Goal: Task Accomplishment & Management: Manage account settings

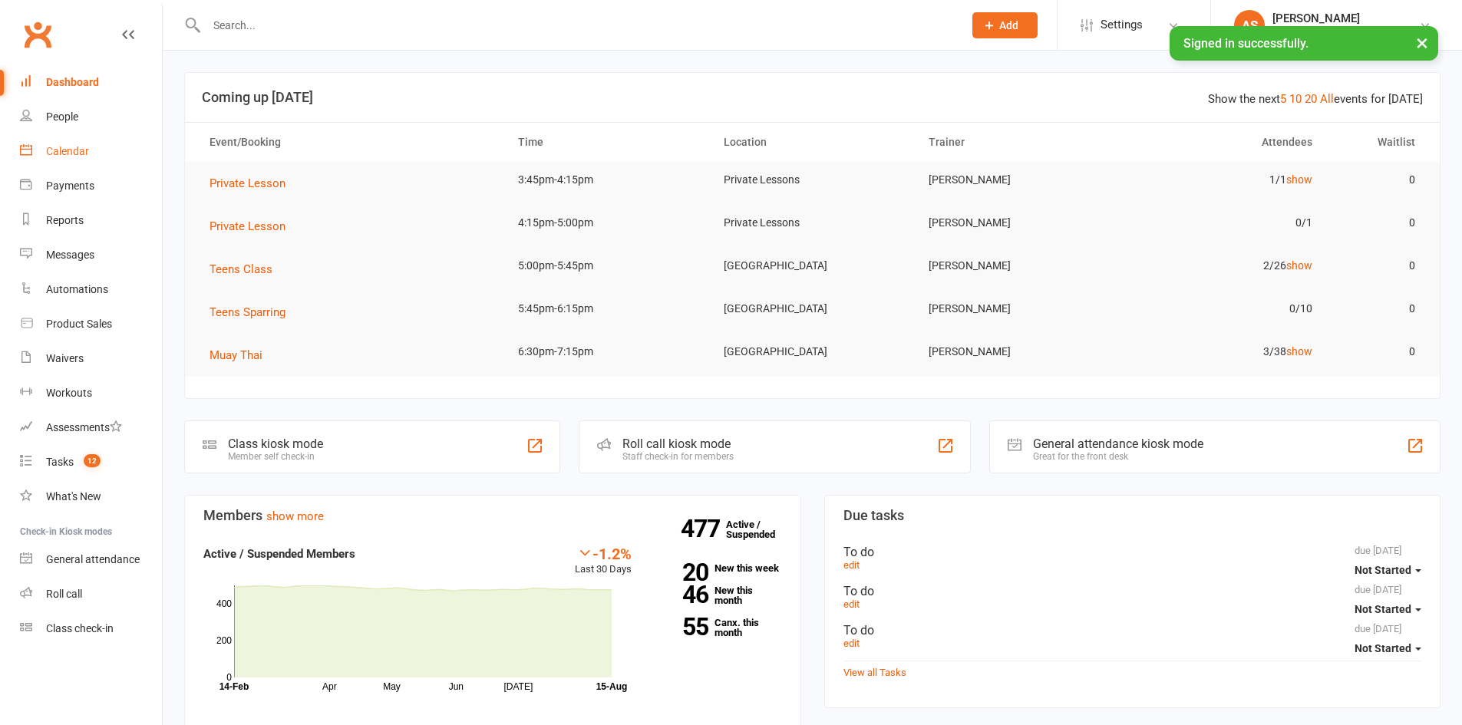
click at [101, 149] on link "Calendar" at bounding box center [91, 151] width 142 height 35
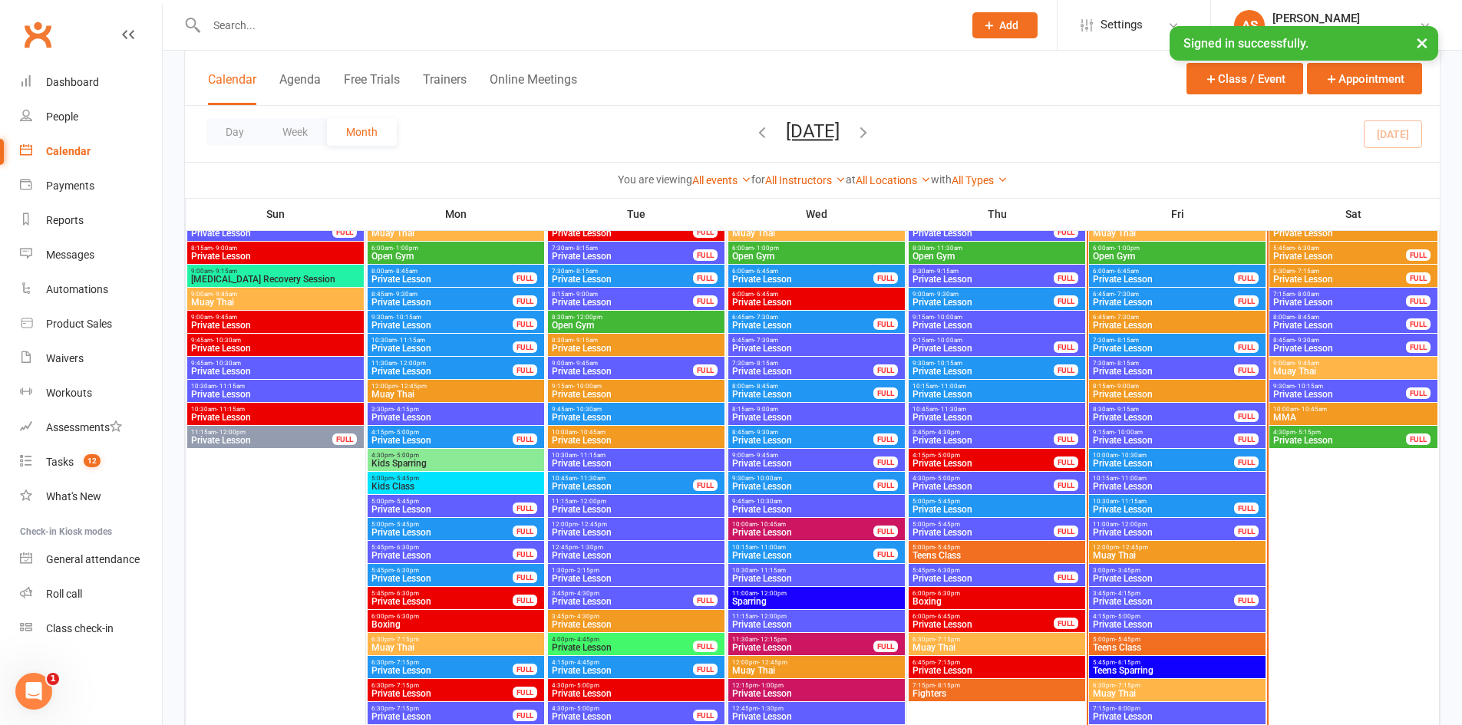
scroll to position [2303, 0]
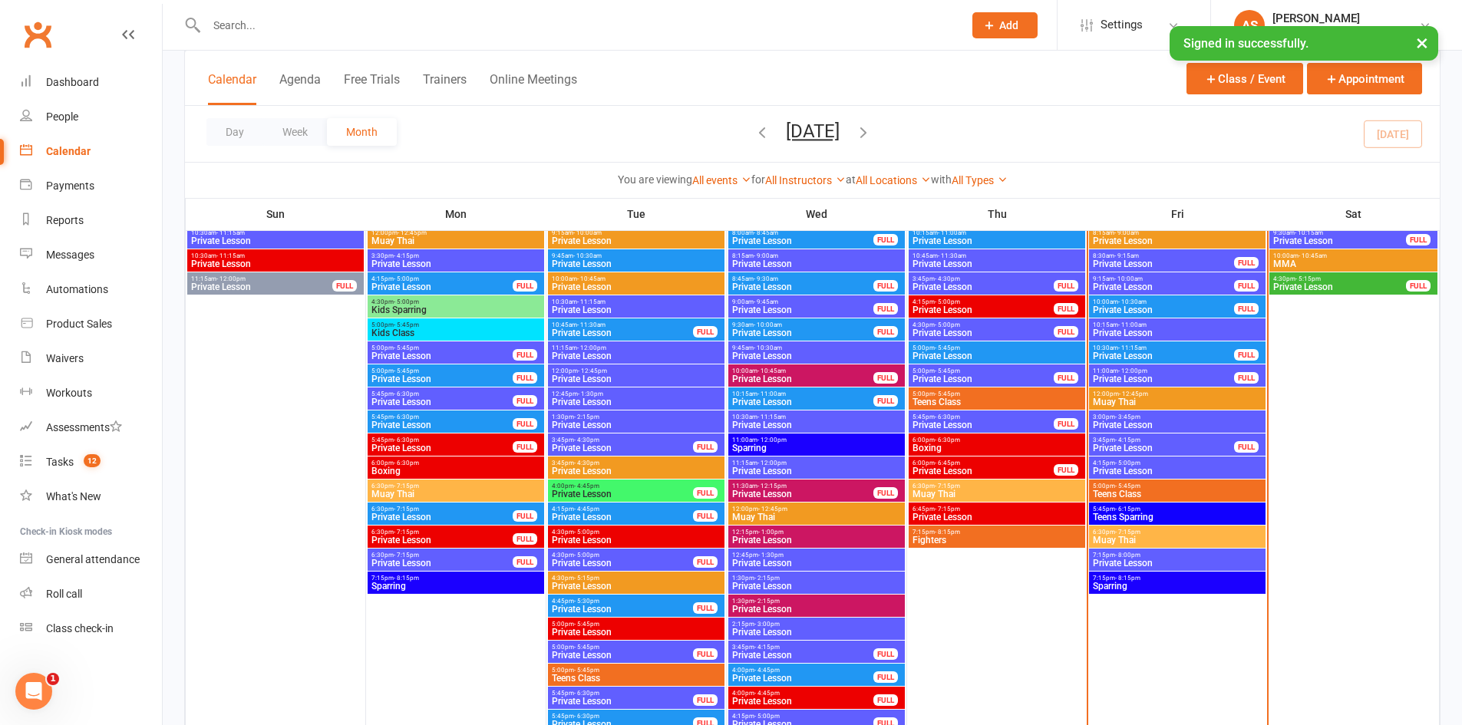
click at [1141, 487] on span "5:00pm - 5:45pm" at bounding box center [1177, 486] width 170 height 7
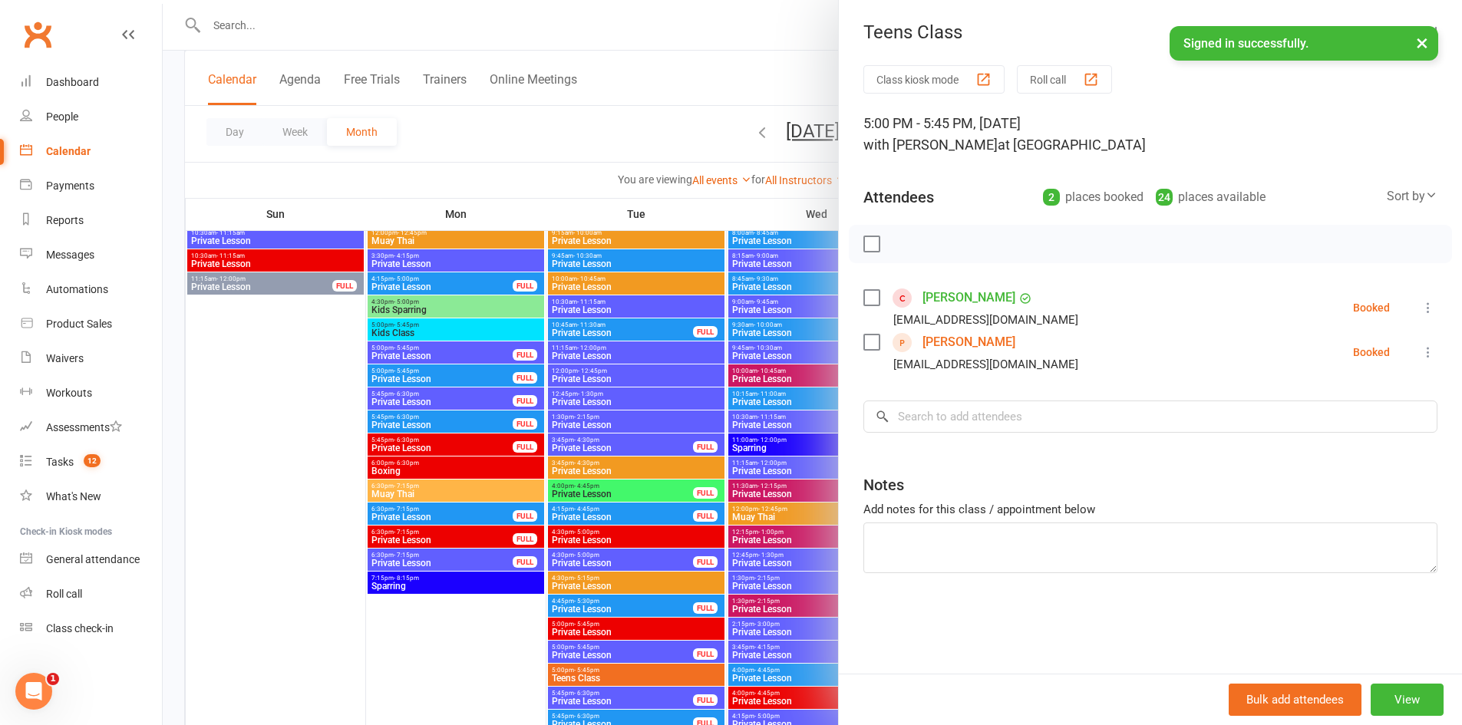
drag, startPoint x: 654, startPoint y: 434, endPoint x: 669, endPoint y: 424, distance: 18.3
click at [656, 432] on div at bounding box center [812, 362] width 1299 height 725
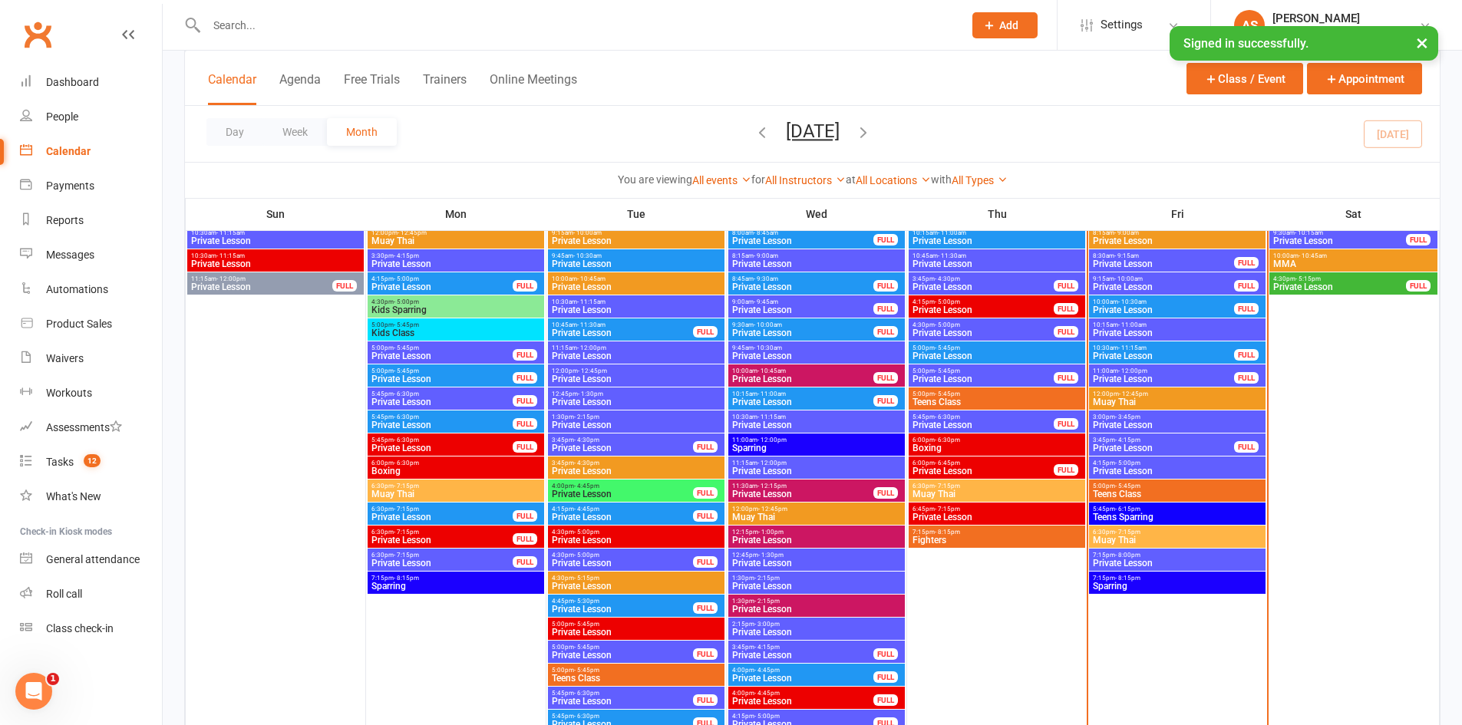
click at [1131, 540] on span "Muay Thai" at bounding box center [1177, 540] width 170 height 9
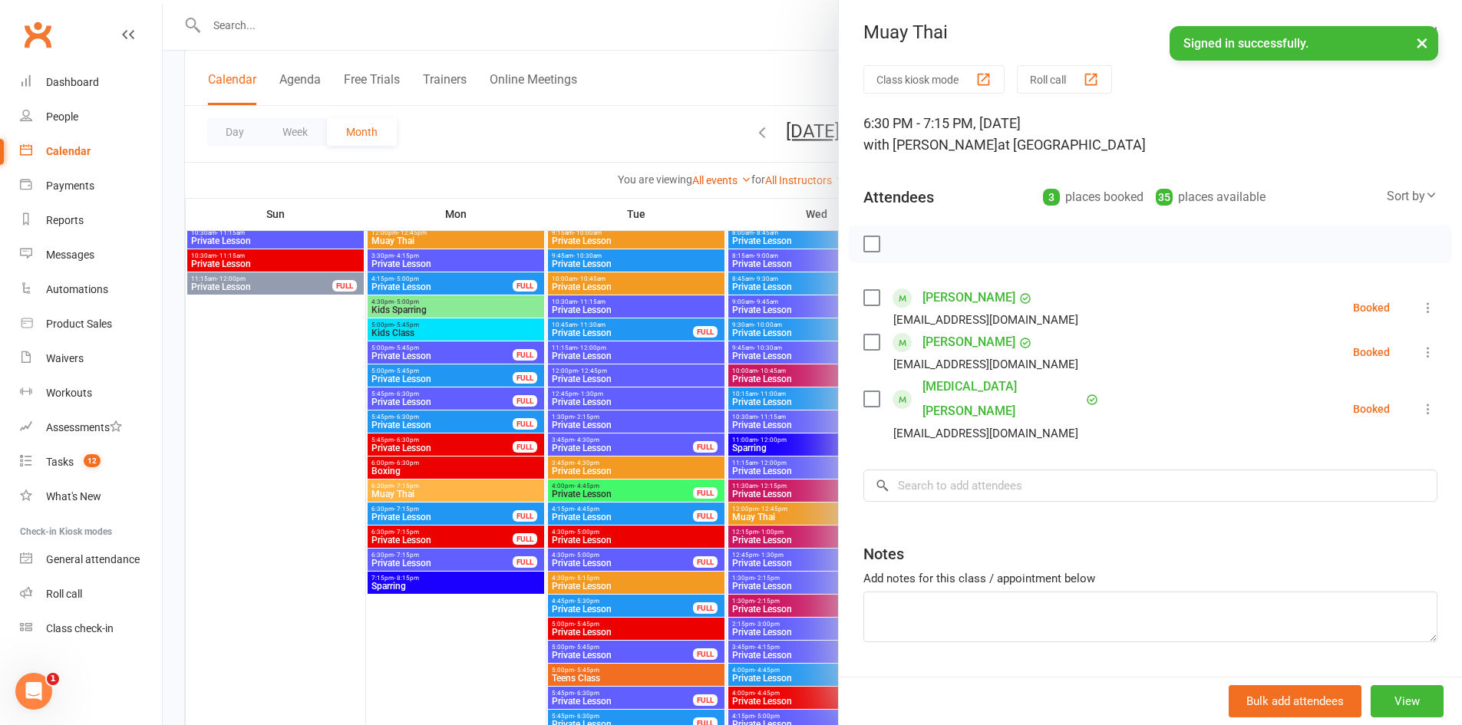
click at [701, 411] on div at bounding box center [812, 362] width 1299 height 725
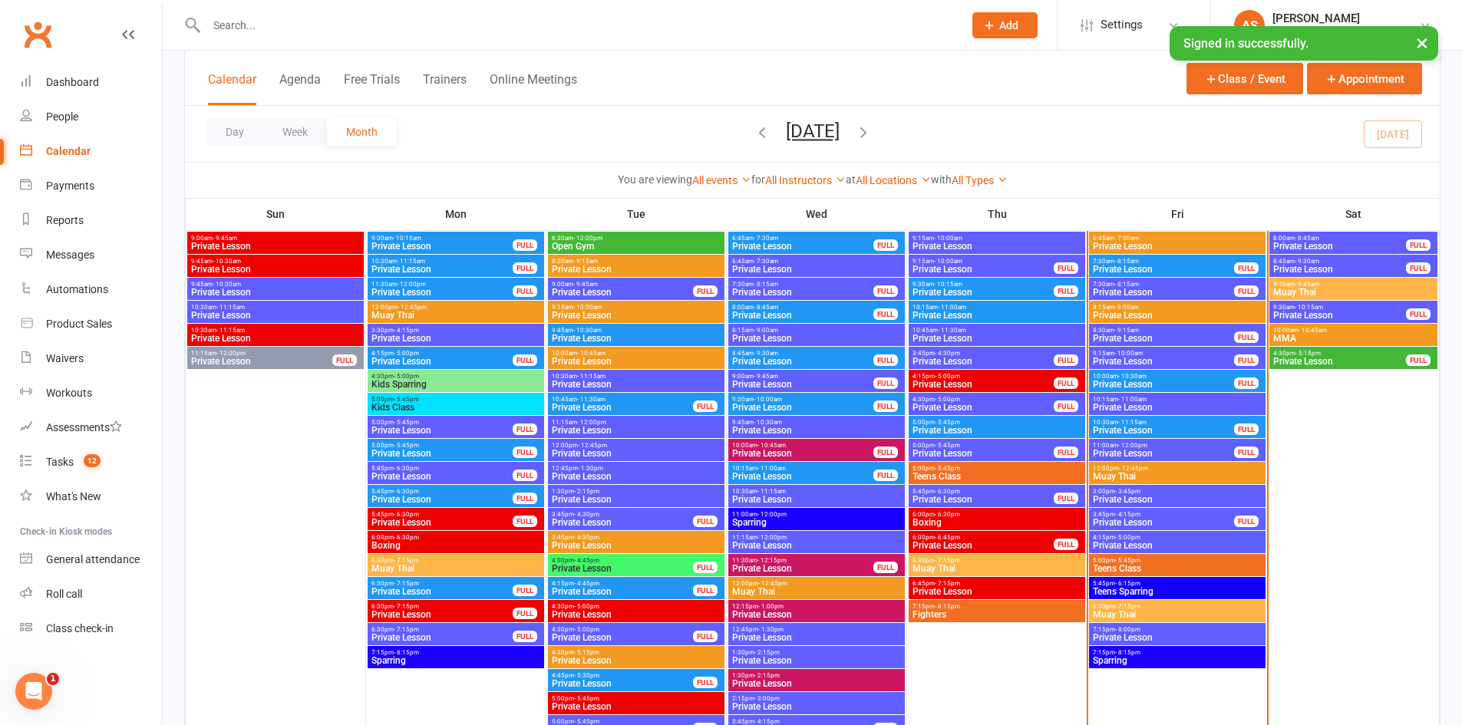
scroll to position [2226, 0]
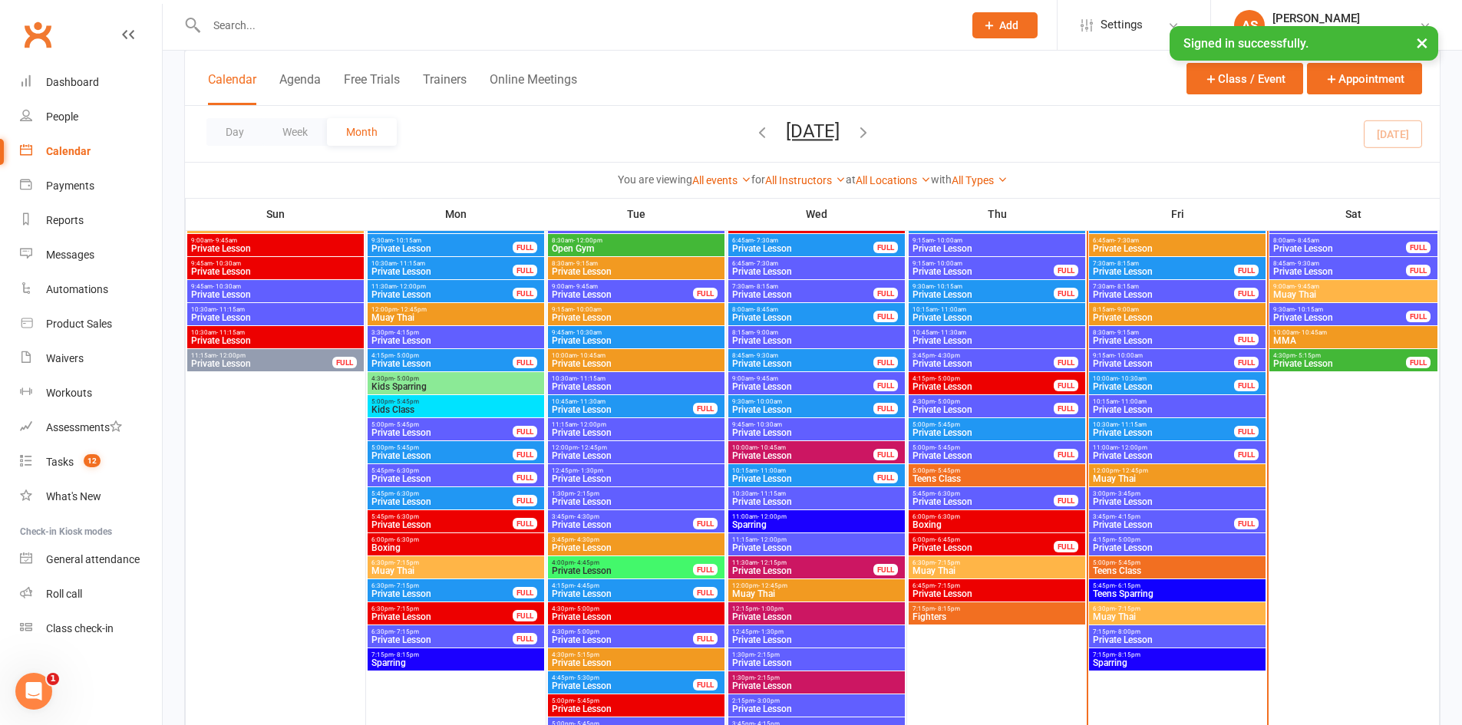
click at [1157, 449] on span "11:00am - 12:00pm" at bounding box center [1163, 447] width 143 height 7
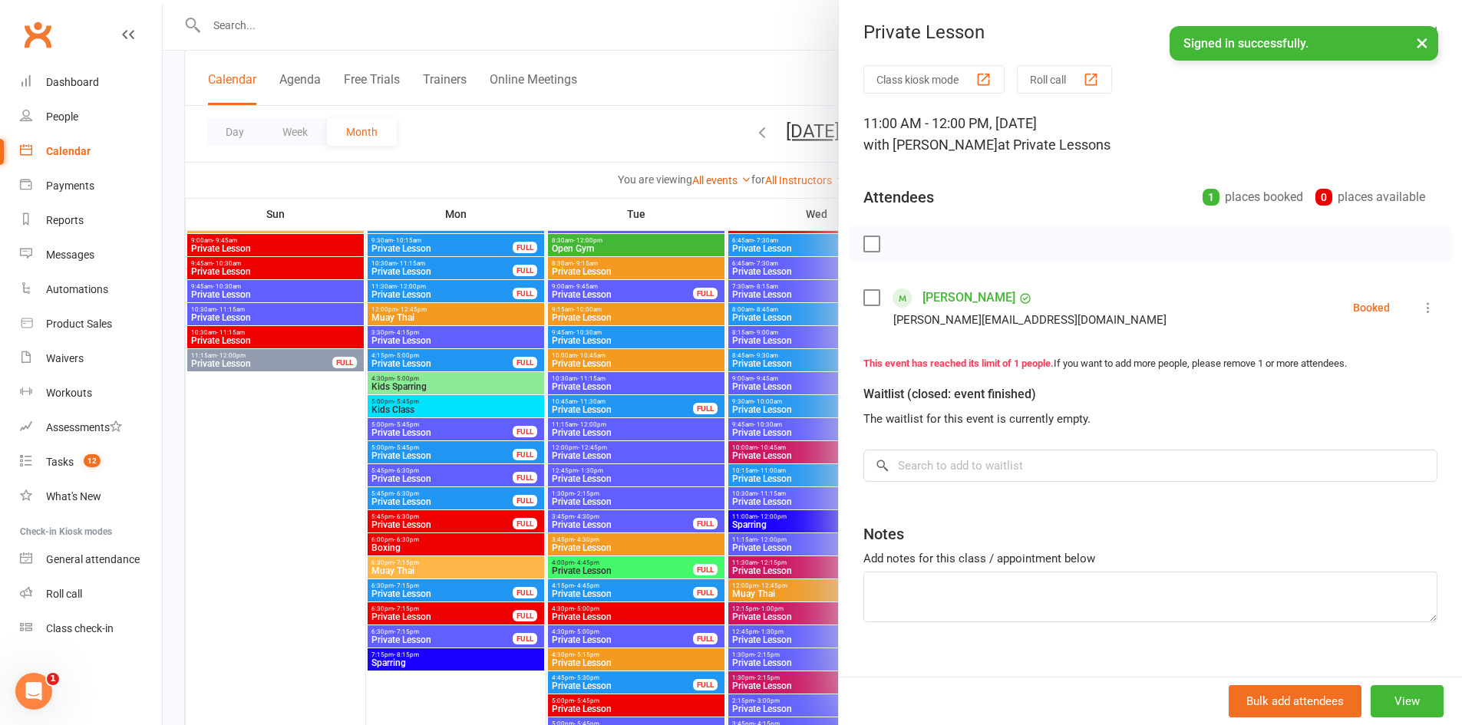
drag, startPoint x: 766, startPoint y: 382, endPoint x: 1003, endPoint y: 411, distance: 238.9
click at [772, 387] on div at bounding box center [812, 362] width 1299 height 725
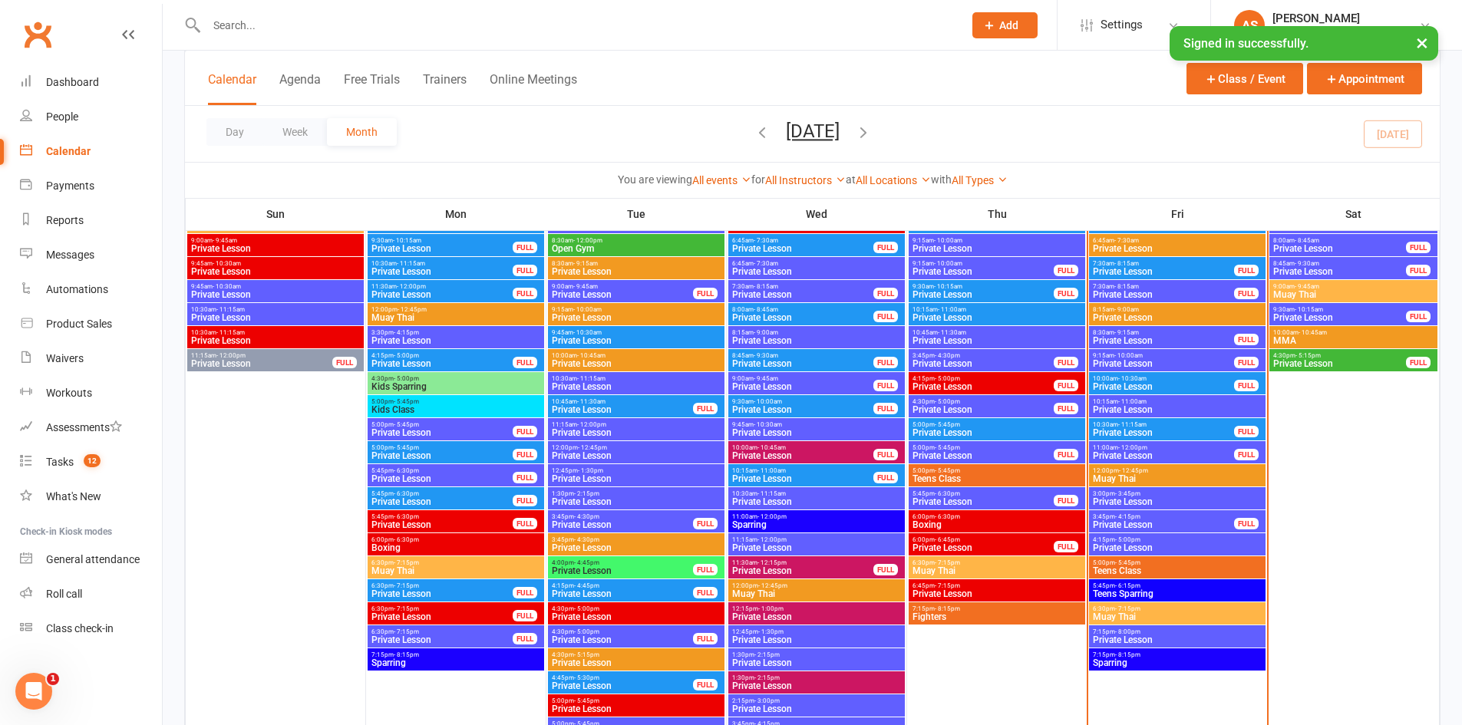
click at [1131, 490] on span "- 3:45pm" at bounding box center [1127, 493] width 25 height 7
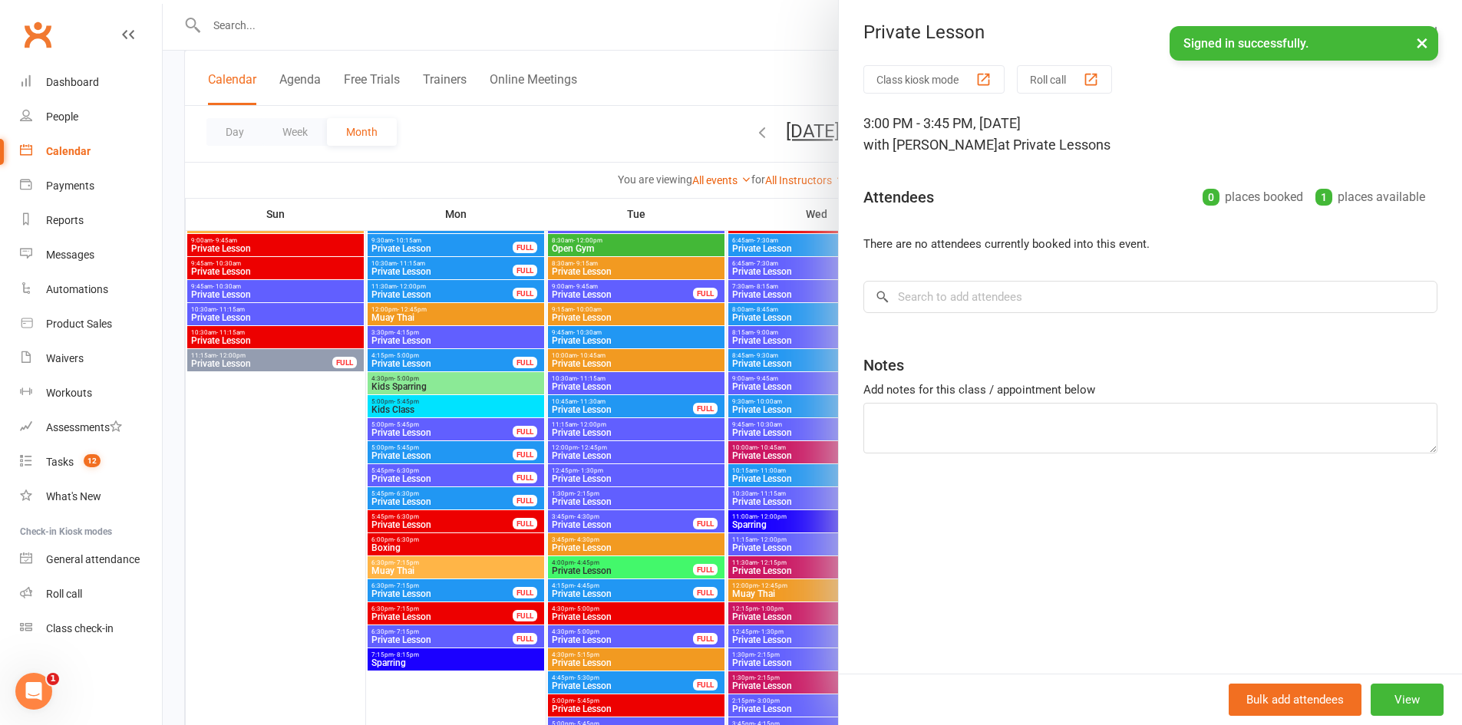
click at [707, 355] on div at bounding box center [812, 362] width 1299 height 725
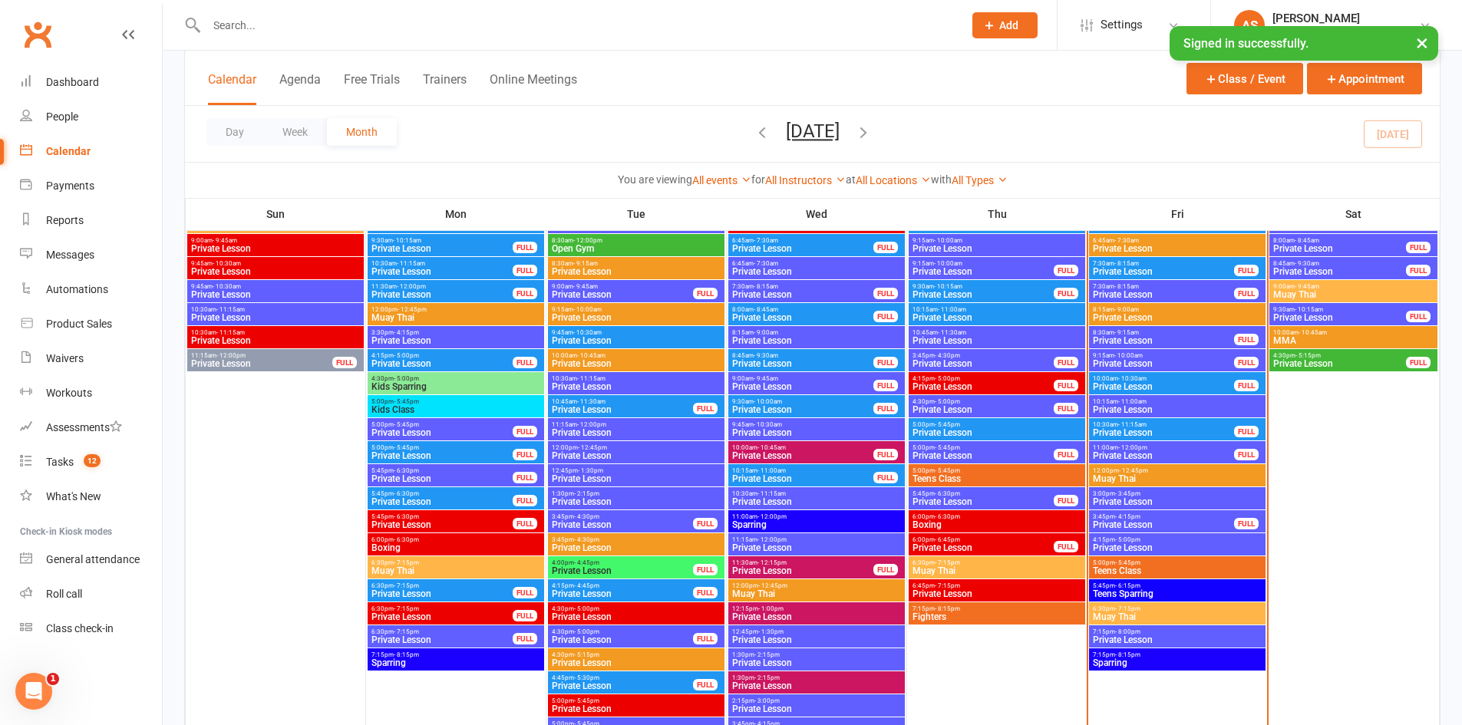
click at [1140, 523] on span "Private Lesson" at bounding box center [1163, 524] width 143 height 9
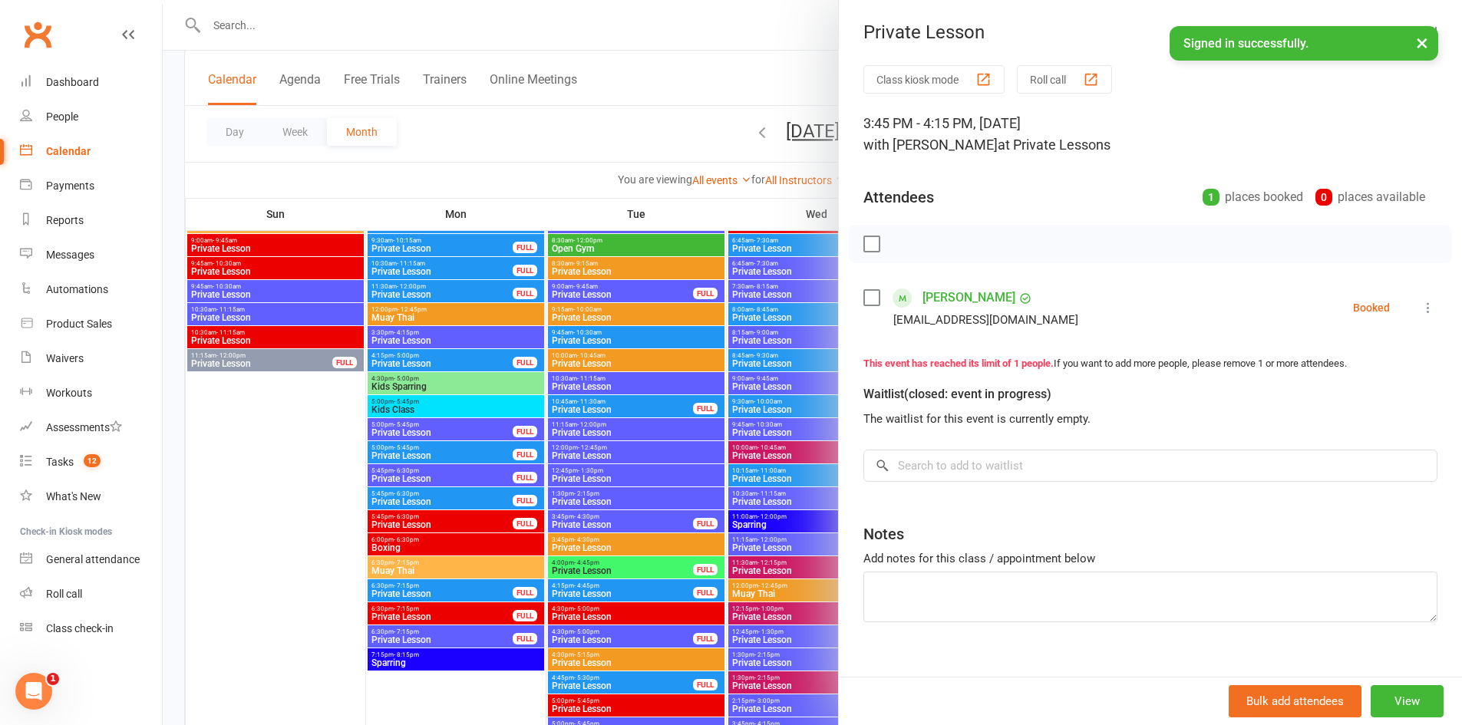
drag, startPoint x: 750, startPoint y: 398, endPoint x: 911, endPoint y: 442, distance: 167.0
click at [751, 398] on div at bounding box center [812, 362] width 1299 height 725
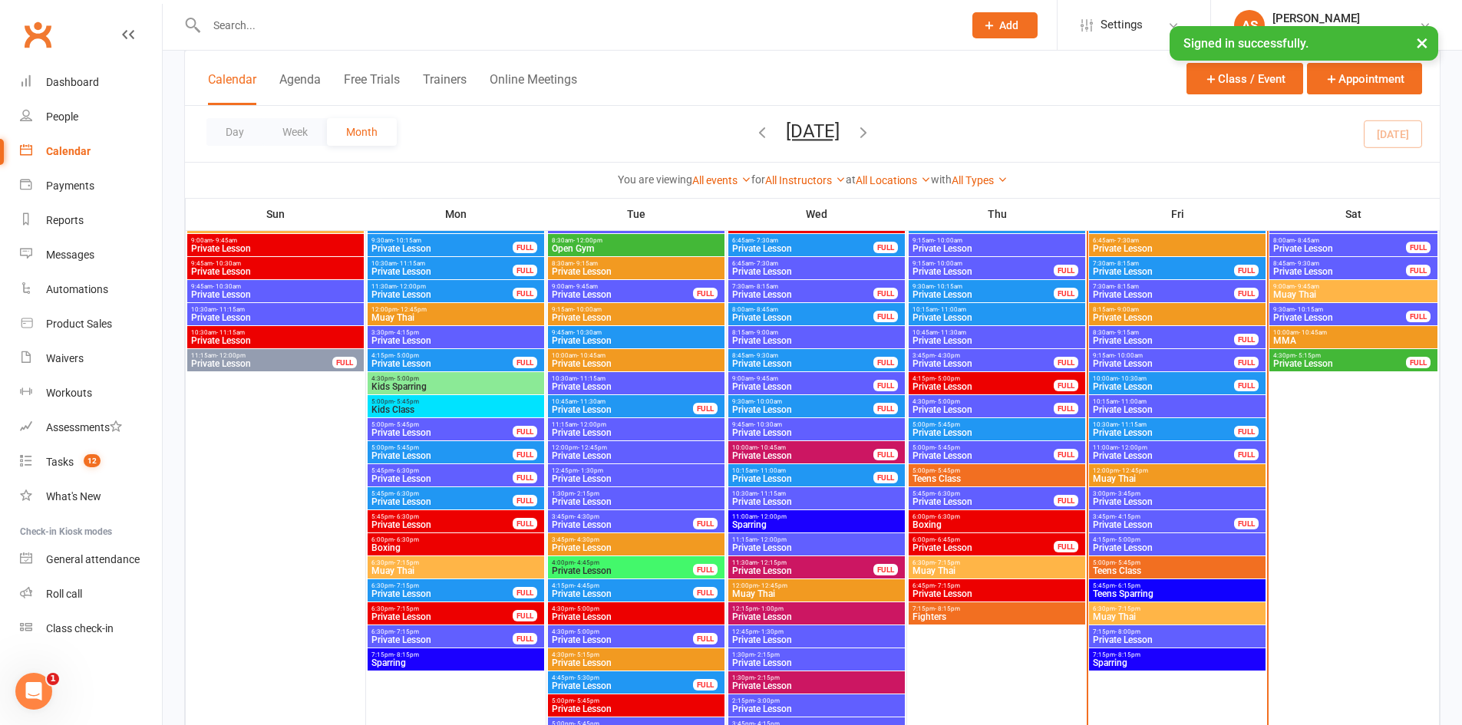
click at [1140, 567] on span "Teens Class" at bounding box center [1177, 570] width 170 height 9
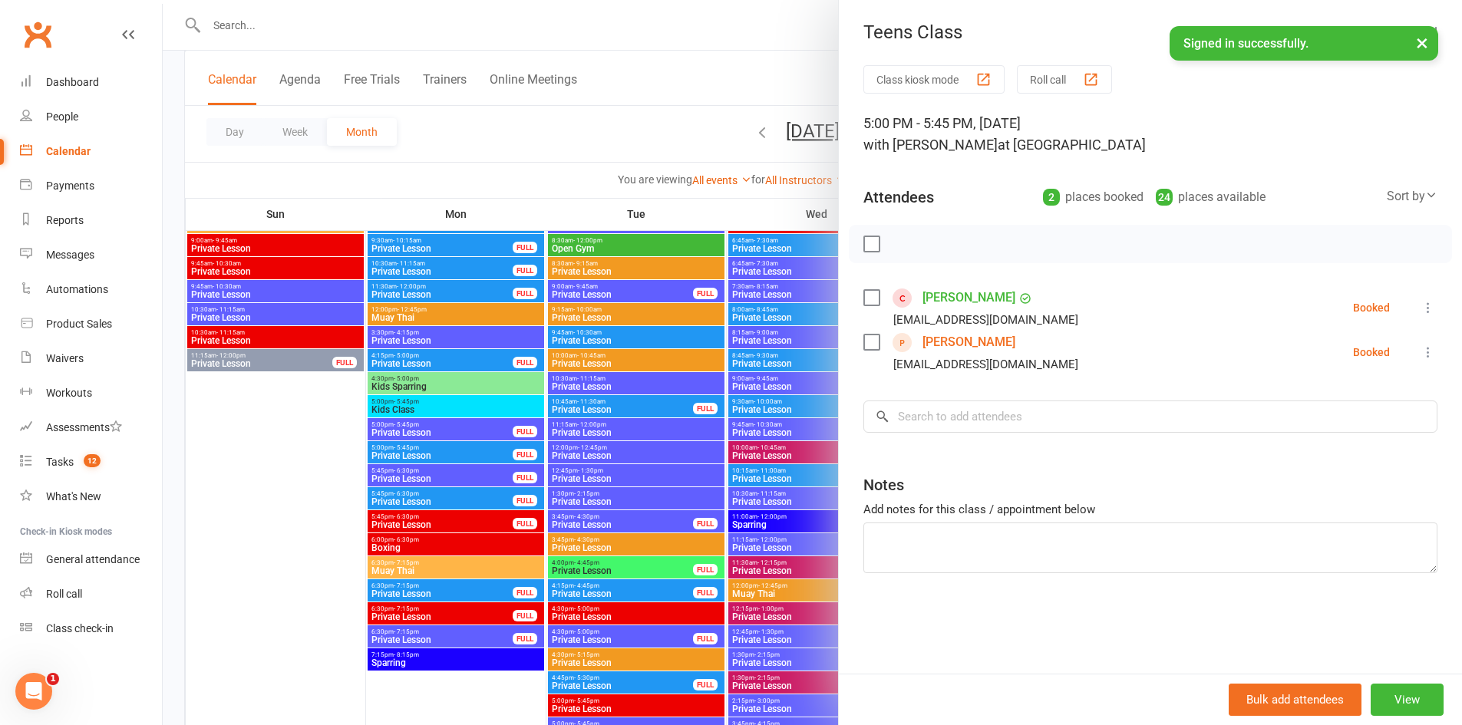
click at [659, 399] on div at bounding box center [812, 362] width 1299 height 725
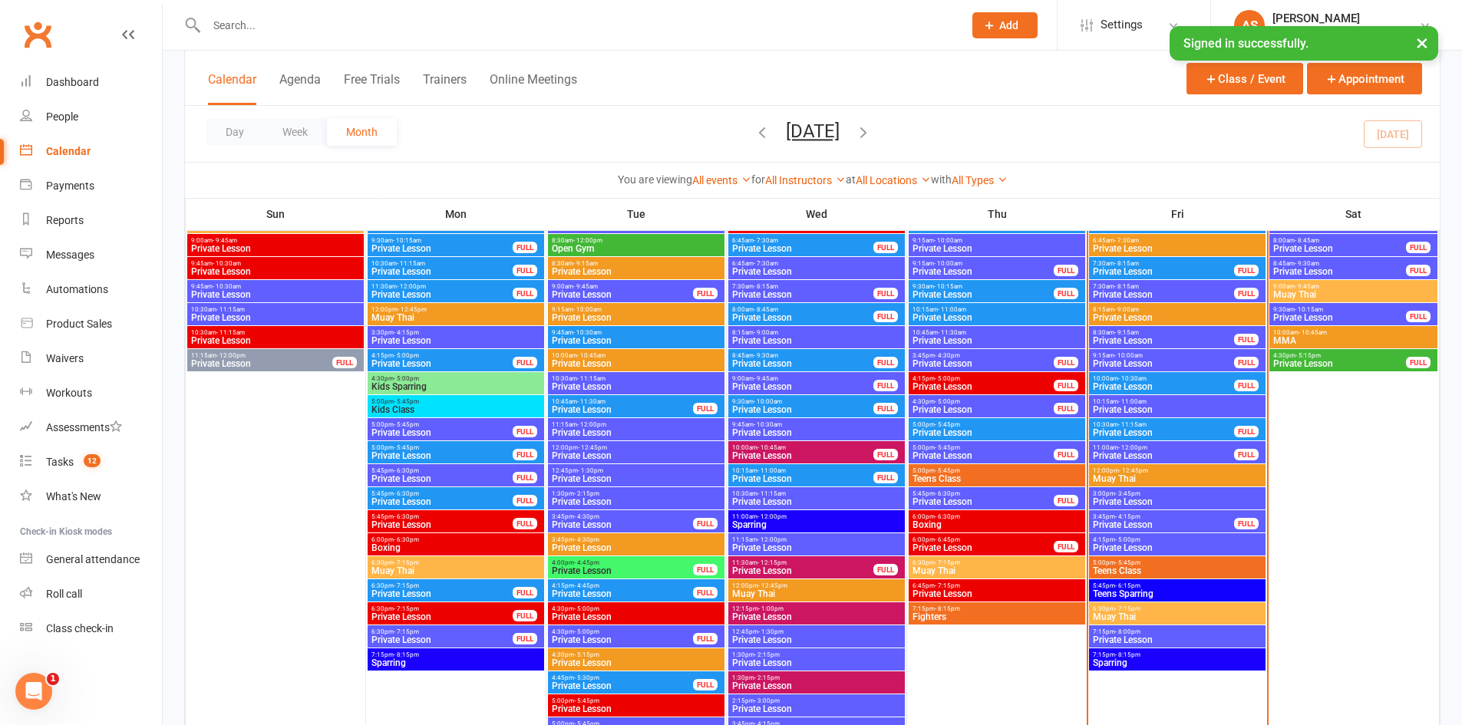
click at [1127, 566] on span "Teens Class" at bounding box center [1177, 570] width 170 height 9
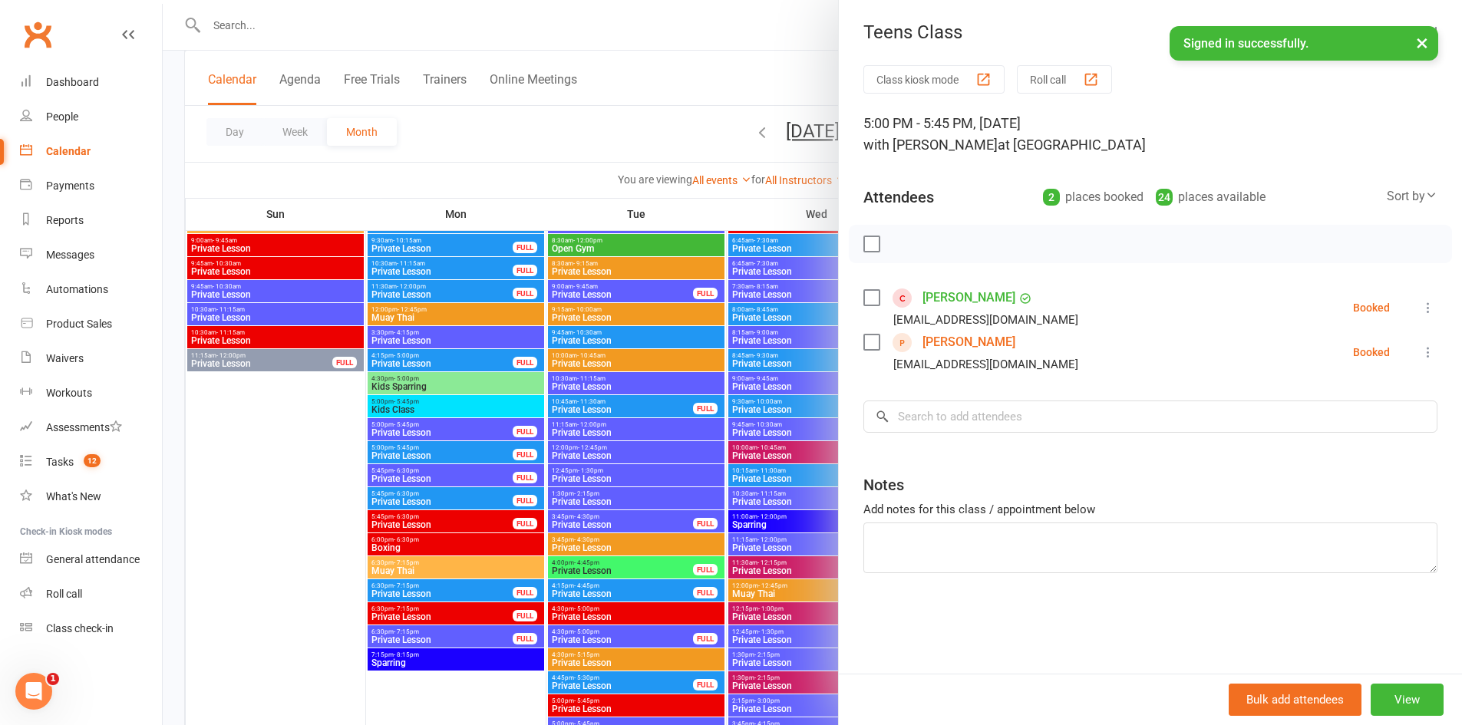
click at [764, 457] on div at bounding box center [812, 362] width 1299 height 725
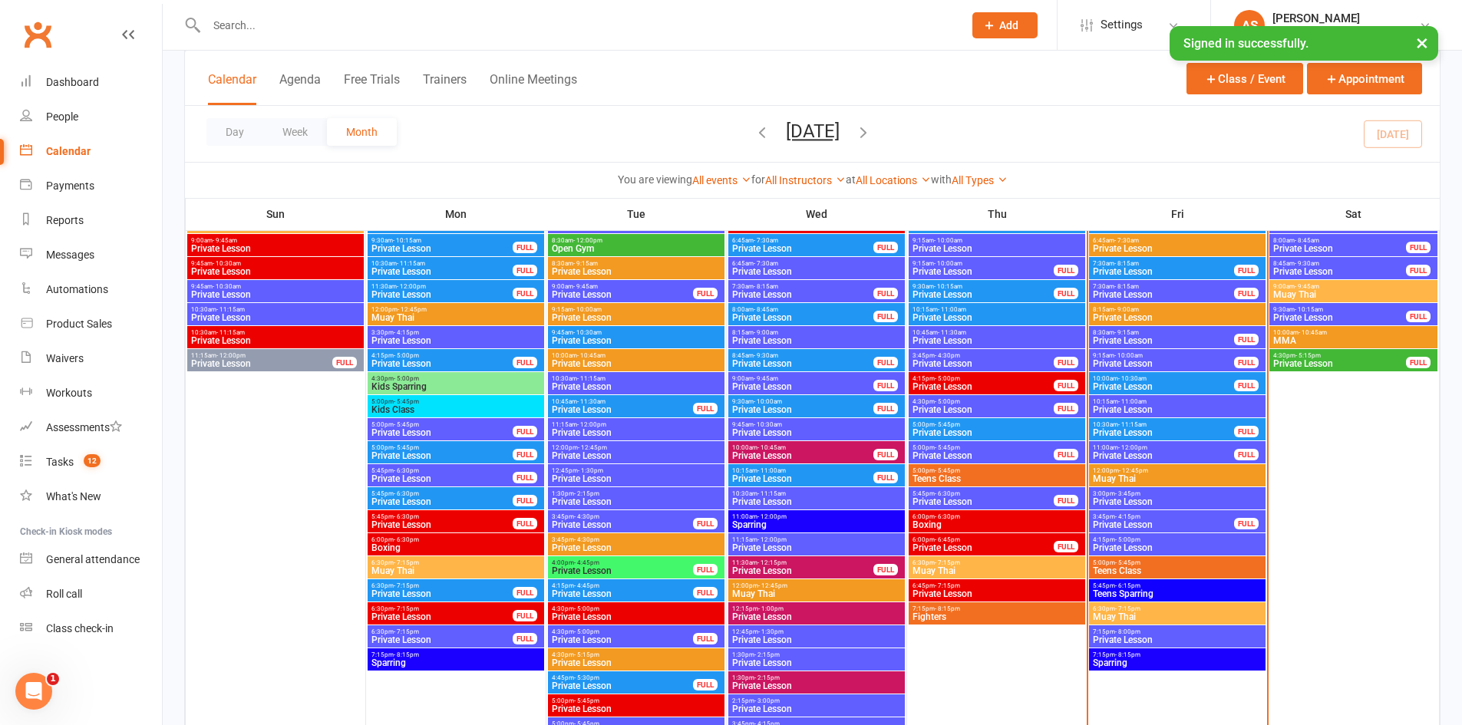
click at [1142, 636] on span "Private Lesson" at bounding box center [1177, 640] width 170 height 9
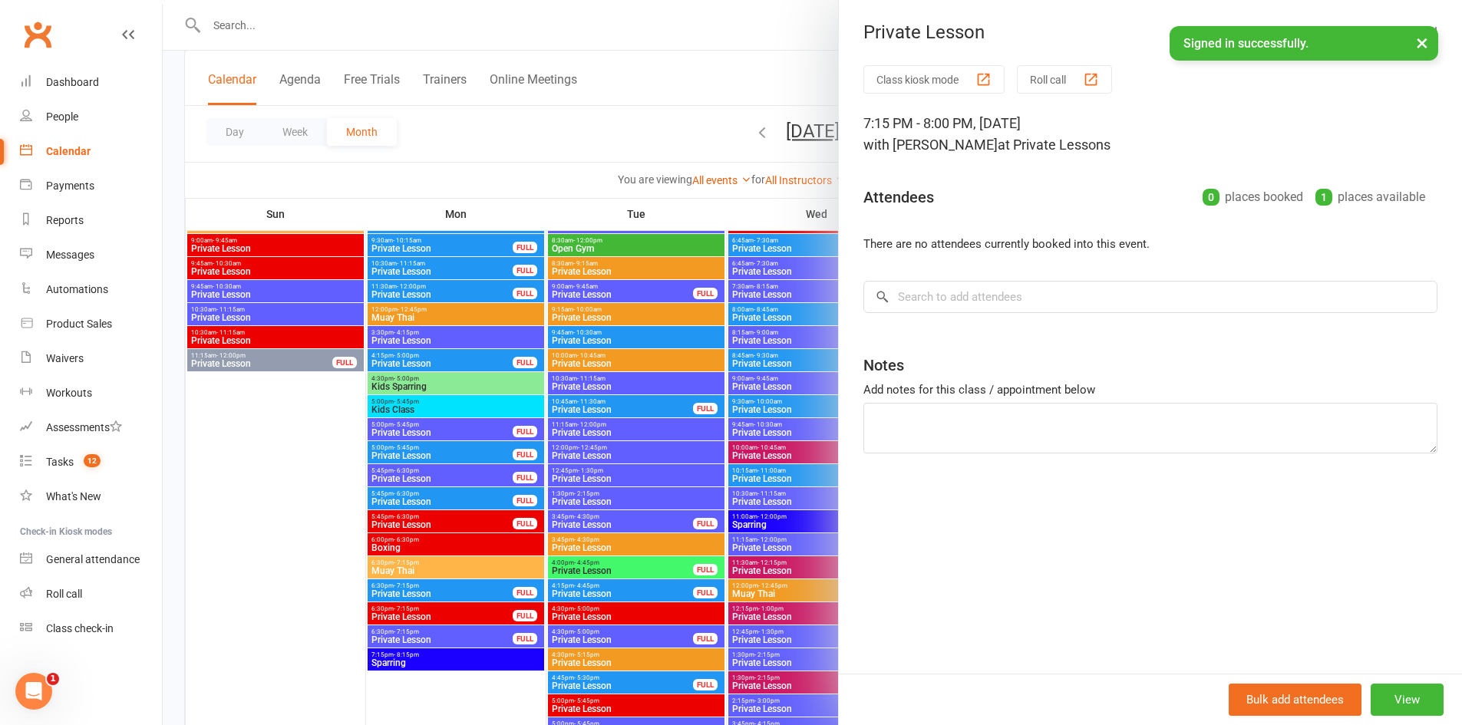
drag, startPoint x: 772, startPoint y: 464, endPoint x: 783, endPoint y: 464, distance: 10.7
click at [773, 464] on div at bounding box center [812, 362] width 1299 height 725
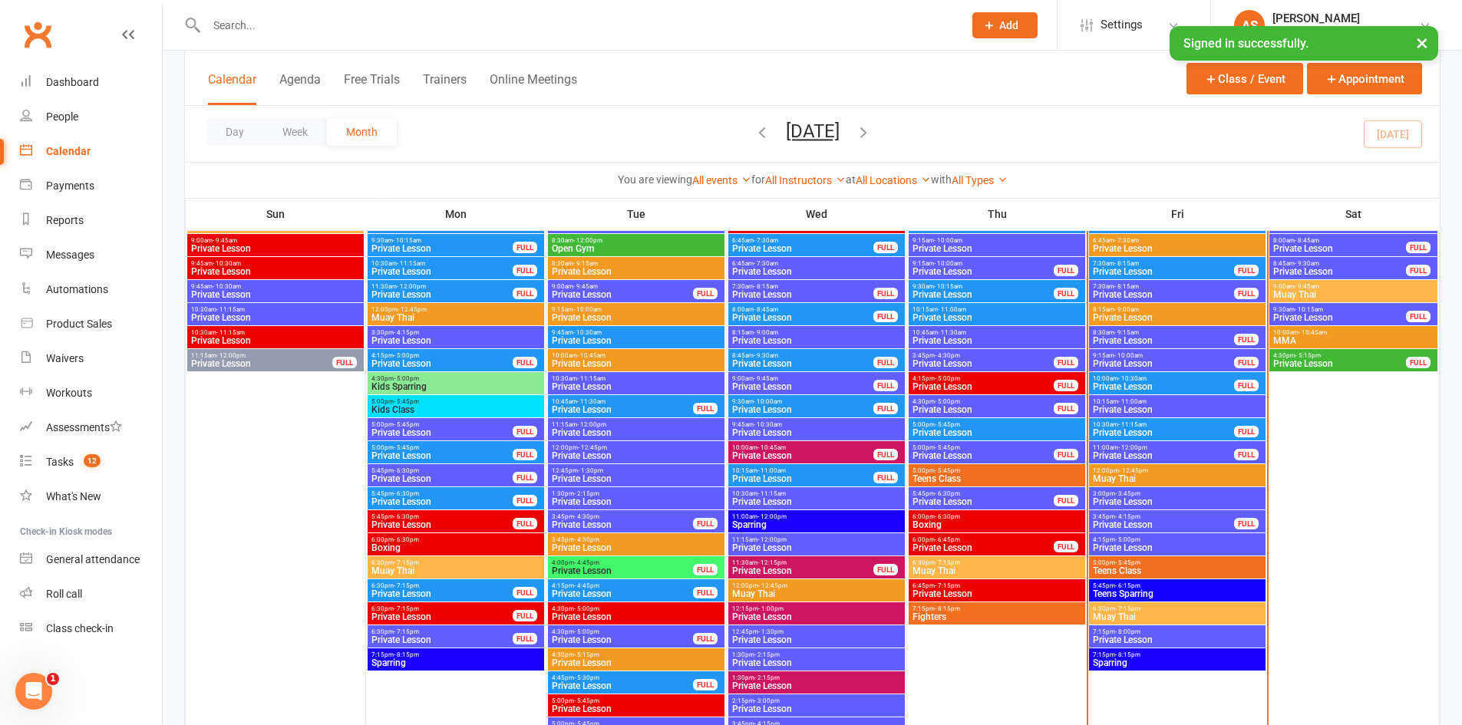
click at [1126, 588] on span "- 6:15pm" at bounding box center [1127, 586] width 25 height 7
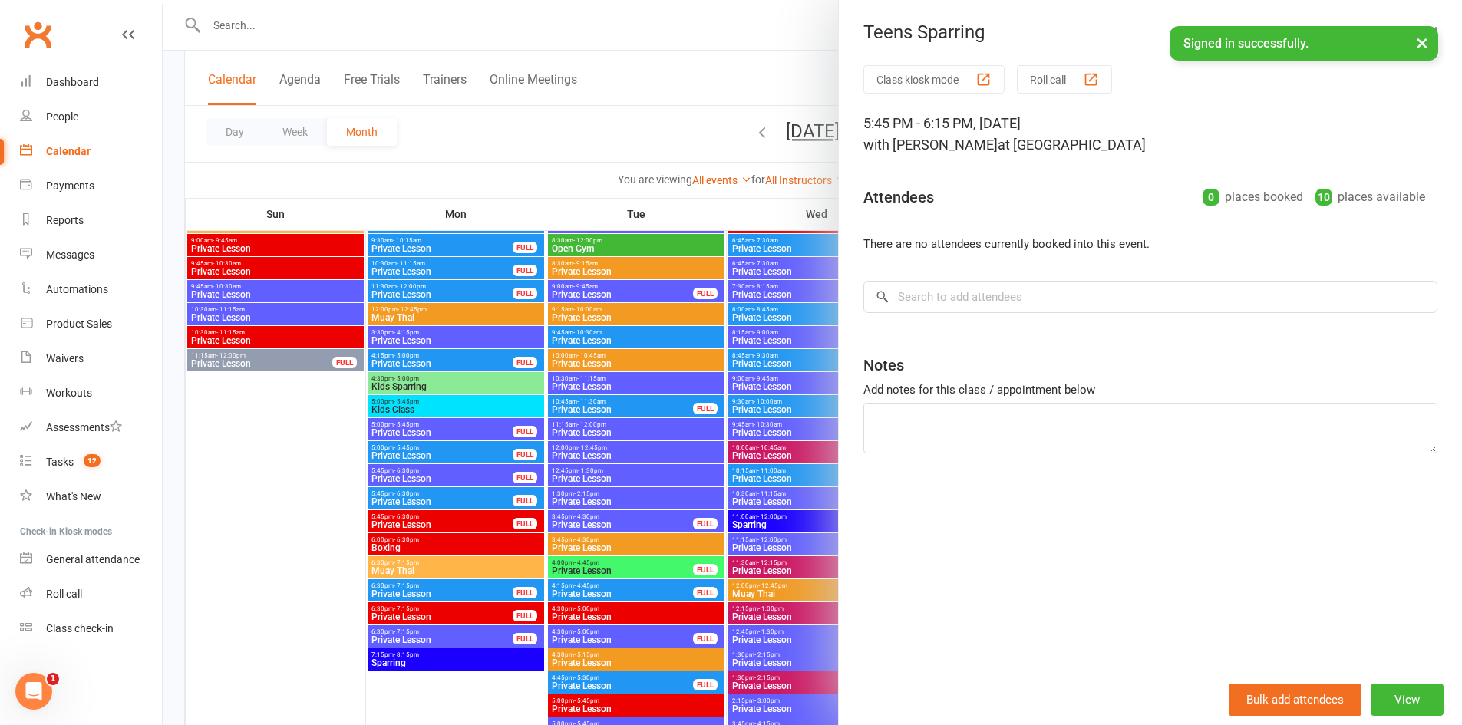
click at [702, 387] on div at bounding box center [812, 362] width 1299 height 725
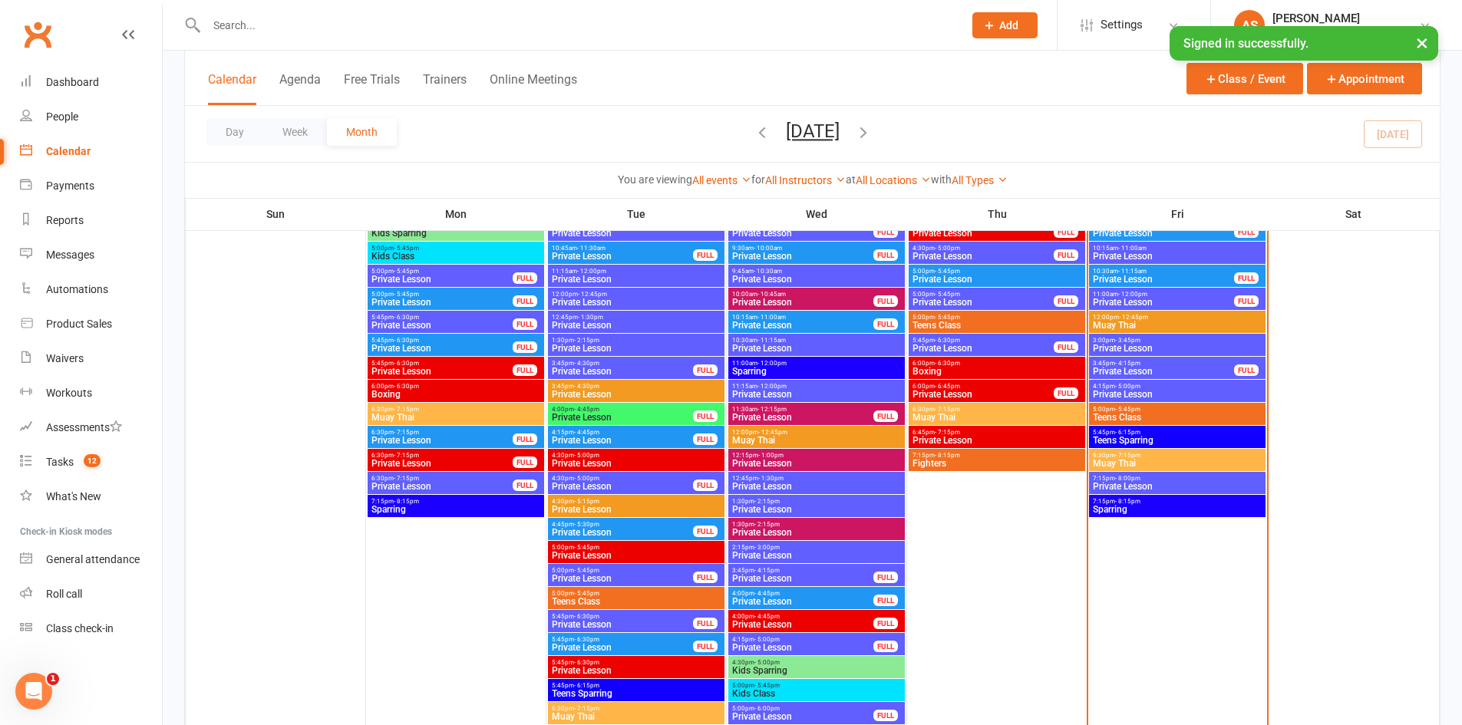
scroll to position [2303, 0]
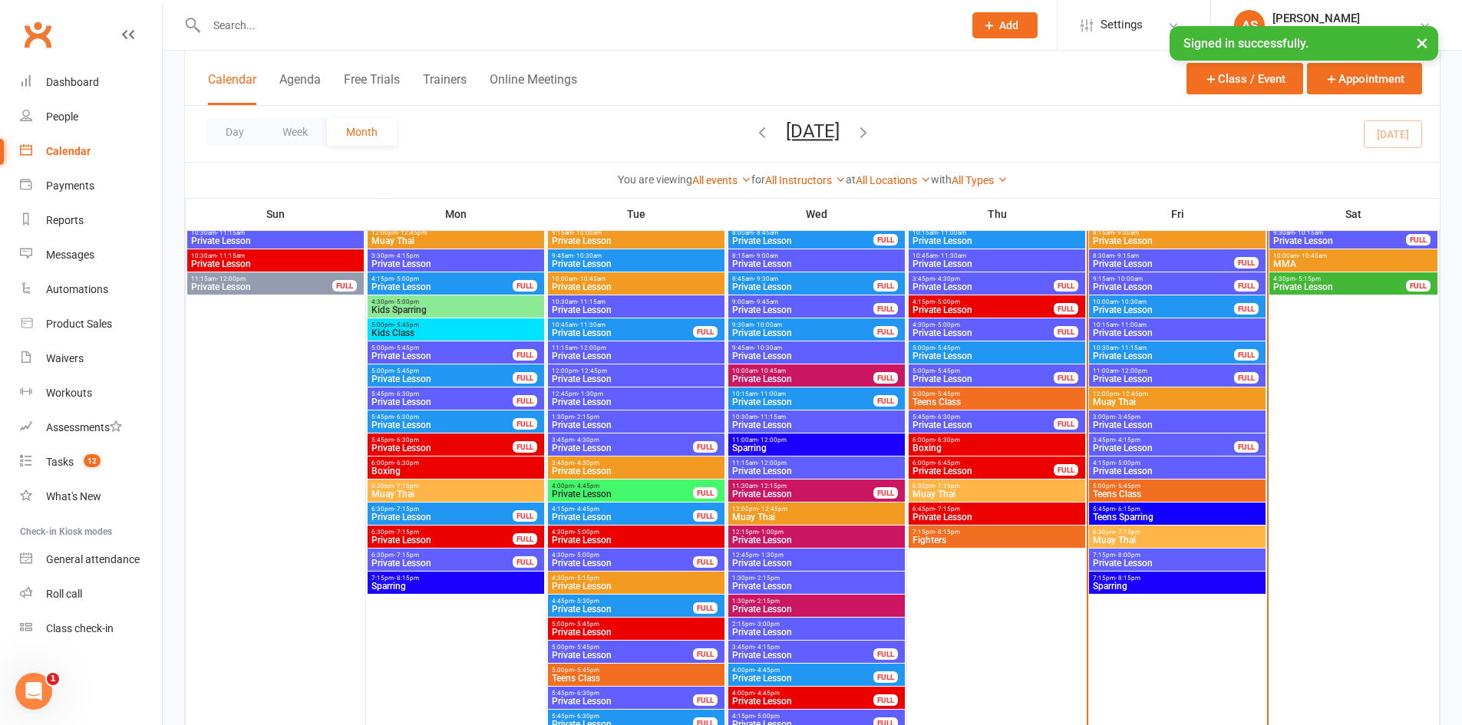
click at [1160, 419] on span "3:00pm - 3:45pm" at bounding box center [1177, 417] width 170 height 7
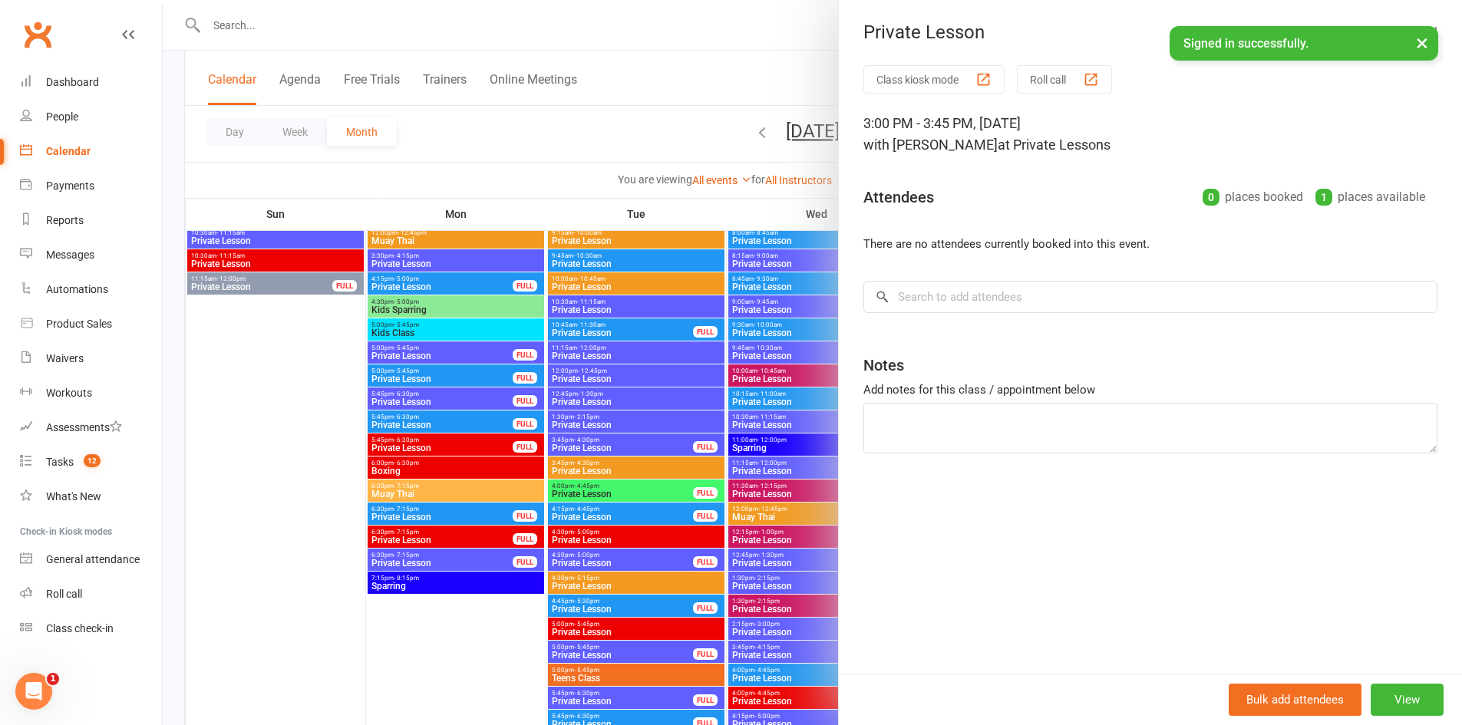
click at [604, 275] on div at bounding box center [812, 362] width 1299 height 725
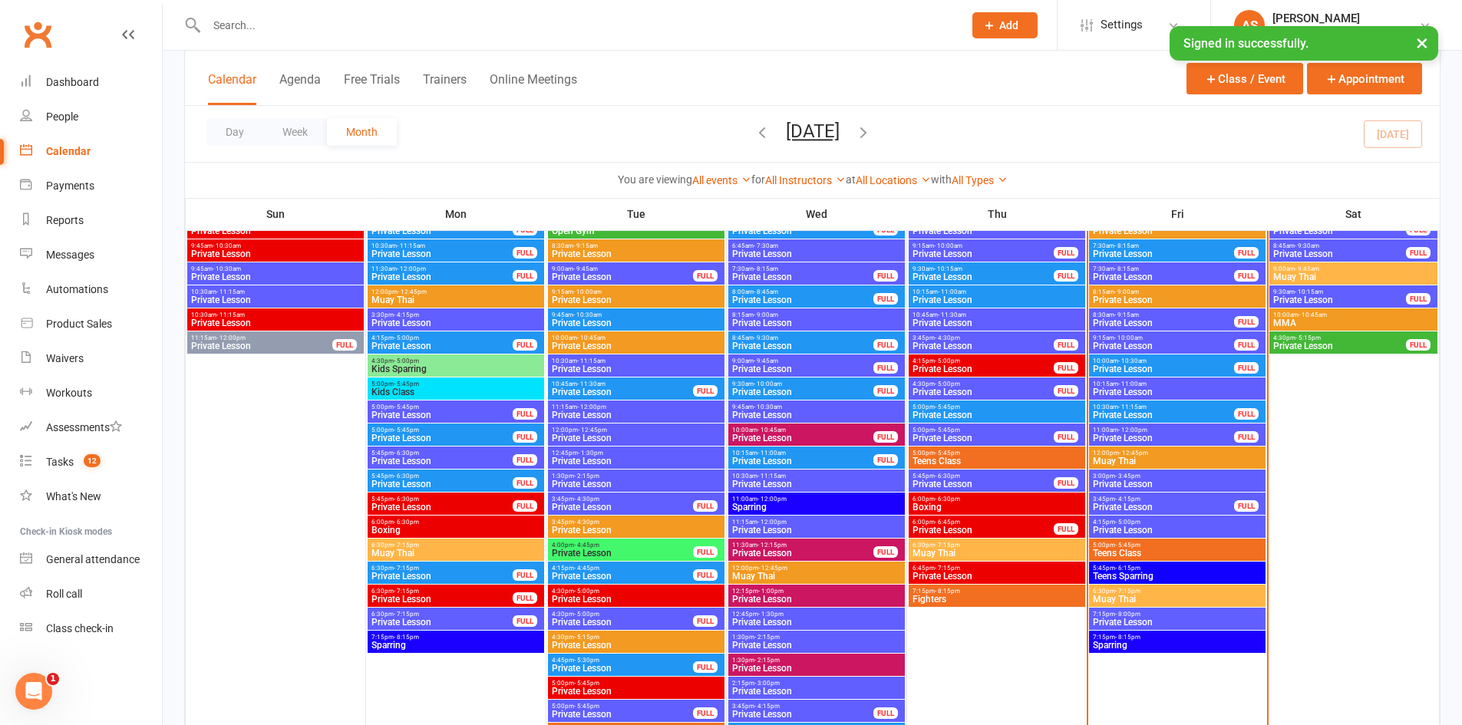
scroll to position [2226, 0]
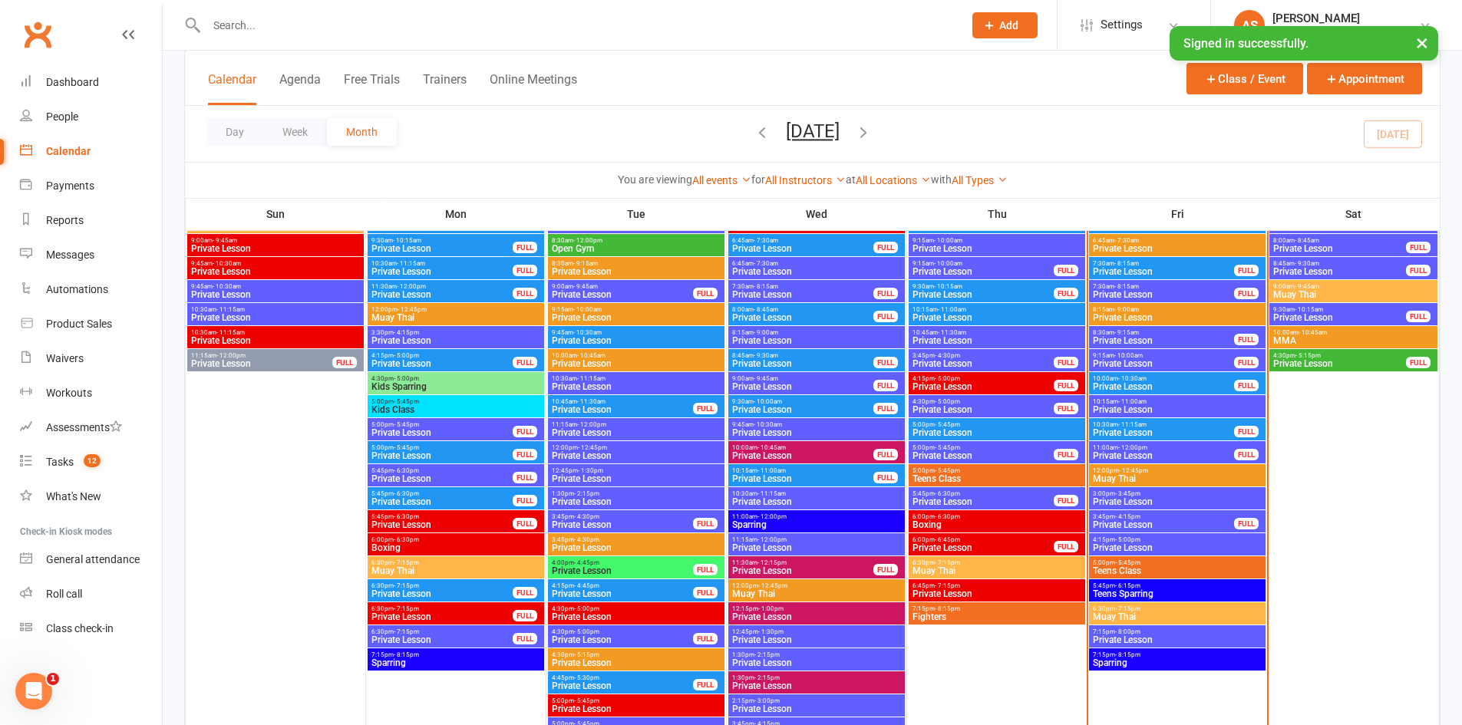
click at [1126, 519] on span "- 4:15pm" at bounding box center [1127, 516] width 25 height 7
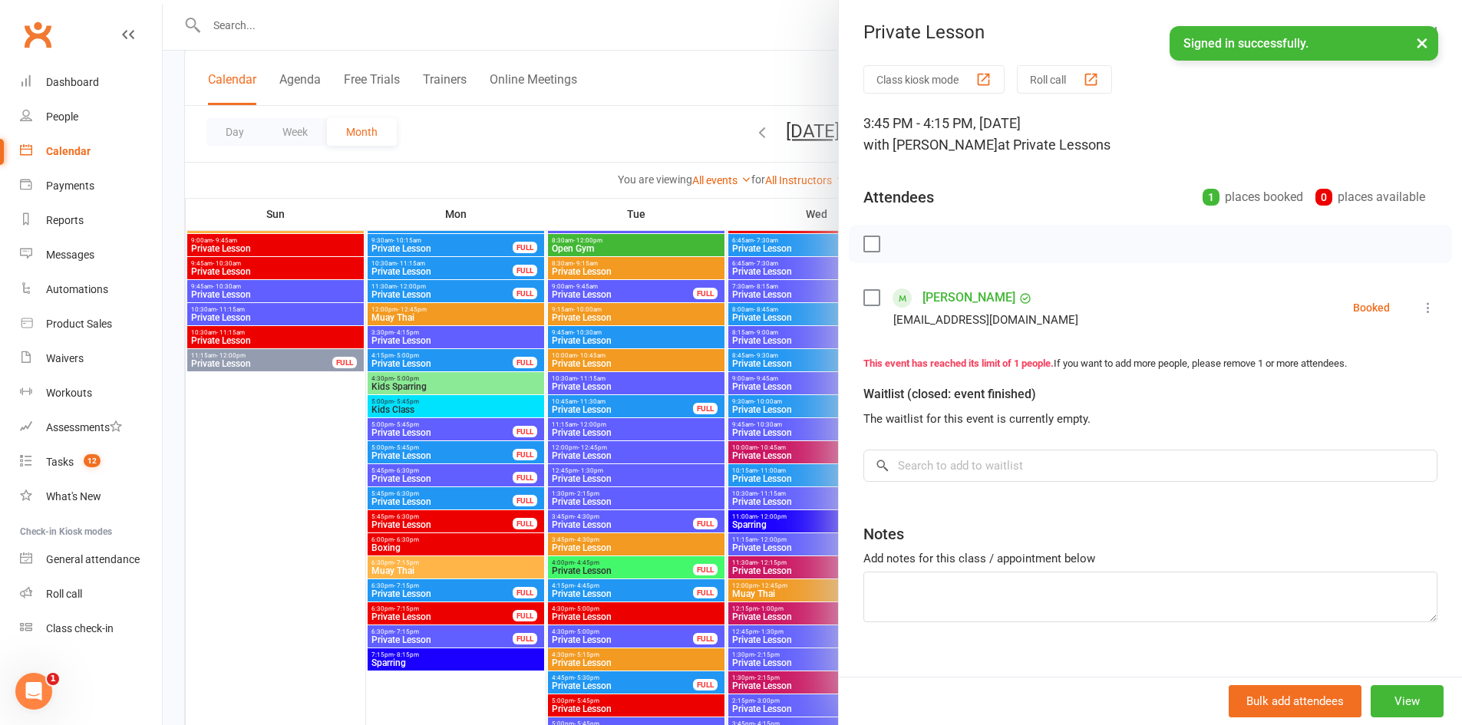
drag, startPoint x: 650, startPoint y: 335, endPoint x: 572, endPoint y: 280, distance: 95.4
click at [644, 334] on div at bounding box center [812, 362] width 1299 height 725
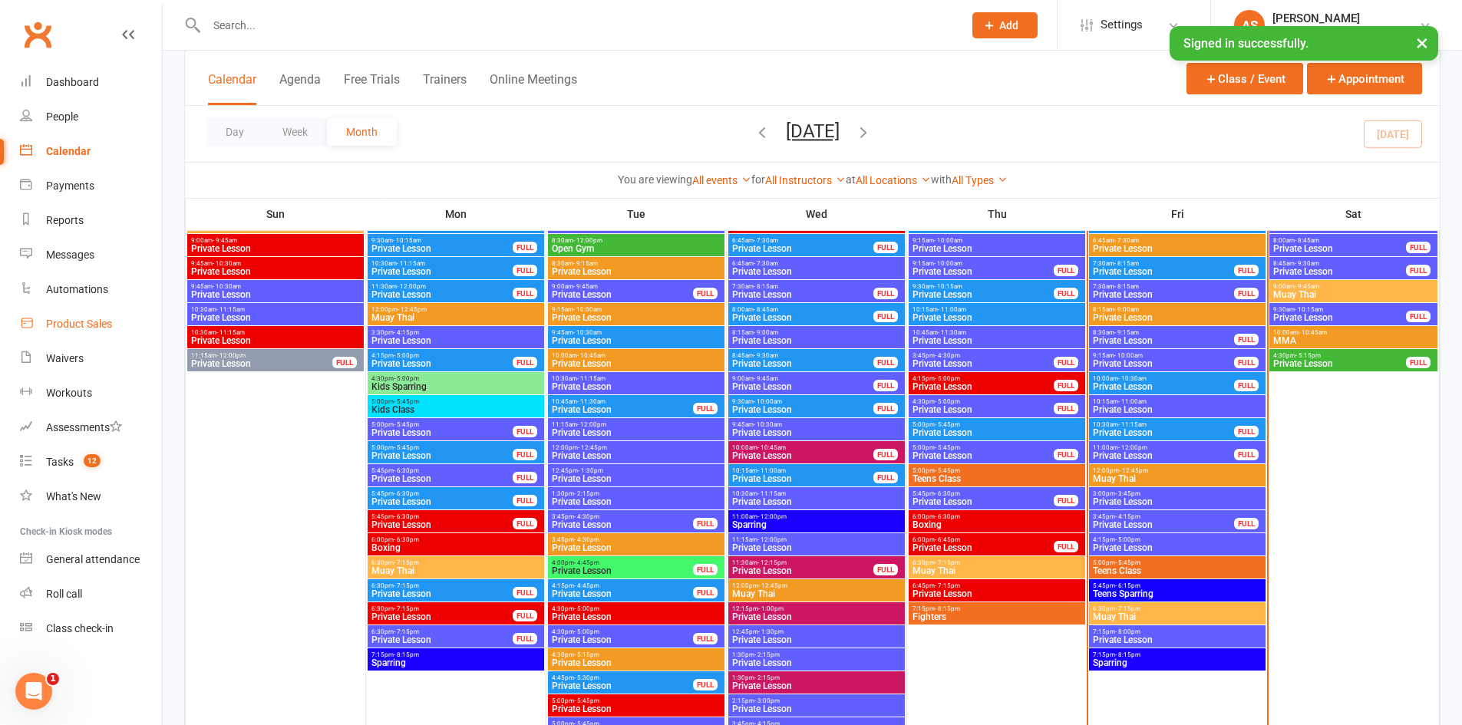
click at [116, 328] on link "Product Sales" at bounding box center [91, 324] width 142 height 35
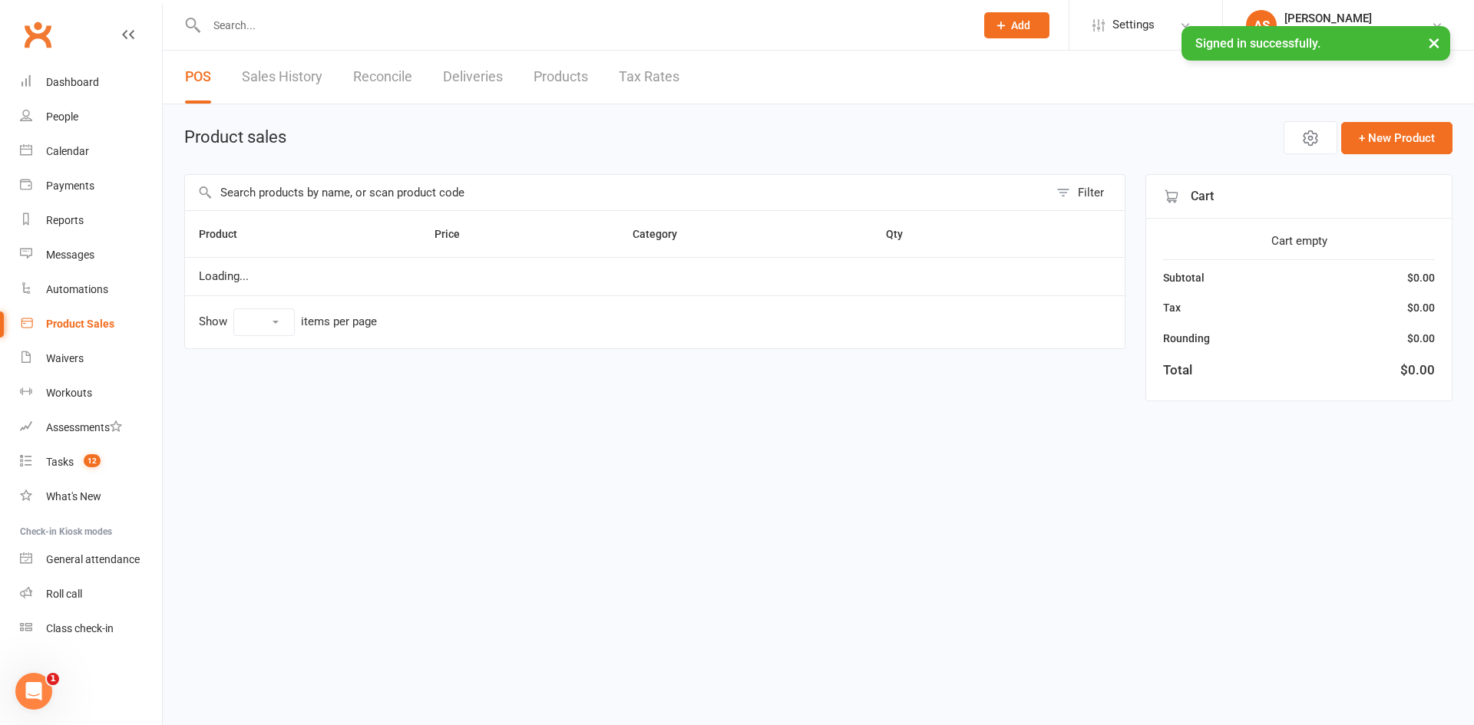
select select "10"
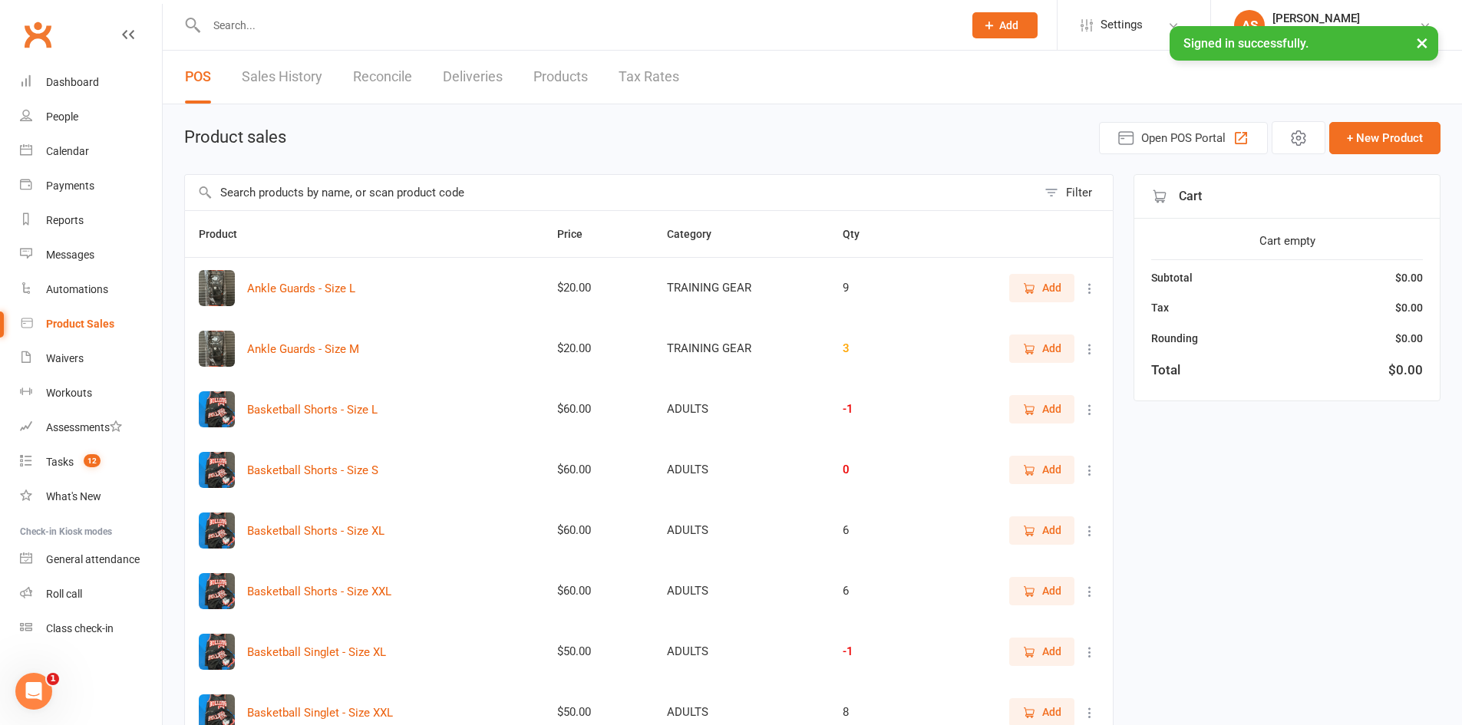
drag, startPoint x: 302, startPoint y: 208, endPoint x: 262, endPoint y: 183, distance: 47.3
click at [302, 208] on input "text" at bounding box center [611, 192] width 852 height 35
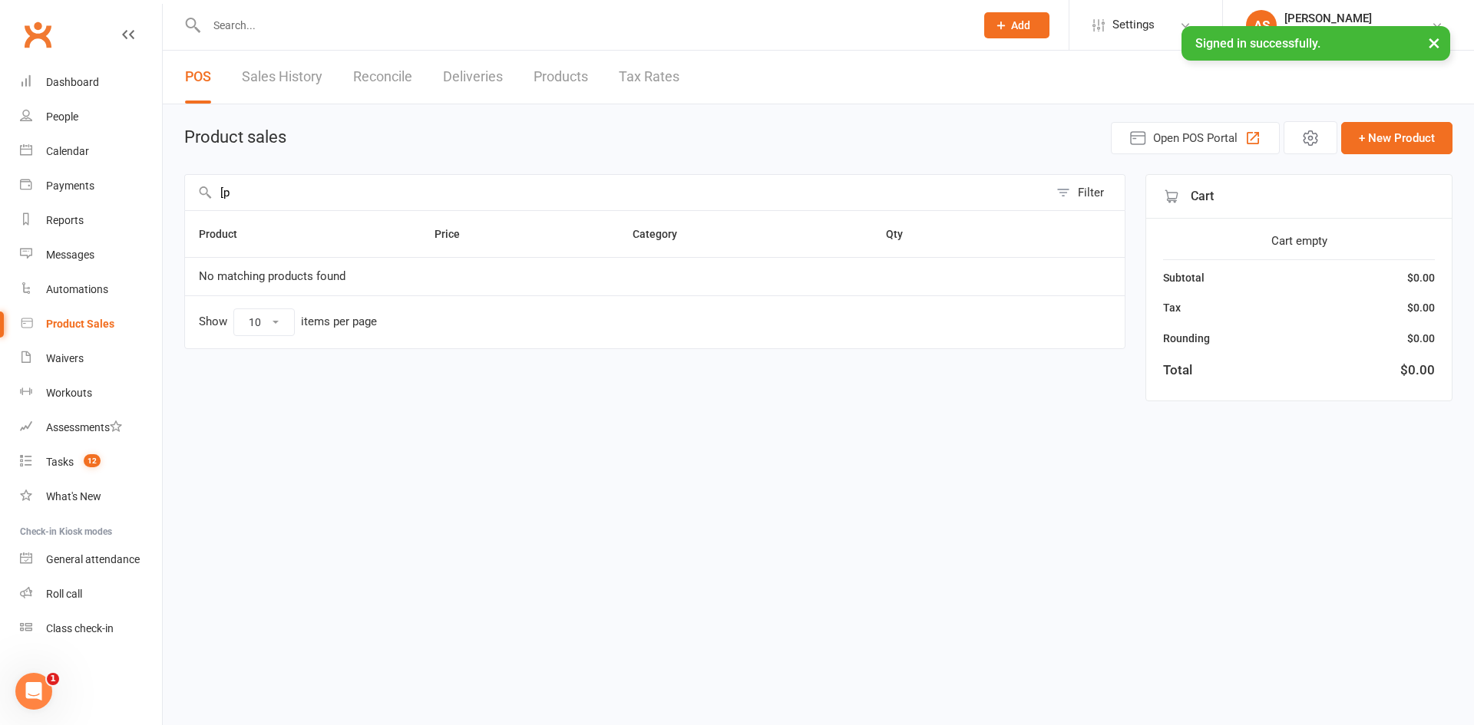
type input "["
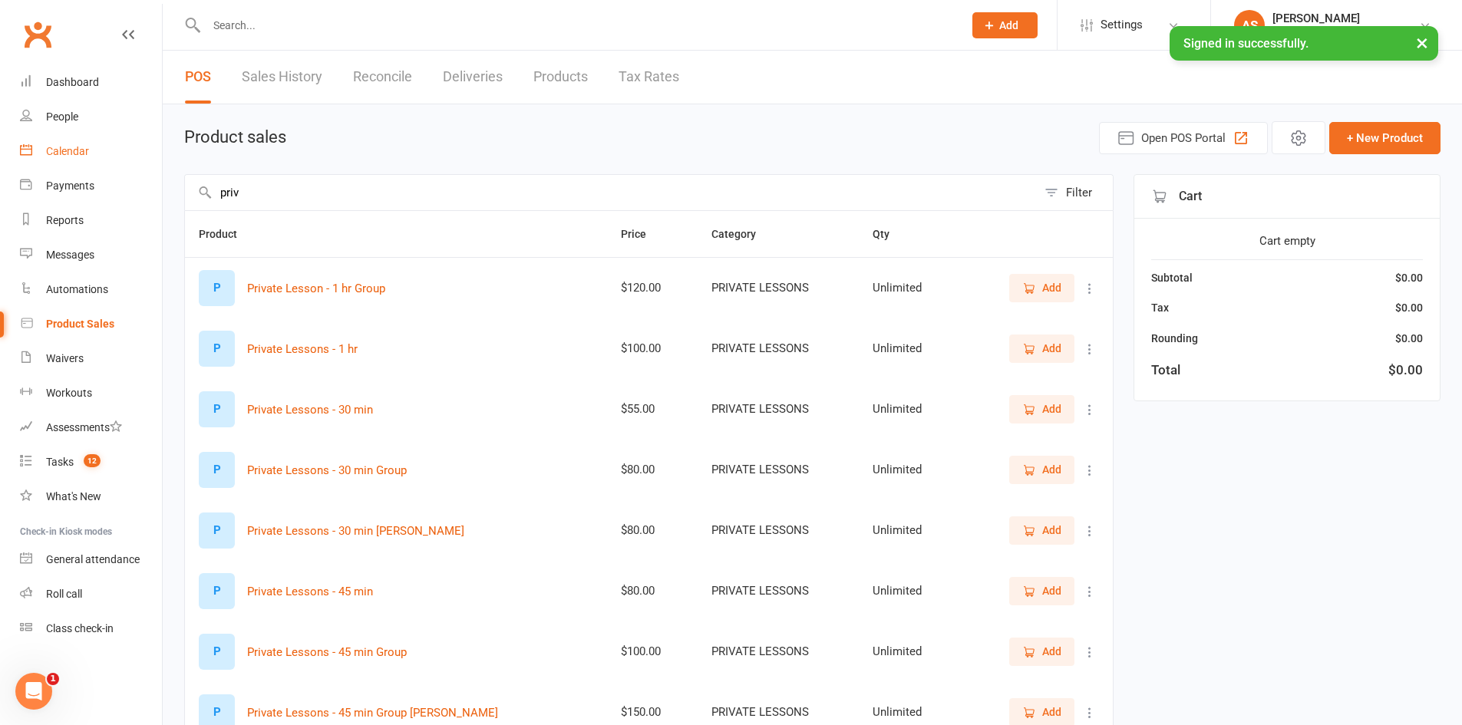
type input "priv"
click at [52, 155] on div "Calendar" at bounding box center [67, 151] width 43 height 12
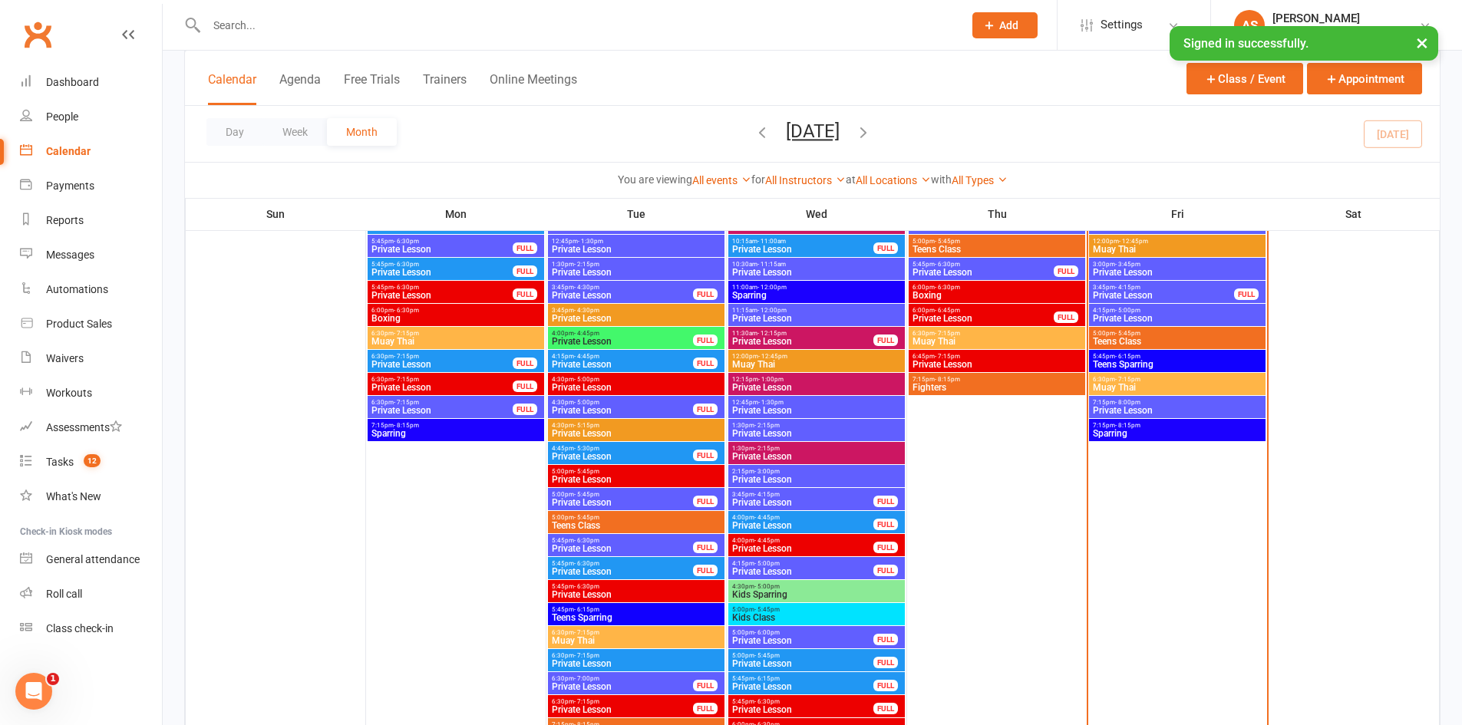
scroll to position [2456, 0]
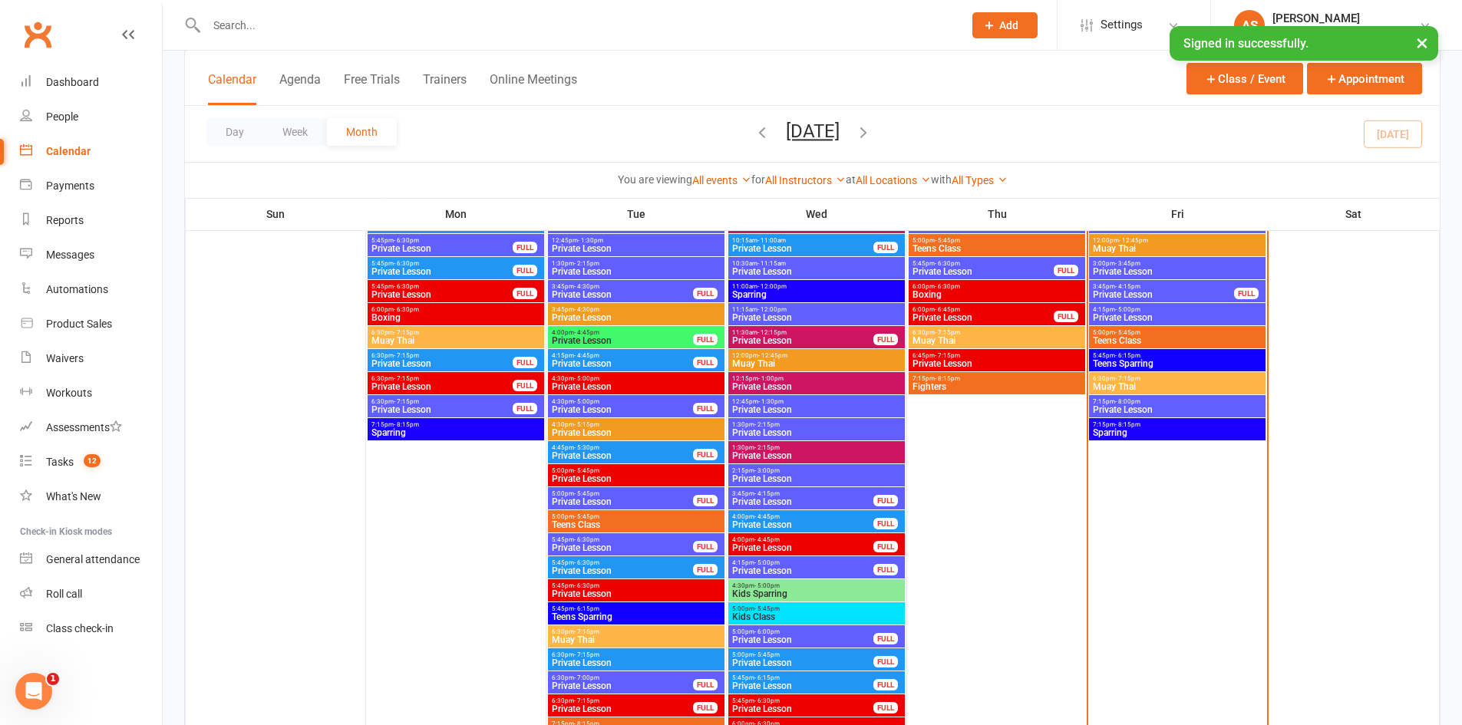
click at [1130, 290] on span "Private Lesson" at bounding box center [1163, 294] width 143 height 9
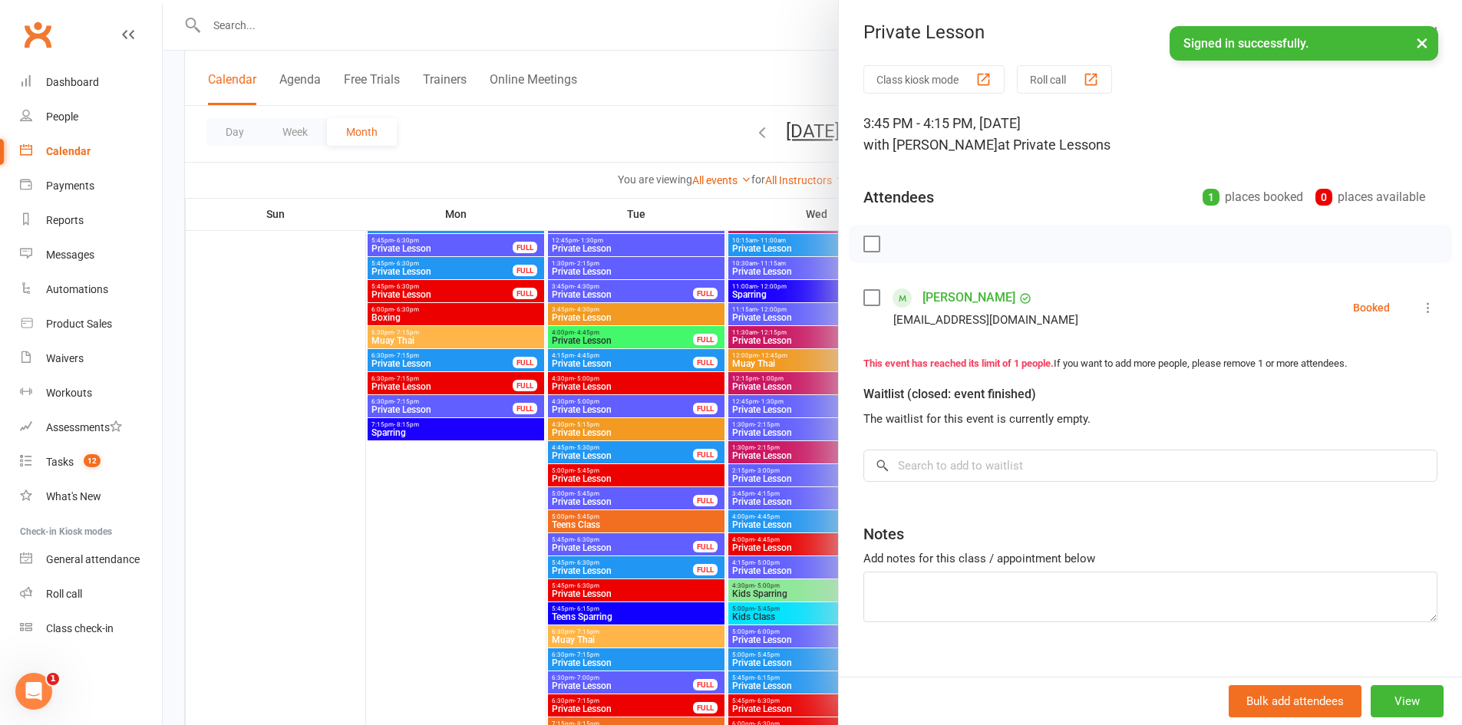
click at [1421, 306] on icon at bounding box center [1428, 307] width 15 height 15
click at [1288, 397] on link "Check in" at bounding box center [1347, 399] width 180 height 31
drag, startPoint x: 202, startPoint y: 365, endPoint x: 193, endPoint y: 373, distance: 11.9
click at [204, 367] on div at bounding box center [812, 362] width 1299 height 725
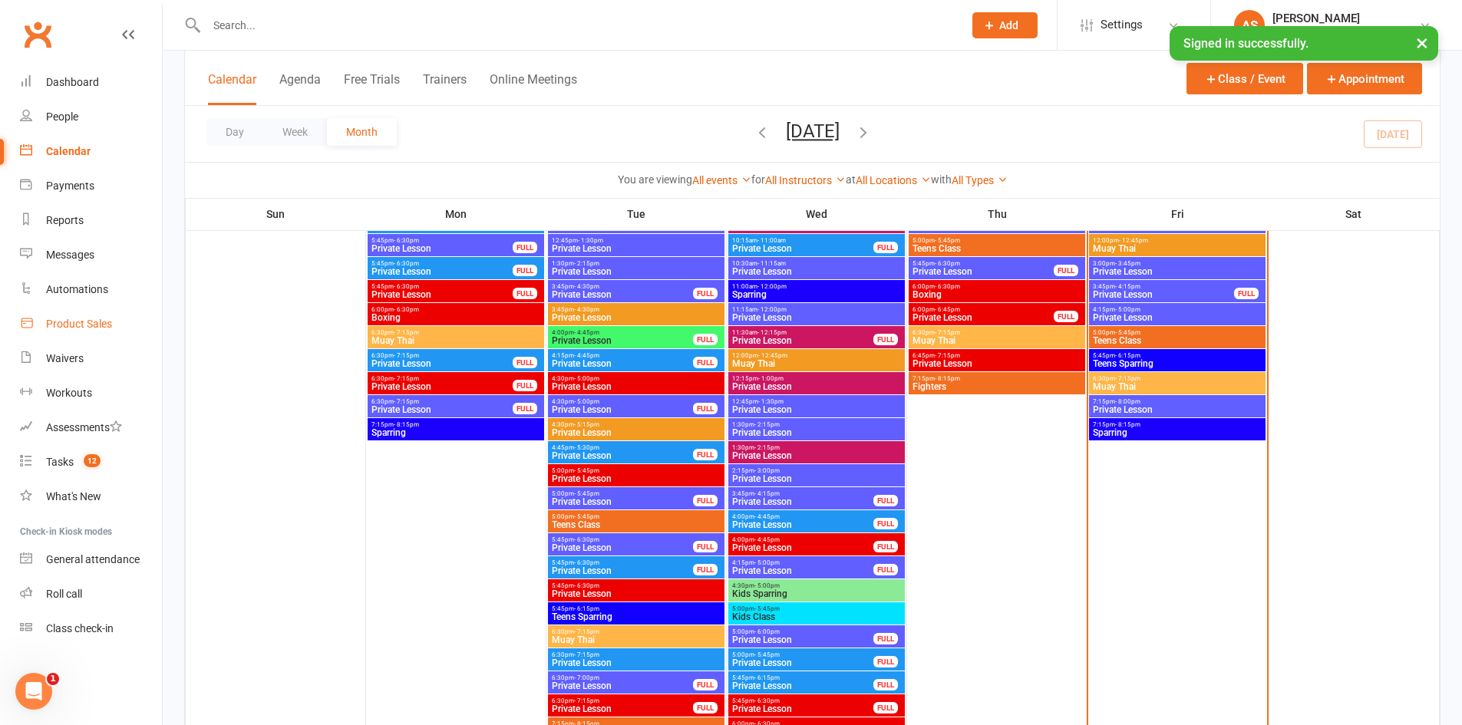
click at [52, 315] on link "Product Sales" at bounding box center [91, 324] width 142 height 35
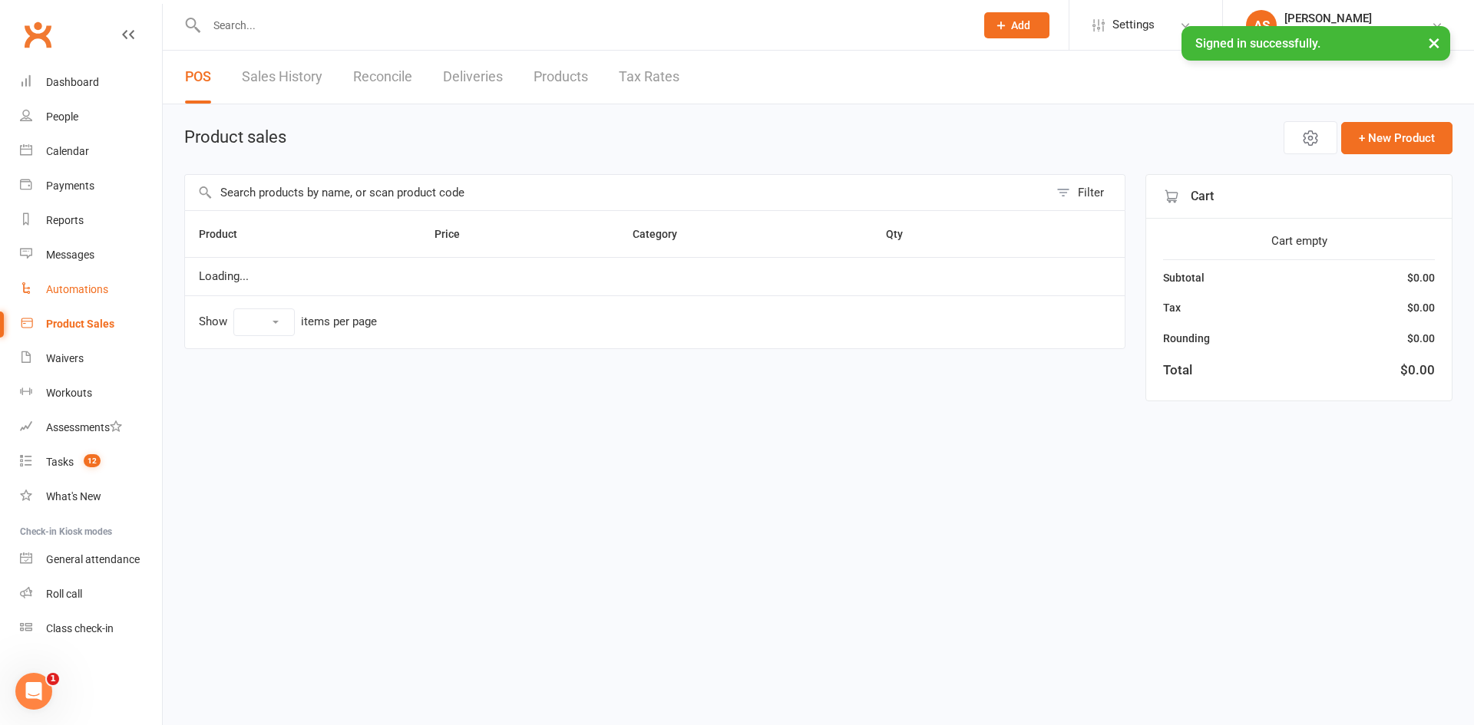
select select "10"
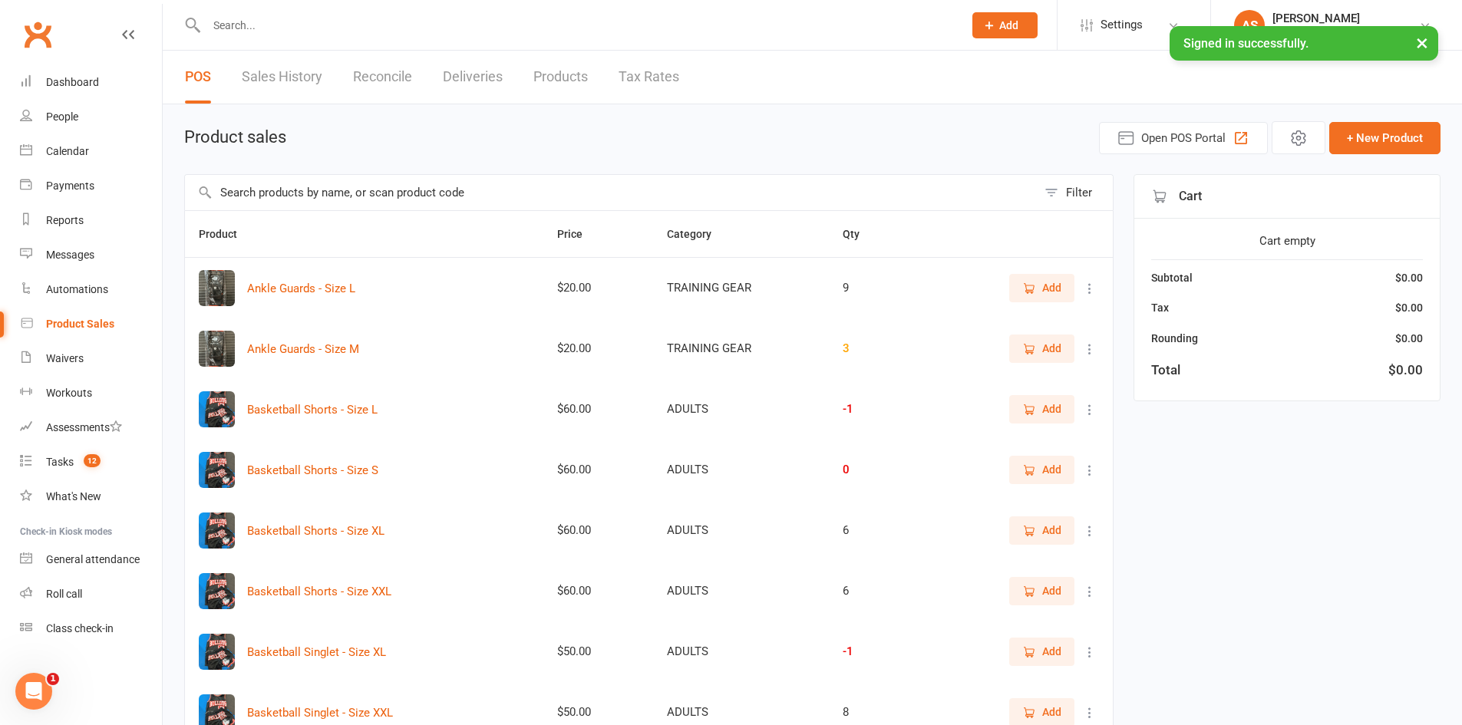
click at [450, 190] on input "text" at bounding box center [611, 192] width 852 height 35
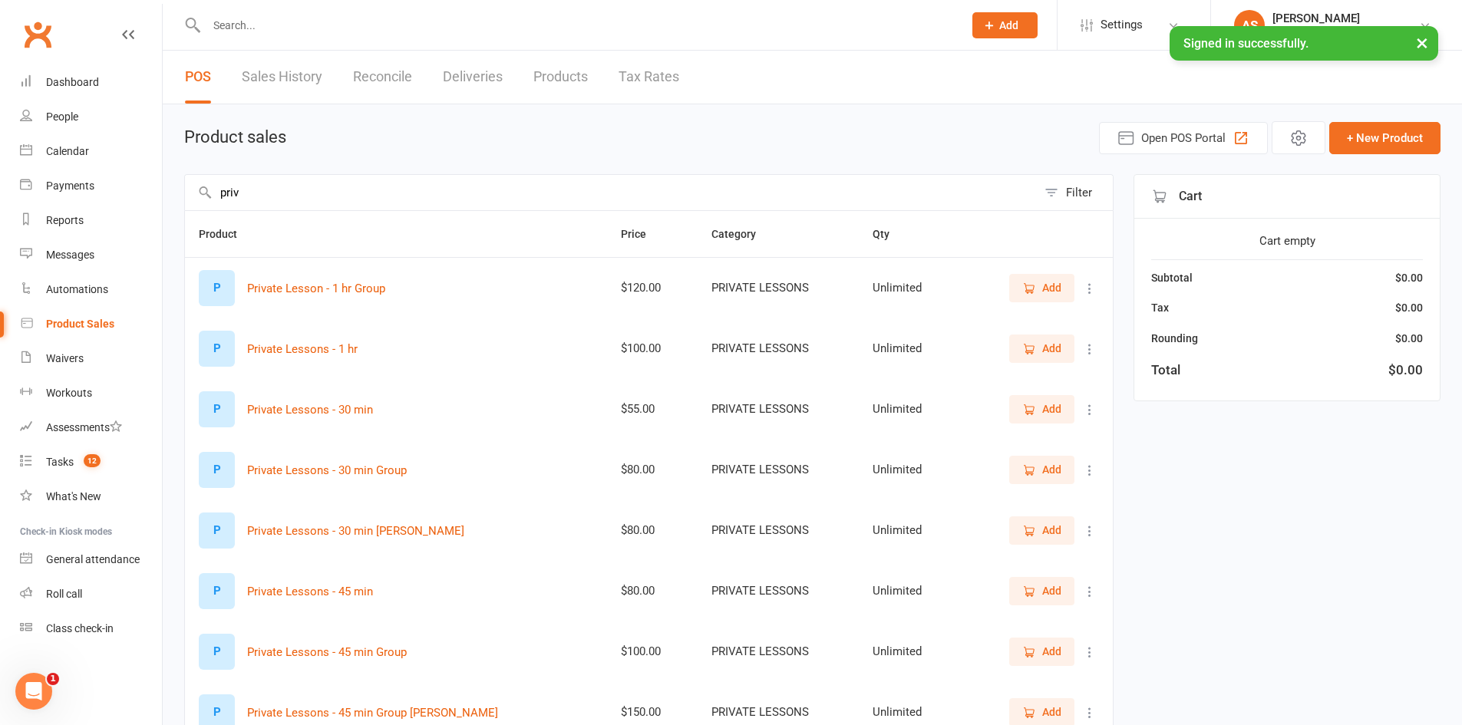
type input "priv"
click at [1045, 406] on span "Add" at bounding box center [1051, 409] width 19 height 17
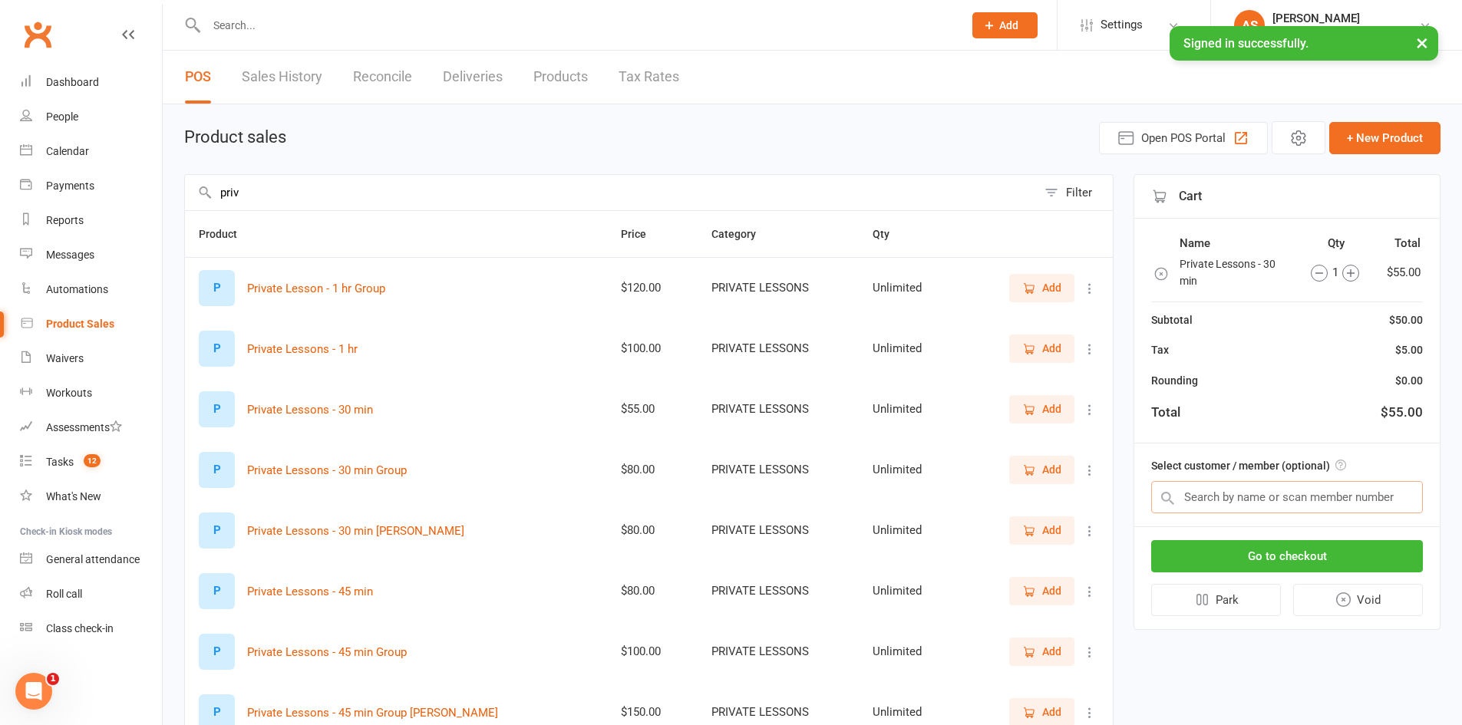
click at [1223, 493] on input "text" at bounding box center [1287, 497] width 272 height 32
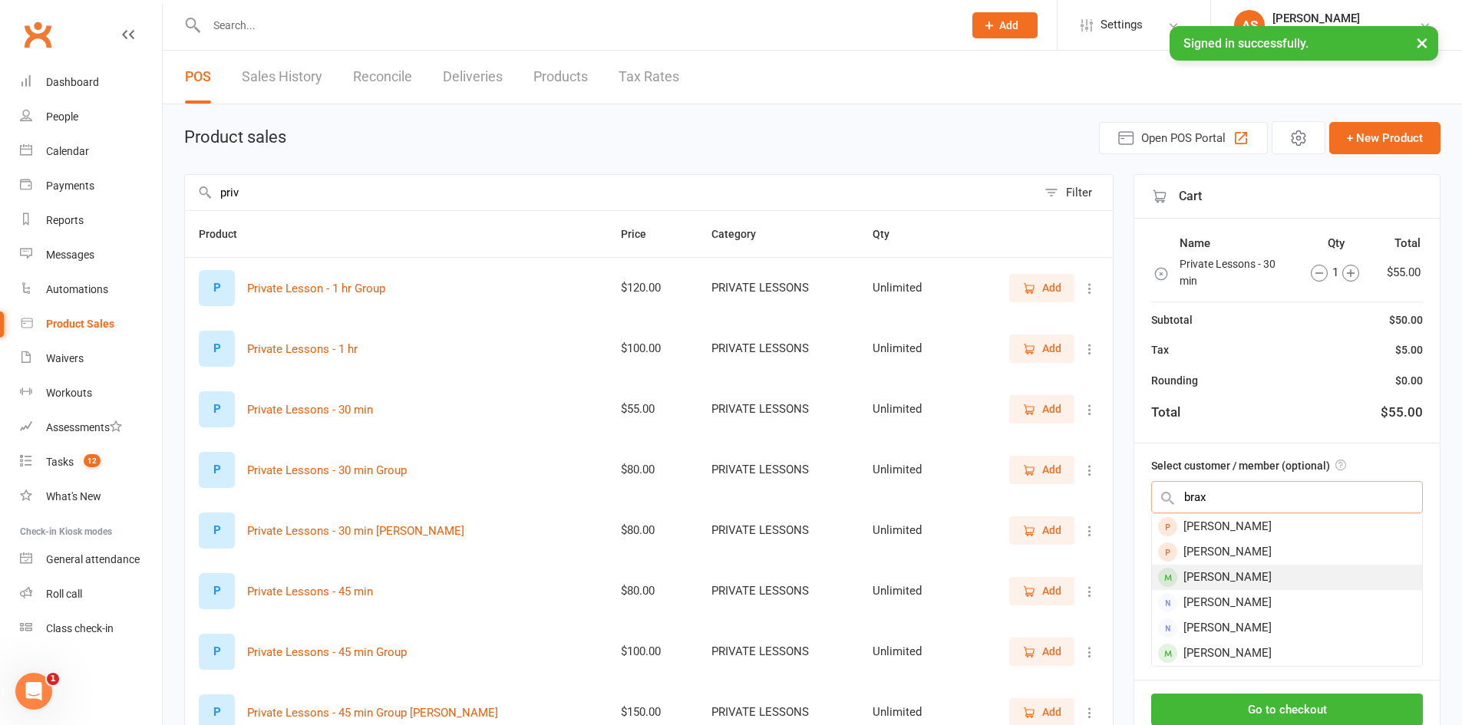
type input "brax"
click at [1200, 573] on div "Braxton Pavicic" at bounding box center [1287, 577] width 270 height 25
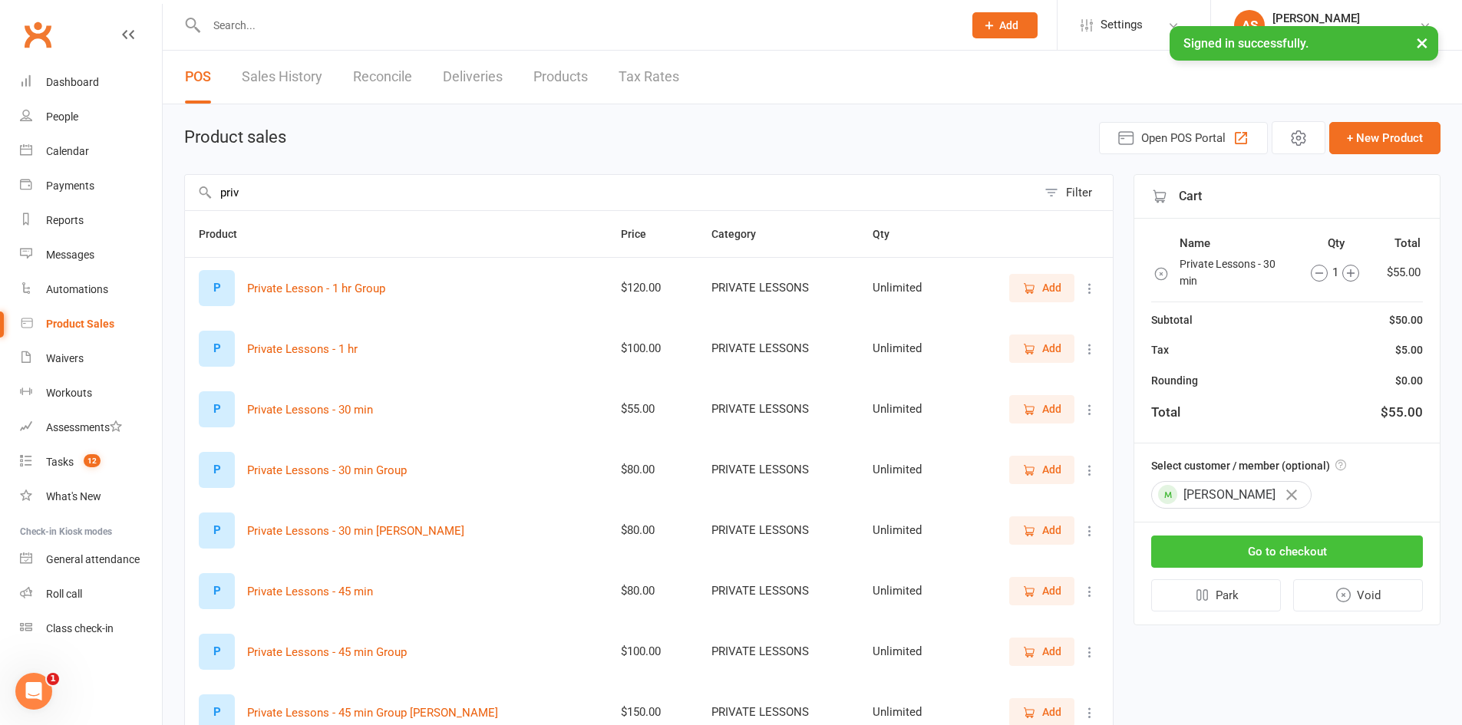
click at [1220, 556] on button "Go to checkout" at bounding box center [1287, 552] width 272 height 32
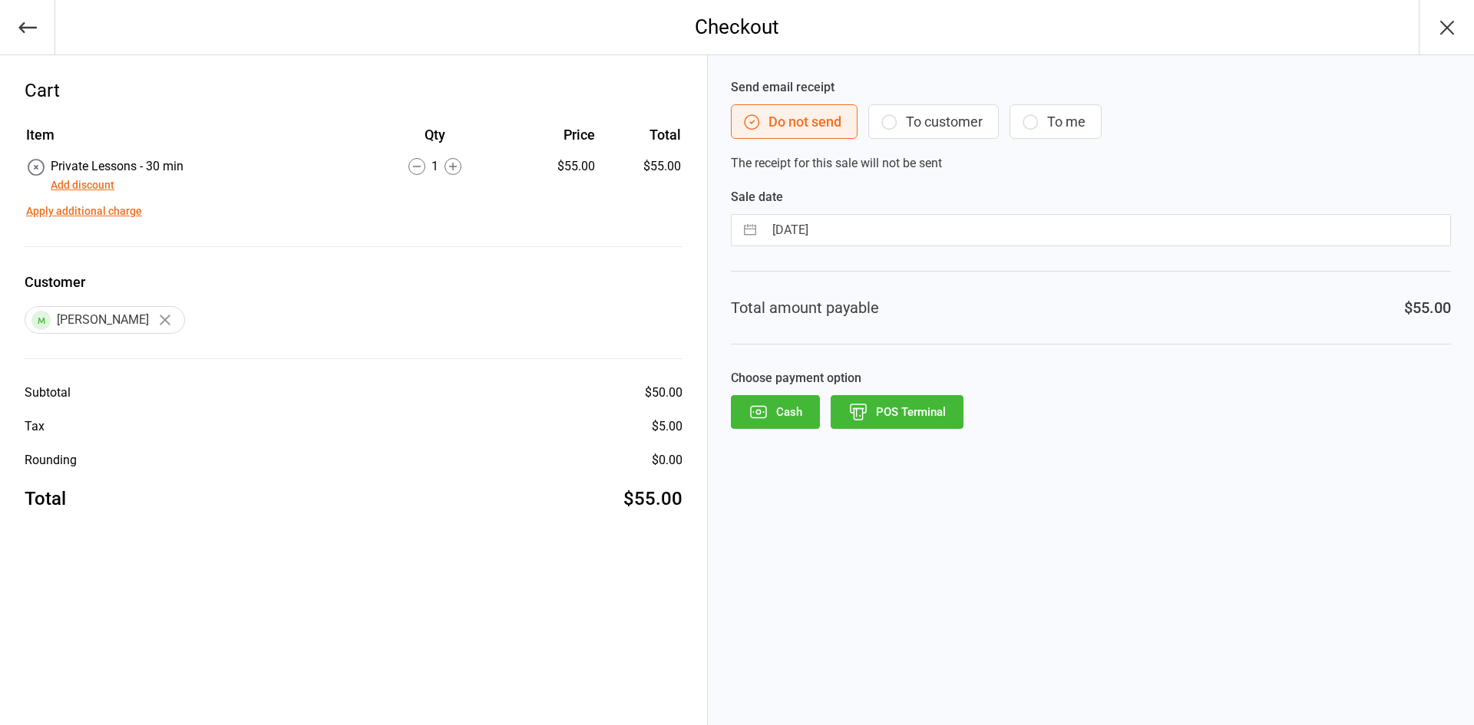
click at [885, 411] on button "POS Terminal" at bounding box center [896, 412] width 133 height 34
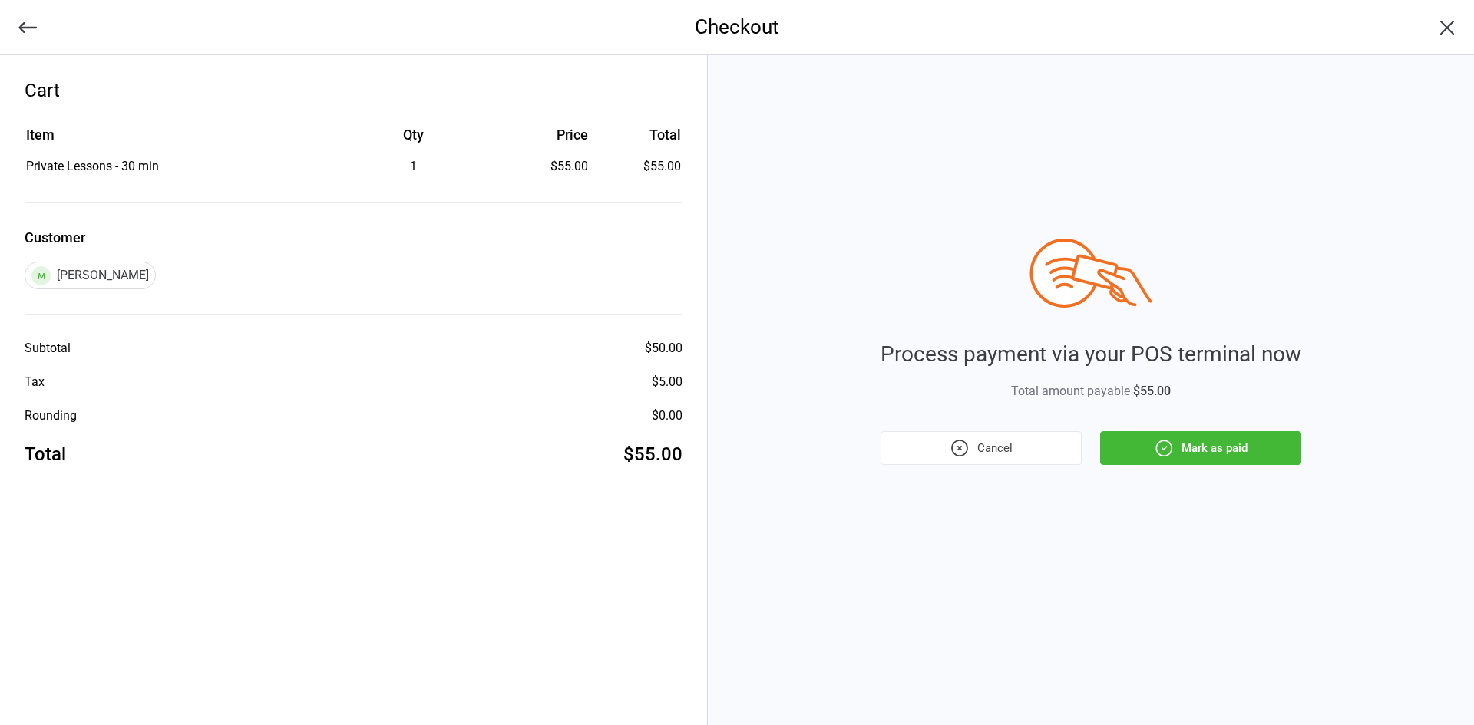
click at [1236, 453] on button "Mark as paid" at bounding box center [1200, 448] width 201 height 34
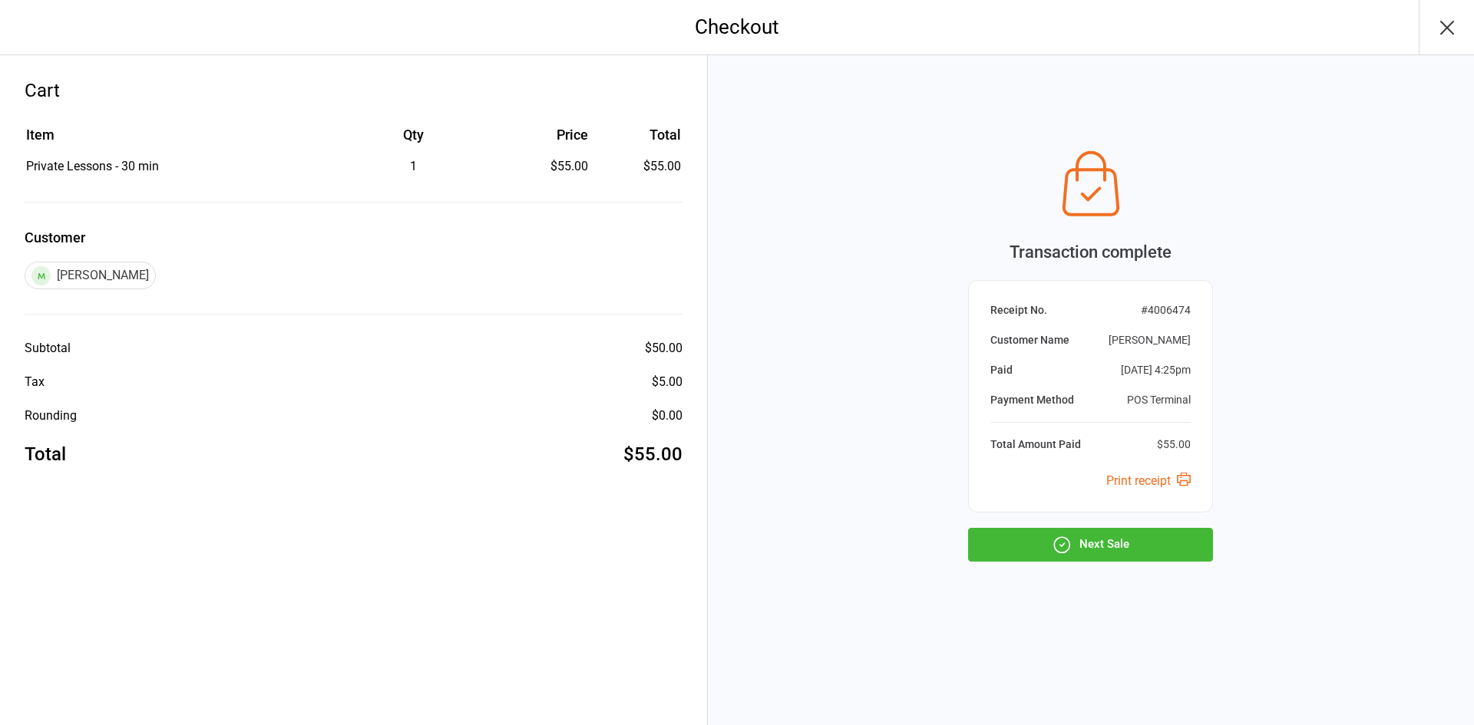
click at [1142, 543] on button "Next Sale" at bounding box center [1090, 545] width 245 height 34
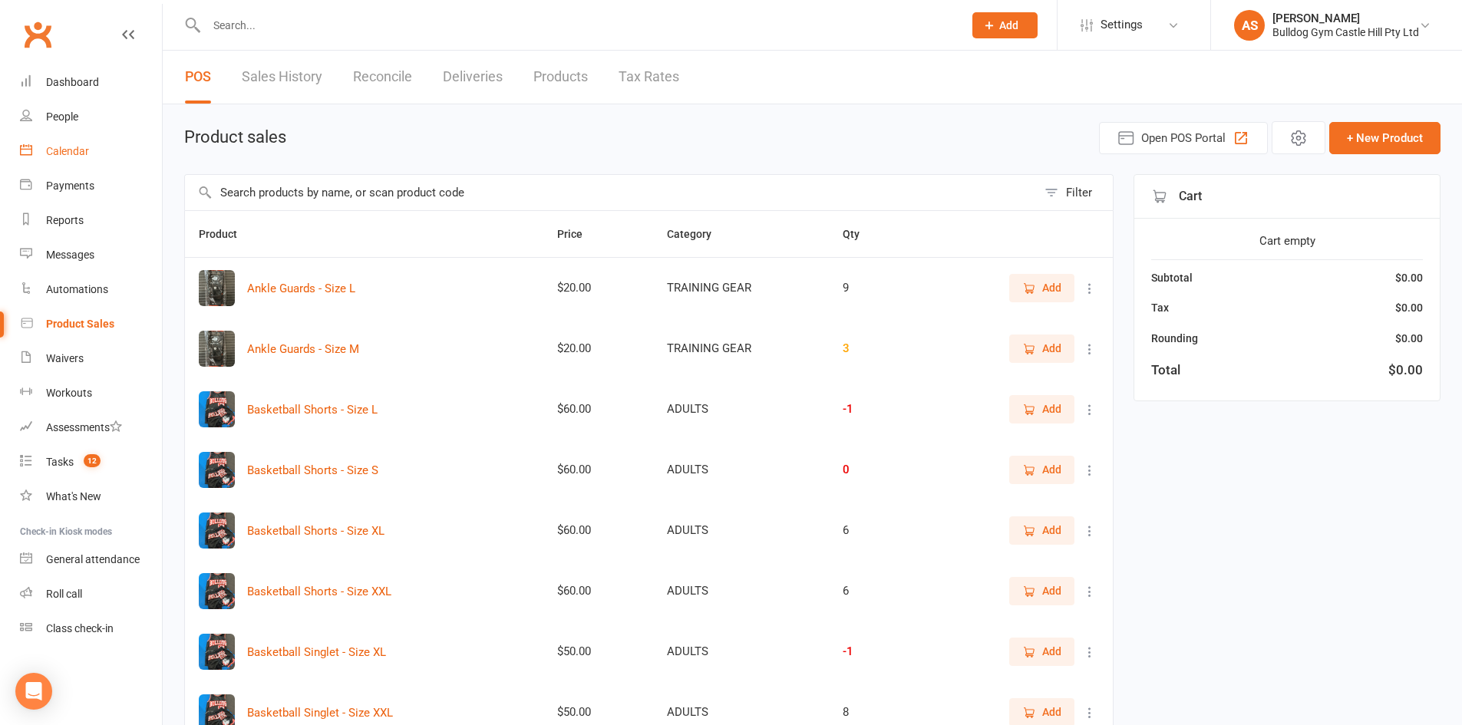
click at [94, 147] on link "Calendar" at bounding box center [91, 151] width 142 height 35
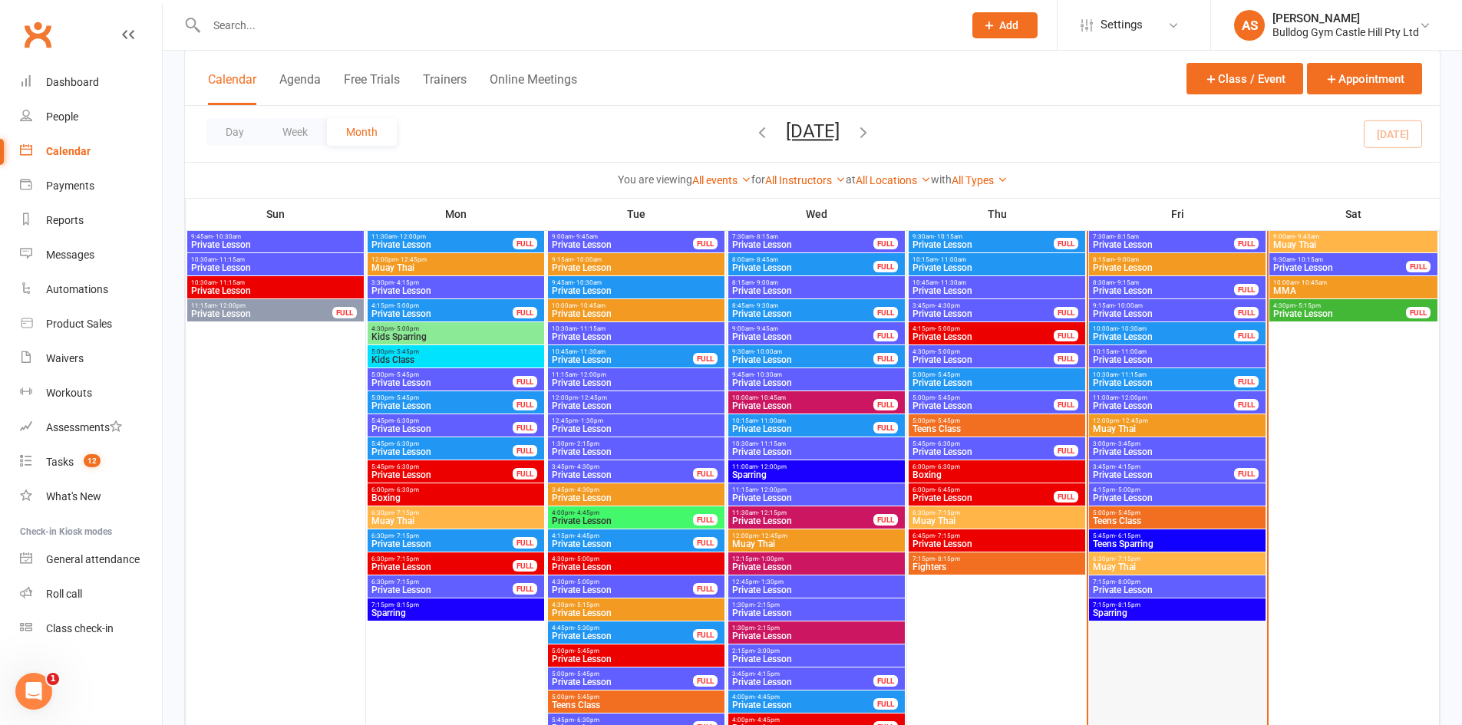
scroll to position [2226, 0]
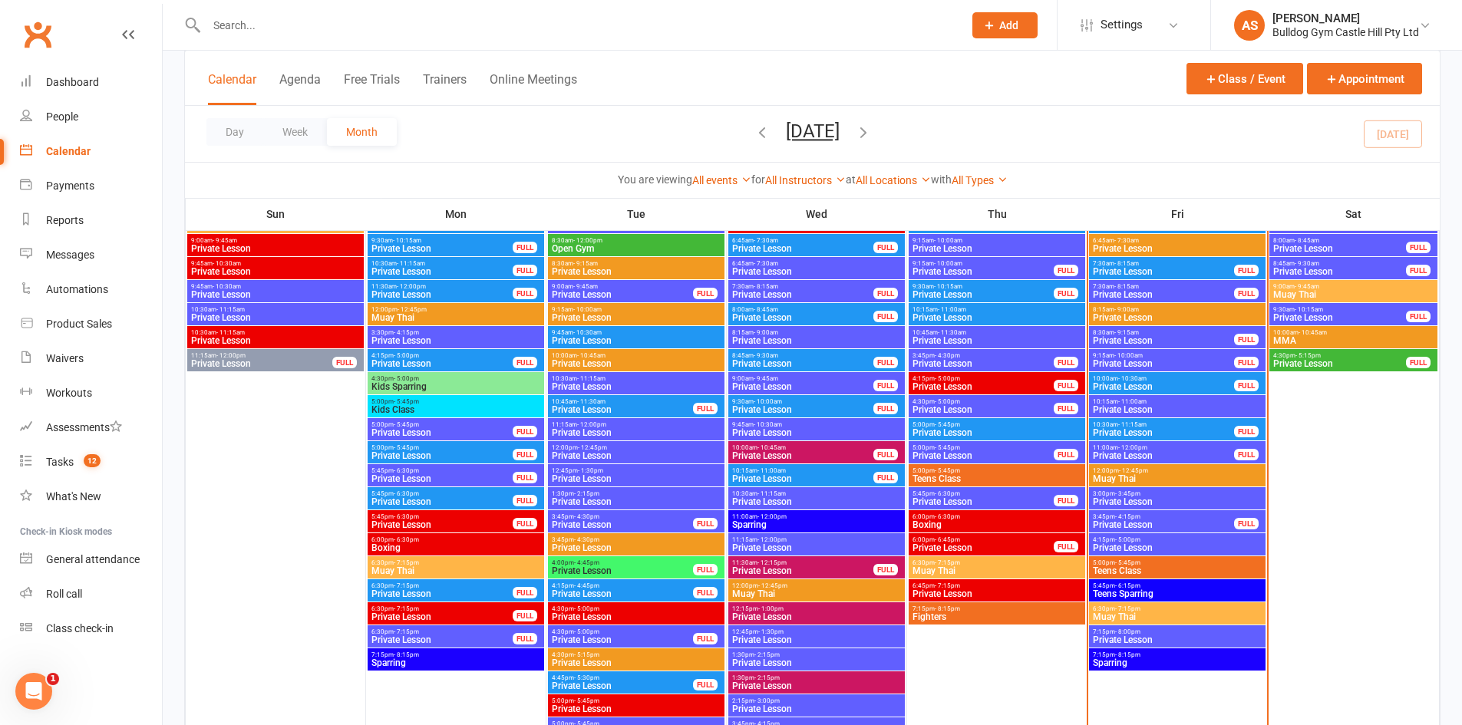
click at [1121, 563] on span "- 5:45pm" at bounding box center [1127, 563] width 25 height 7
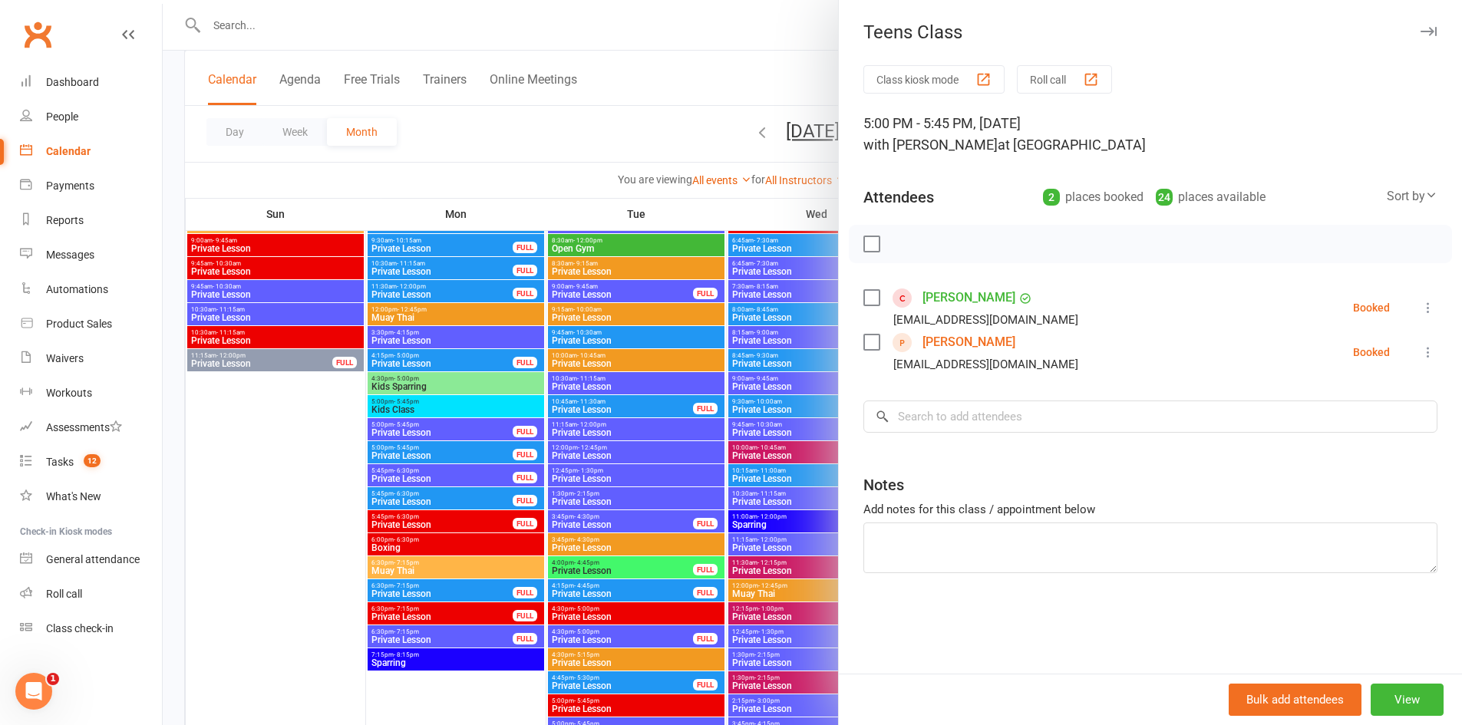
click at [669, 464] on div at bounding box center [812, 362] width 1299 height 725
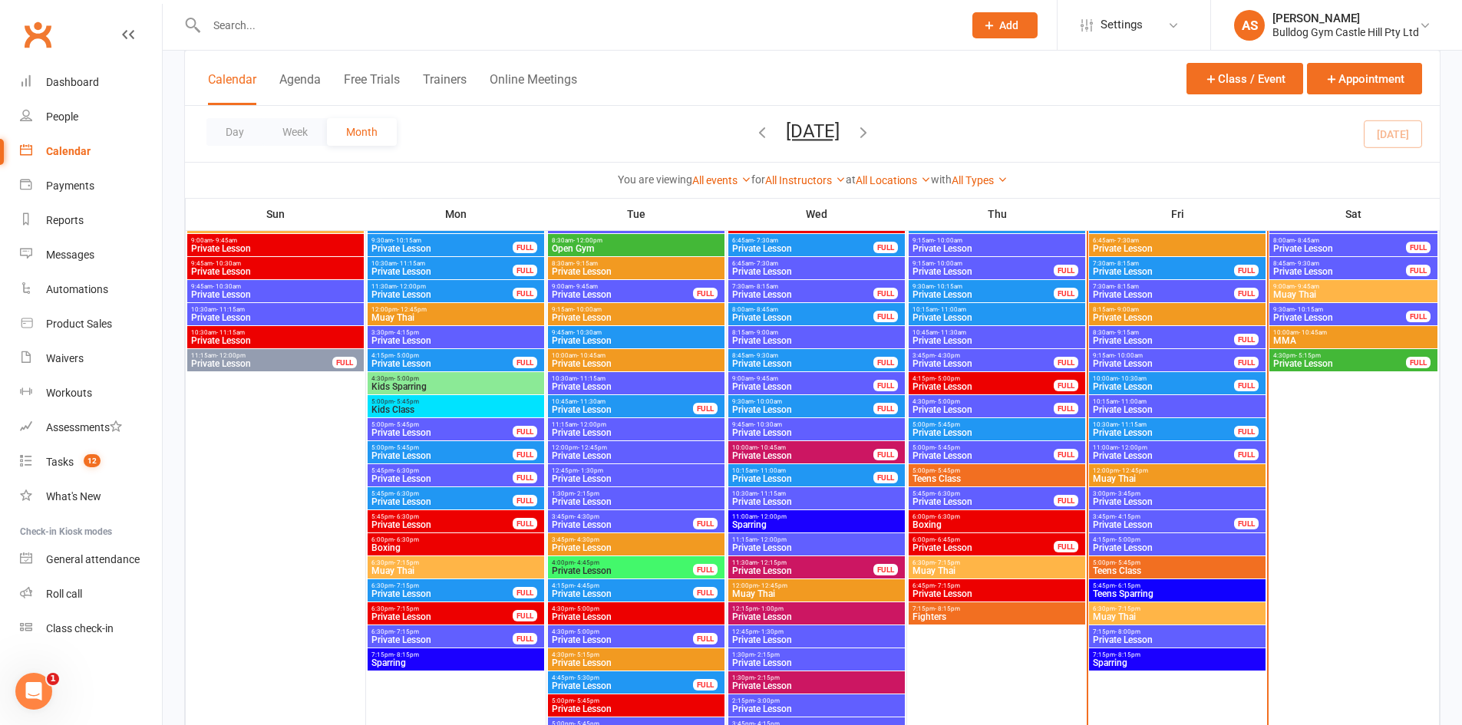
click at [1144, 569] on span "Teens Class" at bounding box center [1177, 570] width 170 height 9
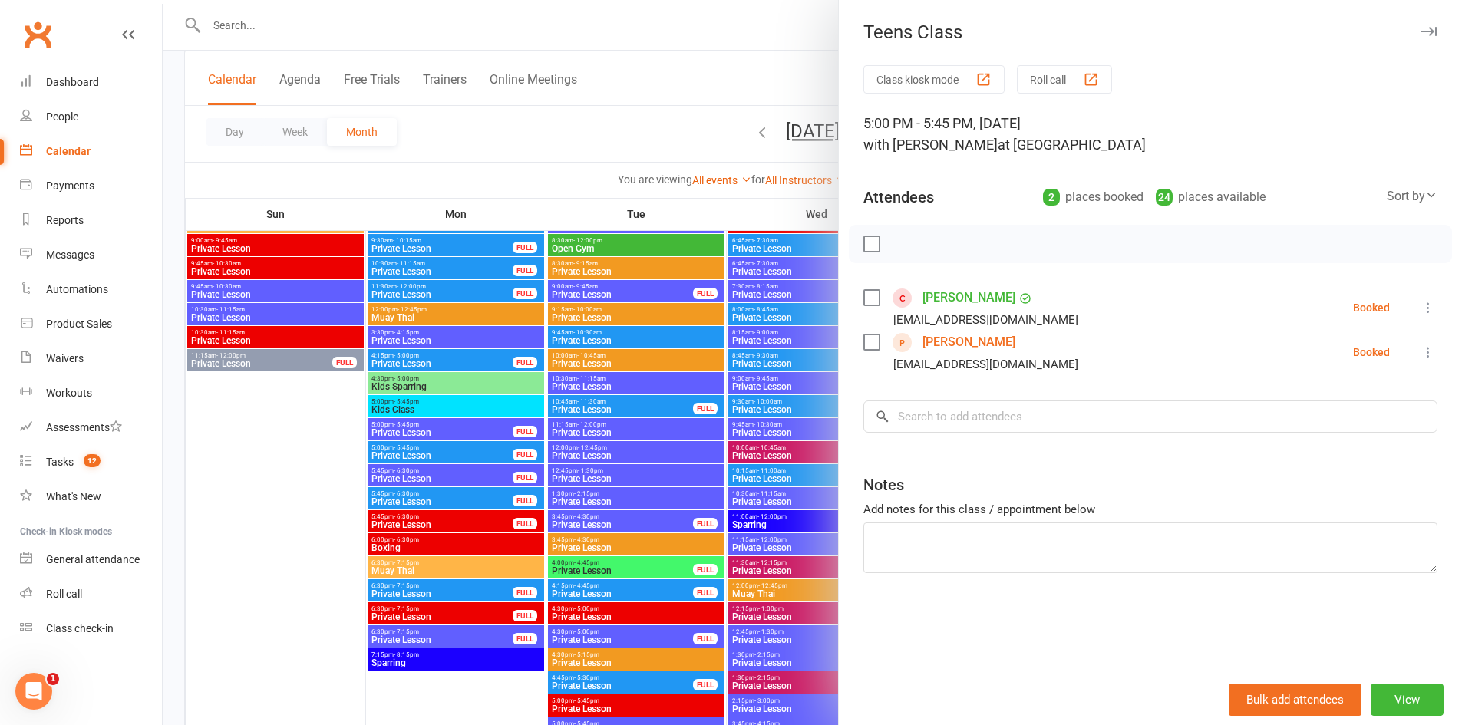
click at [739, 553] on div at bounding box center [812, 362] width 1299 height 725
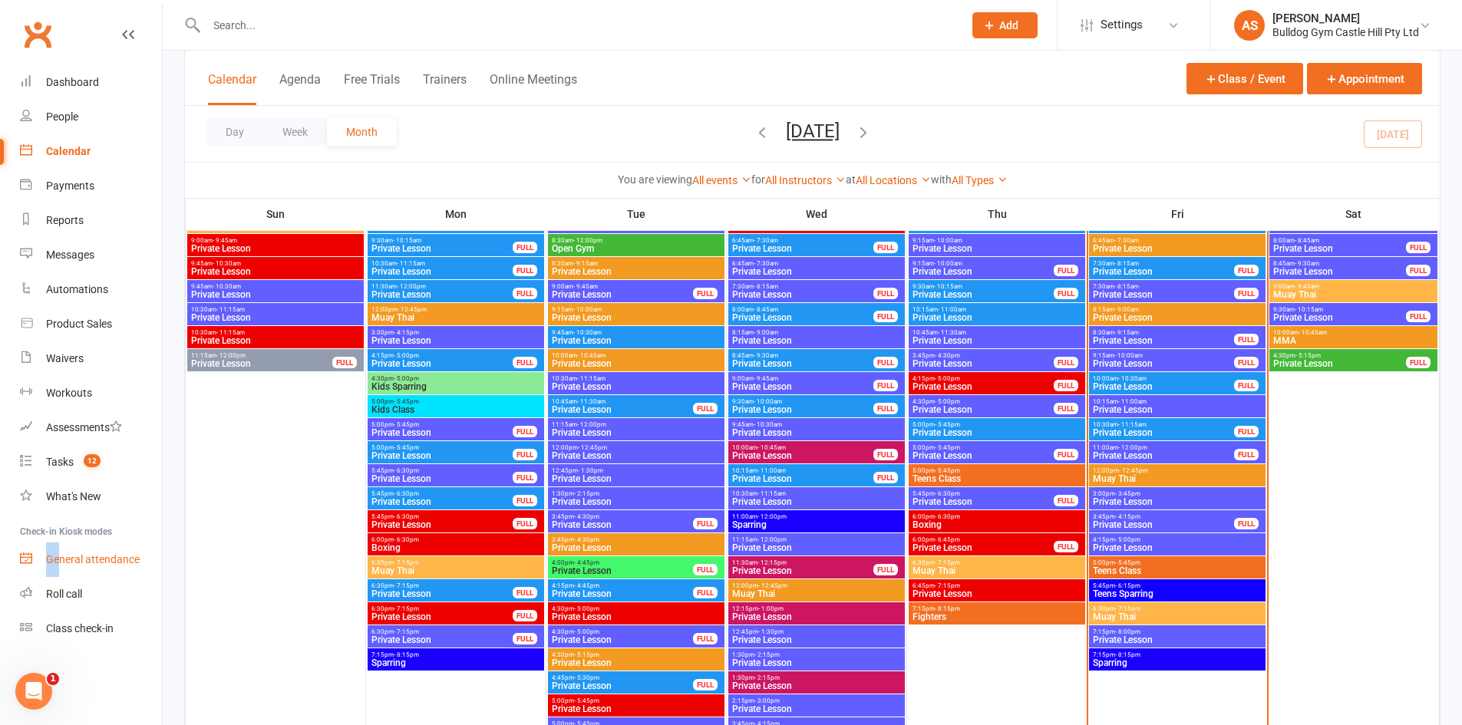
drag, startPoint x: 40, startPoint y: 568, endPoint x: 80, endPoint y: 573, distance: 40.2
click at [59, 573] on link "General attendance" at bounding box center [91, 560] width 142 height 35
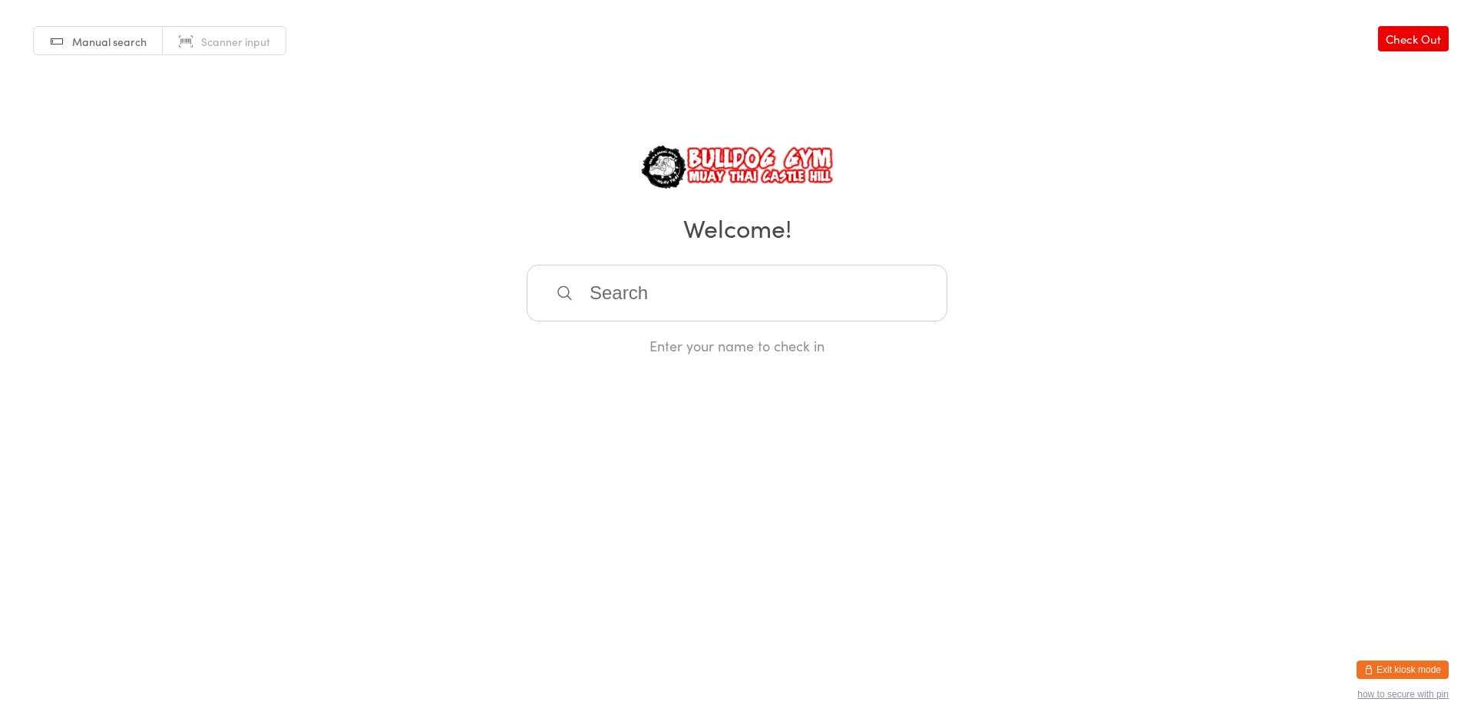
click at [1392, 660] on html "You have now entered Kiosk Mode. Members will be able to check themselves in us…" at bounding box center [737, 362] width 1474 height 725
click at [1387, 665] on button "Exit kiosk mode" at bounding box center [1402, 670] width 92 height 18
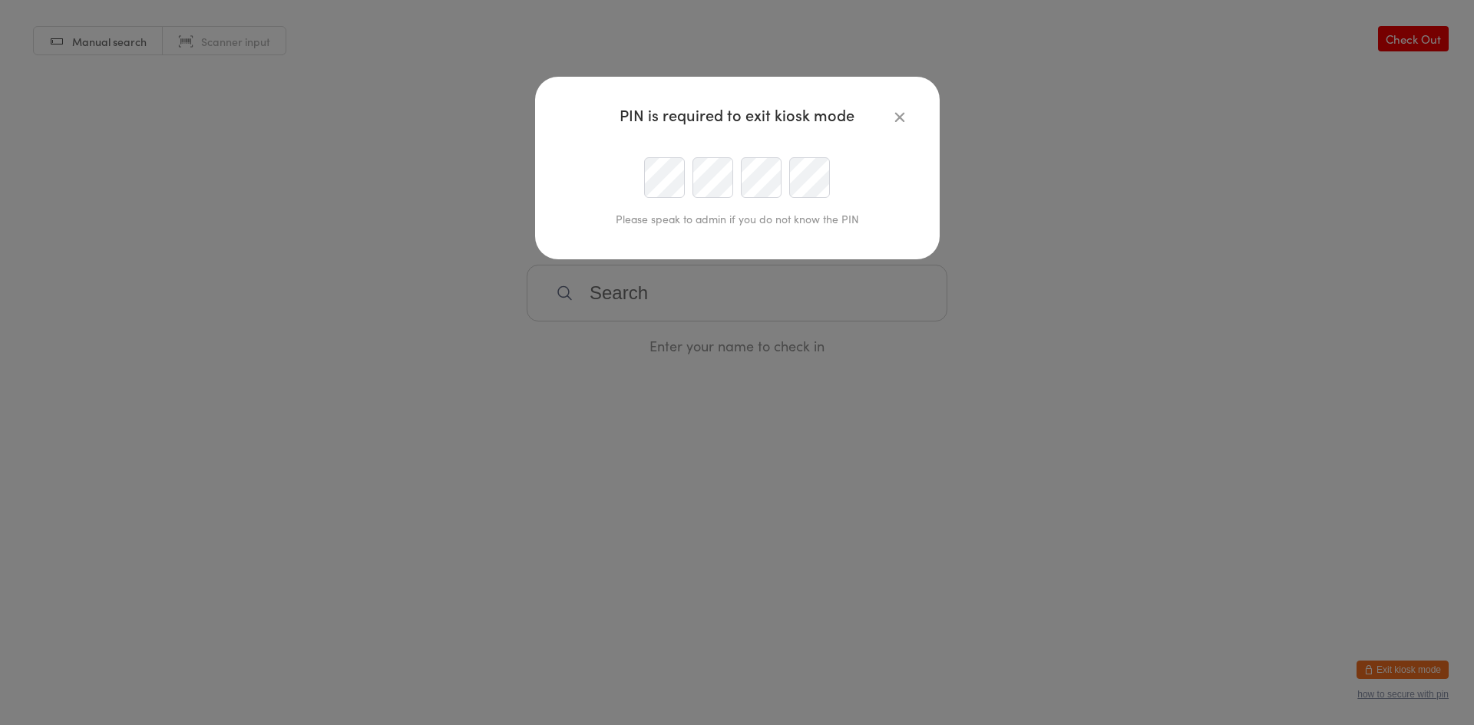
type input "[EMAIL_ADDRESS][DOMAIN_NAME]"
click at [624, 183] on div at bounding box center [737, 177] width 351 height 41
click at [428, 200] on div "PIN is required to exit kiosk mode Please speak to admin if you do not know the…" at bounding box center [737, 362] width 1474 height 725
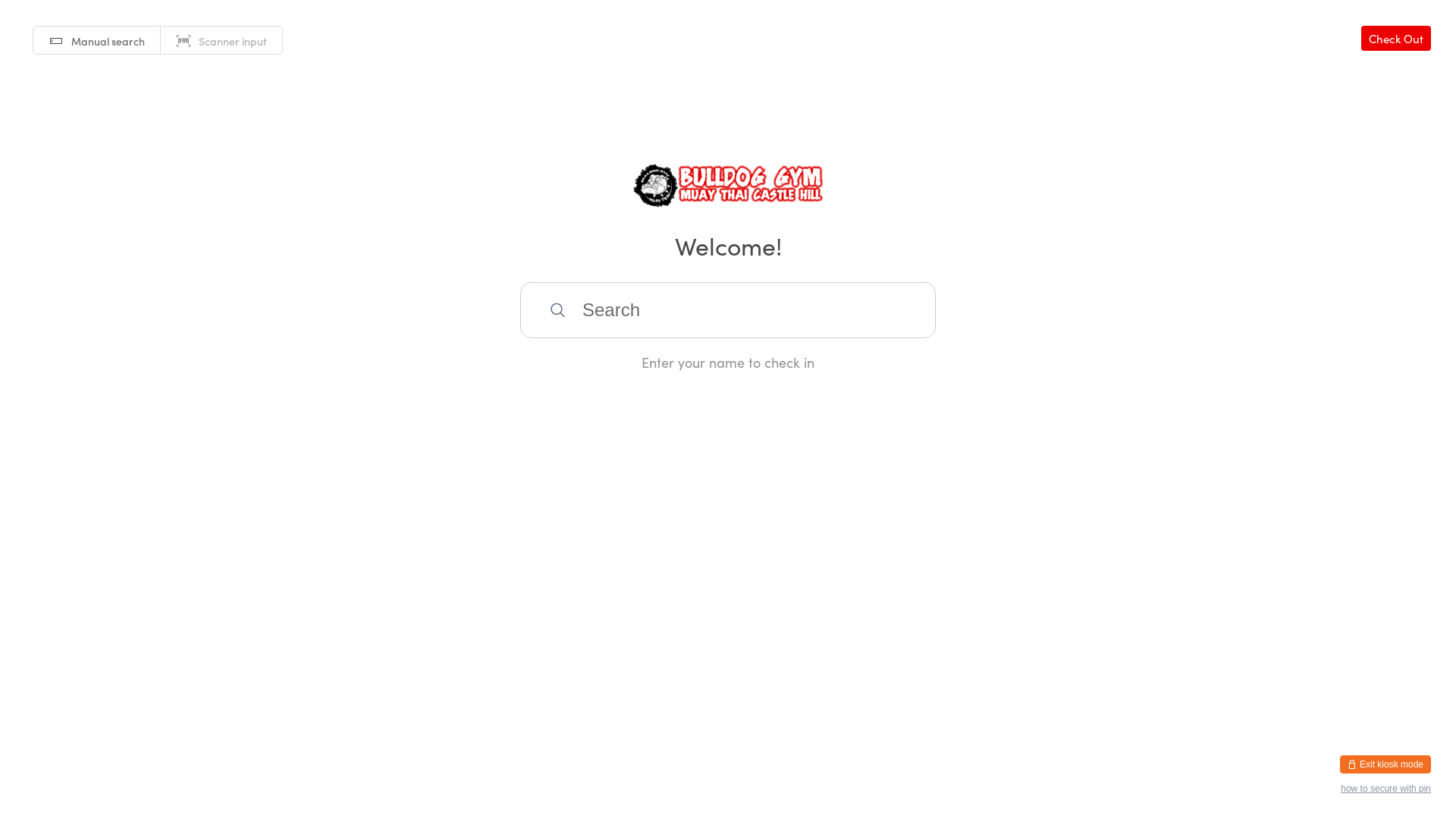
click at [1401, 716] on button "Exit kiosk mode" at bounding box center [1385, 764] width 91 height 18
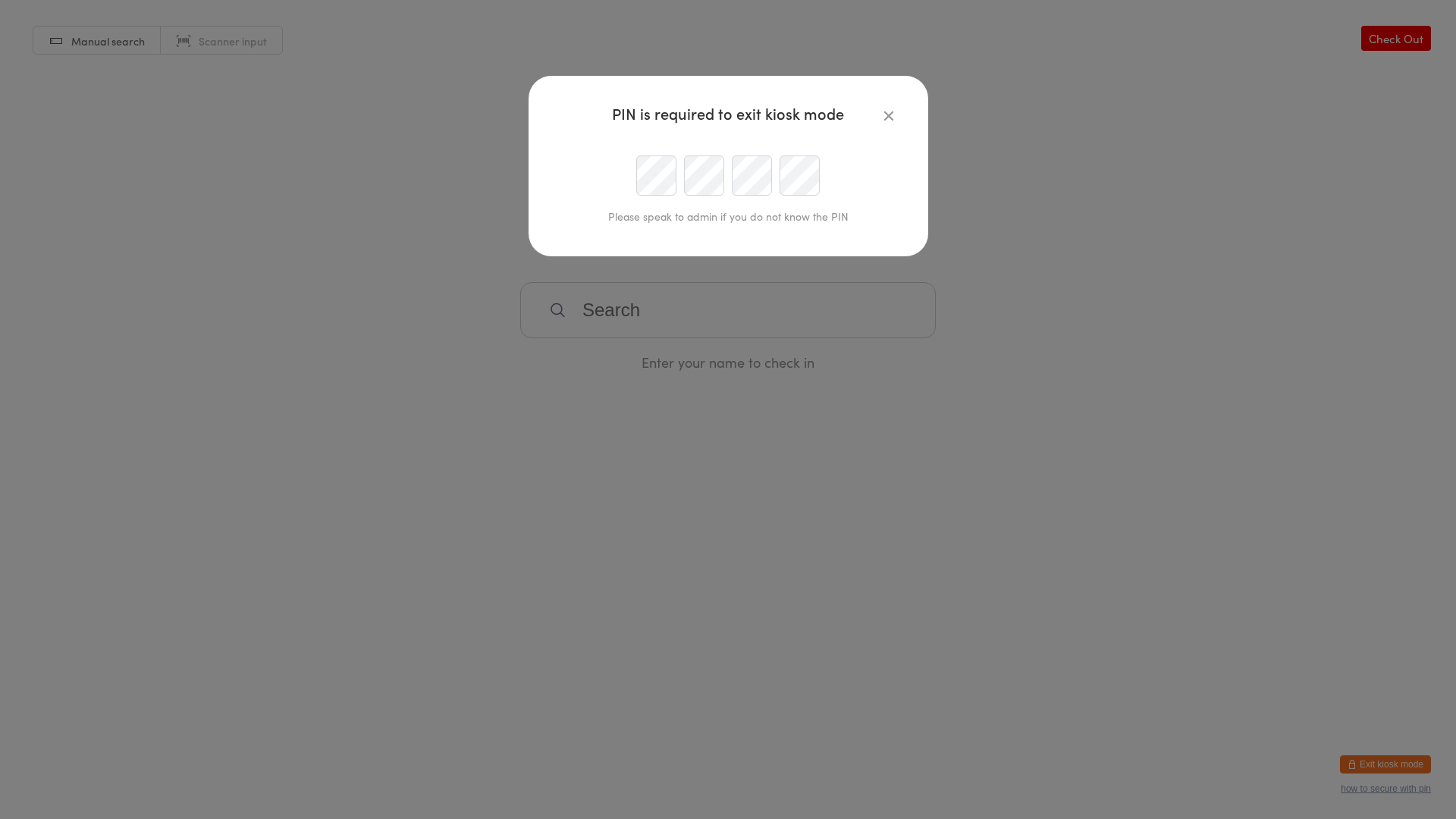
click at [567, 181] on div at bounding box center [728, 175] width 347 height 41
click at [631, 182] on div at bounding box center [728, 175] width 347 height 41
click at [682, 207] on div "Please speak to admin if you do not know the PIN" at bounding box center [728, 215] width 339 height 25
click at [740, 207] on div "Please speak to admin if you do not know the PIN" at bounding box center [728, 215] width 339 height 25
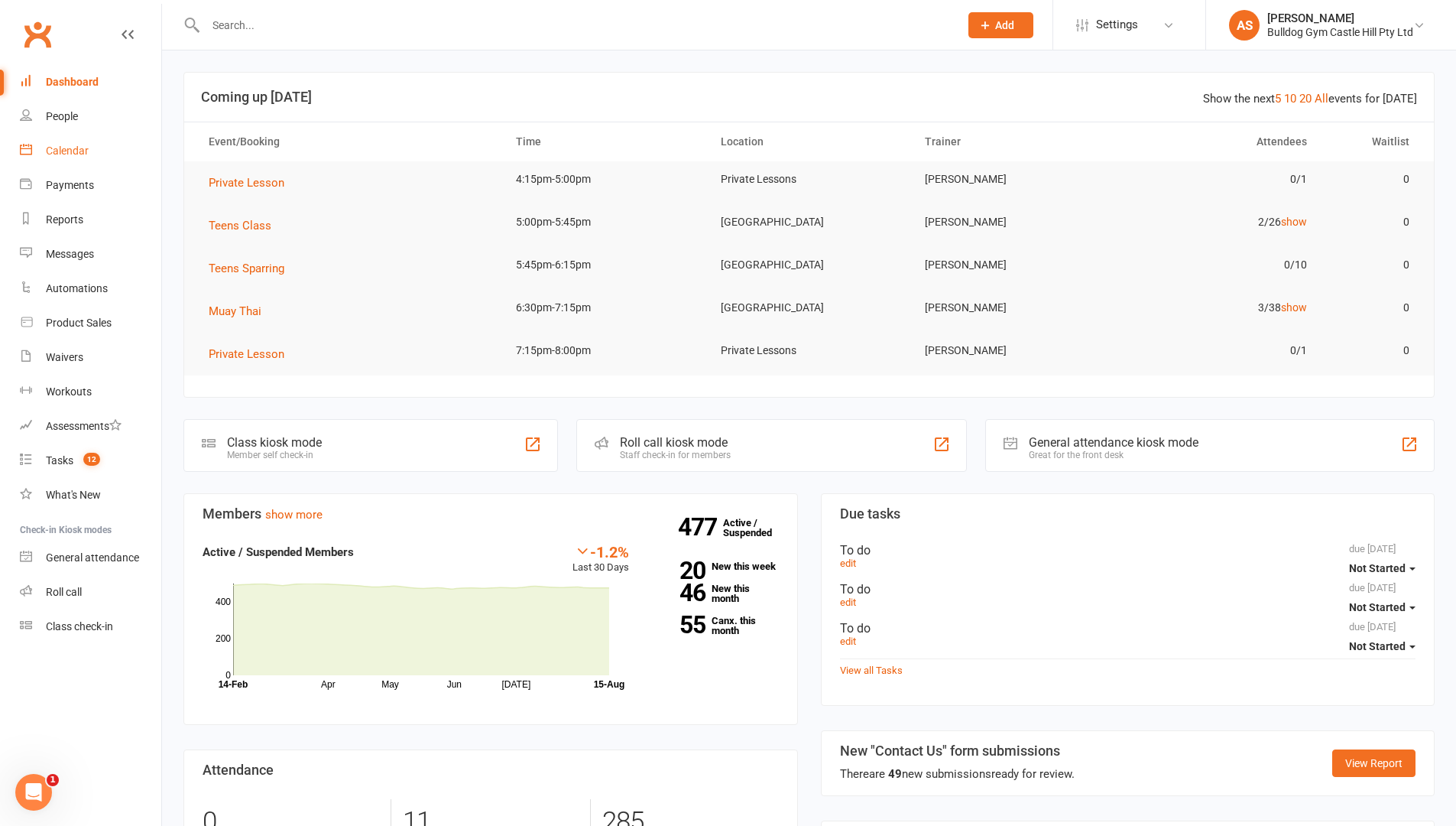
click at [85, 146] on div "Calendar" at bounding box center [67, 150] width 43 height 12
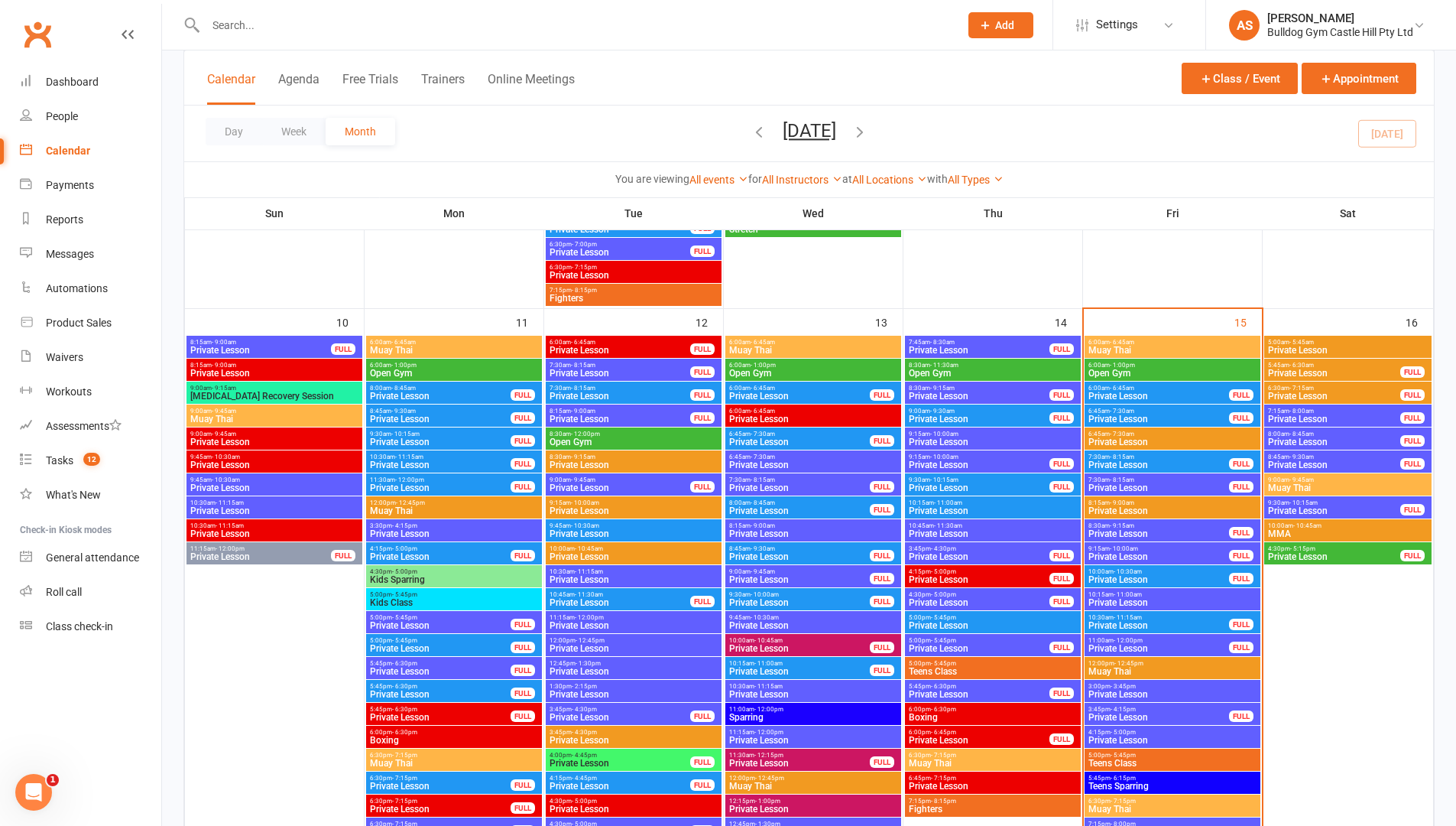
scroll to position [2218, 0]
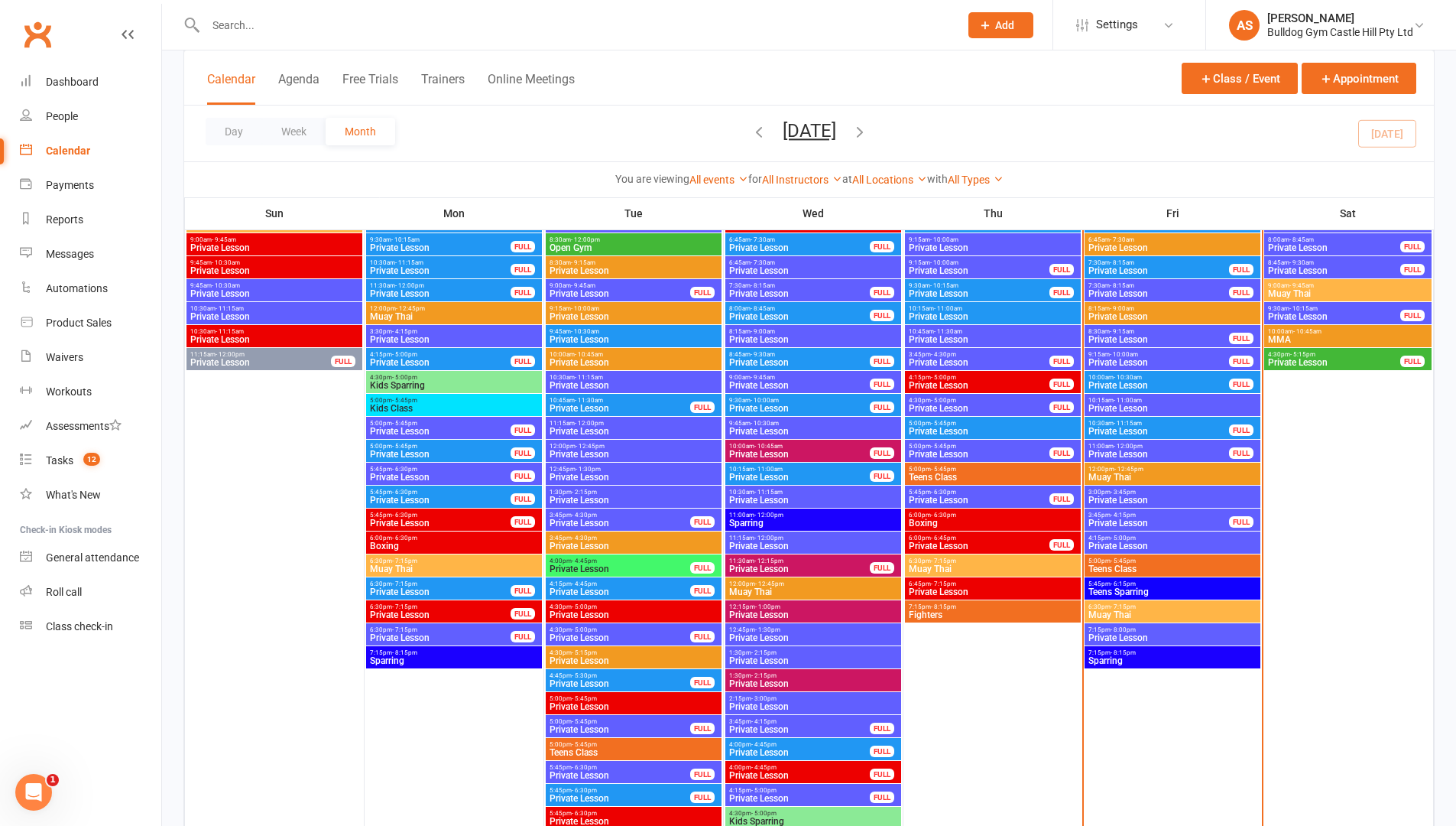
click at [1145, 561] on span "5:00pm - 5:45pm" at bounding box center [1172, 561] width 169 height 7
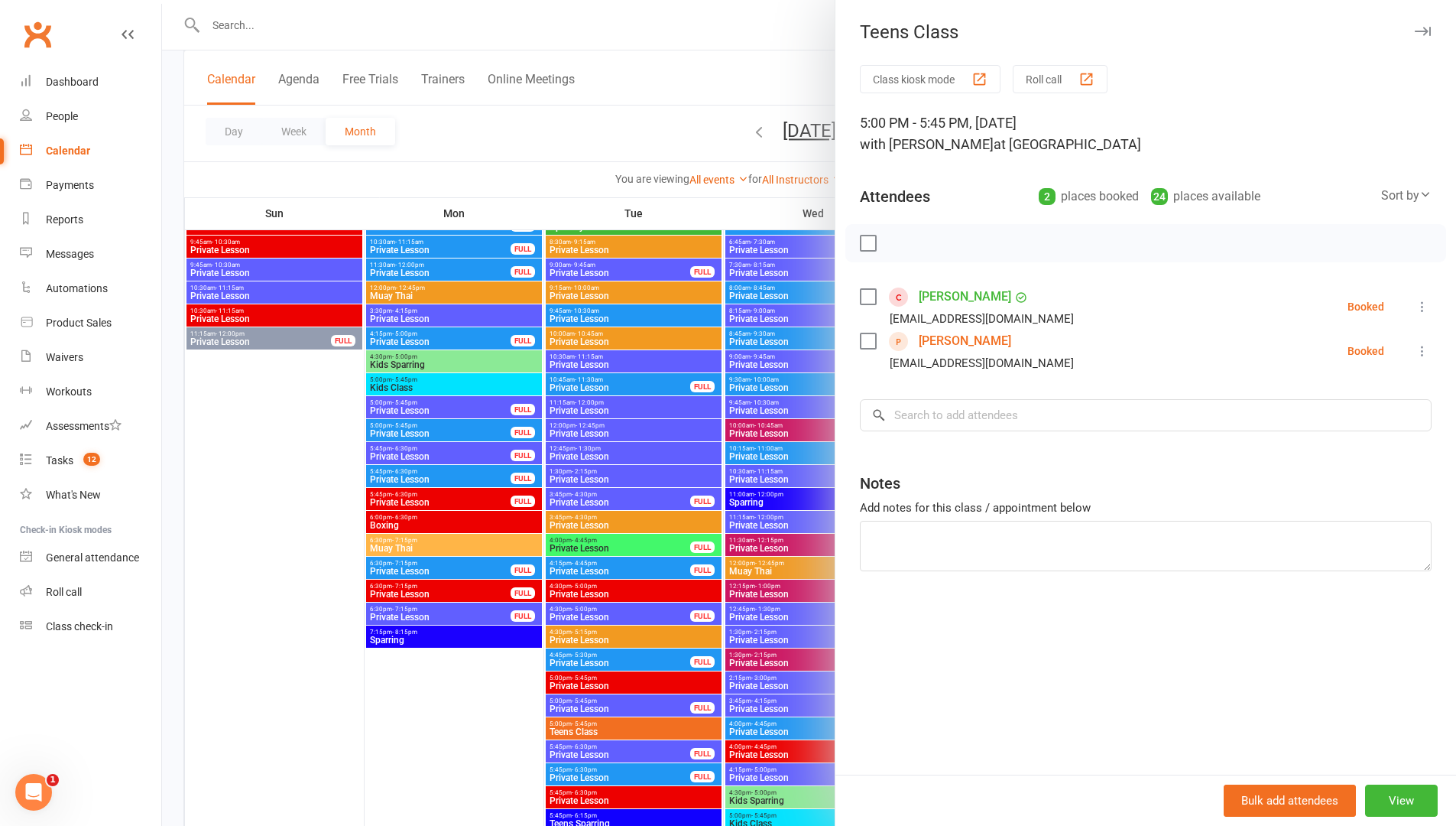
scroll to position [2249, 0]
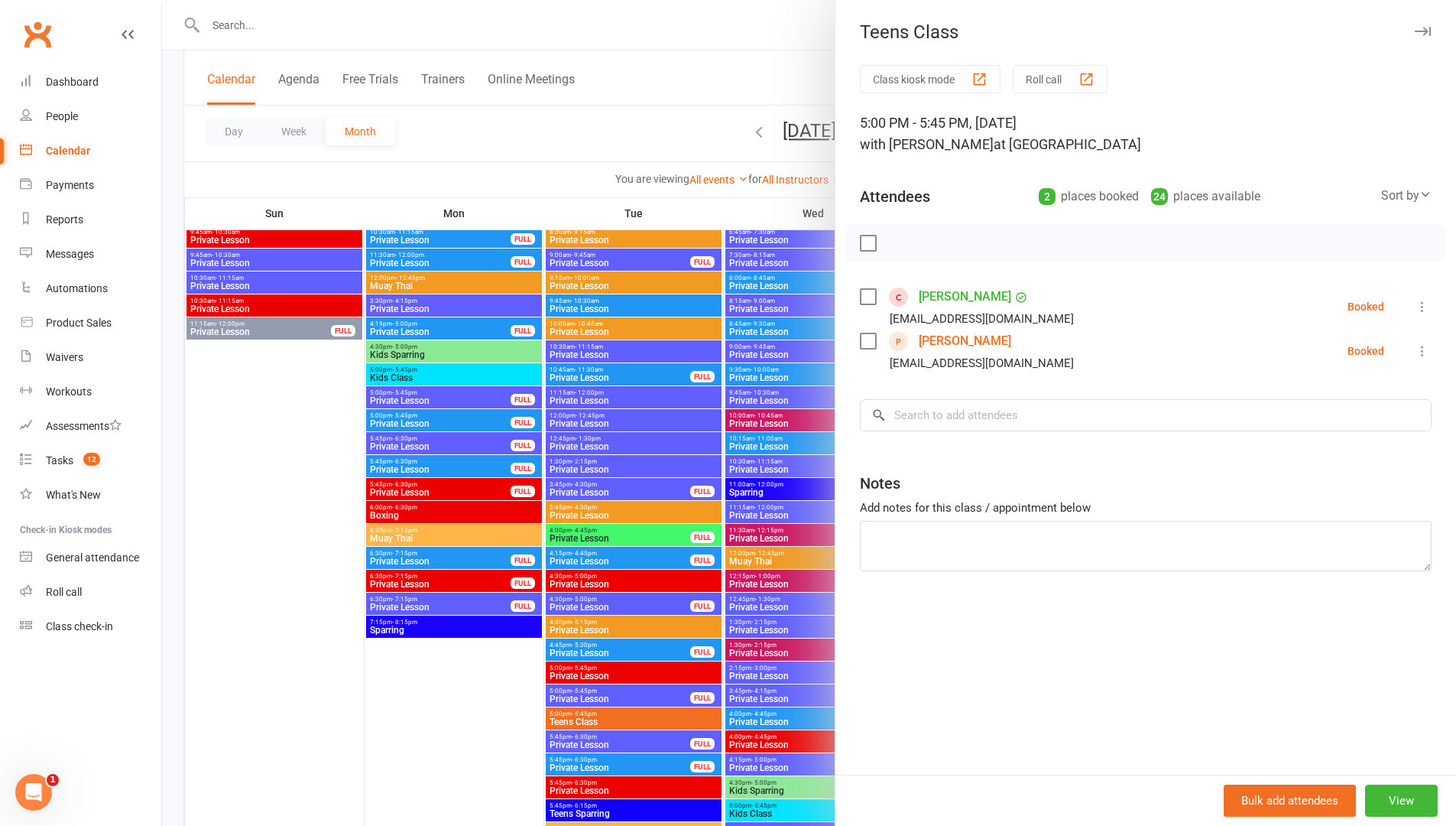
drag, startPoint x: 468, startPoint y: 210, endPoint x: 478, endPoint y: 199, distance: 14.9
click at [472, 204] on div at bounding box center [809, 413] width 1294 height 826
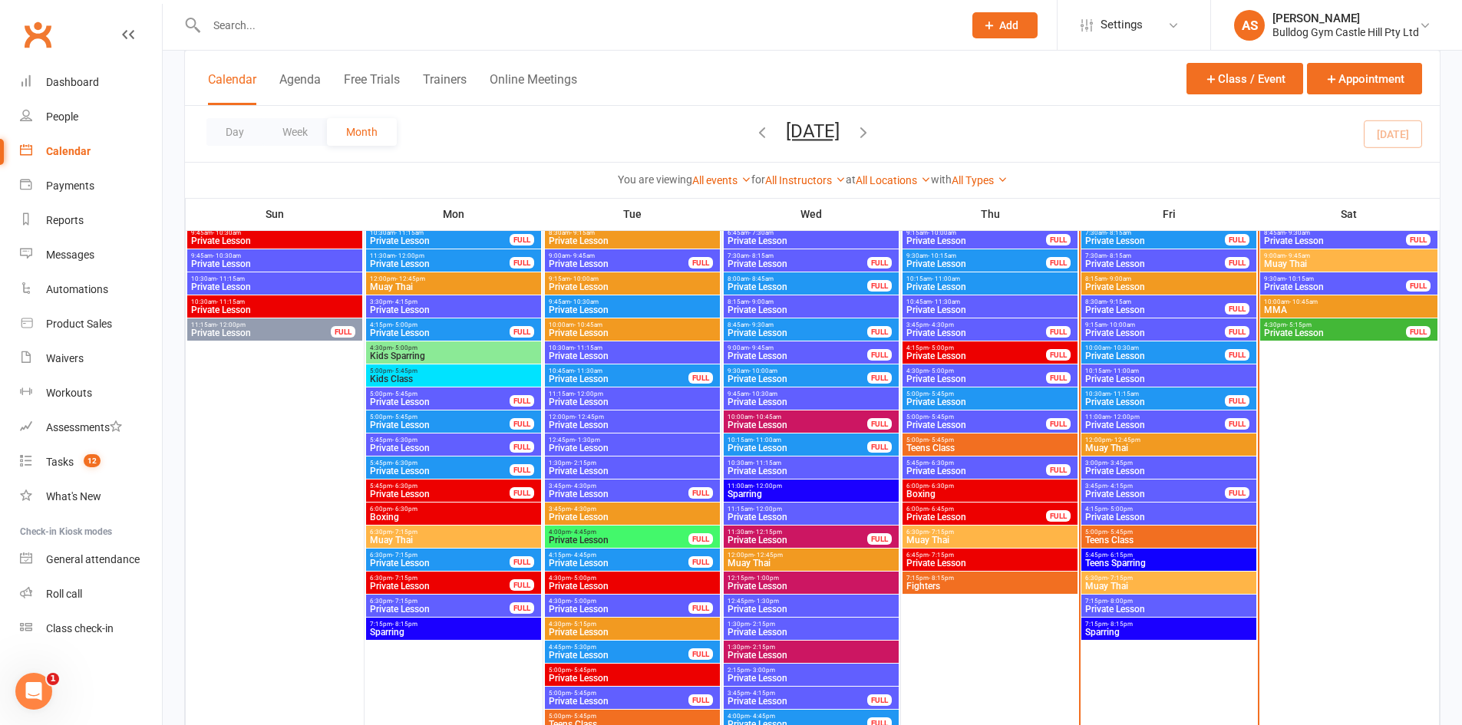
click at [1124, 536] on span "Teens Class" at bounding box center [1169, 540] width 169 height 9
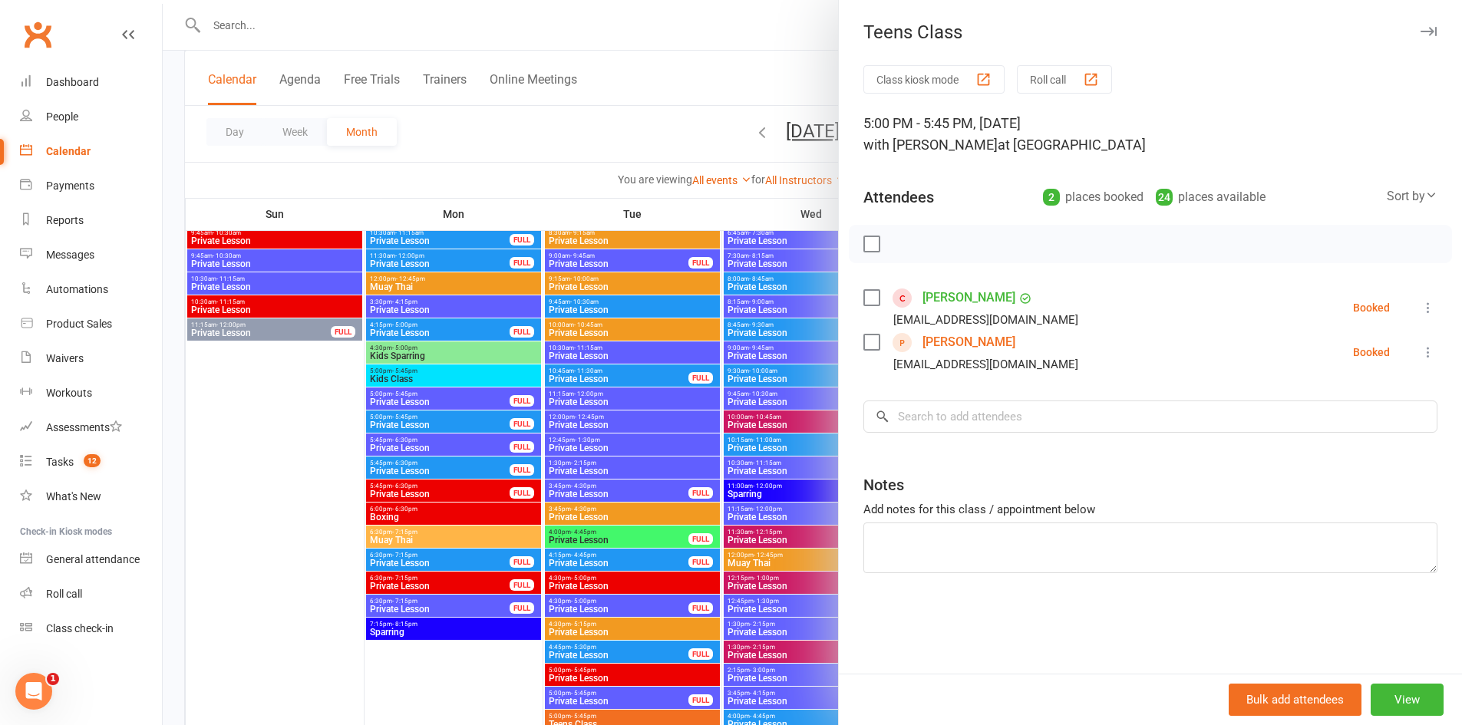
click at [939, 292] on link "Jayden Khattab" at bounding box center [969, 298] width 93 height 25
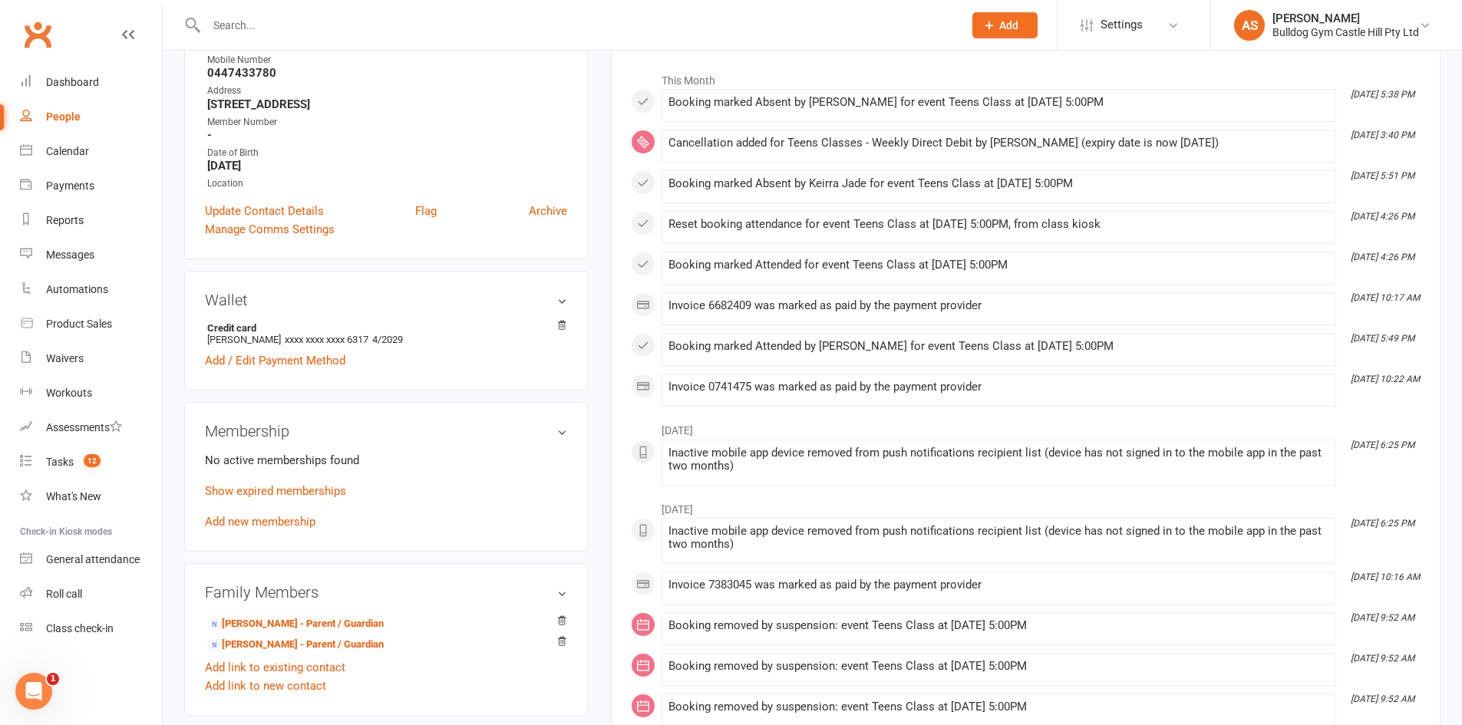
scroll to position [307, 0]
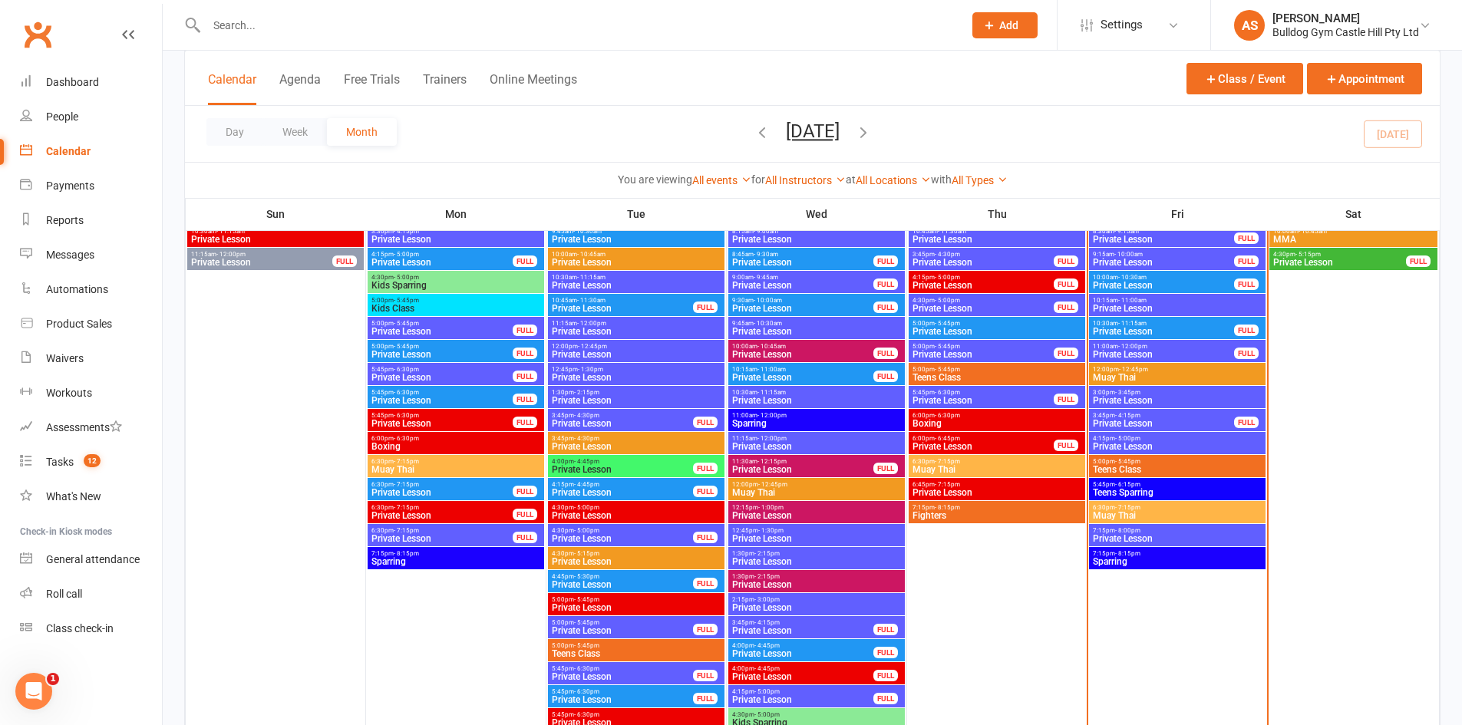
scroll to position [2303, 0]
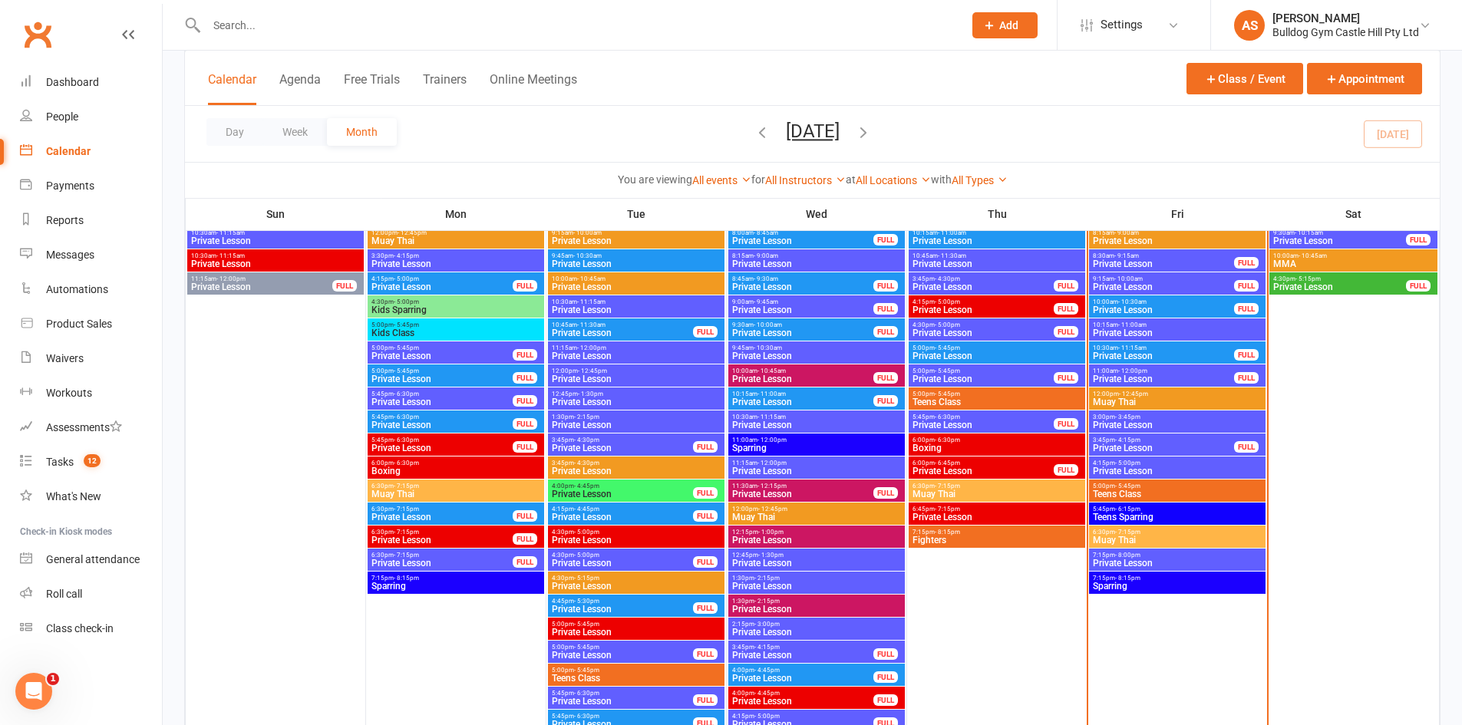
click at [1134, 484] on span "- 5:45pm" at bounding box center [1127, 486] width 25 height 7
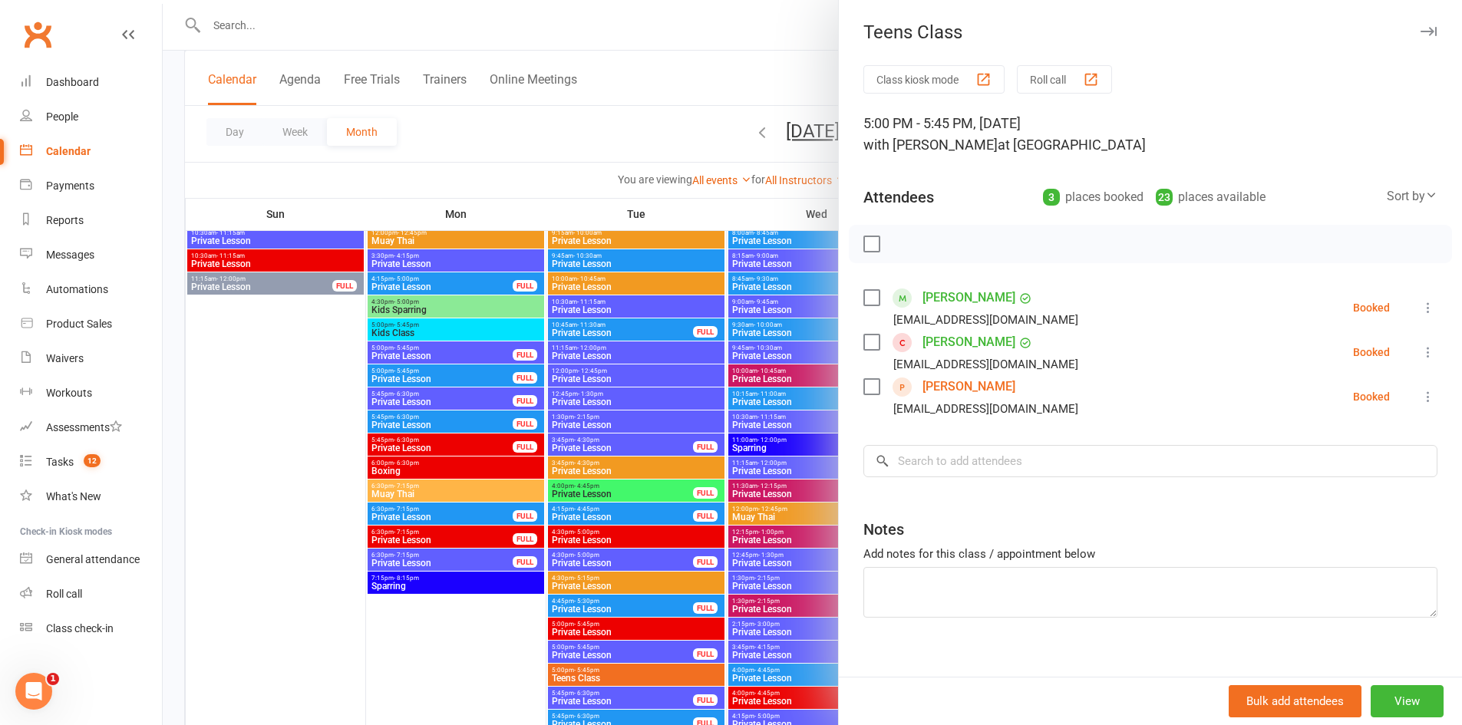
click at [960, 386] on link "Ryan Salac" at bounding box center [969, 387] width 93 height 25
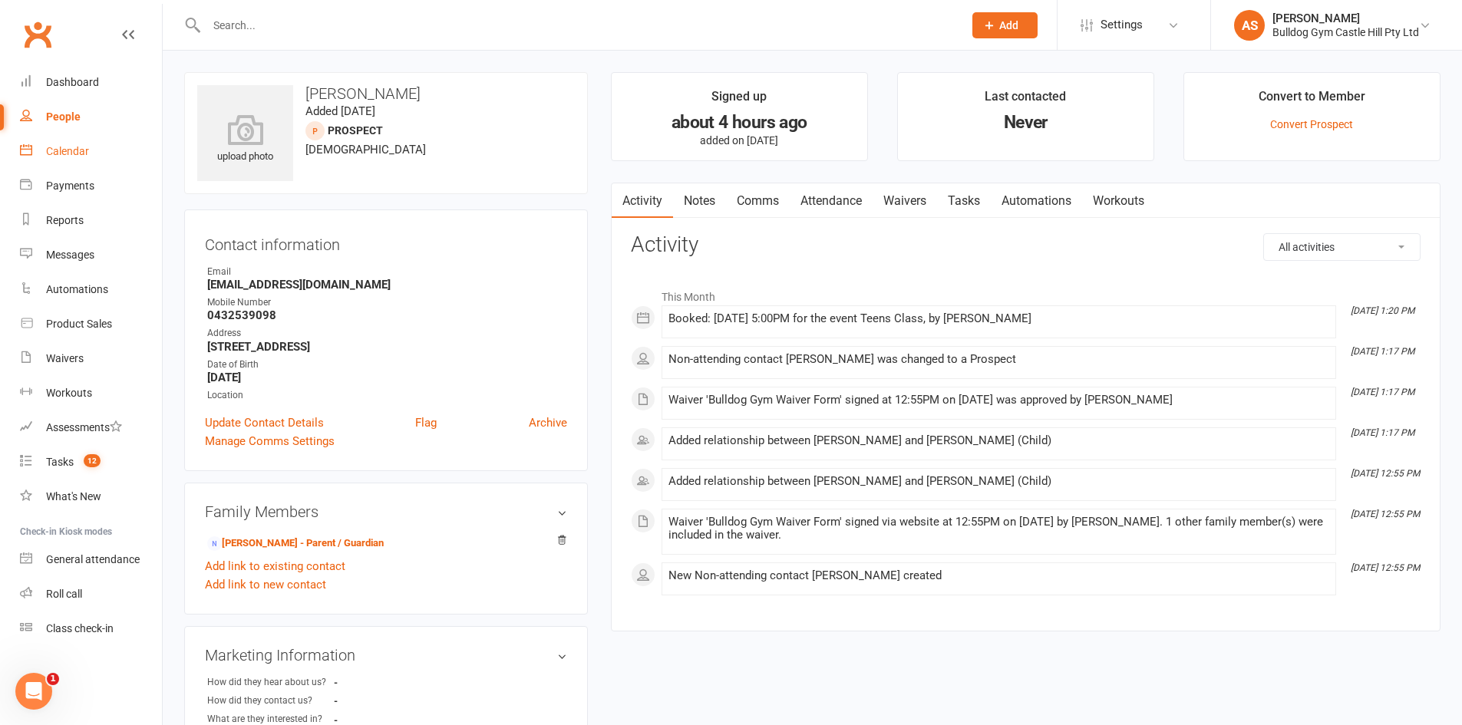
click at [100, 147] on link "Calendar" at bounding box center [91, 151] width 142 height 35
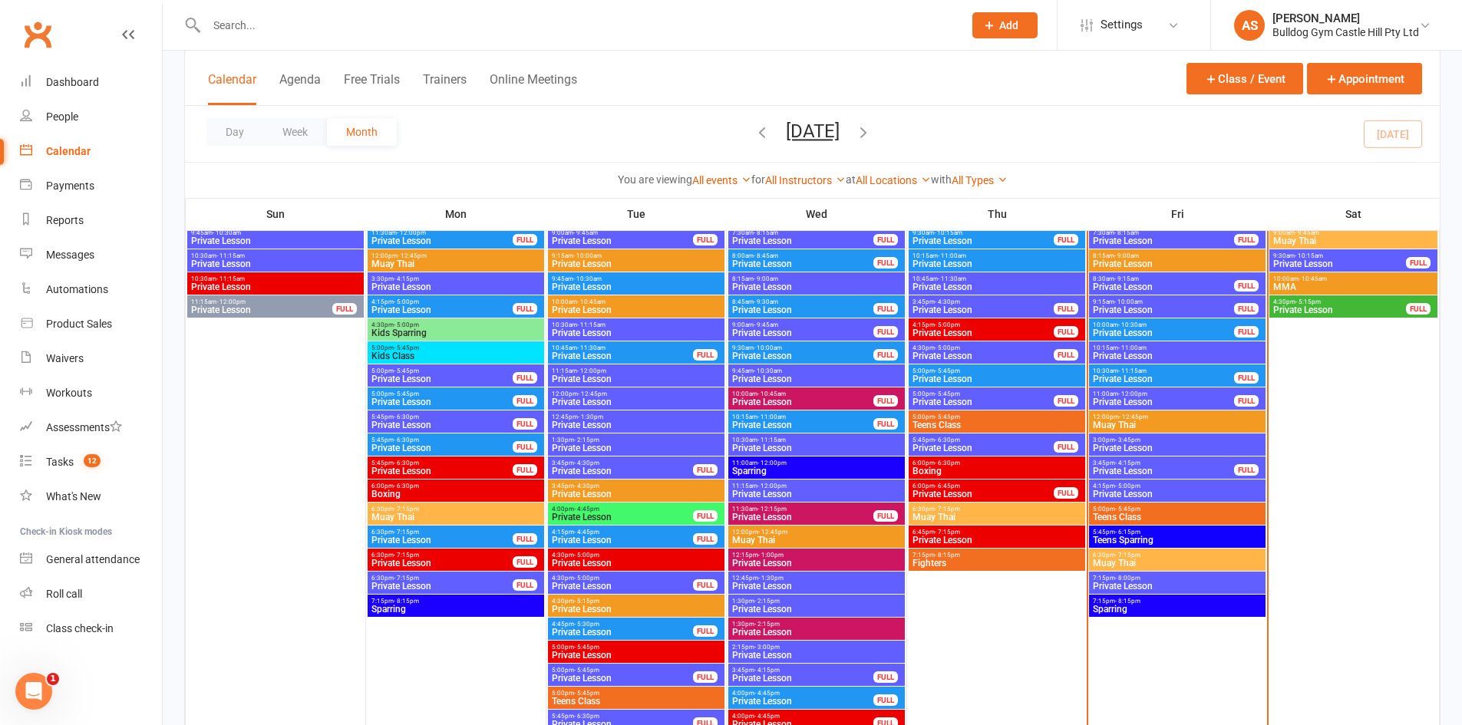
scroll to position [2303, 0]
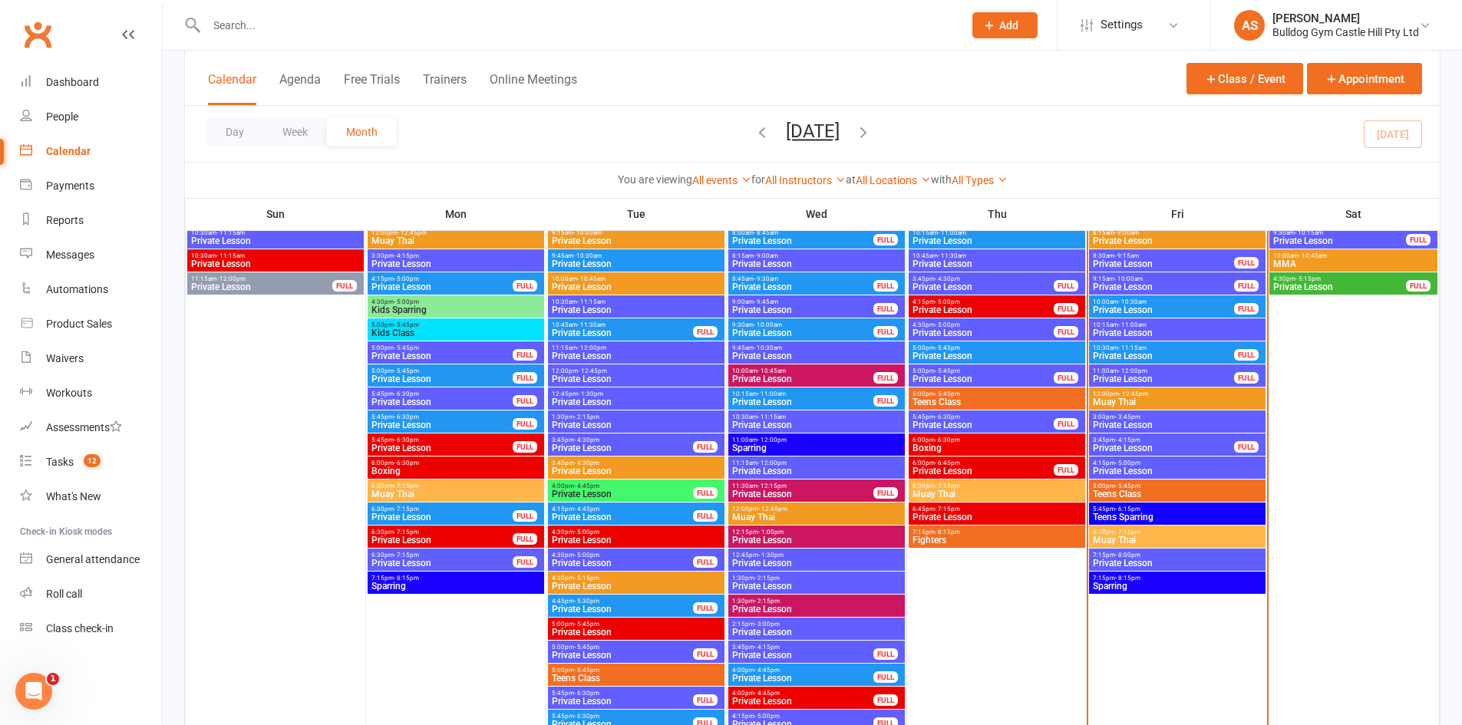
click at [1126, 499] on span "Teens Class" at bounding box center [1177, 494] width 170 height 9
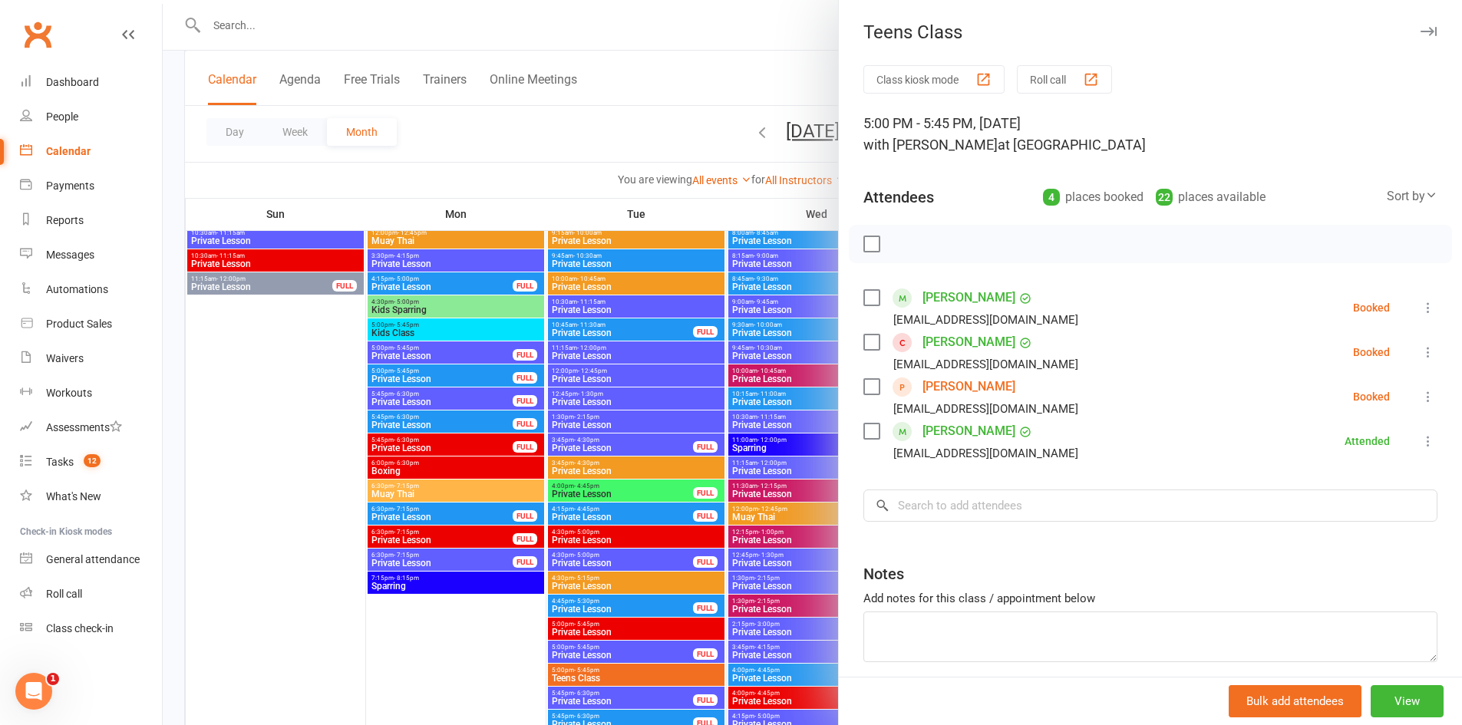
click at [295, 514] on div at bounding box center [812, 362] width 1299 height 725
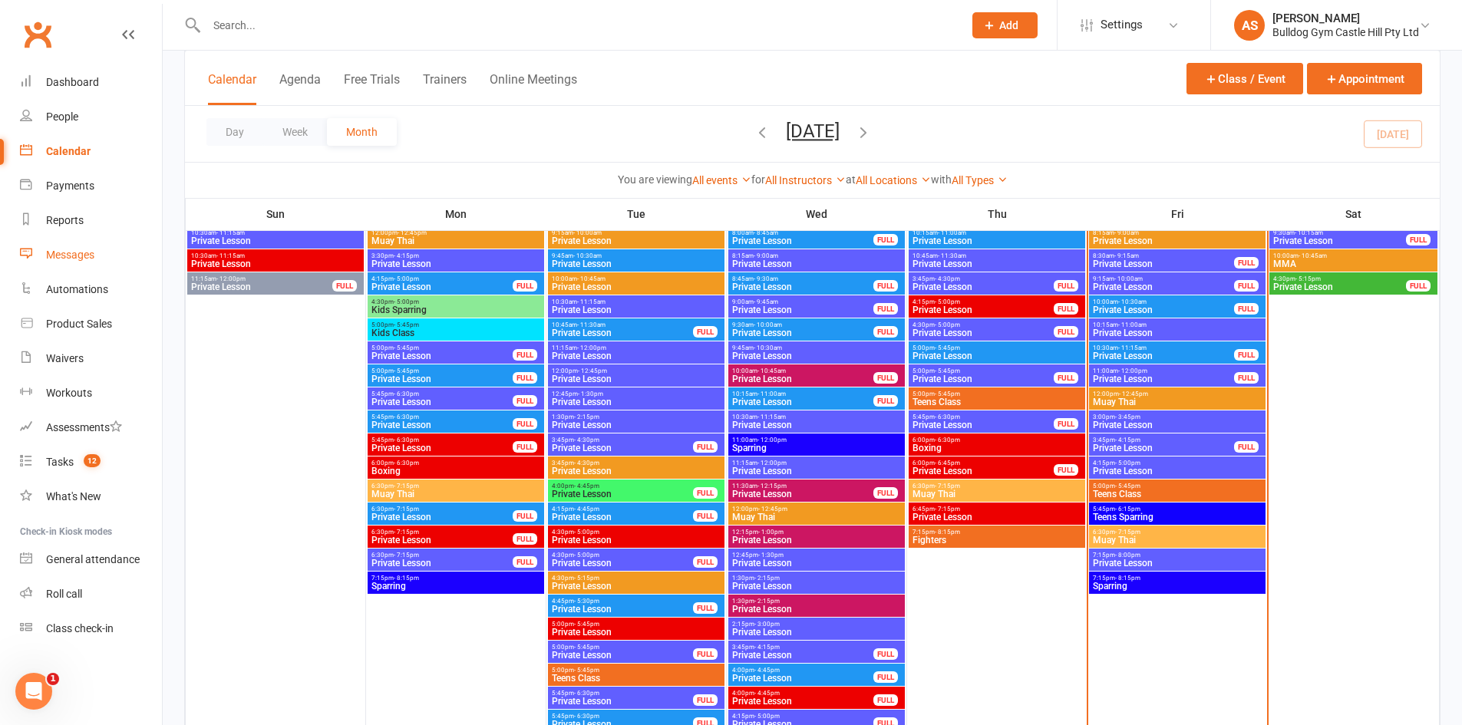
click at [51, 271] on link "Messages" at bounding box center [91, 255] width 142 height 35
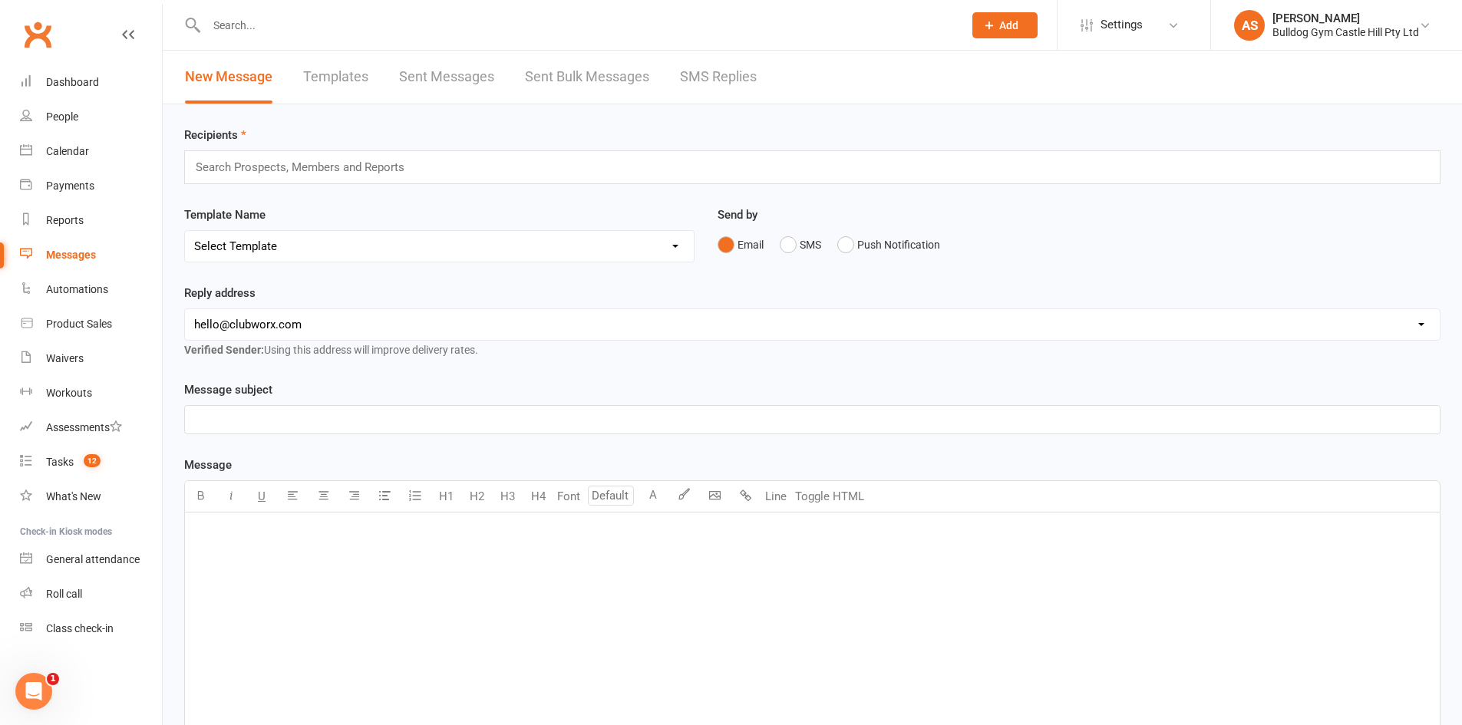
drag, startPoint x: 354, startPoint y: 190, endPoint x: 353, endPoint y: 201, distance: 11.5
click at [356, 193] on div "Recipients Search Prospects, Members and Reports Template Name Select Template …" at bounding box center [812, 539] width 1299 height 870
click at [507, 266] on div "Template Name Select Template [Push Notification] 6 Week Challenge [Email] 6 we…" at bounding box center [439, 245] width 533 height 78
click at [100, 213] on link "Reports" at bounding box center [91, 220] width 142 height 35
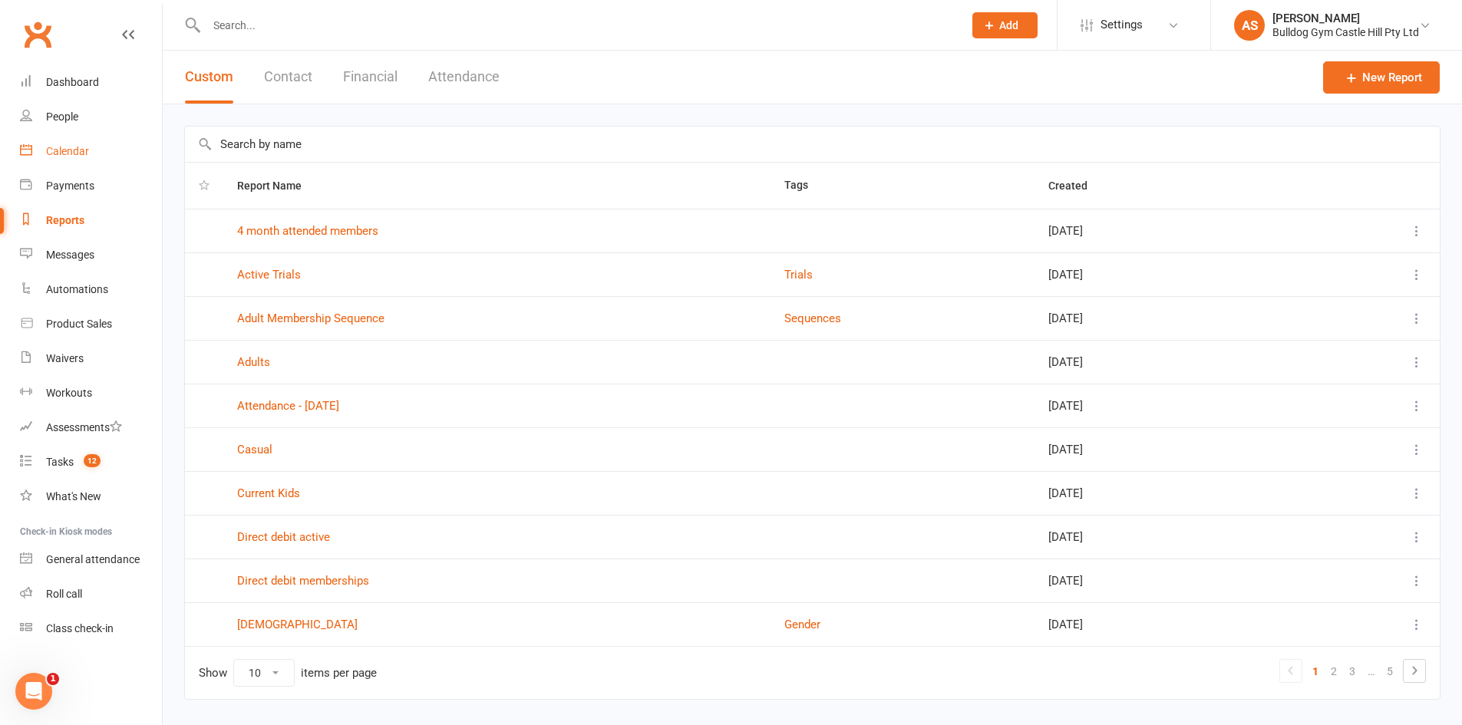
click at [86, 157] on div "Calendar" at bounding box center [67, 151] width 43 height 12
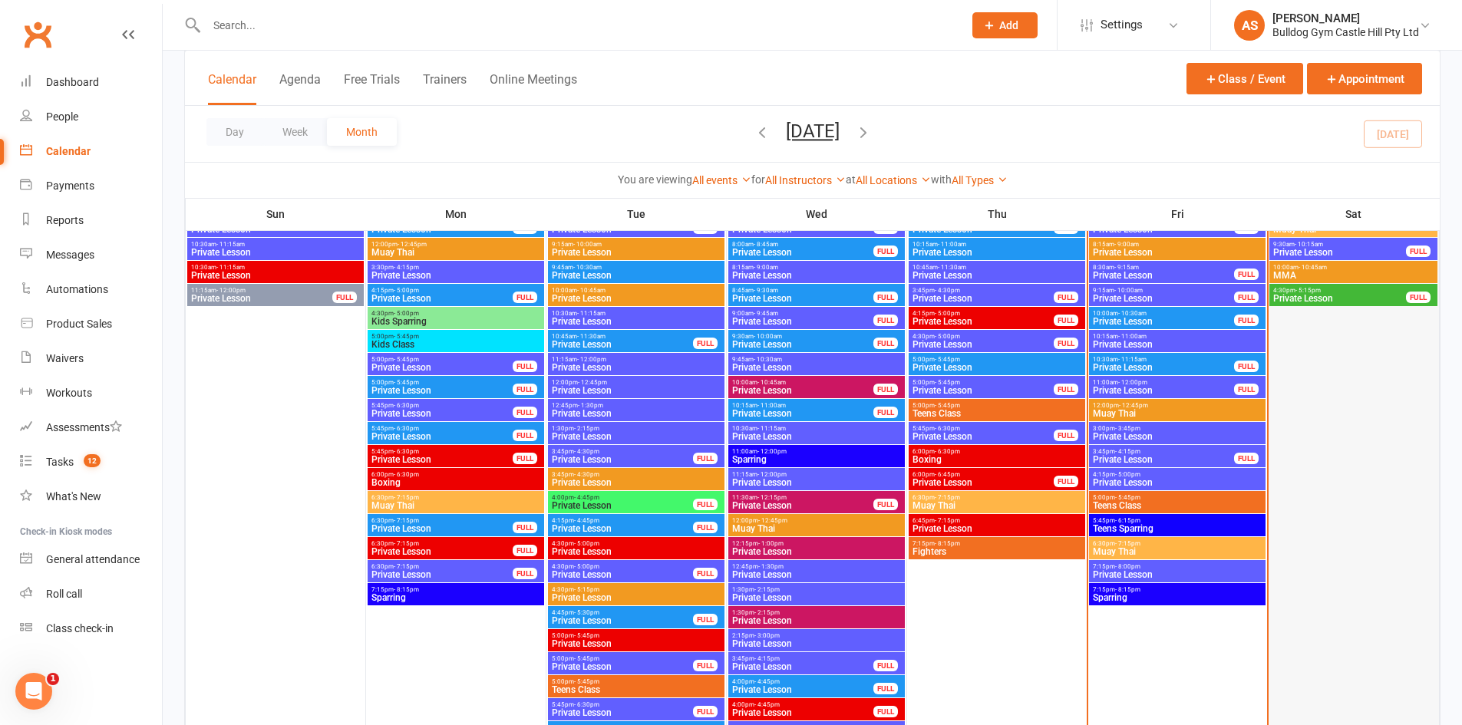
scroll to position [2379, 0]
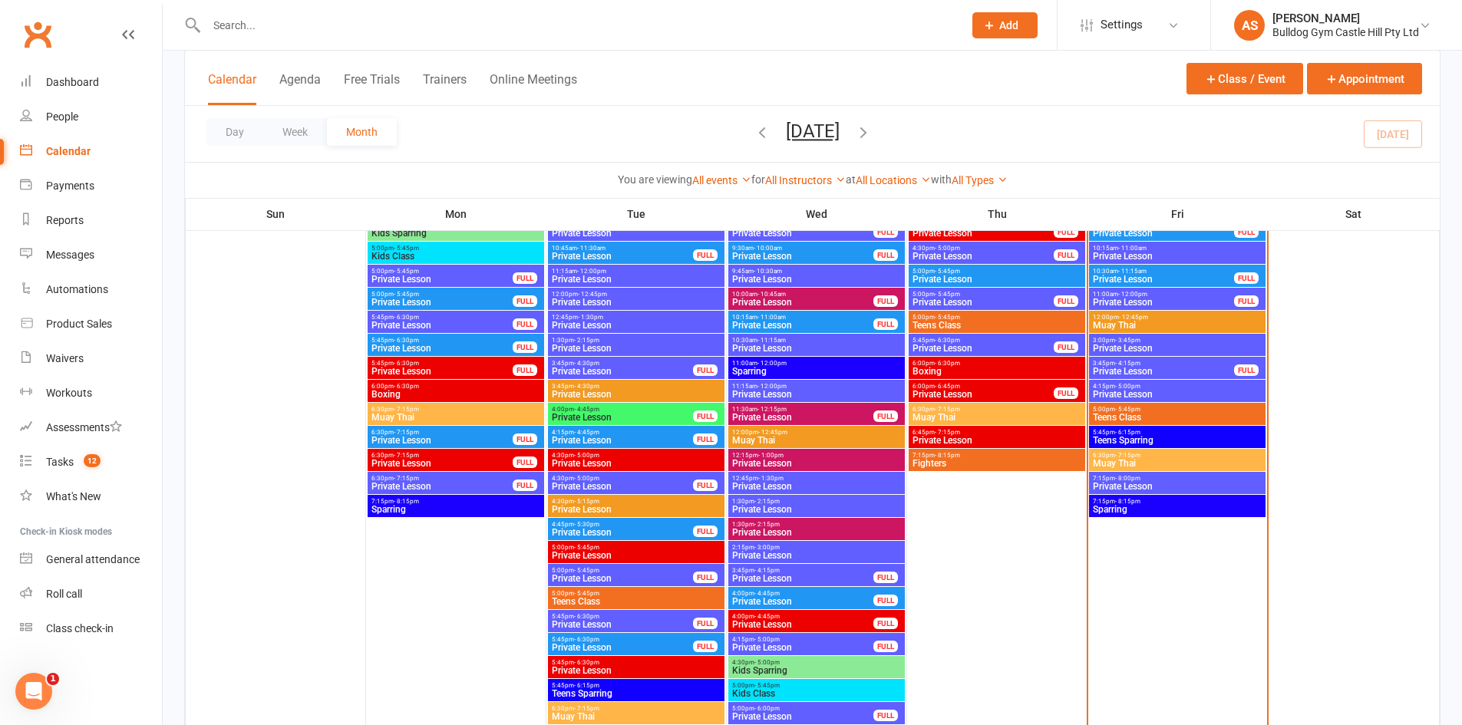
click at [1100, 407] on span "5:00pm - 5:45pm" at bounding box center [1177, 409] width 170 height 7
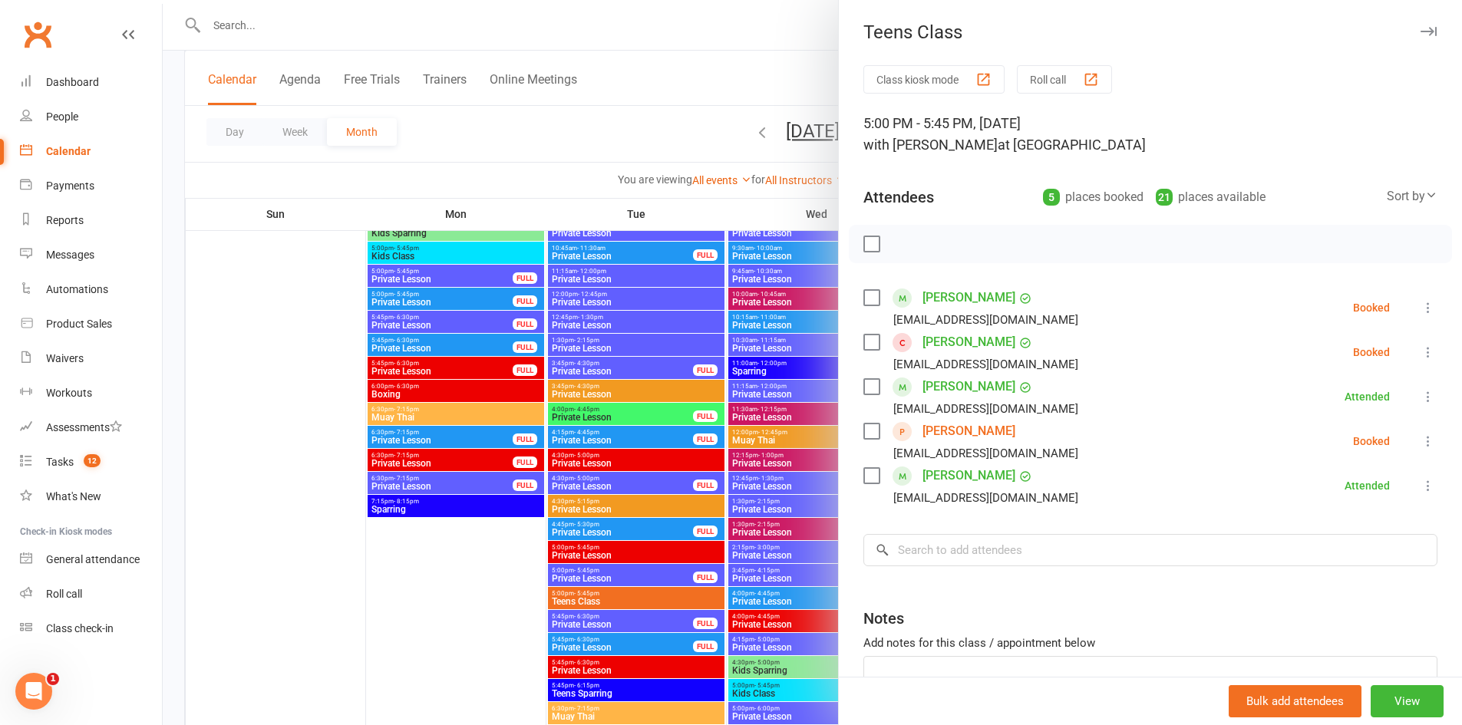
click at [332, 603] on div at bounding box center [812, 362] width 1299 height 725
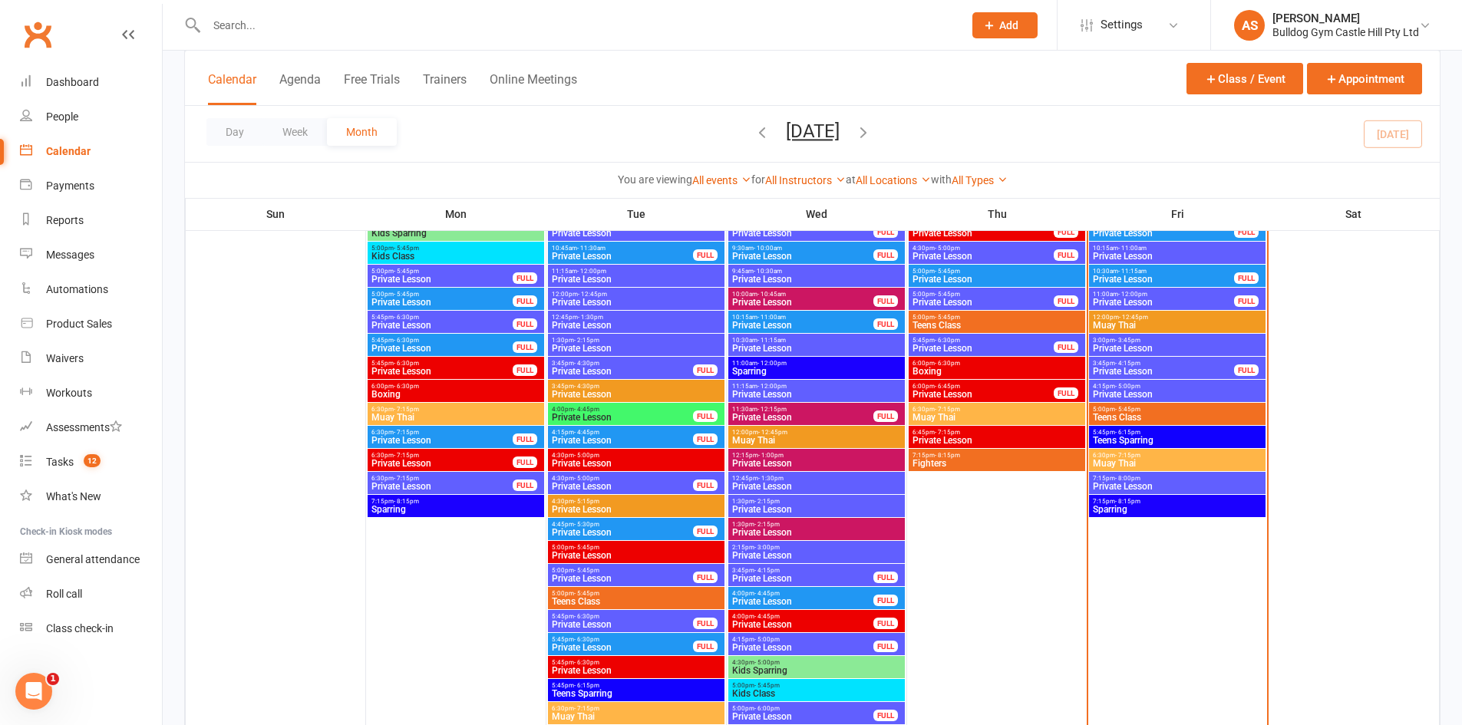
click at [1118, 417] on span "Teens Class" at bounding box center [1177, 417] width 170 height 9
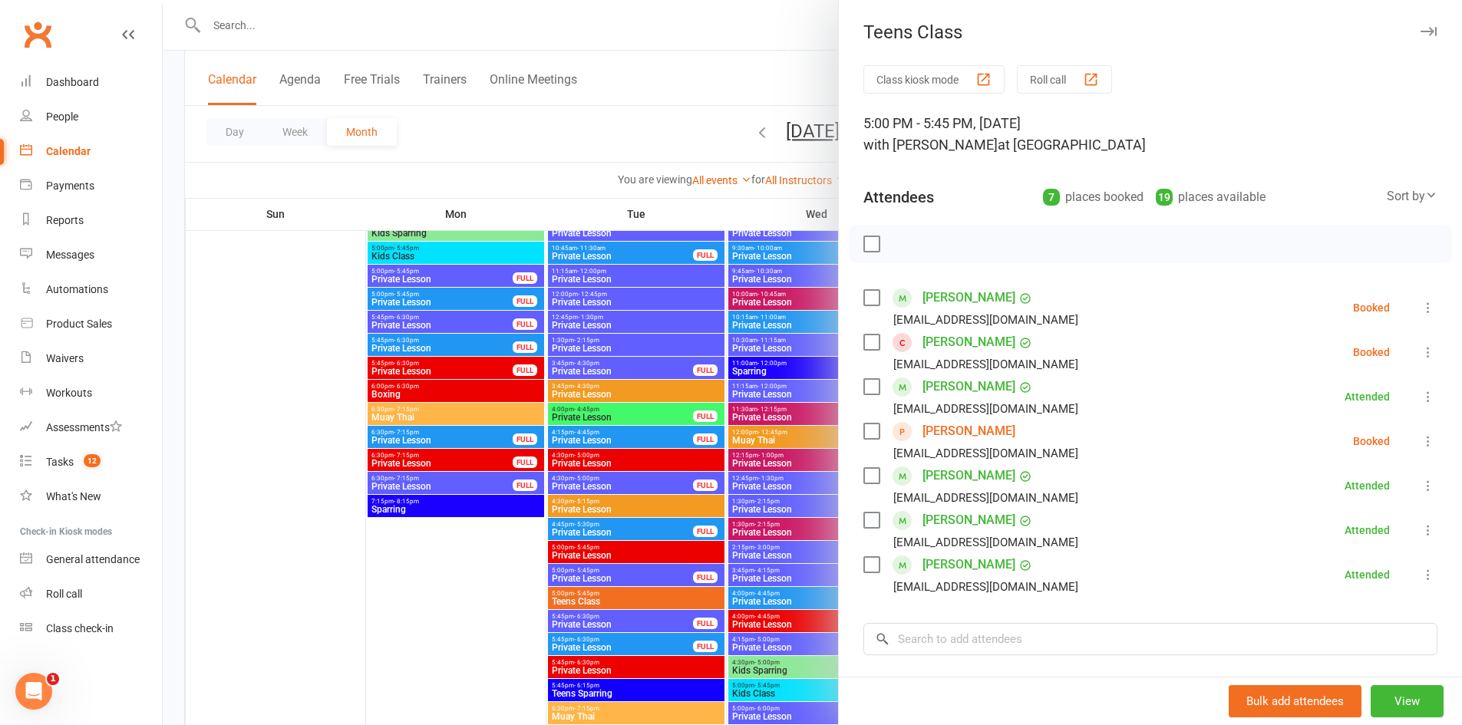
click at [475, 646] on div at bounding box center [812, 362] width 1299 height 725
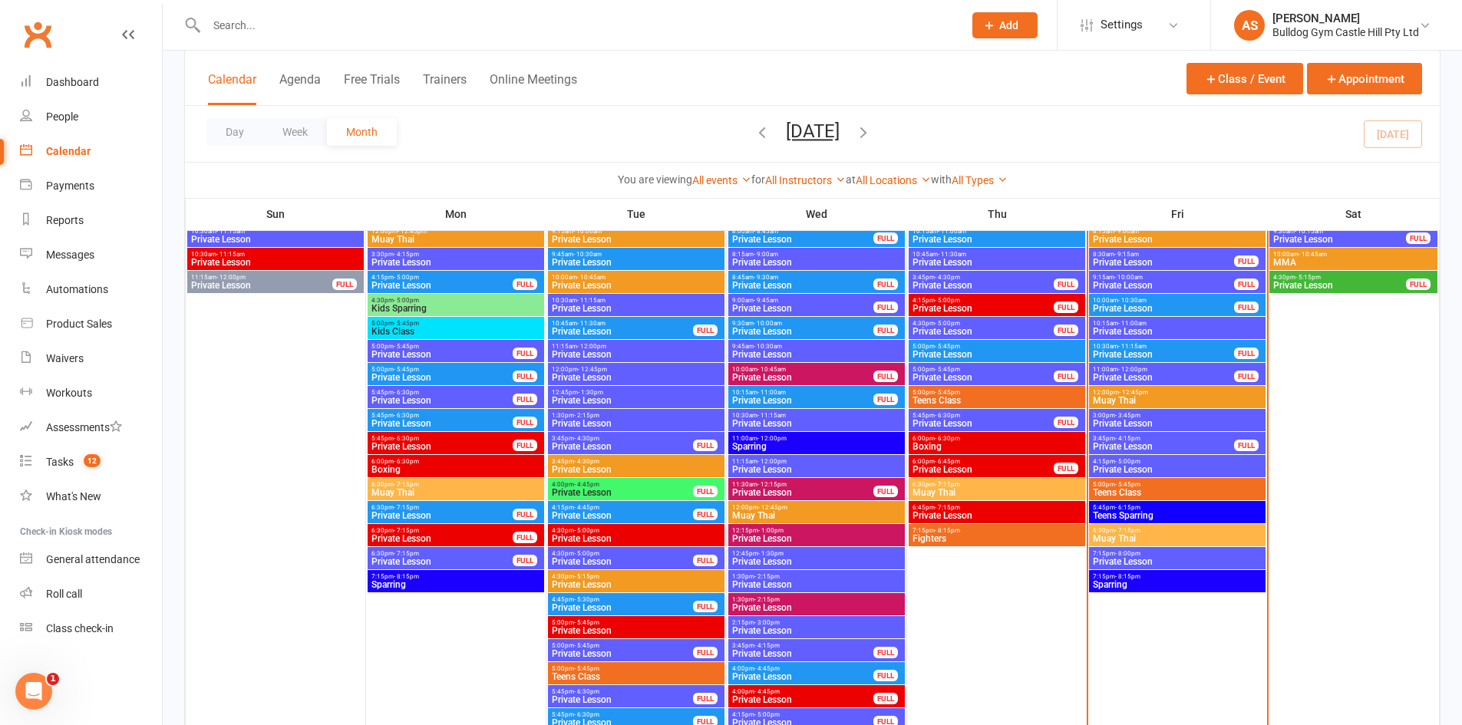
scroll to position [2303, 0]
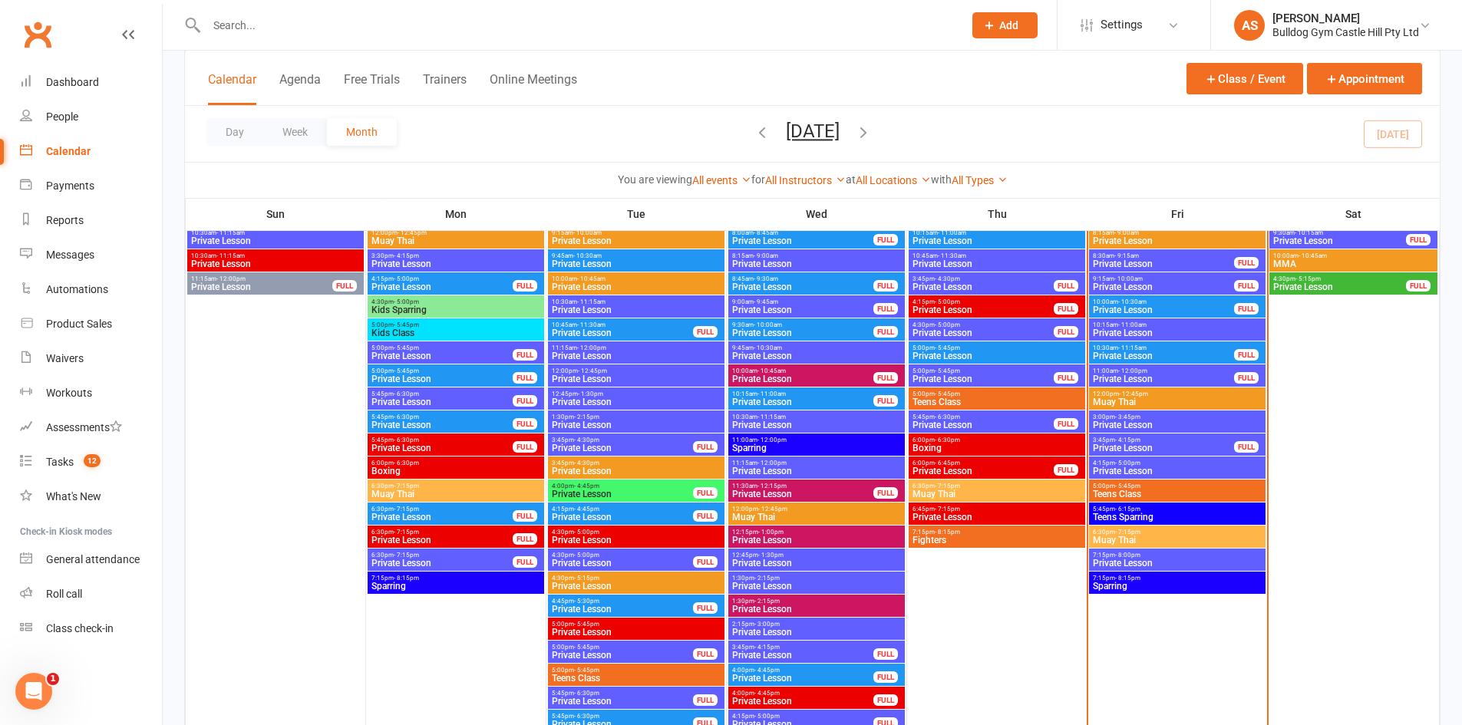
click at [1124, 494] on span "Teens Class" at bounding box center [1177, 494] width 170 height 9
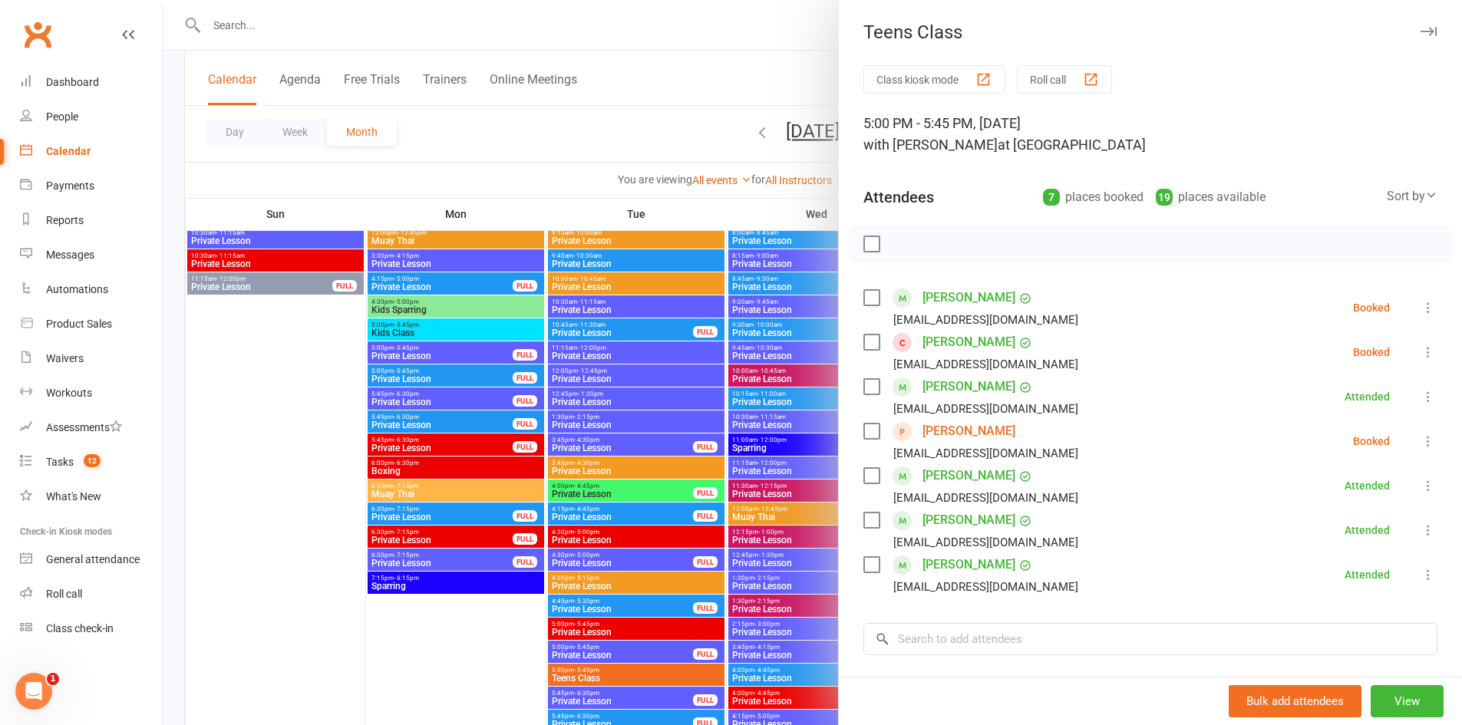
scroll to position [77, 0]
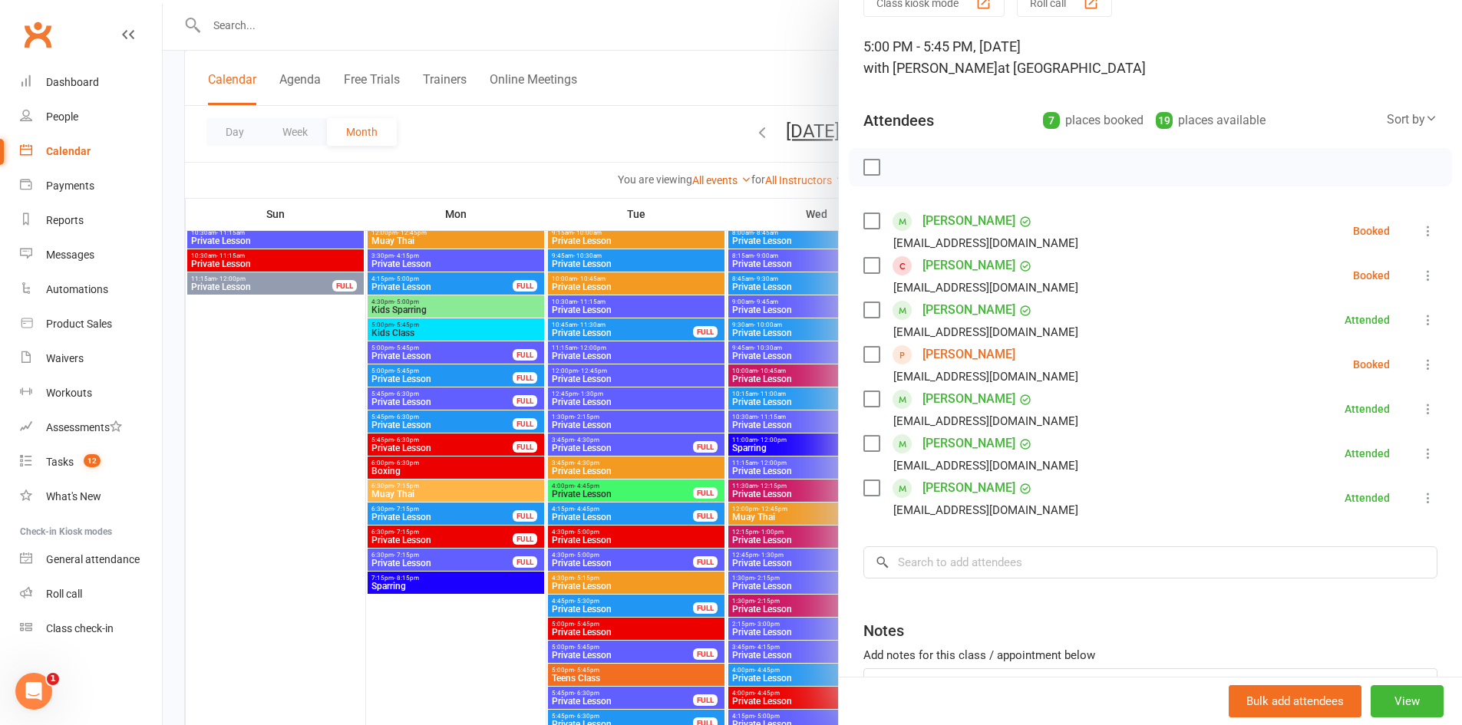
click at [734, 431] on div at bounding box center [812, 362] width 1299 height 725
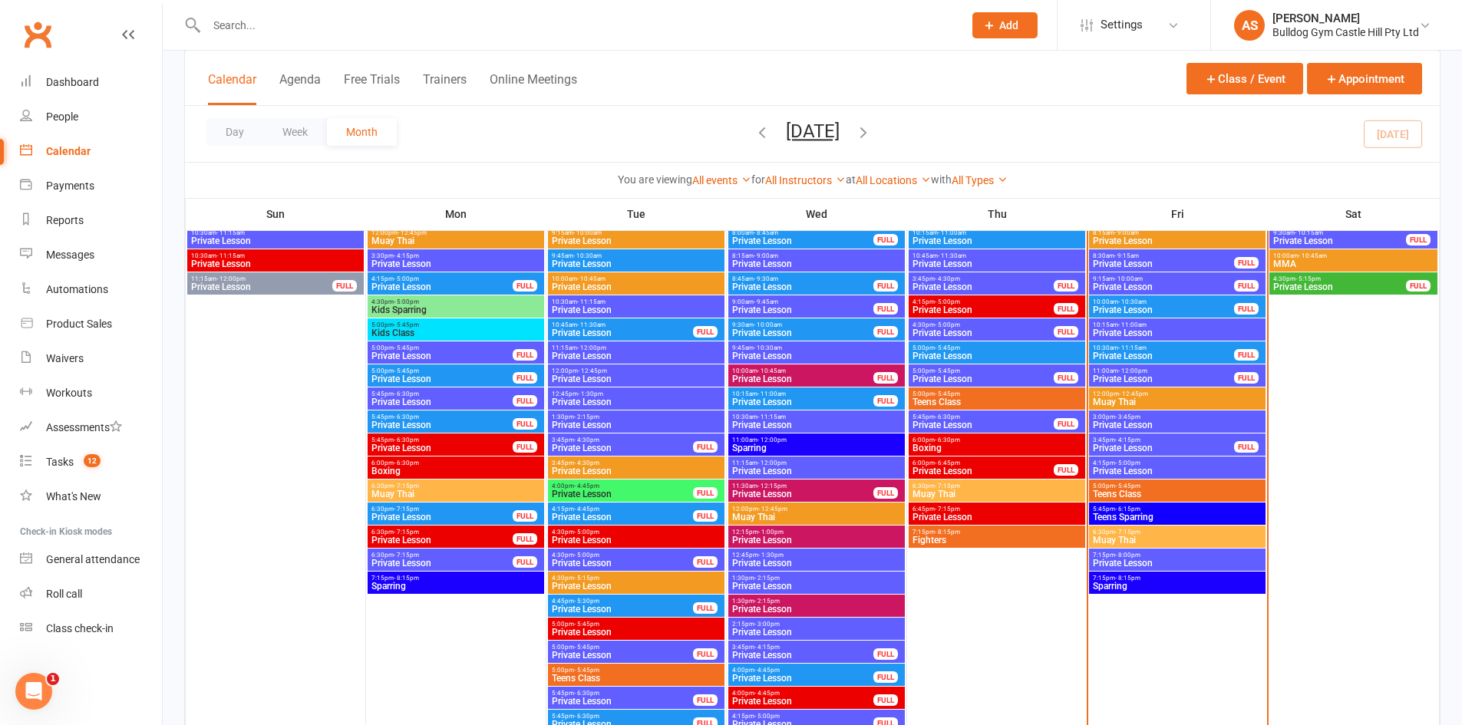
click at [1133, 487] on span "- 5:45pm" at bounding box center [1127, 486] width 25 height 7
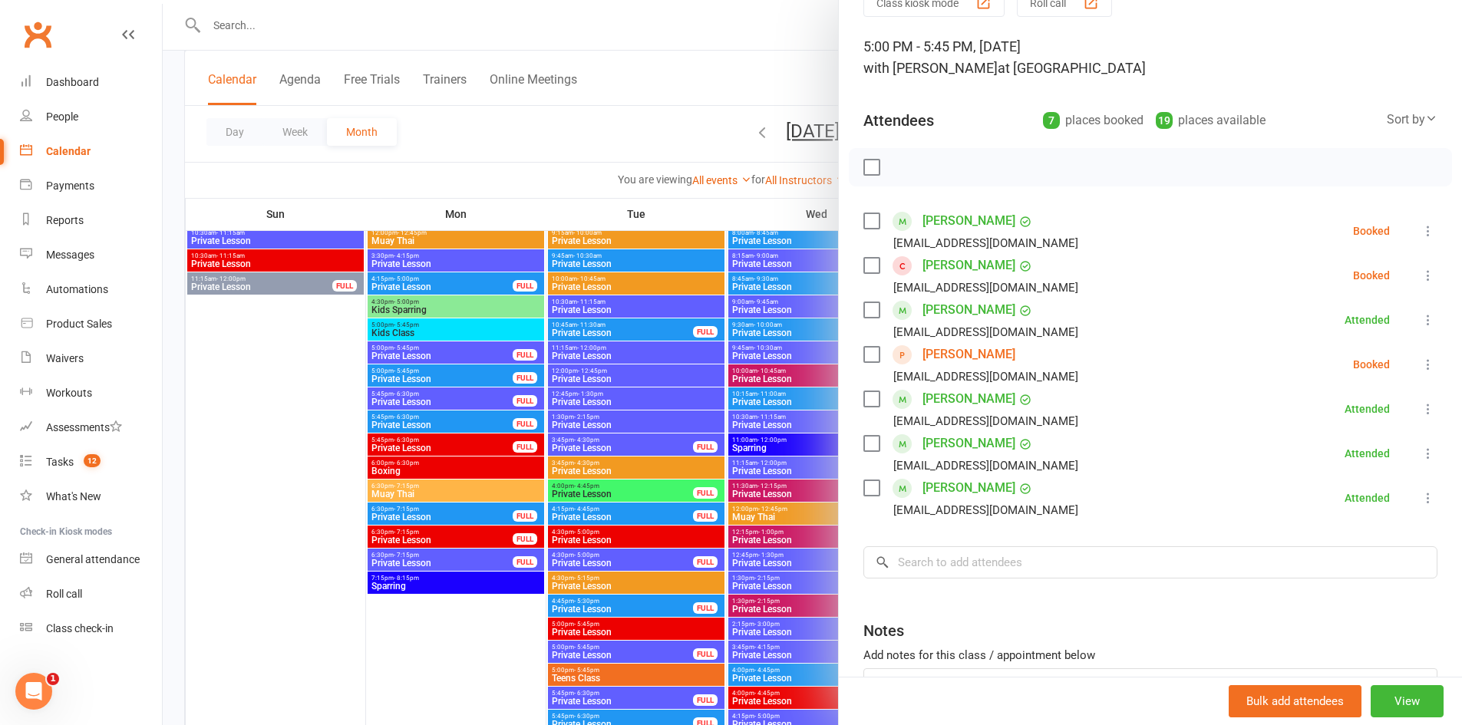
click at [787, 422] on div at bounding box center [812, 362] width 1299 height 725
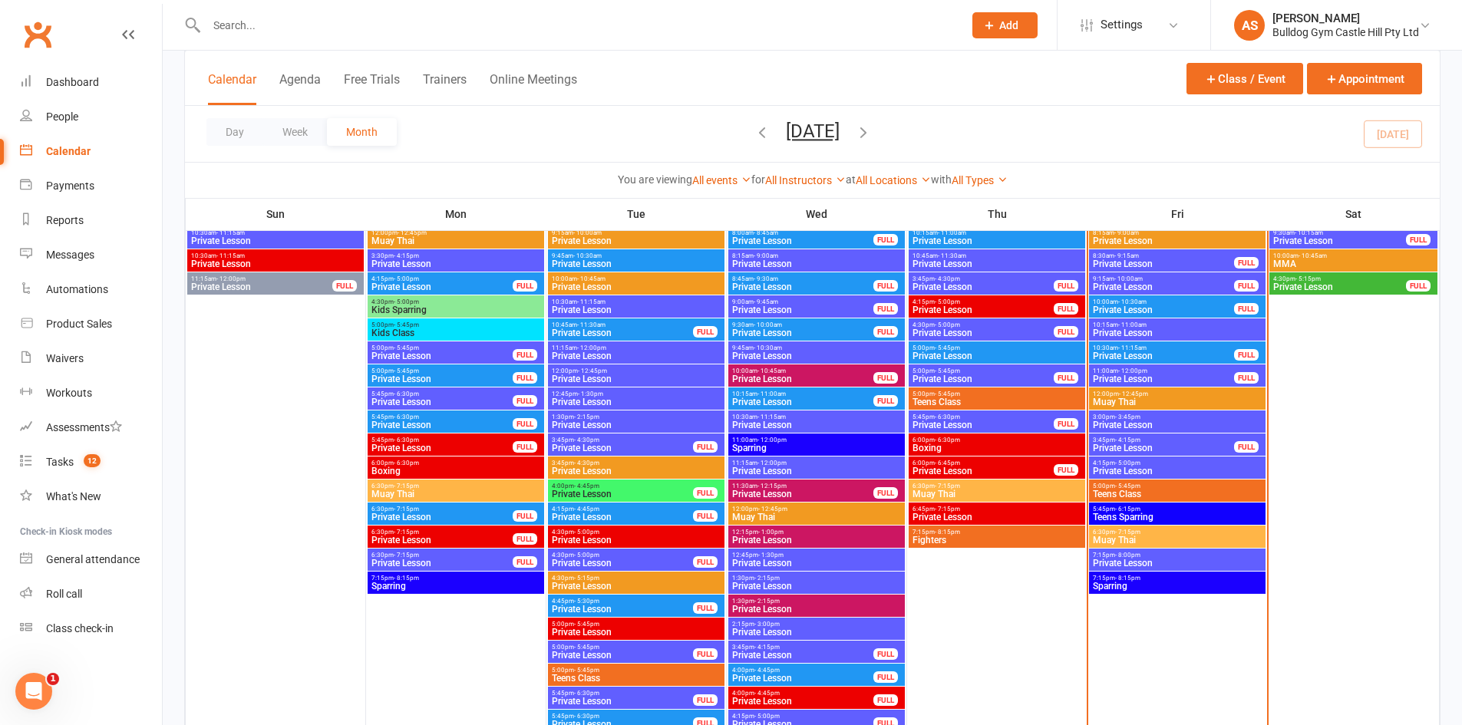
click at [1144, 515] on span "Teens Sparring" at bounding box center [1177, 517] width 170 height 9
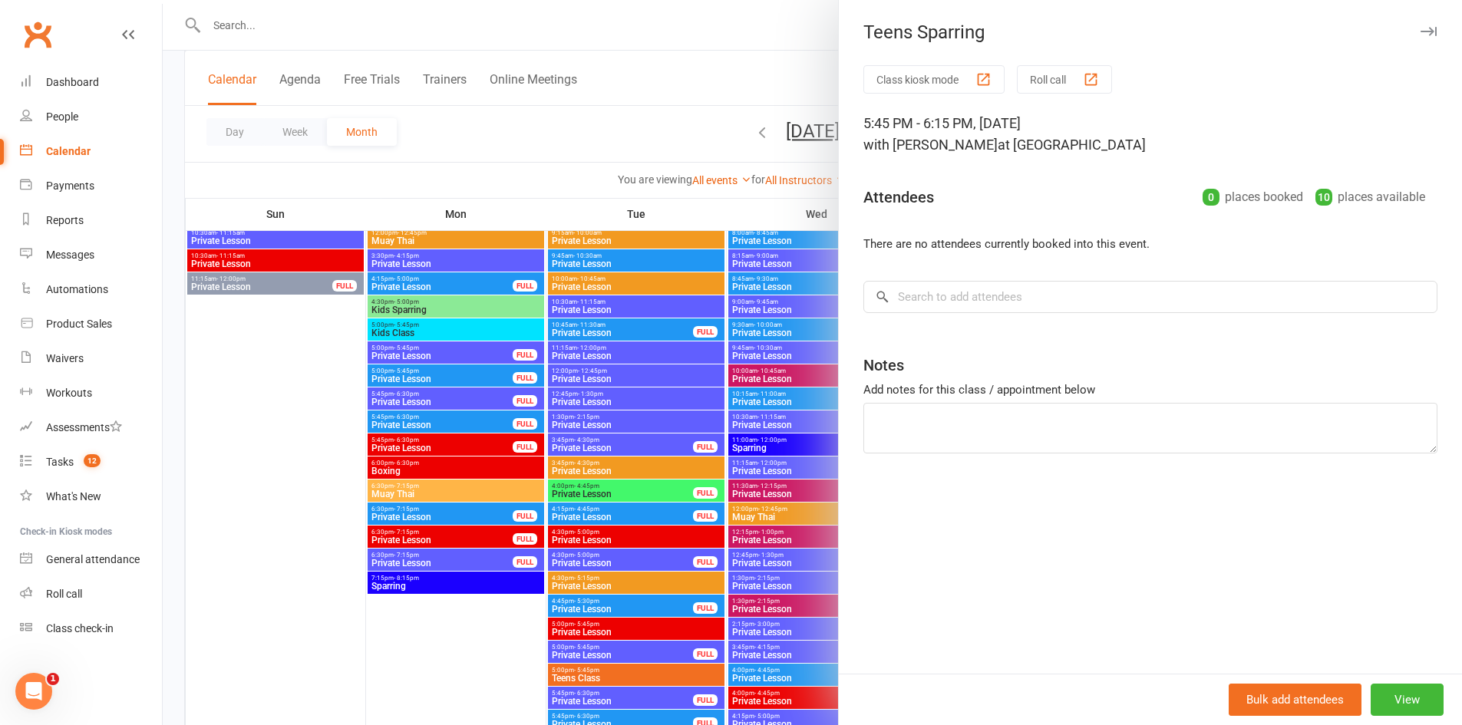
click at [751, 406] on div at bounding box center [812, 362] width 1299 height 725
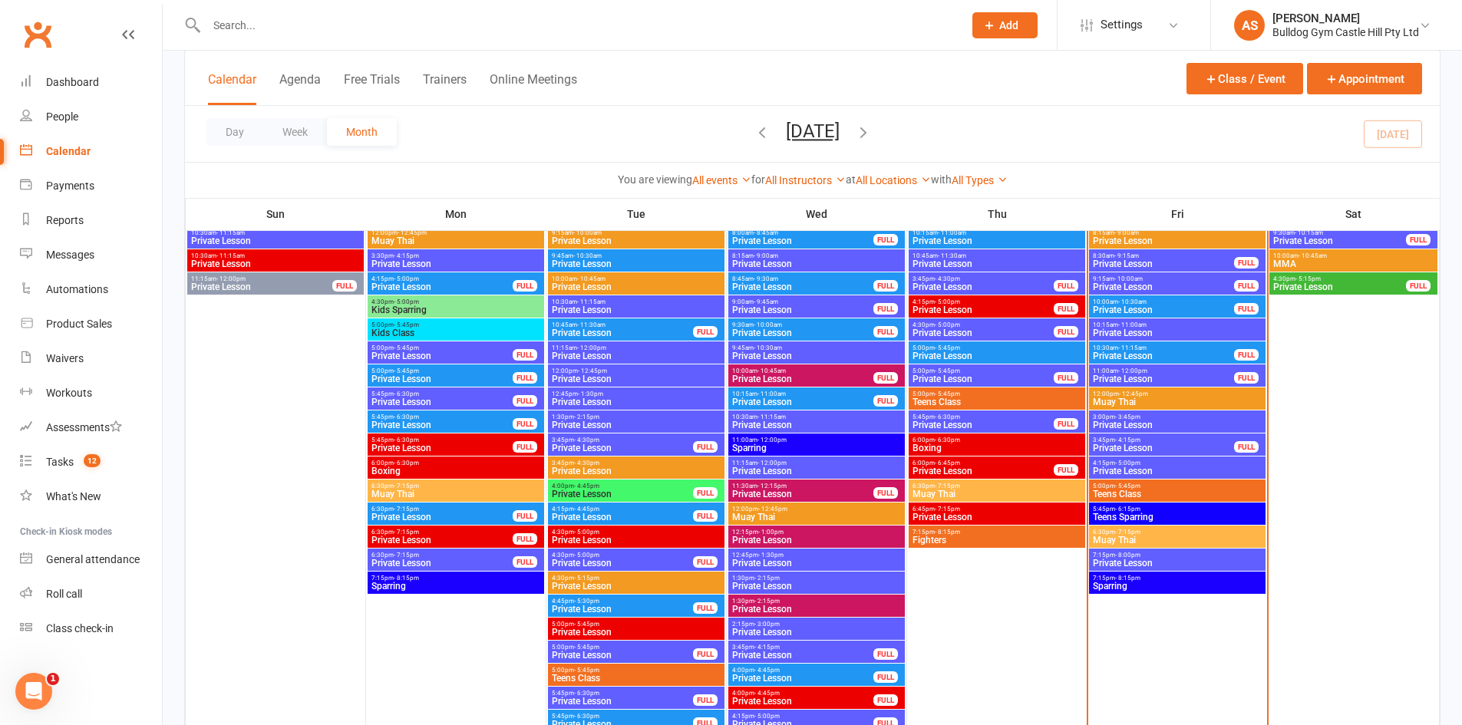
click at [1132, 509] on span "- 6:15pm" at bounding box center [1127, 509] width 25 height 7
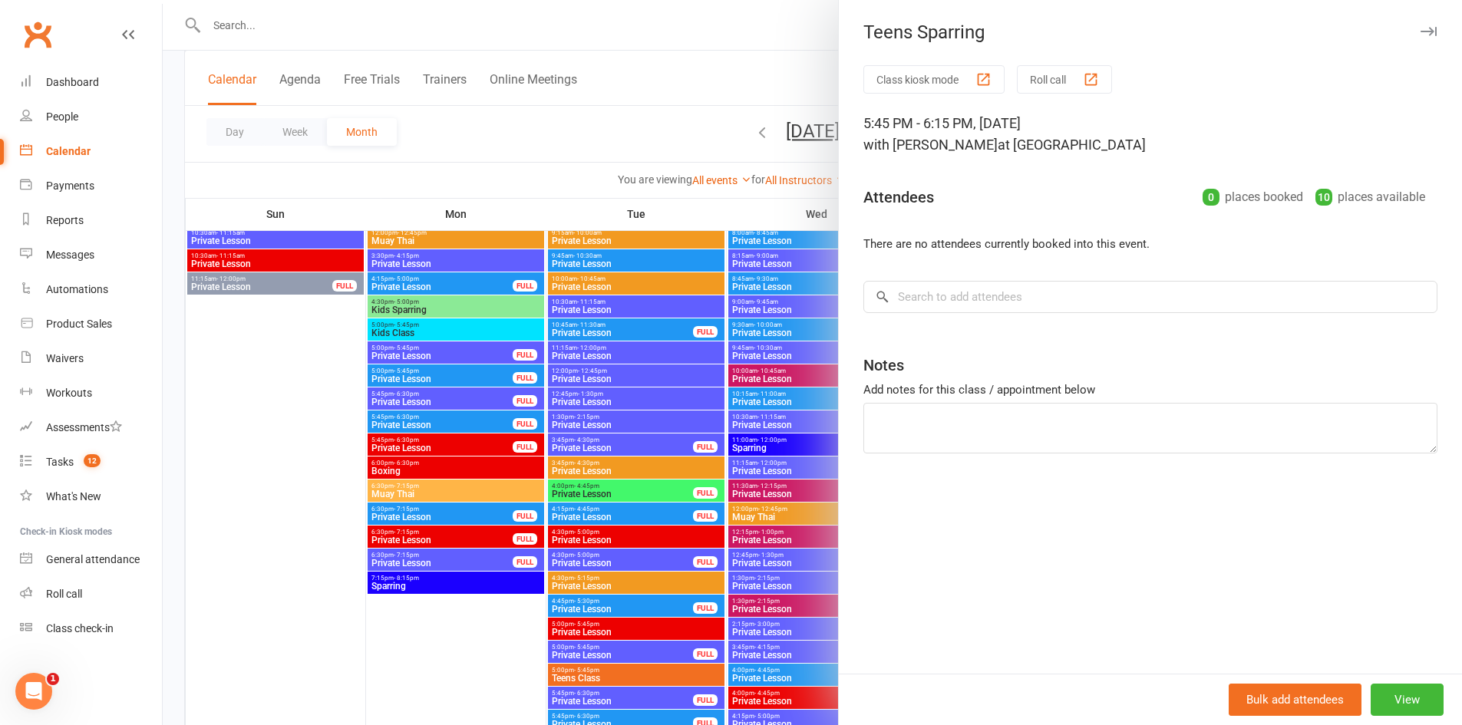
drag, startPoint x: 715, startPoint y: 376, endPoint x: 854, endPoint y: 366, distance: 139.3
click at [714, 376] on div at bounding box center [812, 362] width 1299 height 725
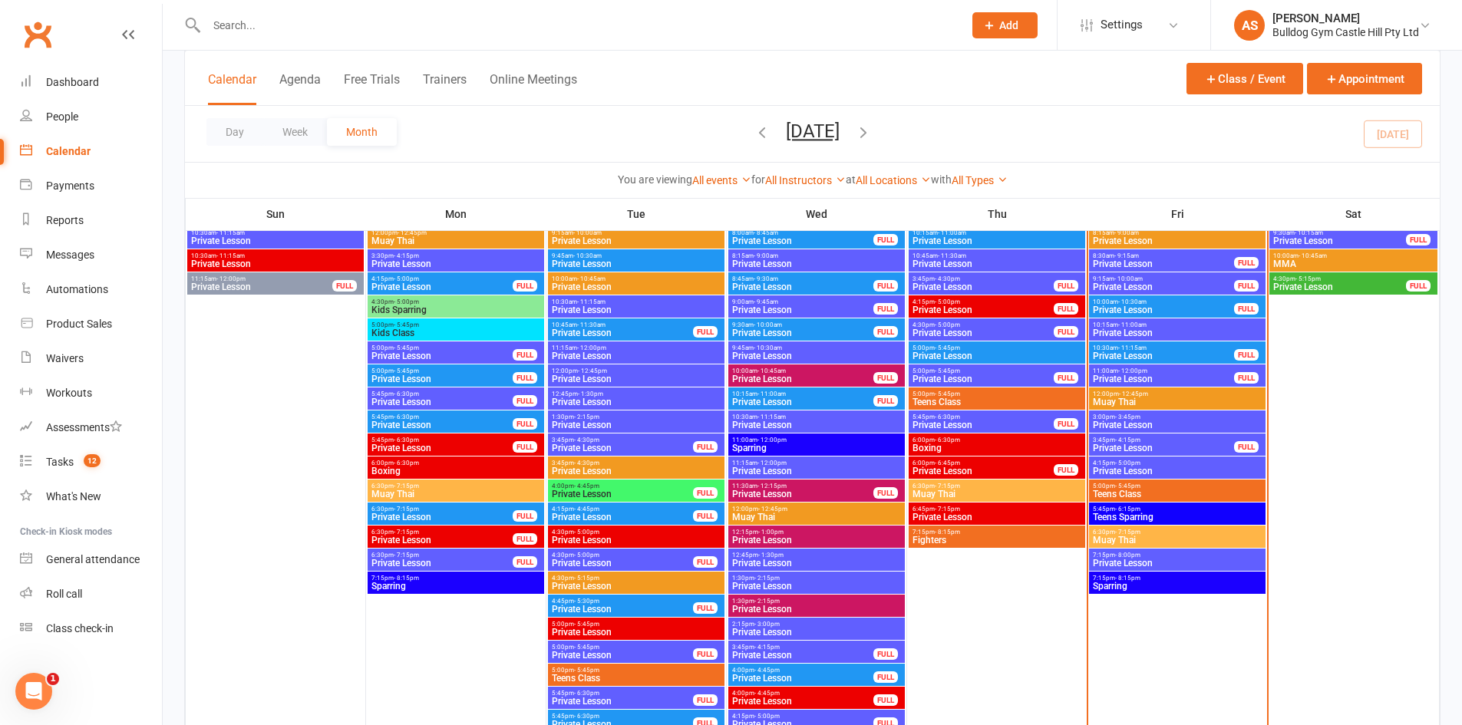
click at [1118, 486] on span "- 5:45pm" at bounding box center [1127, 486] width 25 height 7
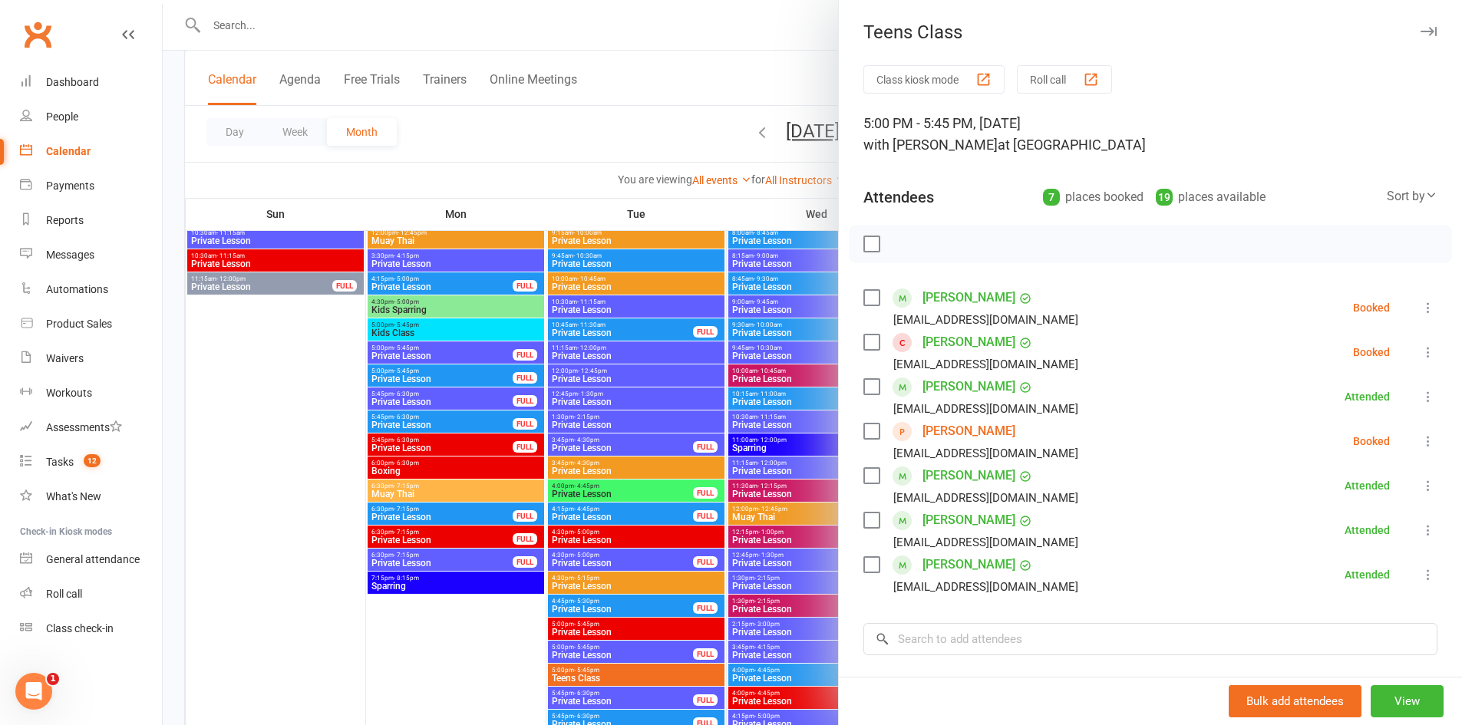
click at [754, 359] on div at bounding box center [812, 362] width 1299 height 725
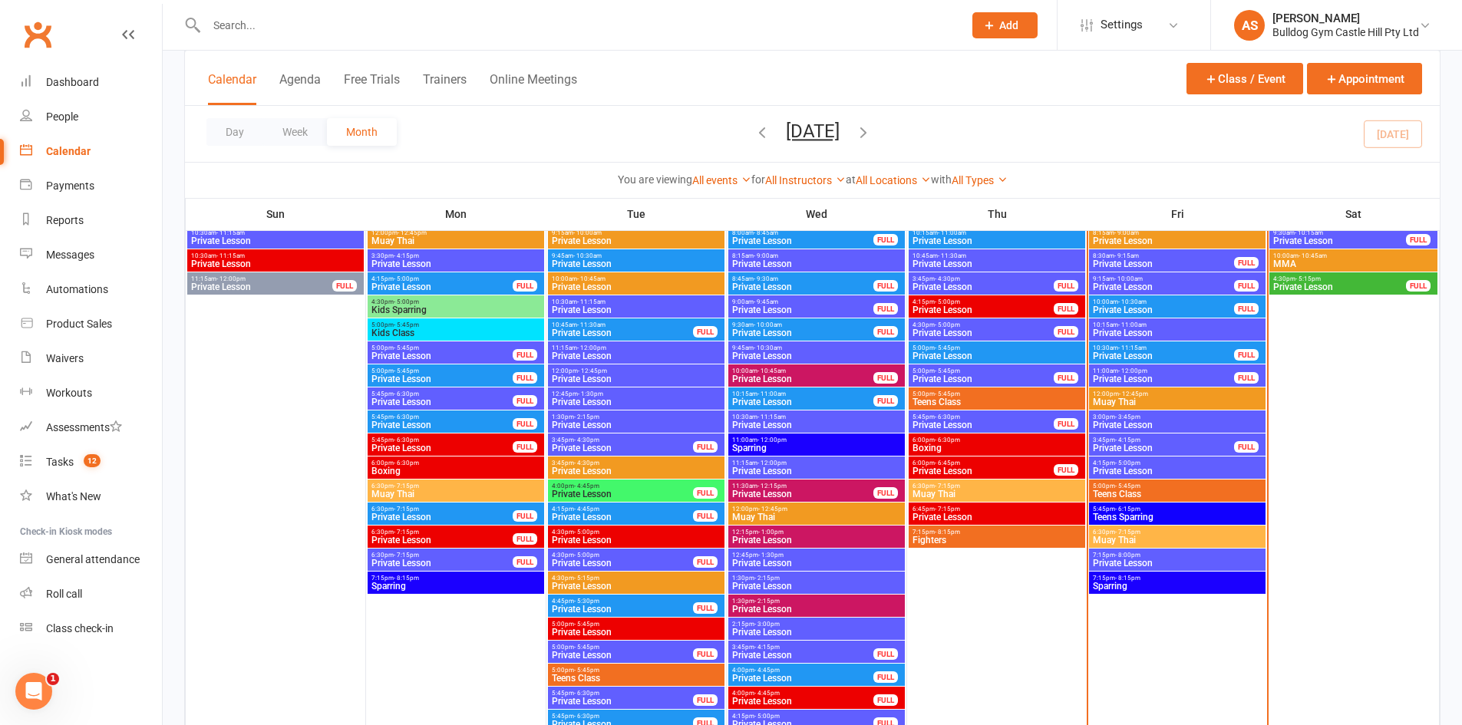
click at [1114, 497] on span "Teens Class" at bounding box center [1177, 494] width 170 height 9
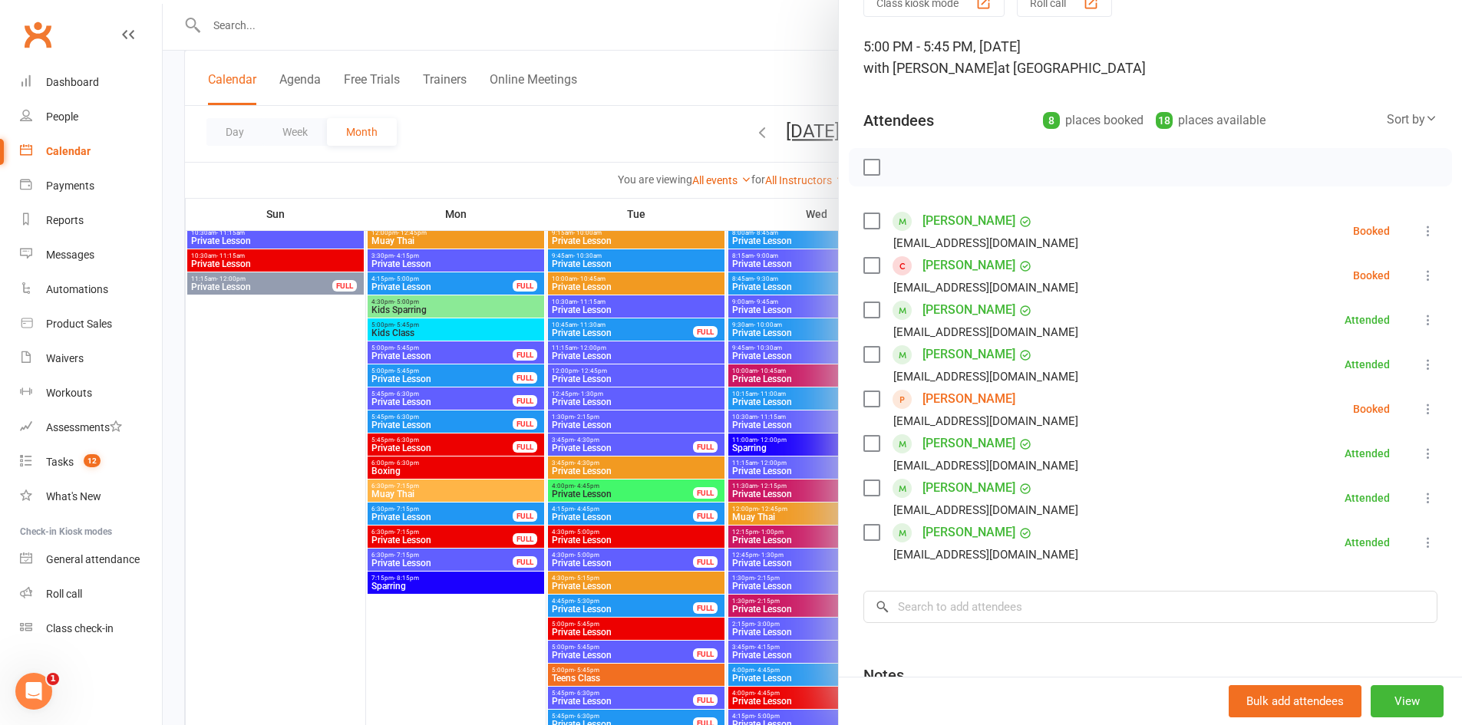
click at [759, 380] on div at bounding box center [812, 362] width 1299 height 725
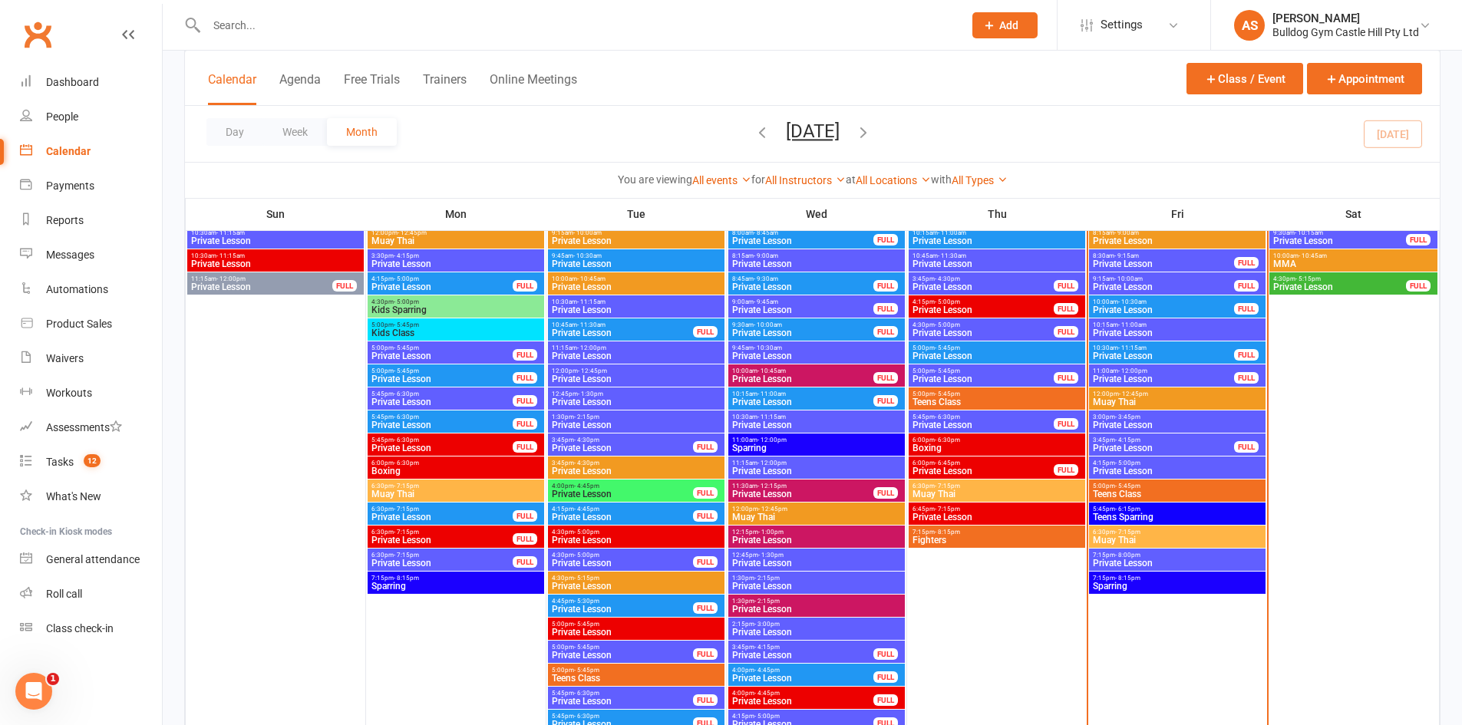
click at [1127, 494] on span "Teens Class" at bounding box center [1177, 494] width 170 height 9
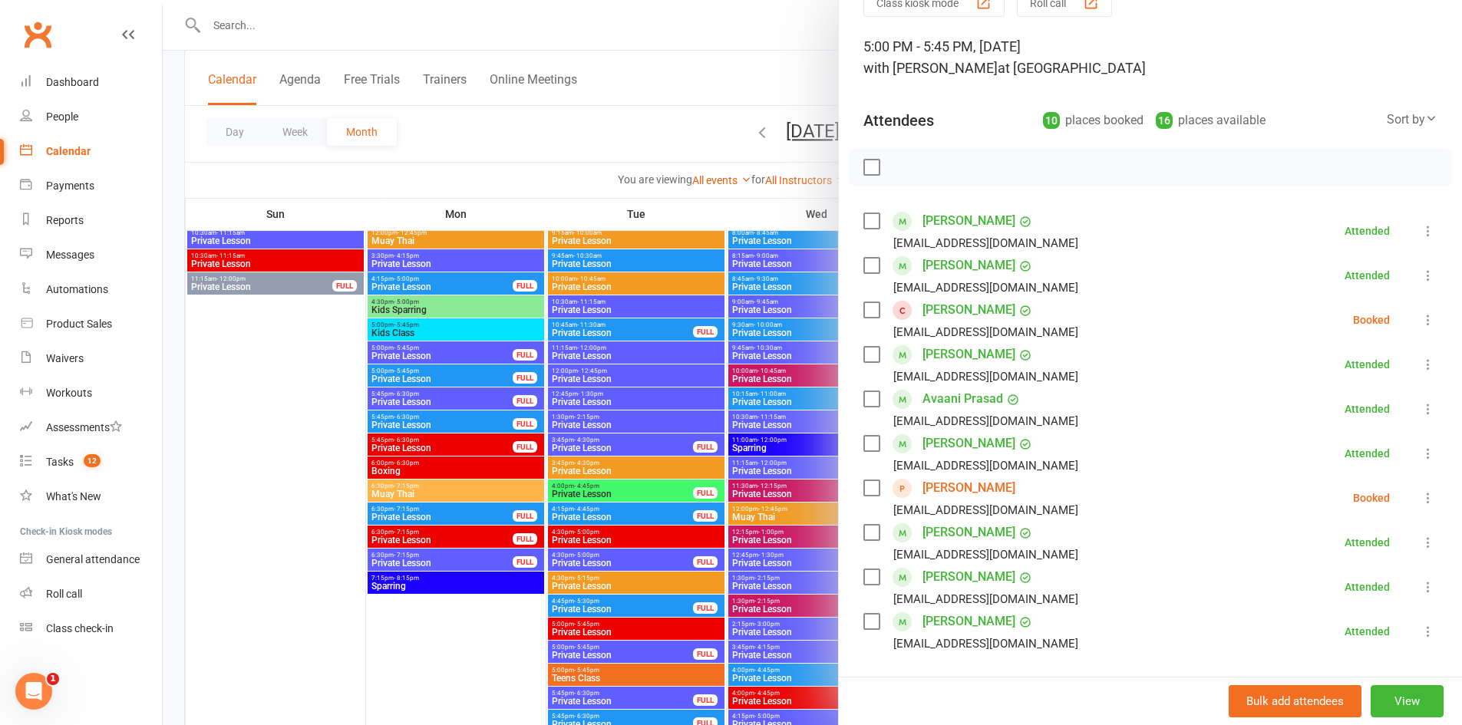
scroll to position [154, 0]
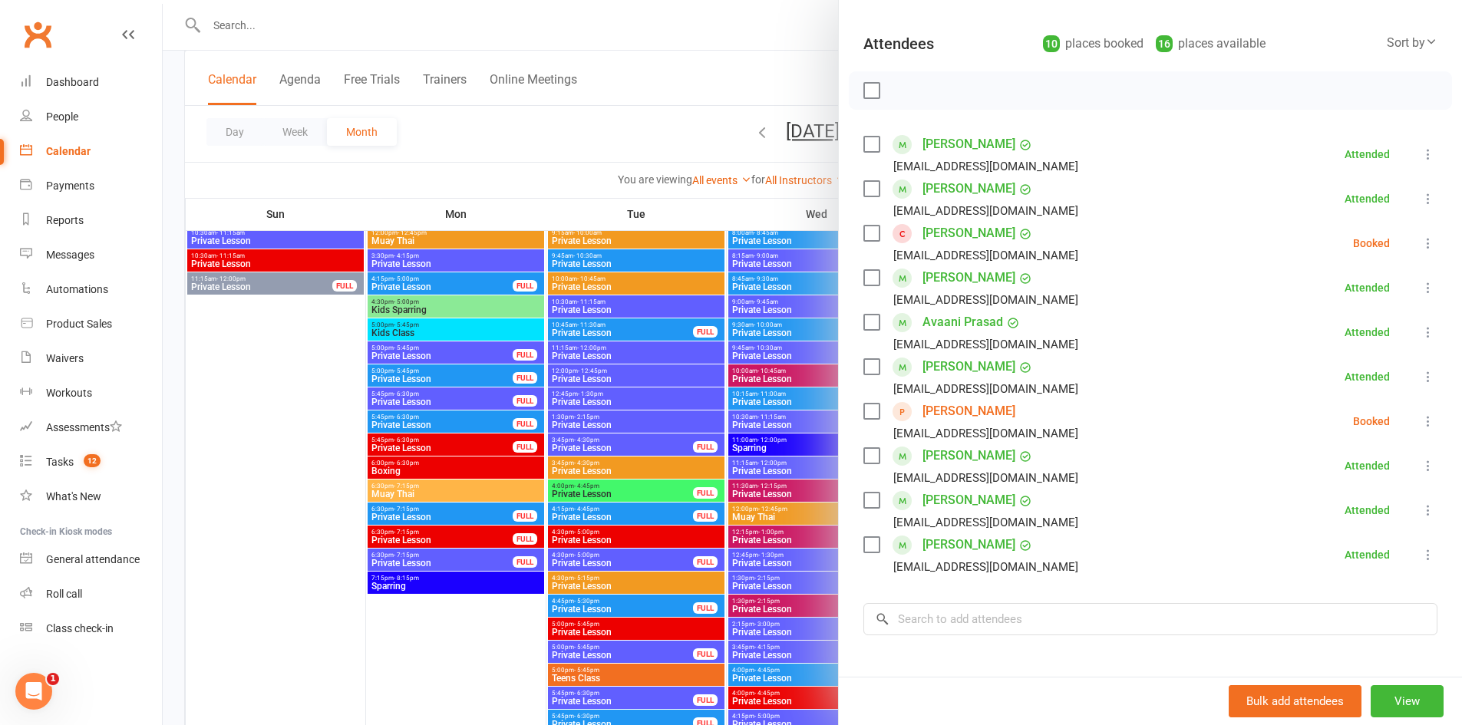
click at [307, 409] on div at bounding box center [812, 362] width 1299 height 725
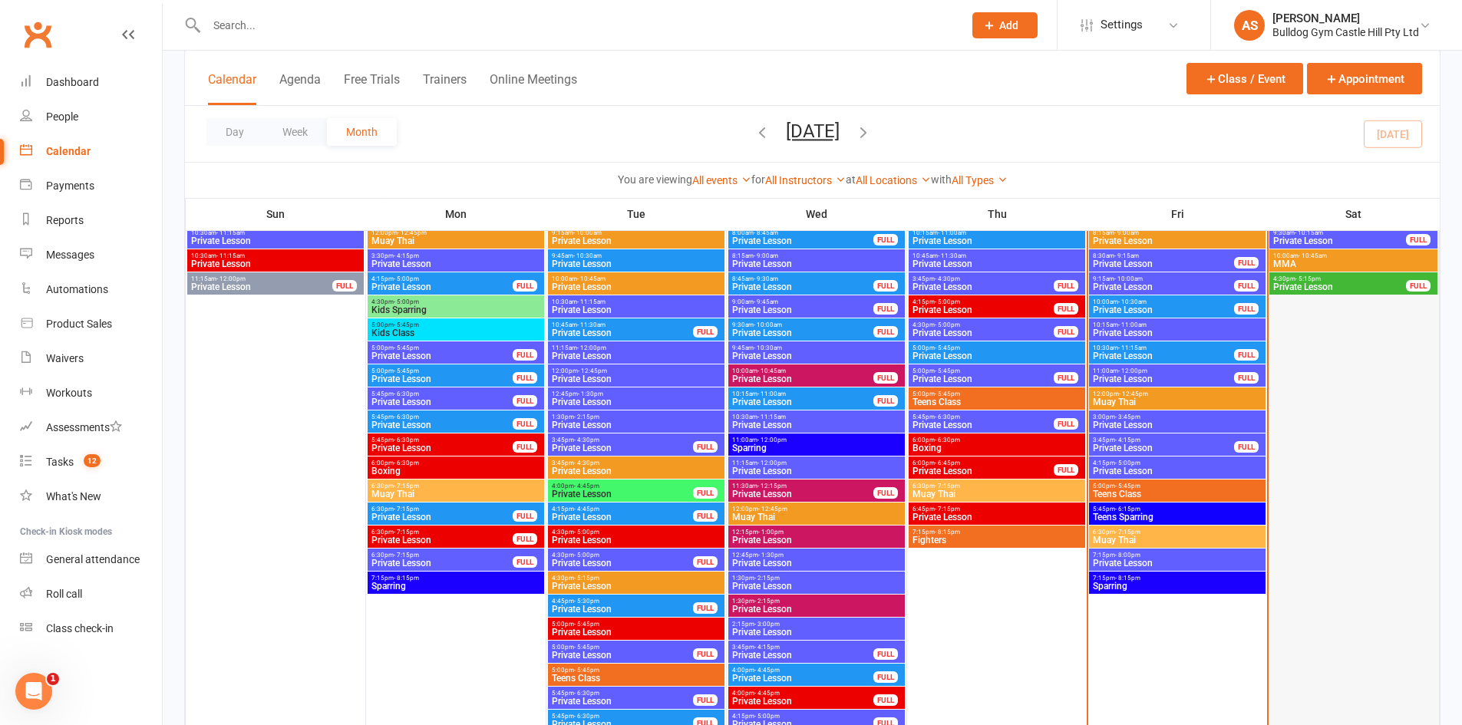
scroll to position [2226, 0]
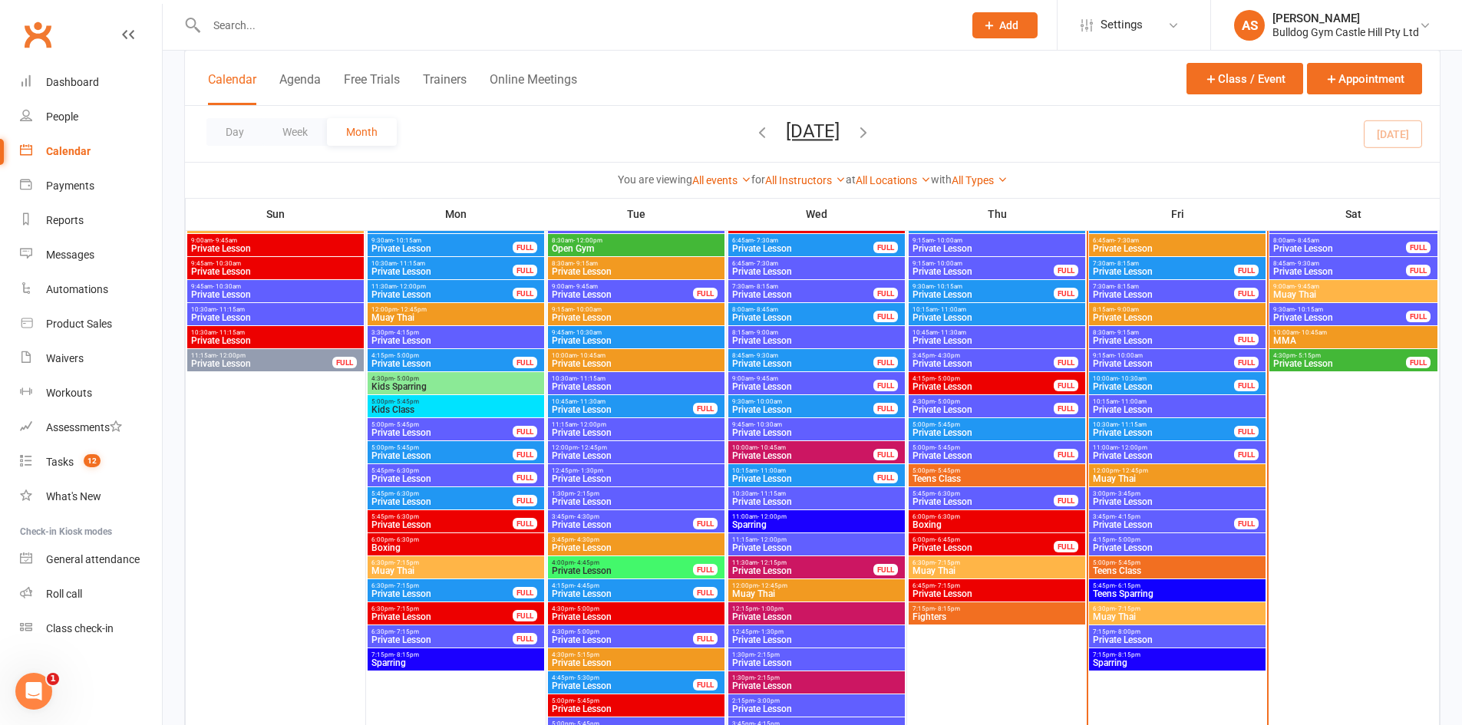
click at [1135, 574] on span "Teens Class" at bounding box center [1177, 570] width 170 height 9
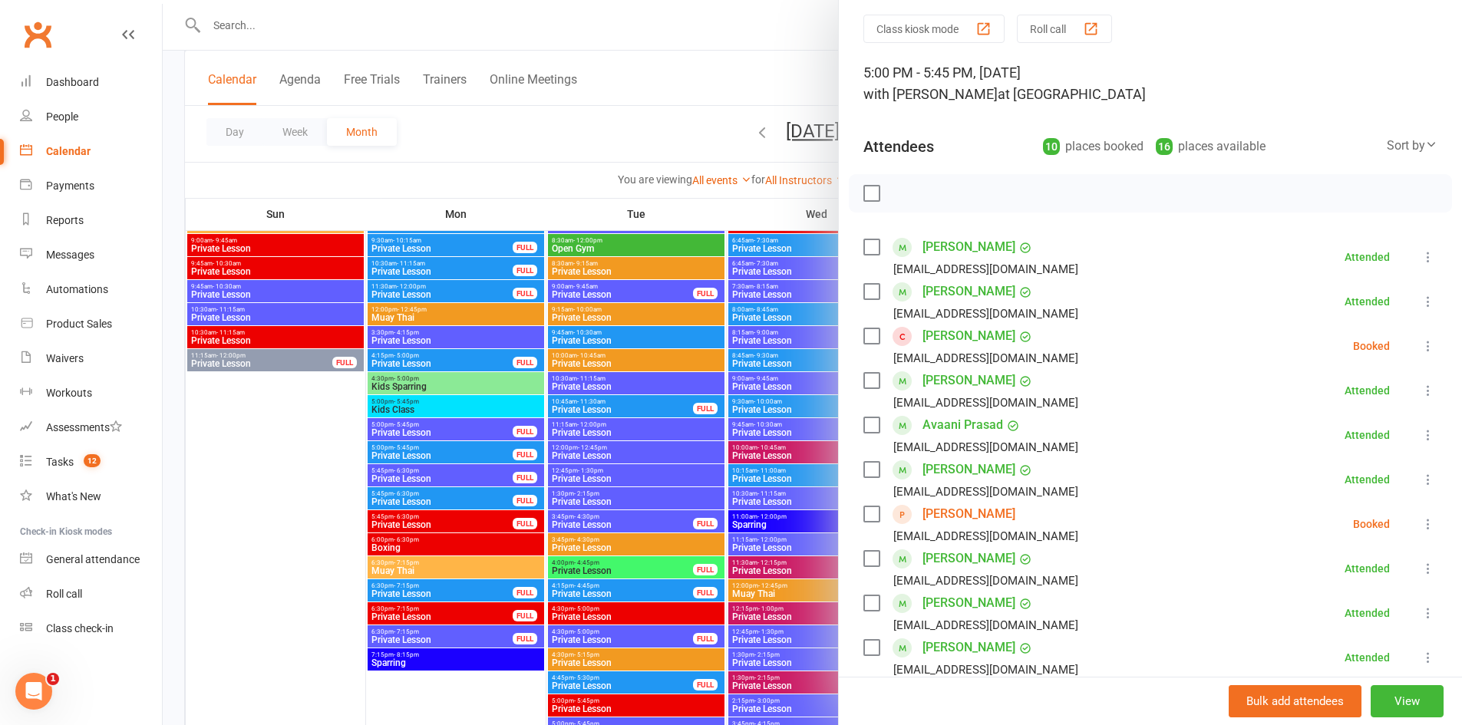
scroll to position [77, 0]
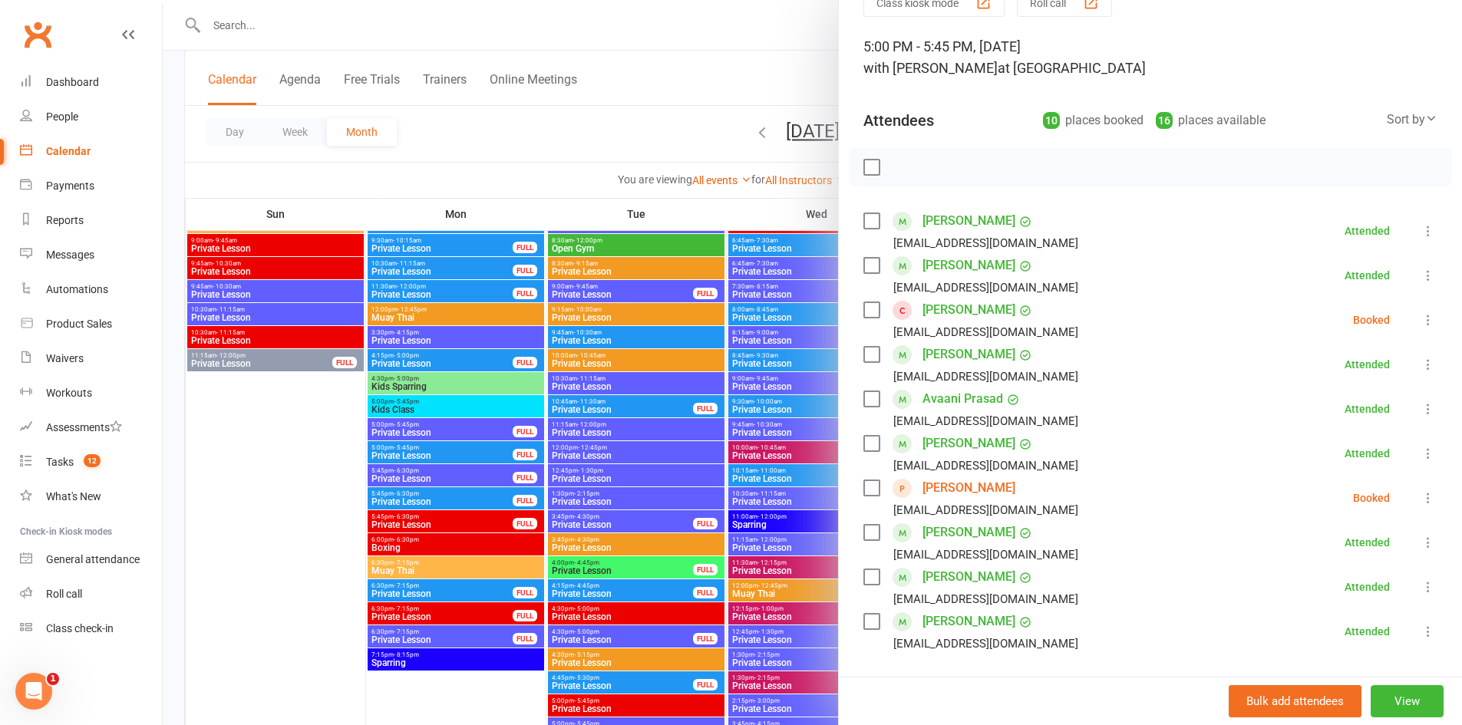
drag, startPoint x: 753, startPoint y: 445, endPoint x: 761, endPoint y: 445, distance: 8.4
click at [752, 445] on div at bounding box center [812, 362] width 1299 height 725
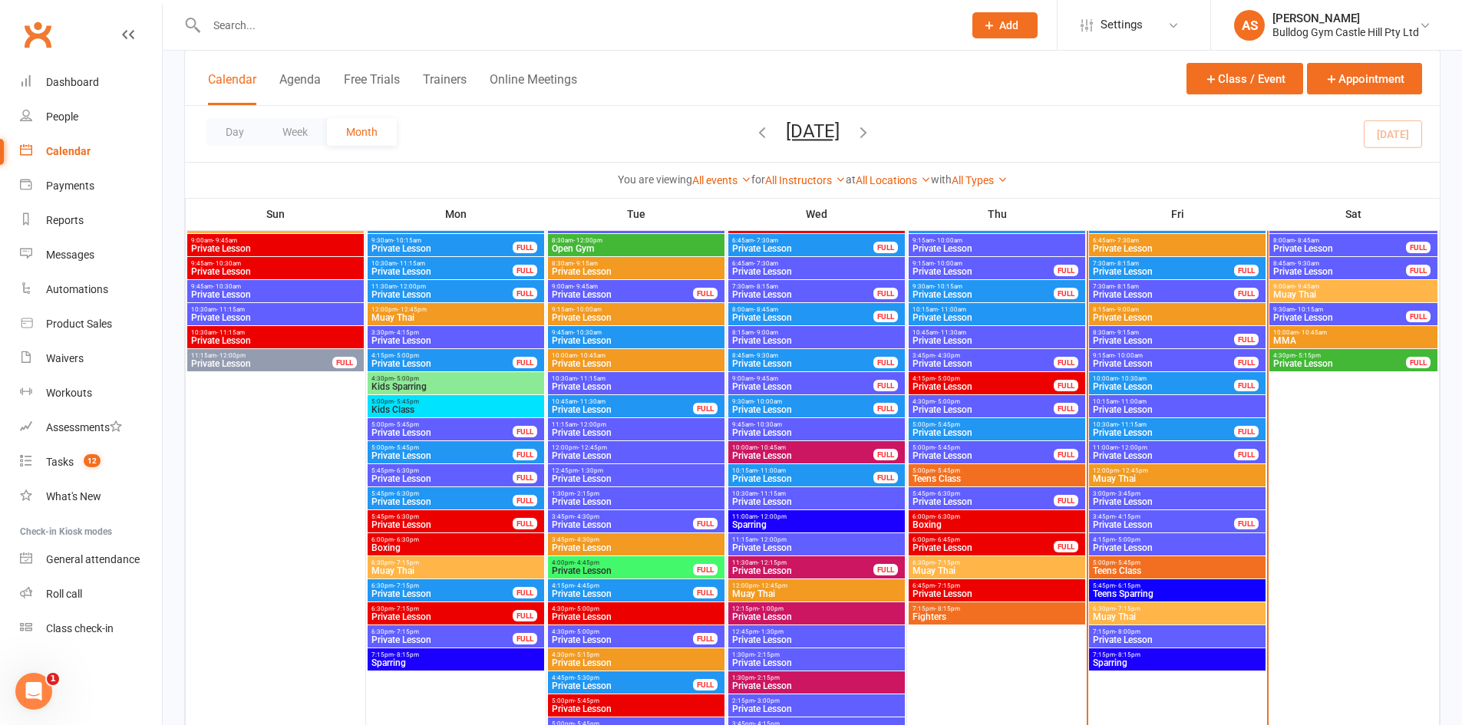
click at [1111, 561] on span "5:00pm - 5:45pm" at bounding box center [1177, 563] width 170 height 7
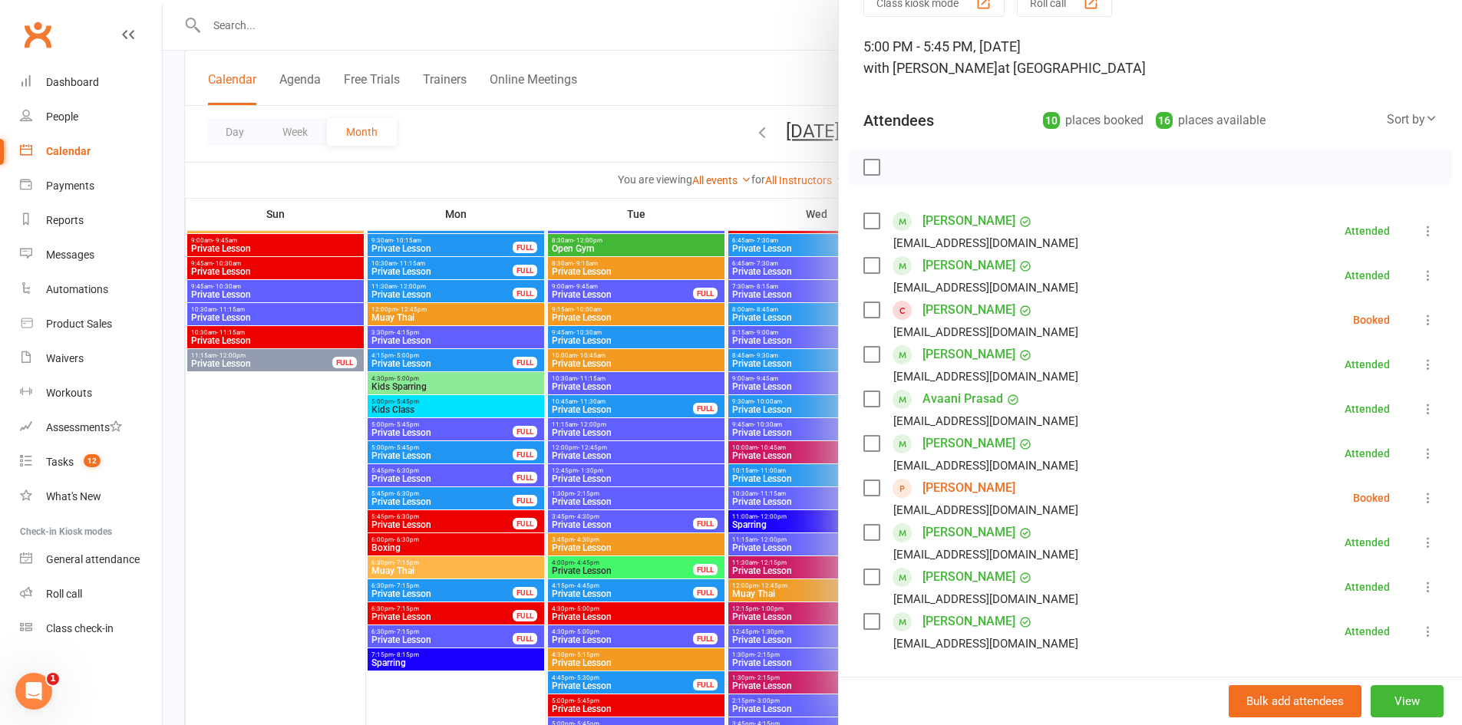
click at [1421, 496] on icon at bounding box center [1428, 497] width 15 height 15
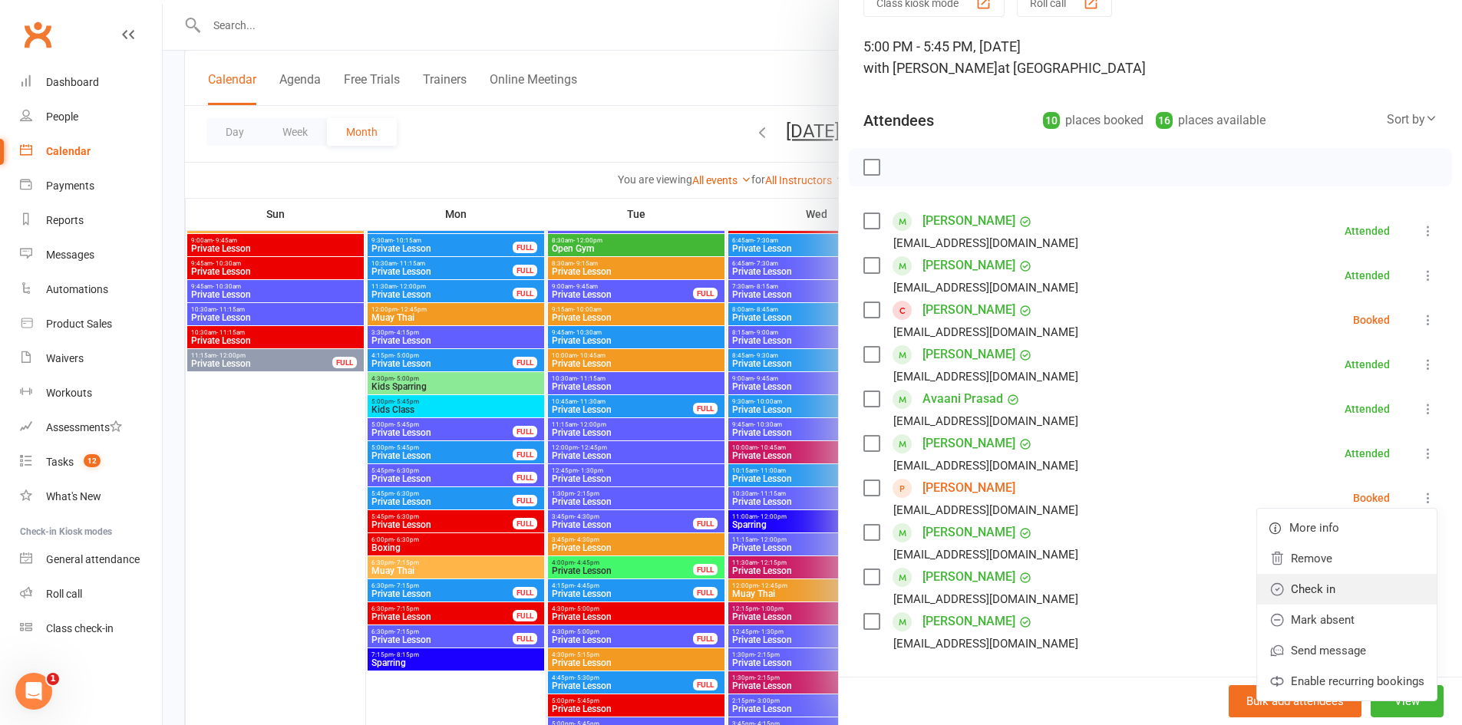
click at [1281, 583] on link "Check in" at bounding box center [1347, 589] width 180 height 31
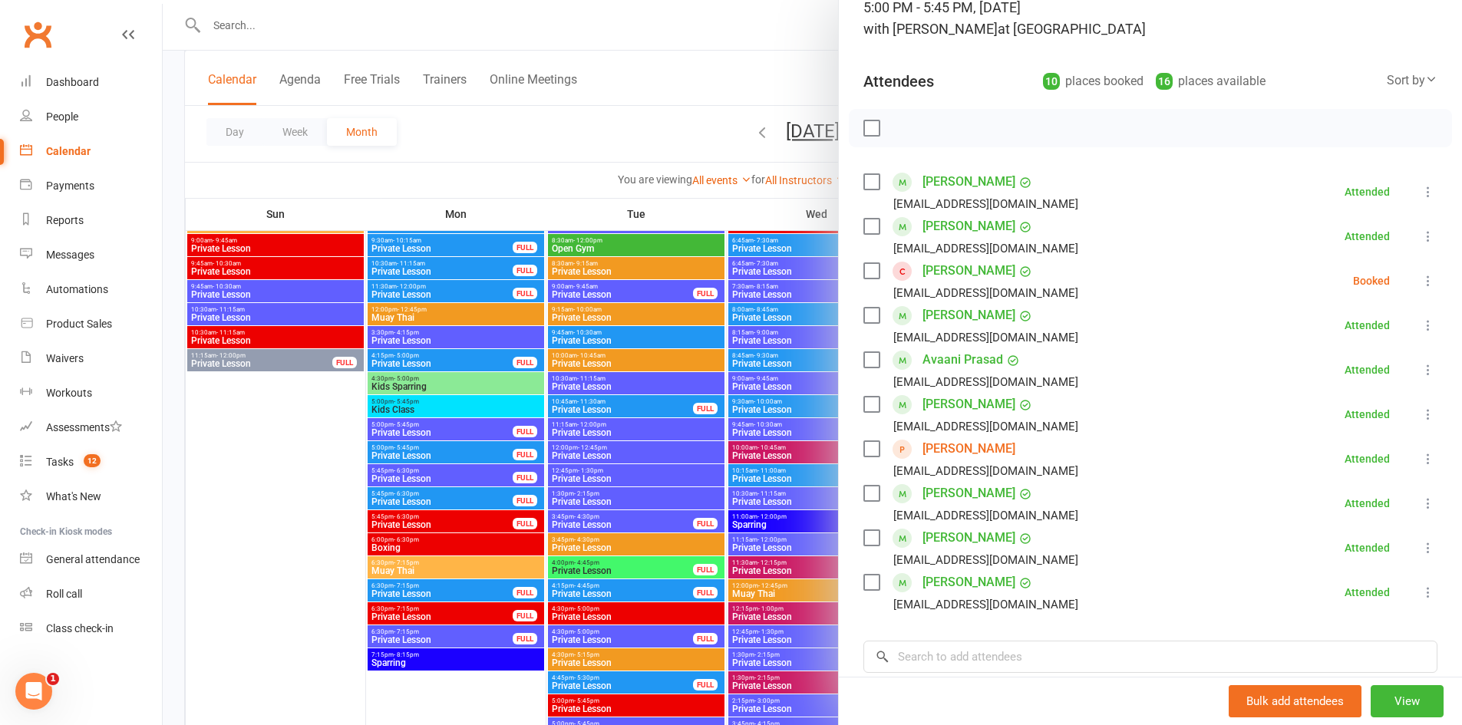
scroll to position [154, 0]
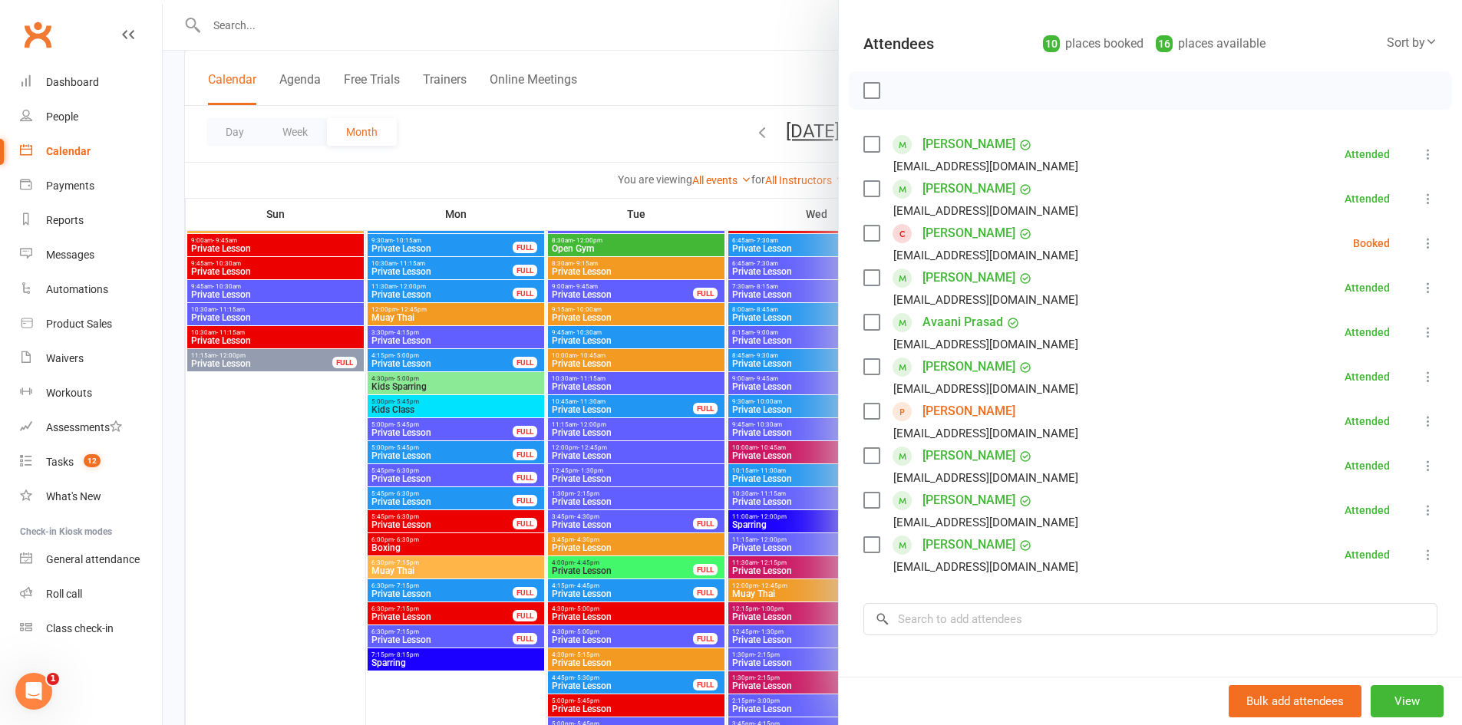
click at [1421, 238] on icon at bounding box center [1428, 243] width 15 height 15
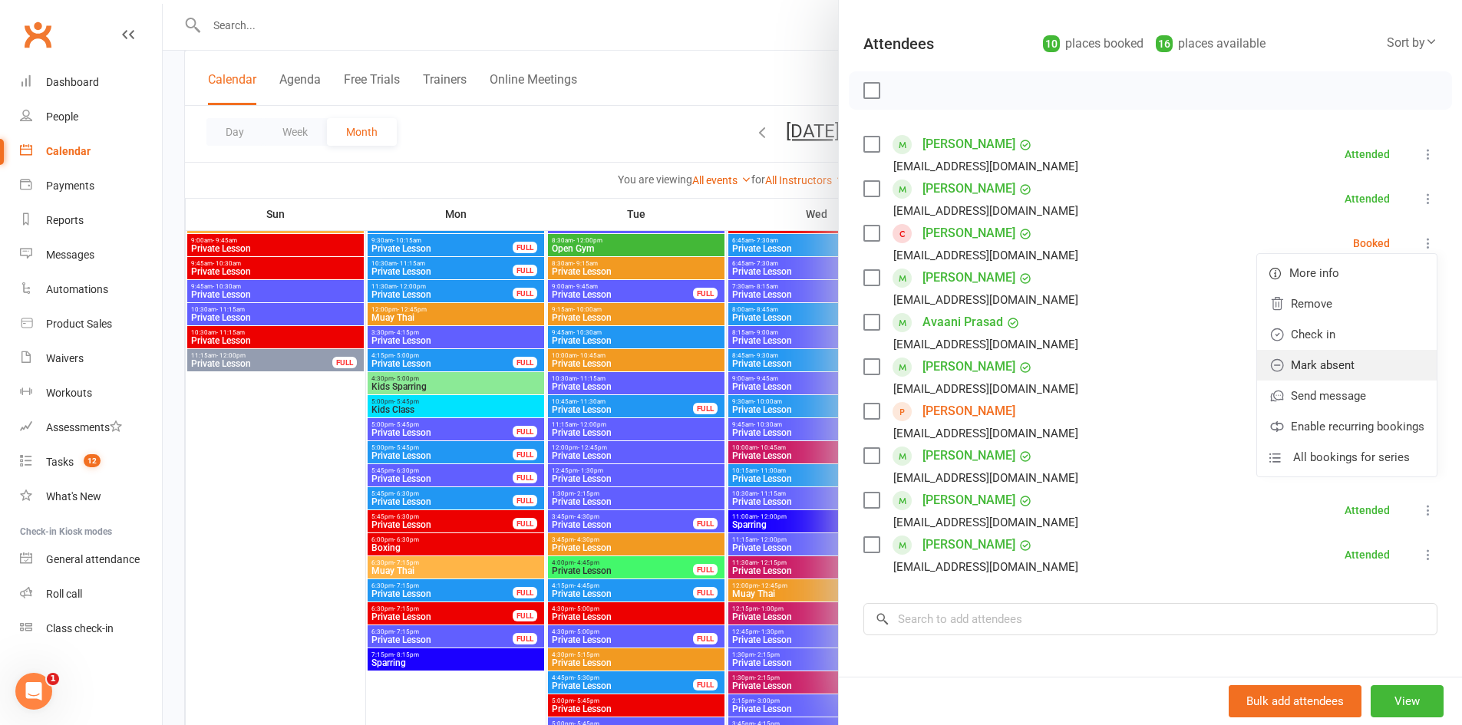
click at [1283, 367] on link "Mark absent" at bounding box center [1347, 365] width 180 height 31
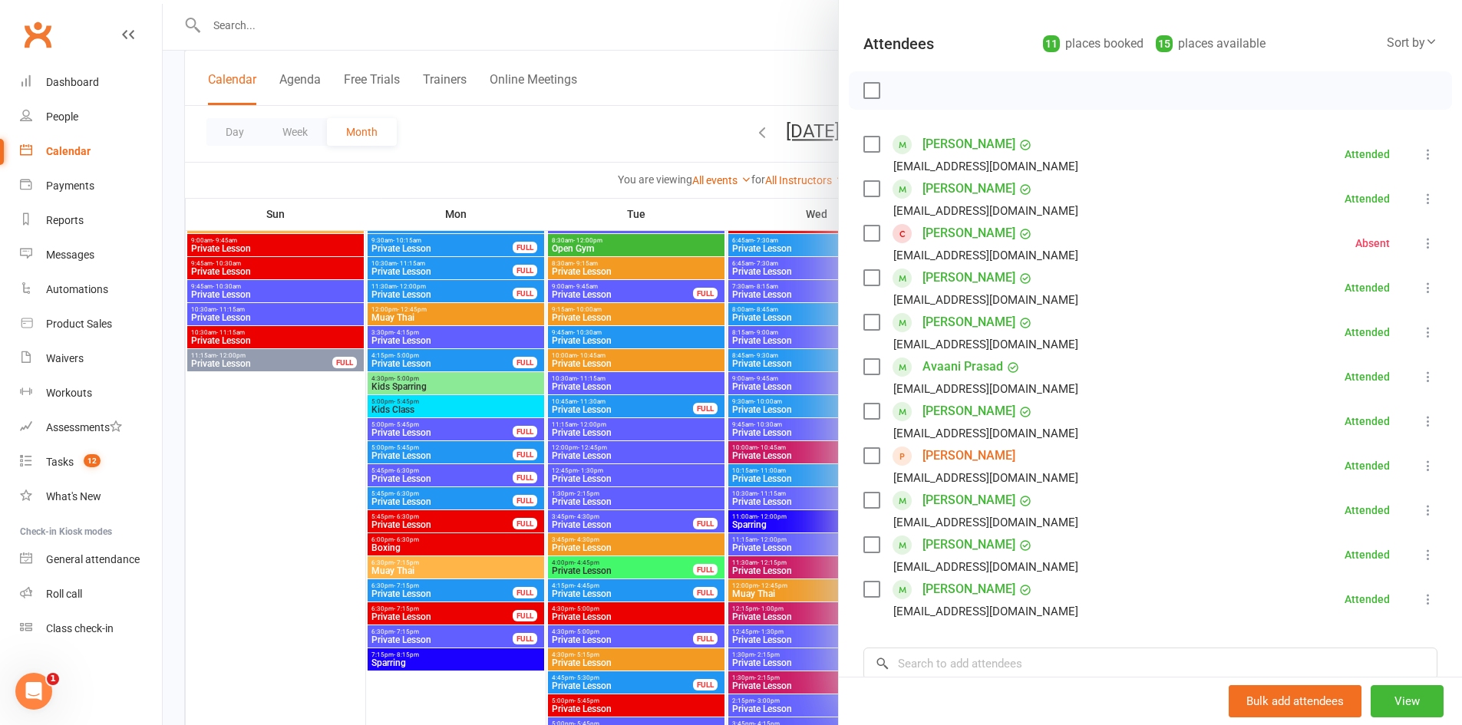
drag, startPoint x: 708, startPoint y: 218, endPoint x: 731, endPoint y: 219, distance: 22.3
click at [712, 219] on div at bounding box center [812, 362] width 1299 height 725
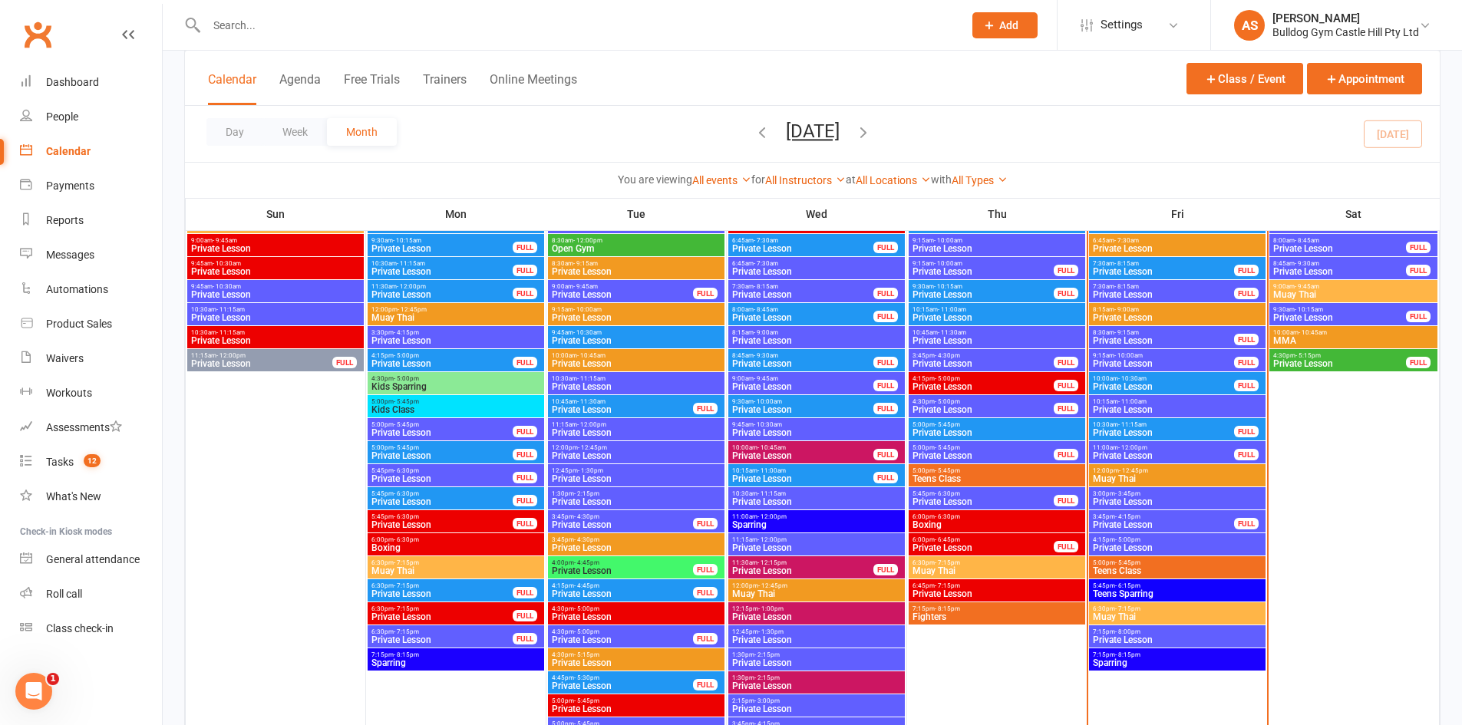
click at [1122, 584] on span "- 6:15pm" at bounding box center [1127, 586] width 25 height 7
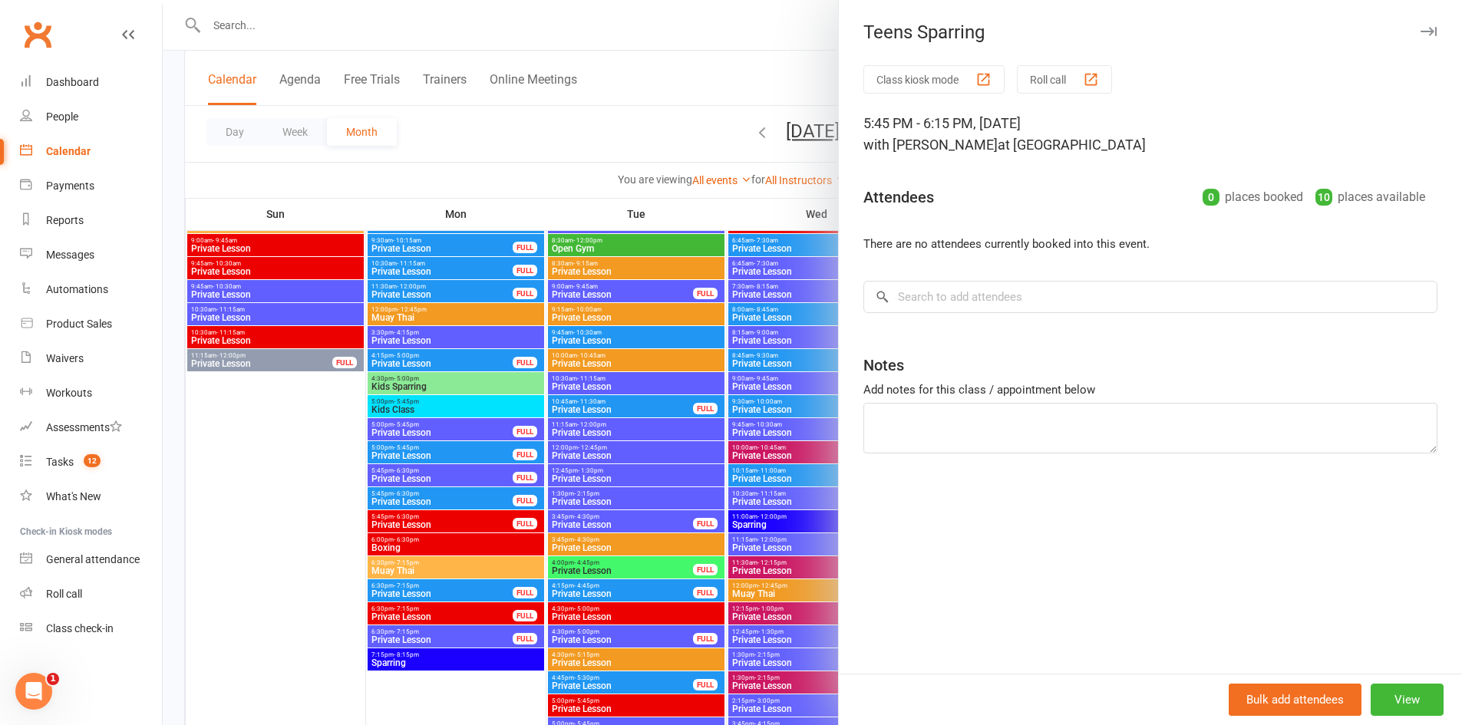
drag, startPoint x: 603, startPoint y: 310, endPoint x: 608, endPoint y: 317, distance: 8.8
click at [603, 311] on div at bounding box center [812, 362] width 1299 height 725
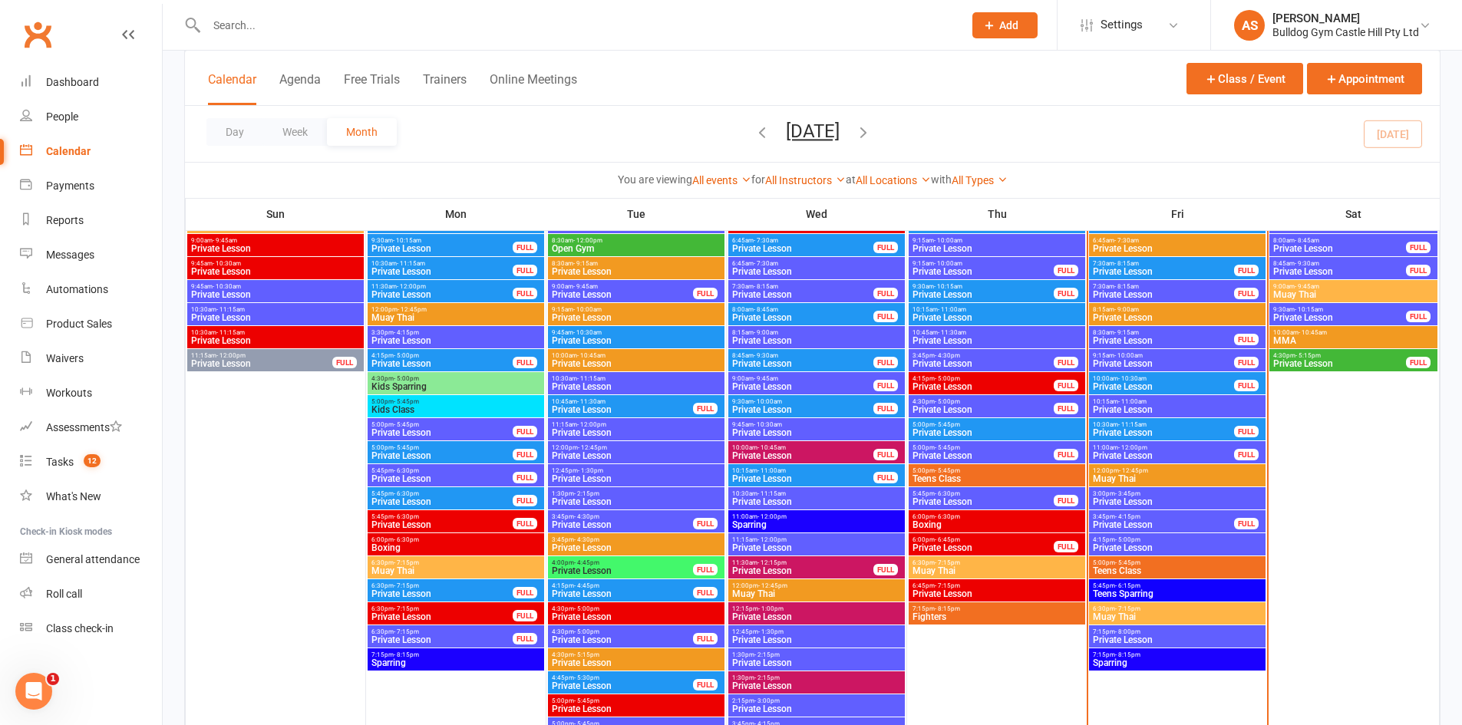
click at [1184, 614] on span "Muay Thai" at bounding box center [1177, 616] width 170 height 9
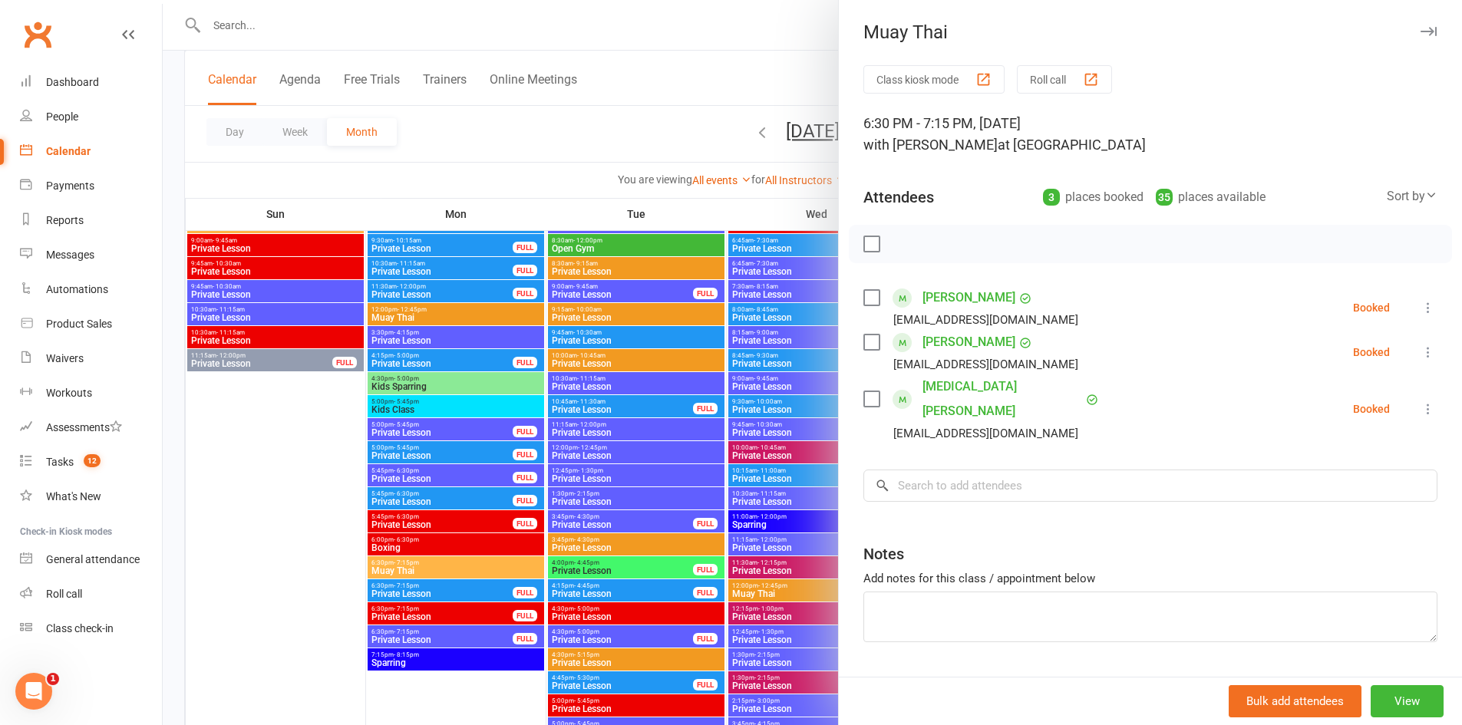
click at [966, 387] on link "Yasmin Howarth" at bounding box center [1003, 399] width 160 height 49
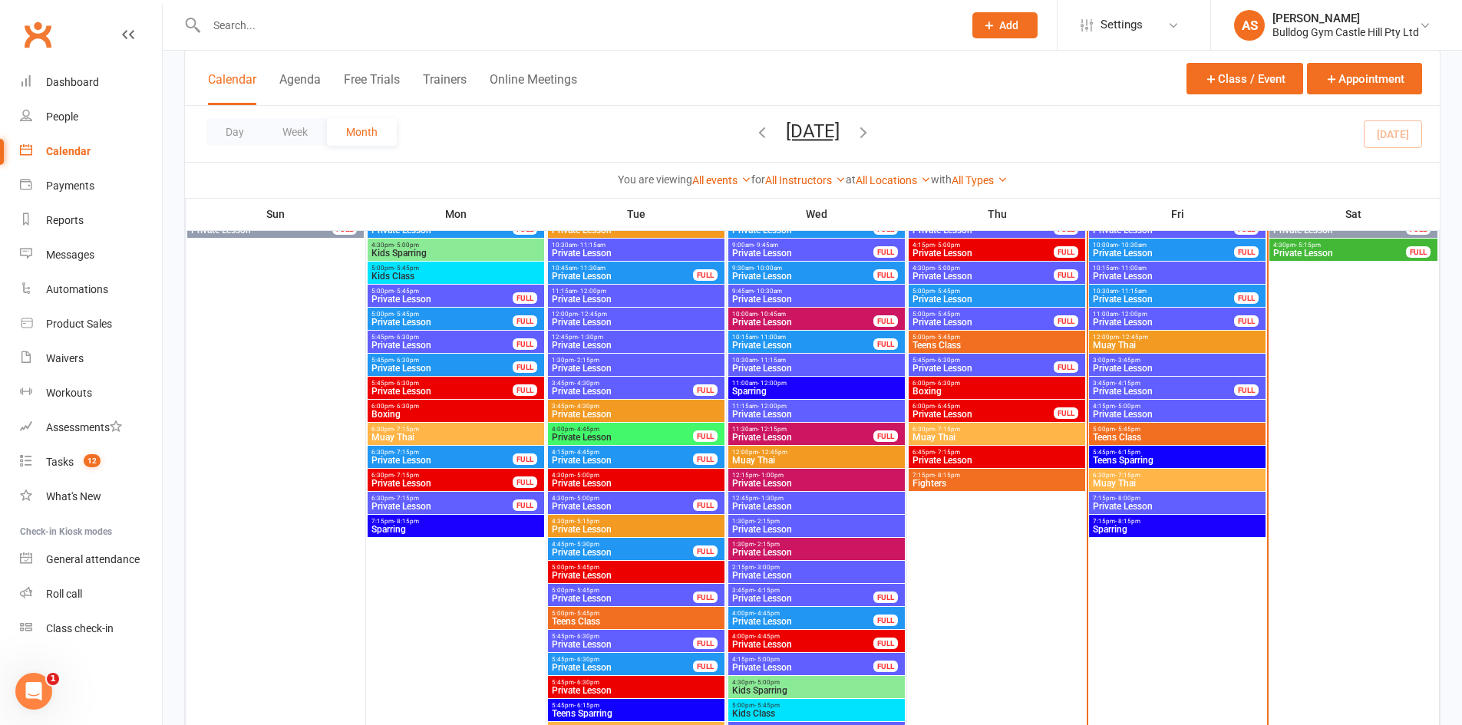
scroll to position [2379, 0]
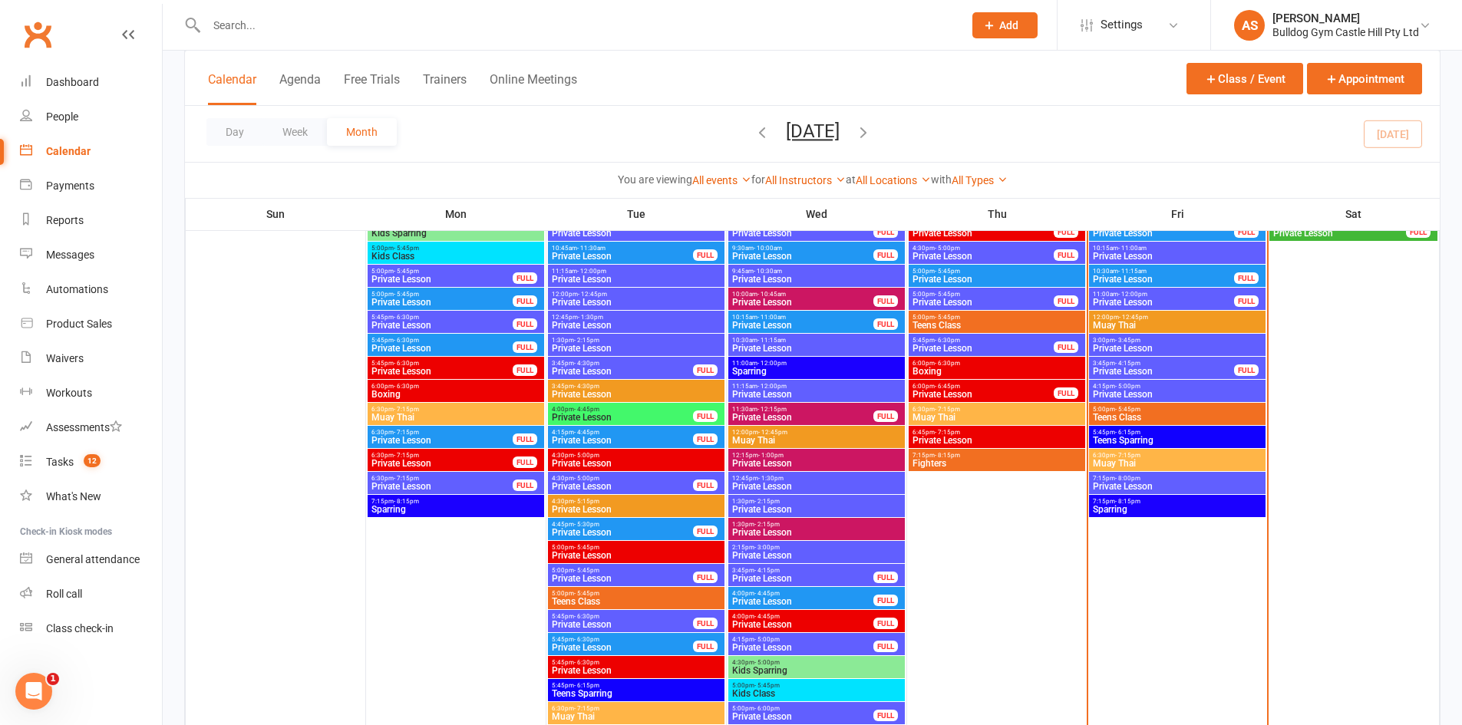
click at [269, 12] on div at bounding box center [568, 25] width 768 height 50
click at [262, 25] on input "text" at bounding box center [577, 25] width 751 height 21
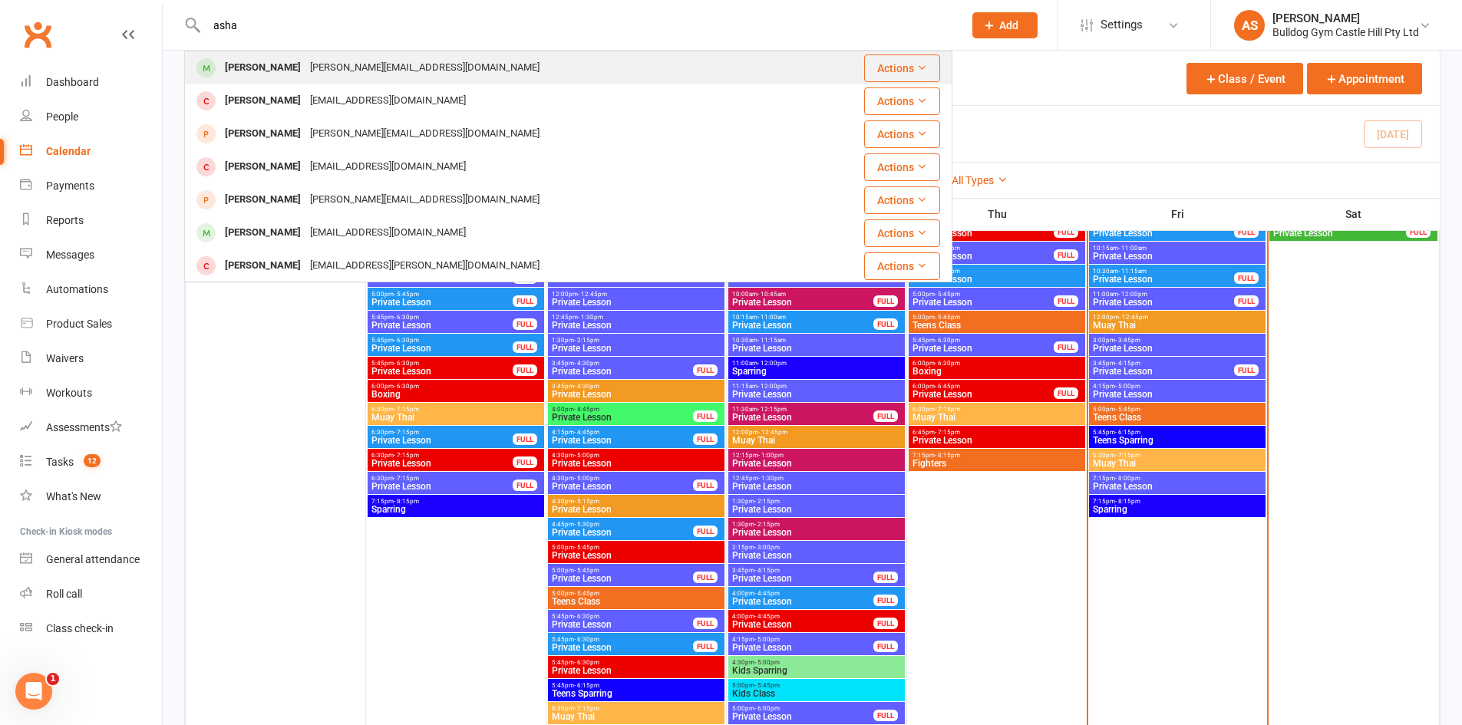
type input "asha"
click at [387, 78] on div "claire@clairesdoggrooming.com" at bounding box center [424, 68] width 239 height 22
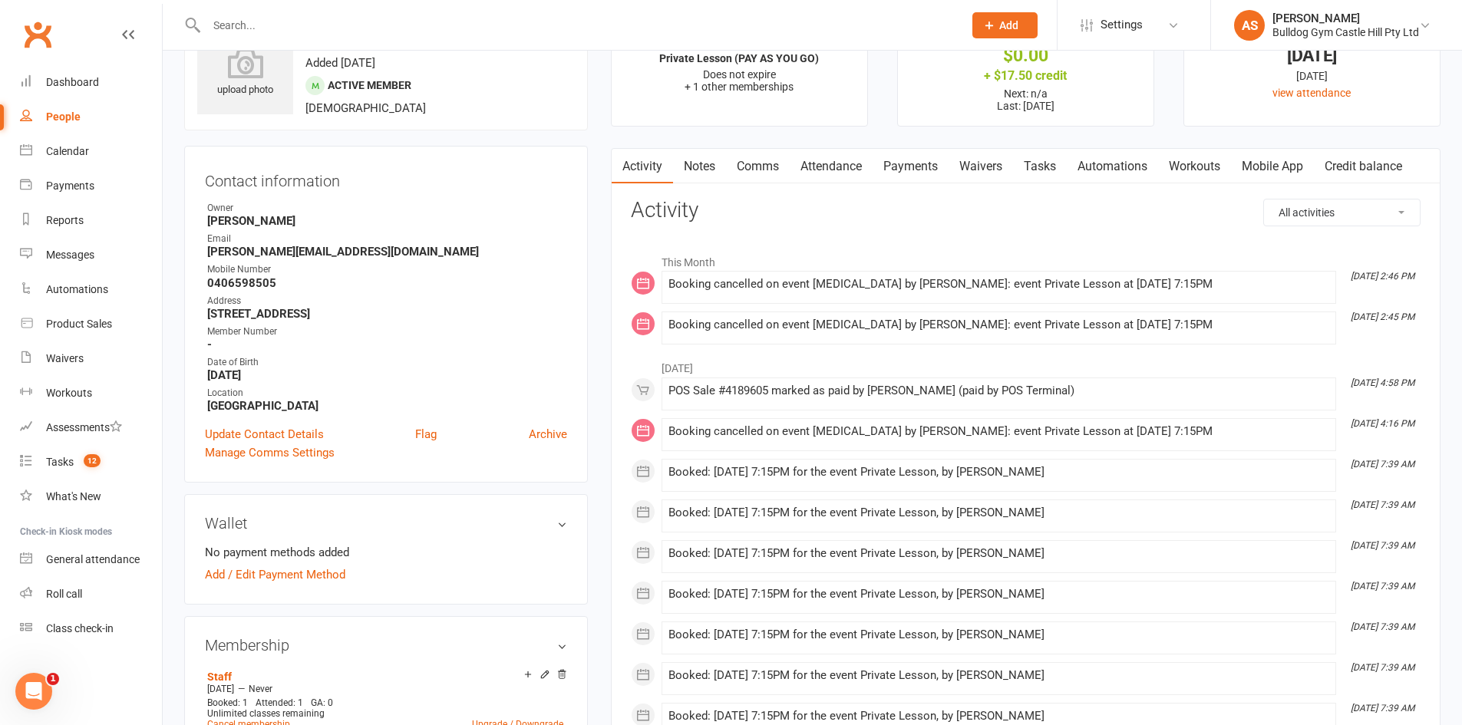
scroll to position [307, 0]
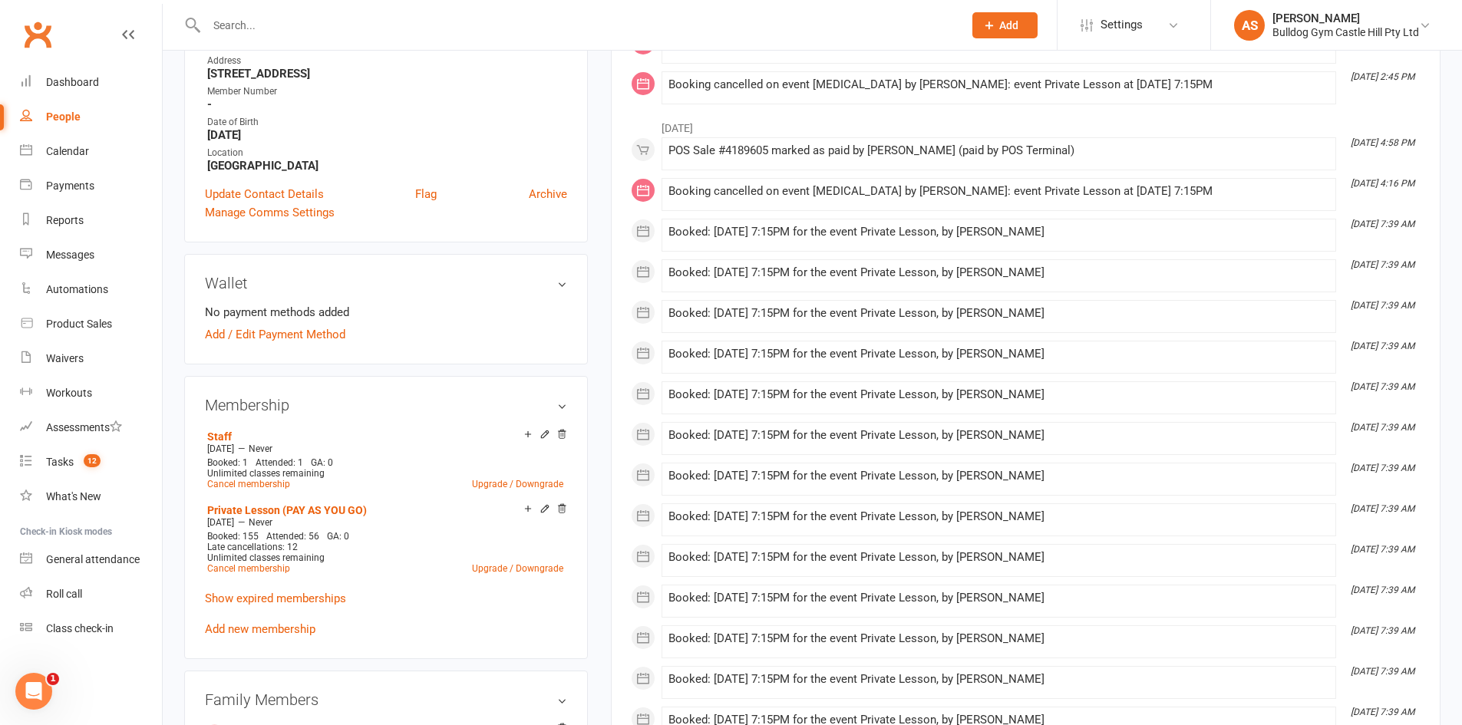
click at [304, 631] on link "Add new membership" at bounding box center [260, 629] width 111 height 14
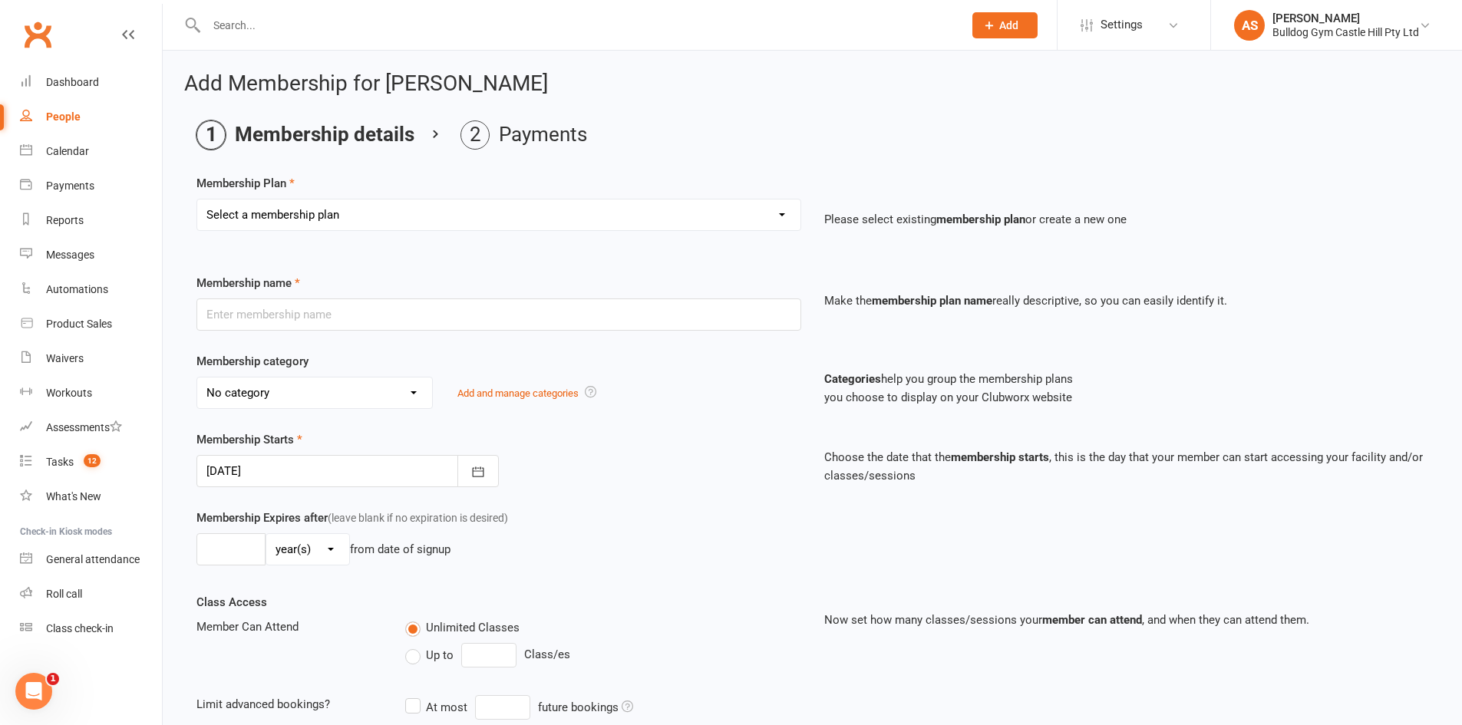
click at [462, 210] on select "Select a membership plan Create new Membership Plan Adults Class - Casual Visit…" at bounding box center [498, 215] width 603 height 31
select select "55"
click at [197, 200] on select "Select a membership plan Create new Membership Plan Adults Class - Casual Visit…" at bounding box center [498, 215] width 603 height 31
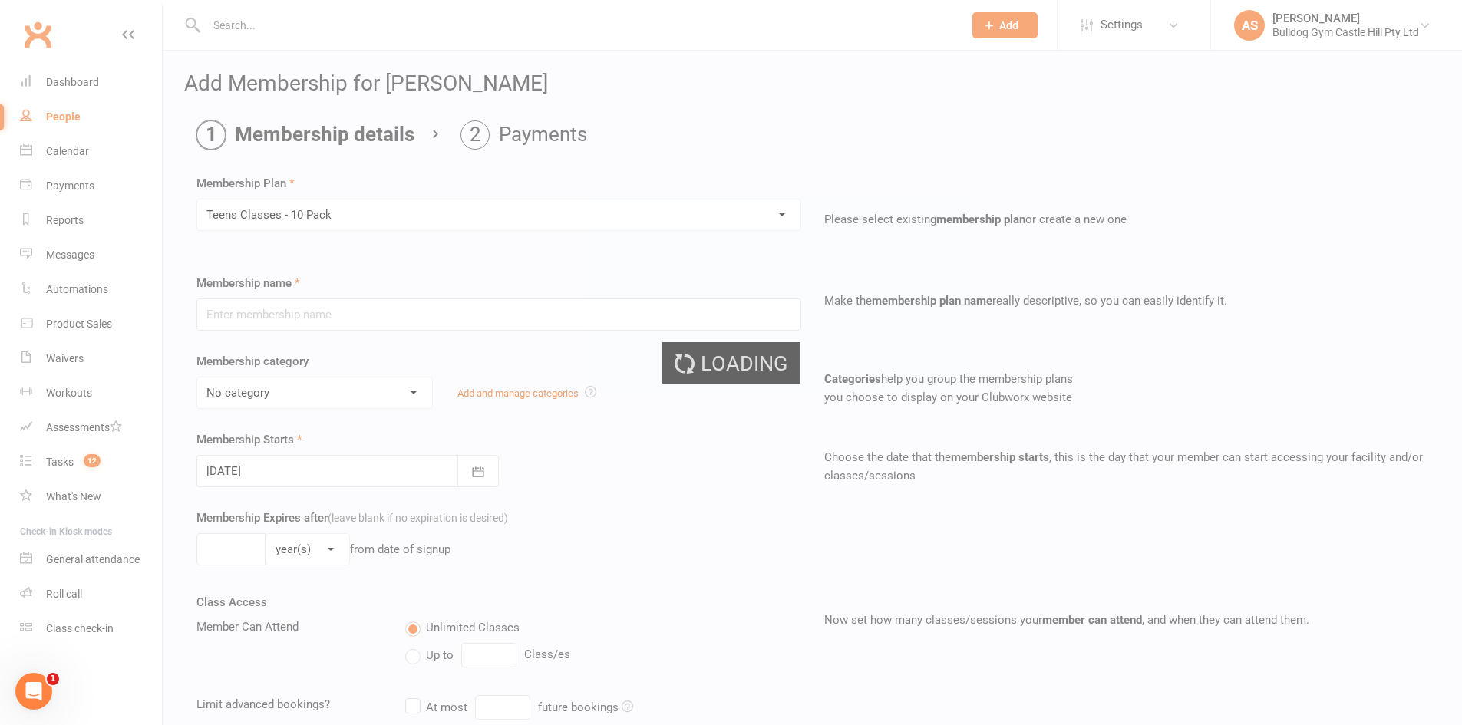
type input "Teens Classes - 10 Pack"
select select "30"
type input "3"
select select "2"
type input "10"
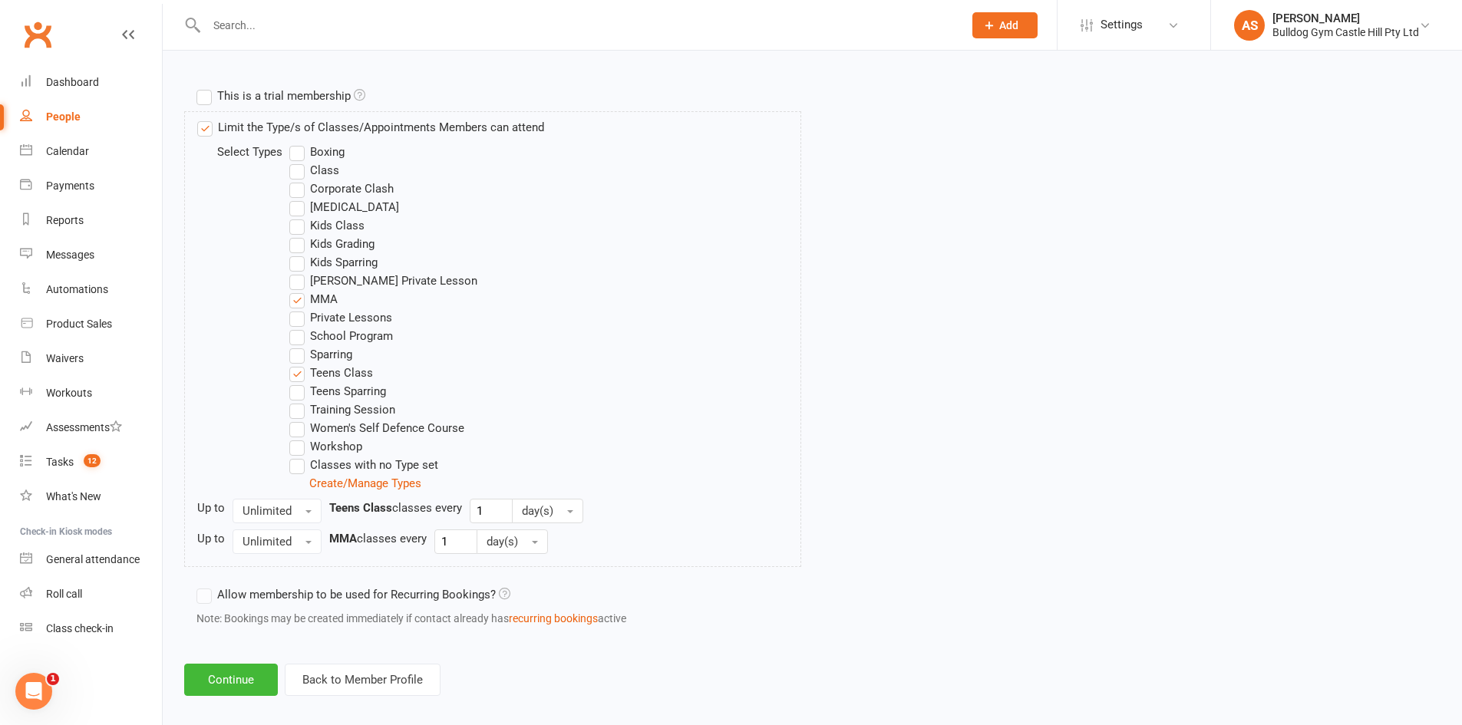
scroll to position [729, 0]
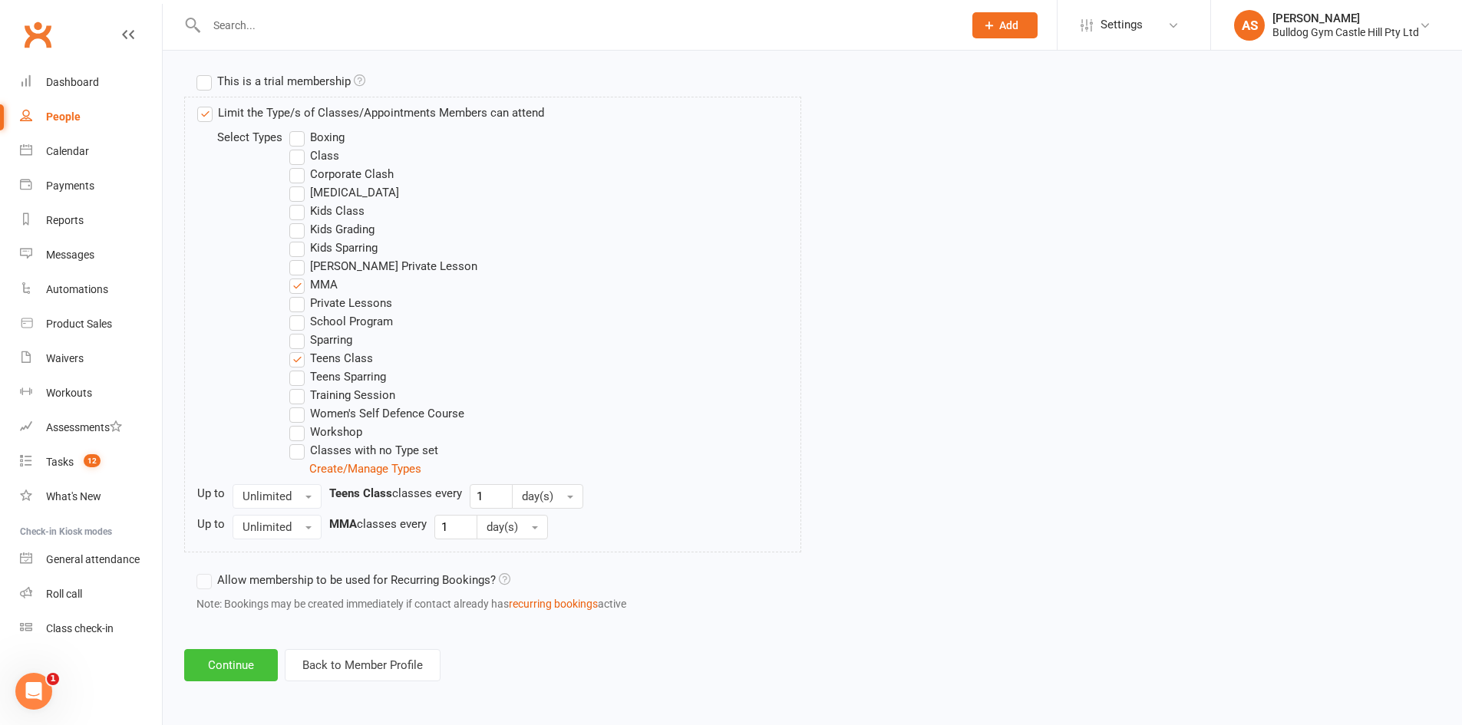
click at [247, 662] on button "Continue" at bounding box center [231, 665] width 94 height 32
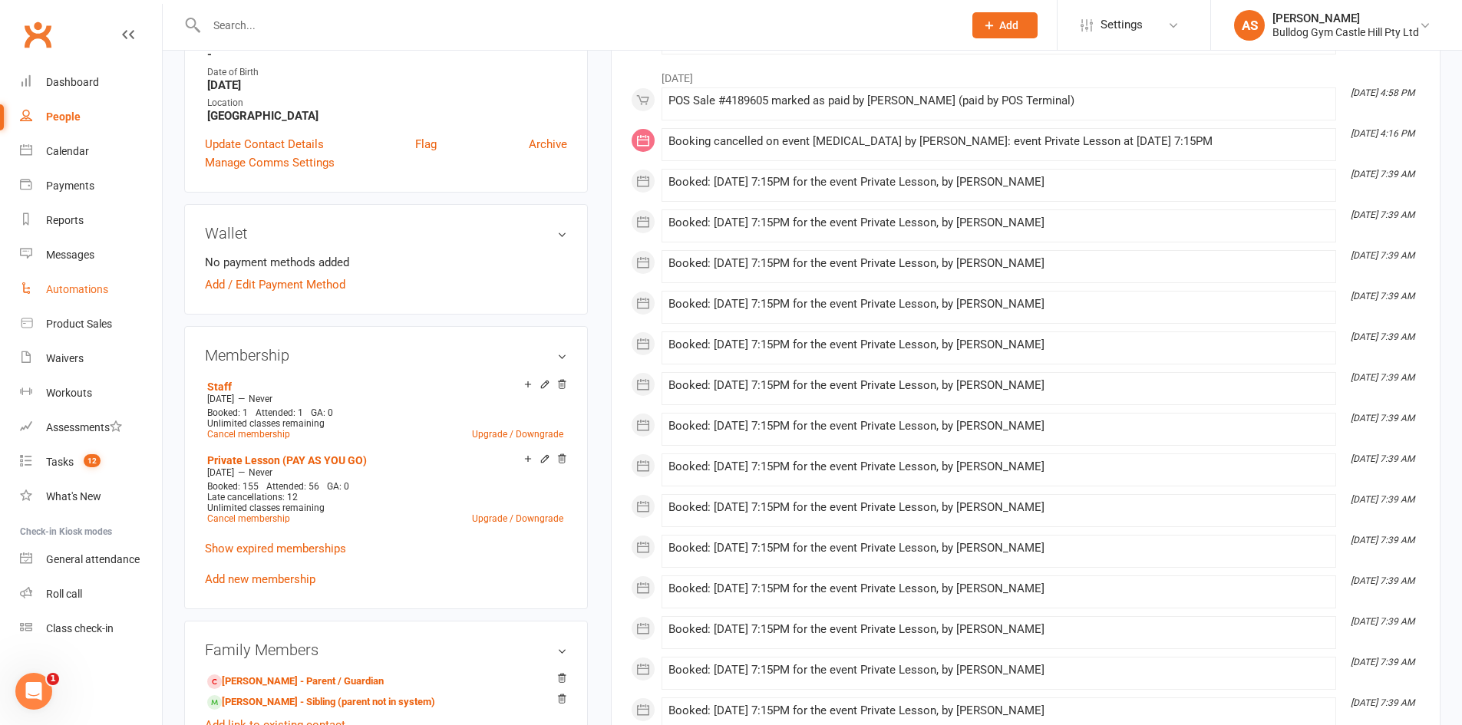
scroll to position [384, 0]
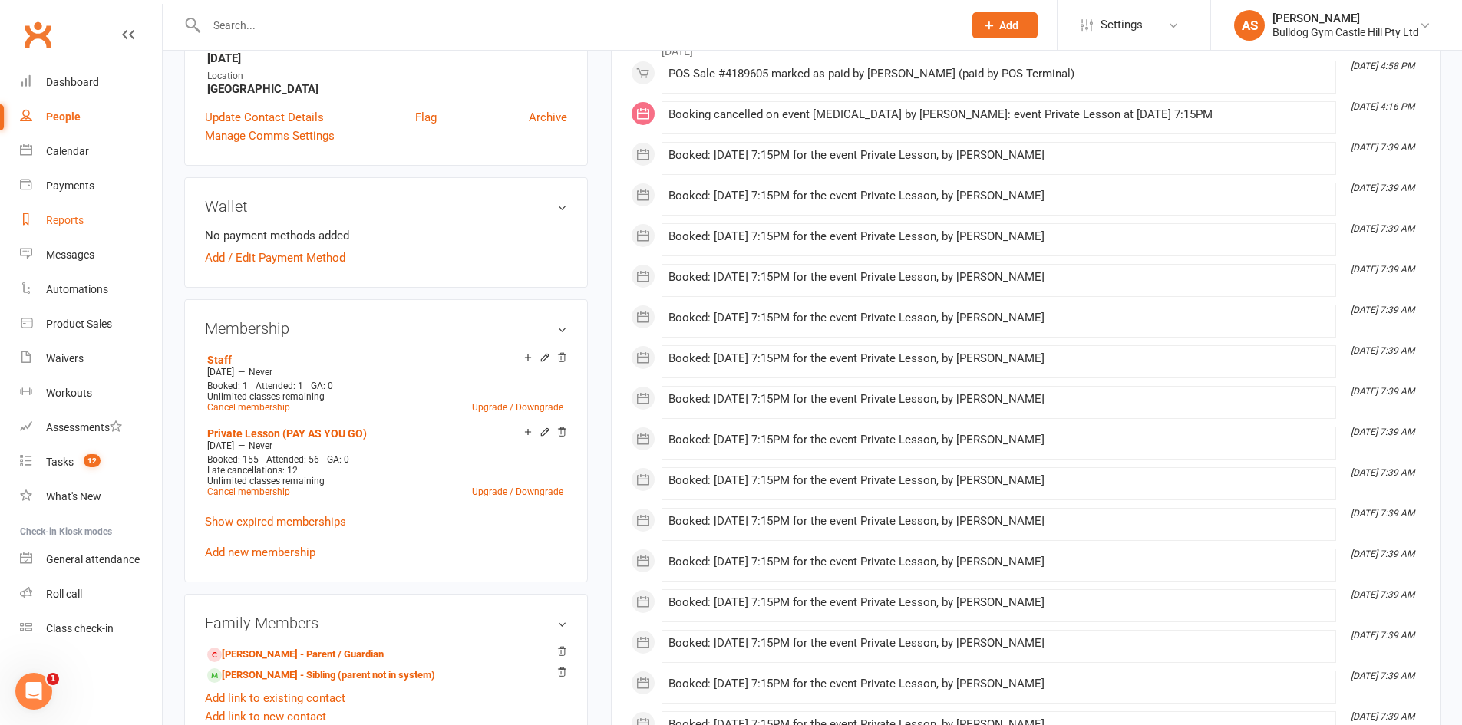
click at [65, 221] on div "Reports" at bounding box center [65, 220] width 38 height 12
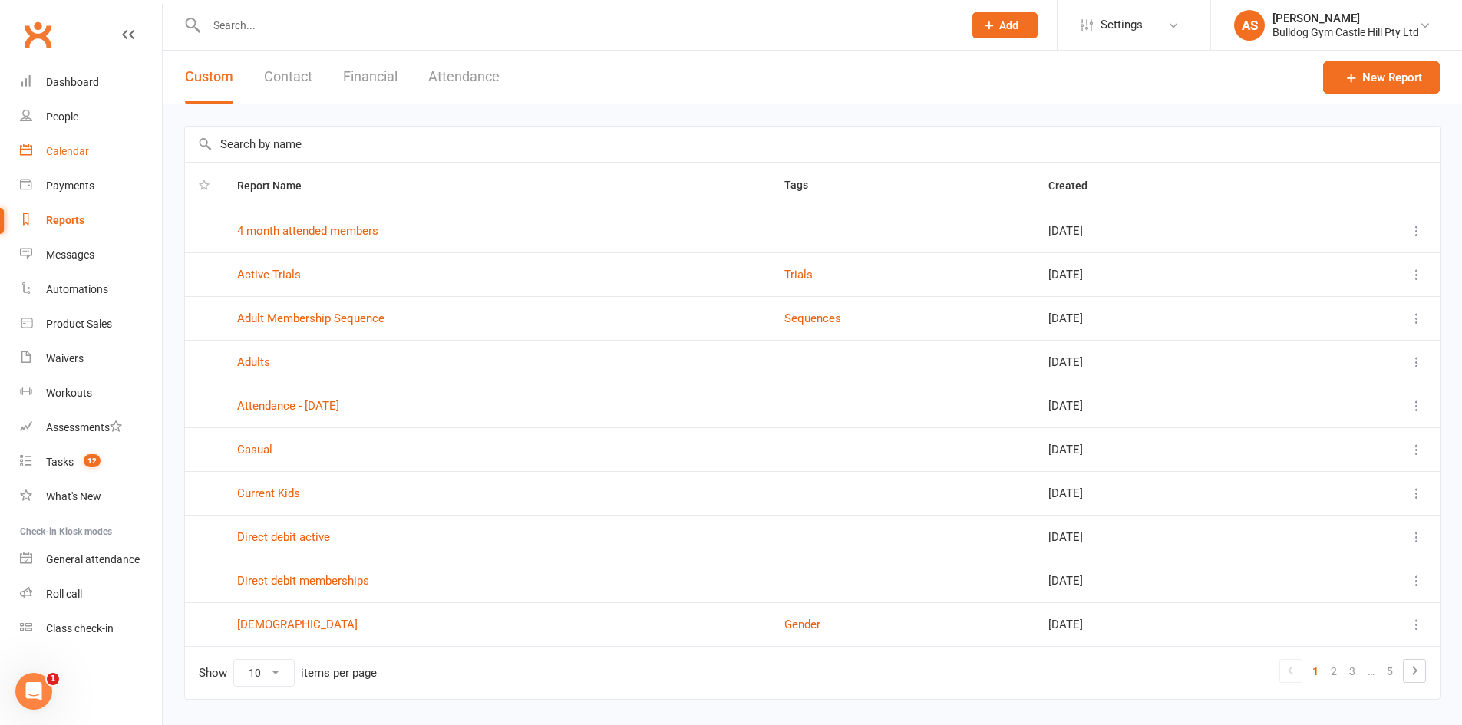
click at [71, 143] on link "Calendar" at bounding box center [91, 151] width 142 height 35
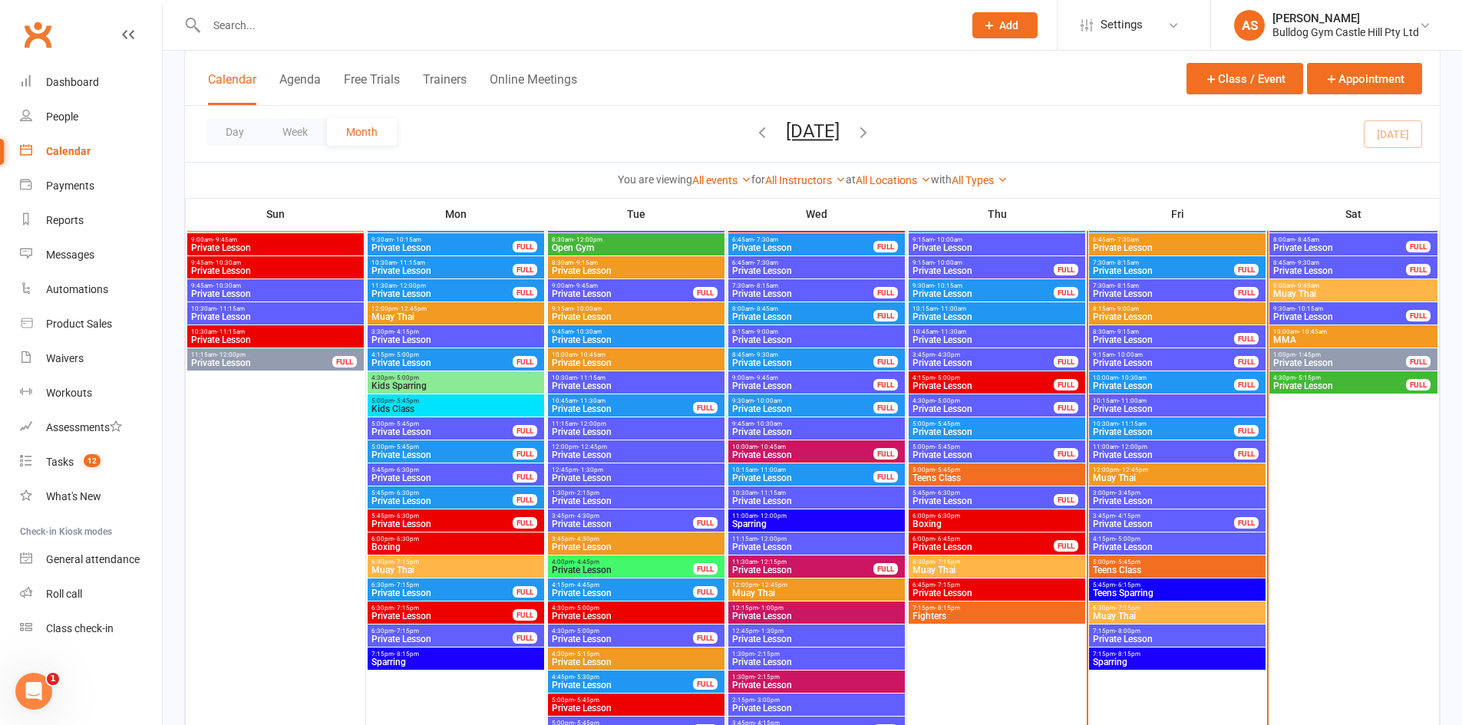
scroll to position [2226, 0]
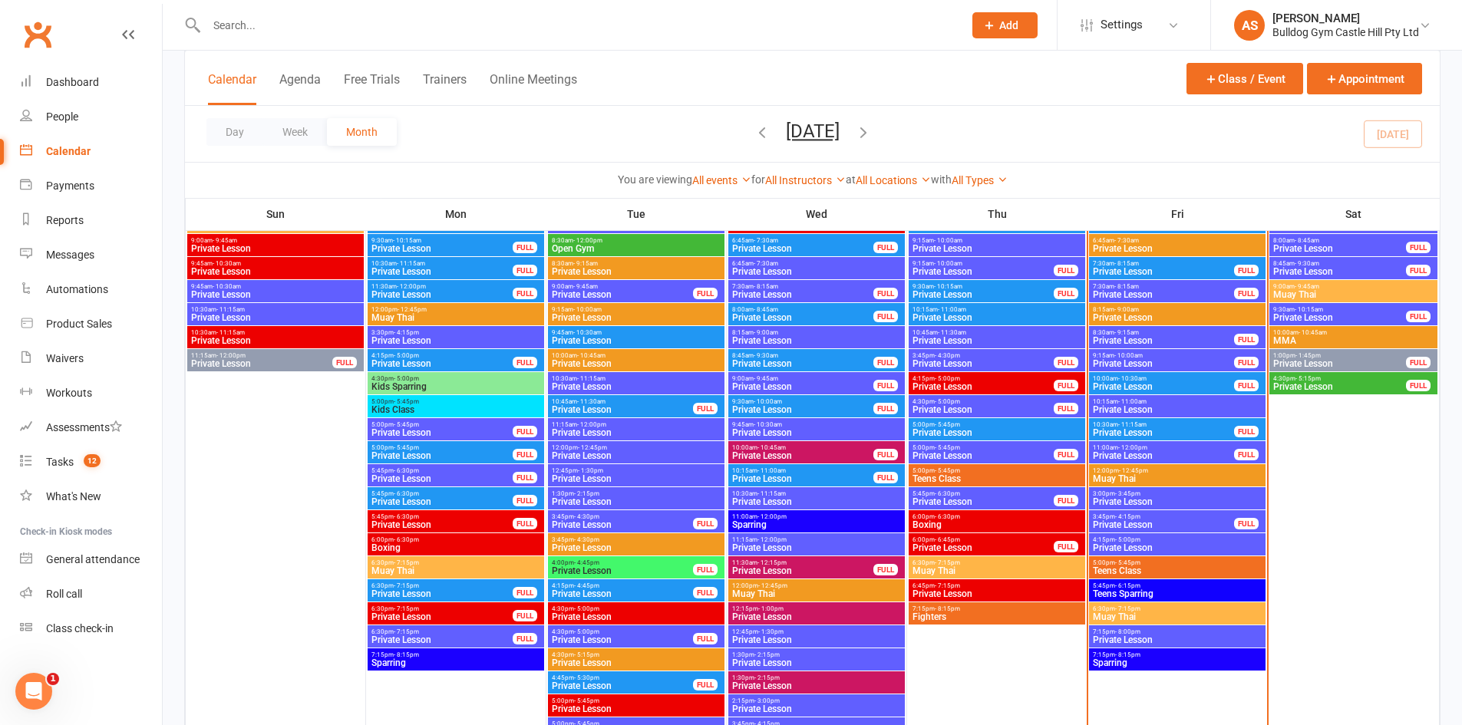
drag, startPoint x: 1325, startPoint y: 484, endPoint x: 671, endPoint y: 542, distance: 656.5
drag, startPoint x: 595, startPoint y: 581, endPoint x: 396, endPoint y: 721, distance: 243.4
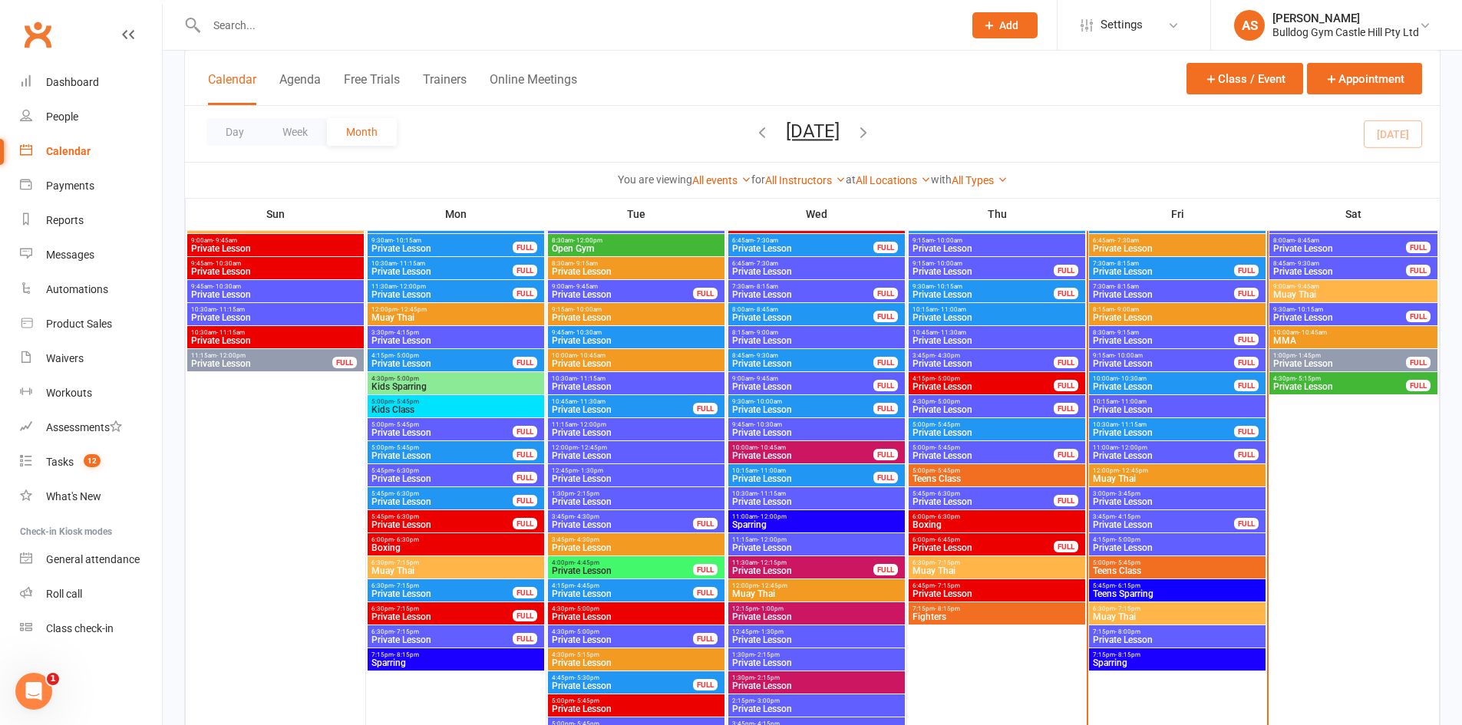
click at [1151, 591] on span "Teens Sparring" at bounding box center [1177, 593] width 170 height 9
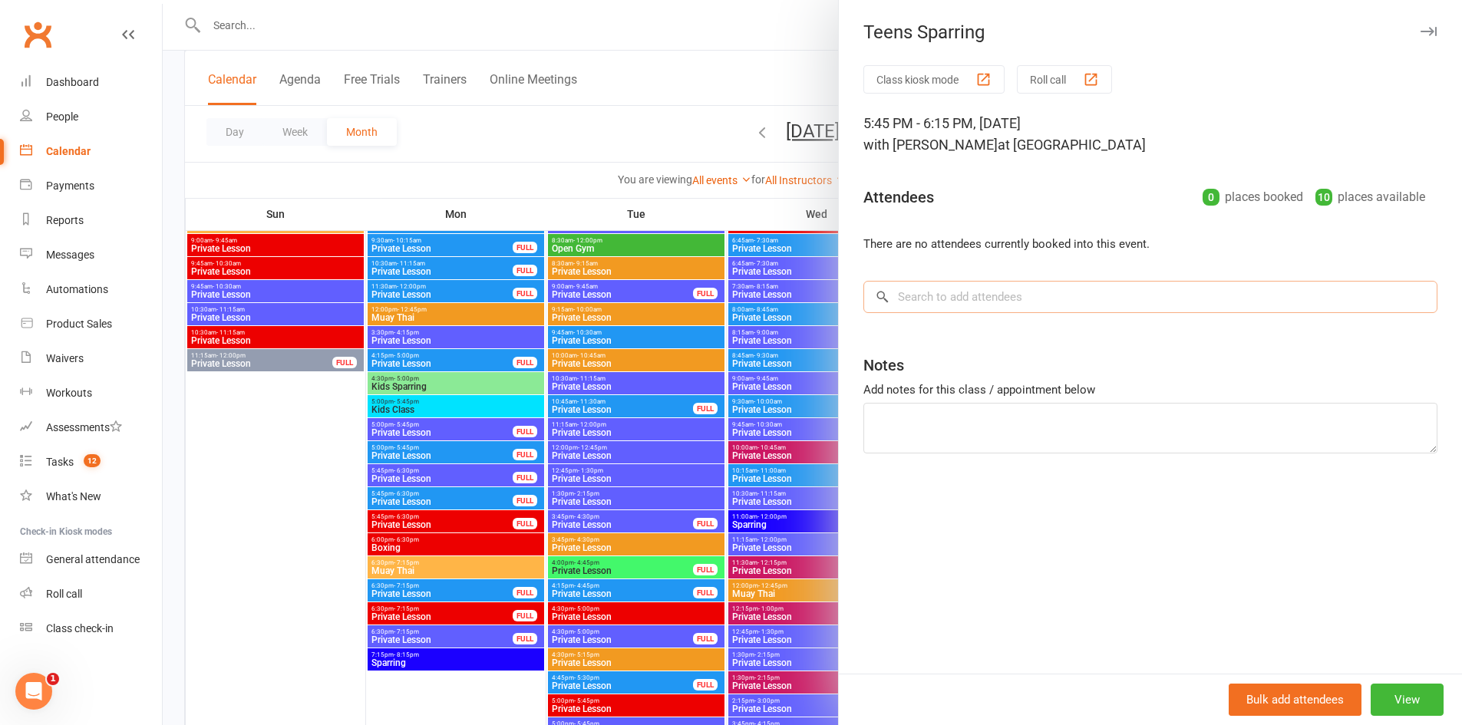
click at [993, 297] on input "search" at bounding box center [1150, 297] width 574 height 32
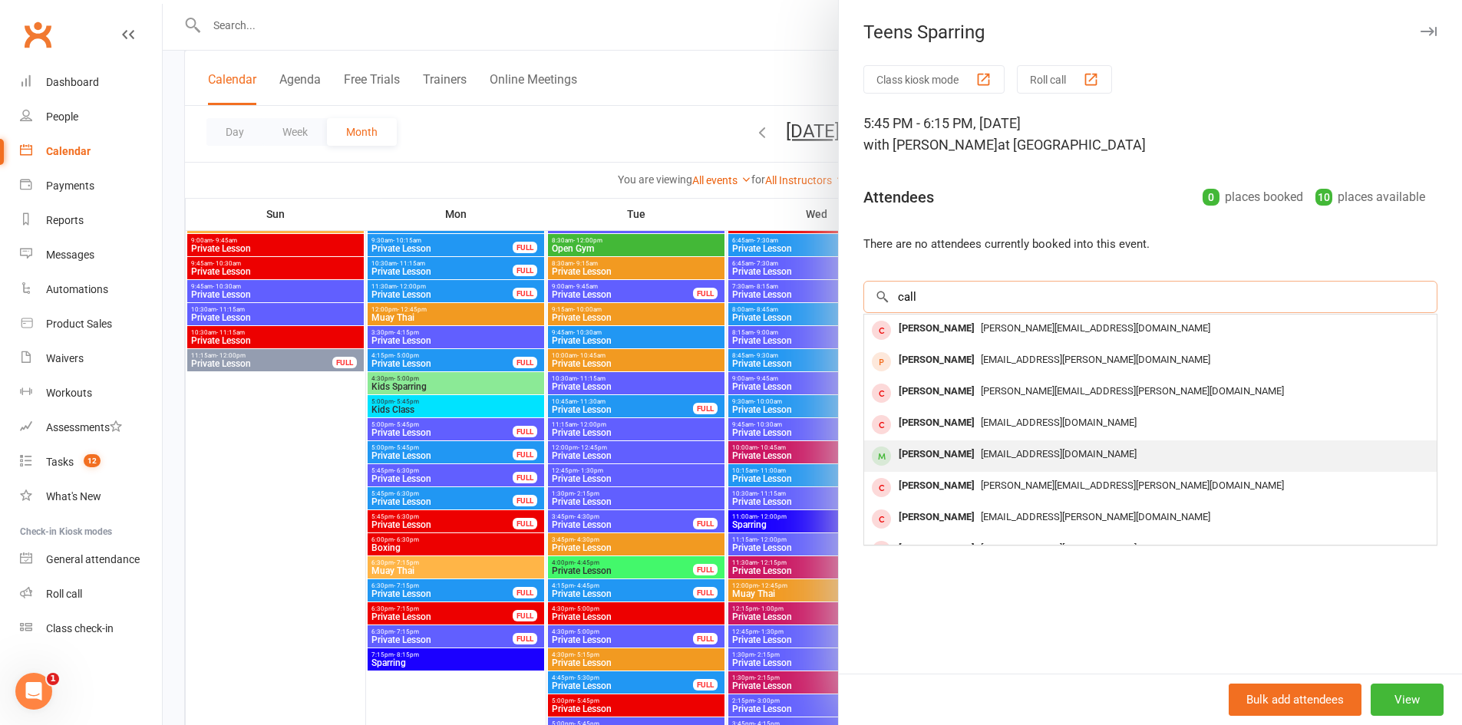
type input "call"
click at [983, 448] on span "petaminihan@yahoo.com.au" at bounding box center [1059, 454] width 156 height 12
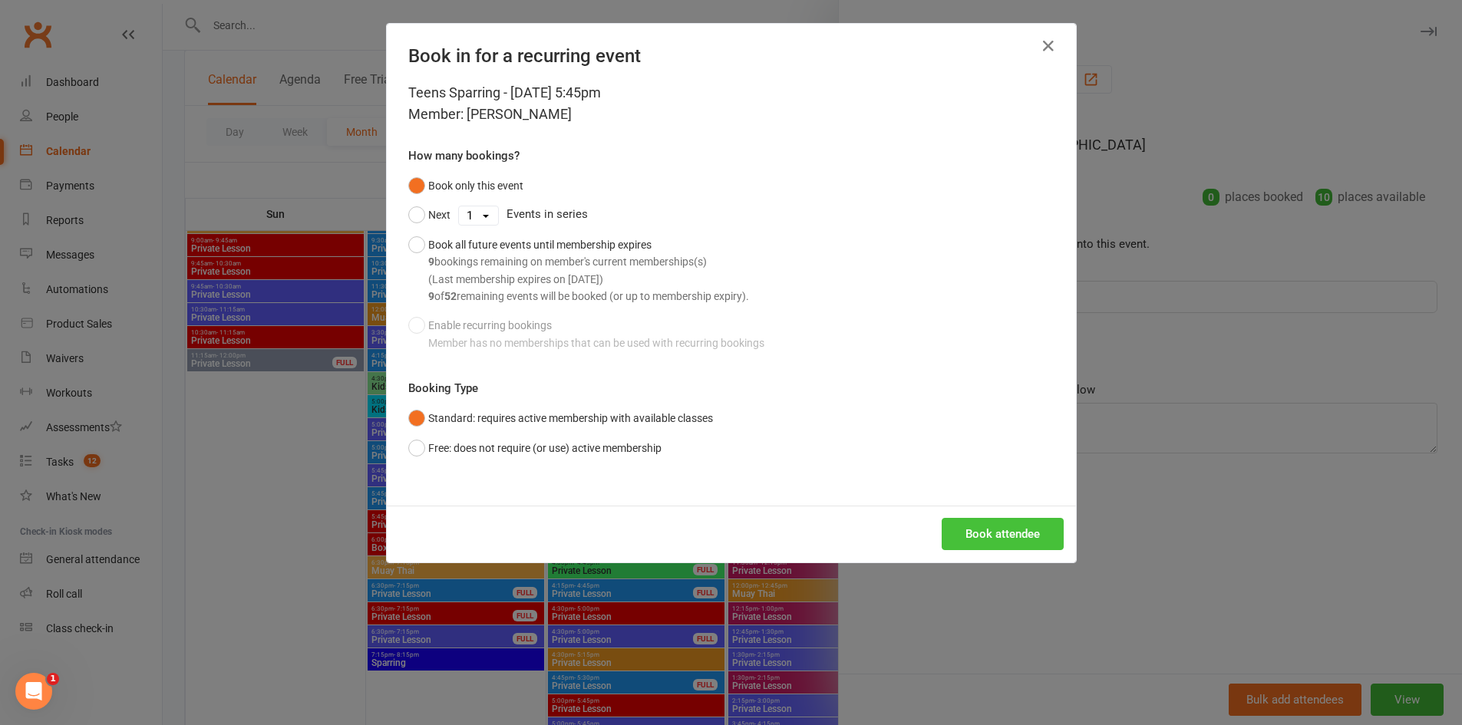
click at [1018, 534] on button "Book attendee" at bounding box center [1003, 534] width 122 height 32
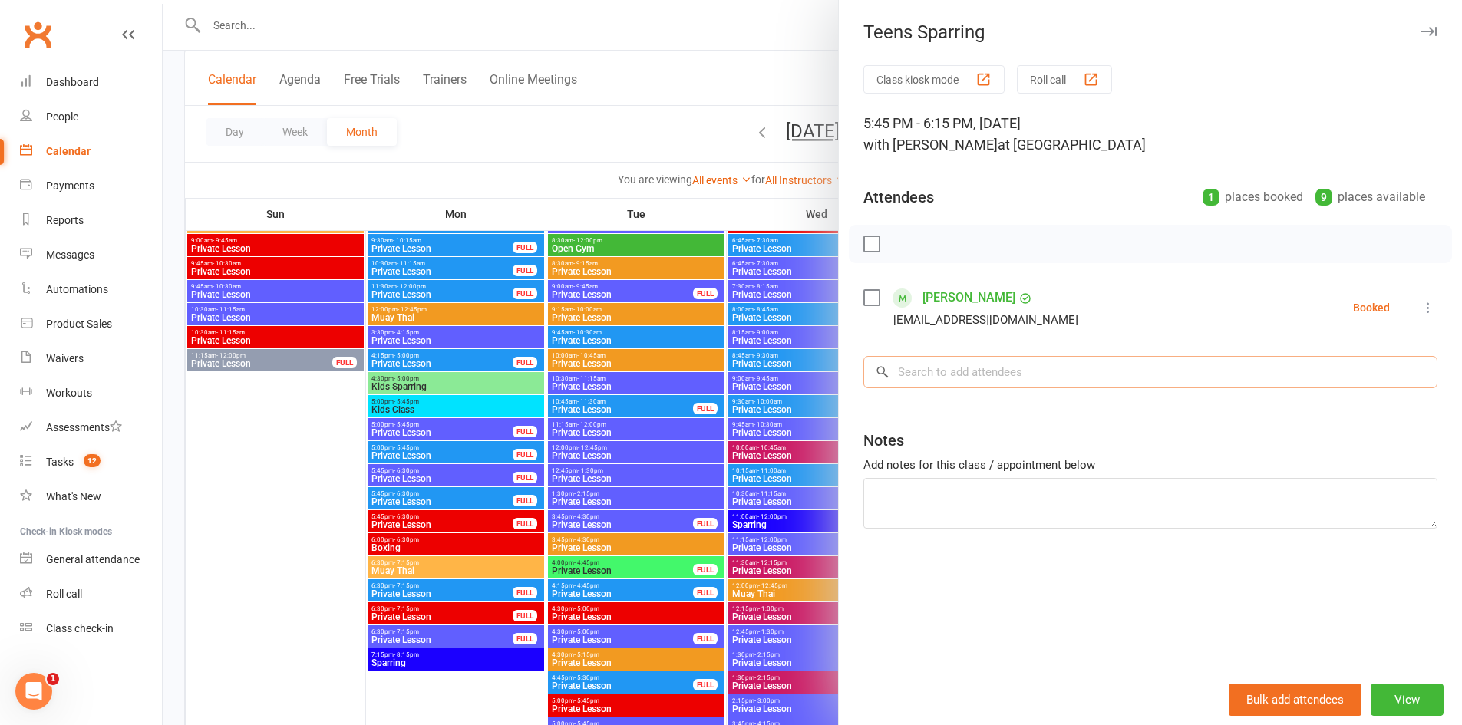
click at [1036, 372] on input "search" at bounding box center [1150, 372] width 574 height 32
click at [788, 365] on div at bounding box center [812, 362] width 1299 height 725
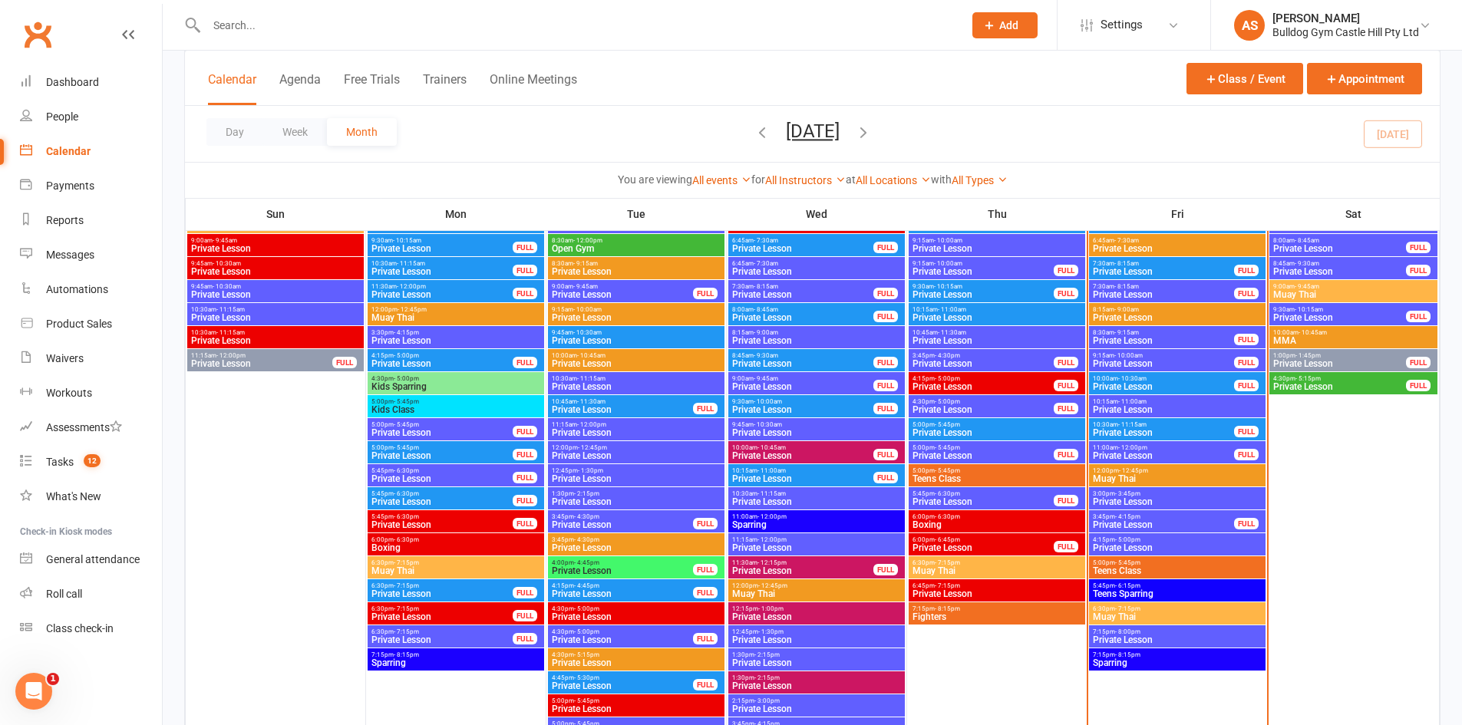
click at [1127, 607] on span "- 7:15pm" at bounding box center [1127, 609] width 25 height 7
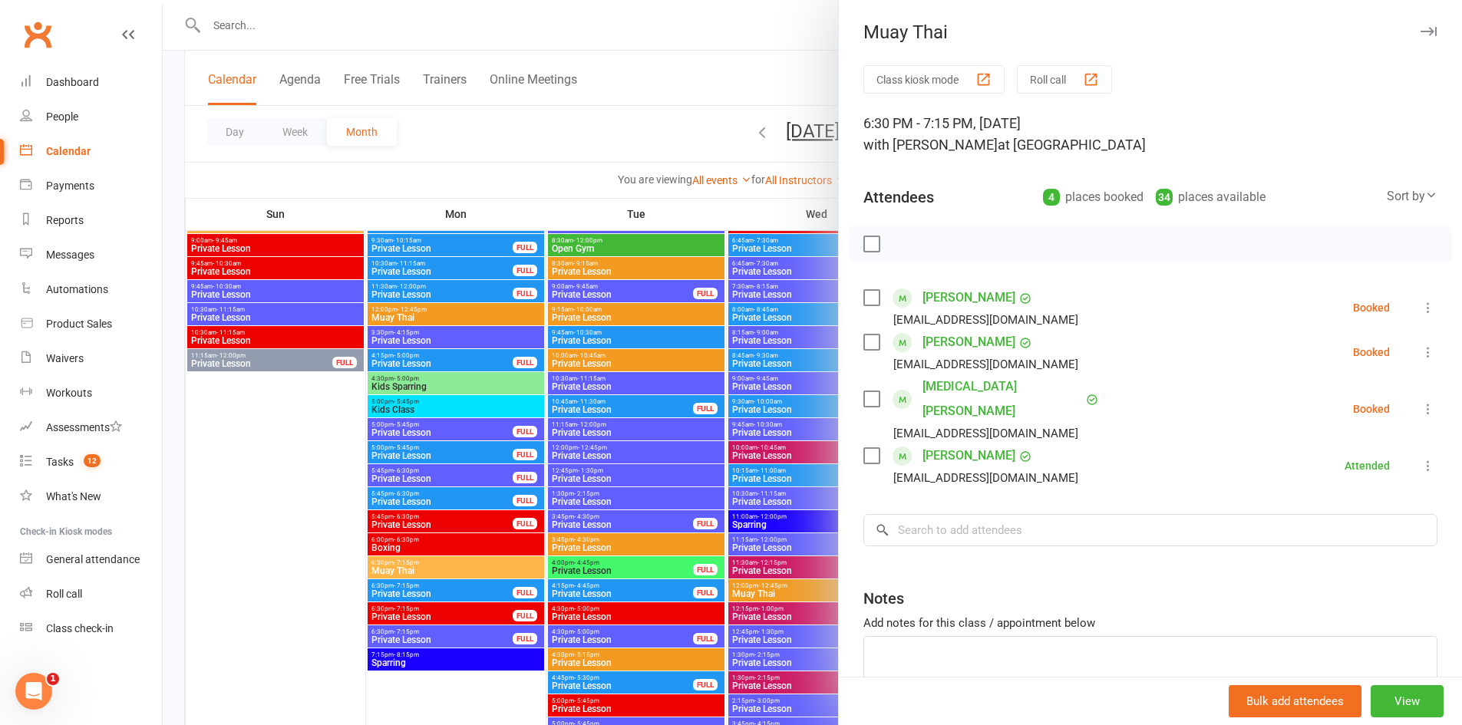
click at [736, 524] on div at bounding box center [812, 362] width 1299 height 725
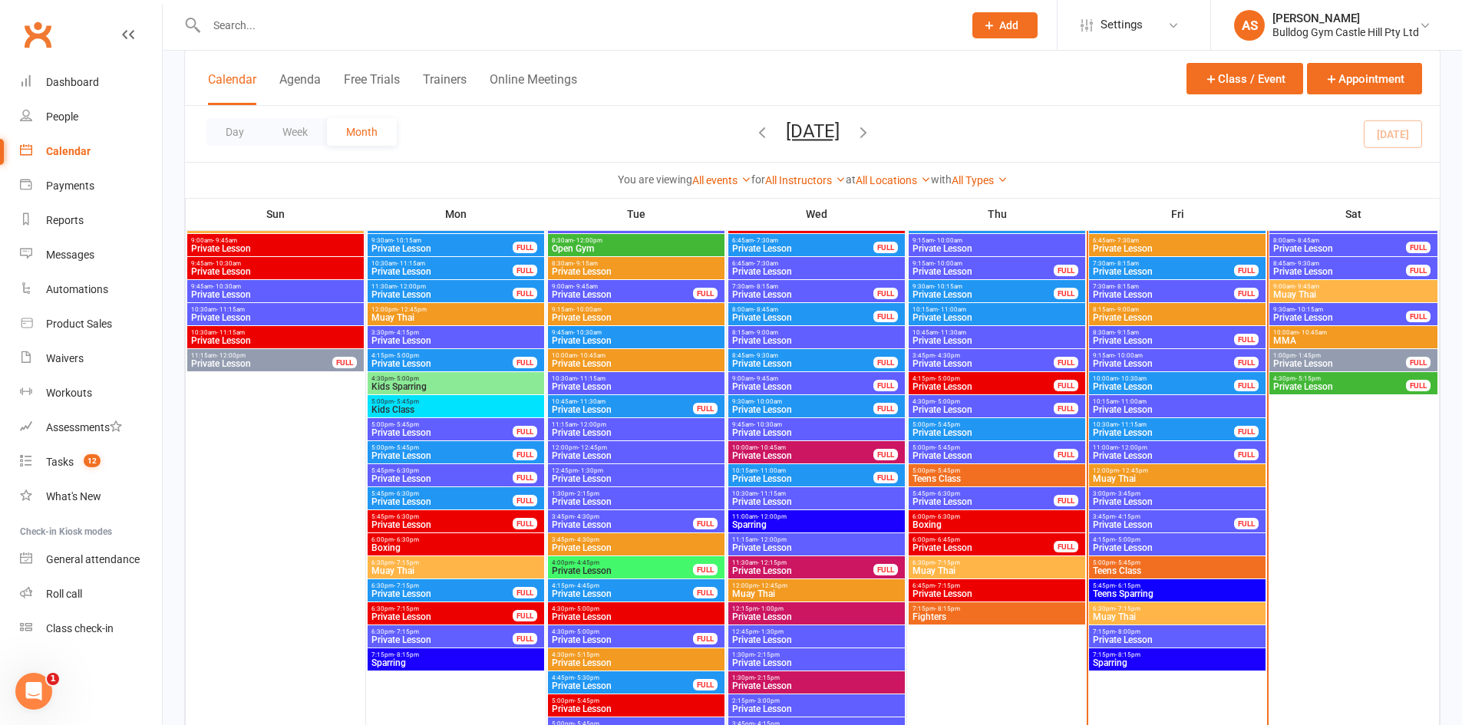
click at [1140, 568] on span "Teens Class" at bounding box center [1177, 570] width 170 height 9
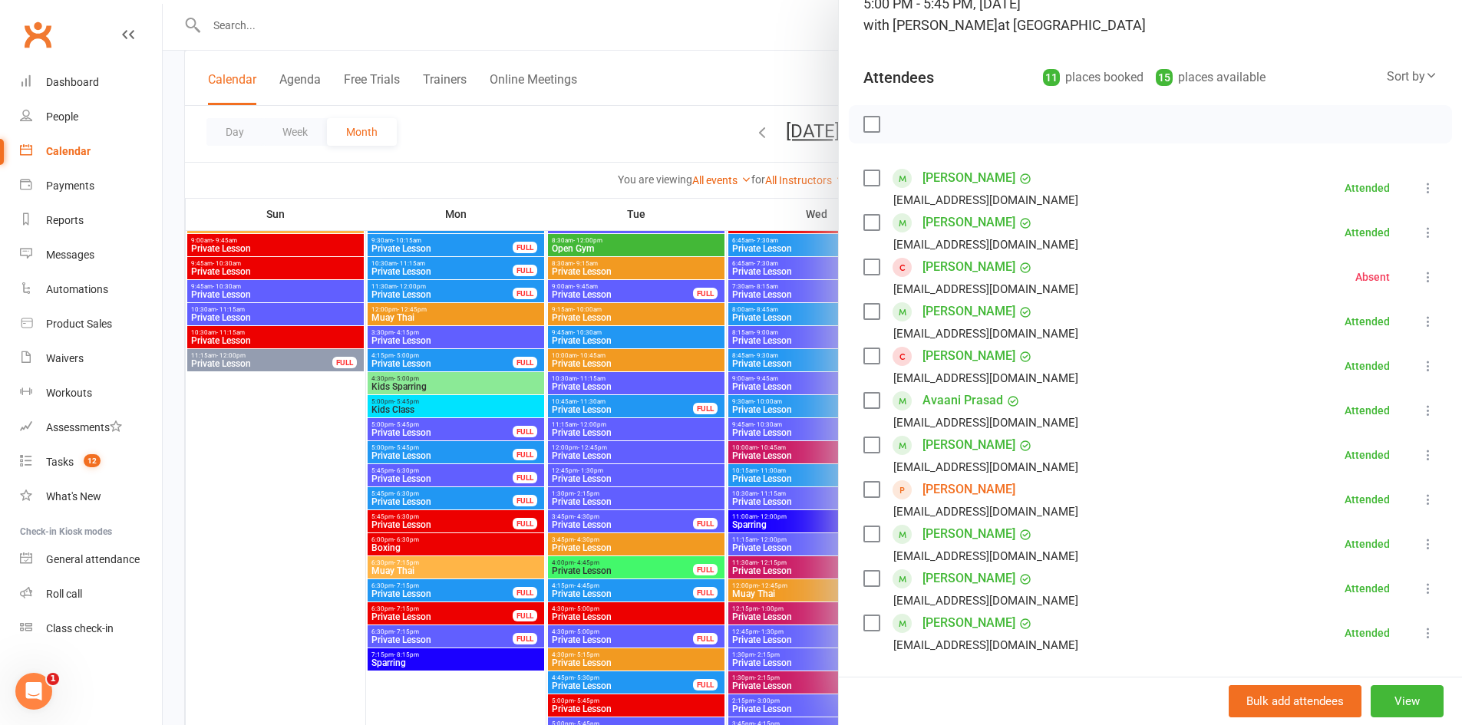
scroll to position [154, 0]
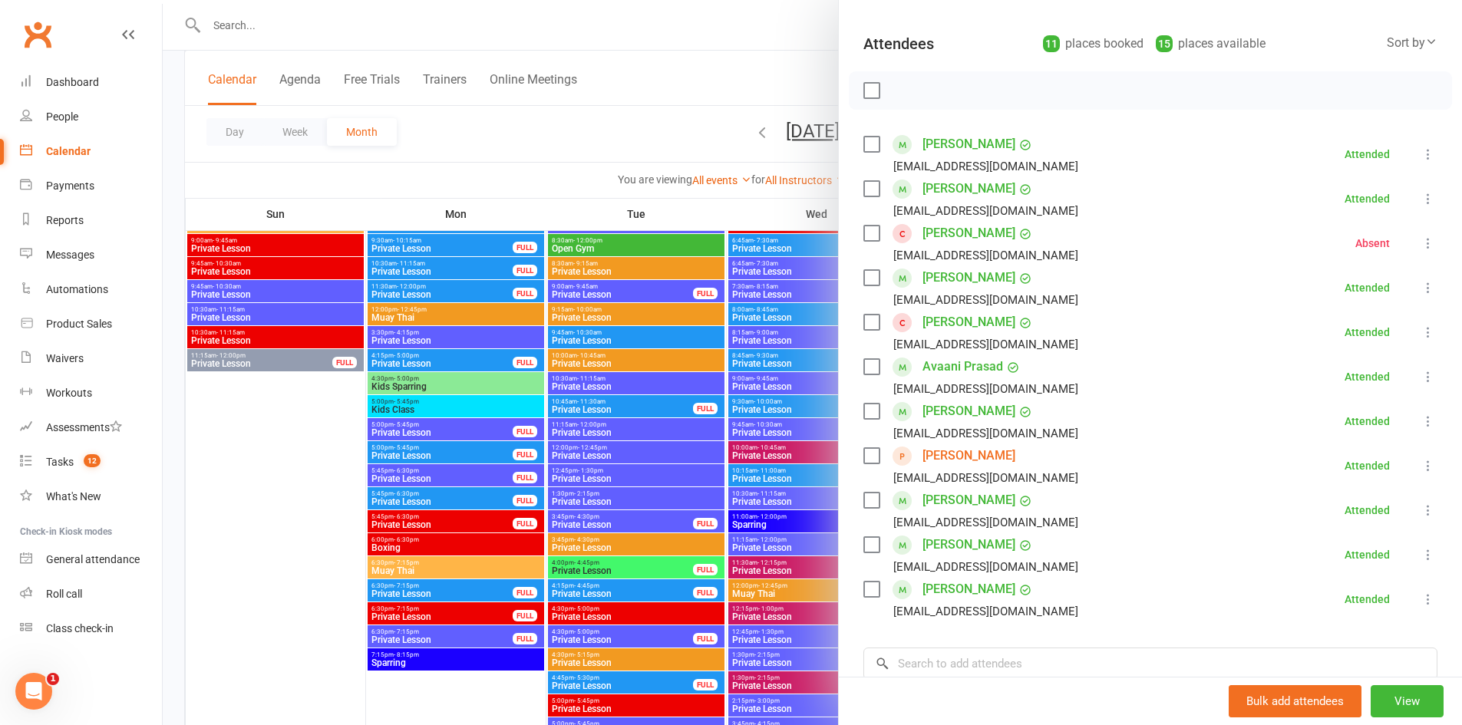
click at [603, 493] on div at bounding box center [812, 362] width 1299 height 725
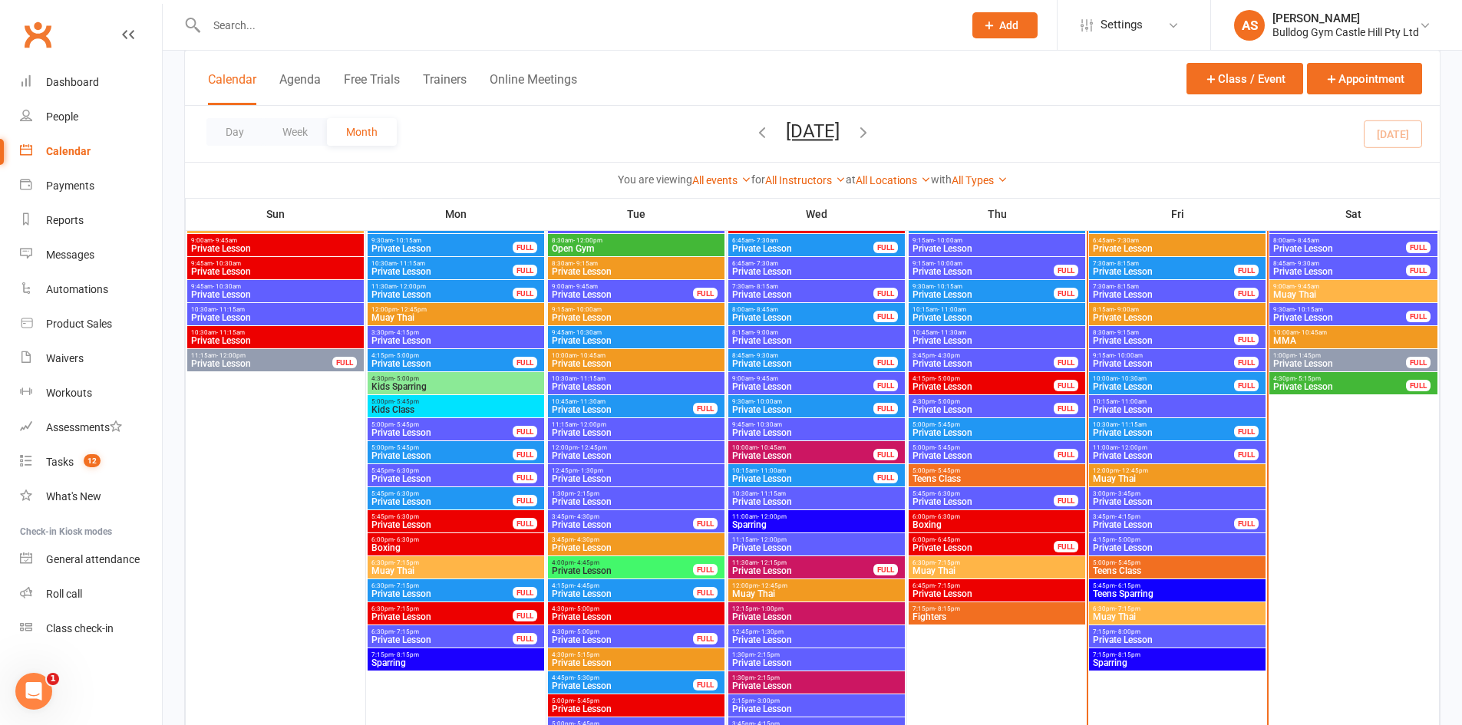
click at [1129, 594] on span "Teens Sparring" at bounding box center [1177, 593] width 170 height 9
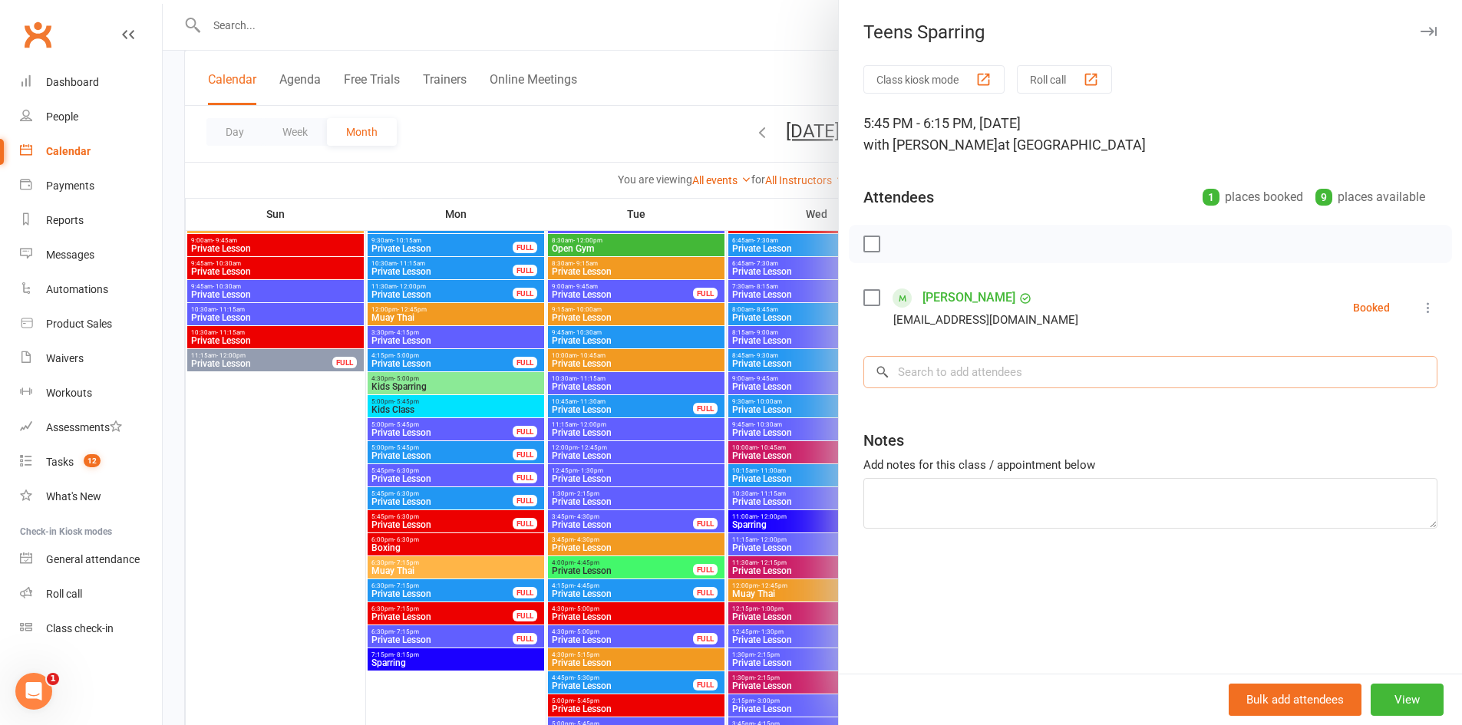
click at [958, 378] on input "search" at bounding box center [1150, 372] width 574 height 32
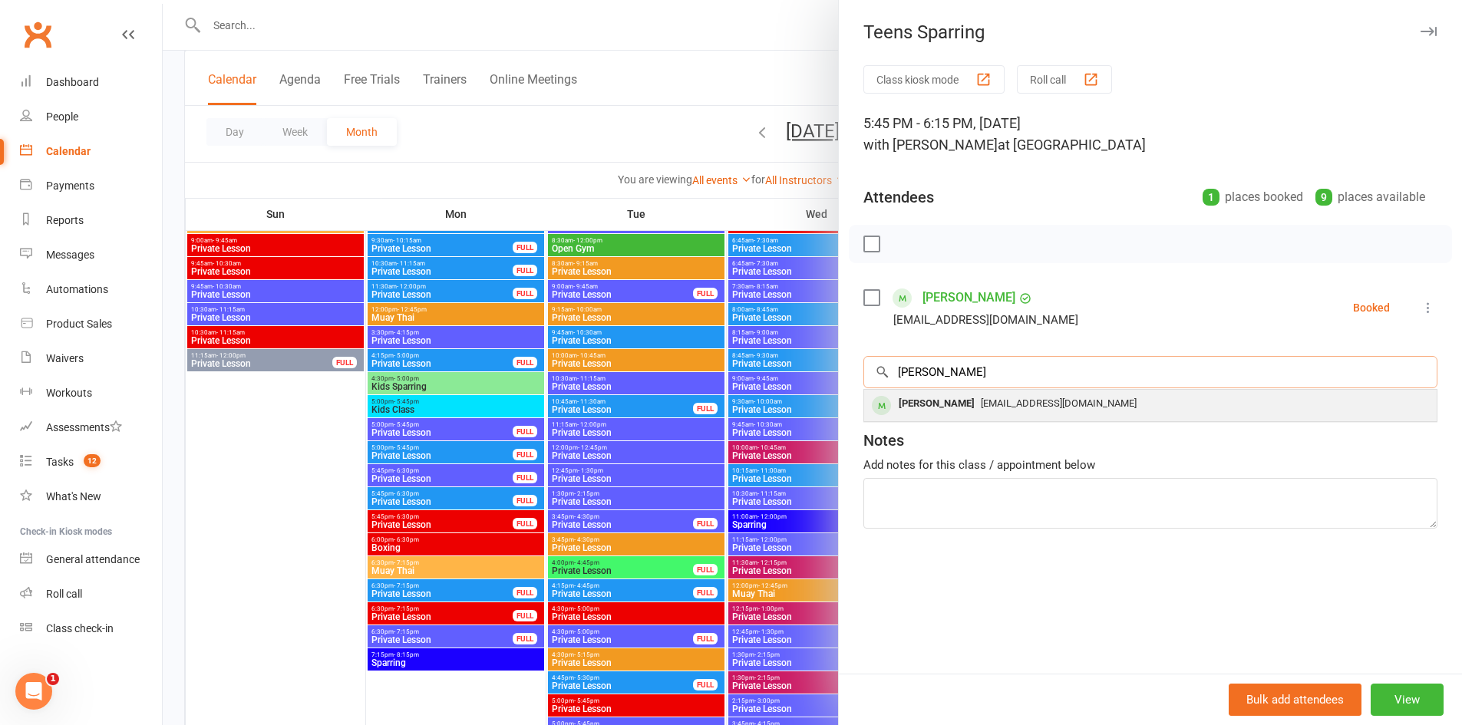
type input "rutva"
click at [956, 395] on div "Rutva Sangwan" at bounding box center [937, 404] width 88 height 22
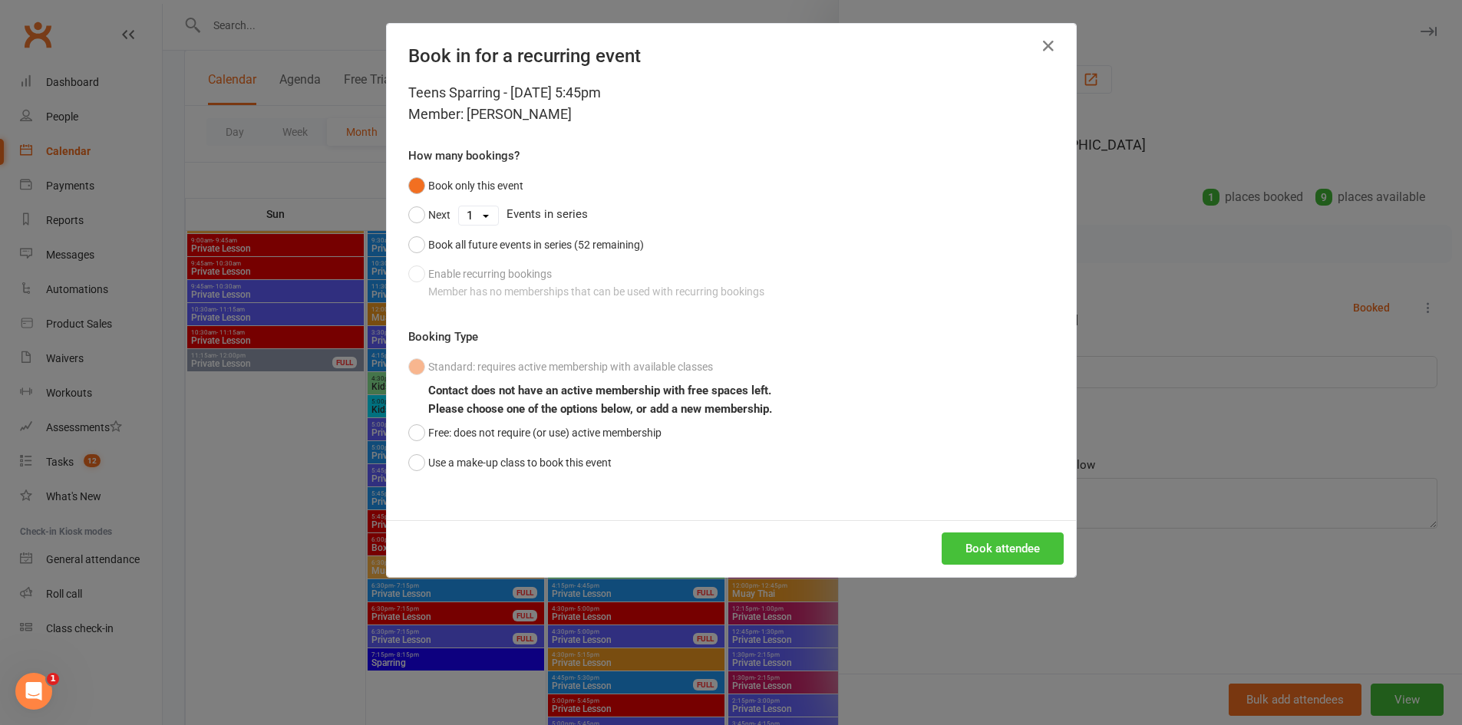
click at [1013, 549] on button "Book attendee" at bounding box center [1003, 549] width 122 height 32
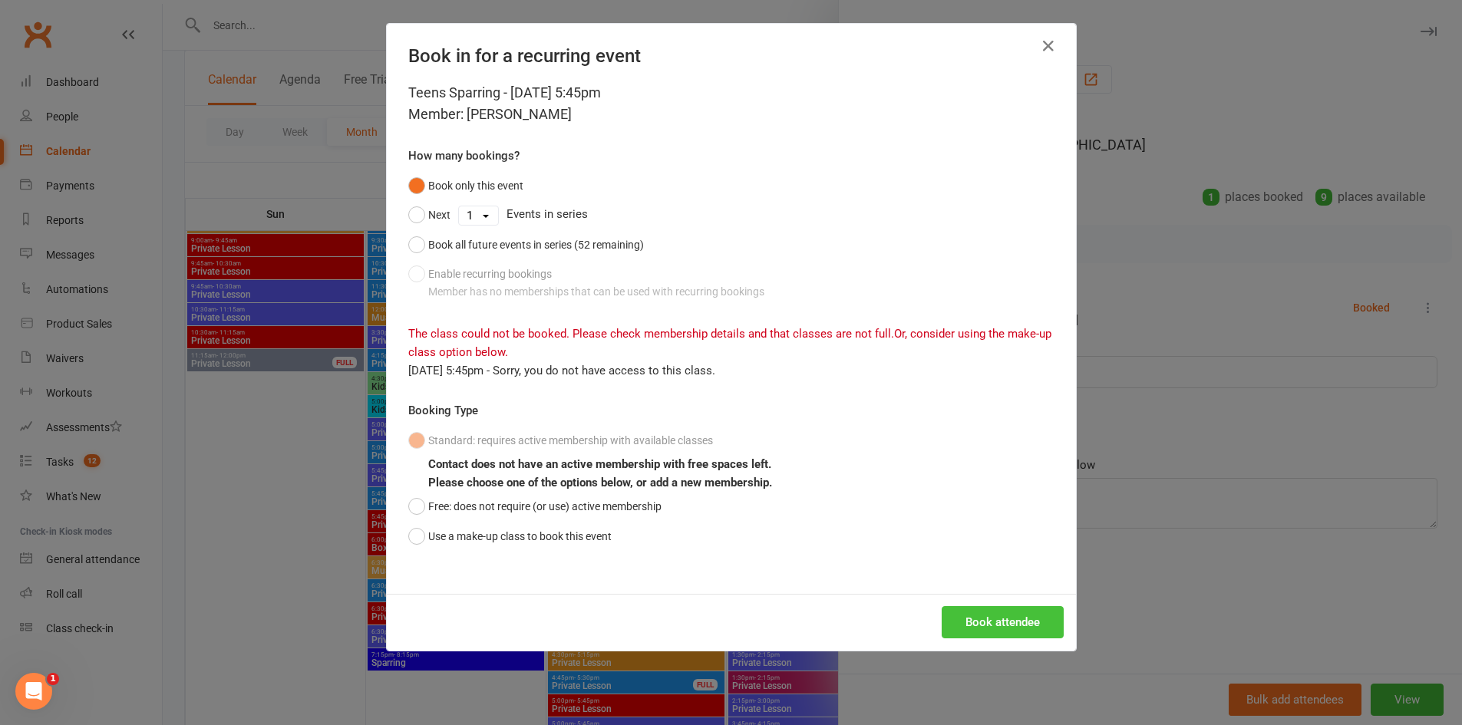
click at [959, 625] on button "Book attendee" at bounding box center [1003, 622] width 122 height 32
click at [1050, 46] on icon "button" at bounding box center [1048, 46] width 18 height 18
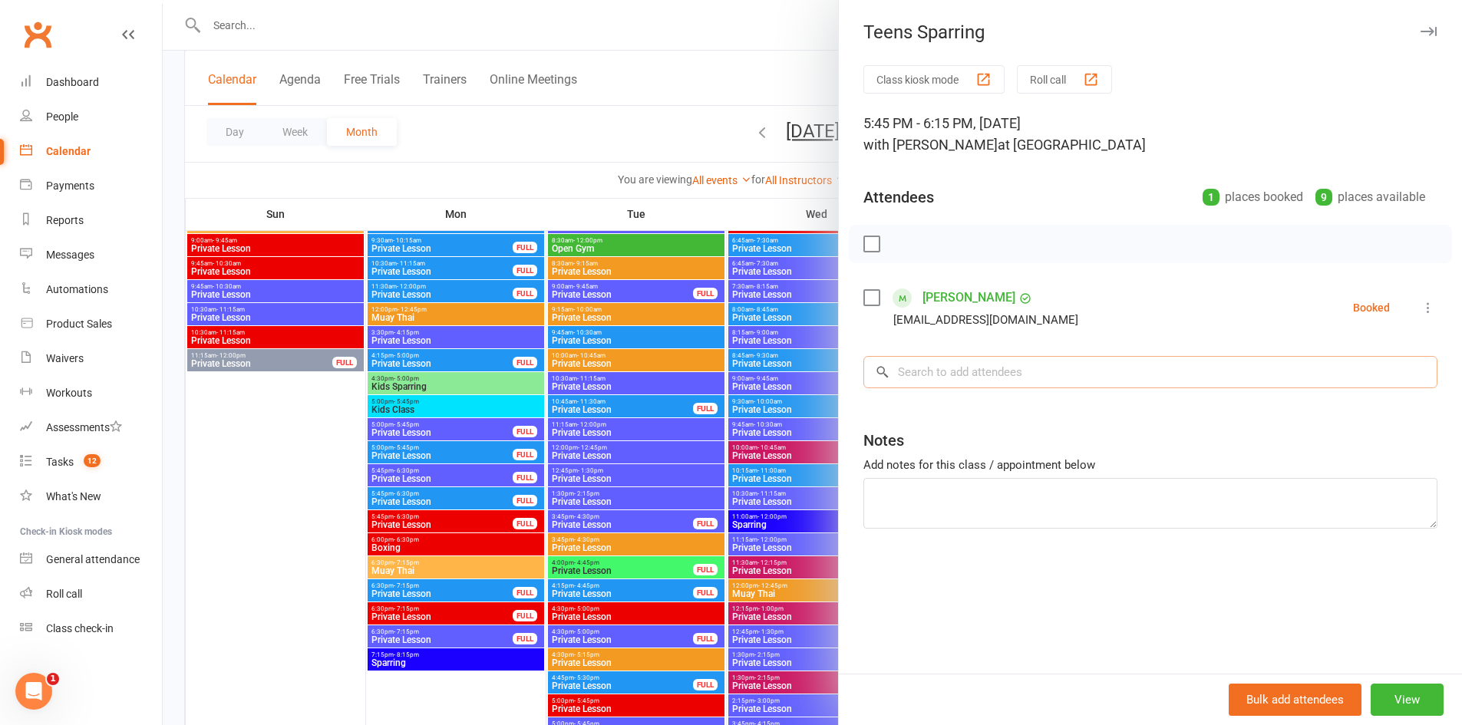
click at [954, 368] on input "search" at bounding box center [1150, 372] width 574 height 32
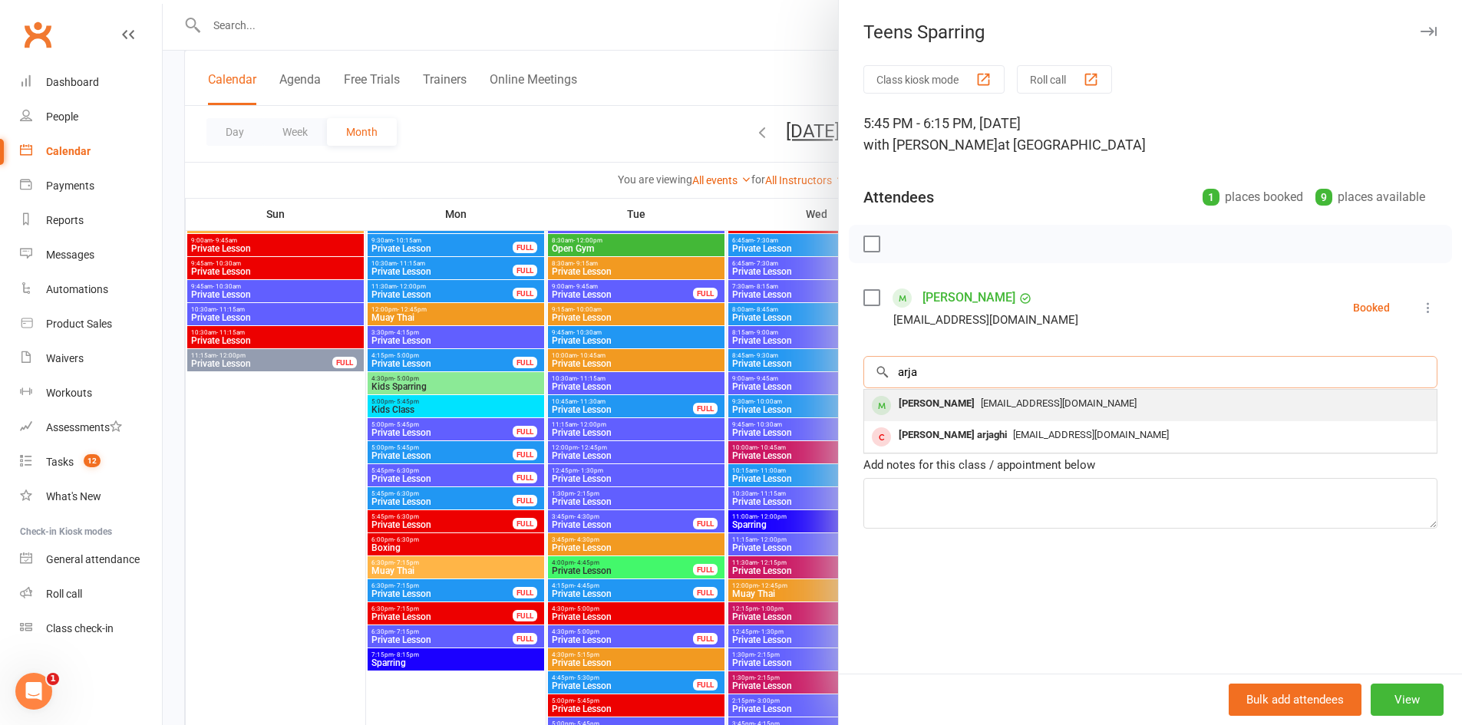
type input "arja"
click at [909, 404] on div "Arjan Pande" at bounding box center [937, 404] width 88 height 22
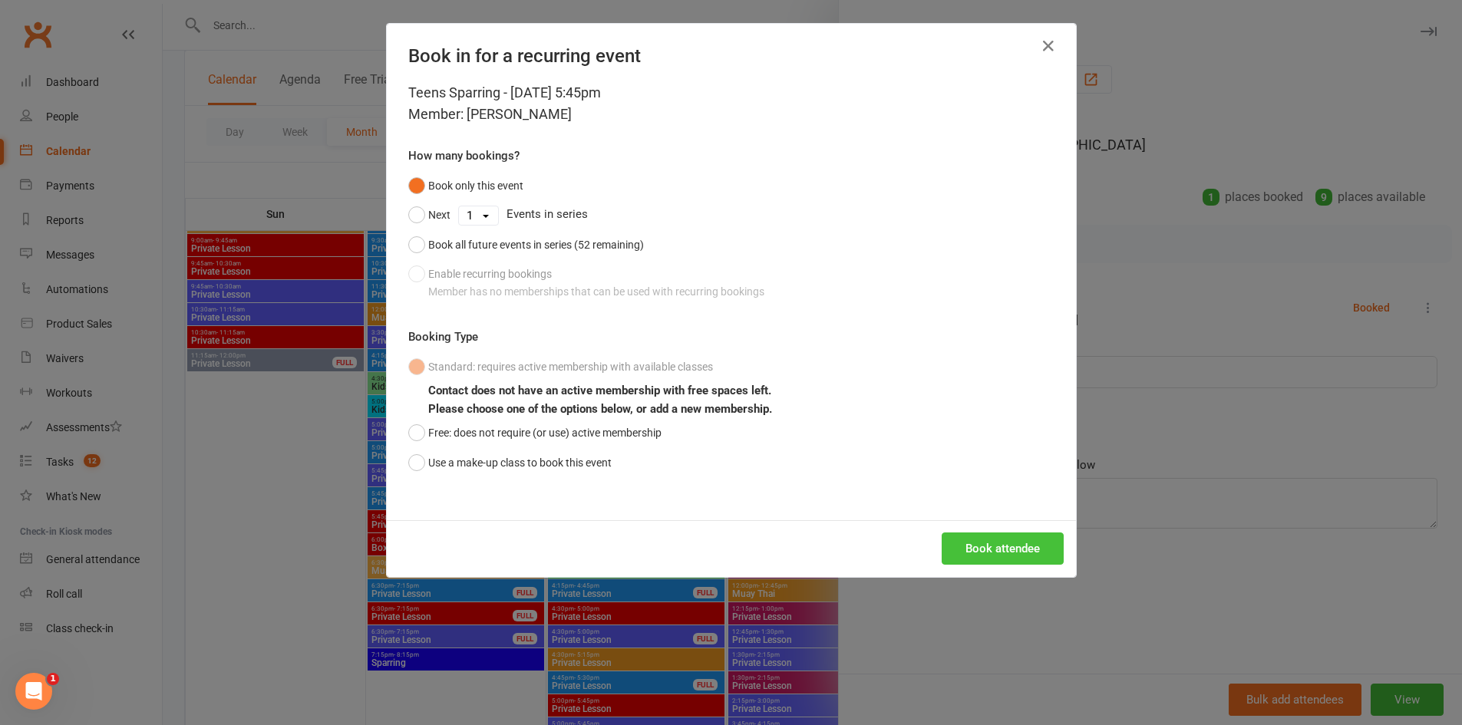
click at [973, 545] on button "Book attendee" at bounding box center [1003, 549] width 122 height 32
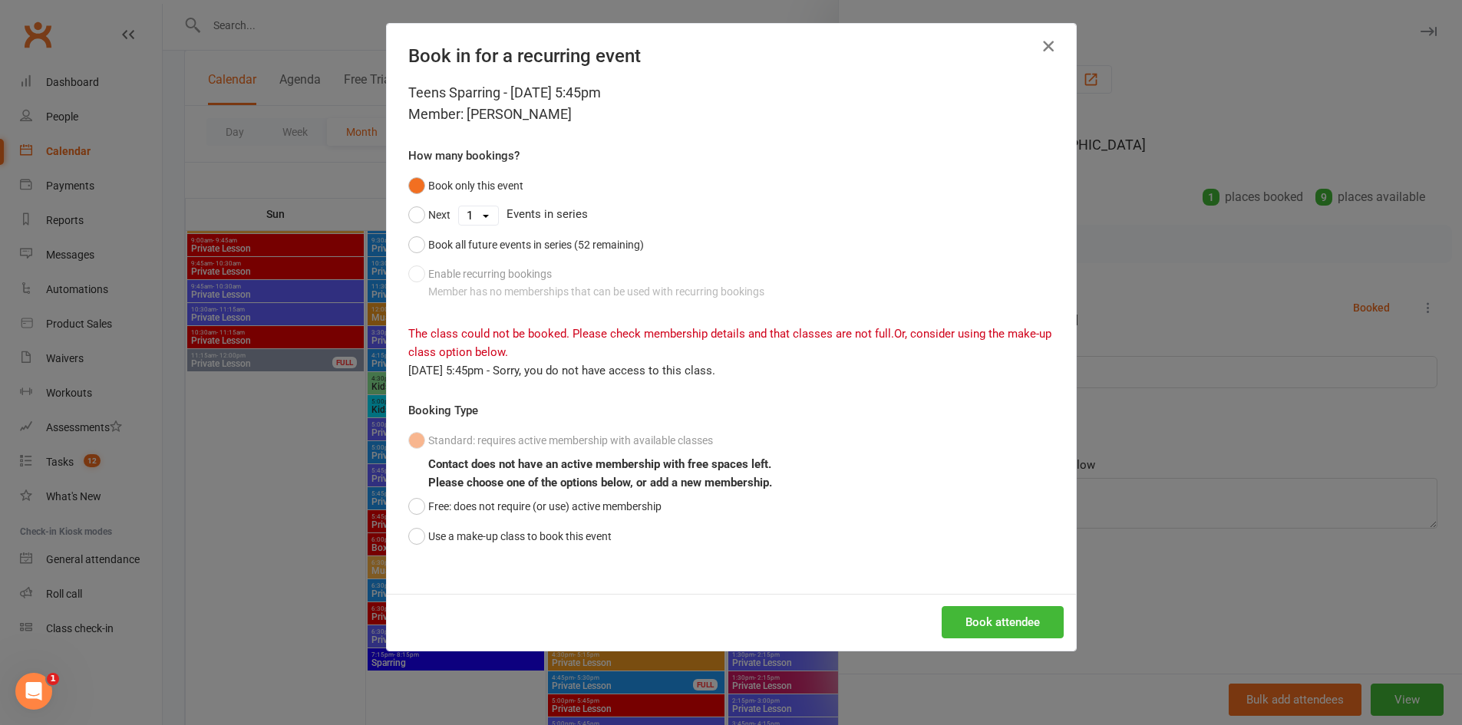
click at [1045, 46] on icon "button" at bounding box center [1048, 46] width 18 height 18
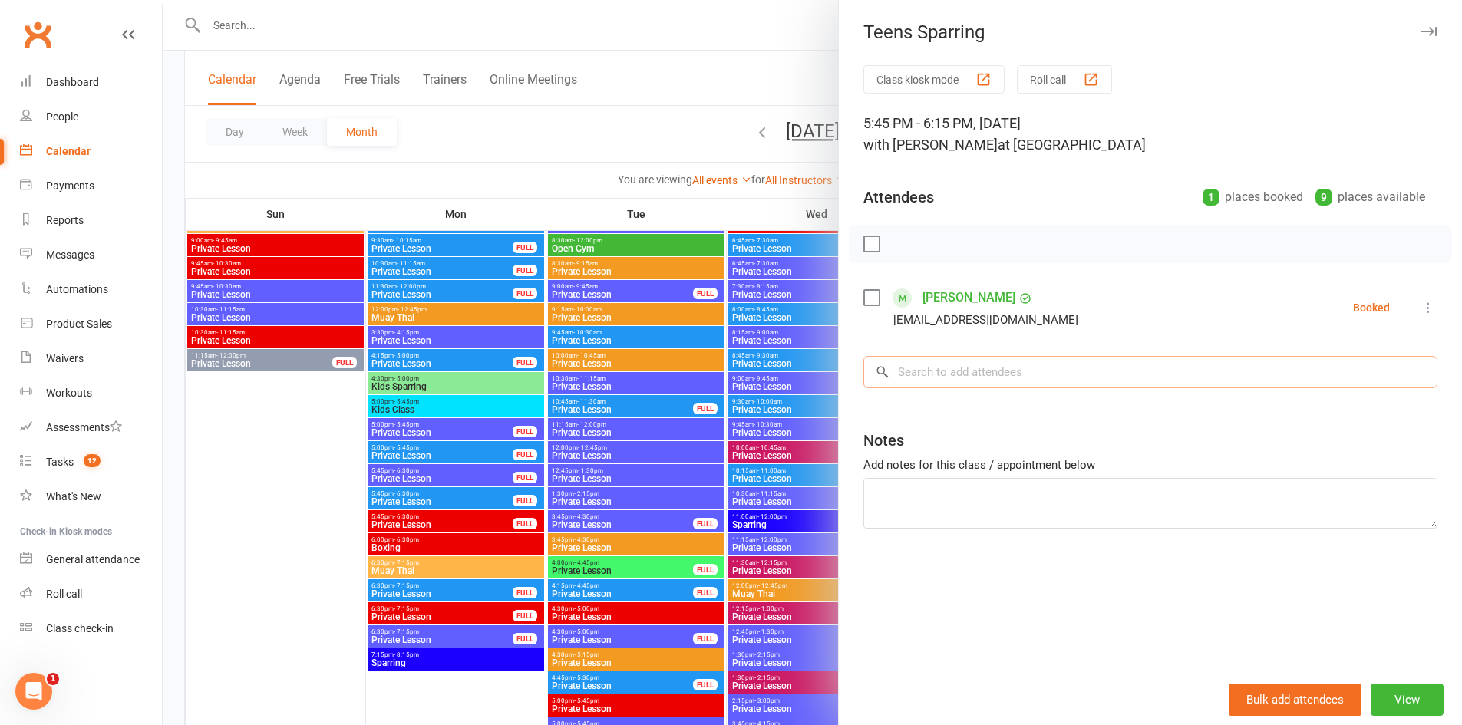
click at [998, 369] on input "search" at bounding box center [1150, 372] width 574 height 32
click at [697, 340] on div at bounding box center [812, 362] width 1299 height 725
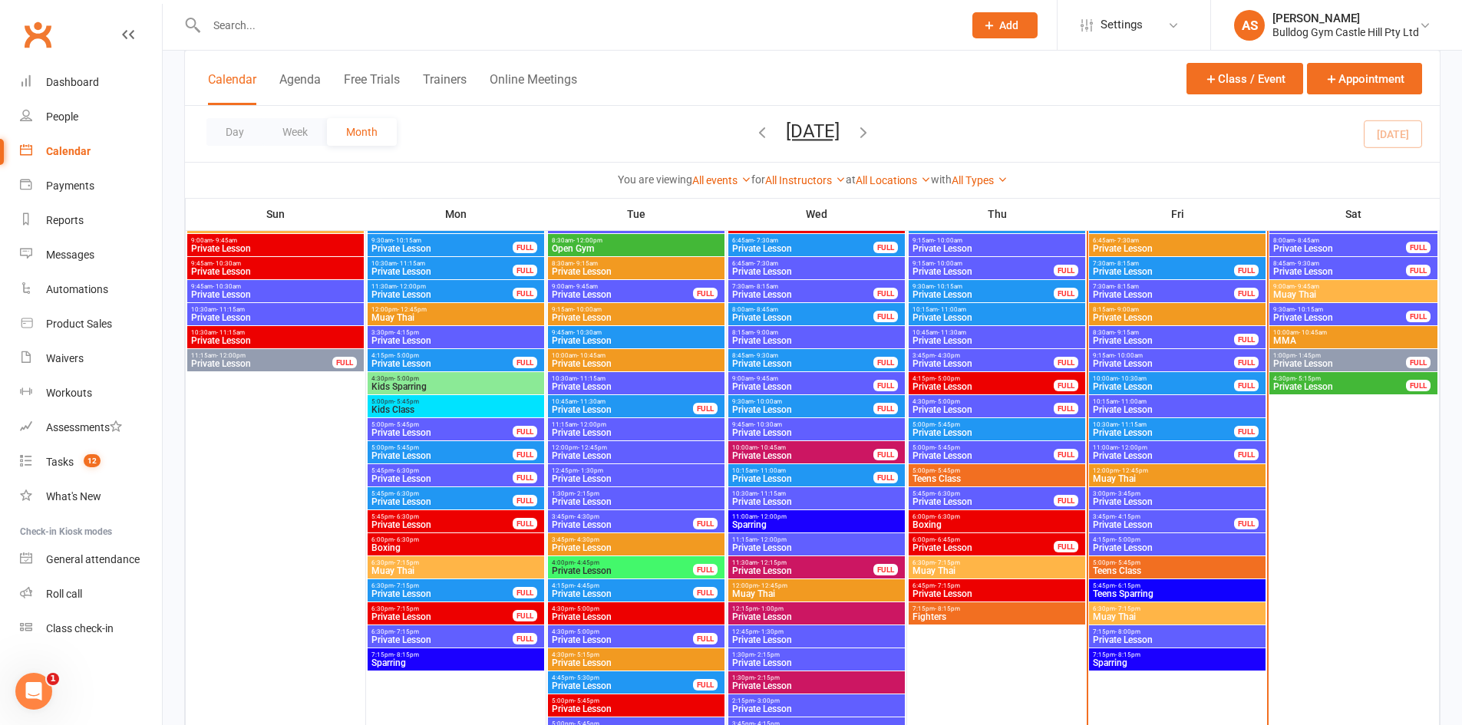
click at [1127, 562] on span "- 5:45pm" at bounding box center [1127, 563] width 25 height 7
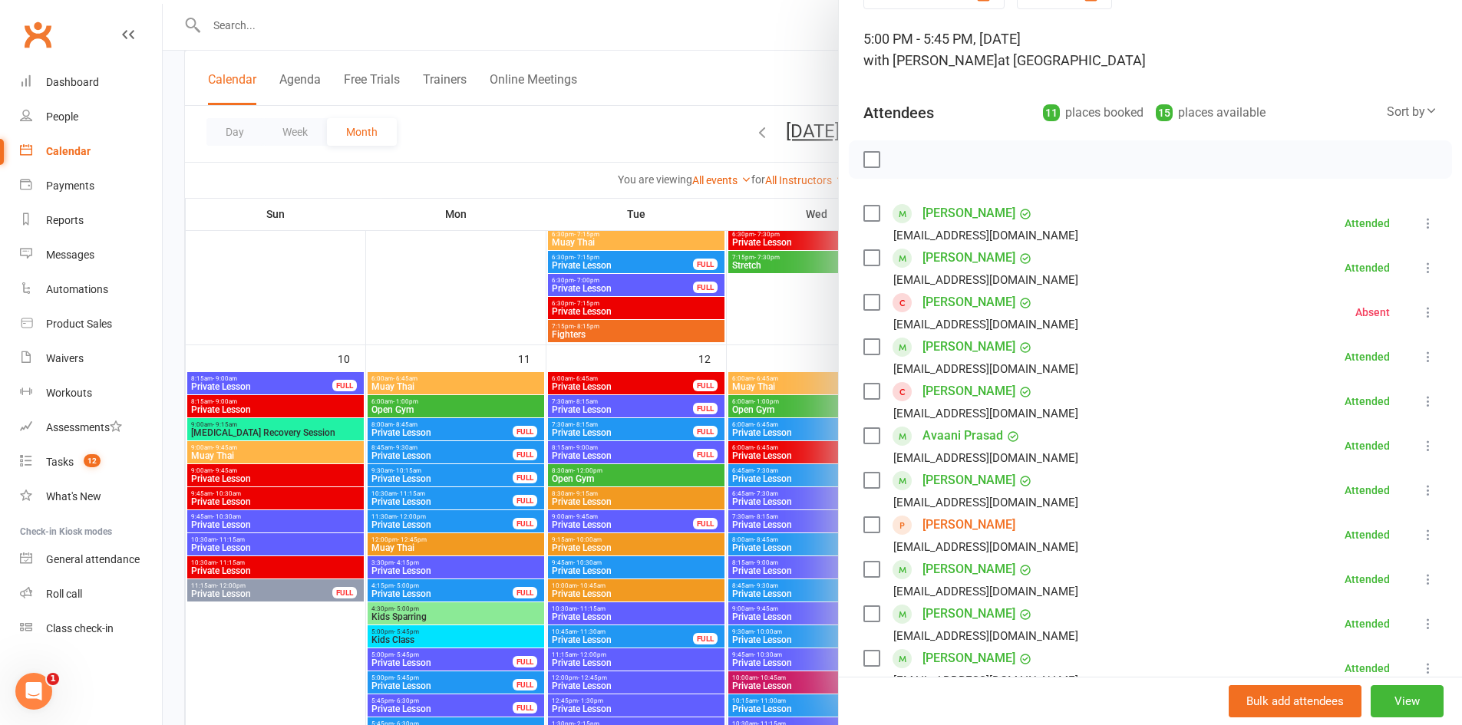
scroll to position [307, 0]
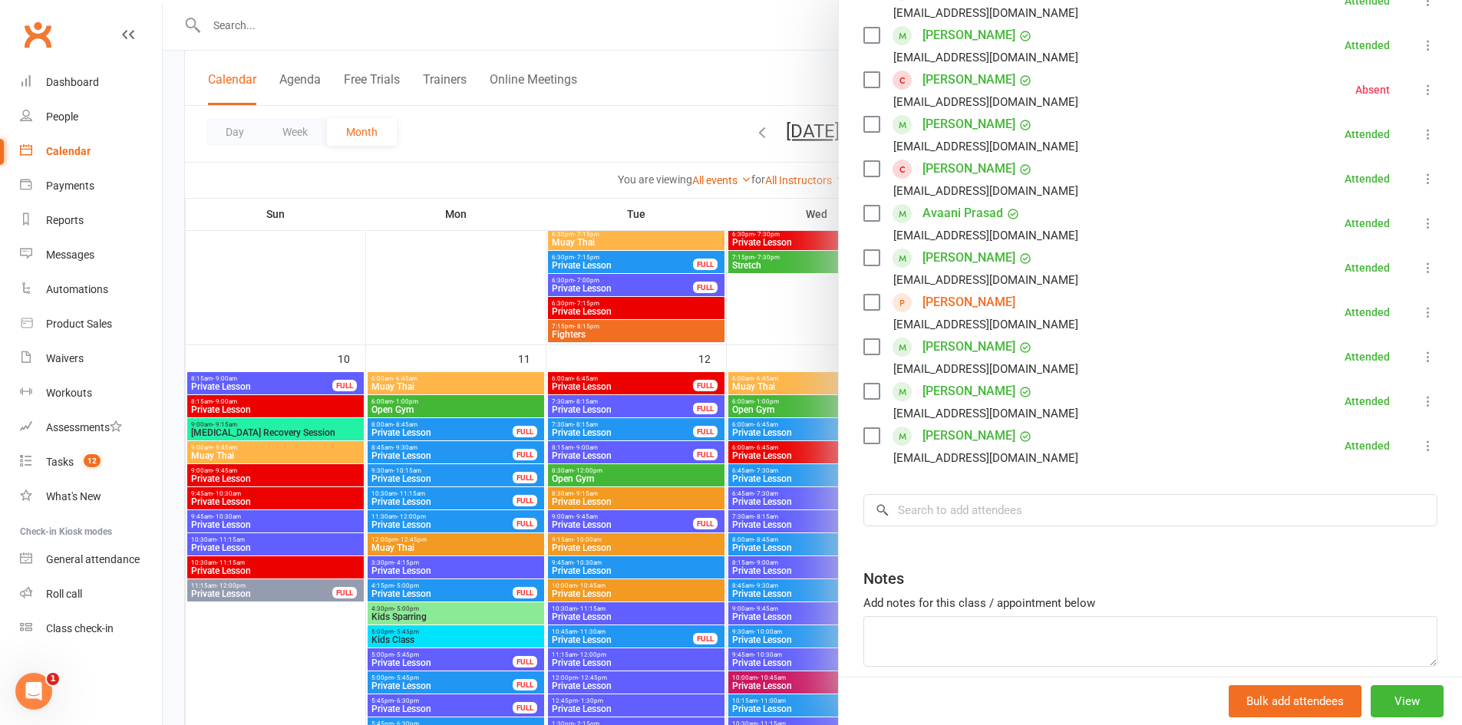
click at [953, 438] on link "Emmanouel Voudouris" at bounding box center [969, 436] width 93 height 25
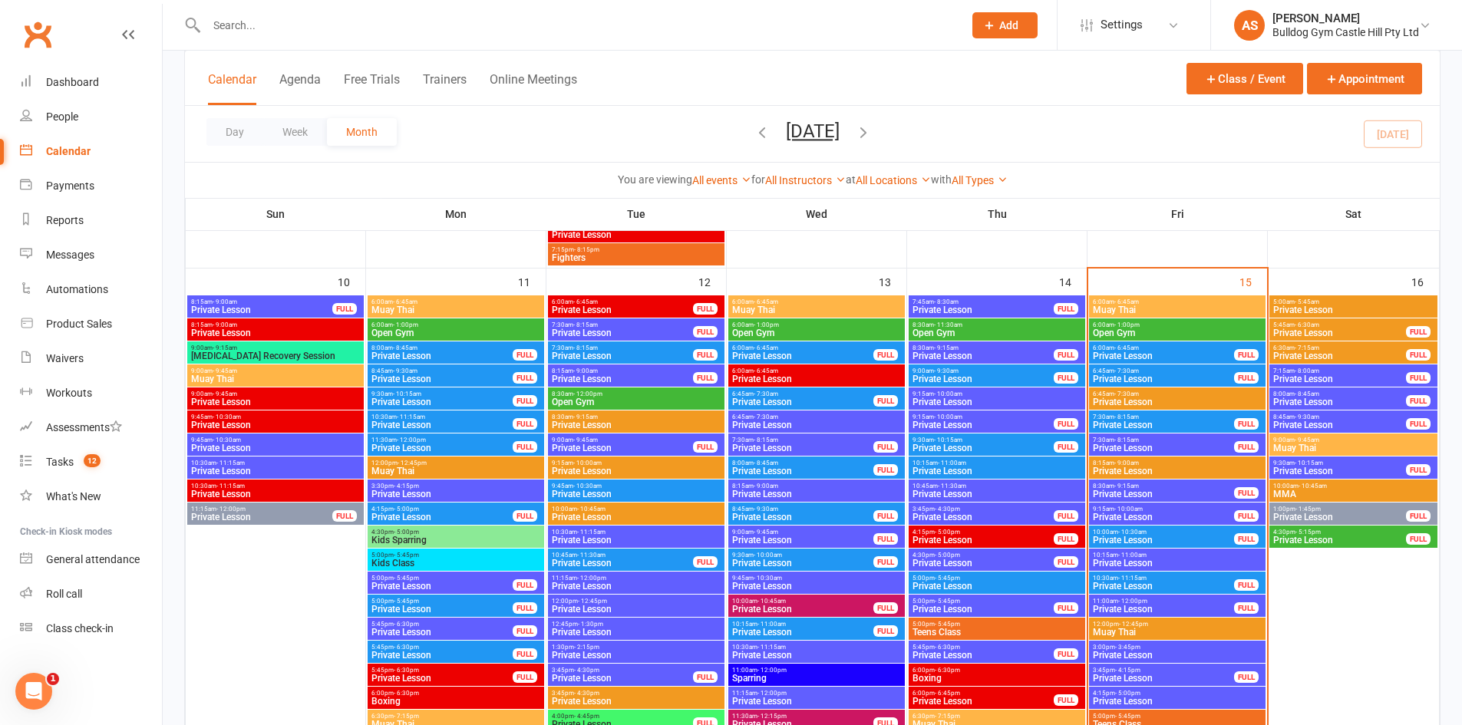
scroll to position [2303, 0]
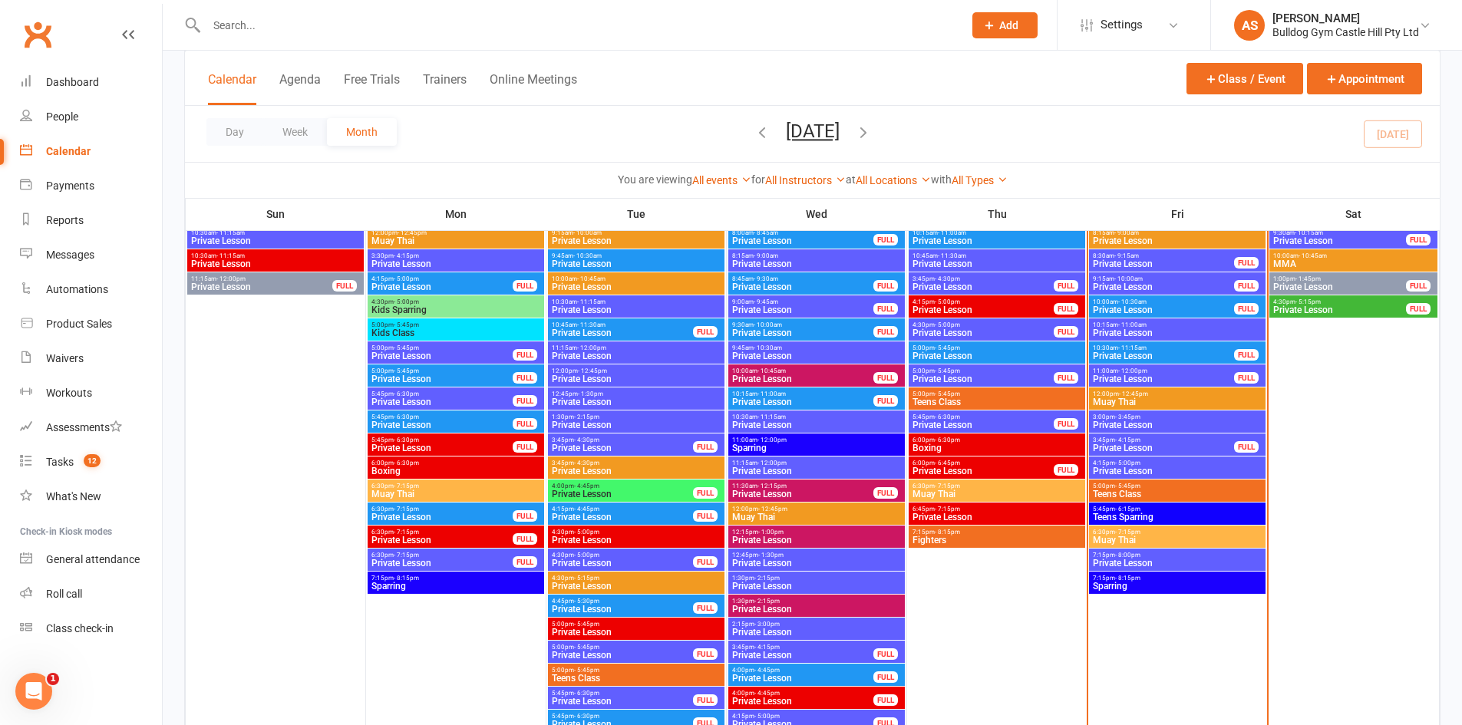
click at [1134, 510] on span "- 6:15pm" at bounding box center [1127, 509] width 25 height 7
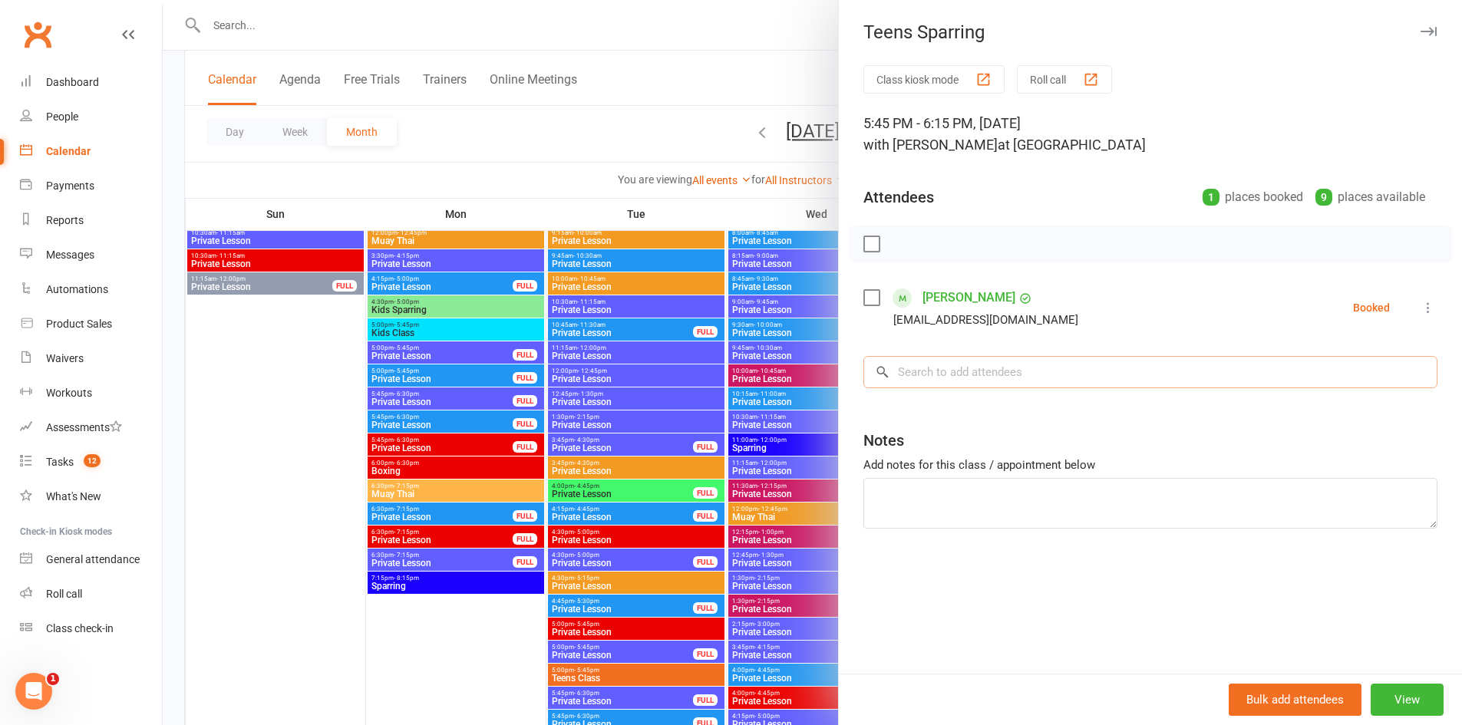
click at [979, 375] on input "search" at bounding box center [1150, 372] width 574 height 32
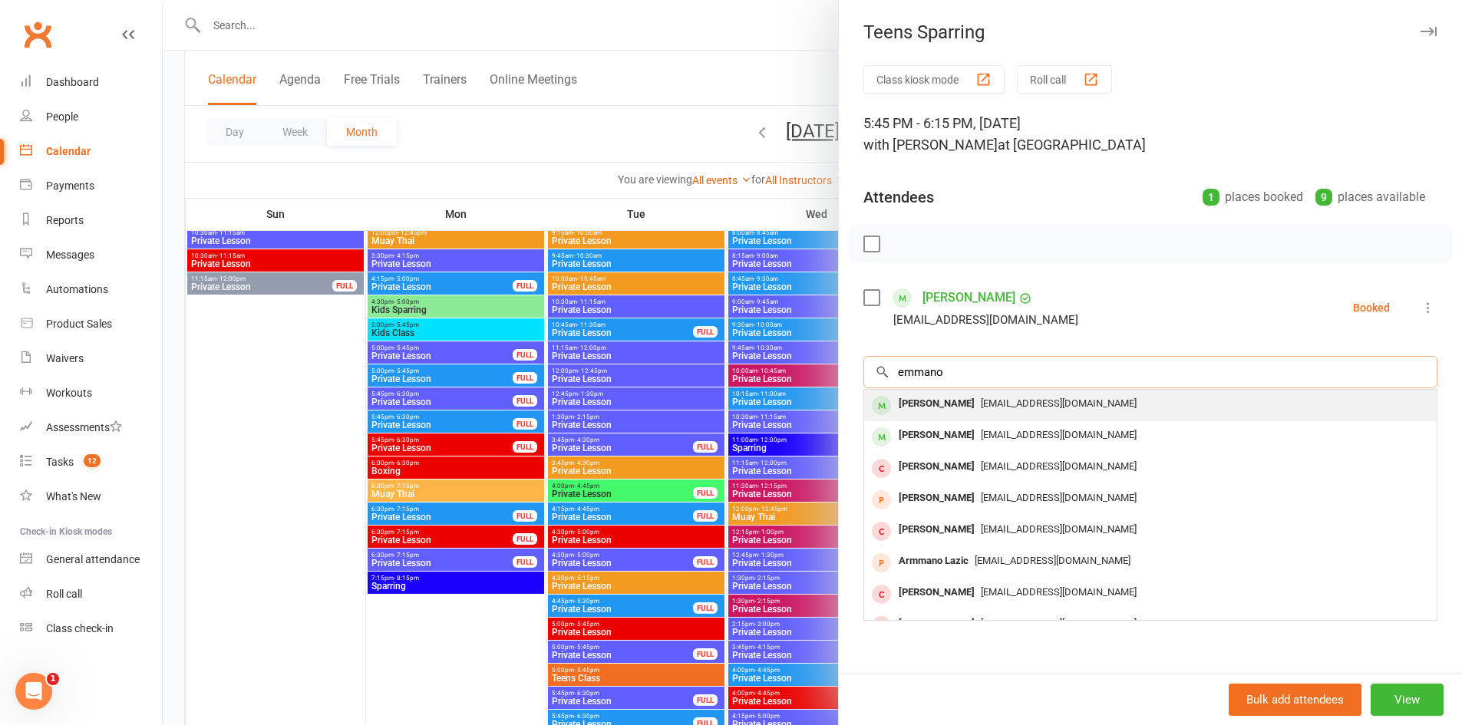
type input "emmano"
click at [981, 395] on div "Emmanouel Voudouris" at bounding box center [937, 404] width 88 height 22
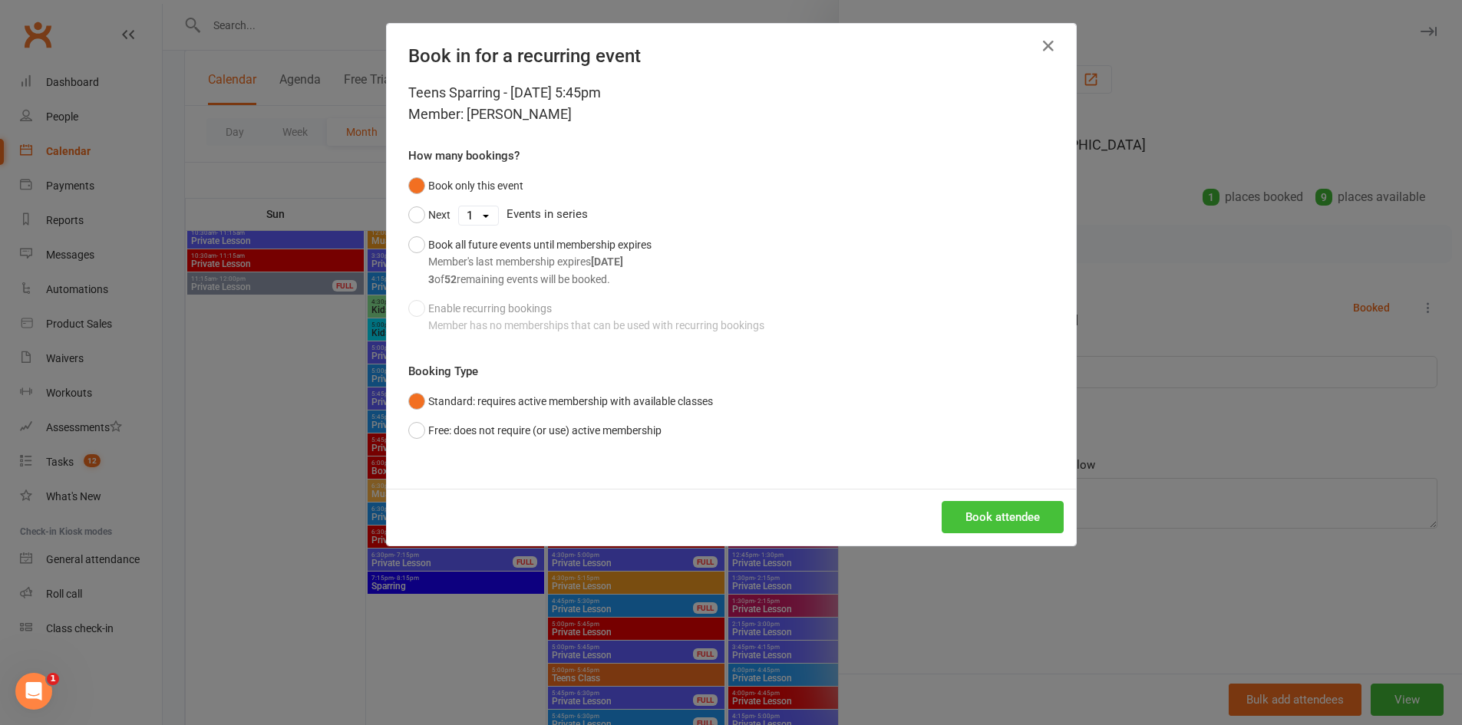
click at [963, 524] on button "Book attendee" at bounding box center [1003, 517] width 122 height 32
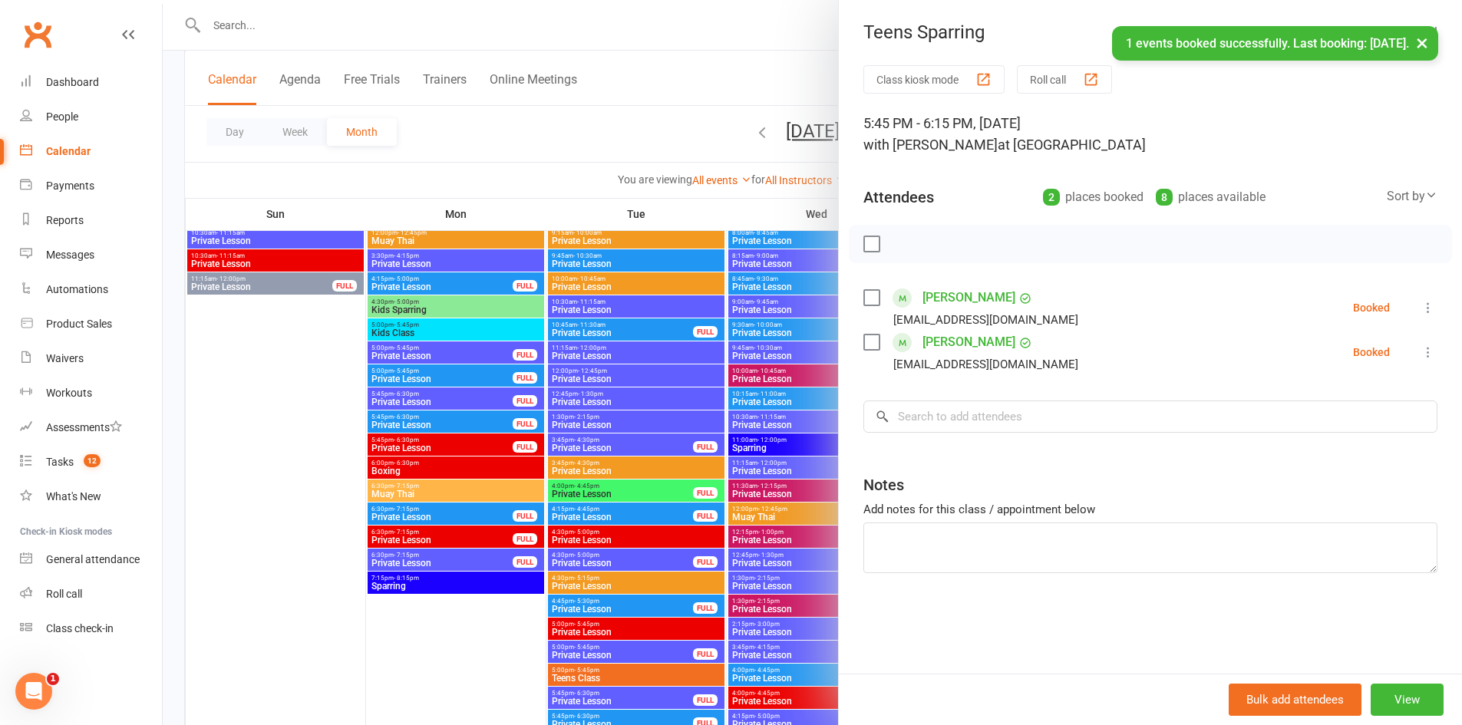
click at [1421, 348] on icon at bounding box center [1428, 352] width 15 height 15
click at [1321, 438] on link "Check in" at bounding box center [1347, 443] width 180 height 31
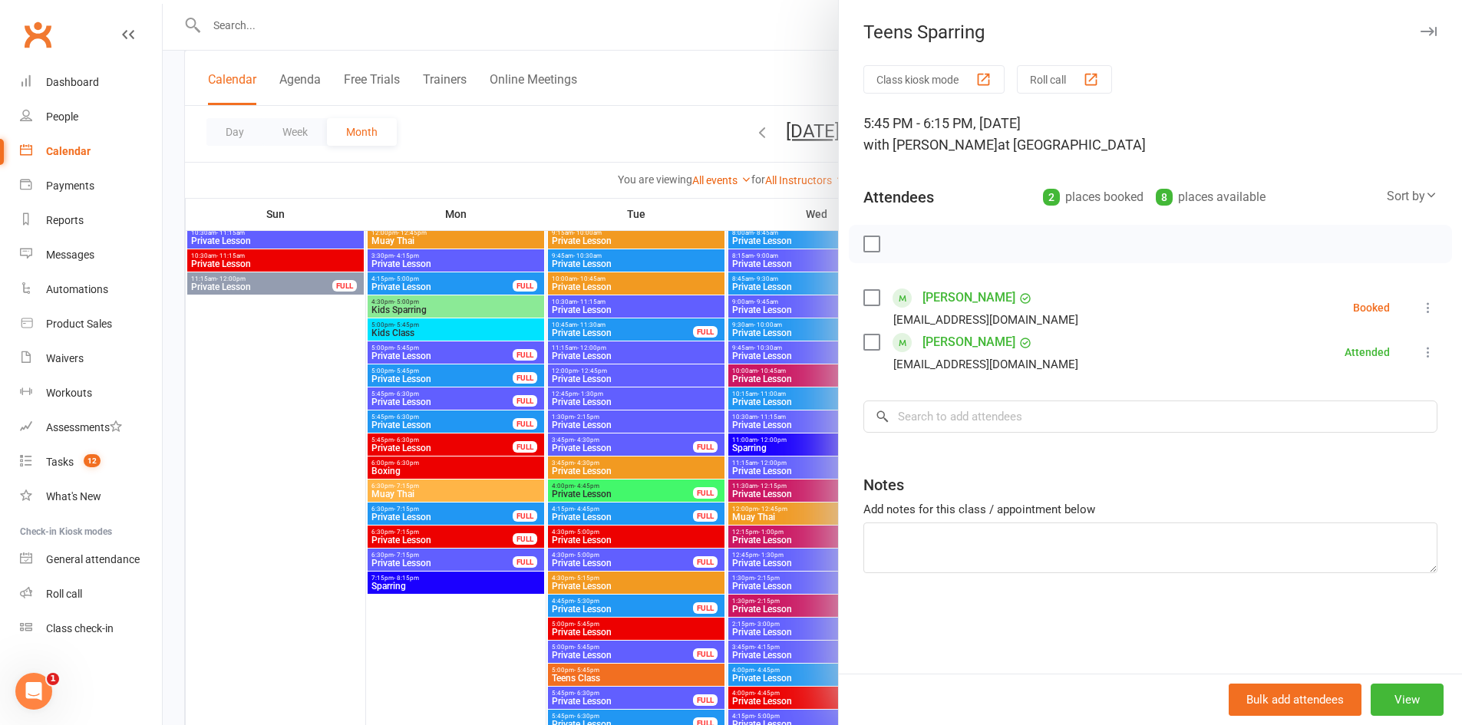
click at [1421, 300] on icon at bounding box center [1428, 307] width 15 height 15
click at [1313, 395] on link "Check in" at bounding box center [1347, 399] width 180 height 31
click at [457, 507] on div at bounding box center [812, 362] width 1299 height 725
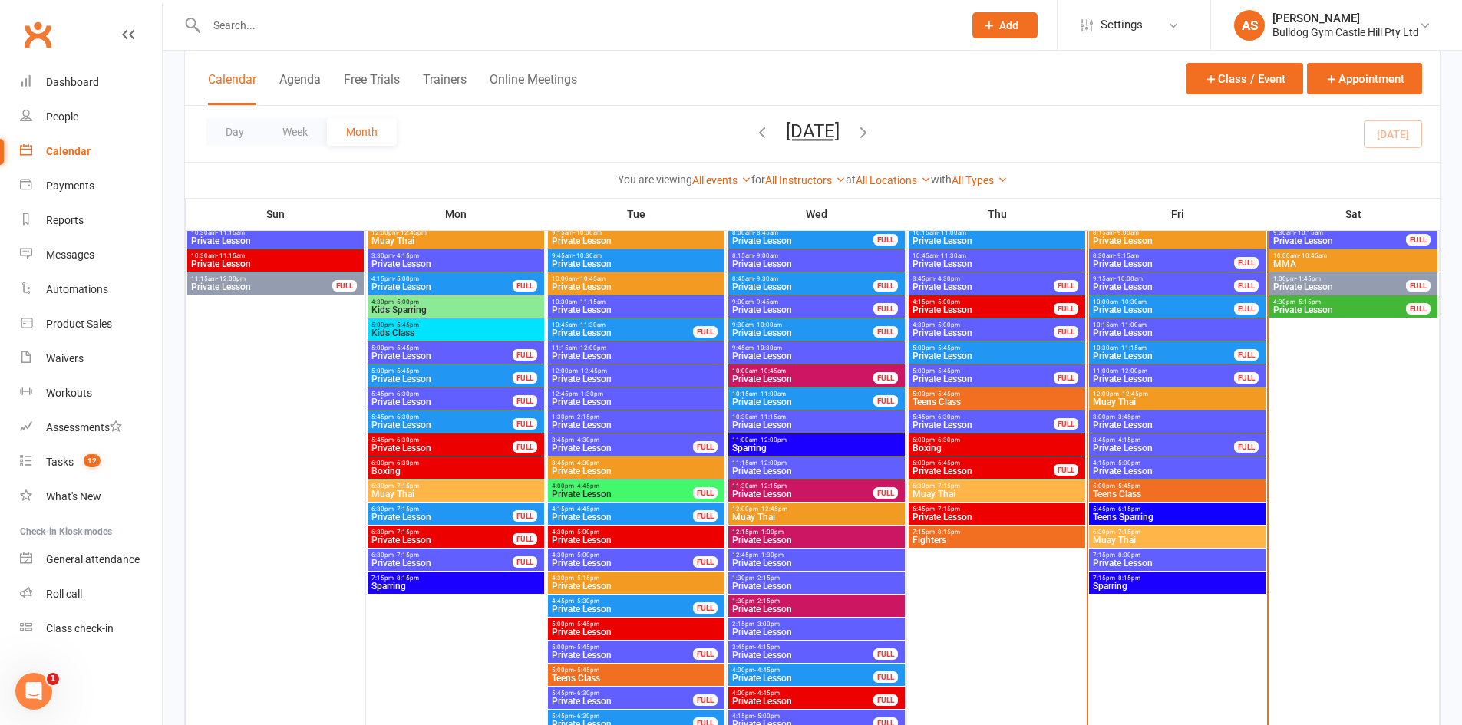
click at [1141, 533] on span "6:30pm - 7:15pm" at bounding box center [1177, 532] width 170 height 7
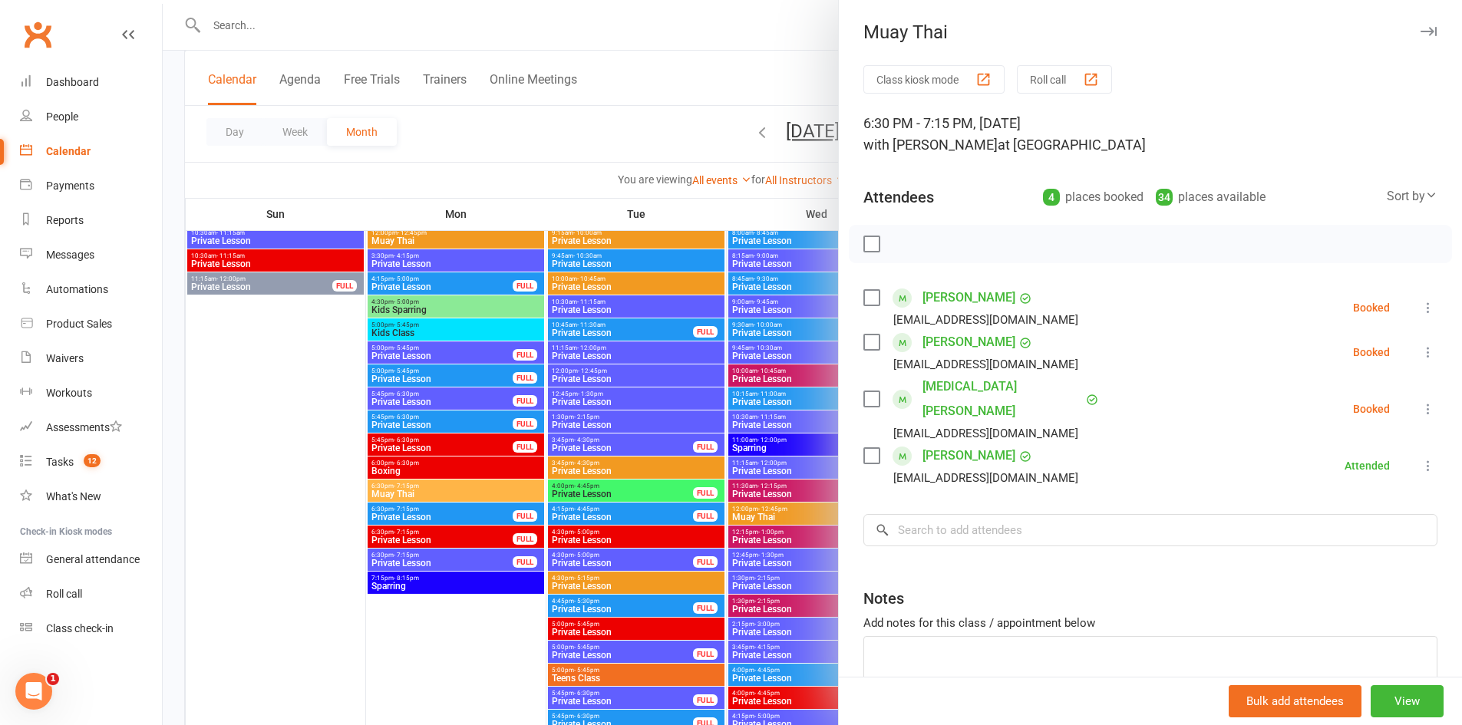
click at [684, 476] on div at bounding box center [812, 362] width 1299 height 725
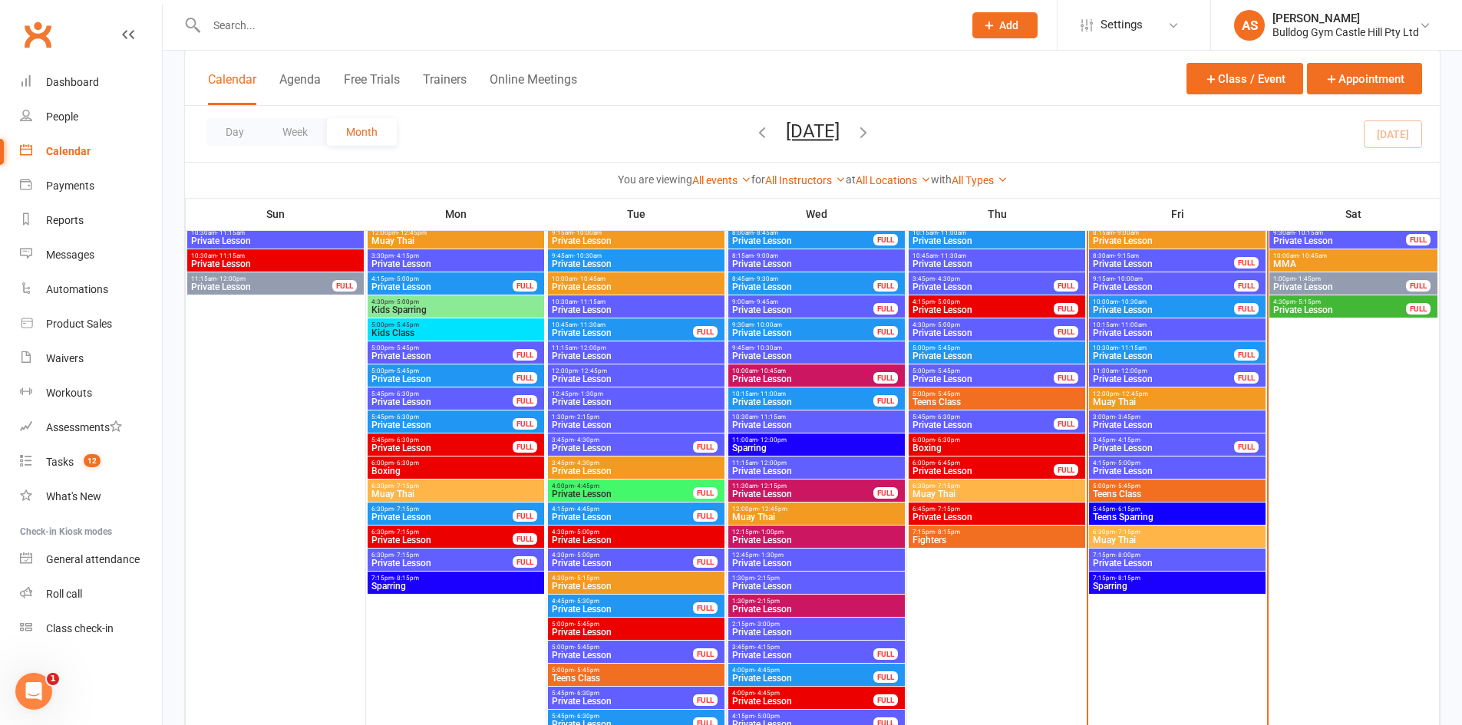
click at [1122, 549] on div "7:15pm - 8:00pm Private Lesson" at bounding box center [1177, 560] width 177 height 22
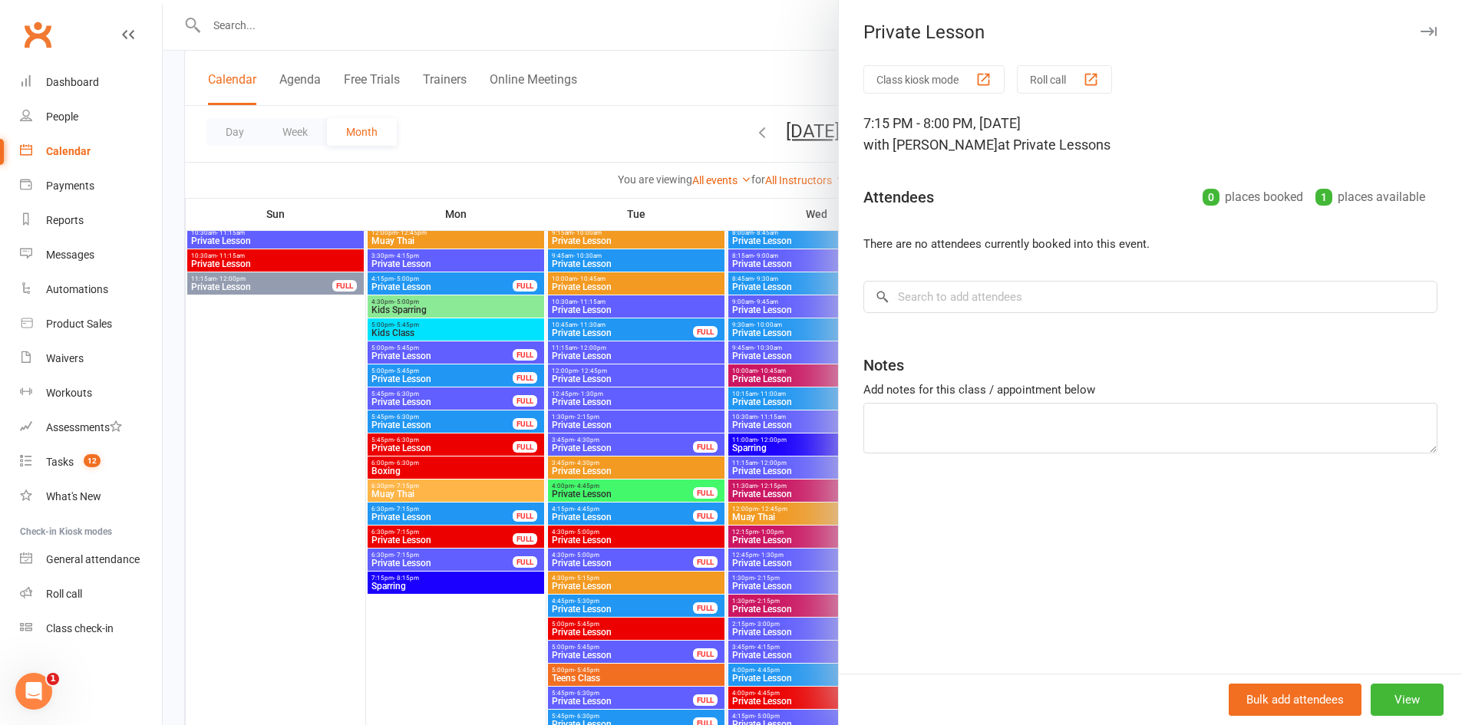
click at [725, 441] on div at bounding box center [812, 362] width 1299 height 725
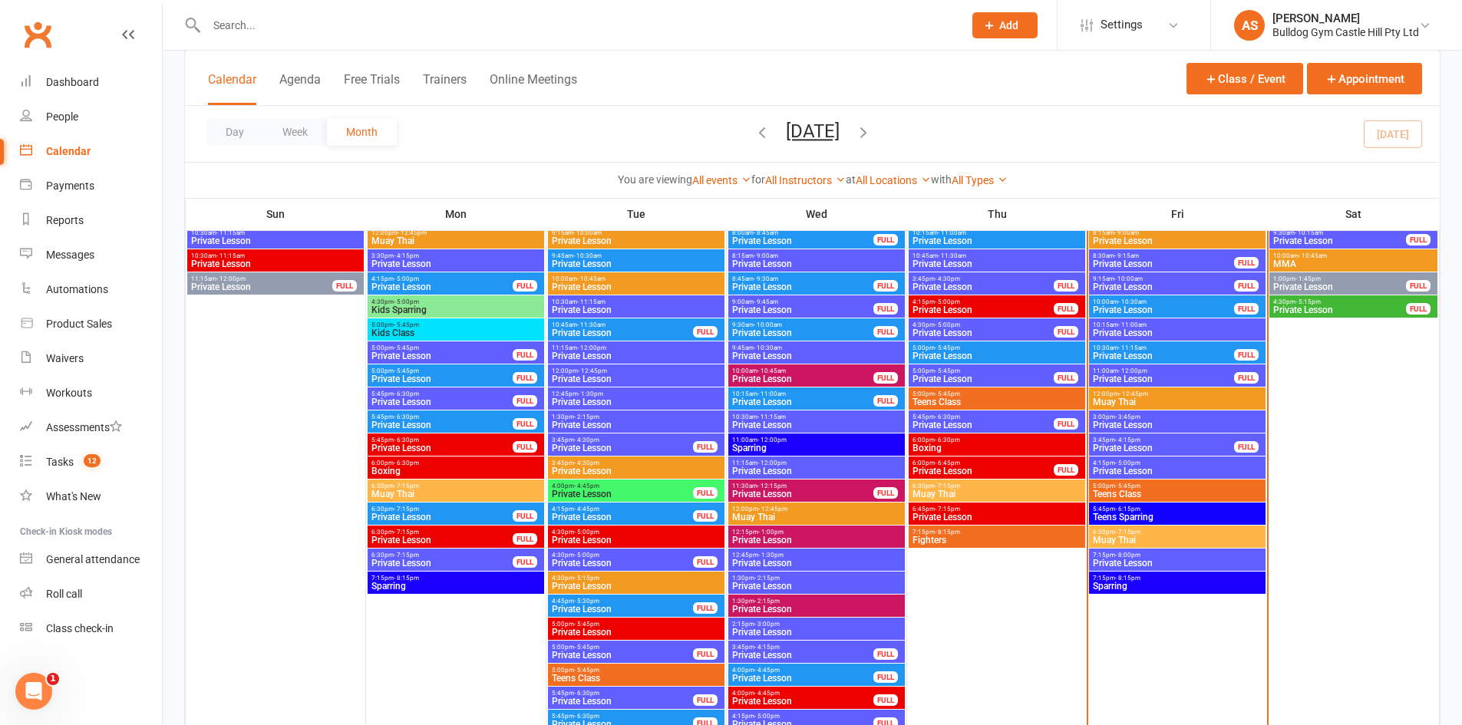
click at [1127, 531] on span "- 7:15pm" at bounding box center [1127, 532] width 25 height 7
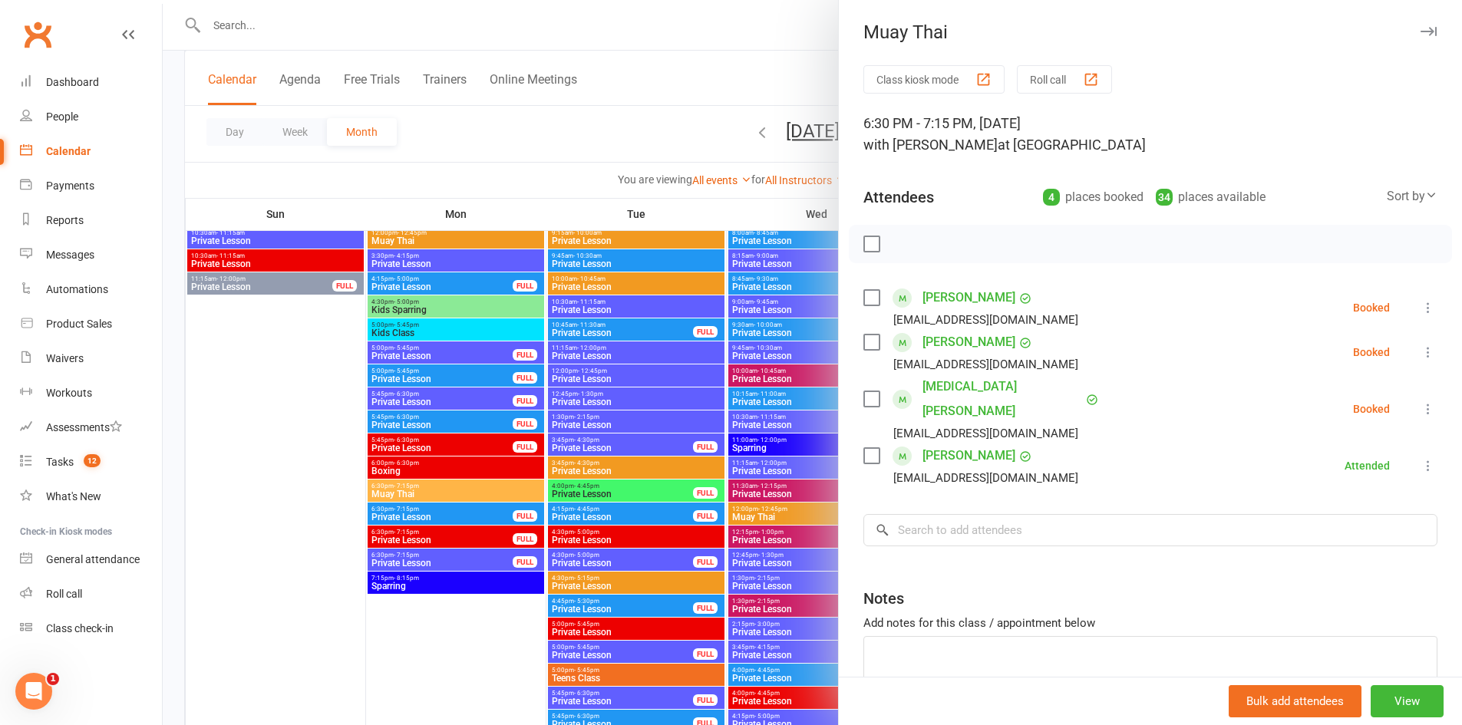
click at [768, 491] on div at bounding box center [812, 362] width 1299 height 725
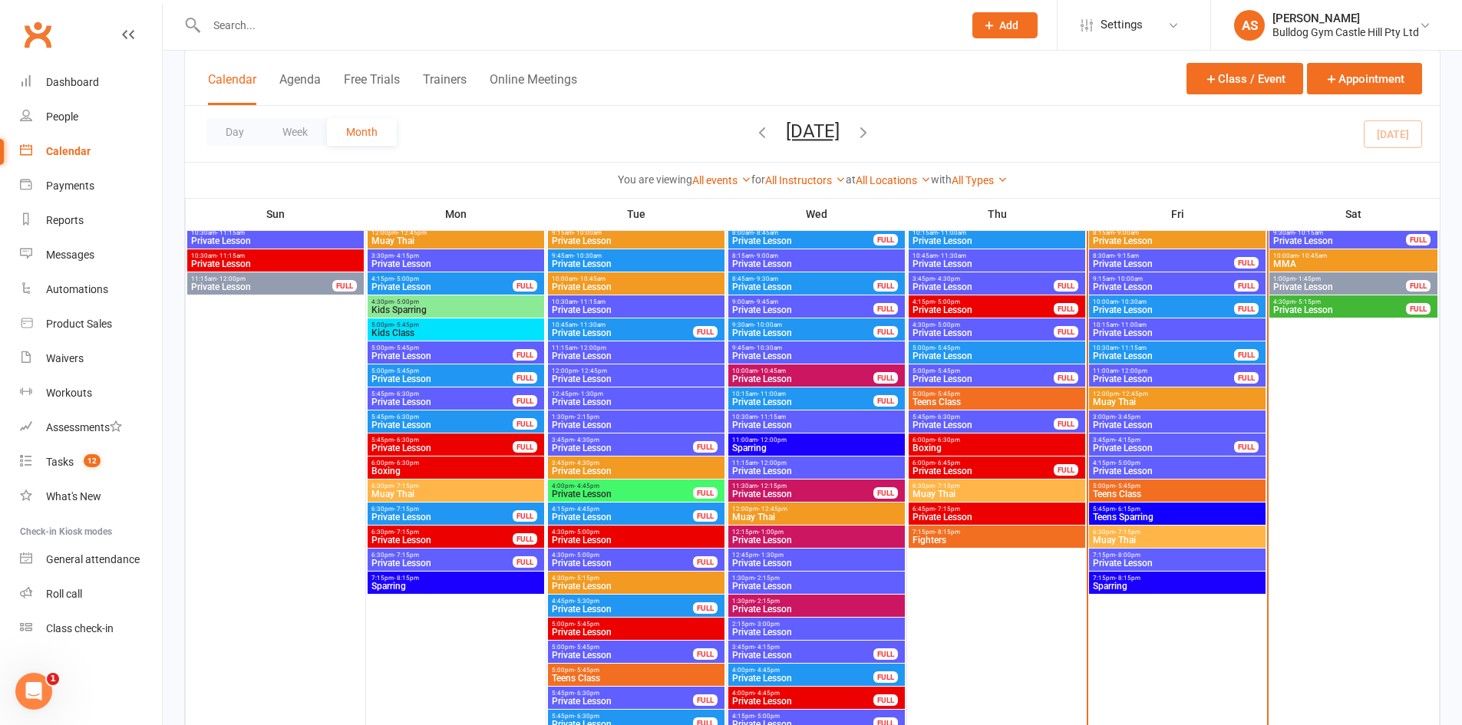
click at [1131, 519] on span "Teens Sparring" at bounding box center [1177, 517] width 170 height 9
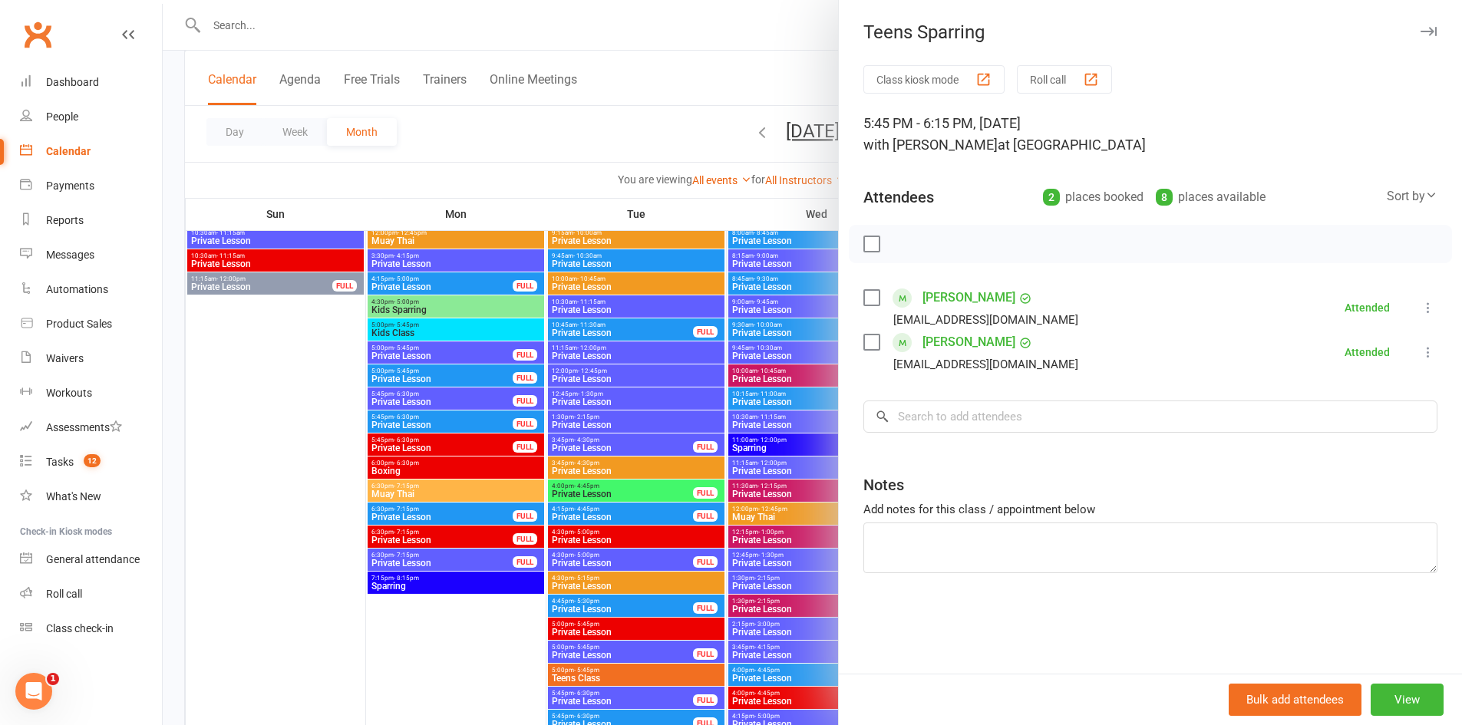
drag, startPoint x: 675, startPoint y: 431, endPoint x: 685, endPoint y: 432, distance: 9.2
click at [677, 434] on div at bounding box center [812, 362] width 1299 height 725
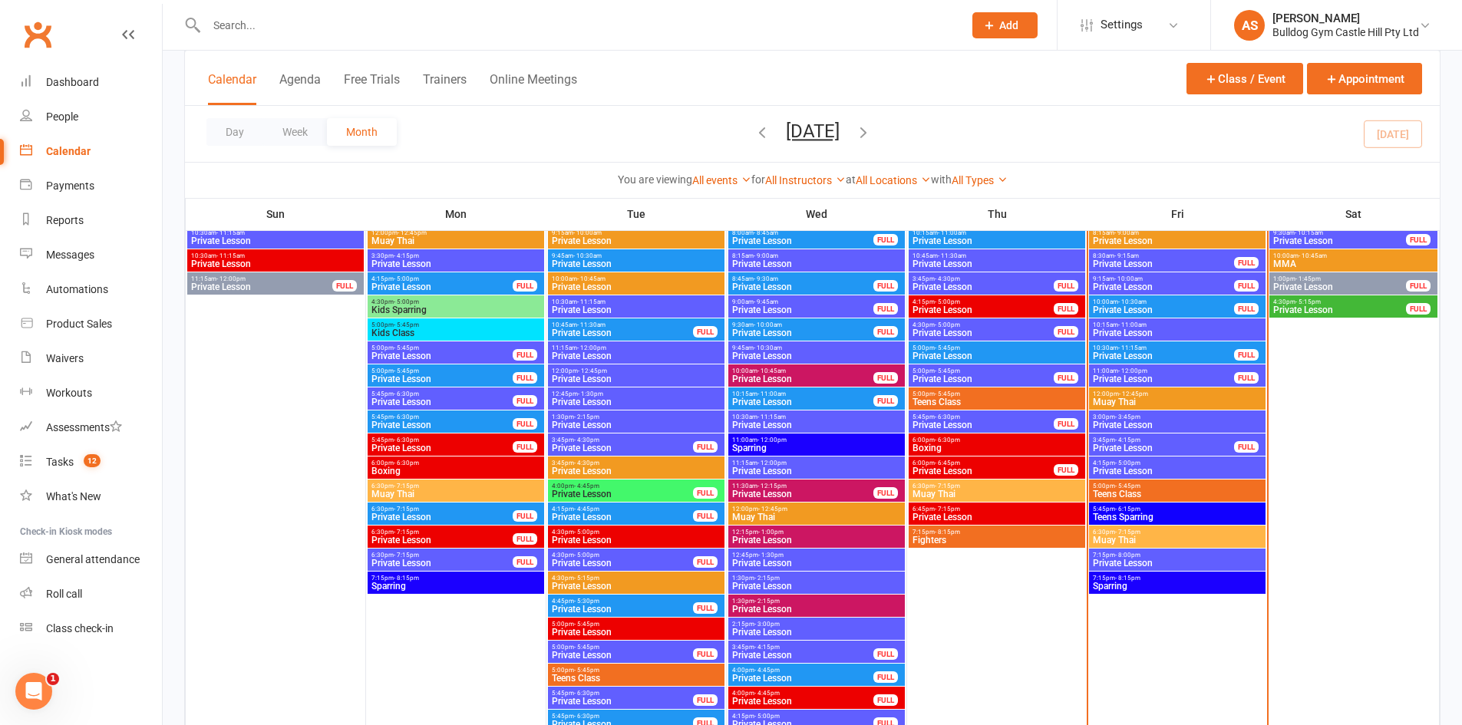
click at [1164, 515] on span "Teens Sparring" at bounding box center [1177, 517] width 170 height 9
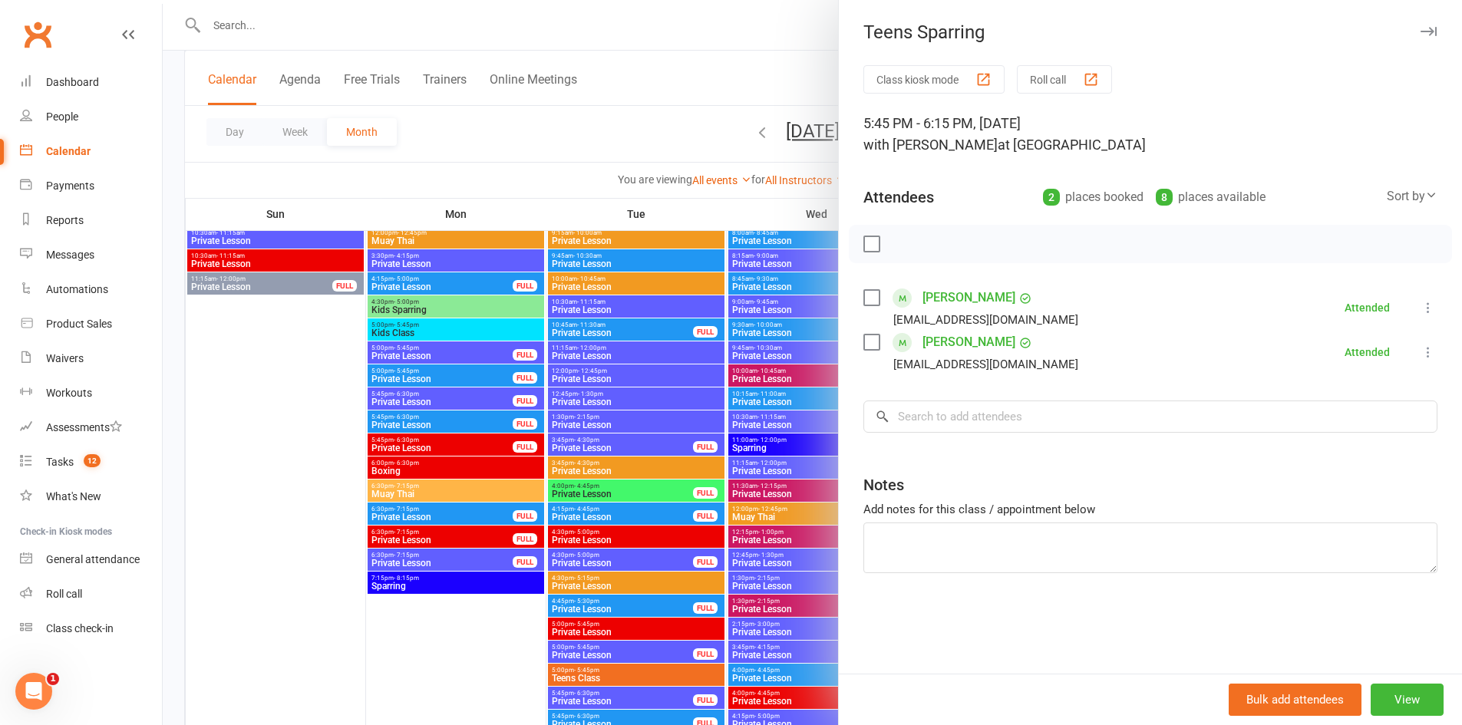
drag, startPoint x: 730, startPoint y: 490, endPoint x: 913, endPoint y: 503, distance: 183.1
click at [731, 490] on div at bounding box center [812, 362] width 1299 height 725
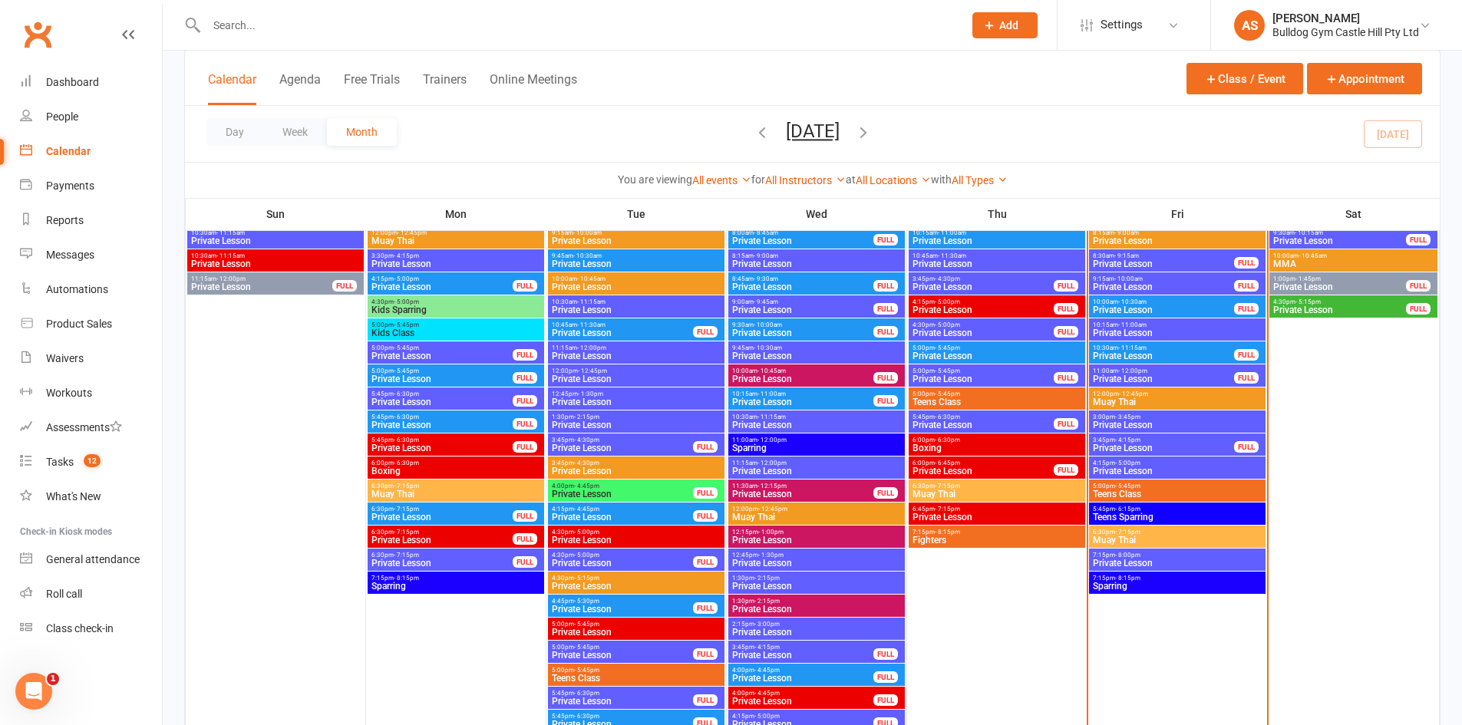
click at [1186, 529] on div "6:30pm - 7:15pm Muay Thai" at bounding box center [1177, 537] width 177 height 22
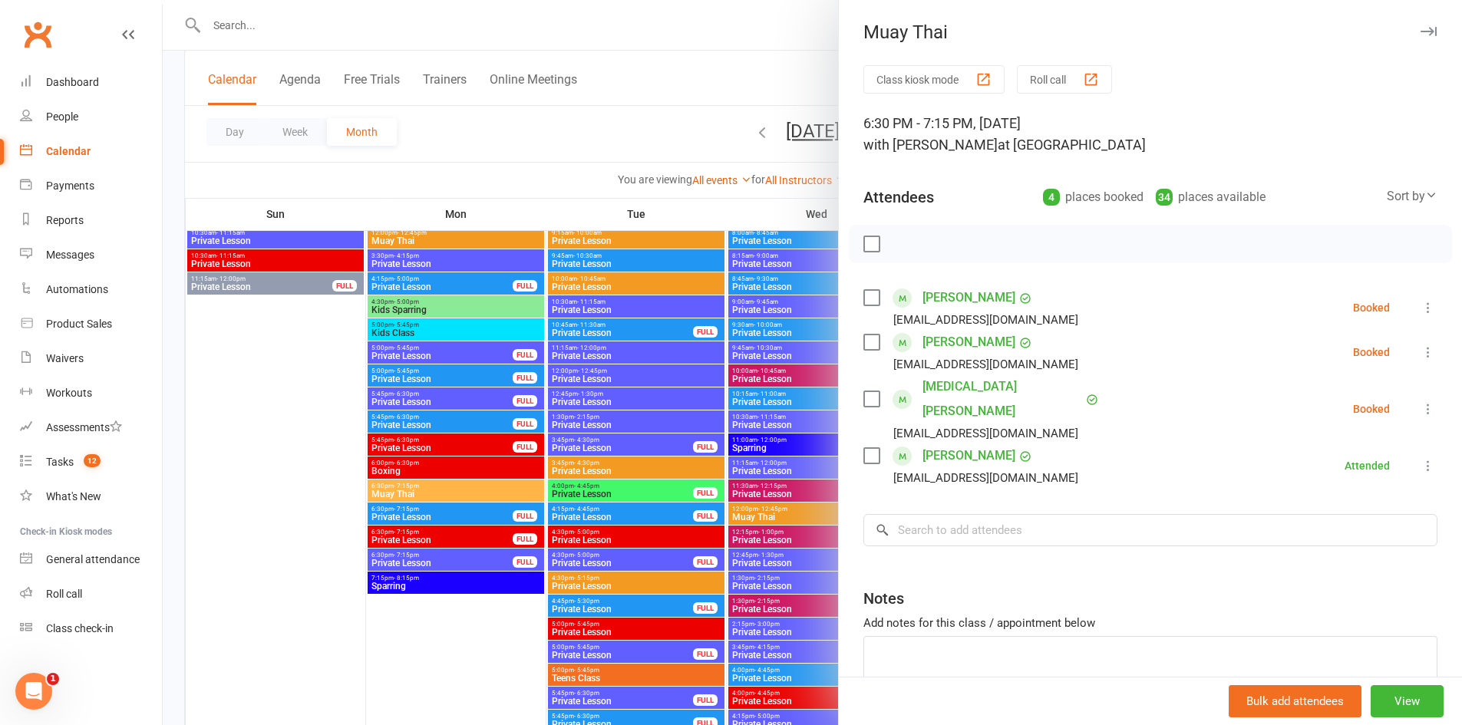
click at [943, 444] on link "Abhay Ramnath" at bounding box center [969, 456] width 93 height 25
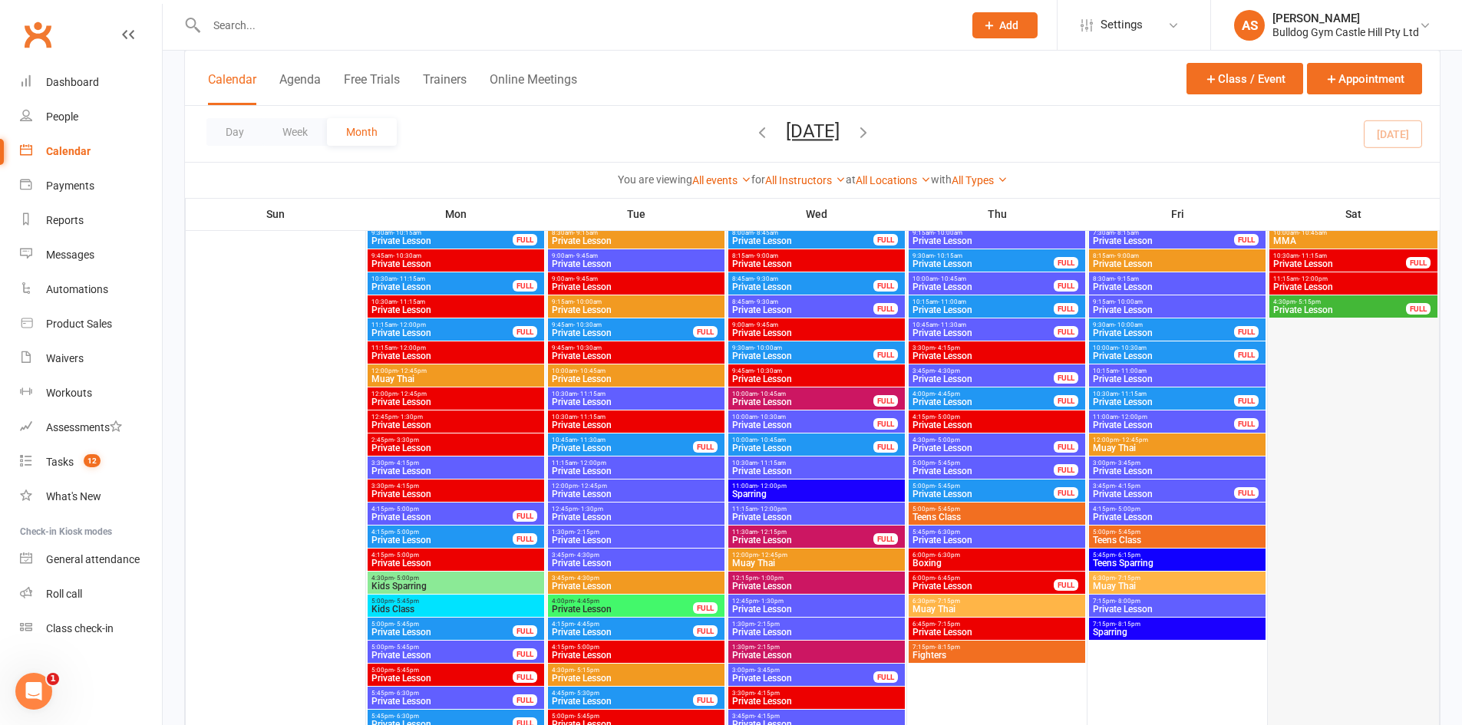
scroll to position [307, 0]
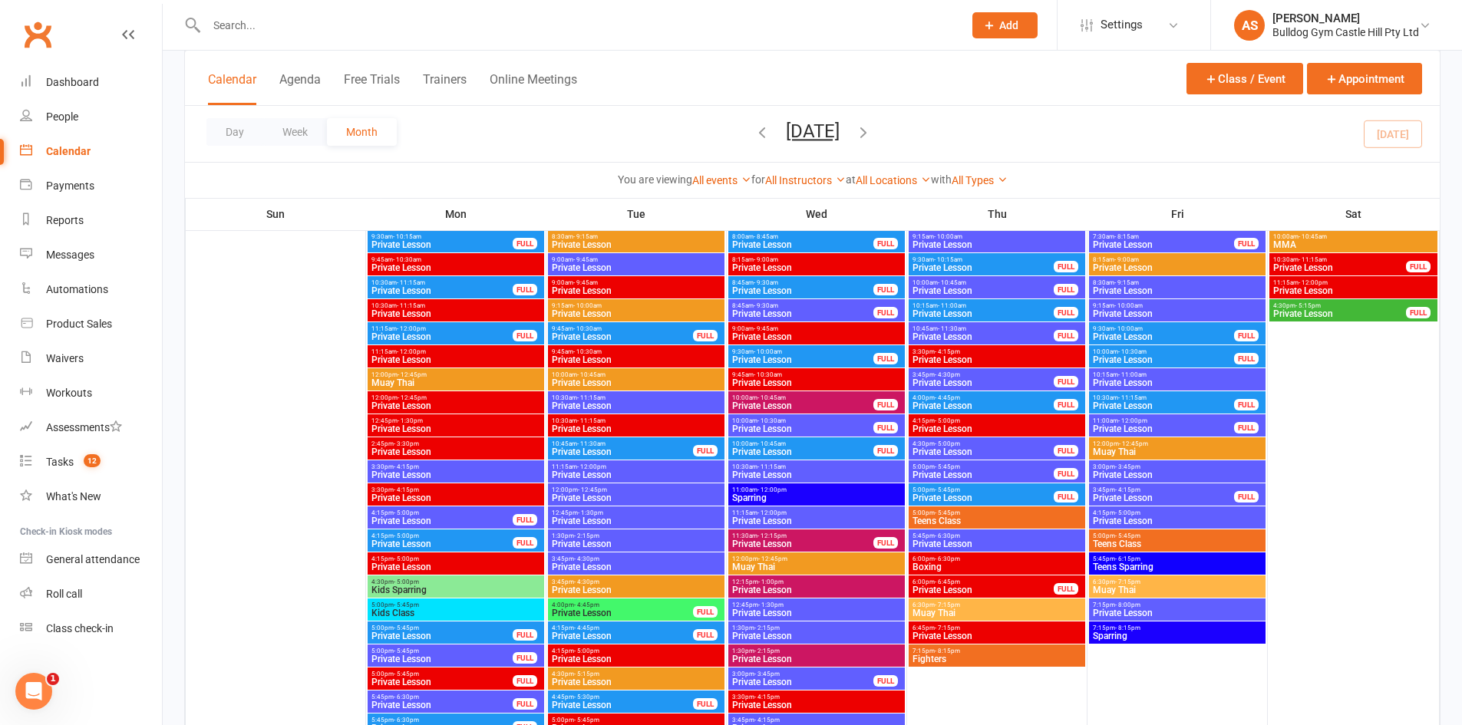
click at [1114, 568] on span "Teens Sparring" at bounding box center [1177, 567] width 170 height 9
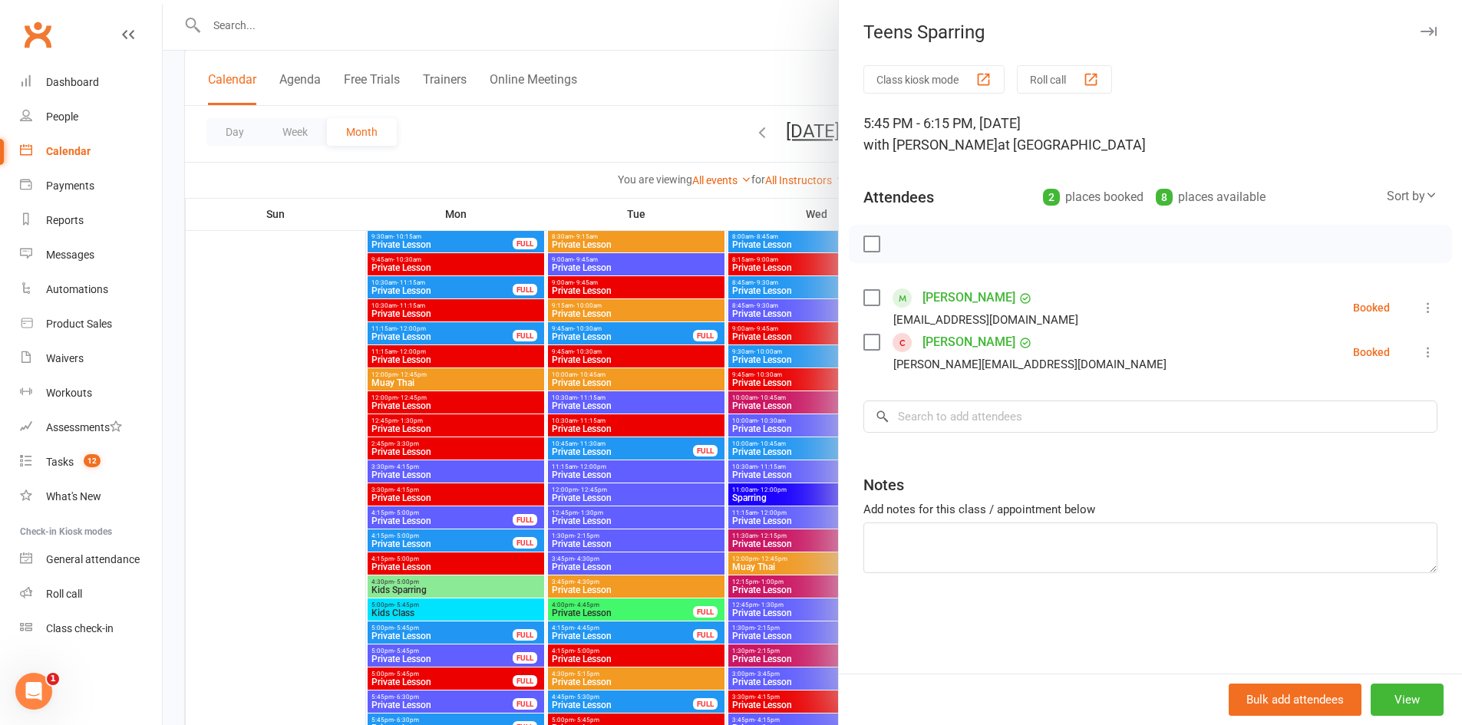
click at [390, 378] on div at bounding box center [812, 362] width 1299 height 725
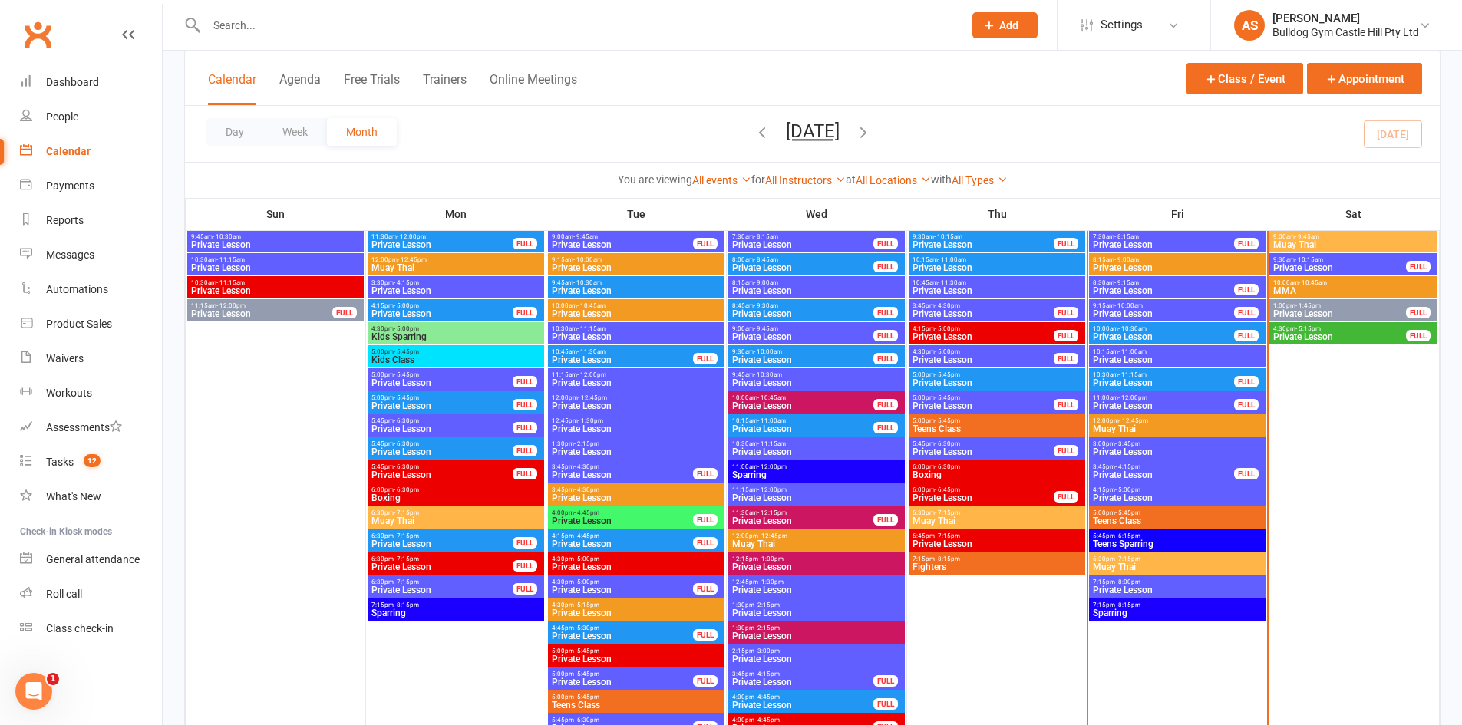
scroll to position [2303, 0]
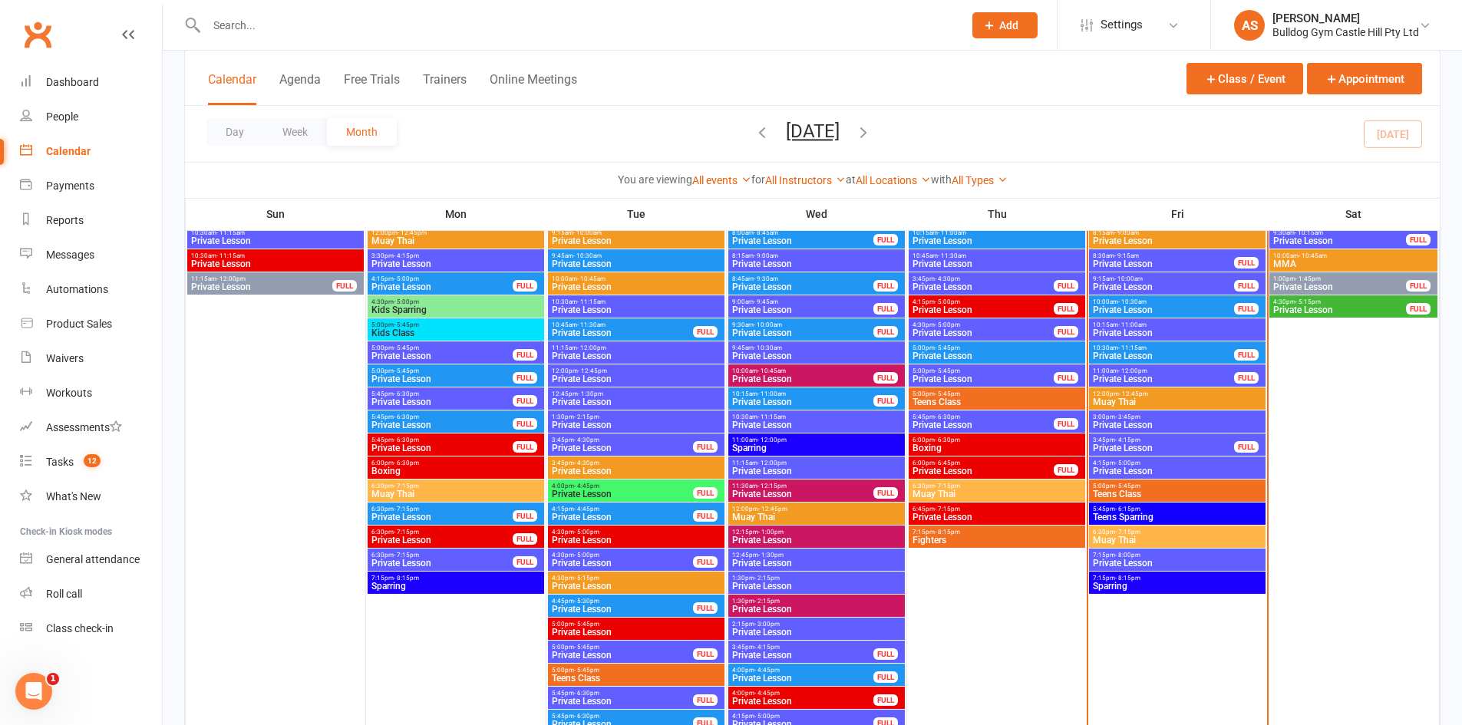
click at [1144, 510] on span "5:45pm - 6:15pm" at bounding box center [1177, 509] width 170 height 7
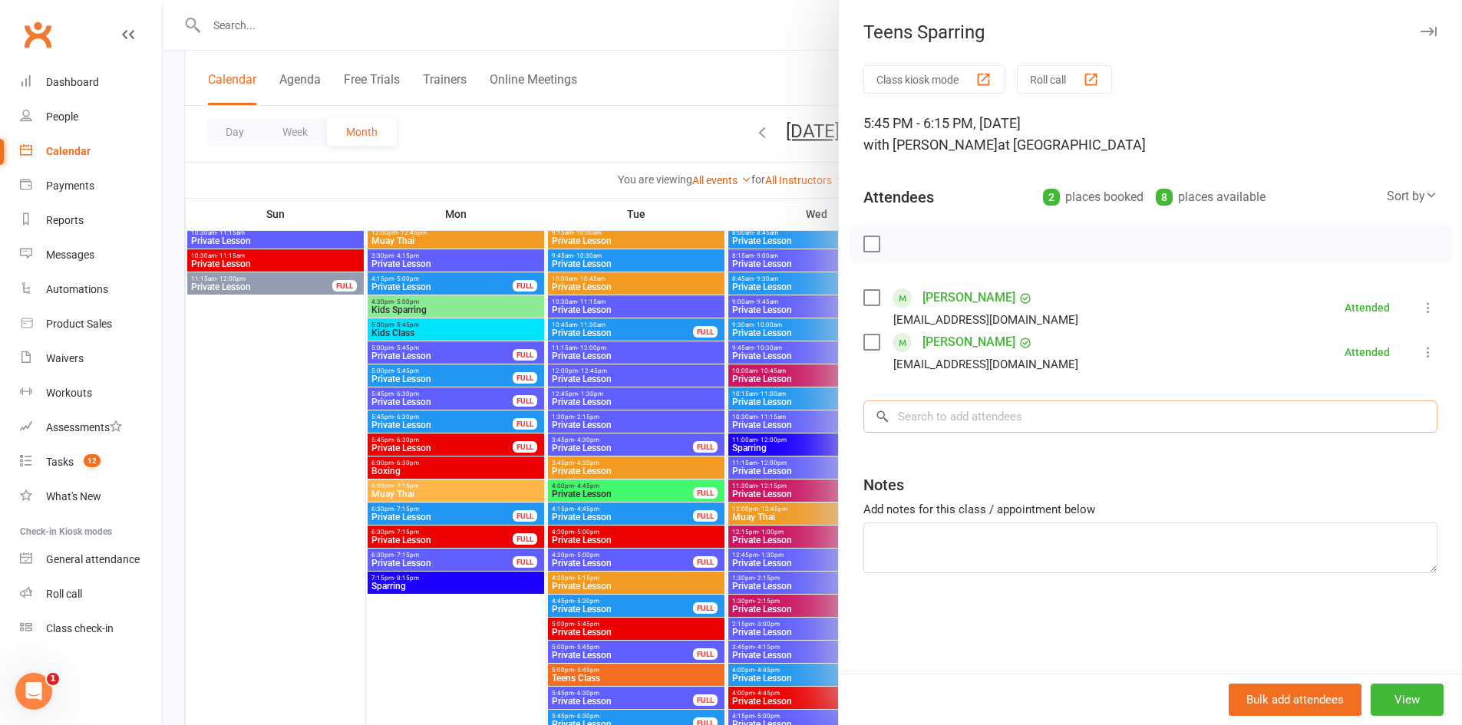
click at [934, 428] on input "search" at bounding box center [1150, 417] width 574 height 32
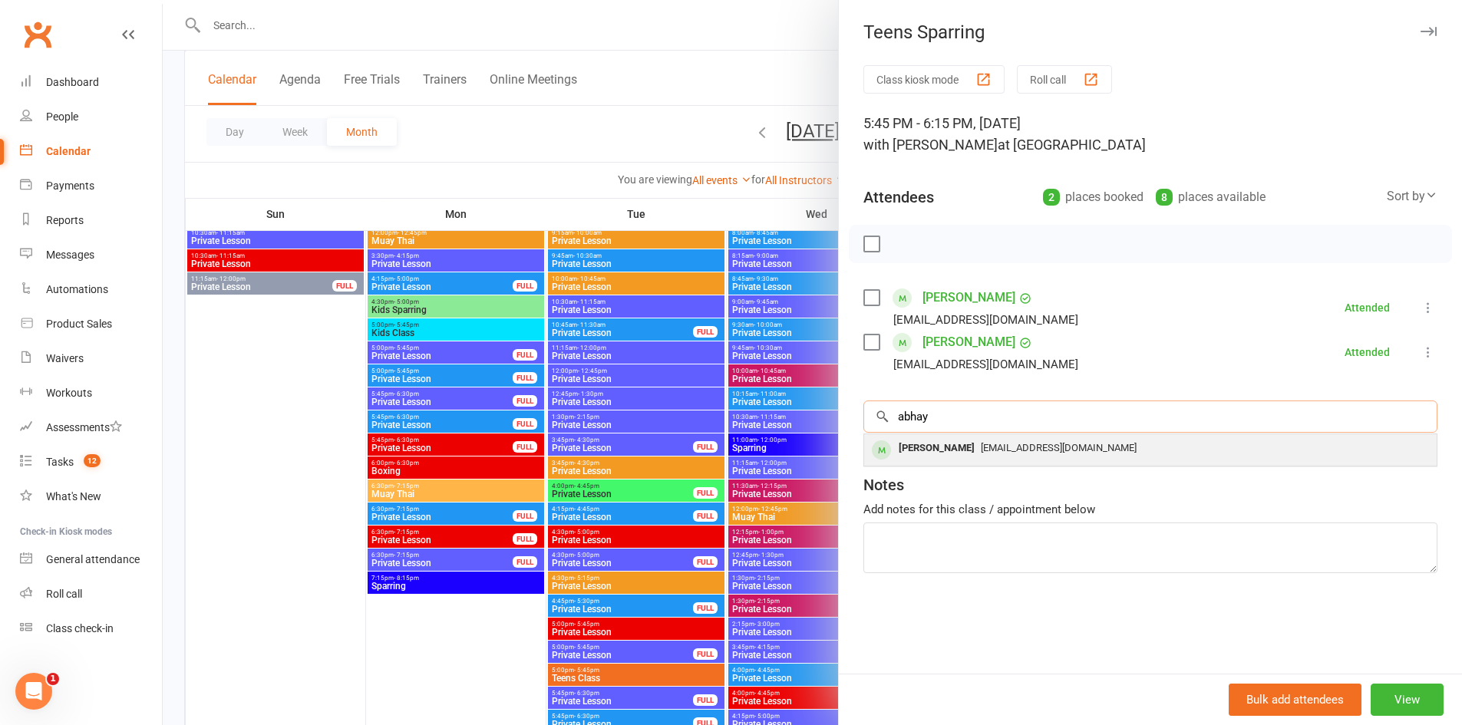
type input "abhay"
click at [951, 435] on div "Abhay Ramnath Roopamad6@gmail.com" at bounding box center [1150, 449] width 573 height 31
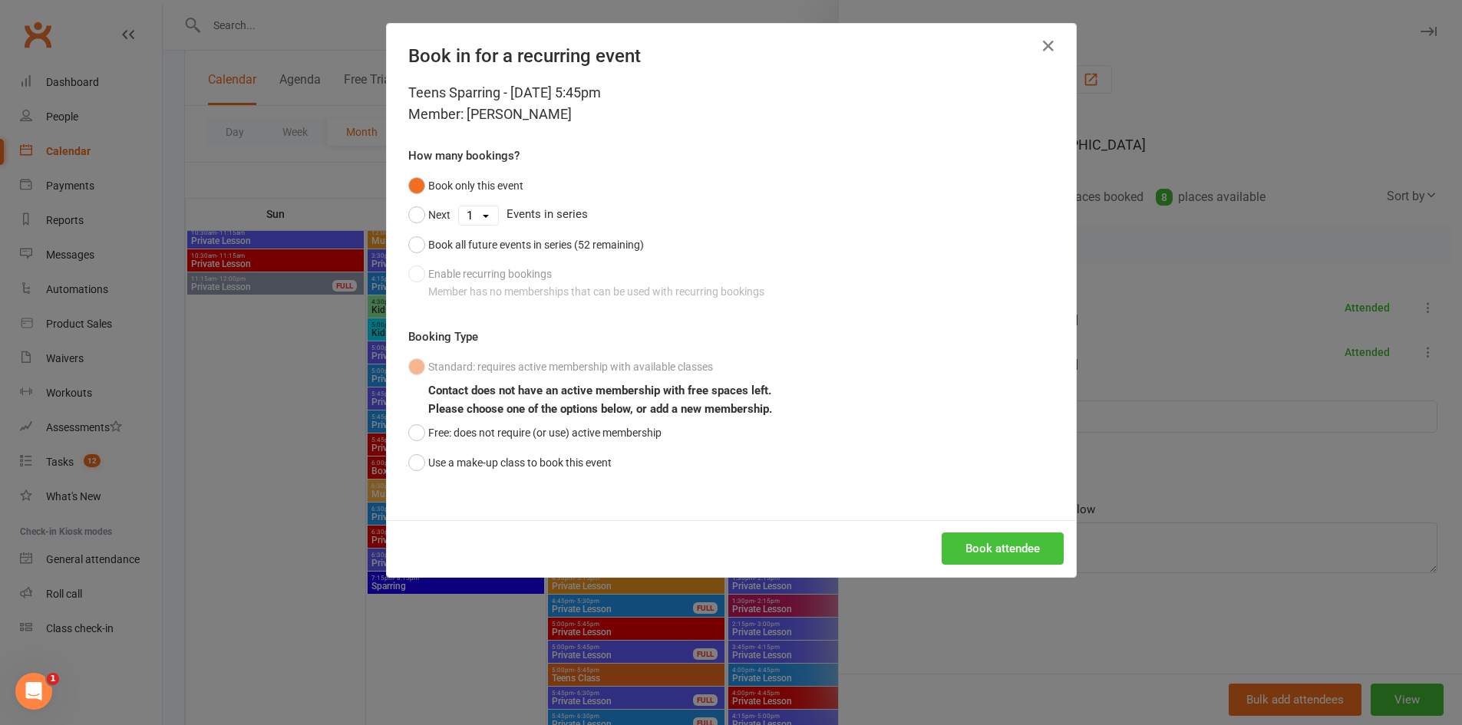
click at [986, 552] on button "Book attendee" at bounding box center [1003, 549] width 122 height 32
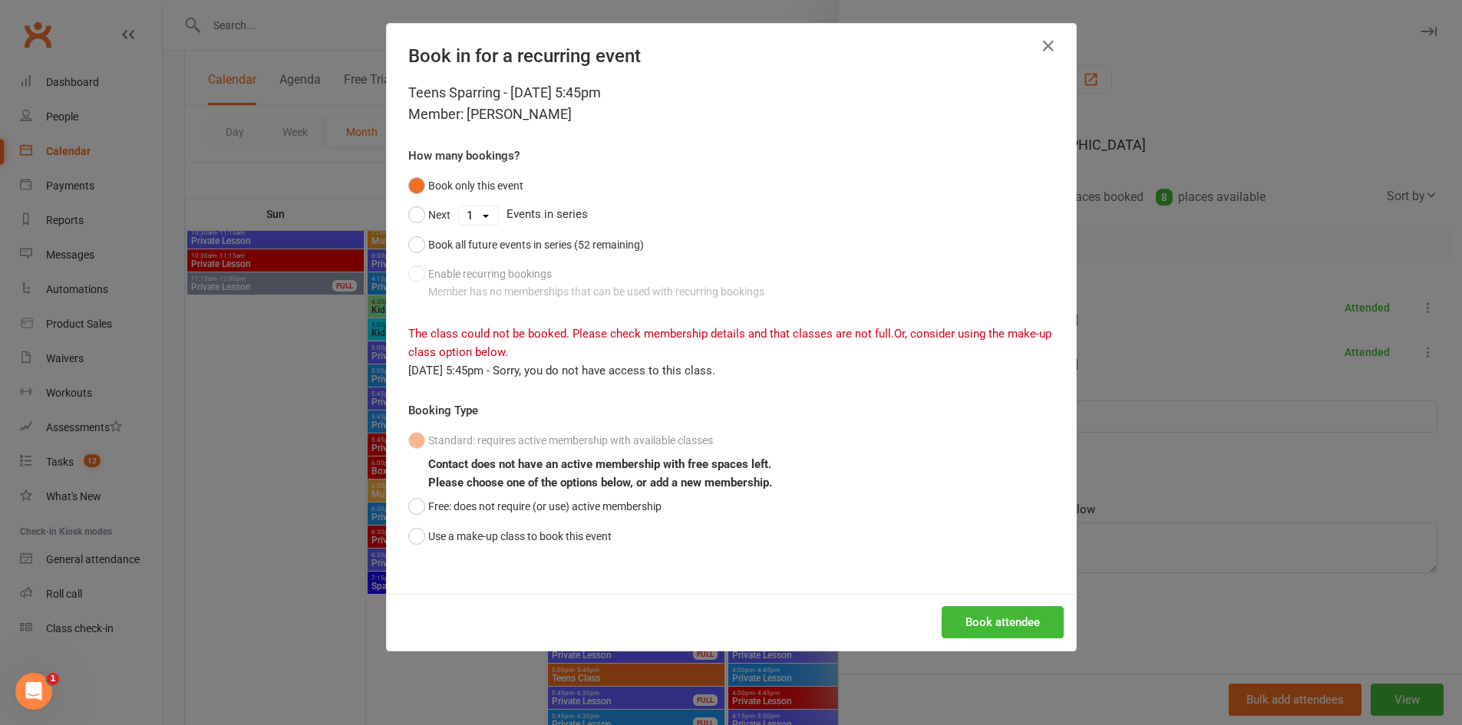
click at [1078, 48] on div "Book in for a recurring event Teens Sparring - Aug 15, 2025 5:45pm Member: Abha…" at bounding box center [731, 362] width 1462 height 725
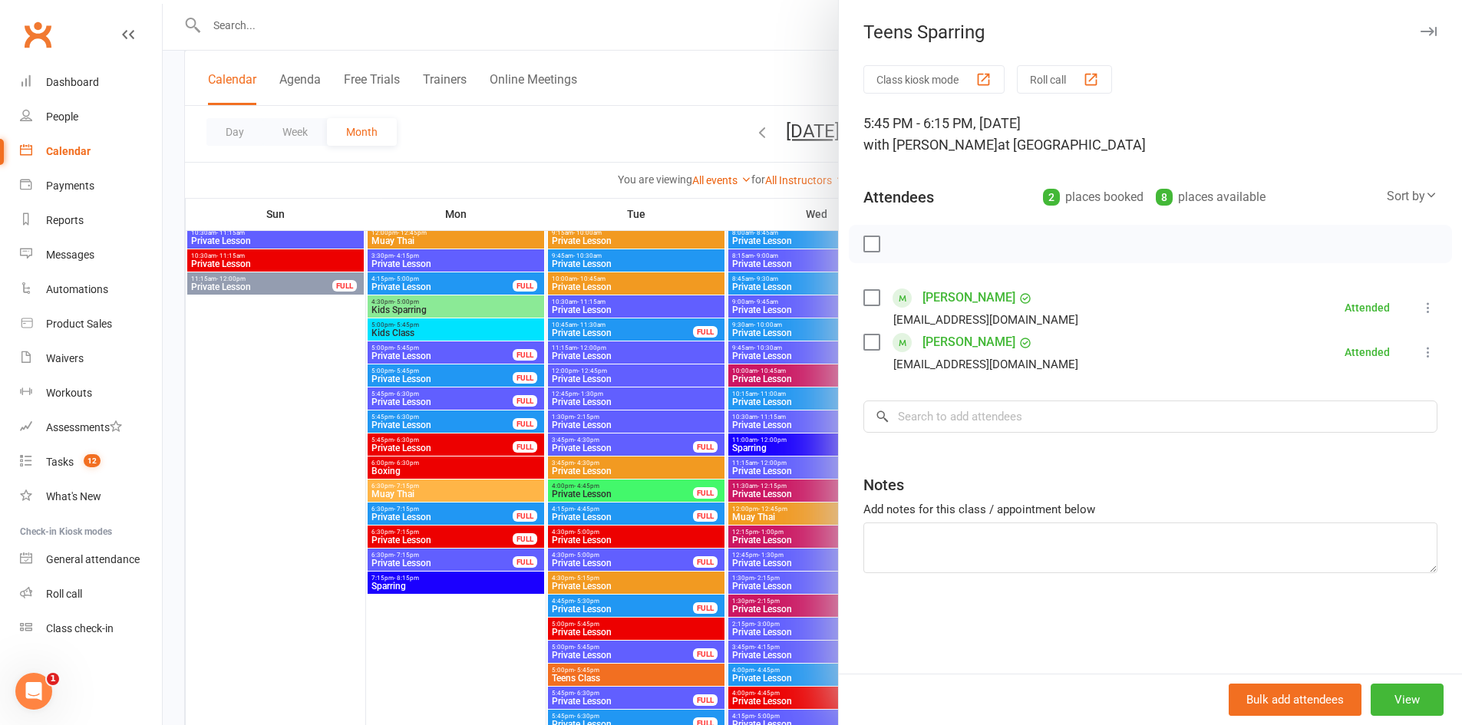
drag, startPoint x: 567, startPoint y: 433, endPoint x: 576, endPoint y: 419, distance: 16.6
click at [572, 426] on div at bounding box center [812, 362] width 1299 height 725
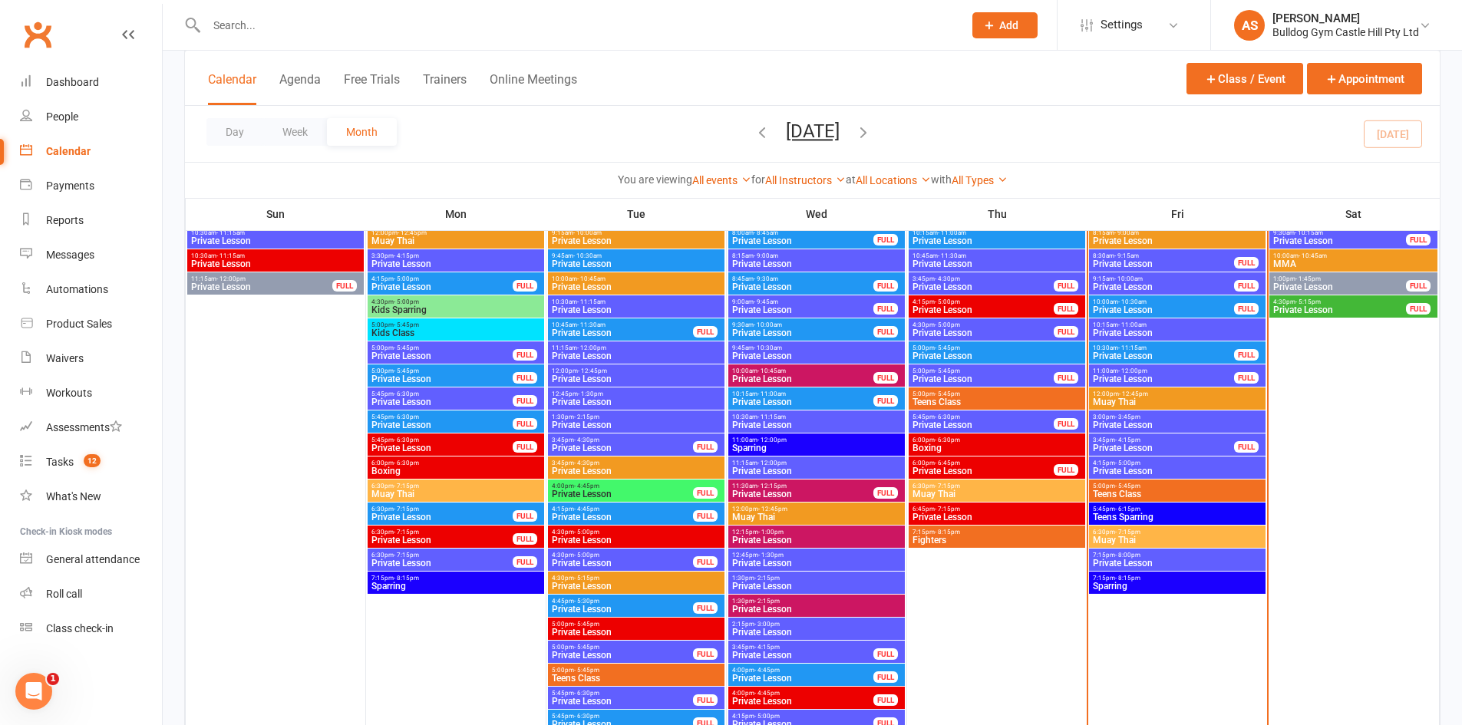
click at [1126, 493] on span "Teens Class" at bounding box center [1177, 494] width 170 height 9
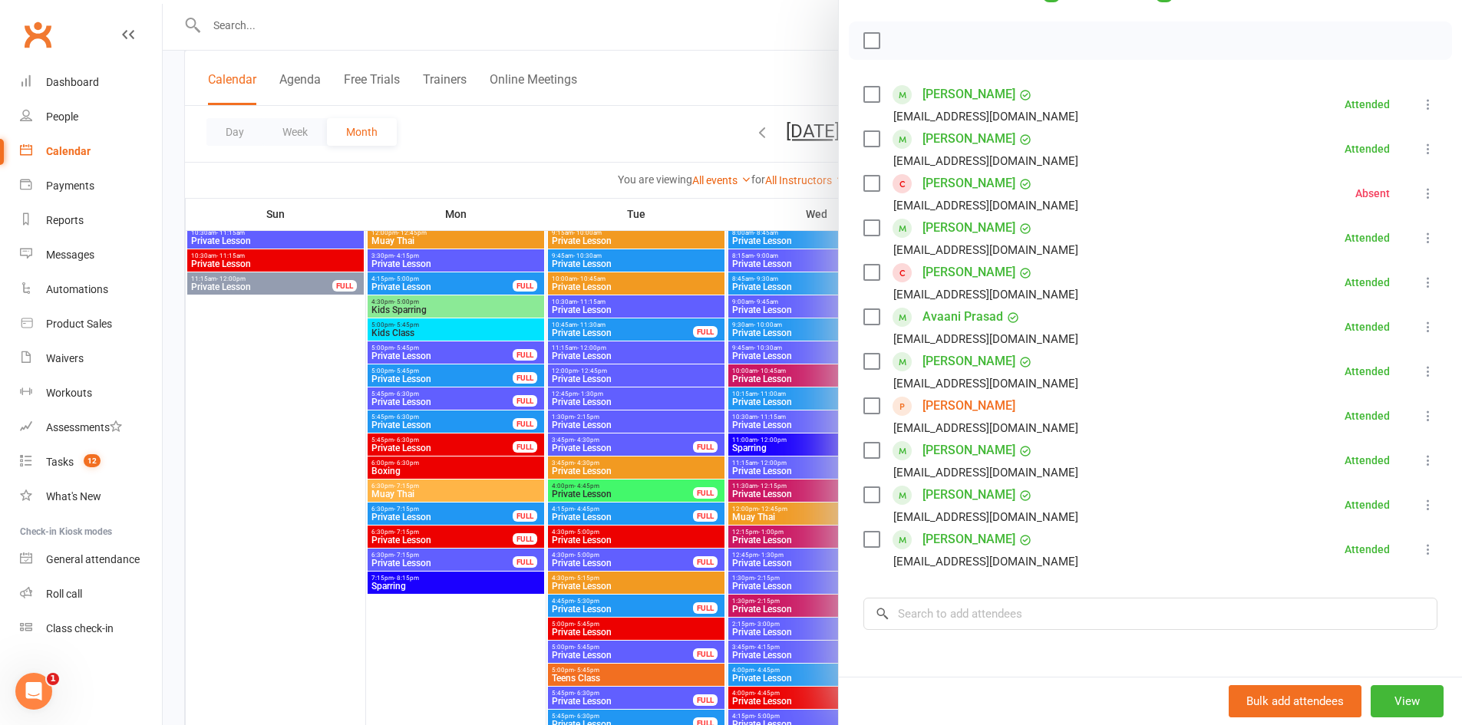
scroll to position [230, 0]
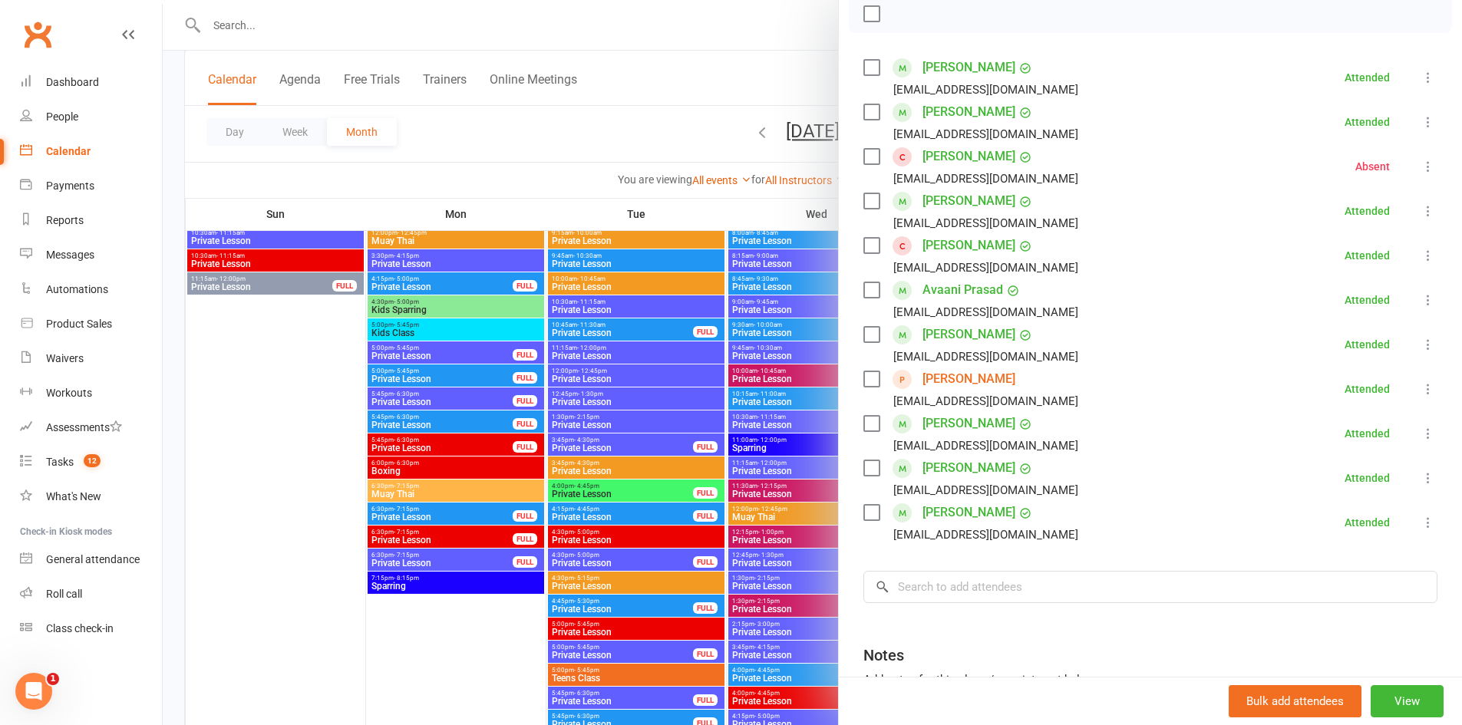
click at [686, 402] on div at bounding box center [812, 362] width 1299 height 725
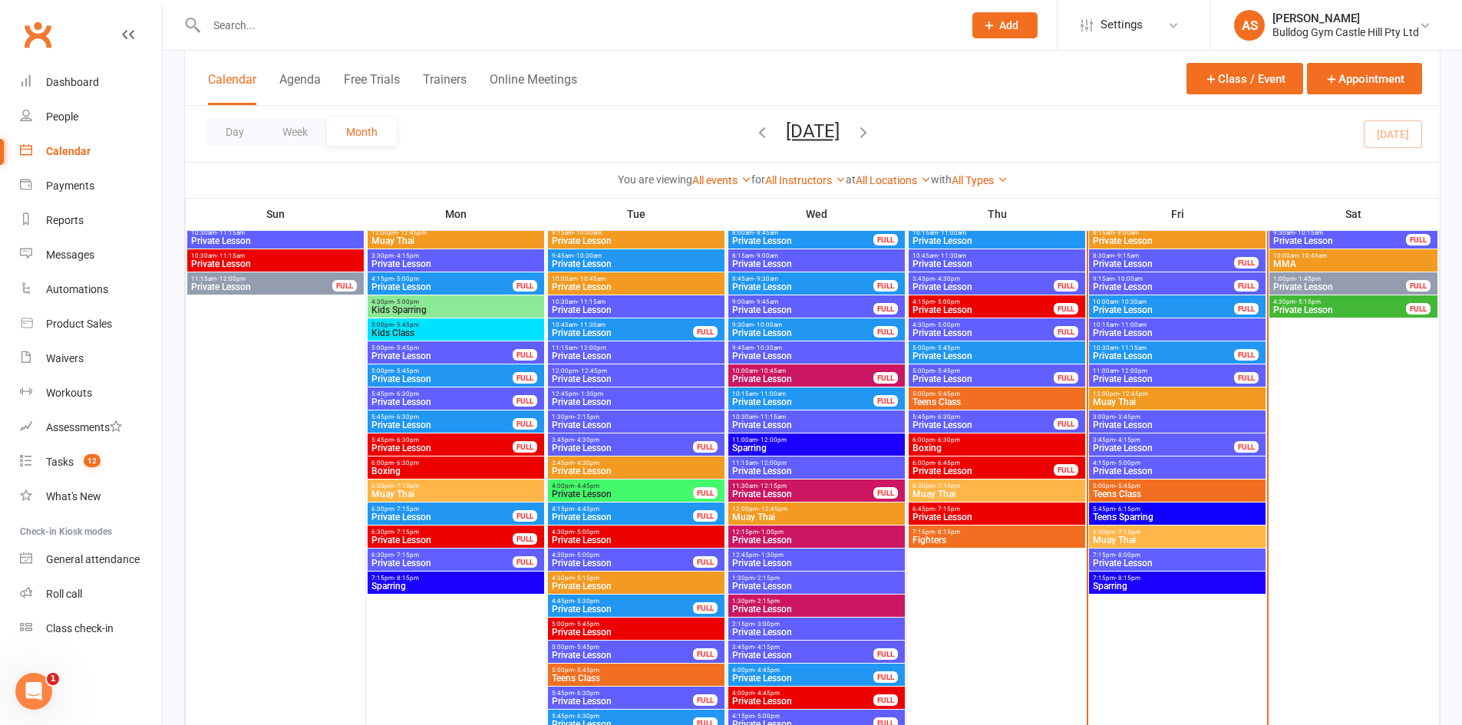
click at [1170, 537] on span "Muay Thai" at bounding box center [1177, 540] width 170 height 9
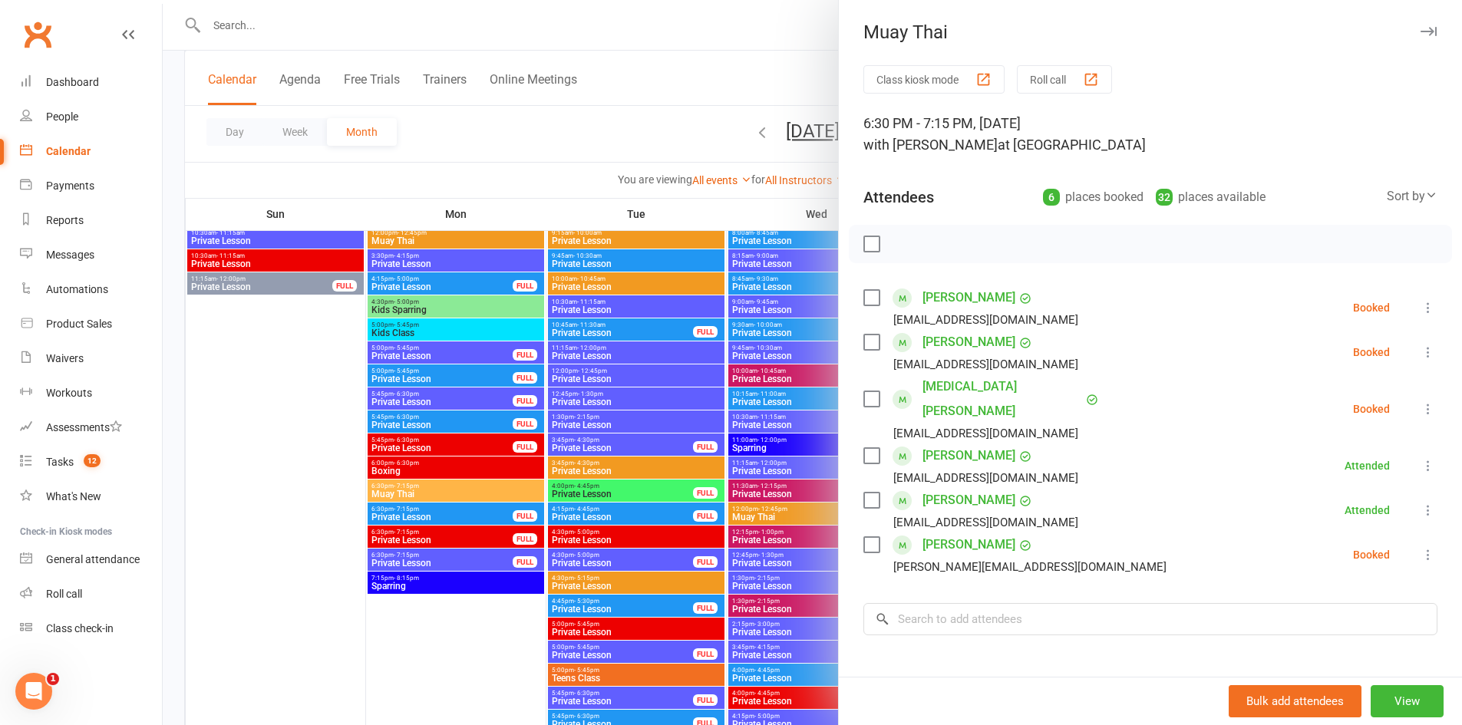
click at [720, 418] on div at bounding box center [812, 362] width 1299 height 725
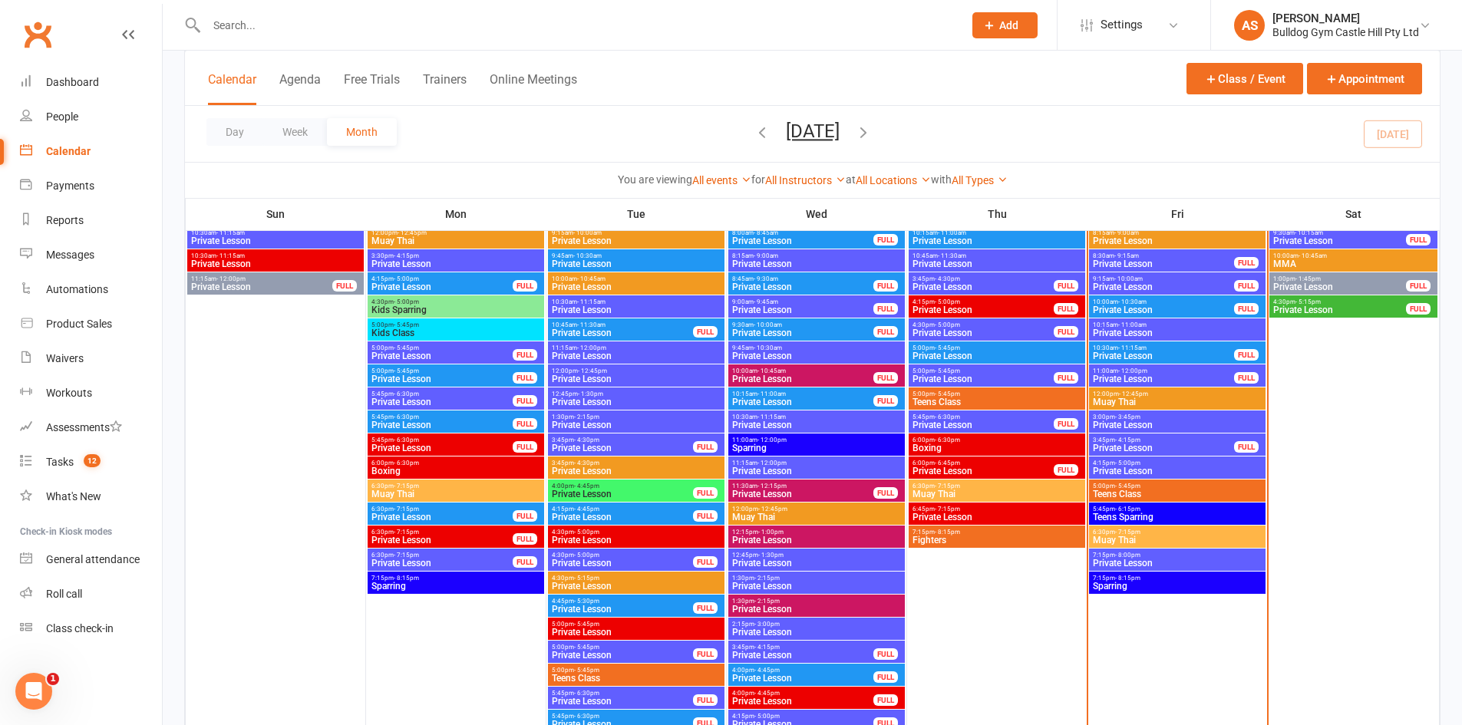
click at [1210, 559] on span "Private Lesson" at bounding box center [1177, 563] width 170 height 9
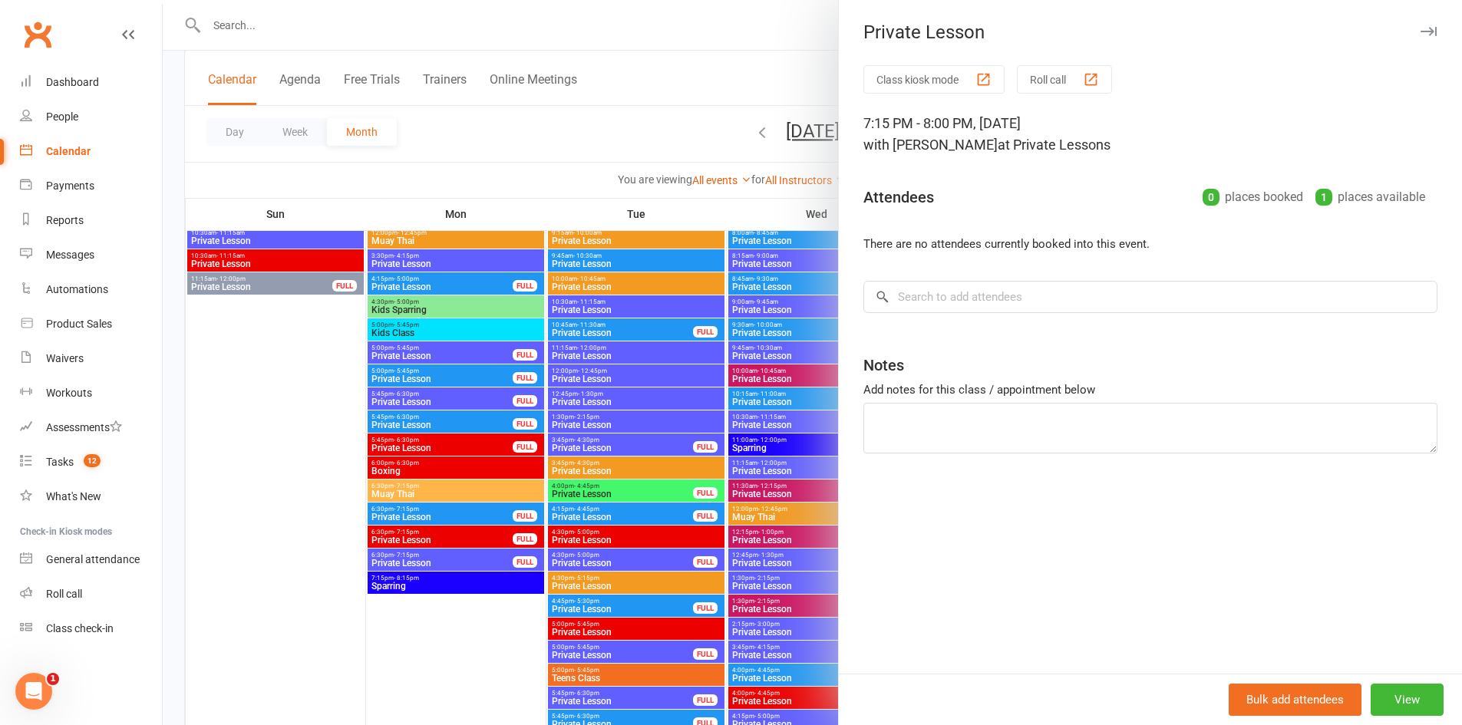
drag, startPoint x: 464, startPoint y: 381, endPoint x: 486, endPoint y: 369, distance: 24.8
click at [469, 381] on div at bounding box center [812, 362] width 1299 height 725
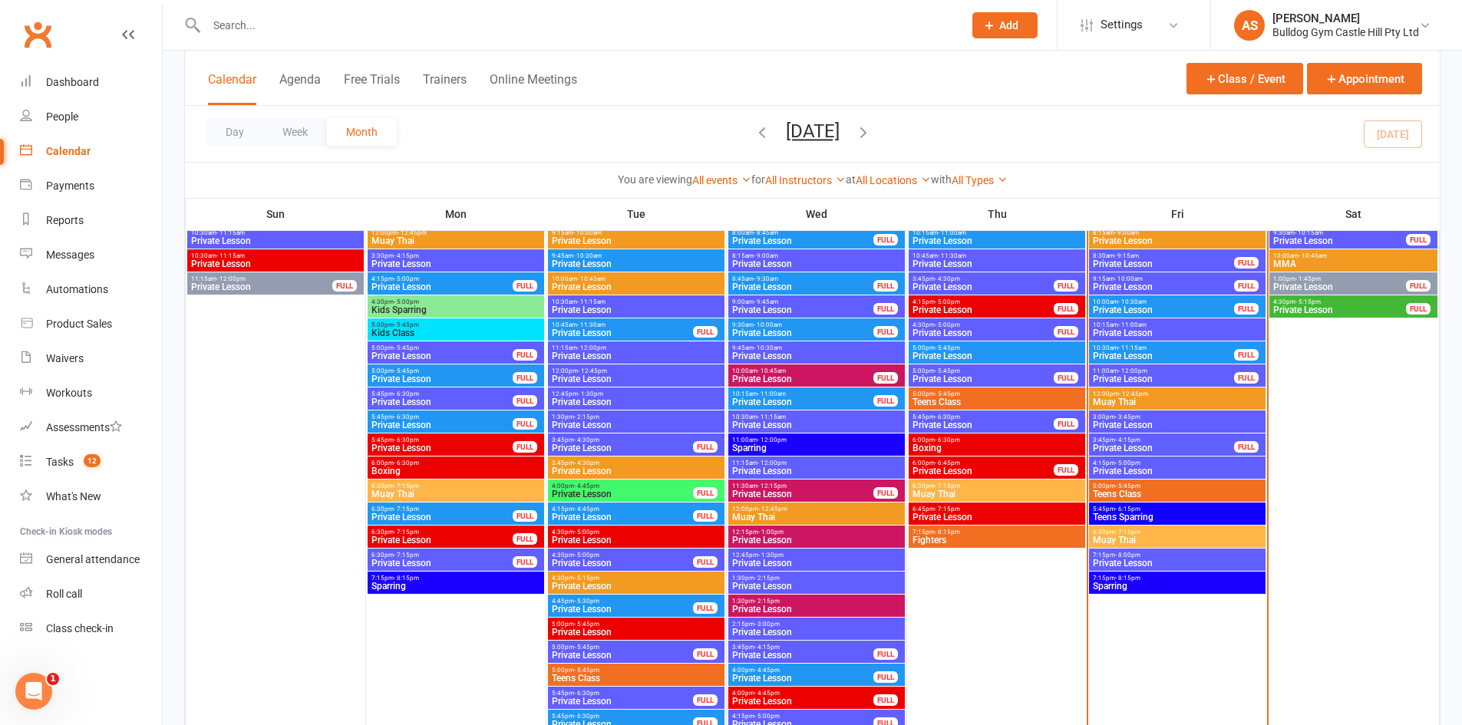
drag, startPoint x: 291, startPoint y: 190, endPoint x: 319, endPoint y: 186, distance: 28.7
click at [262, 182] on div "You are viewing All events All events Empty events Full events Non-empty events…" at bounding box center [812, 179] width 1255 height 35
click at [1137, 539] on span "Muay Thai" at bounding box center [1177, 540] width 170 height 9
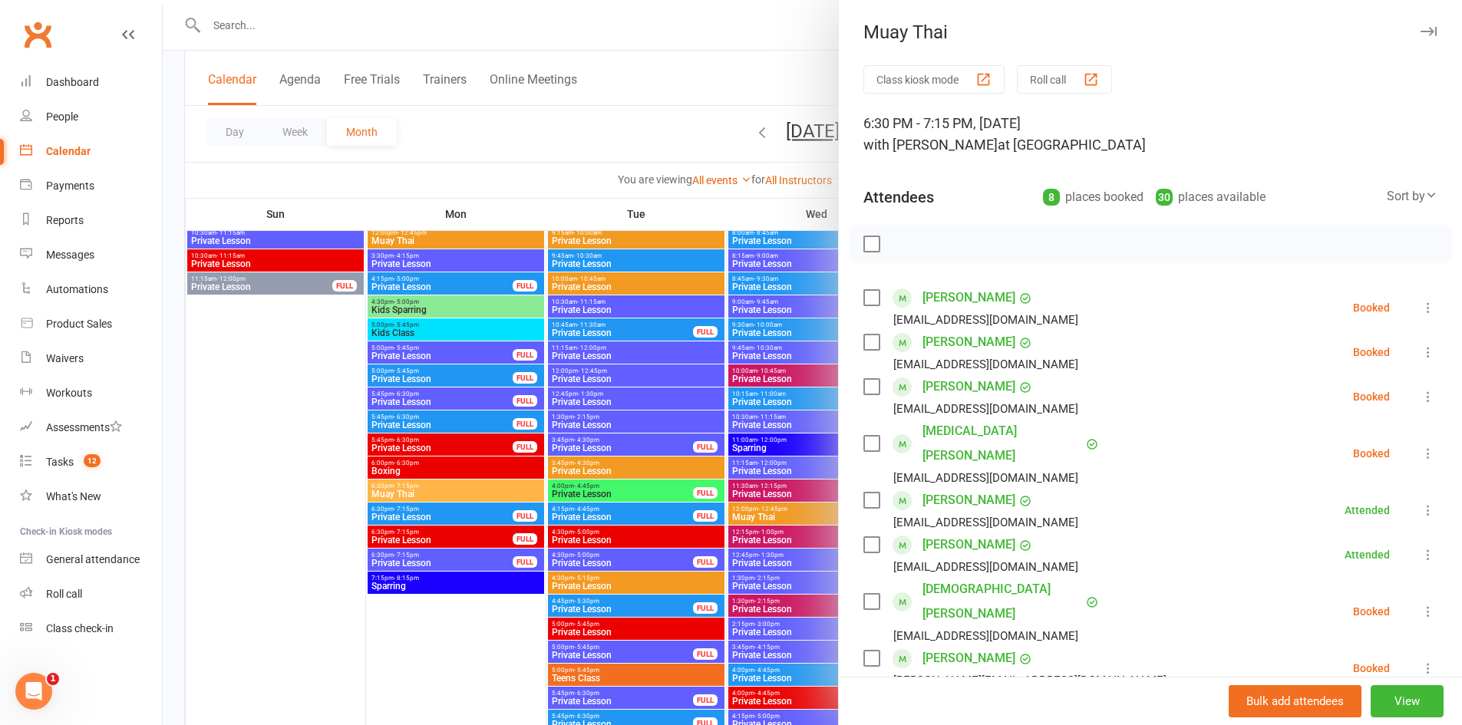
click at [698, 408] on div at bounding box center [812, 362] width 1299 height 725
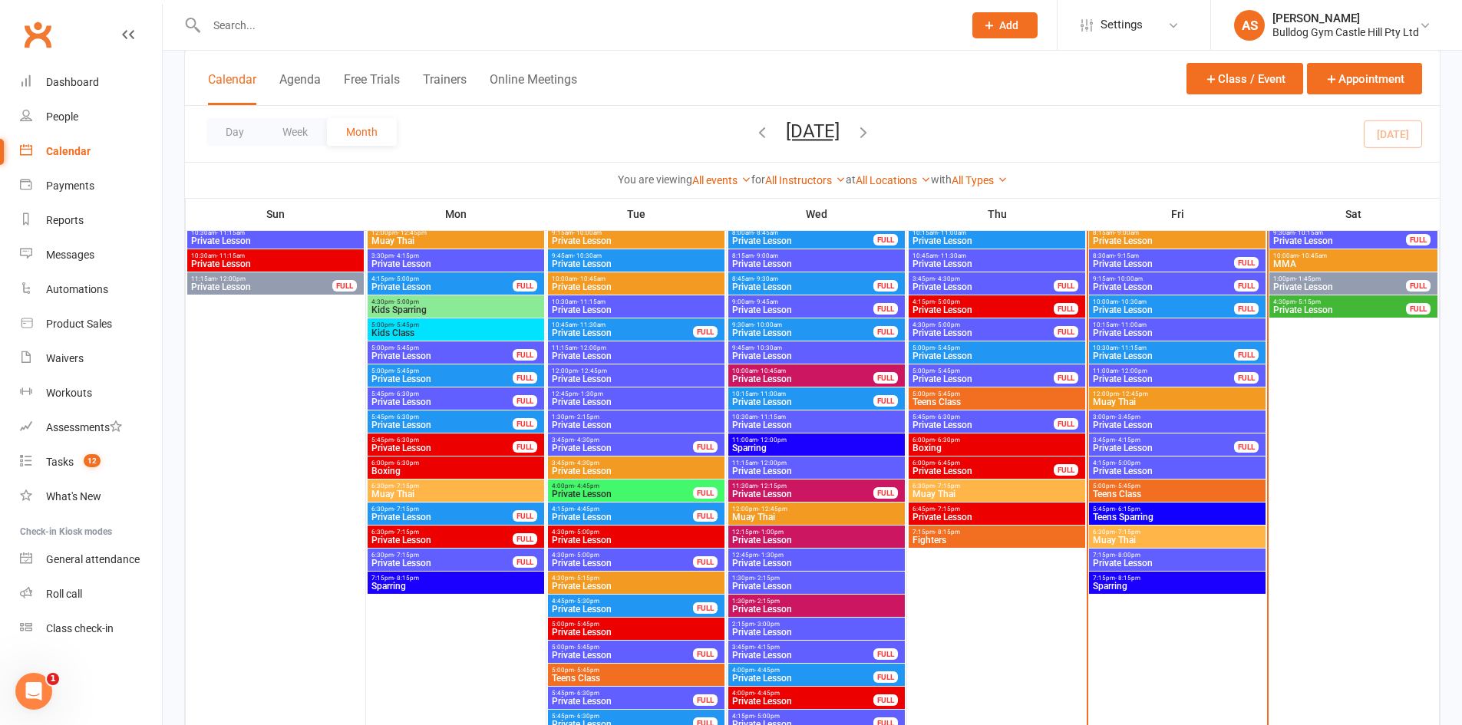
click at [1124, 536] on span "Muay Thai" at bounding box center [1177, 540] width 170 height 9
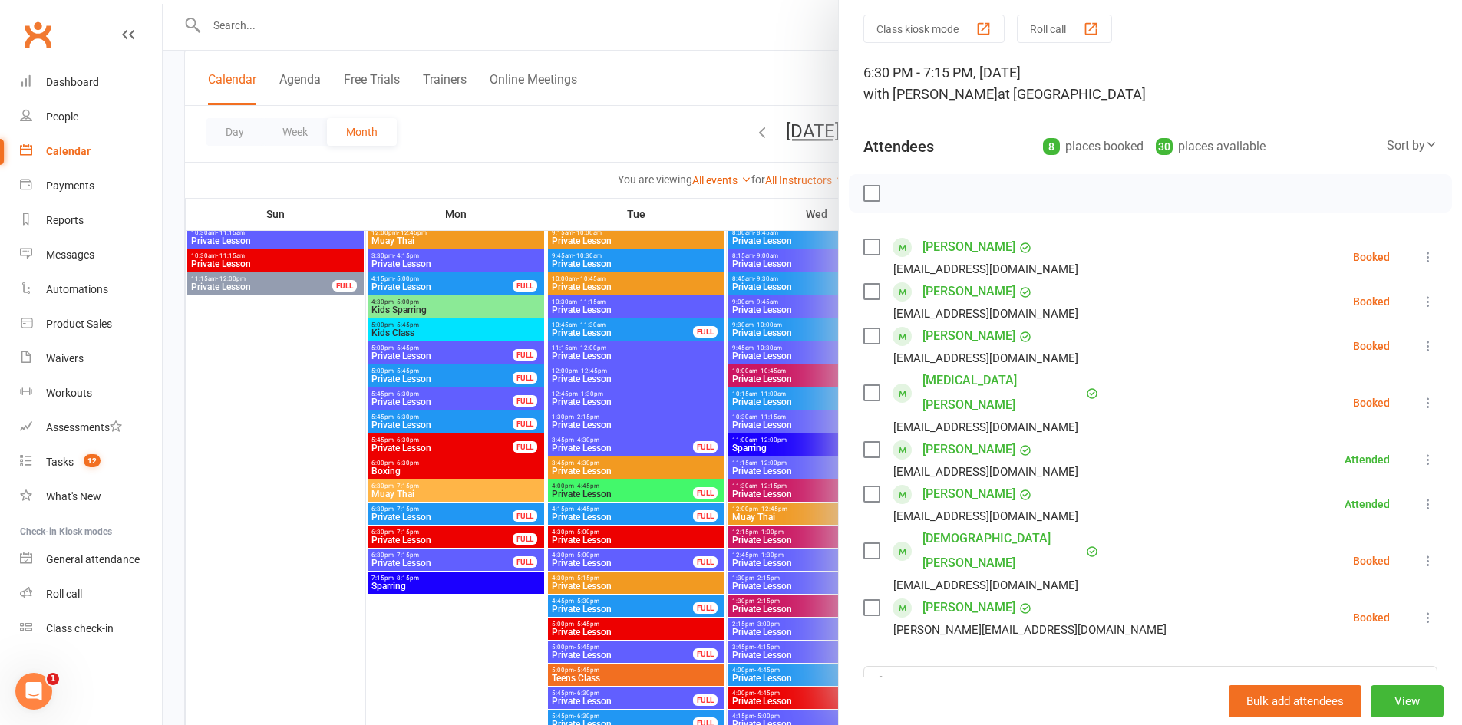
scroll to position [77, 0]
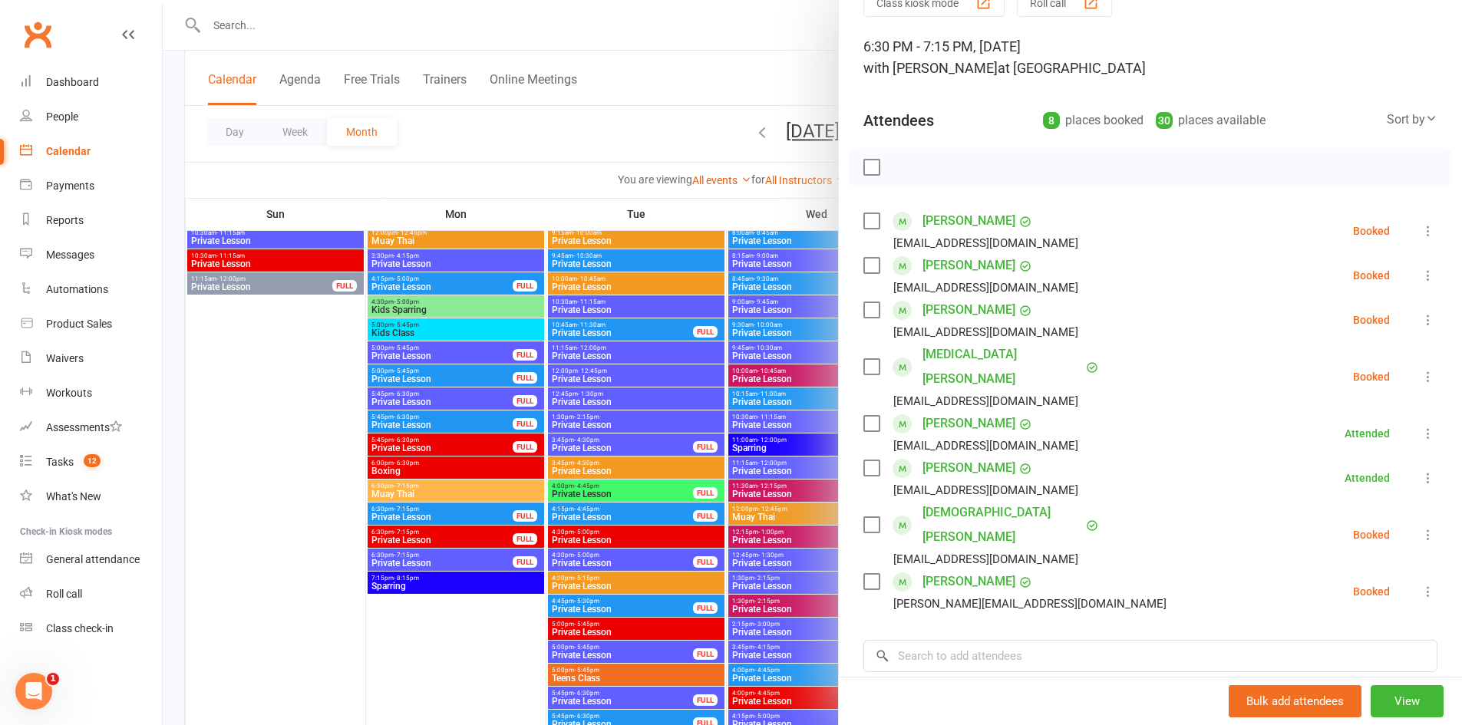
click at [457, 614] on div at bounding box center [812, 362] width 1299 height 725
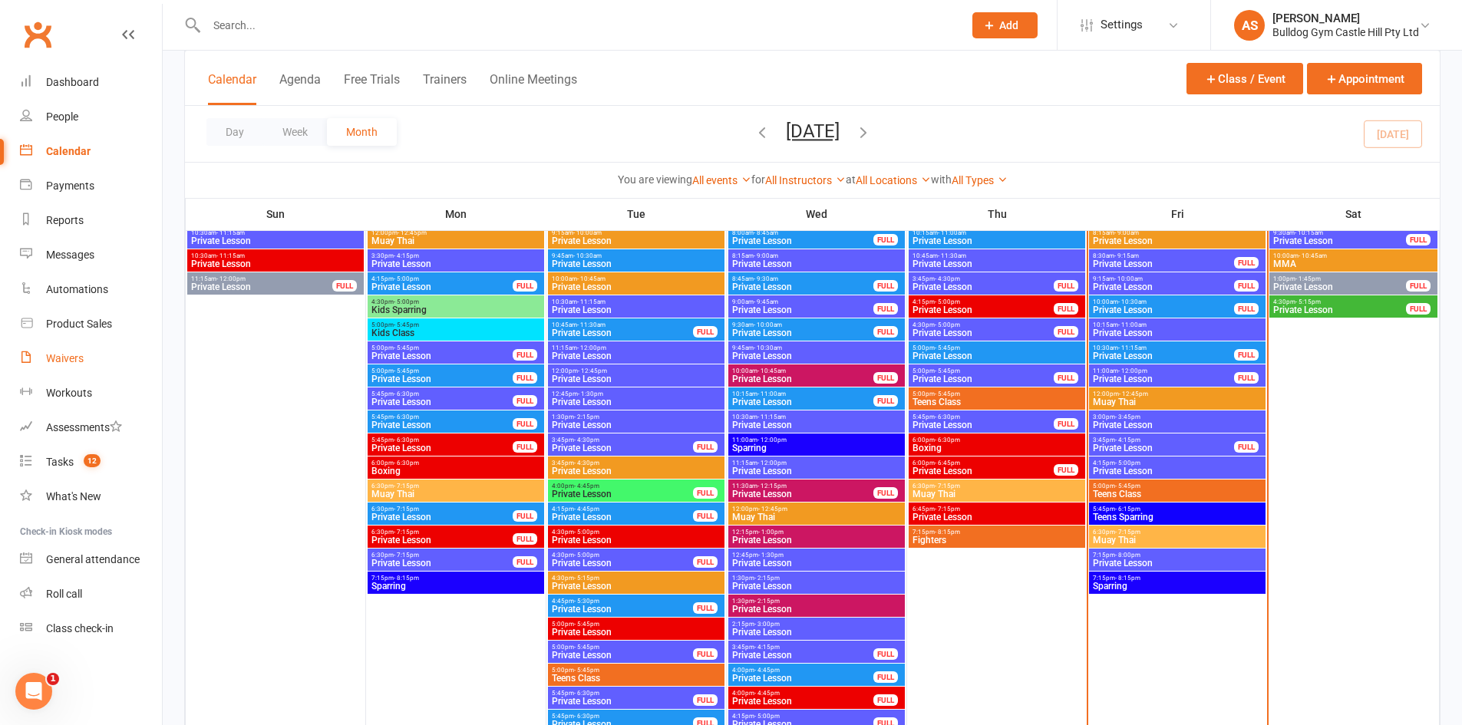
click at [102, 356] on link "Waivers" at bounding box center [91, 359] width 142 height 35
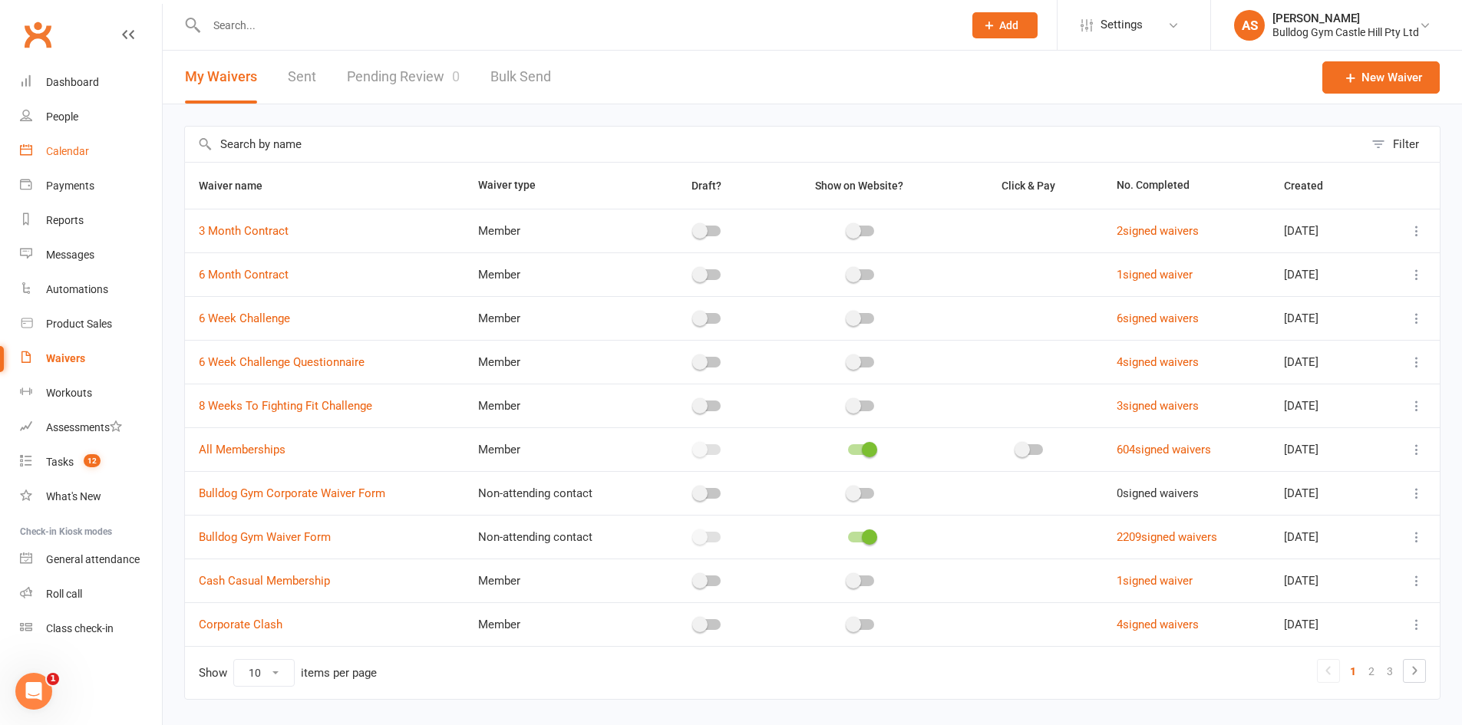
click at [64, 144] on link "Calendar" at bounding box center [91, 151] width 142 height 35
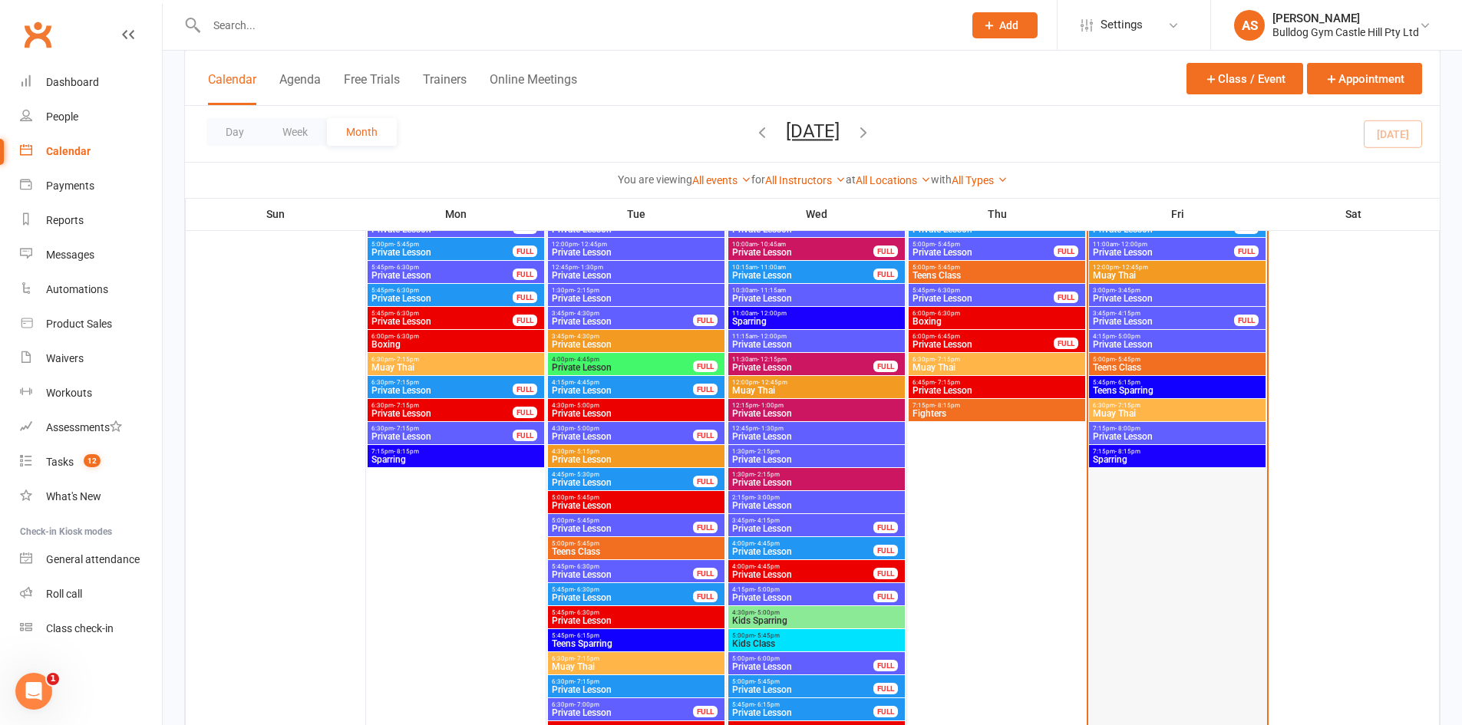
scroll to position [2456, 0]
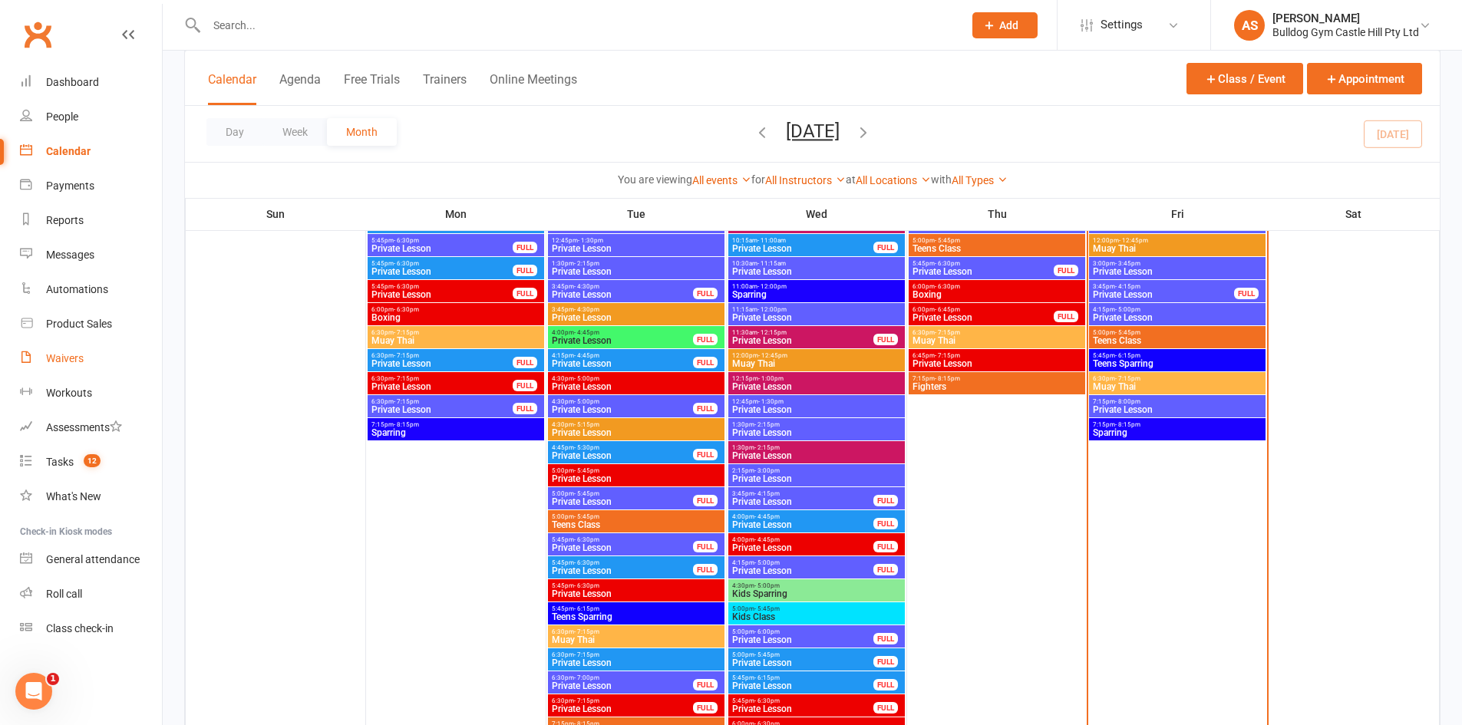
click at [46, 360] on div "Waivers" at bounding box center [65, 358] width 38 height 12
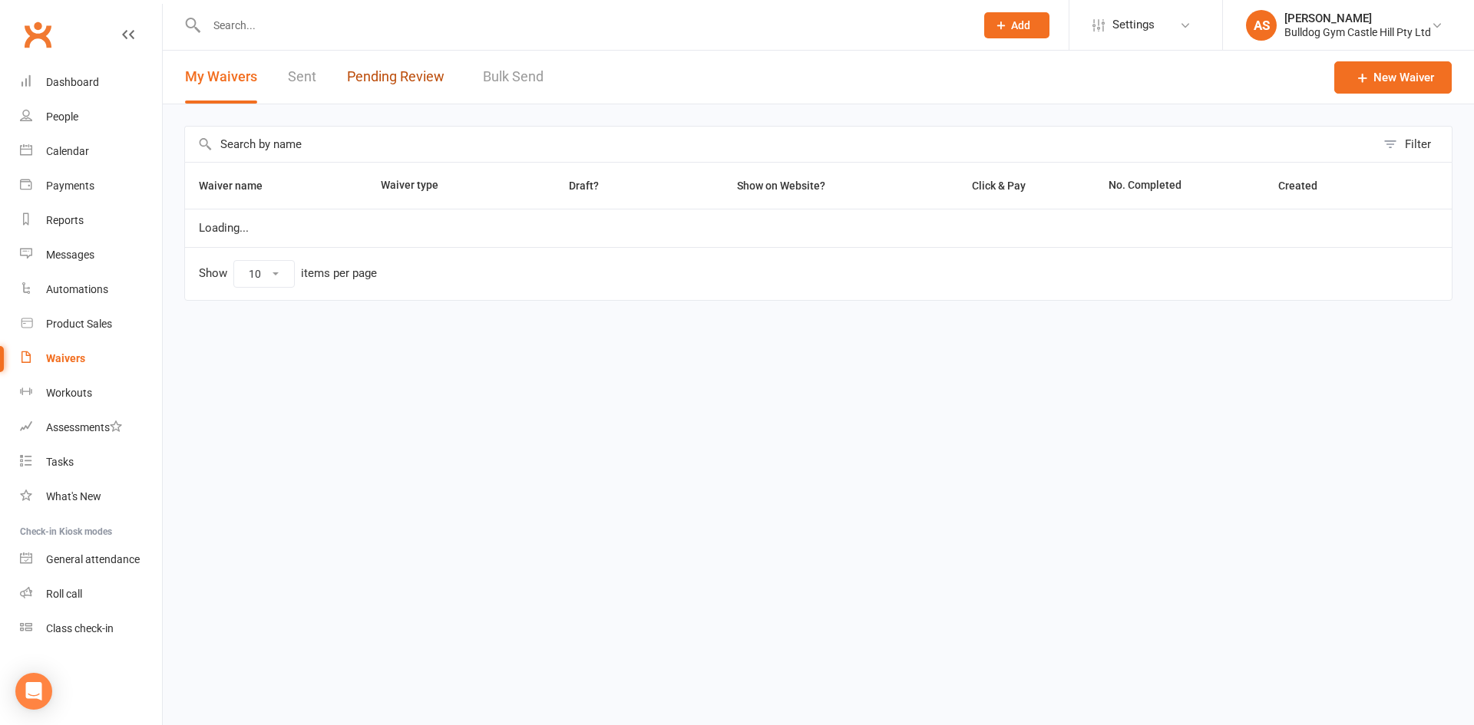
click at [423, 91] on link "Pending Review" at bounding box center [399, 77] width 105 height 53
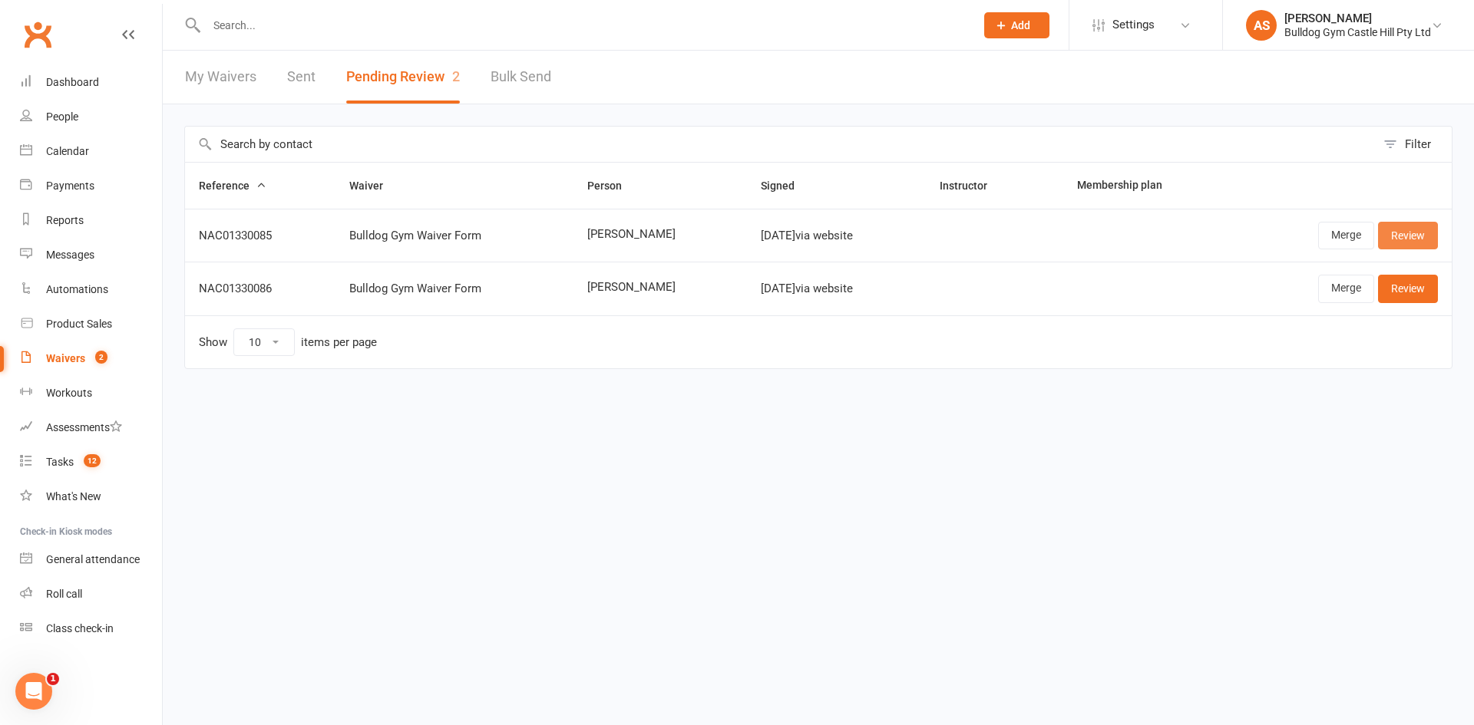
click at [1388, 243] on link "Review" at bounding box center [1408, 236] width 60 height 28
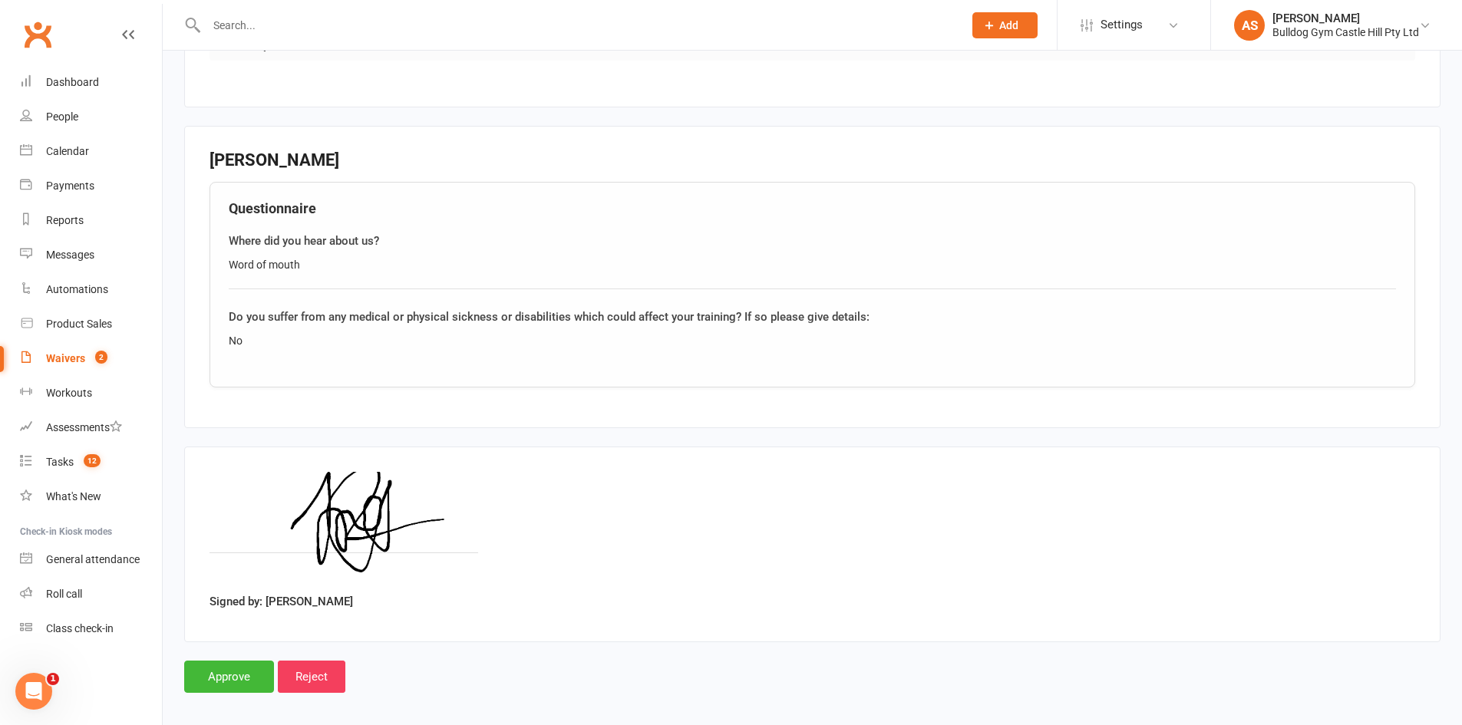
scroll to position [1088, 0]
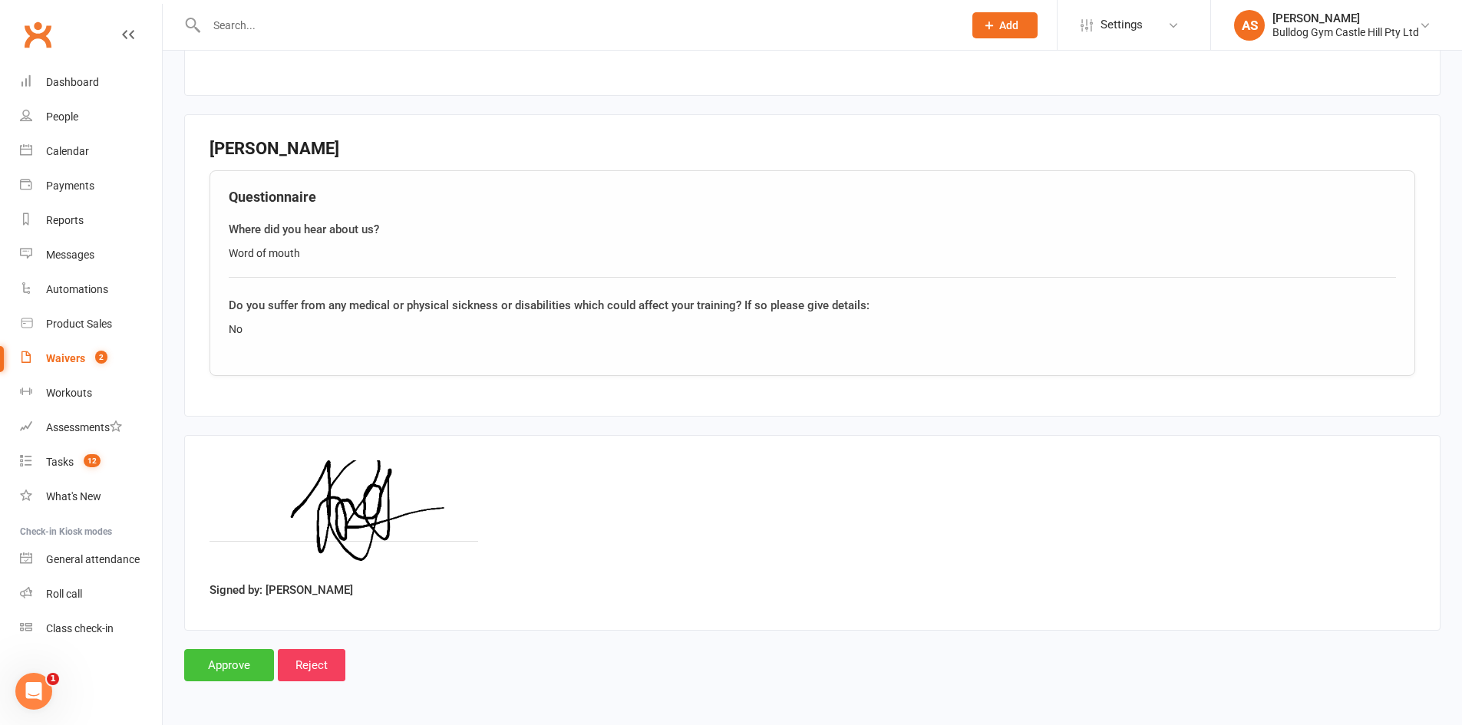
click at [216, 669] on input "Approve" at bounding box center [229, 665] width 90 height 32
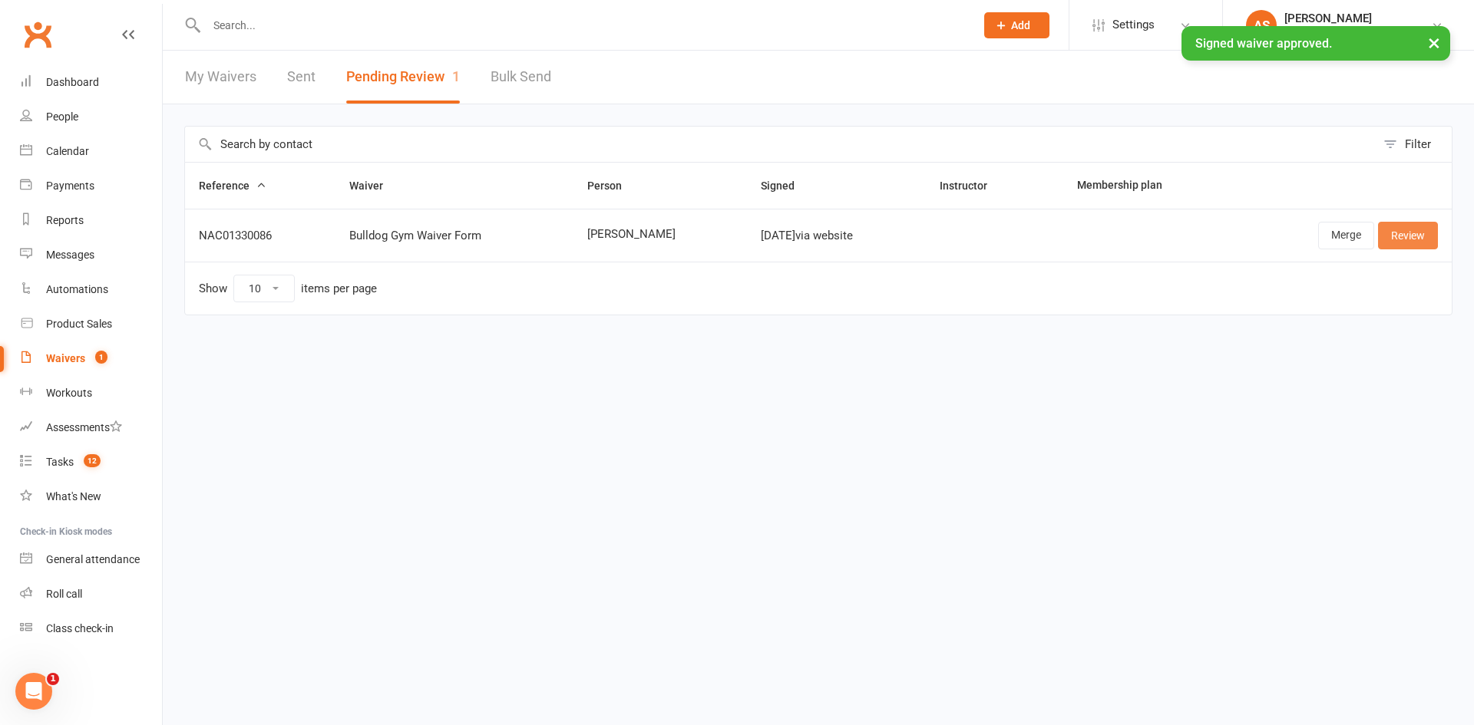
click at [1412, 233] on link "Review" at bounding box center [1408, 236] width 60 height 28
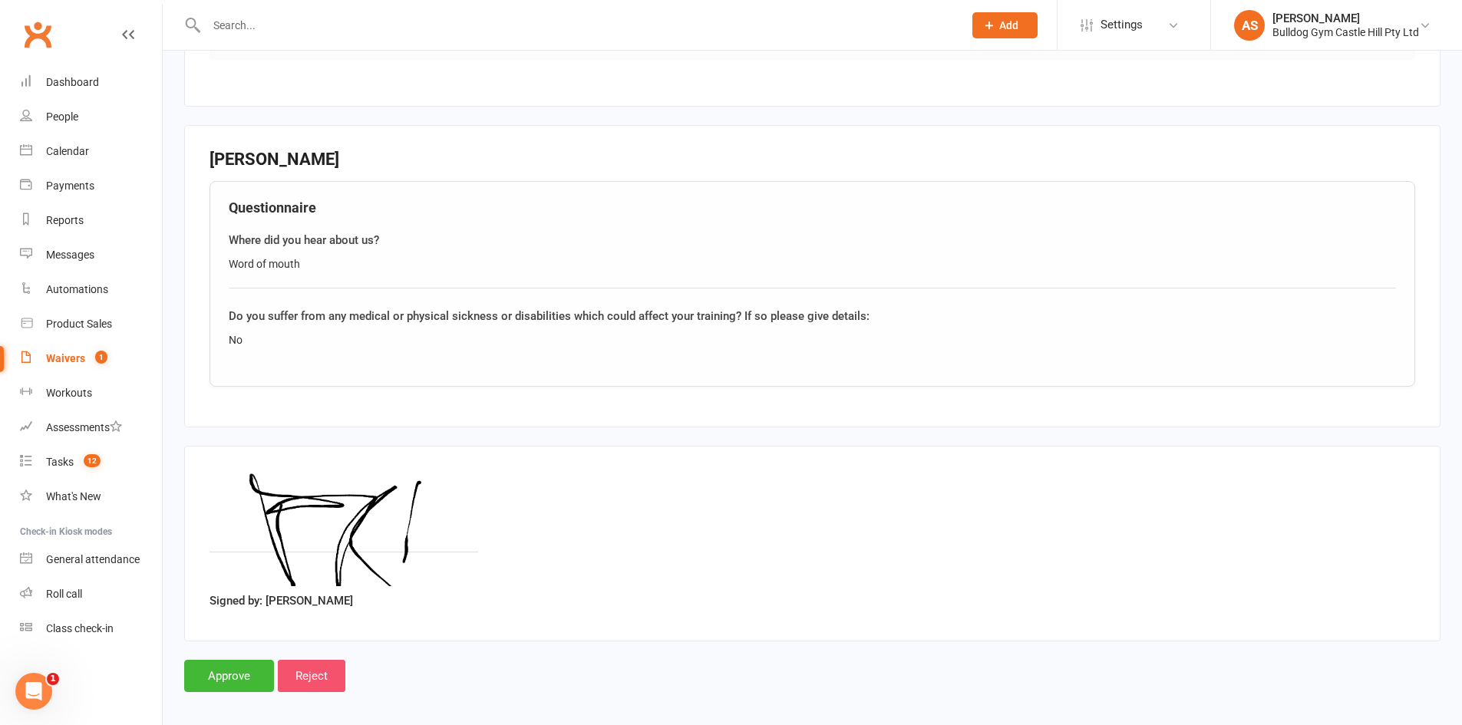
scroll to position [977, 0]
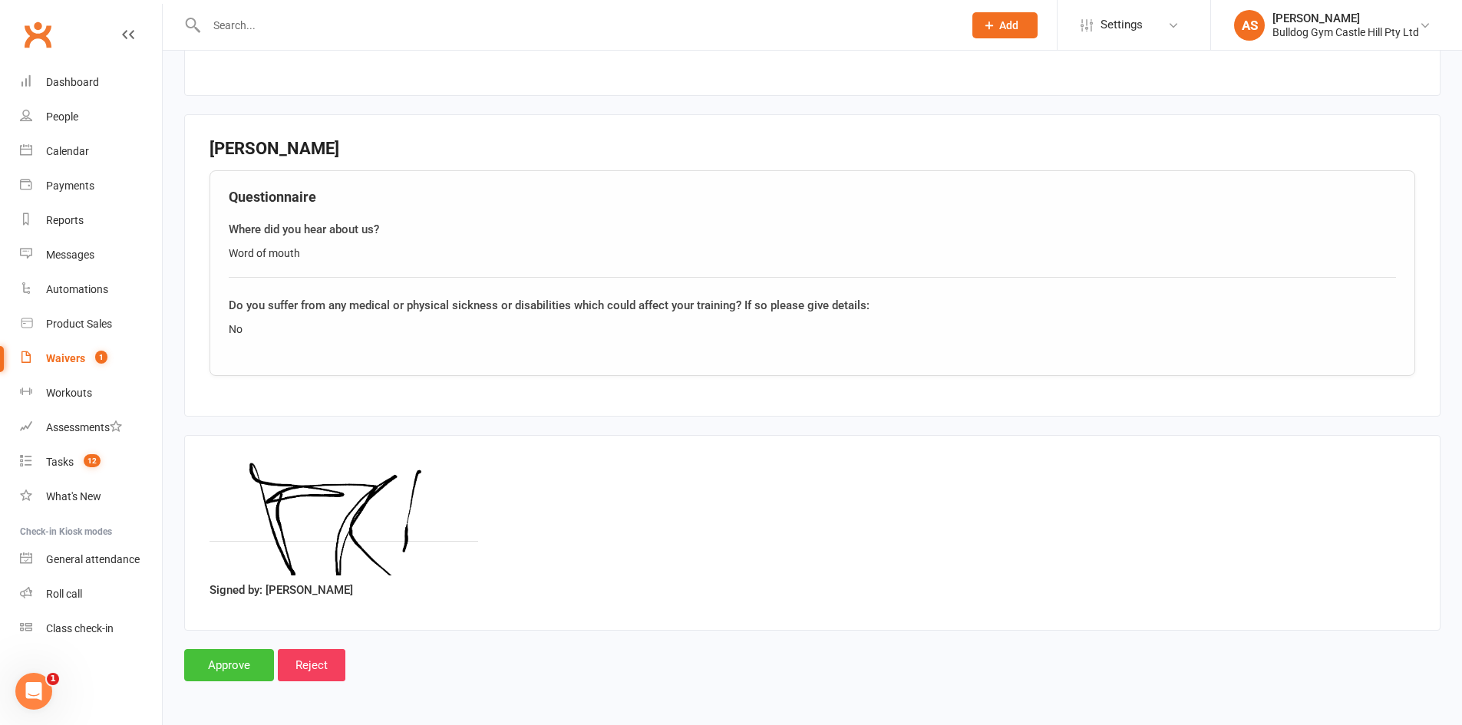
click at [220, 665] on input "Approve" at bounding box center [229, 665] width 90 height 32
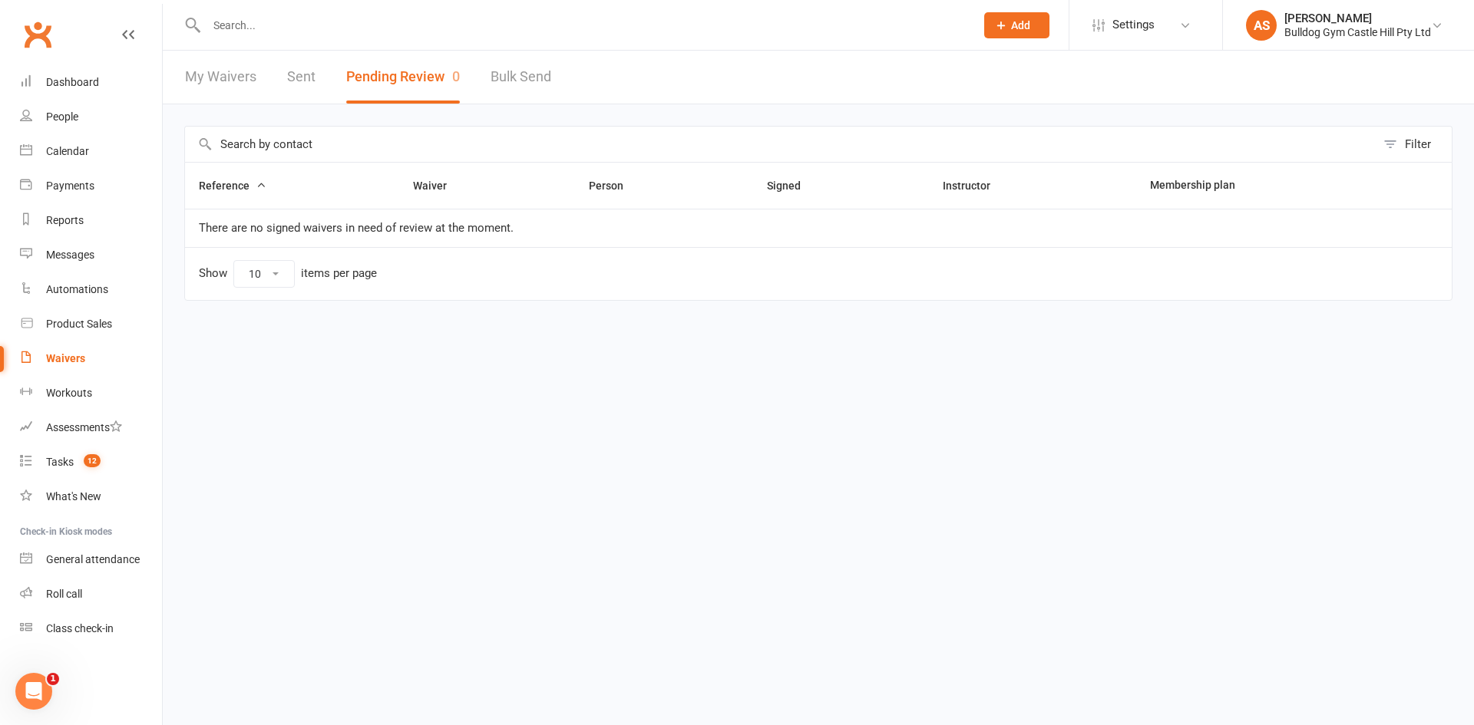
click at [1025, 32] on button "Add" at bounding box center [1016, 25] width 65 height 26
click at [974, 77] on link "Prospect" at bounding box center [1000, 68] width 137 height 35
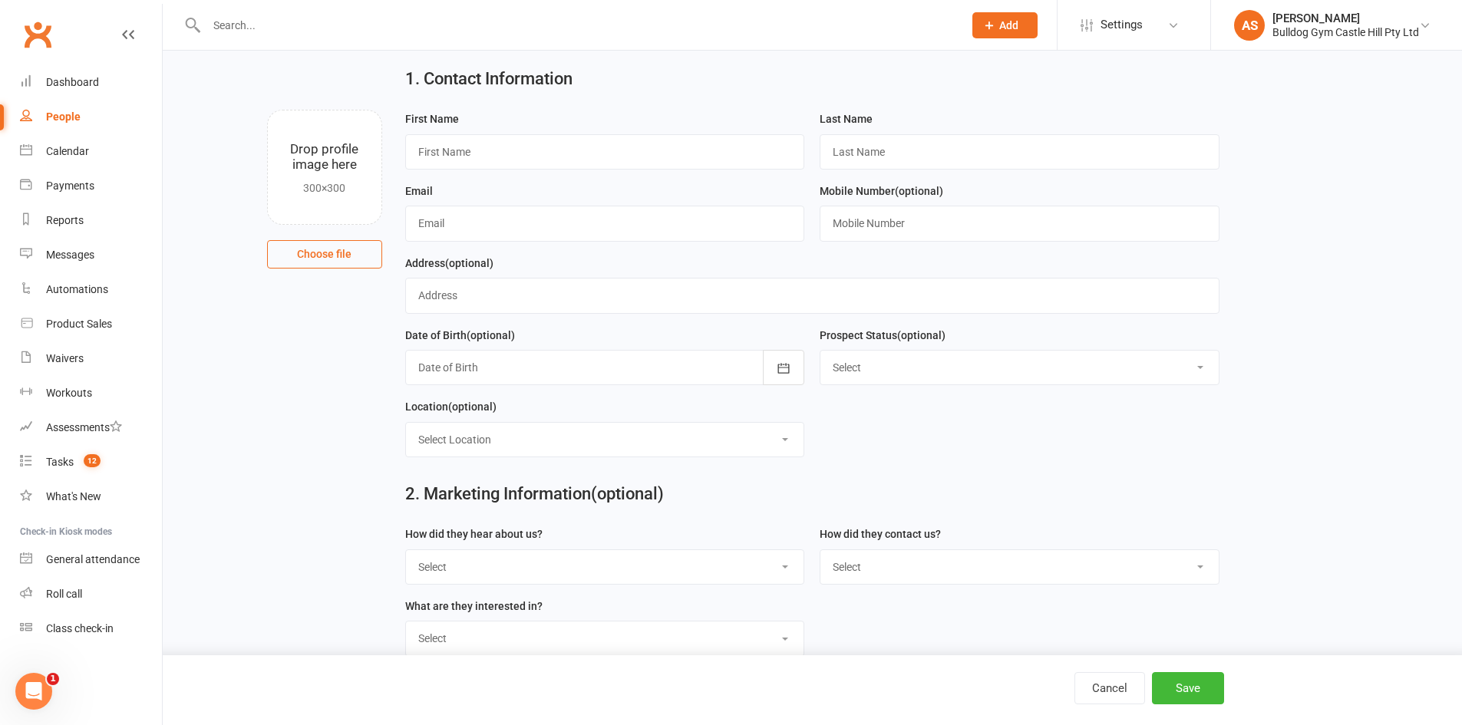
scroll to position [77, 0]
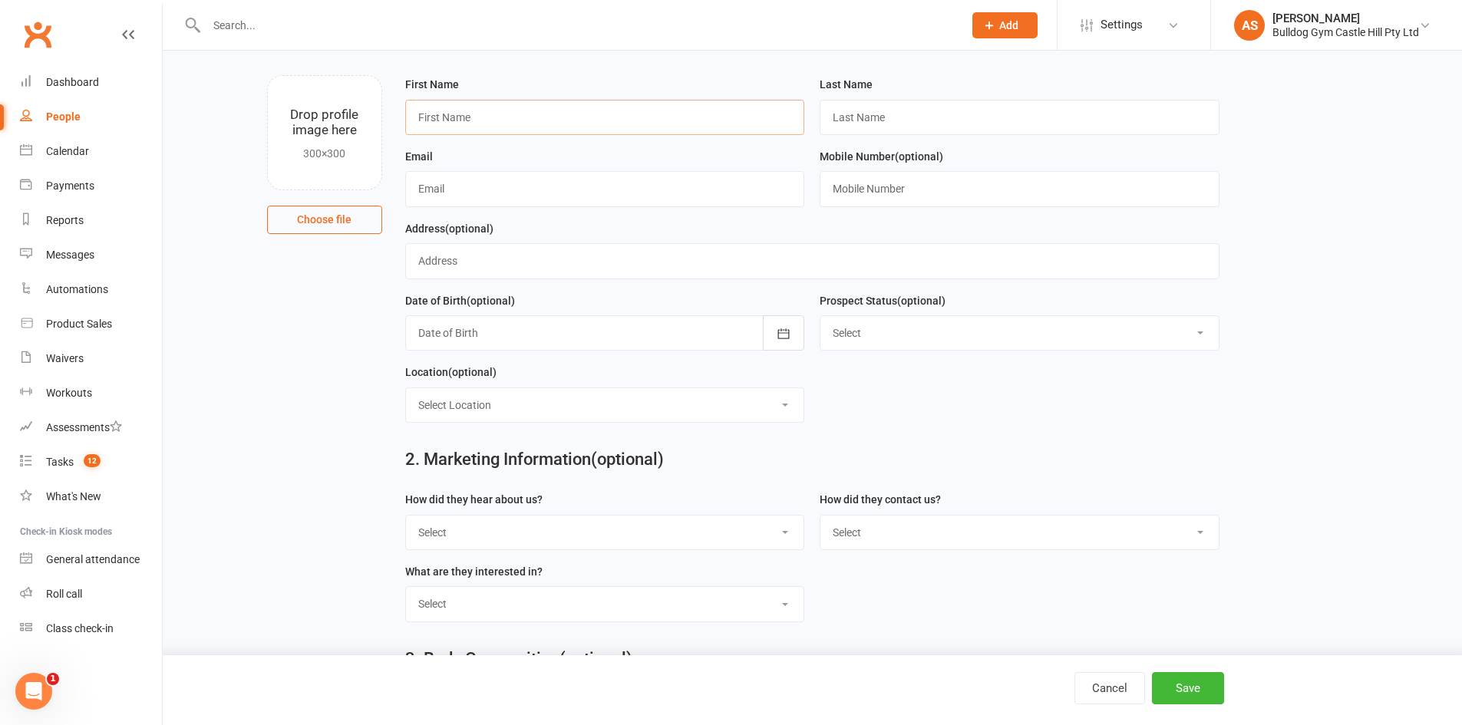
click at [722, 106] on input "text" at bounding box center [605, 117] width 400 height 35
type input "Thomas"
click at [935, 114] on input "text" at bounding box center [1020, 117] width 400 height 35
type input "Refalo"
click at [521, 183] on input "text" at bounding box center [605, 188] width 400 height 35
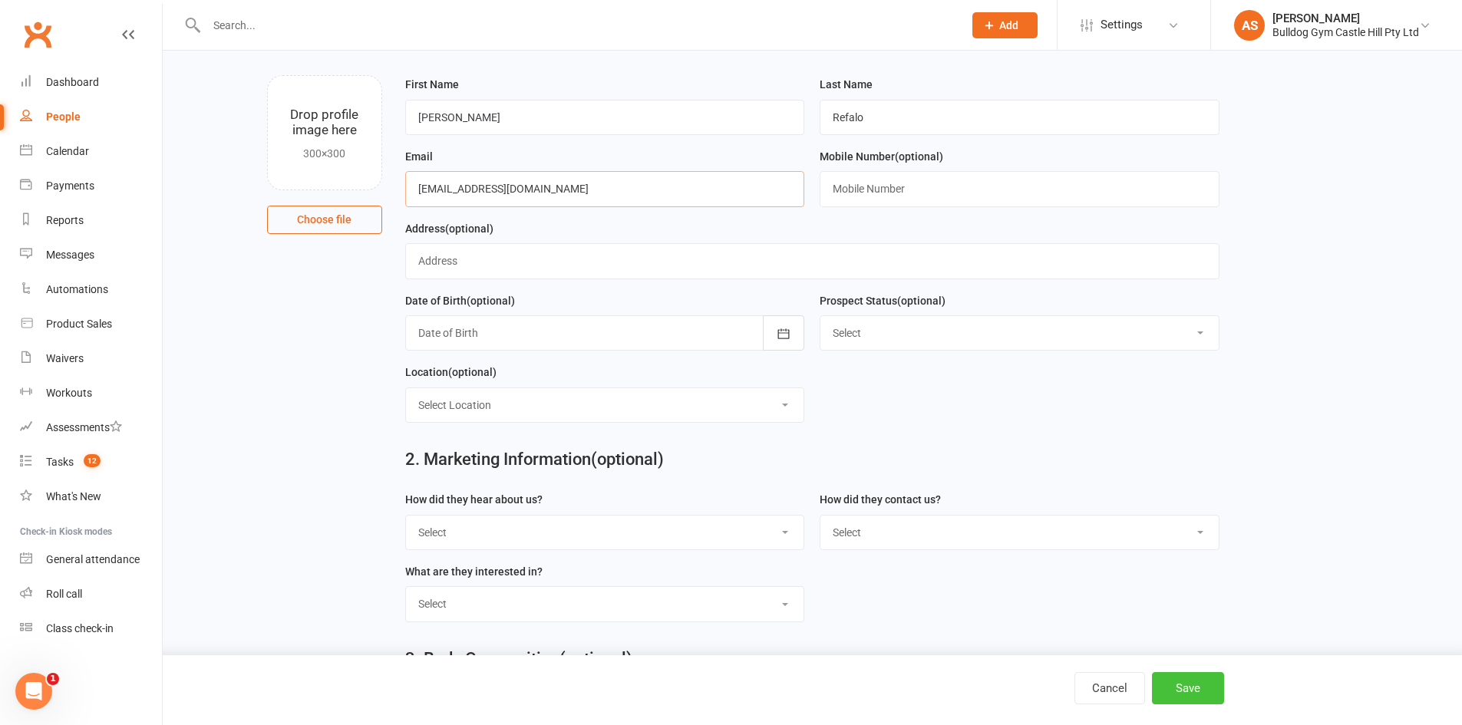
type input "trefalo1@gmail.com"
click at [1202, 683] on button "Save" at bounding box center [1188, 688] width 72 height 32
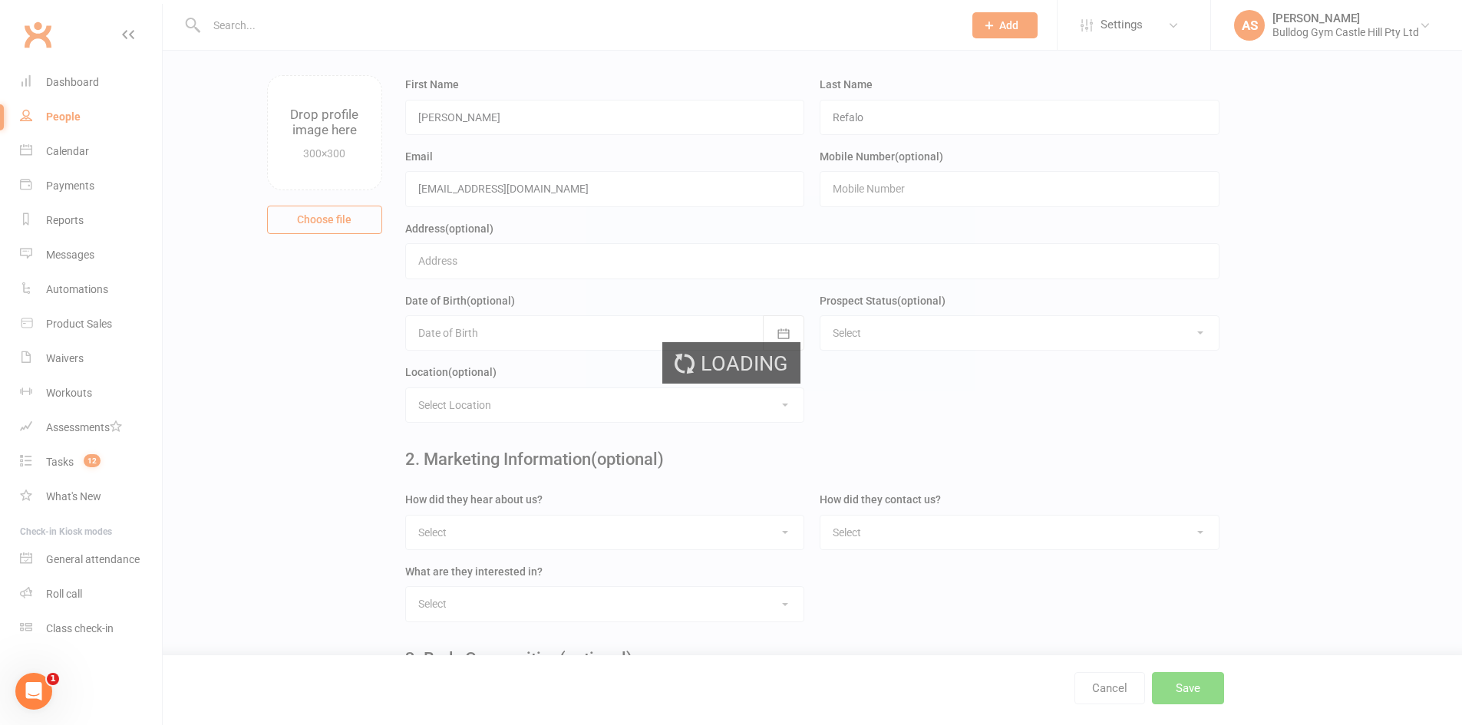
scroll to position [0, 0]
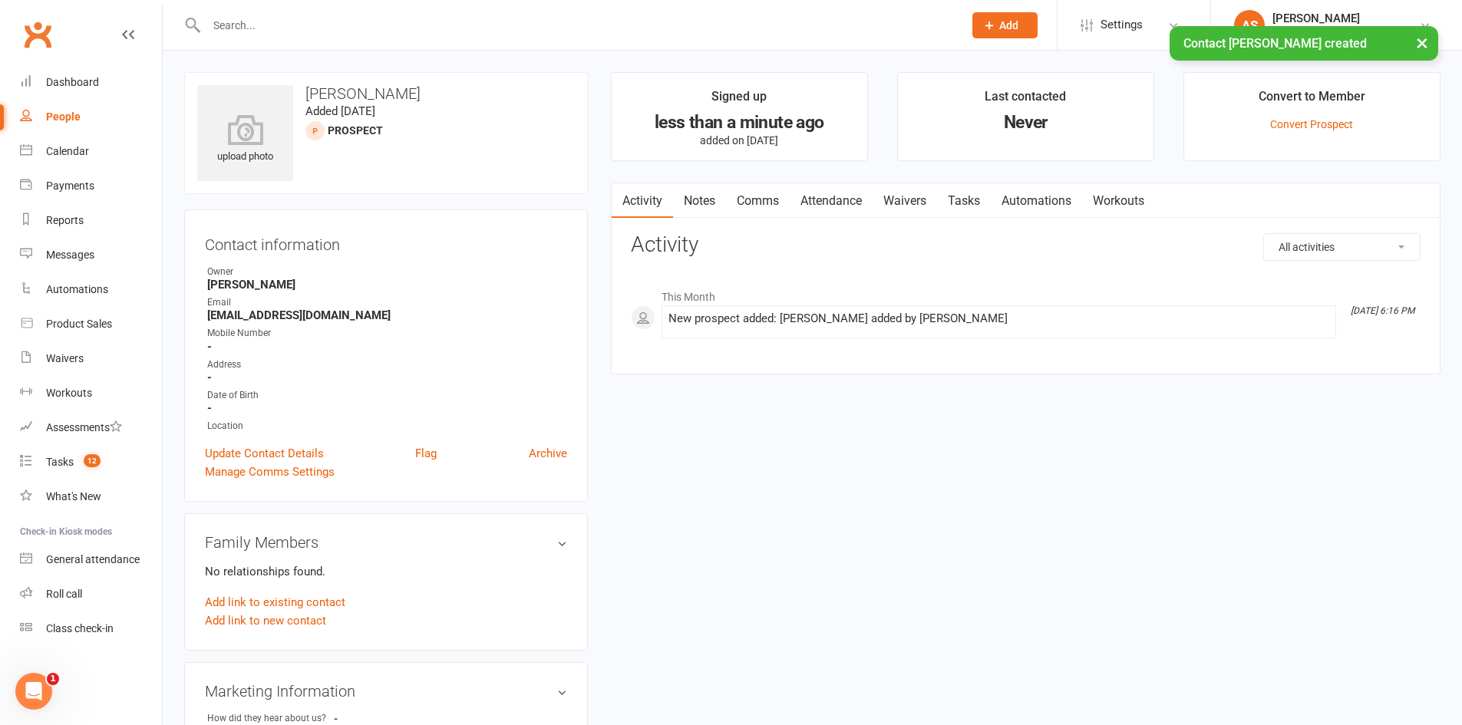
click at [997, 26] on div "× Contact Thomas Refalo created" at bounding box center [721, 26] width 1442 height 0
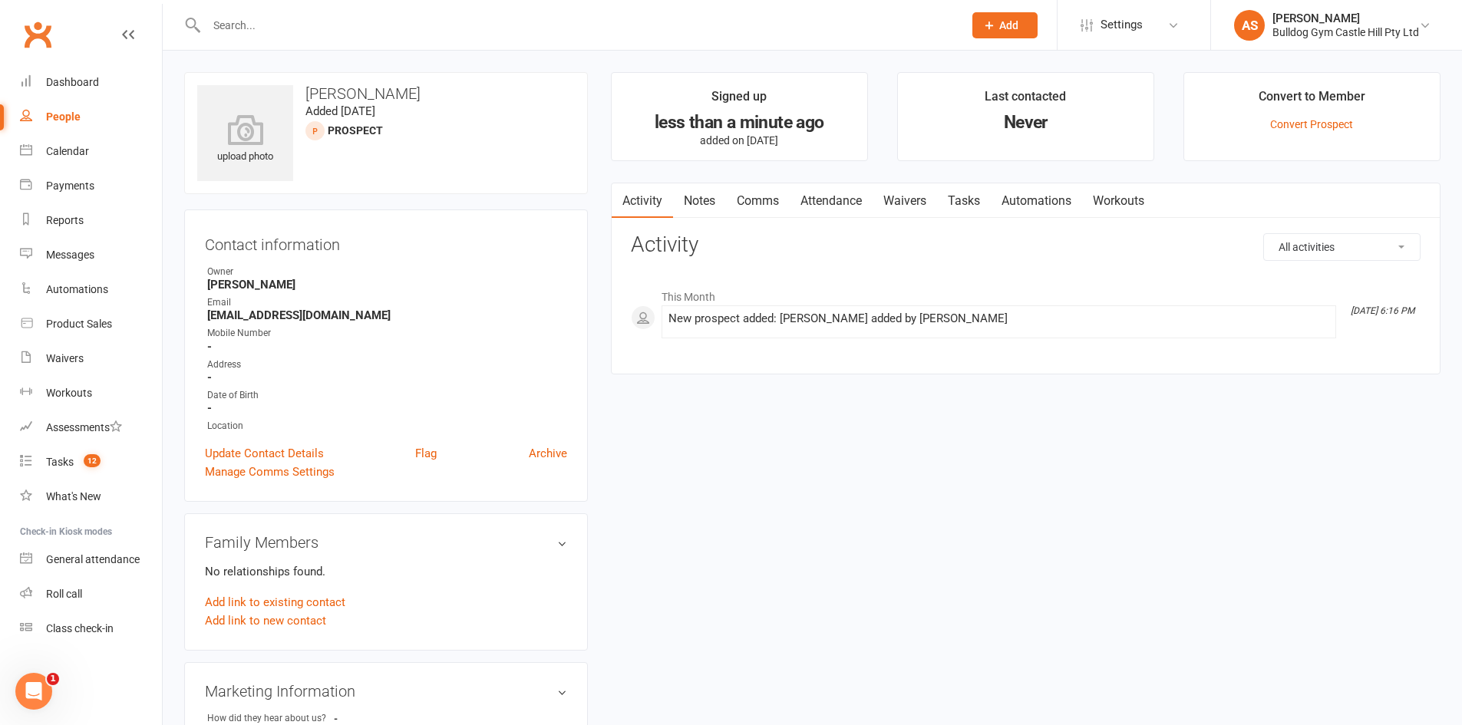
click at [1002, 32] on button "Add" at bounding box center [1004, 25] width 65 height 26
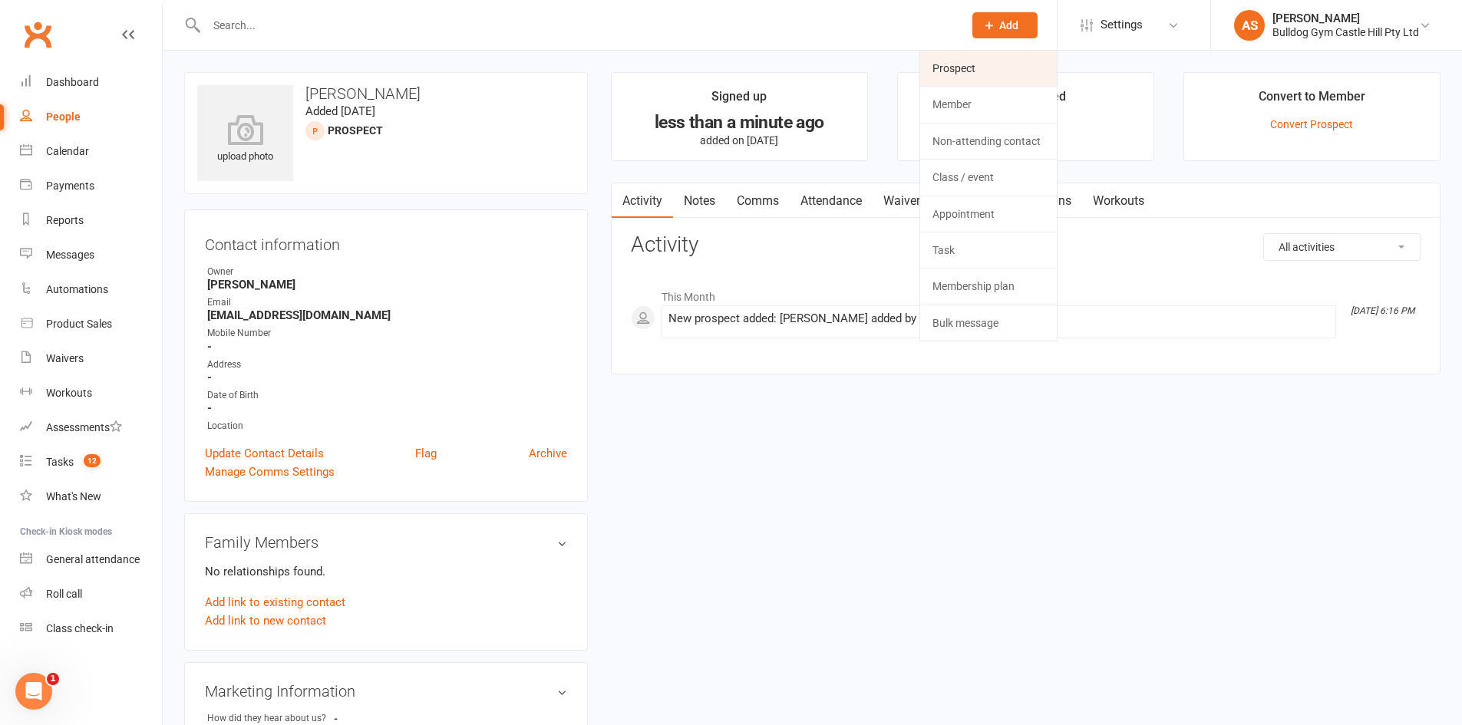
click at [969, 75] on link "Prospect" at bounding box center [988, 68] width 137 height 35
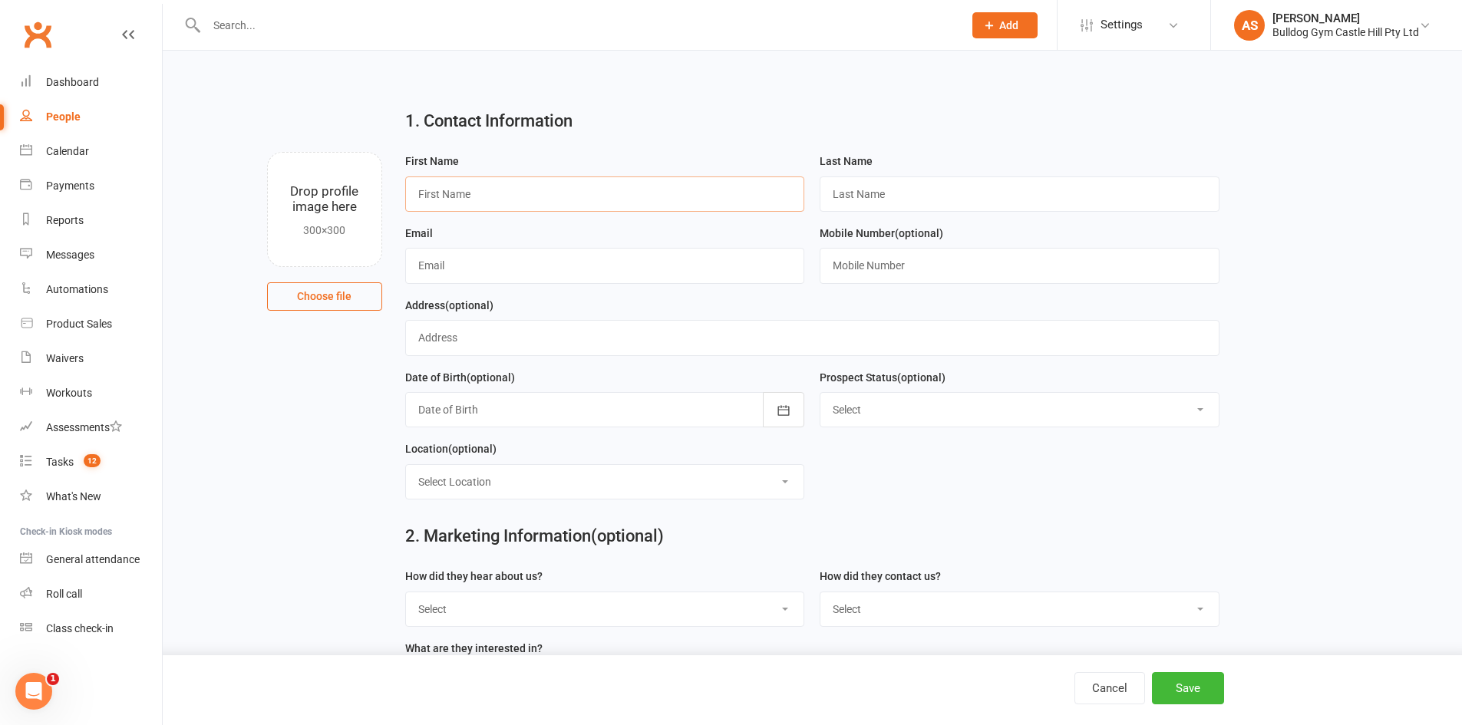
click at [697, 189] on input "text" at bounding box center [605, 194] width 400 height 35
type input "Joel"
click at [852, 200] on input "text" at bounding box center [1020, 194] width 400 height 35
type input "Refalo"
click at [638, 263] on input "text" at bounding box center [605, 265] width 400 height 35
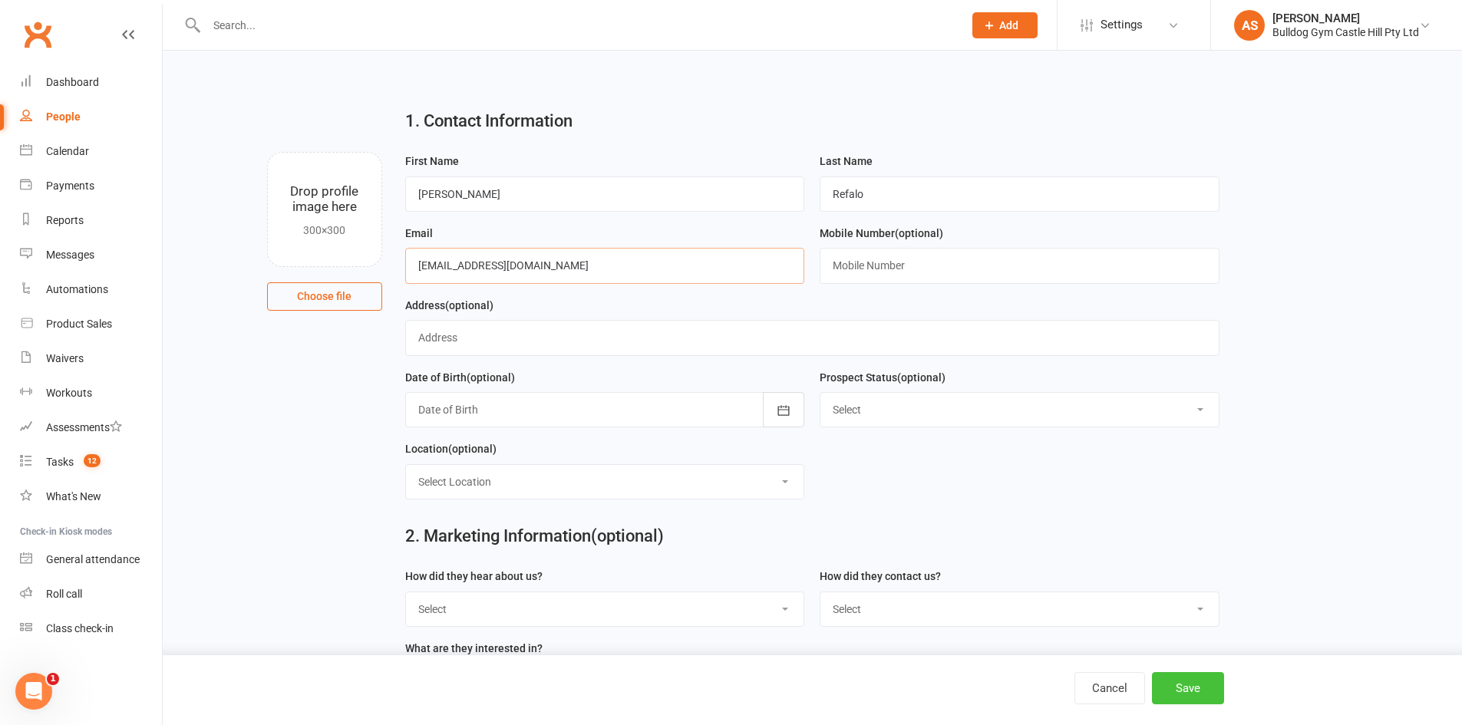
type input "Jrefalo01@gmail.com"
click at [1210, 703] on button "Save" at bounding box center [1188, 688] width 72 height 32
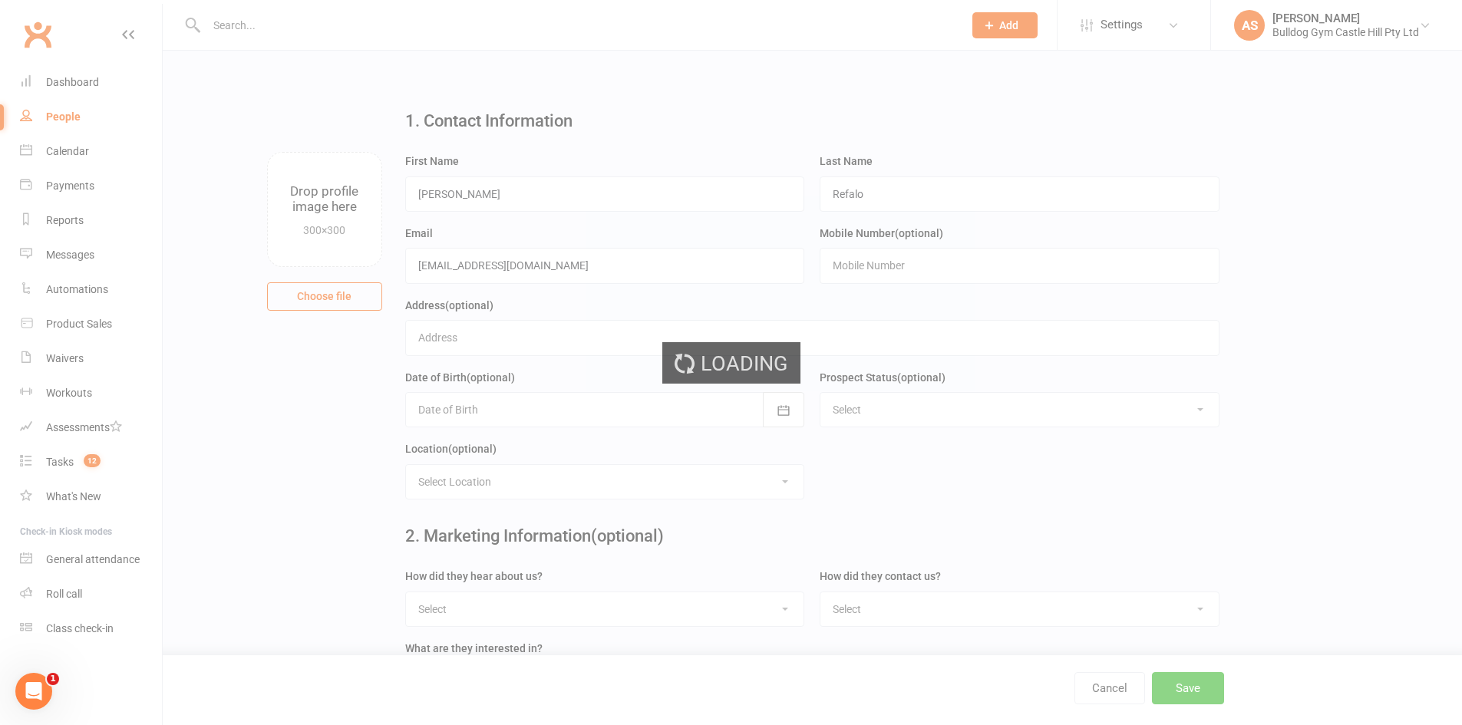
click at [1193, 685] on div "Loading" at bounding box center [731, 362] width 1462 height 725
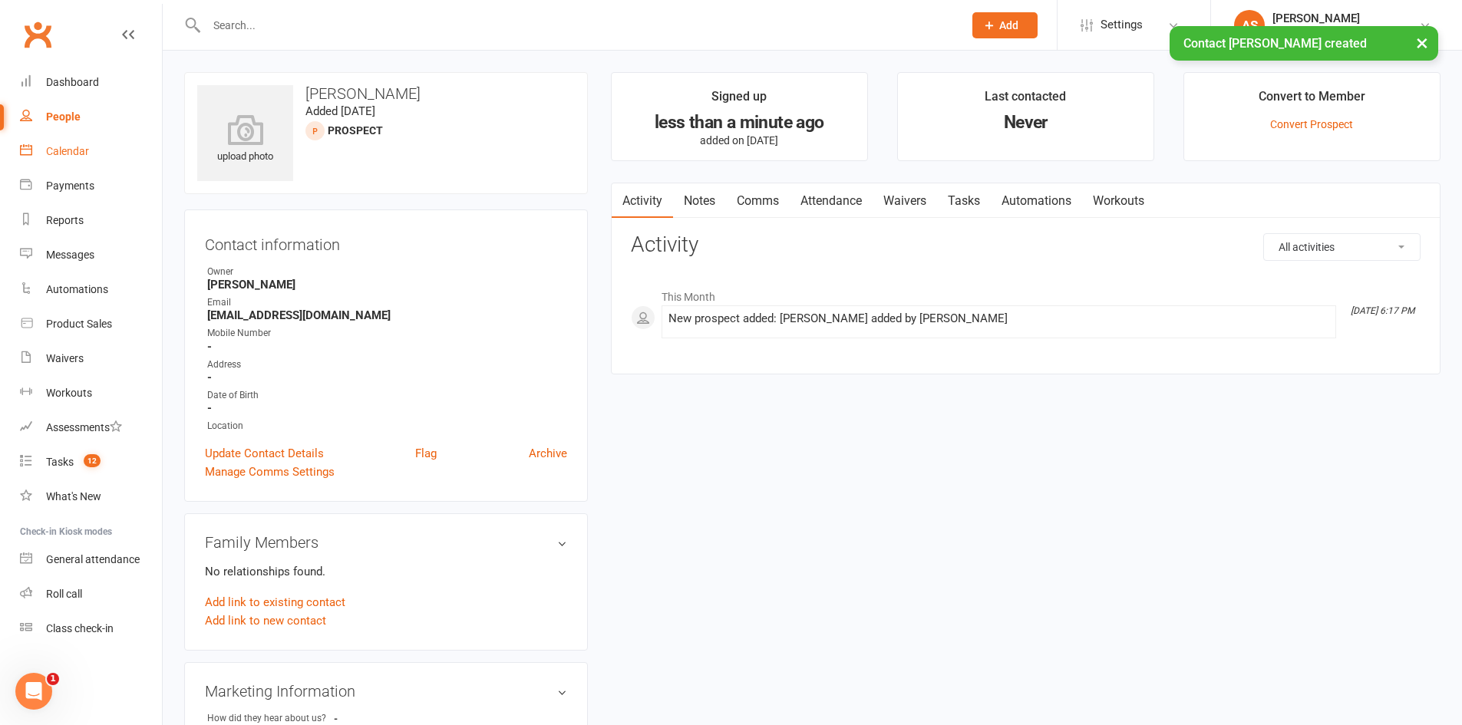
click at [105, 154] on link "Calendar" at bounding box center [91, 151] width 142 height 35
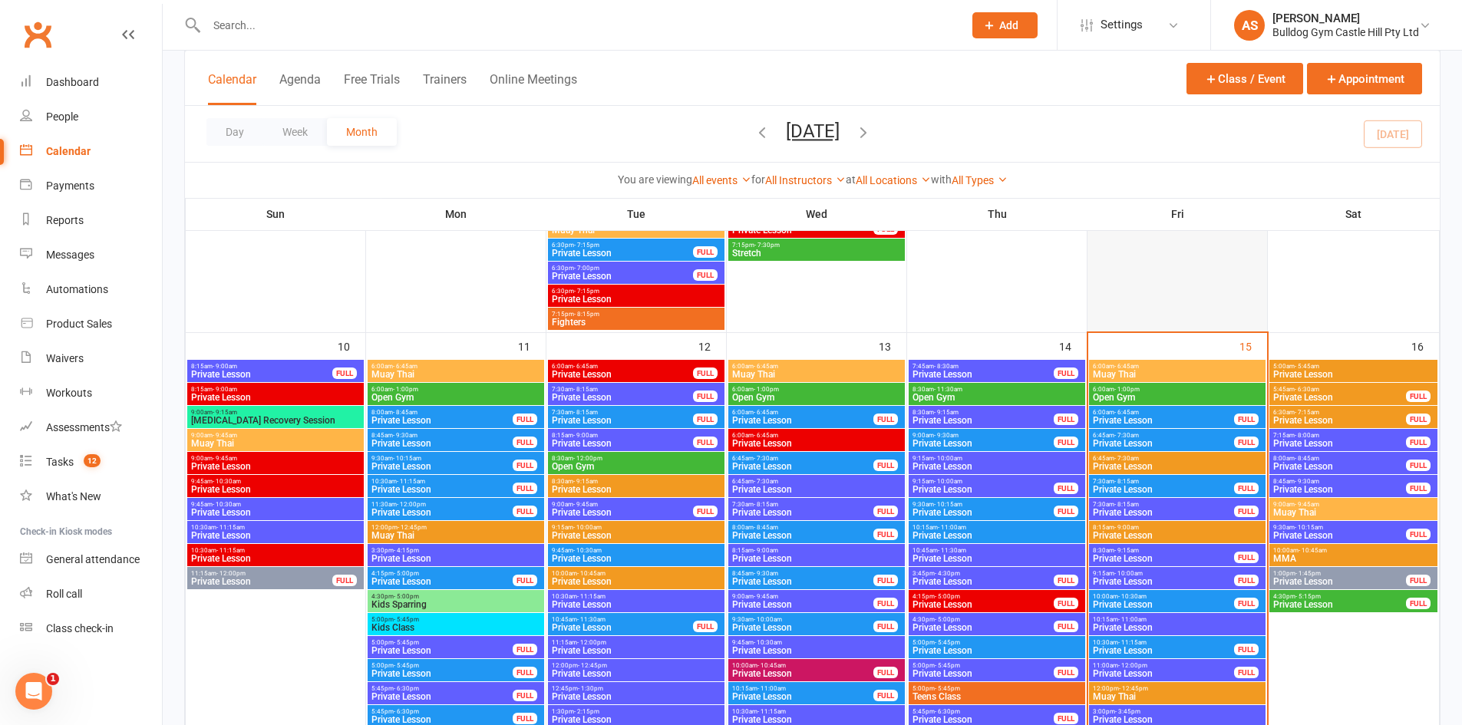
scroll to position [2226, 0]
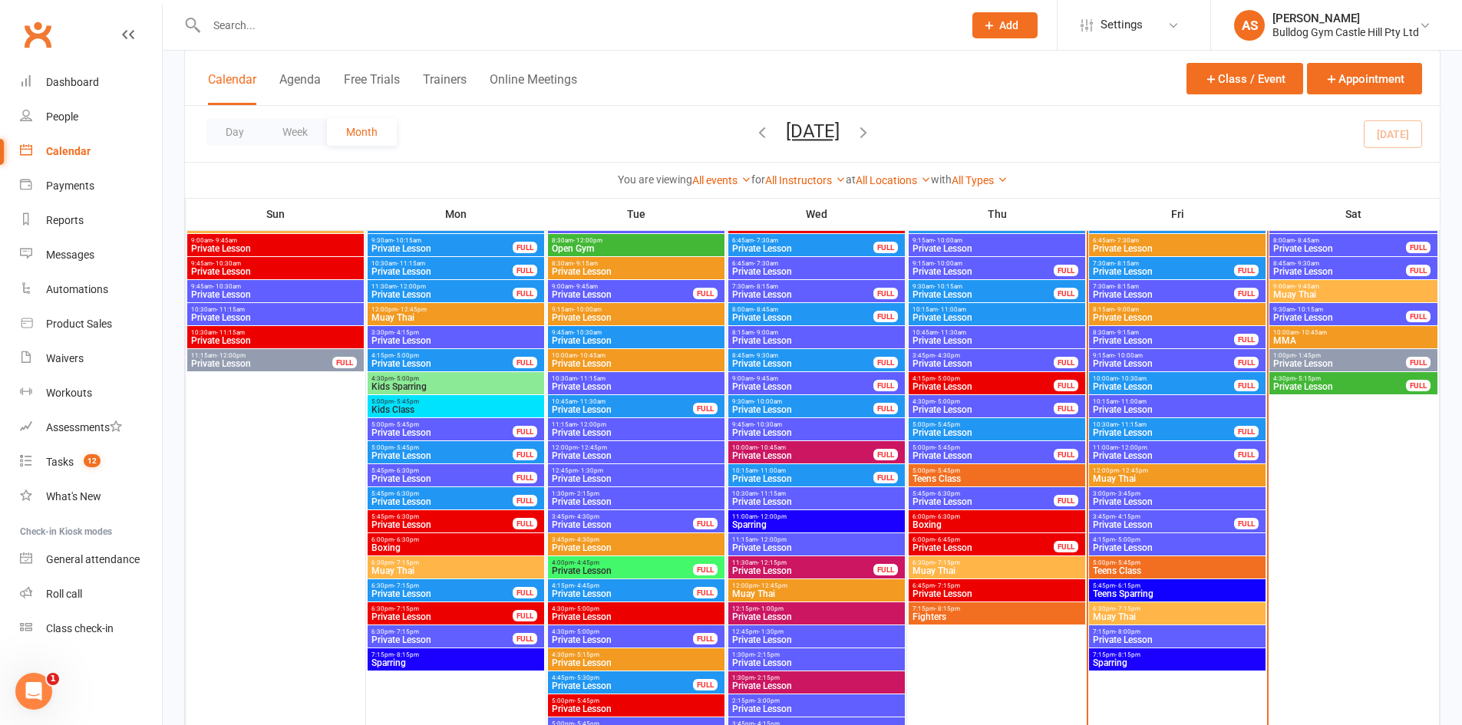
click at [1140, 615] on span "Muay Thai" at bounding box center [1177, 616] width 170 height 9
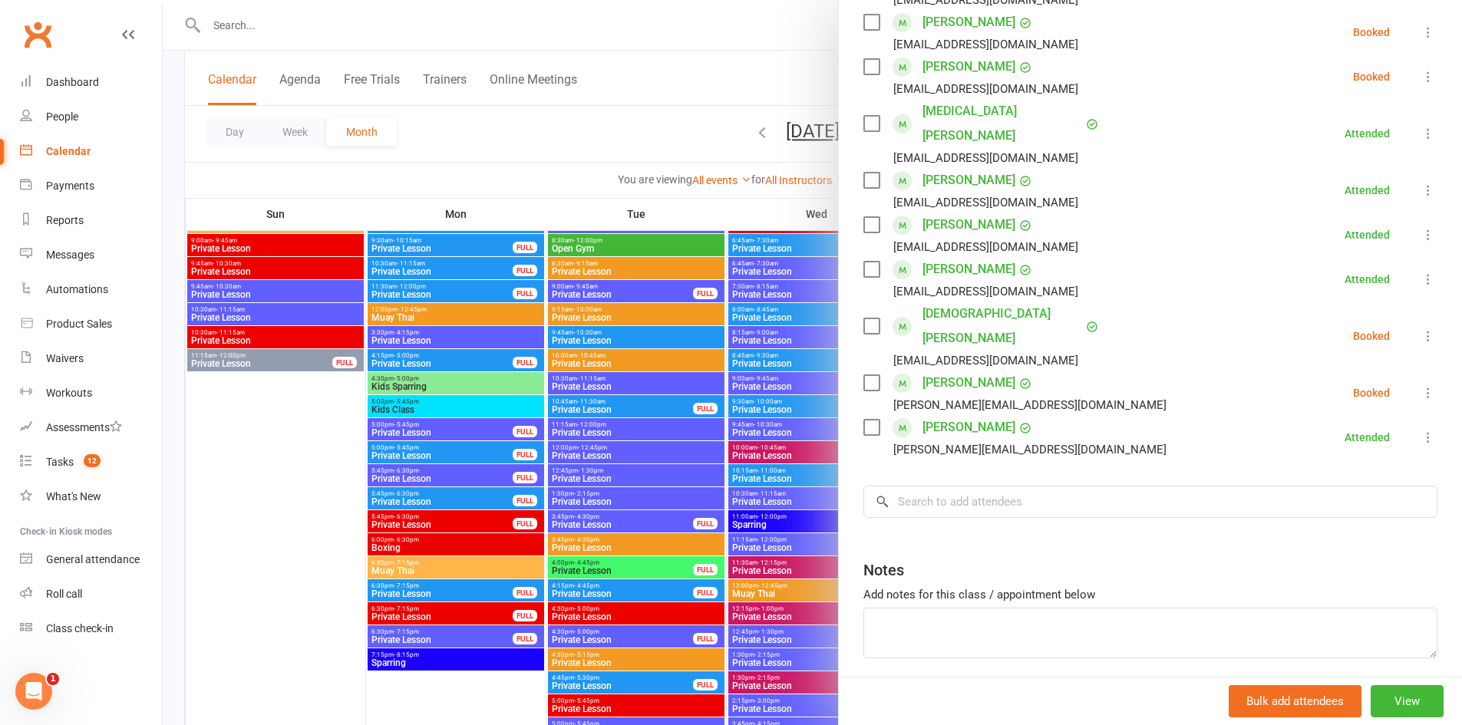
scroll to position [329, 0]
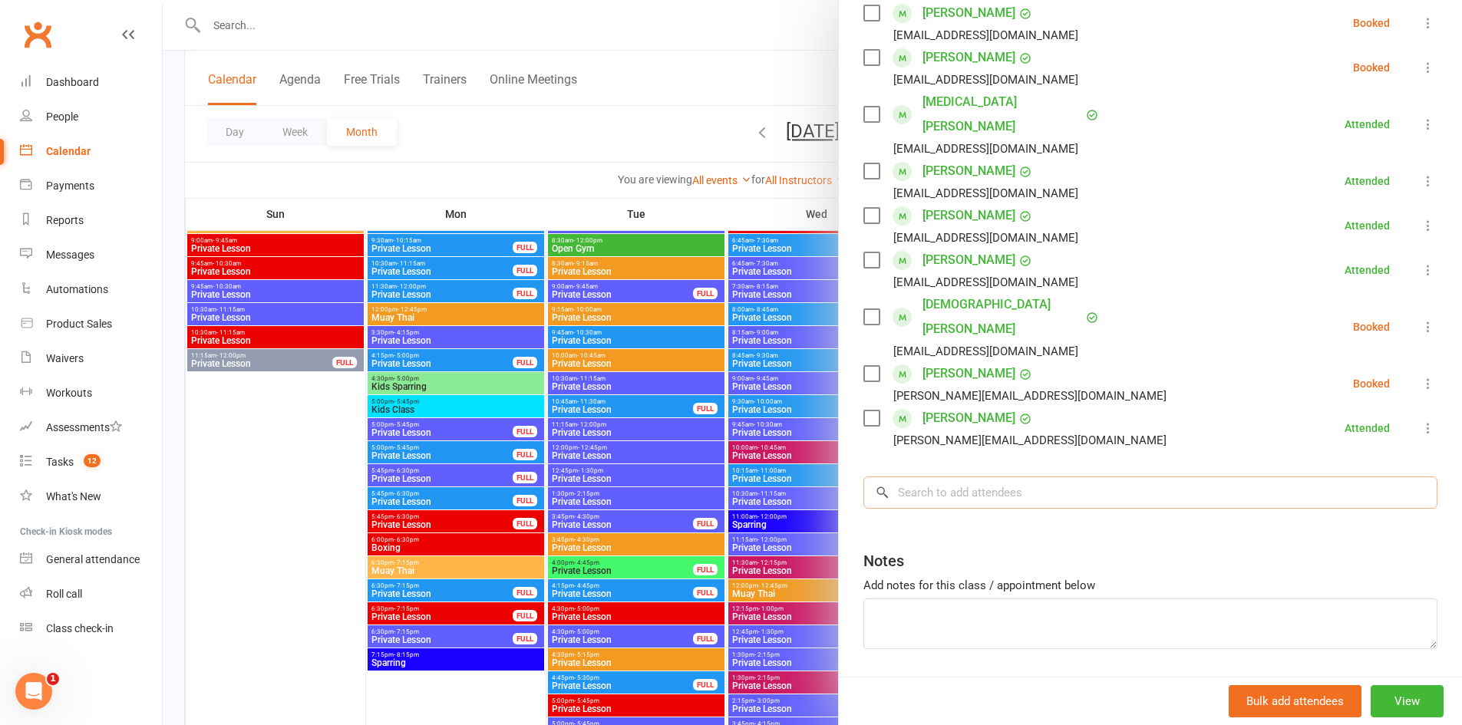
click at [970, 477] on input "search" at bounding box center [1150, 493] width 574 height 32
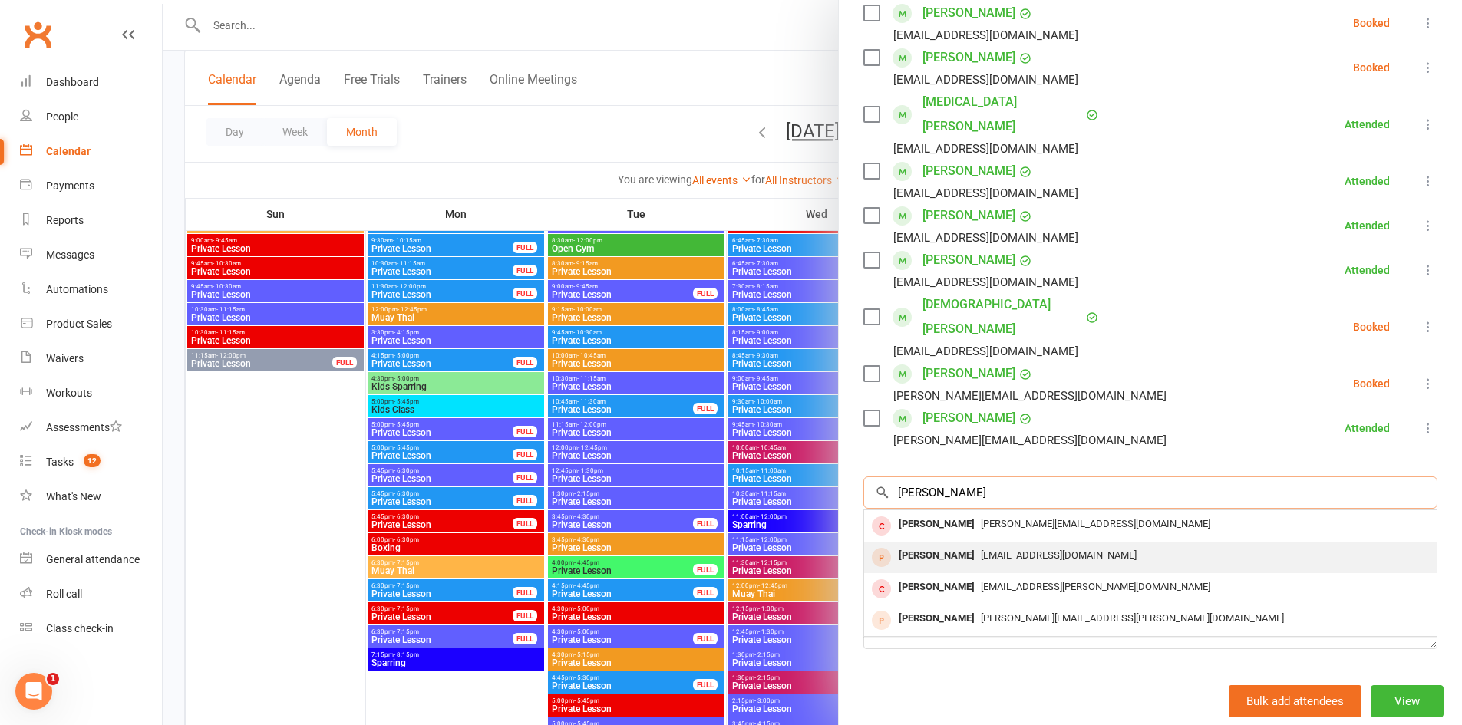
type input "joe"
click at [923, 542] on div "Joel Refalo Jrefalo01@gmail.com" at bounding box center [1150, 557] width 573 height 31
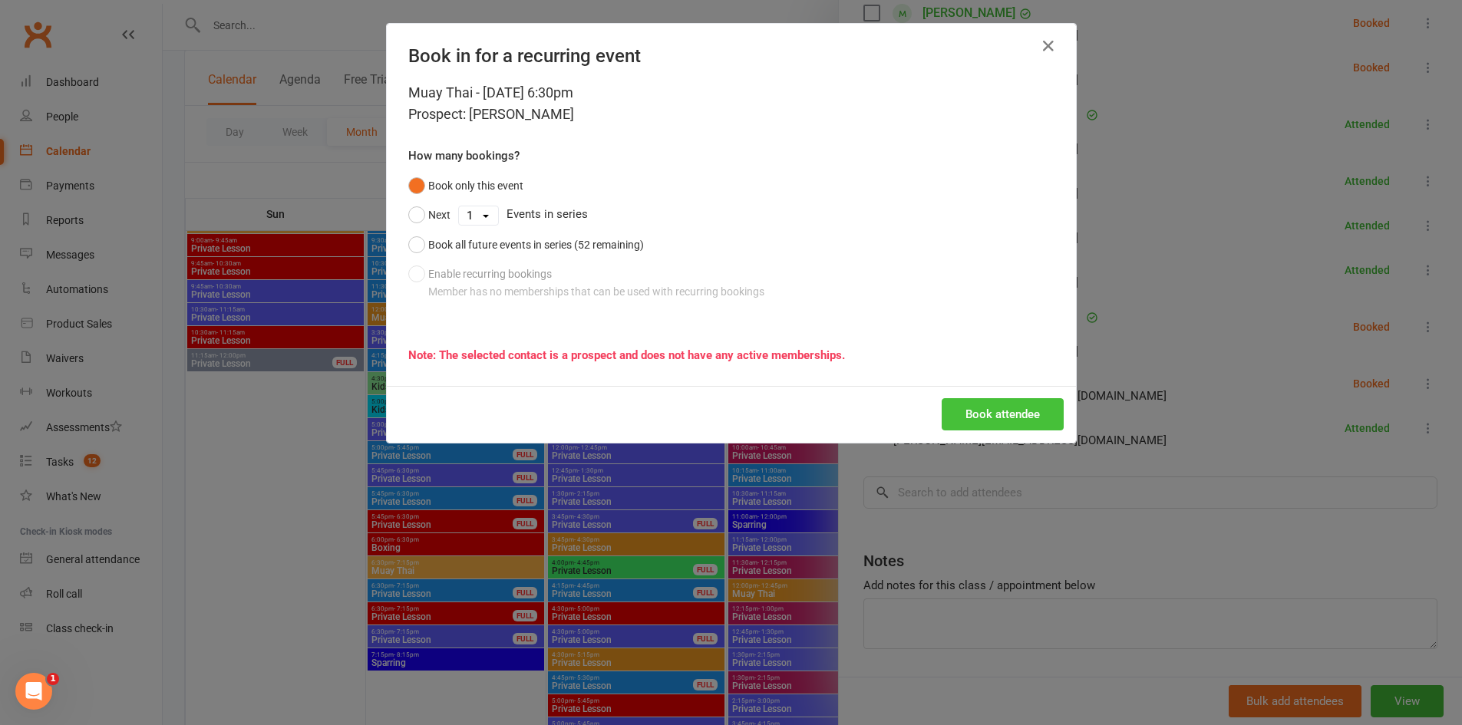
click at [1009, 410] on button "Book attendee" at bounding box center [1003, 414] width 122 height 32
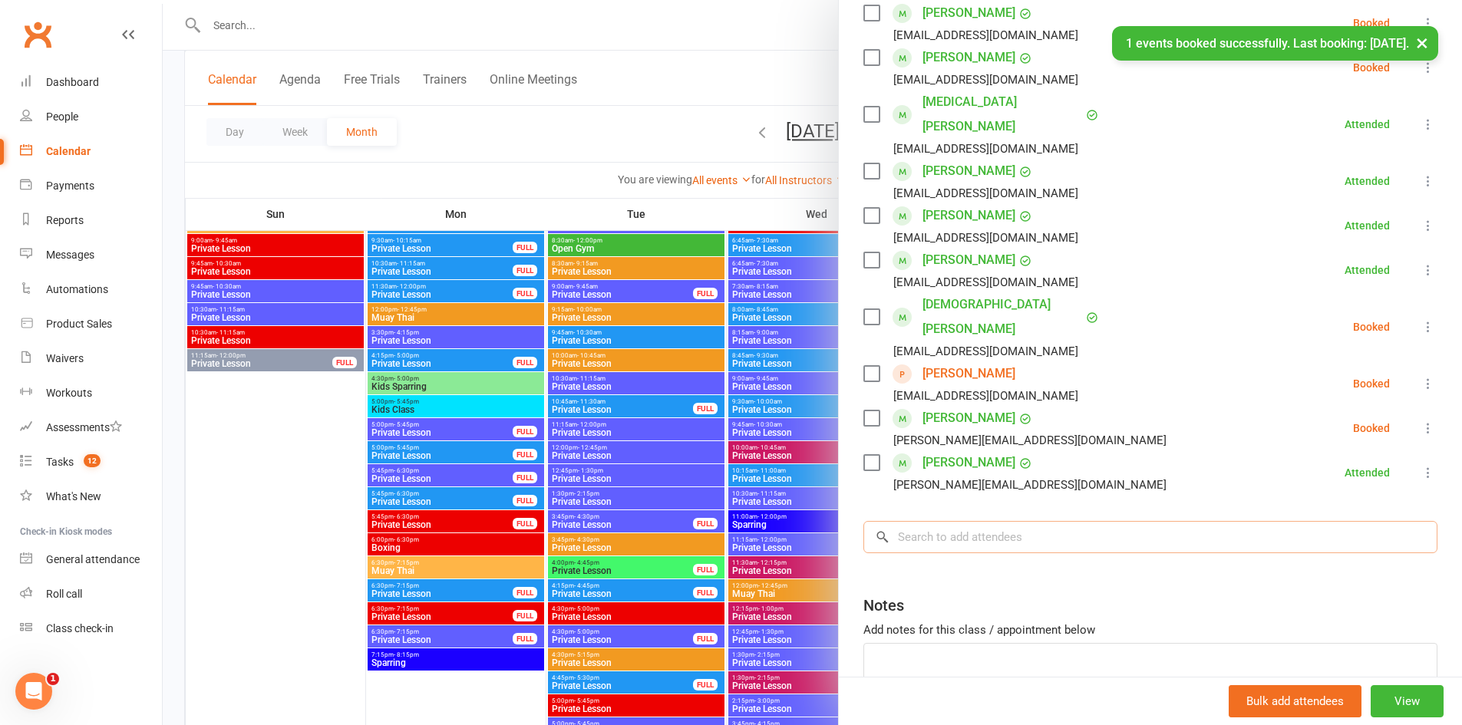
click at [959, 521] on input "search" at bounding box center [1150, 537] width 574 height 32
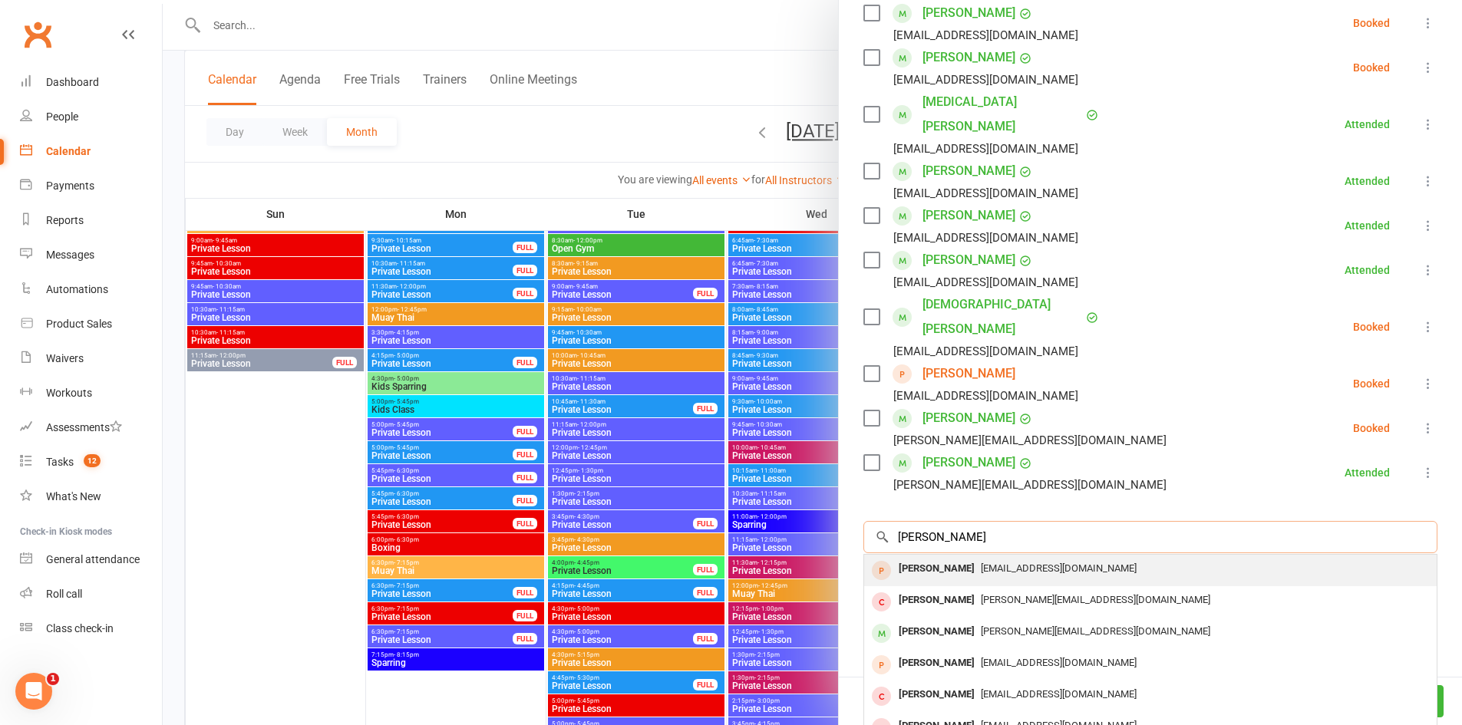
type input "thomas"
click at [1002, 563] on span "trefalo1@gmail.com" at bounding box center [1059, 569] width 156 height 12
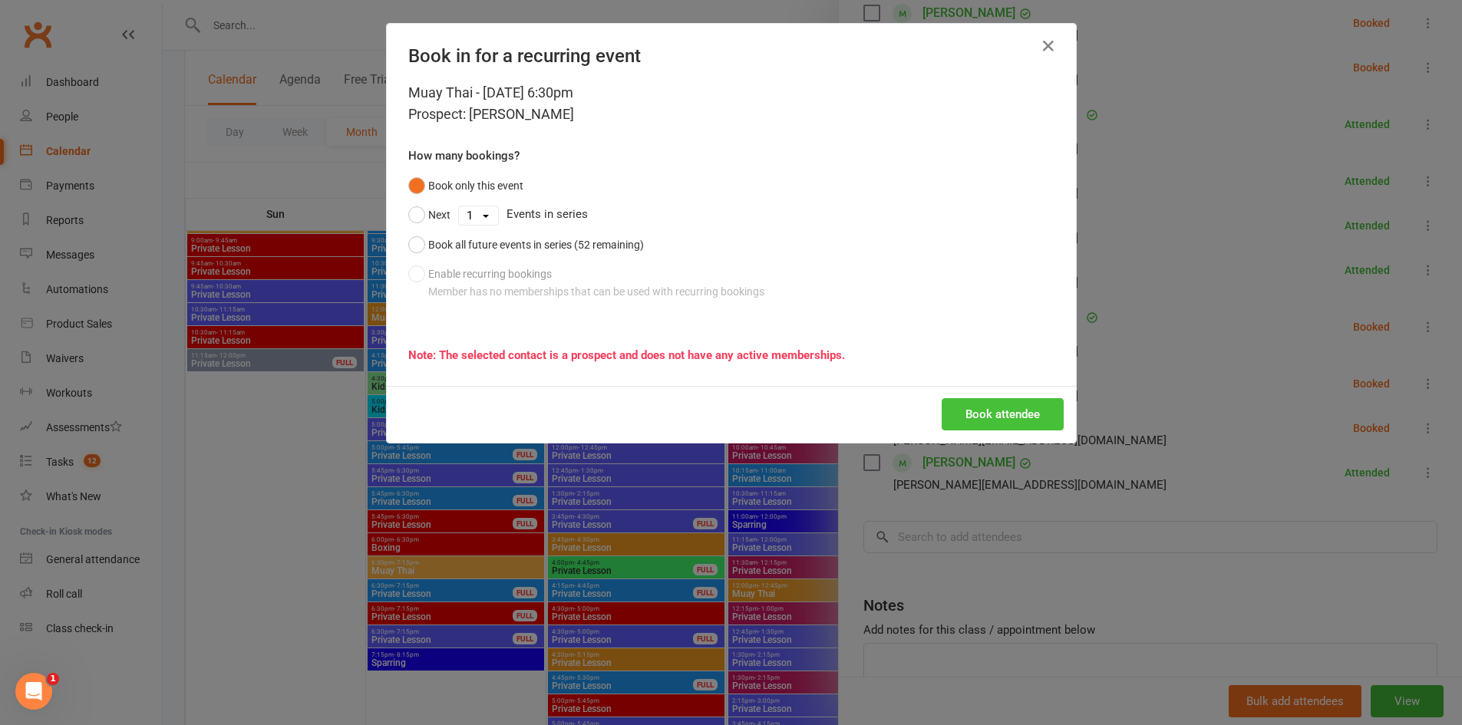
click at [1001, 409] on button "Book attendee" at bounding box center [1003, 414] width 122 height 32
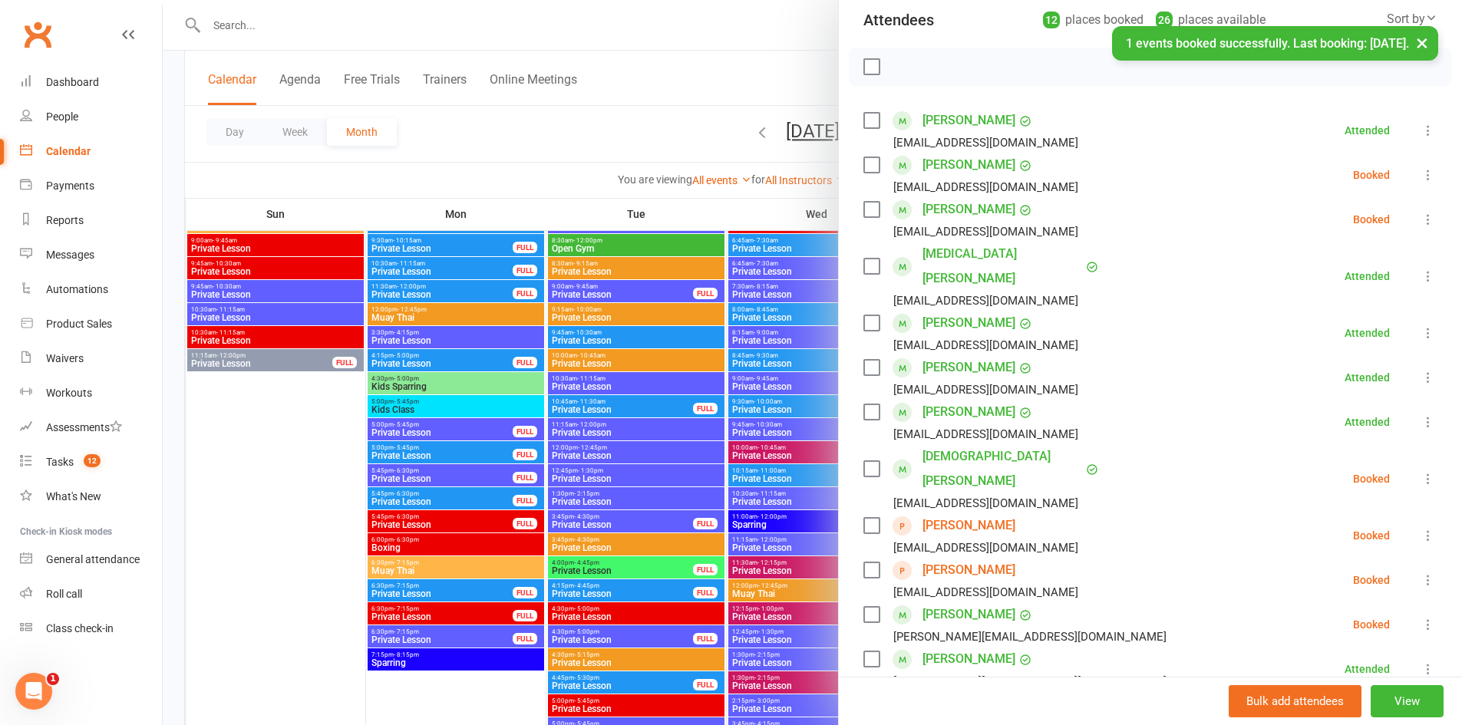
scroll to position [176, 0]
click at [1421, 530] on icon at bounding box center [1428, 537] width 15 height 15
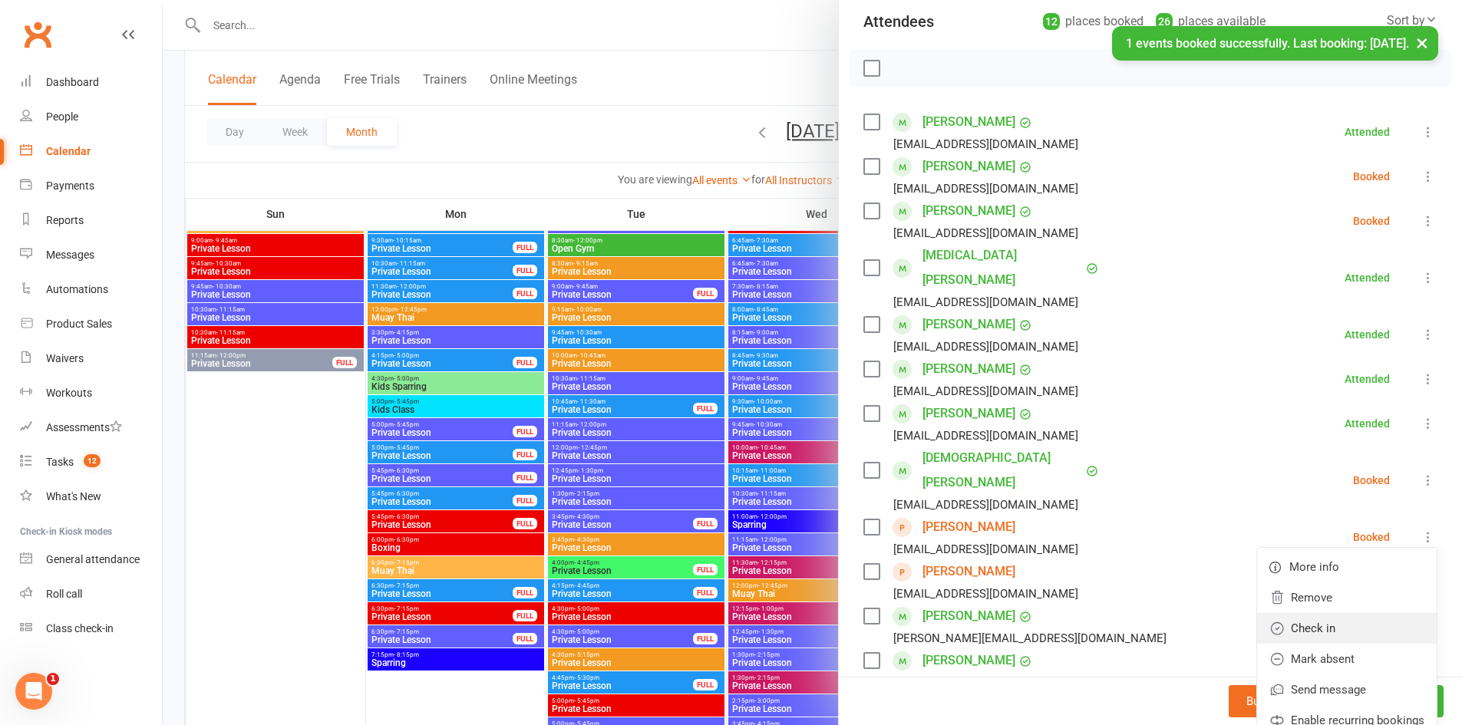
click at [1302, 613] on link "Check in" at bounding box center [1347, 628] width 180 height 31
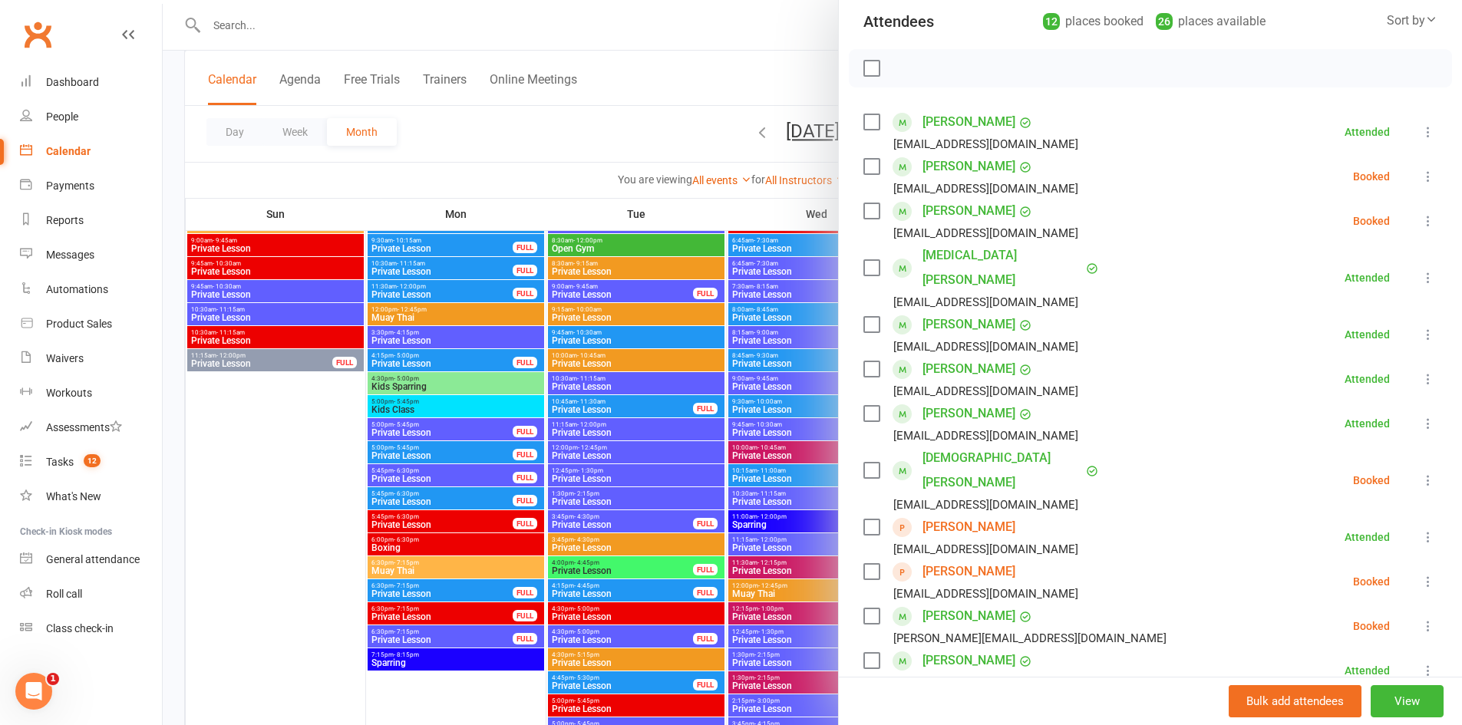
click at [1421, 574] on icon at bounding box center [1428, 581] width 15 height 15
click at [1287, 658] on link "Check in" at bounding box center [1347, 673] width 180 height 31
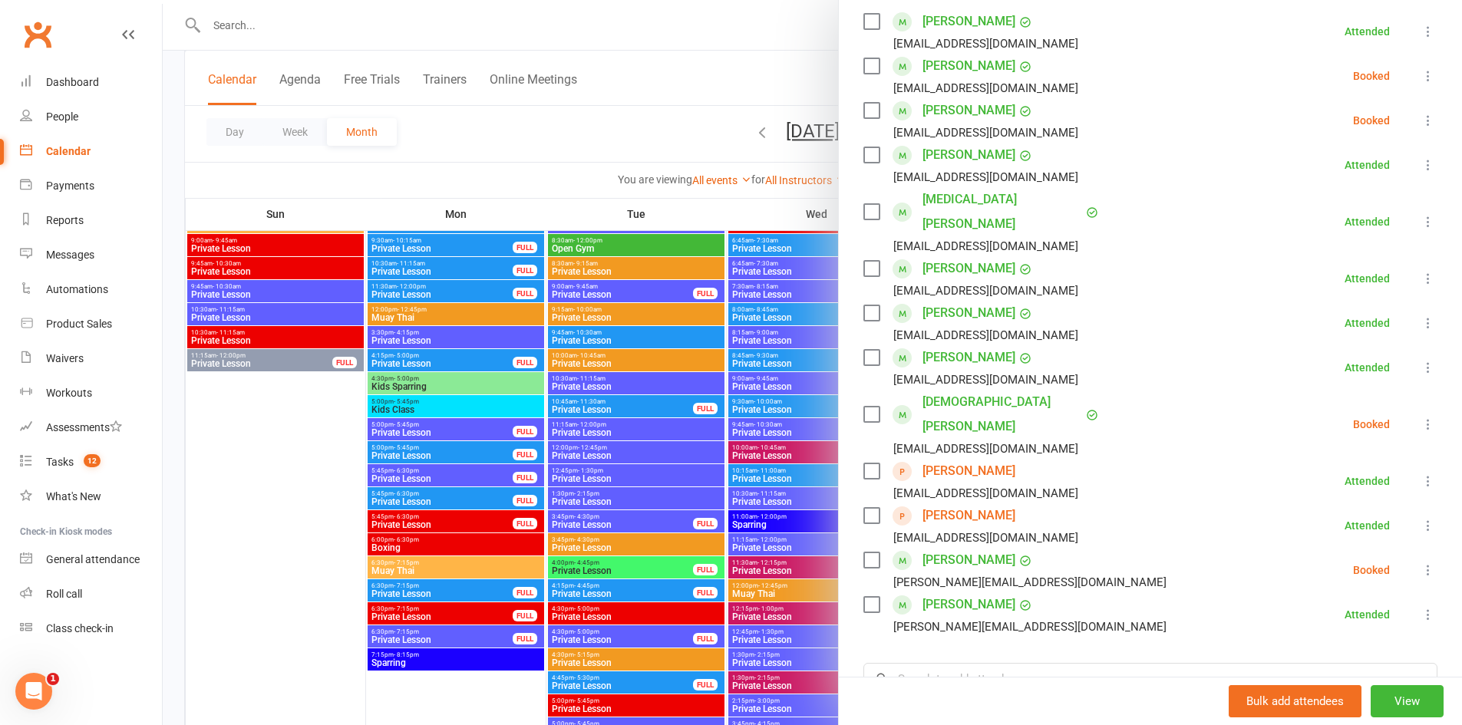
scroll to position [253, 0]
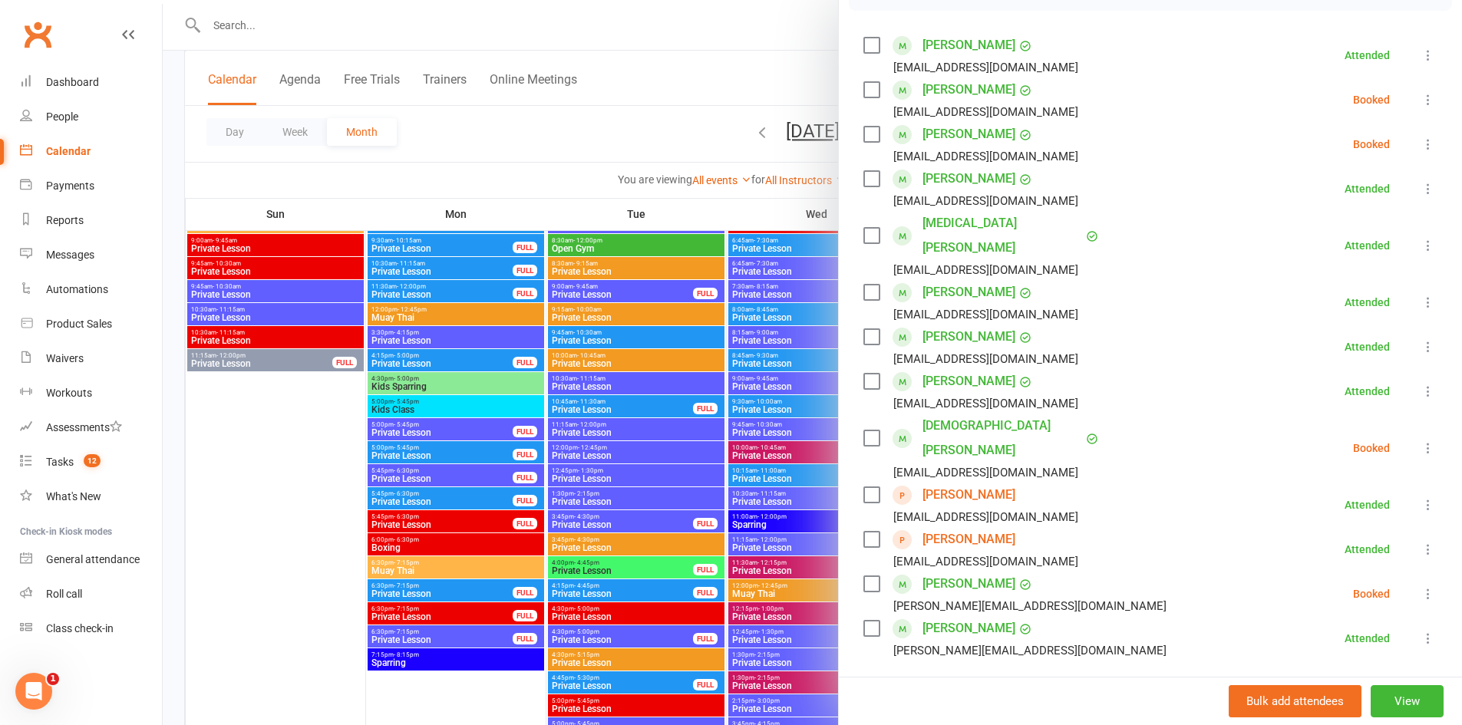
click at [610, 170] on div at bounding box center [812, 362] width 1299 height 725
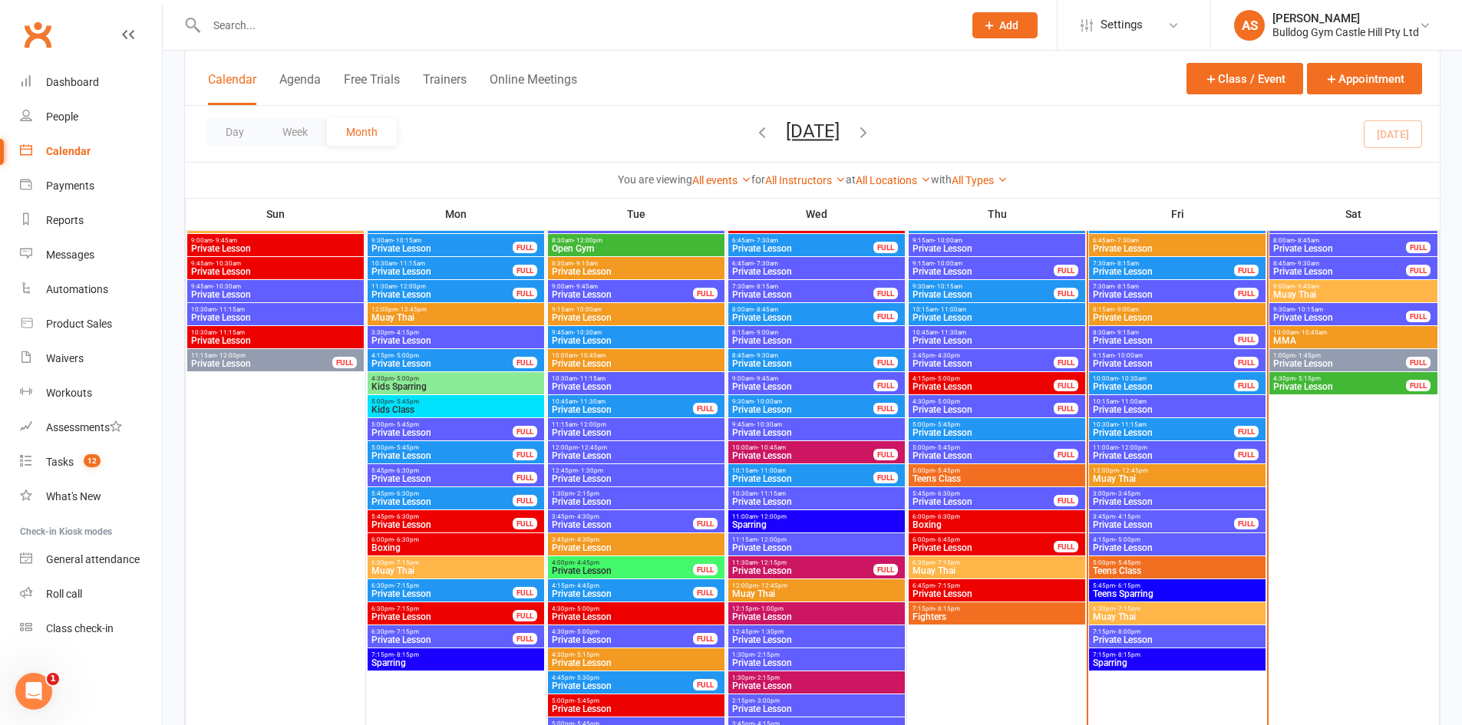
click at [1097, 606] on span "6:30pm - 7:15pm" at bounding box center [1177, 609] width 170 height 7
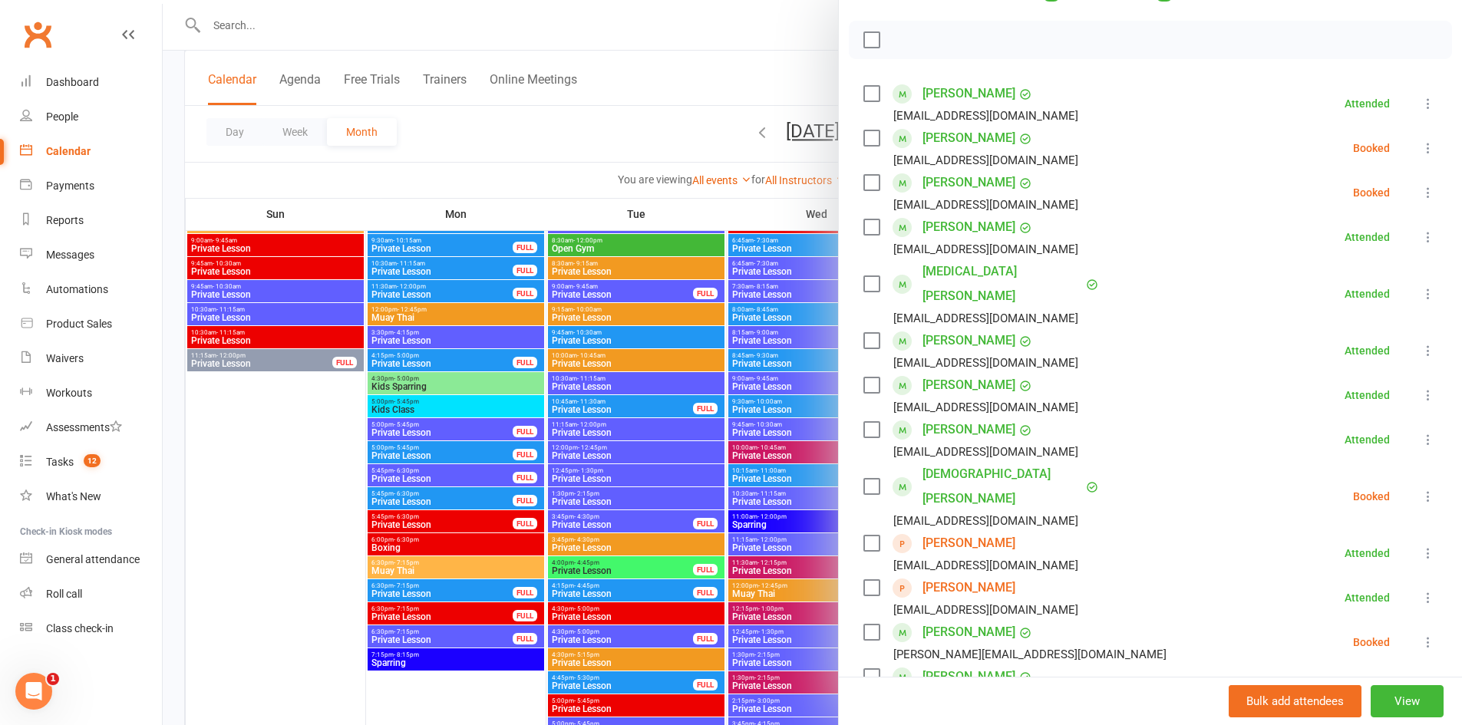
scroll to position [230, 0]
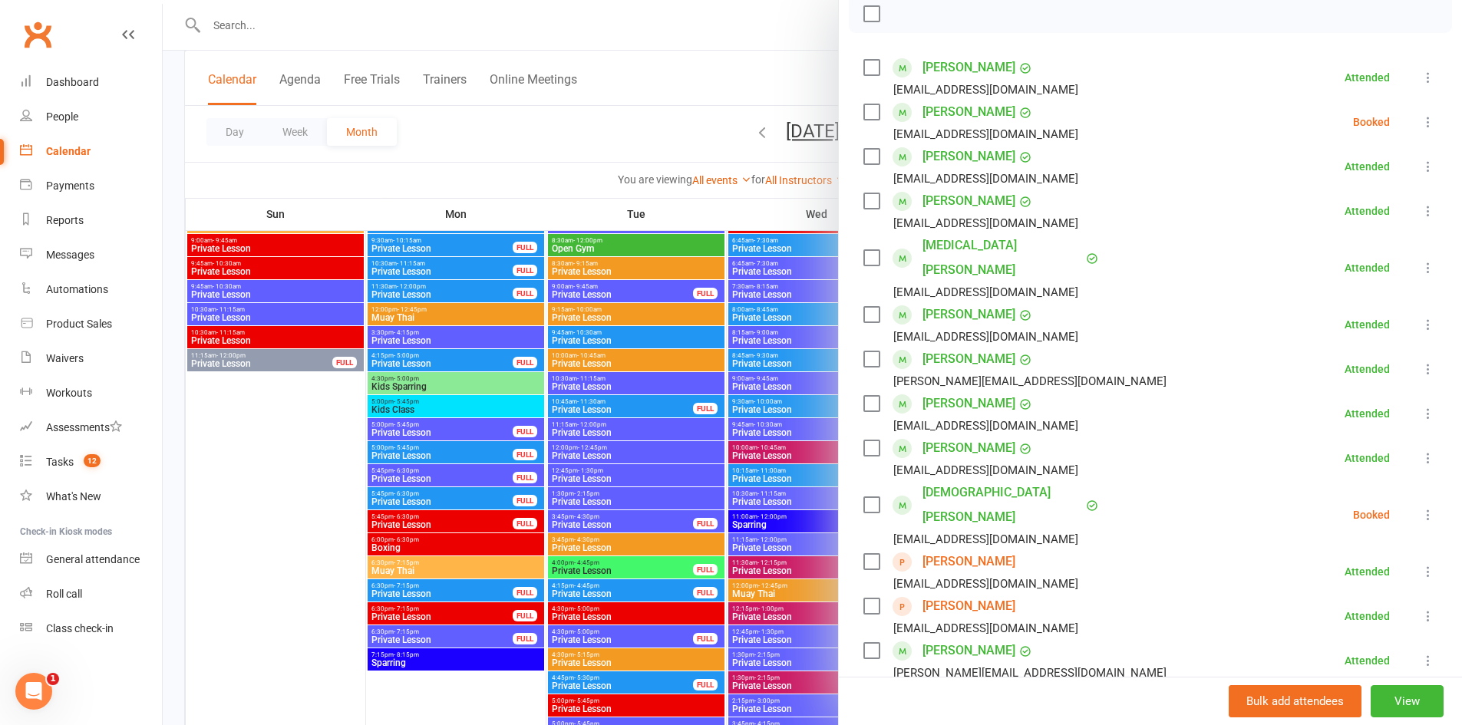
drag, startPoint x: 216, startPoint y: 438, endPoint x: 281, endPoint y: 302, distance: 150.7
click at [217, 439] on div at bounding box center [812, 362] width 1299 height 725
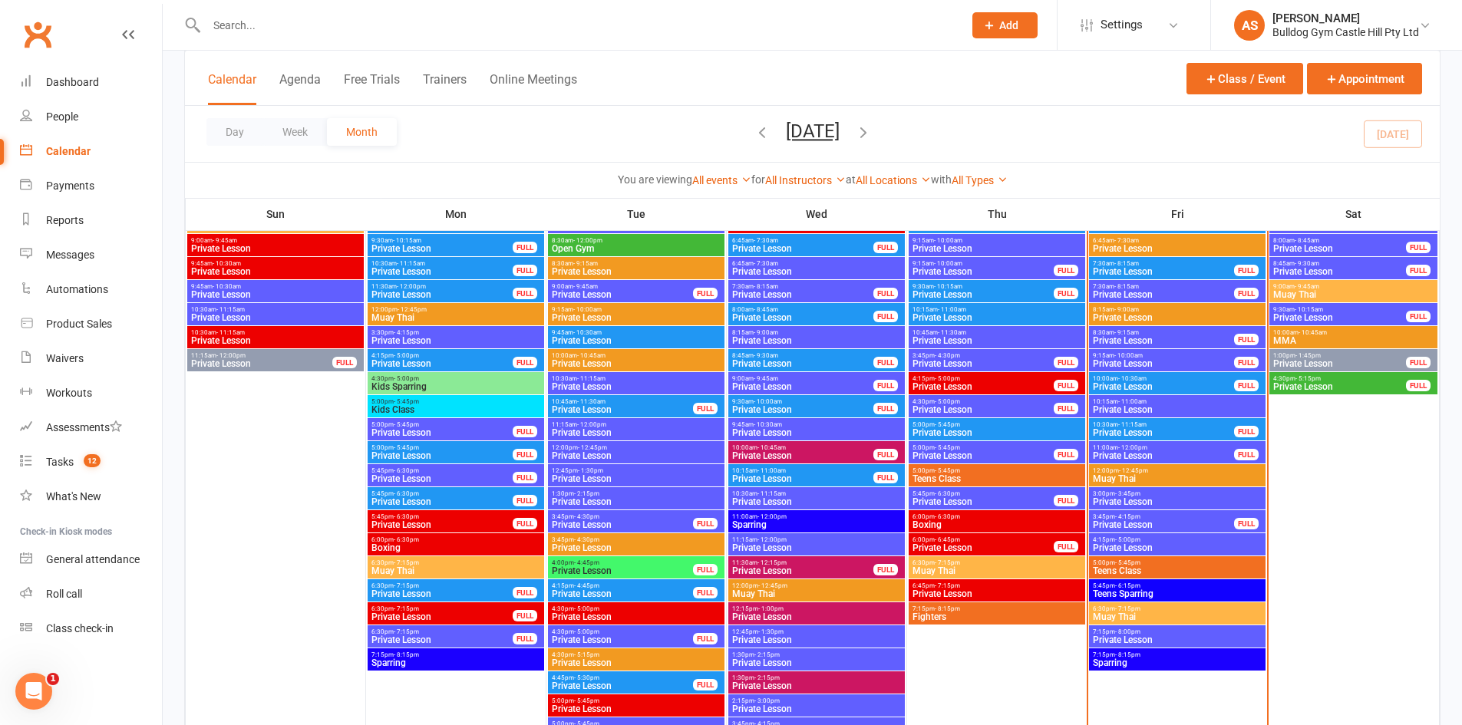
click at [261, 39] on div at bounding box center [568, 25] width 768 height 50
click at [279, 44] on div at bounding box center [568, 25] width 768 height 50
click at [279, 28] on input "text" at bounding box center [577, 25] width 751 height 21
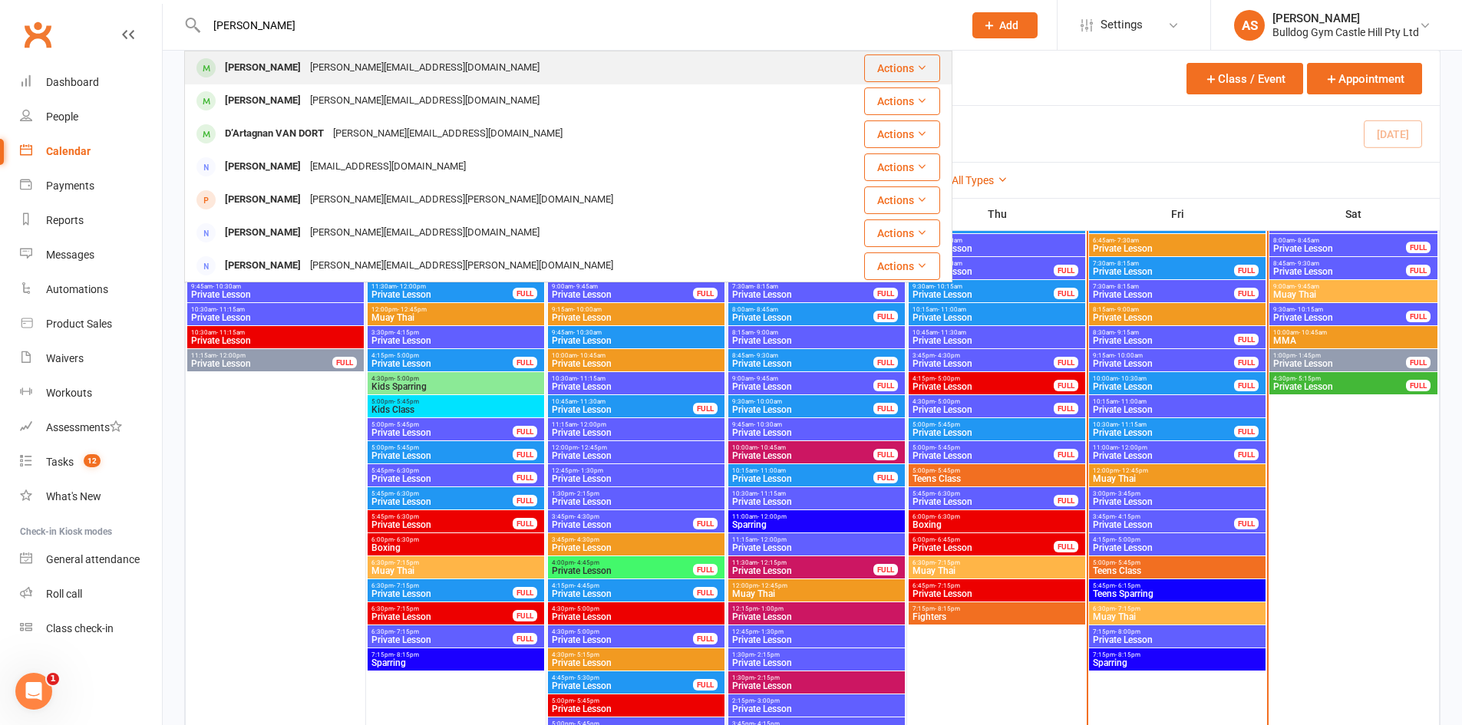
type input "conrad"
click at [320, 69] on div "CONRAD VAN DORT conrad_jon@mac.com" at bounding box center [382, 68] width 324 height 22
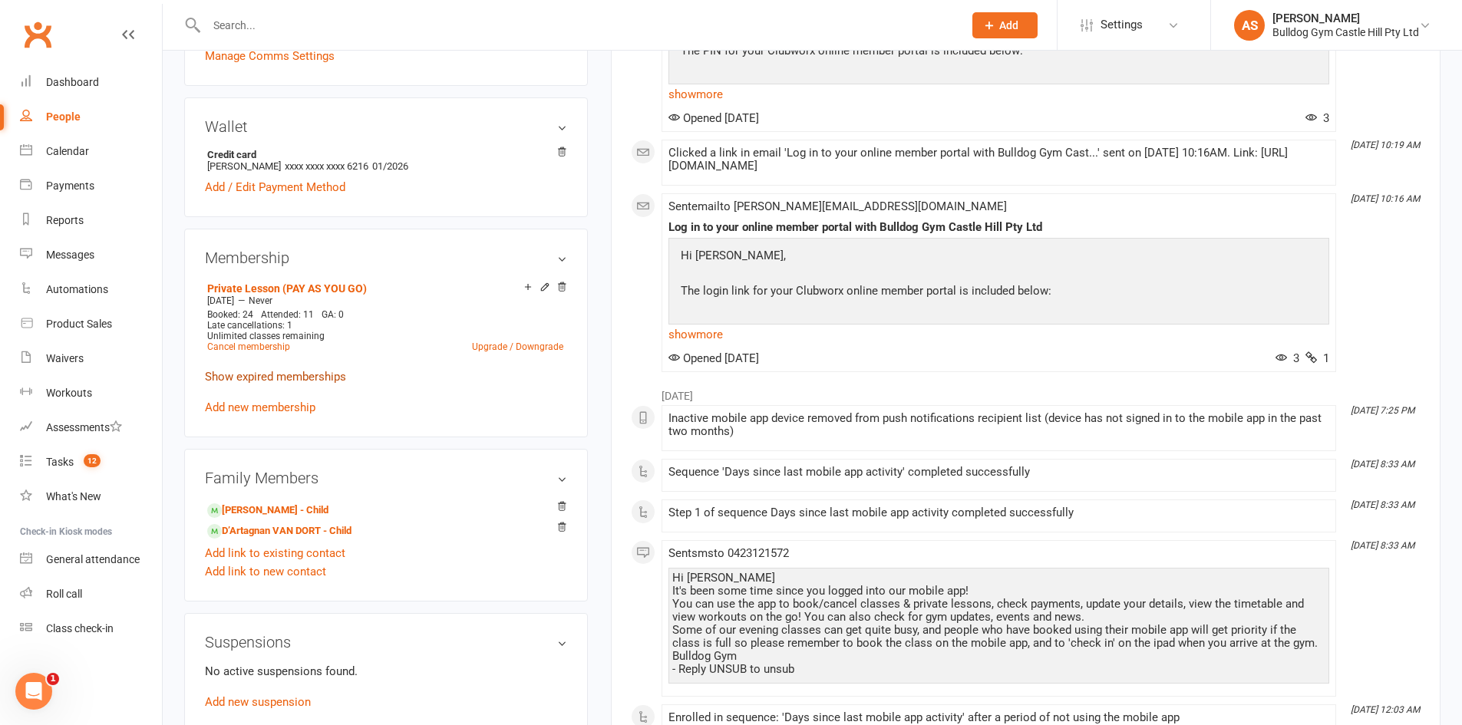
scroll to position [461, 0]
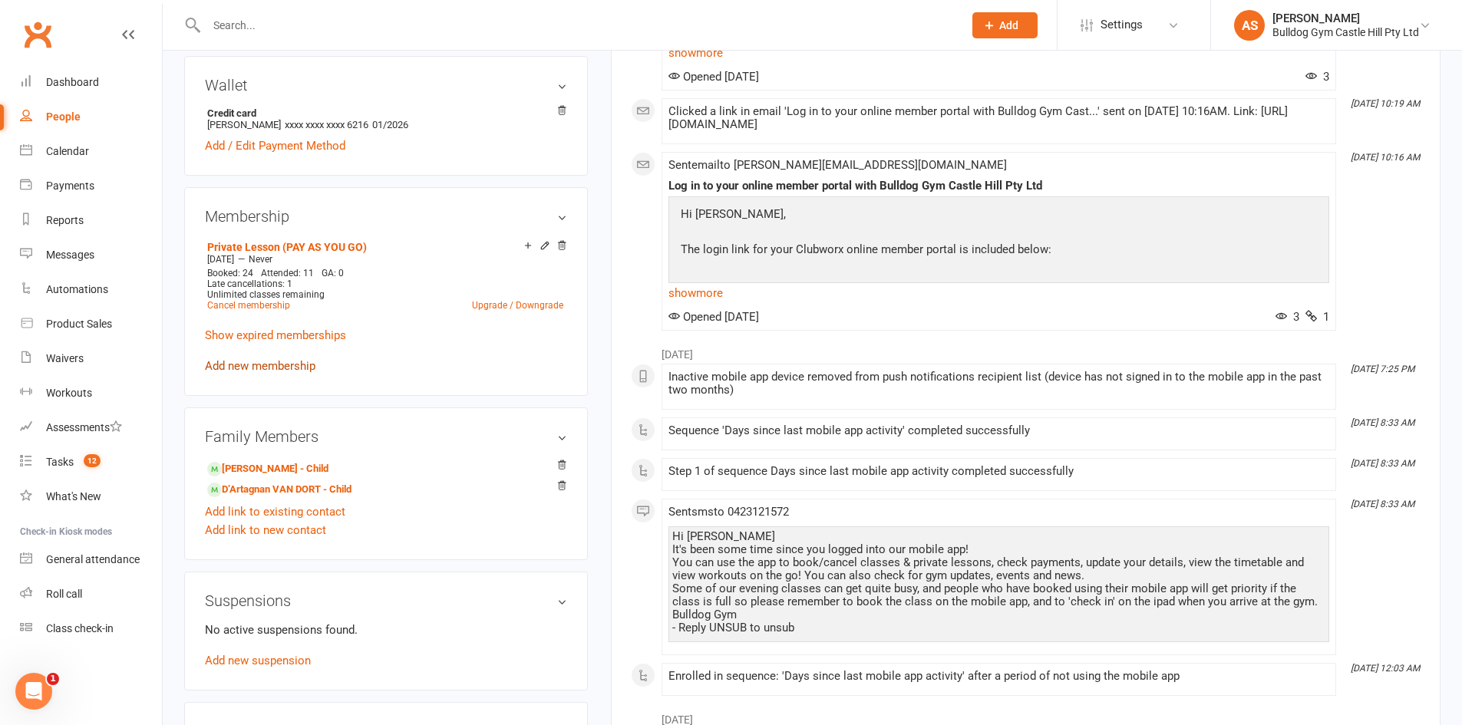
click at [258, 368] on link "Add new membership" at bounding box center [260, 366] width 111 height 14
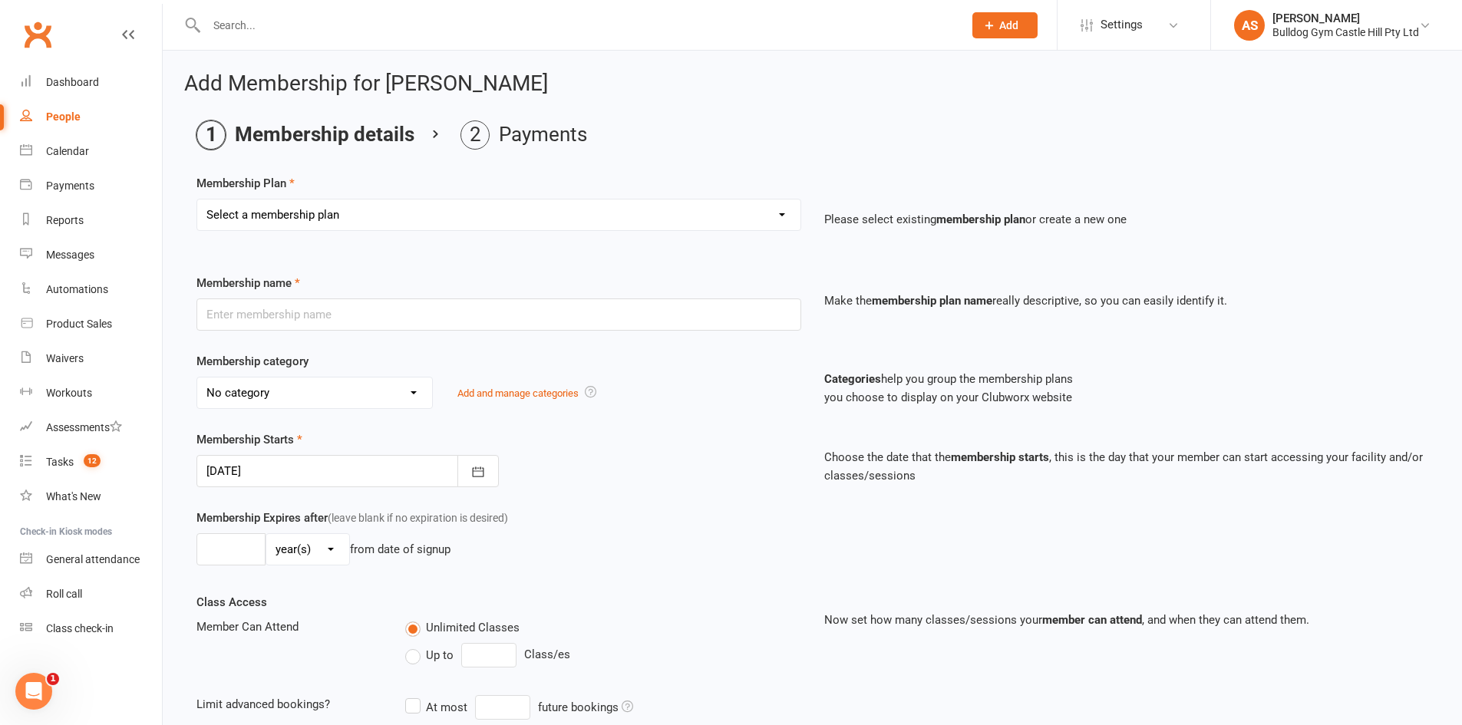
click at [395, 219] on select "Select a membership plan Create new Membership Plan Adults Class - Casual Visit…" at bounding box center [498, 215] width 603 height 31
select select "1"
click at [197, 200] on select "Select a membership plan Create new Membership Plan Adults Class - Casual Visit…" at bounding box center [498, 215] width 603 height 31
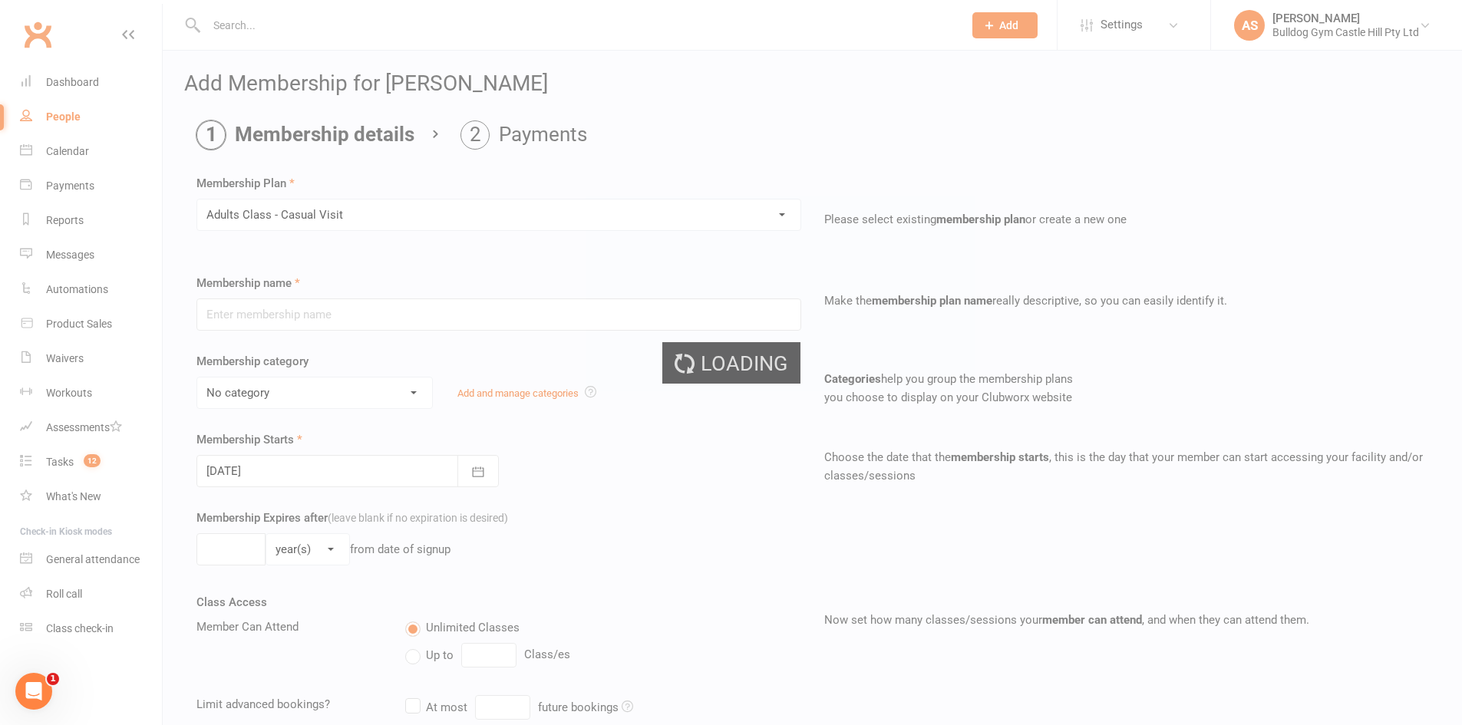
type input "Adults Class - Casual Visit"
select select "11"
type input "2"
select select "1"
type input "1"
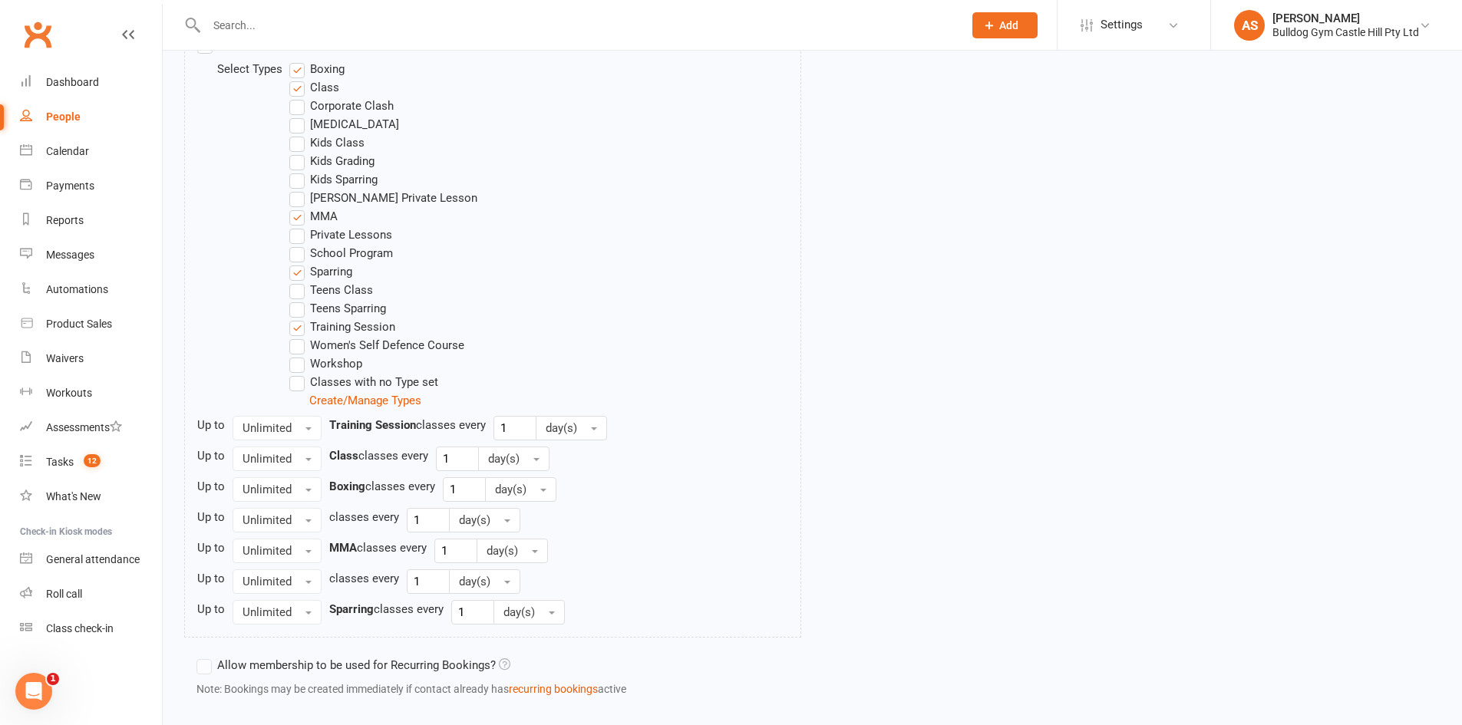
scroll to position [883, 0]
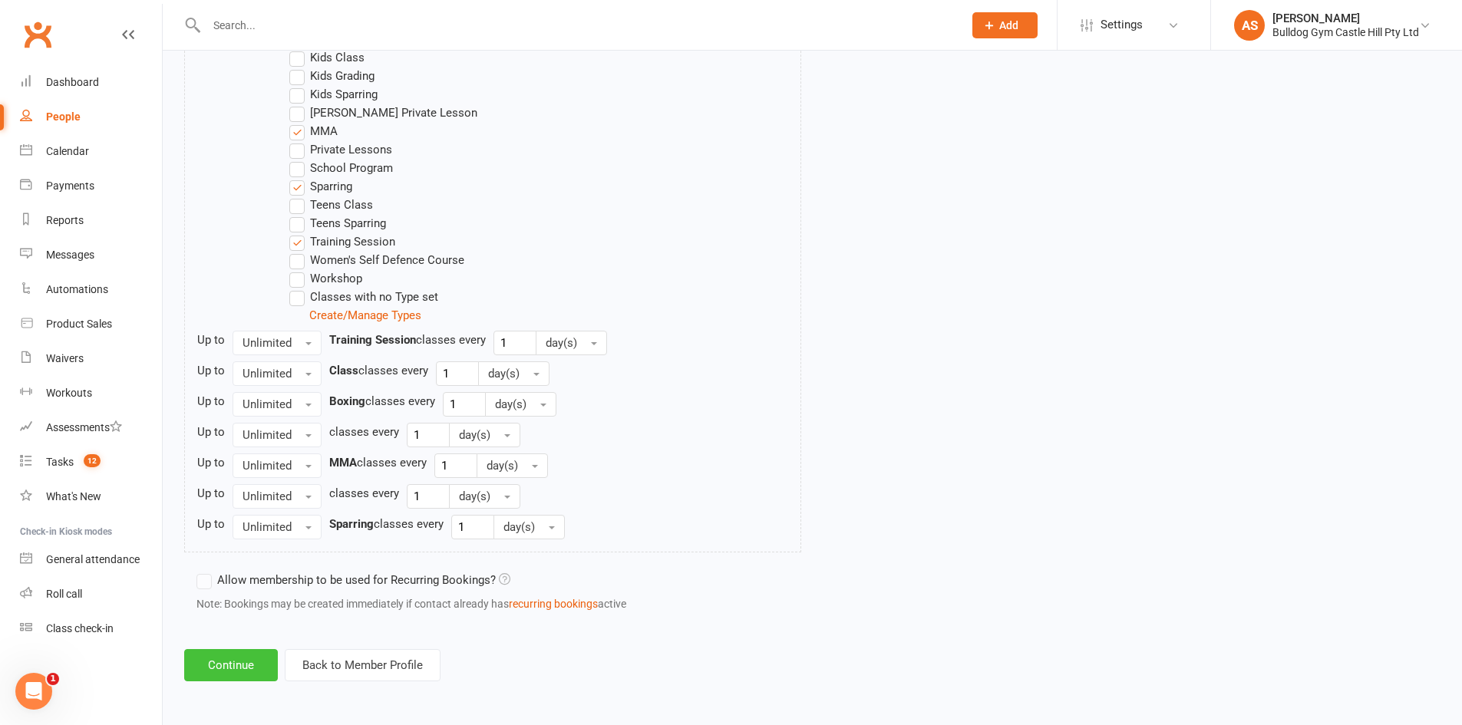
click at [237, 666] on button "Continue" at bounding box center [231, 665] width 94 height 32
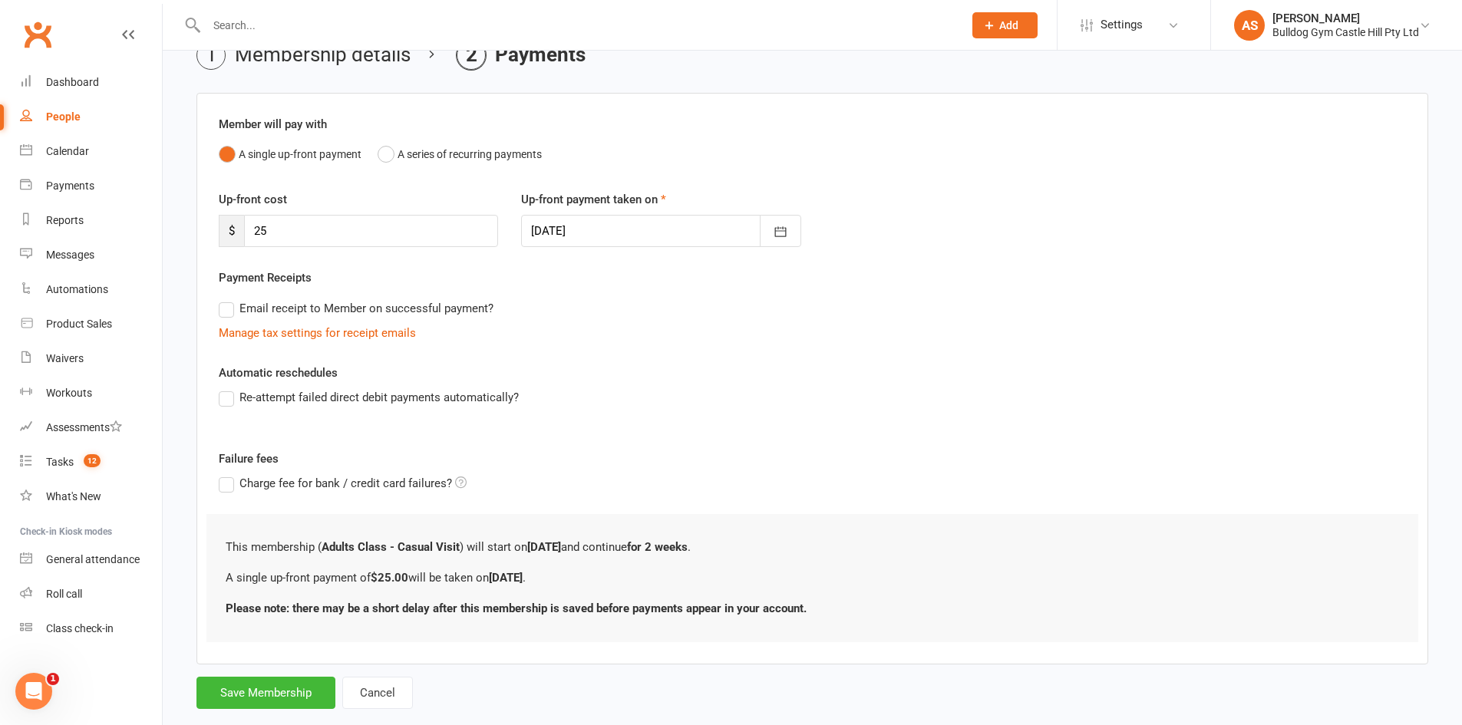
scroll to position [111, 0]
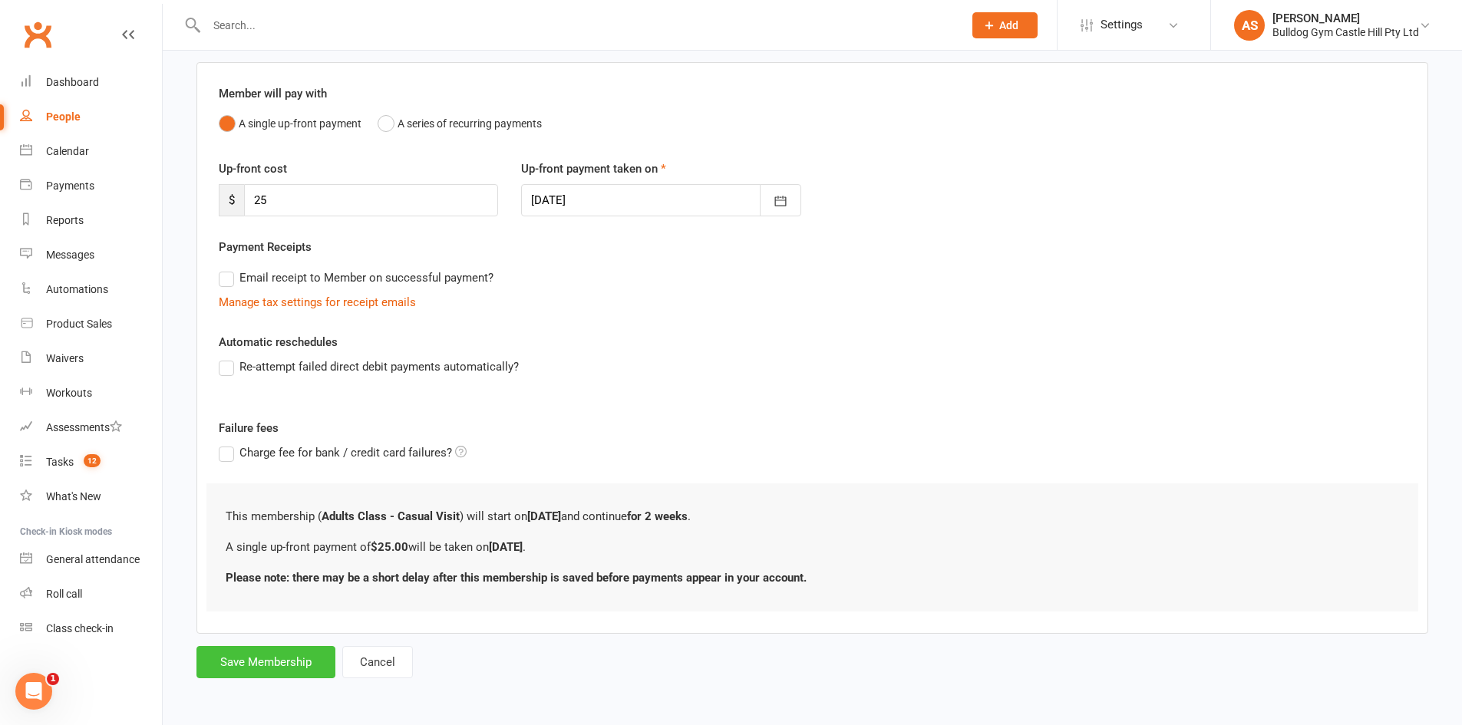
click at [262, 669] on button "Save Membership" at bounding box center [265, 662] width 139 height 32
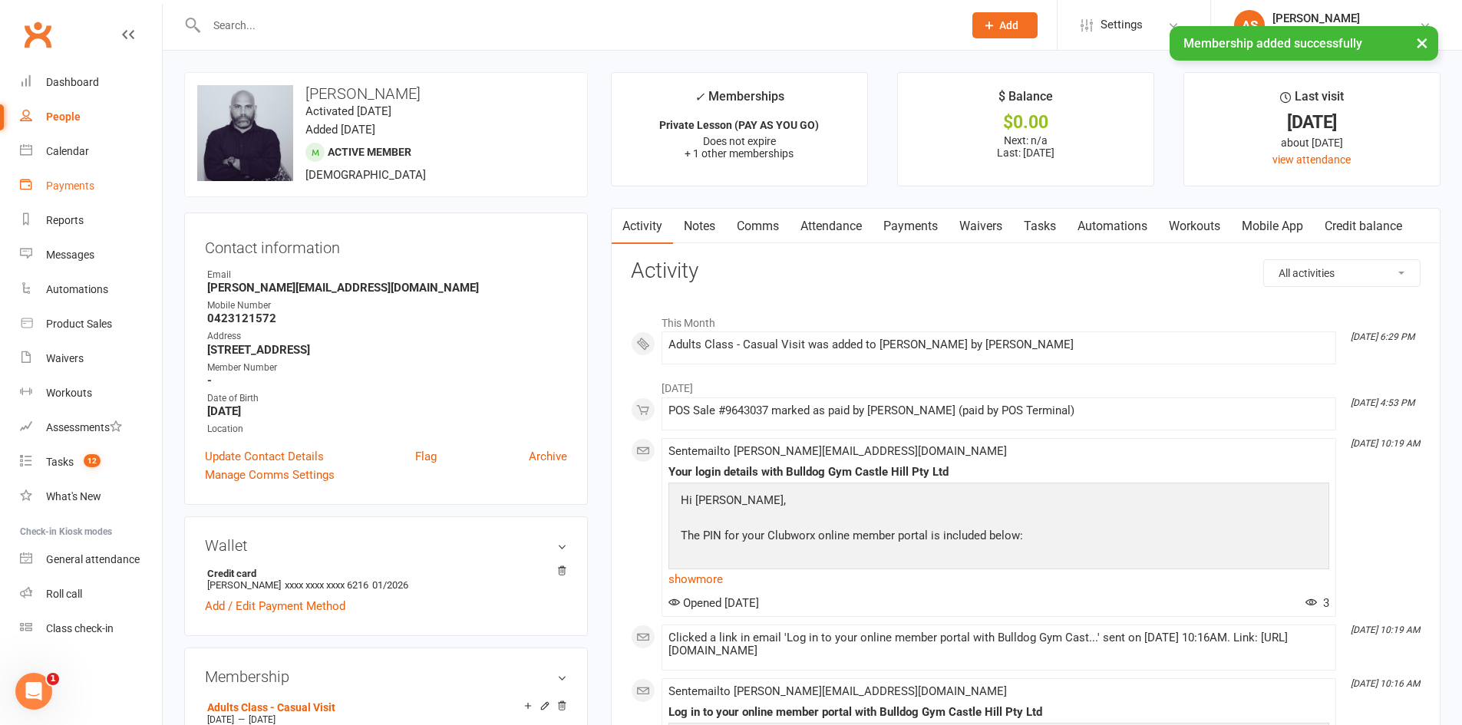
click at [81, 192] on link "Payments" at bounding box center [91, 186] width 142 height 35
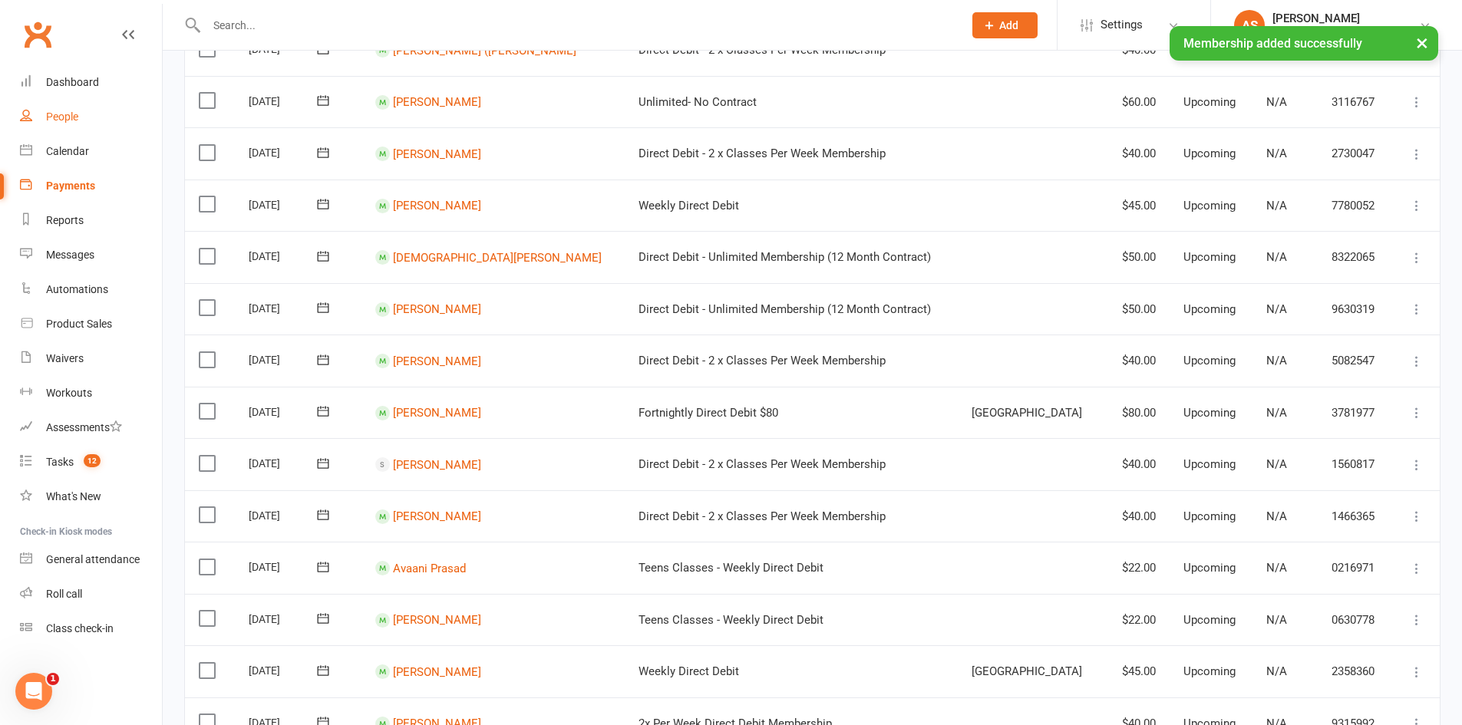
scroll to position [230, 0]
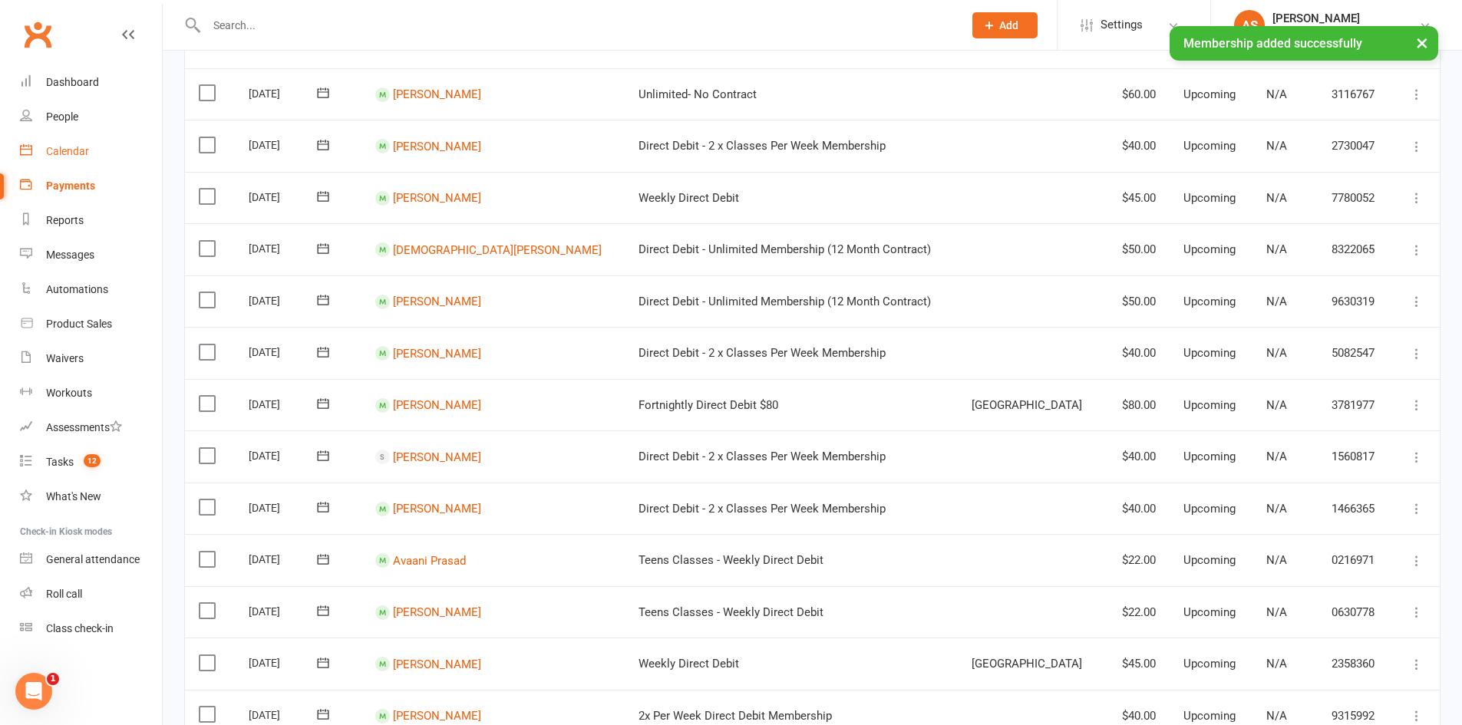
click at [39, 150] on link "Calendar" at bounding box center [91, 151] width 142 height 35
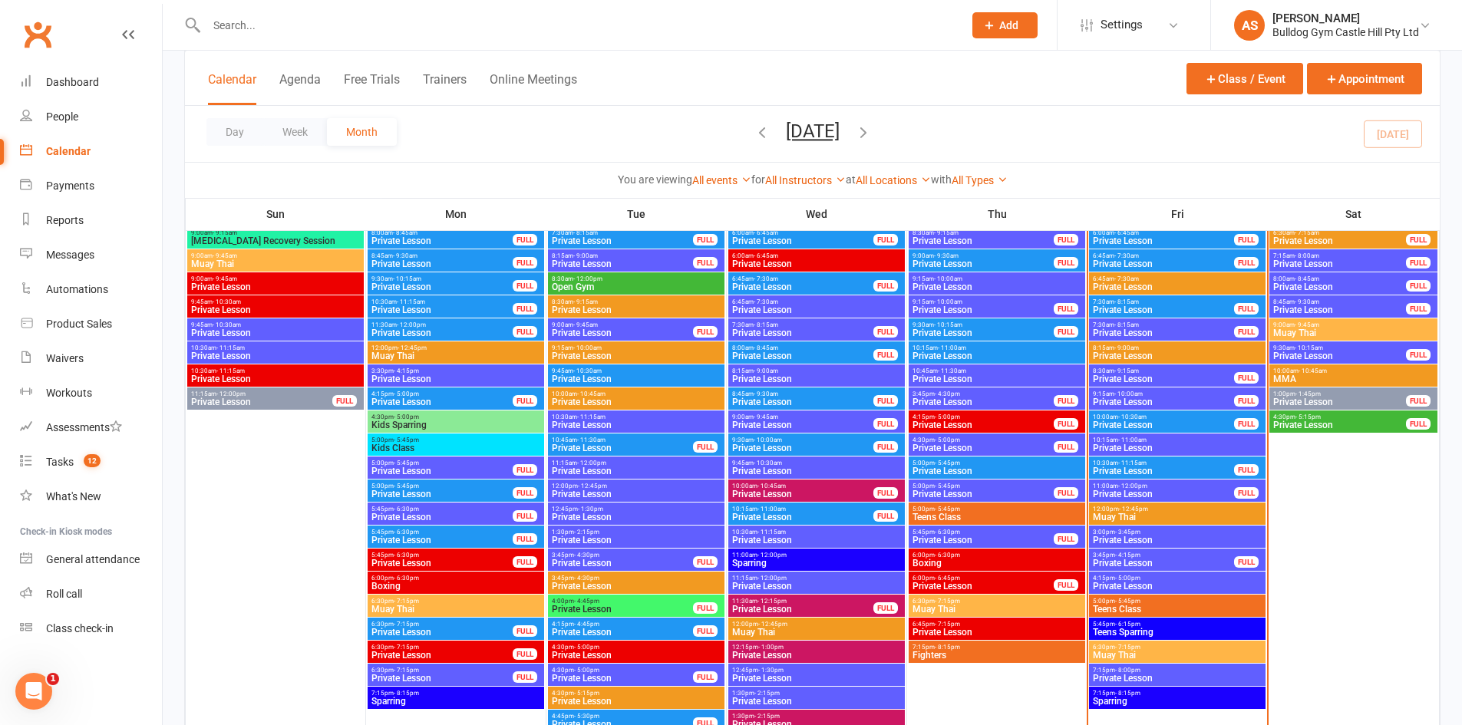
scroll to position [2226, 0]
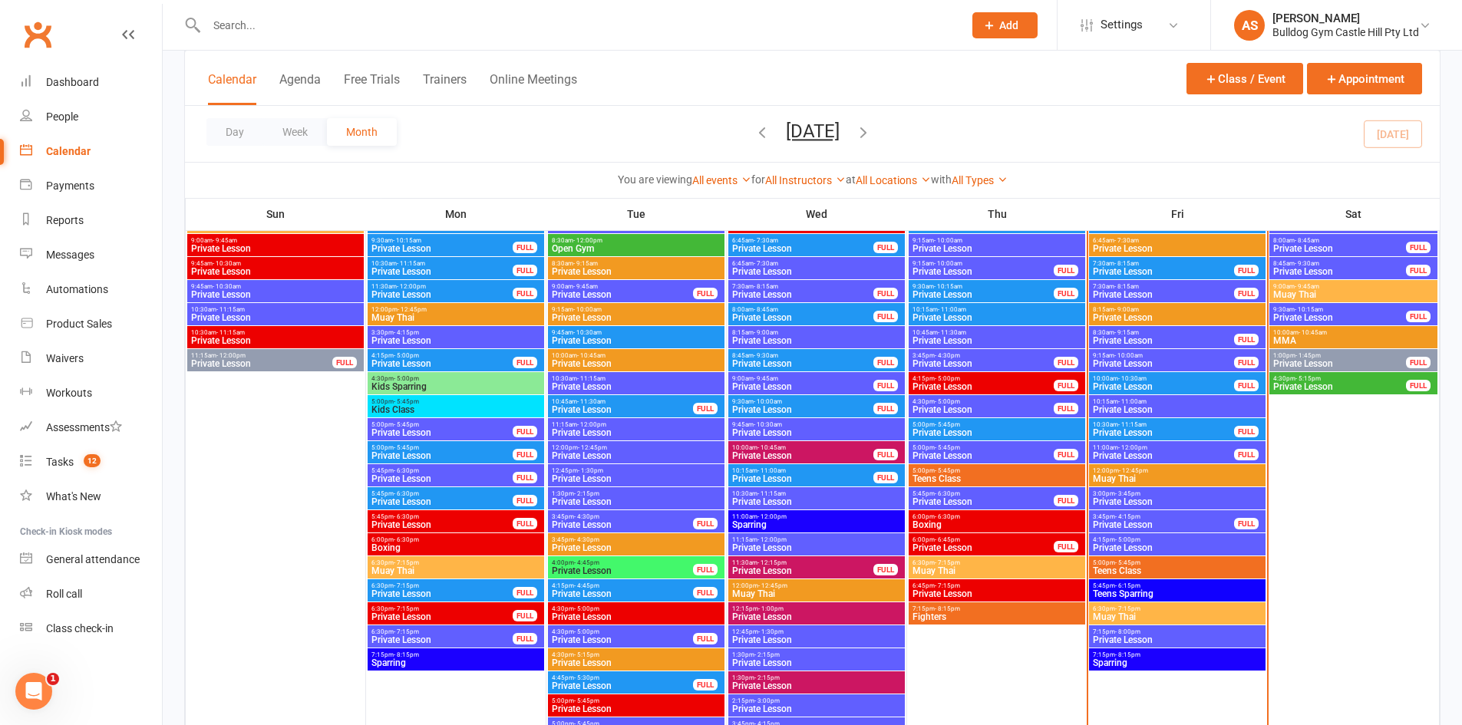
click at [1126, 620] on span "Muay Thai" at bounding box center [1177, 616] width 170 height 9
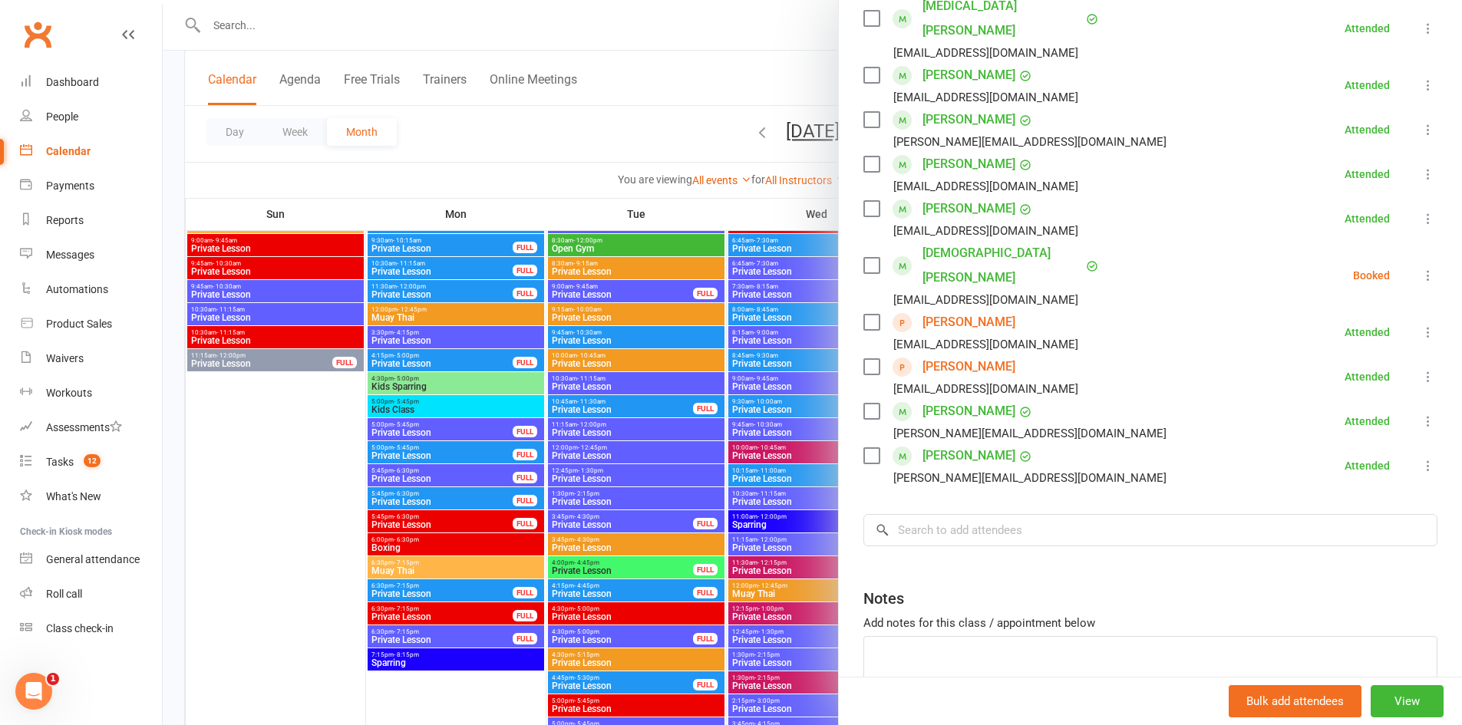
scroll to position [507, 0]
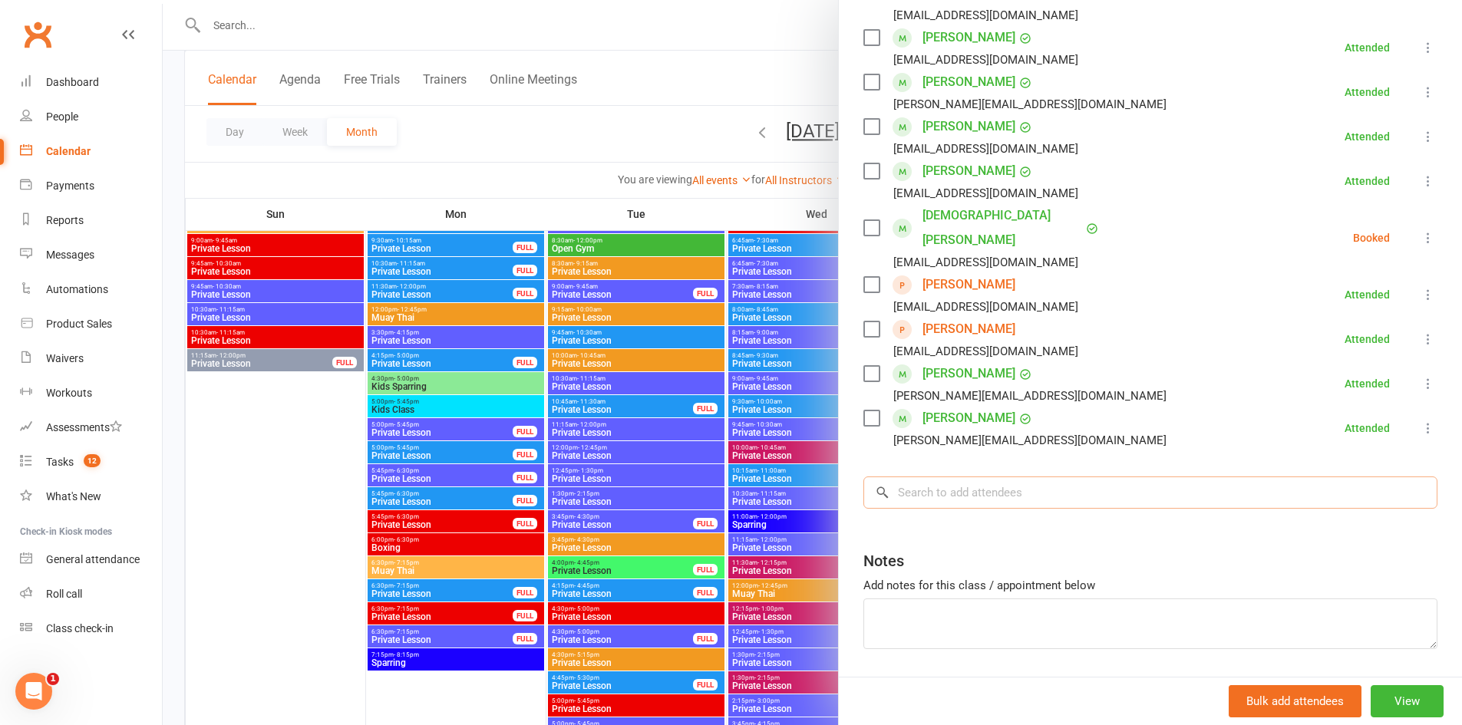
click at [984, 477] on input "search" at bounding box center [1150, 493] width 574 height 32
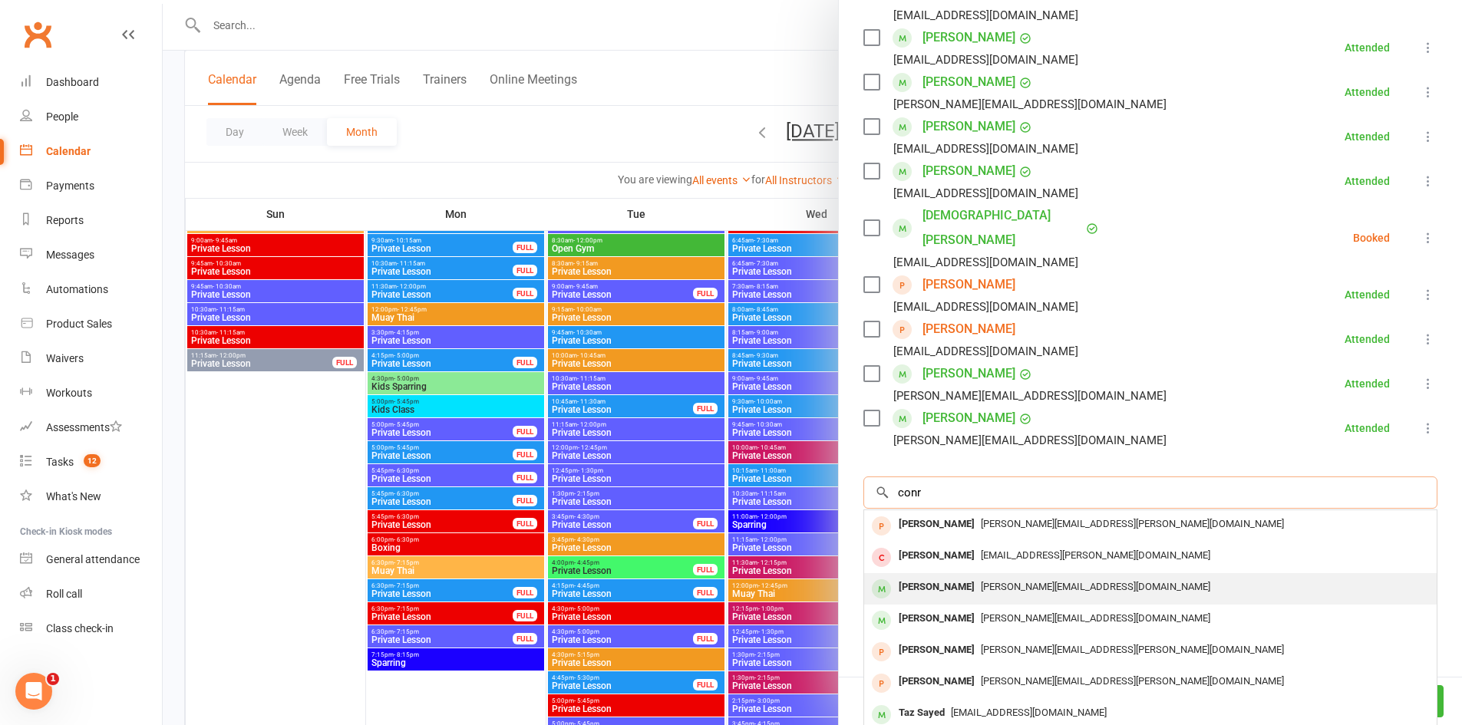
type input "conr"
click at [939, 576] on div "CONRAD VAN DORT" at bounding box center [937, 587] width 88 height 22
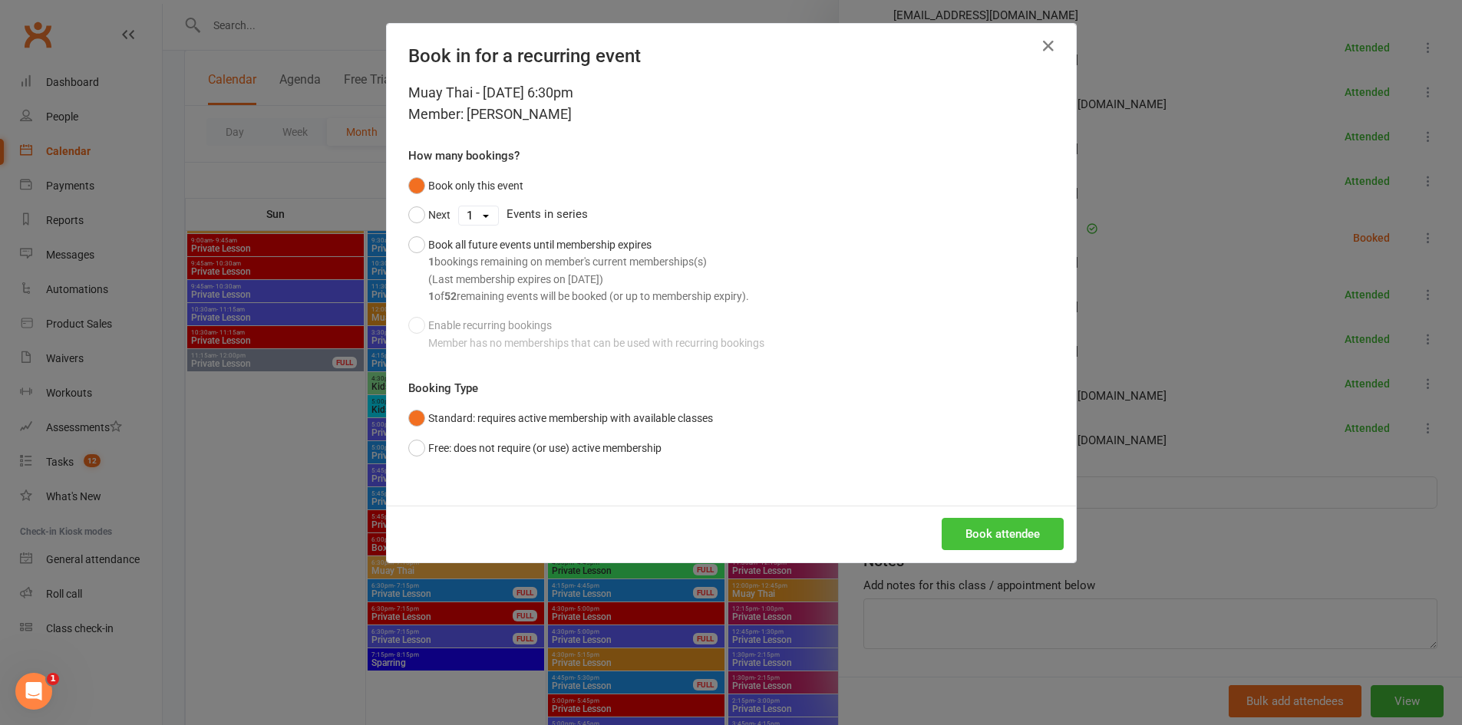
click at [979, 520] on button "Book attendee" at bounding box center [1003, 534] width 122 height 32
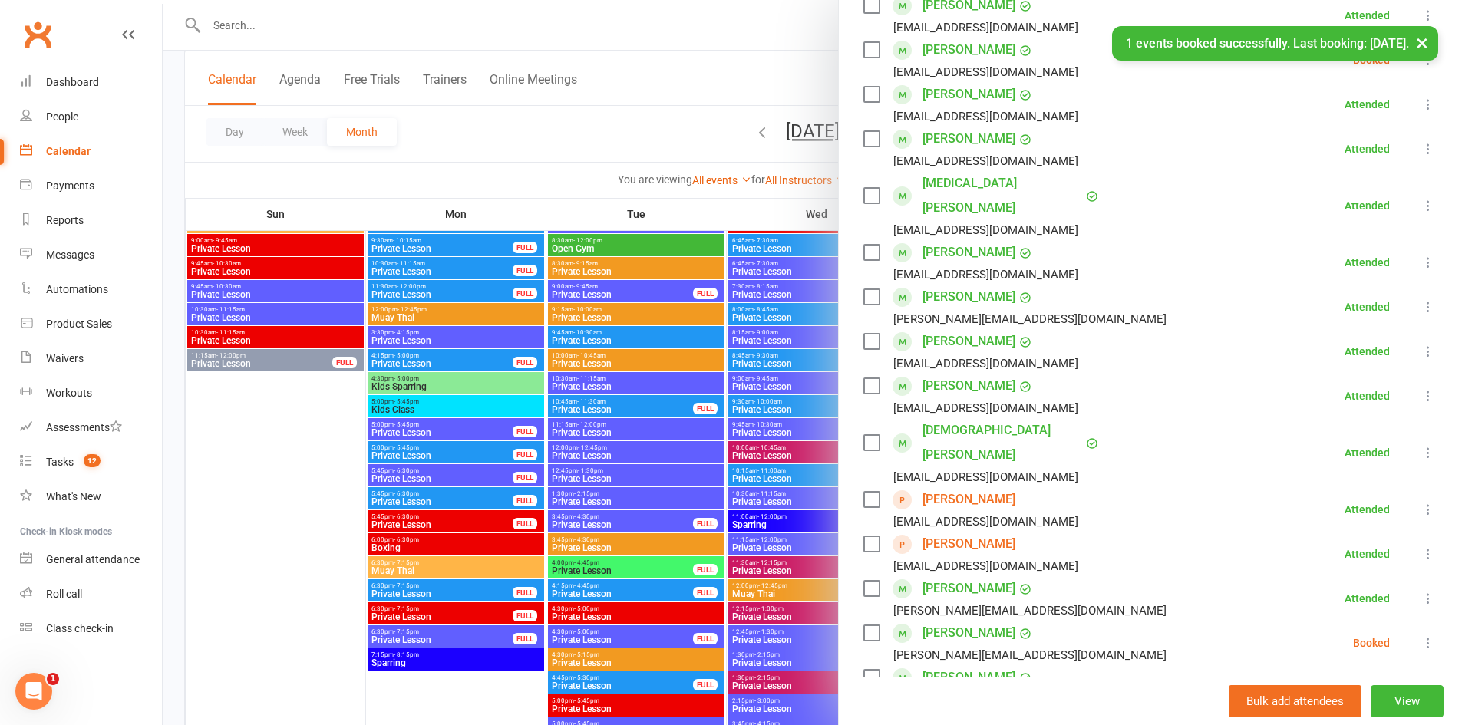
scroll to position [354, 0]
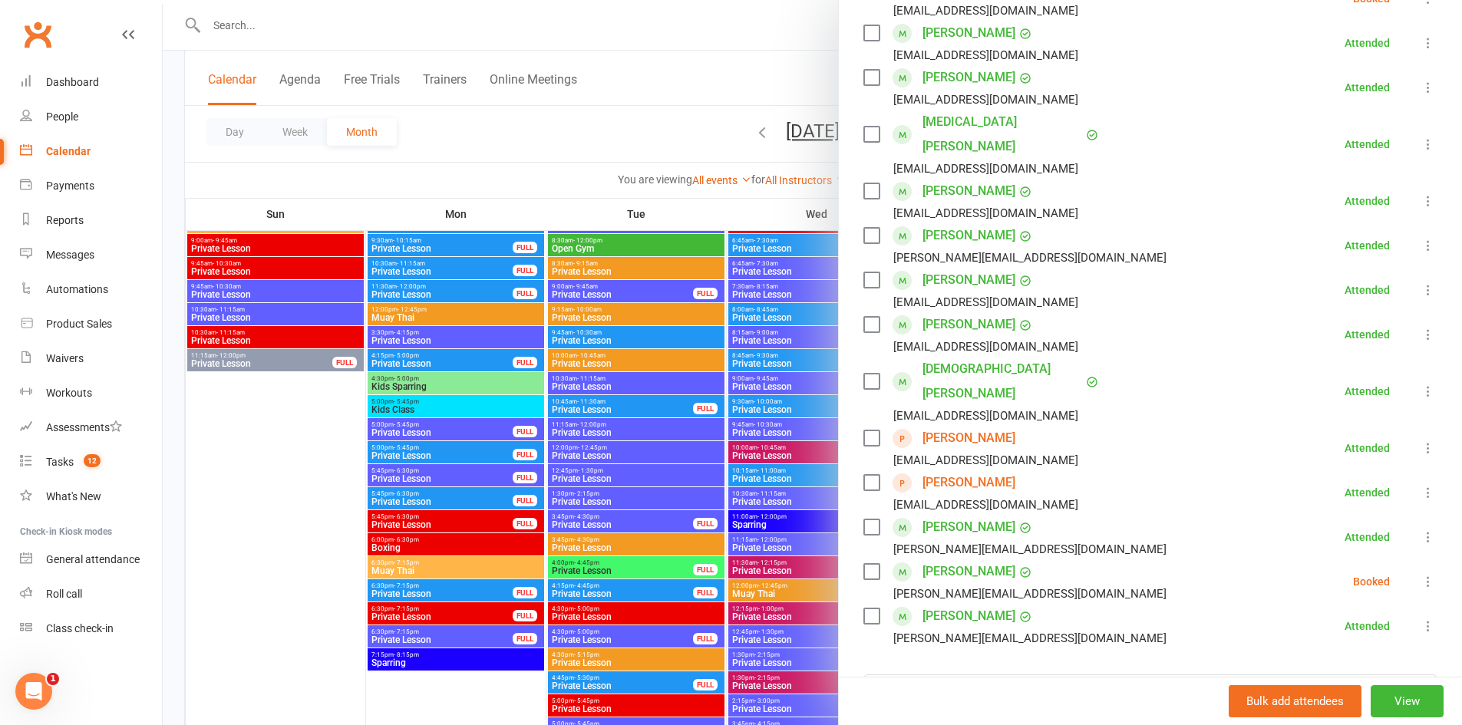
click at [1421, 574] on icon at bounding box center [1428, 581] width 15 height 15
click at [1330, 658] on link "Check in" at bounding box center [1347, 673] width 180 height 31
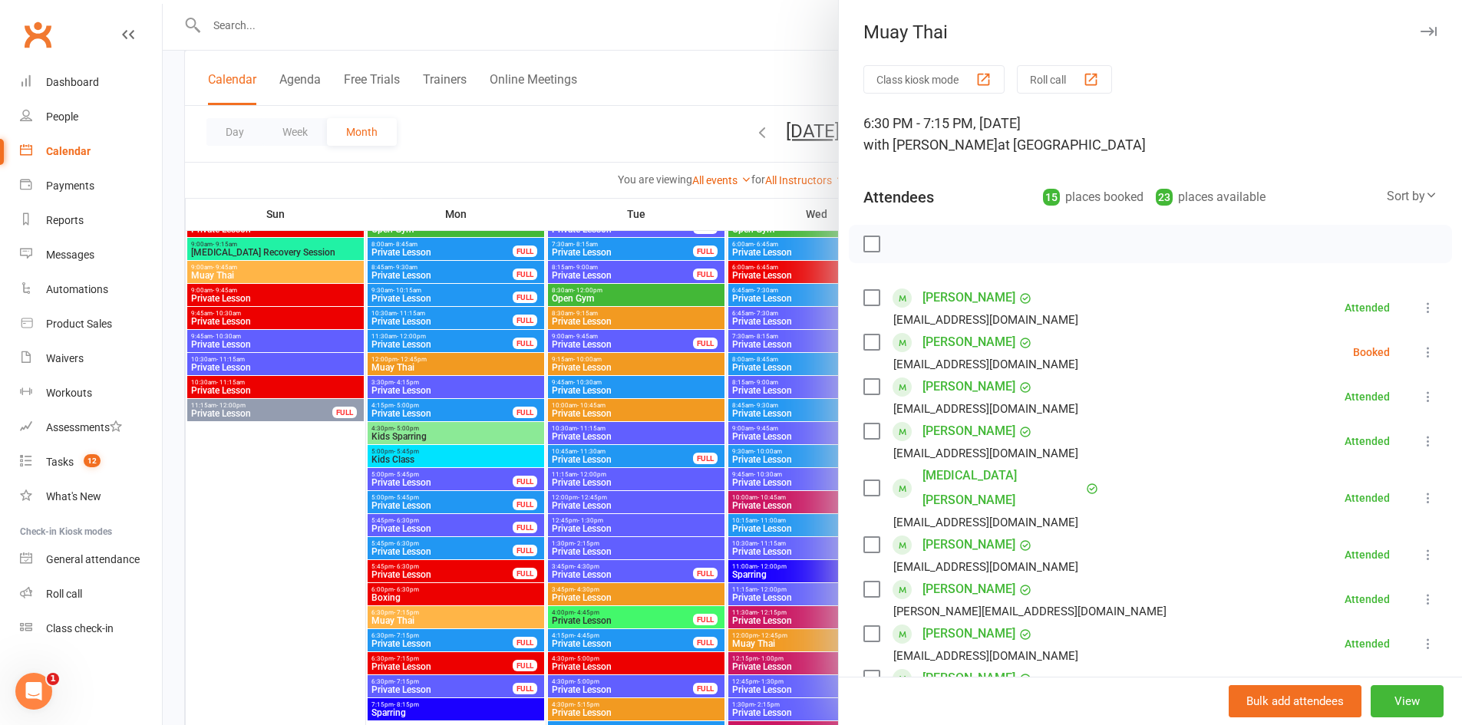
scroll to position [2149, 0]
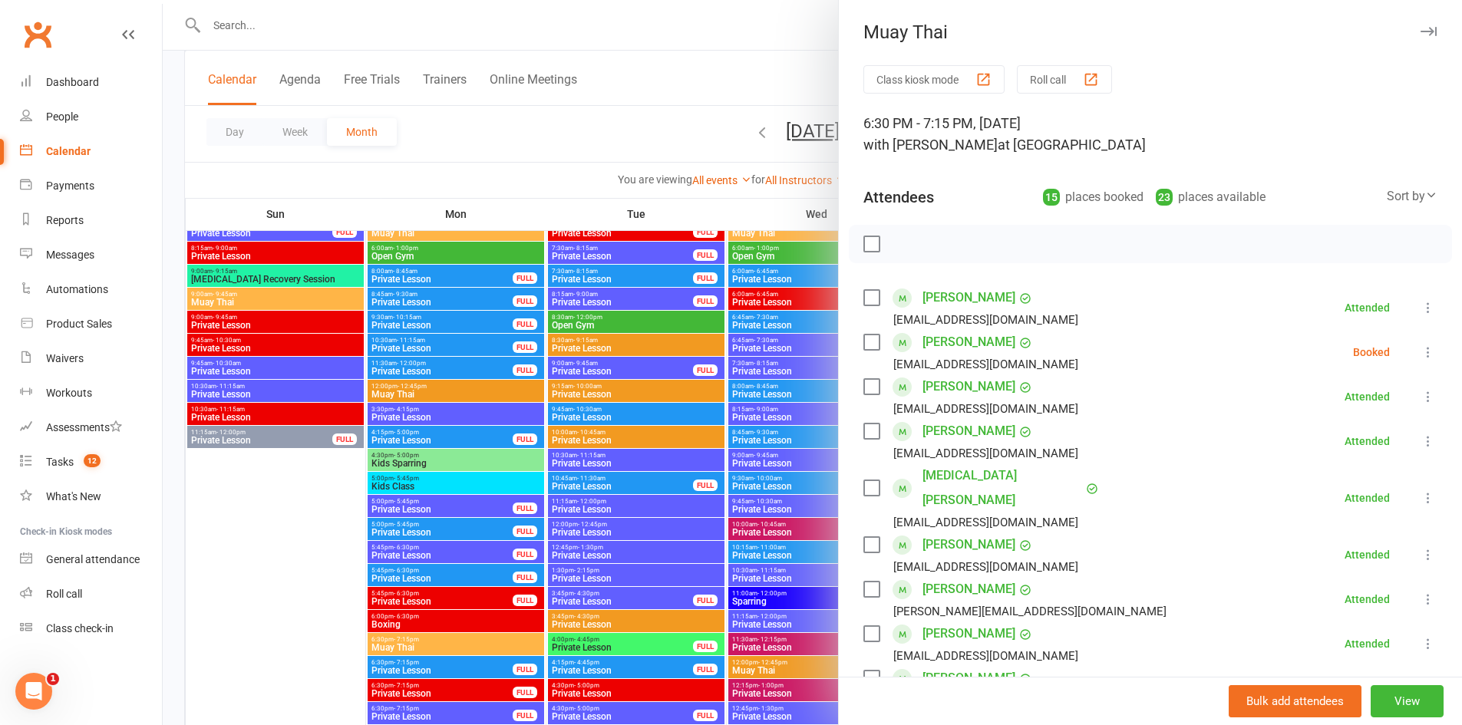
drag, startPoint x: 684, startPoint y: 169, endPoint x: 841, endPoint y: 210, distance: 162.7
click at [689, 167] on div at bounding box center [812, 362] width 1299 height 725
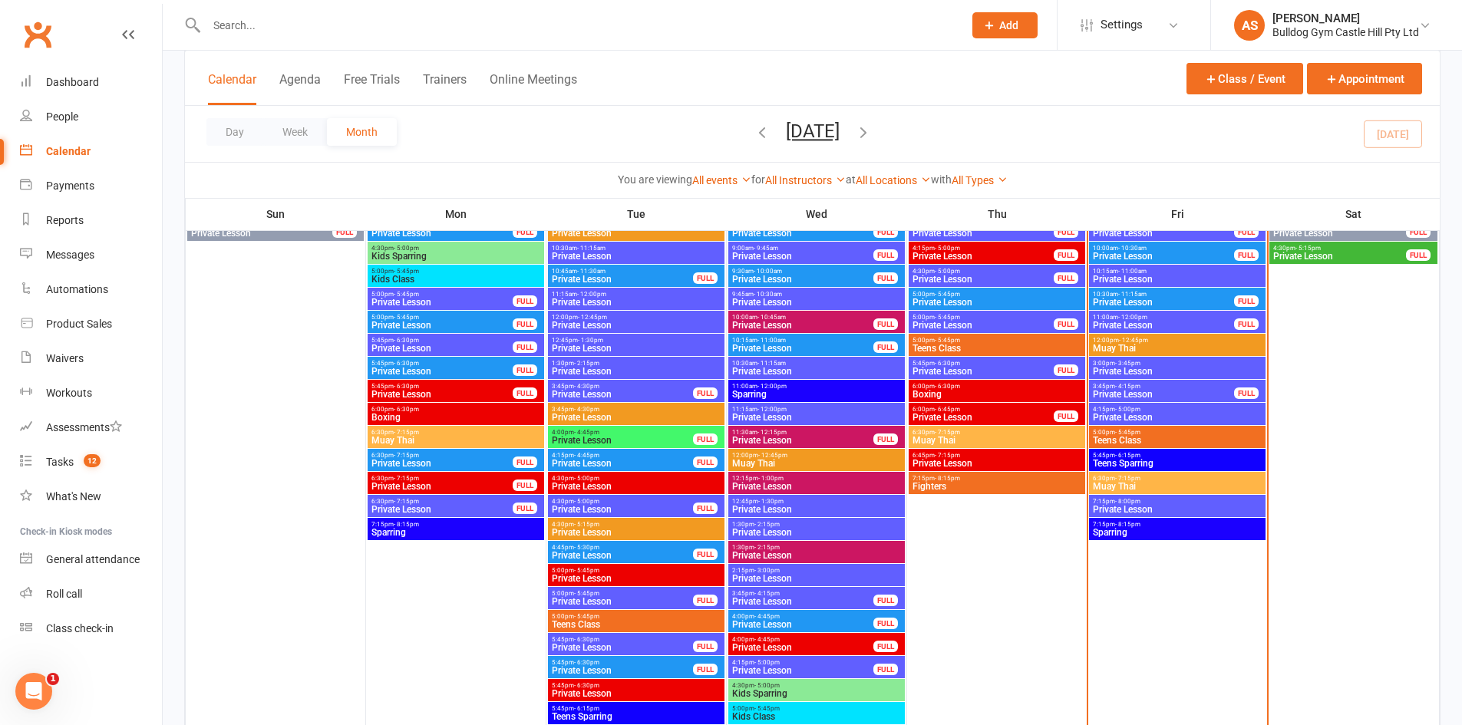
scroll to position [2379, 0]
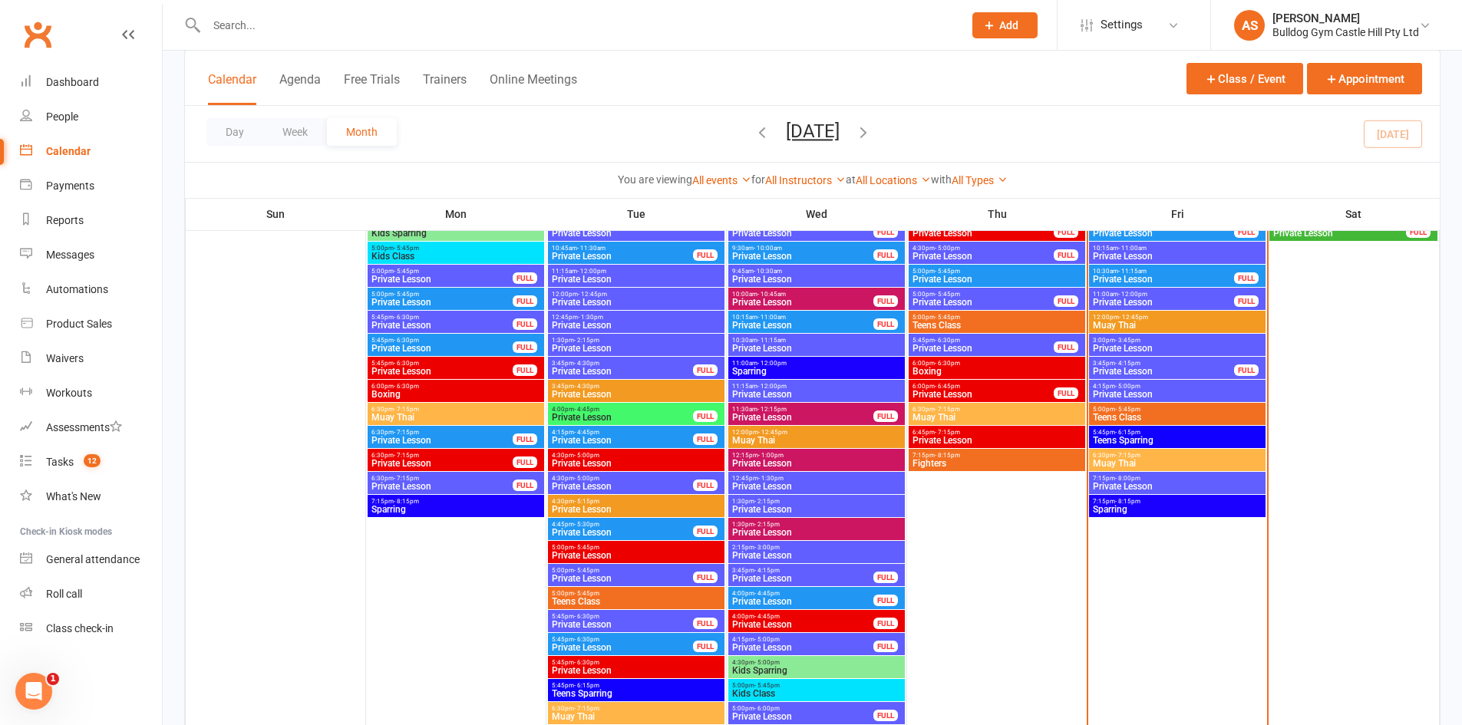
click at [1111, 409] on span "5:00pm - 5:45pm" at bounding box center [1177, 409] width 170 height 7
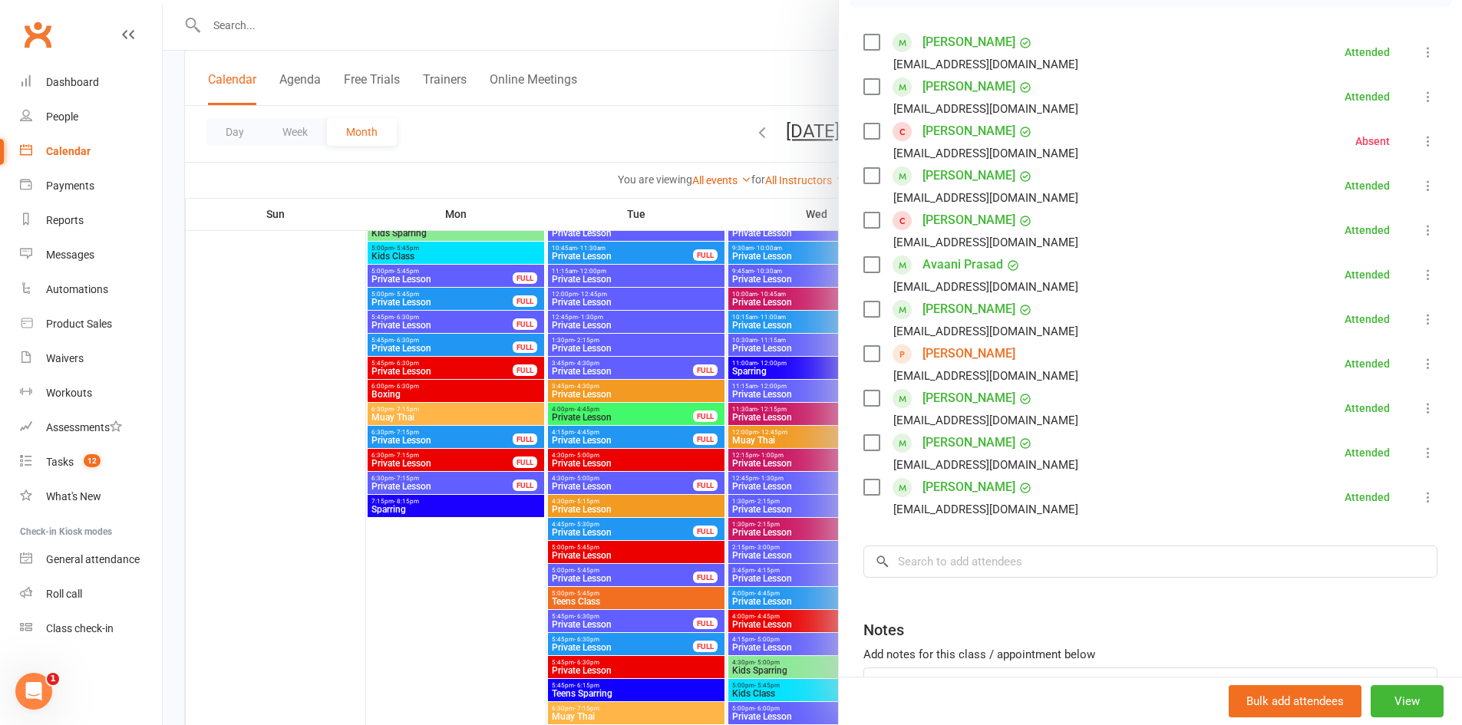
scroll to position [154, 0]
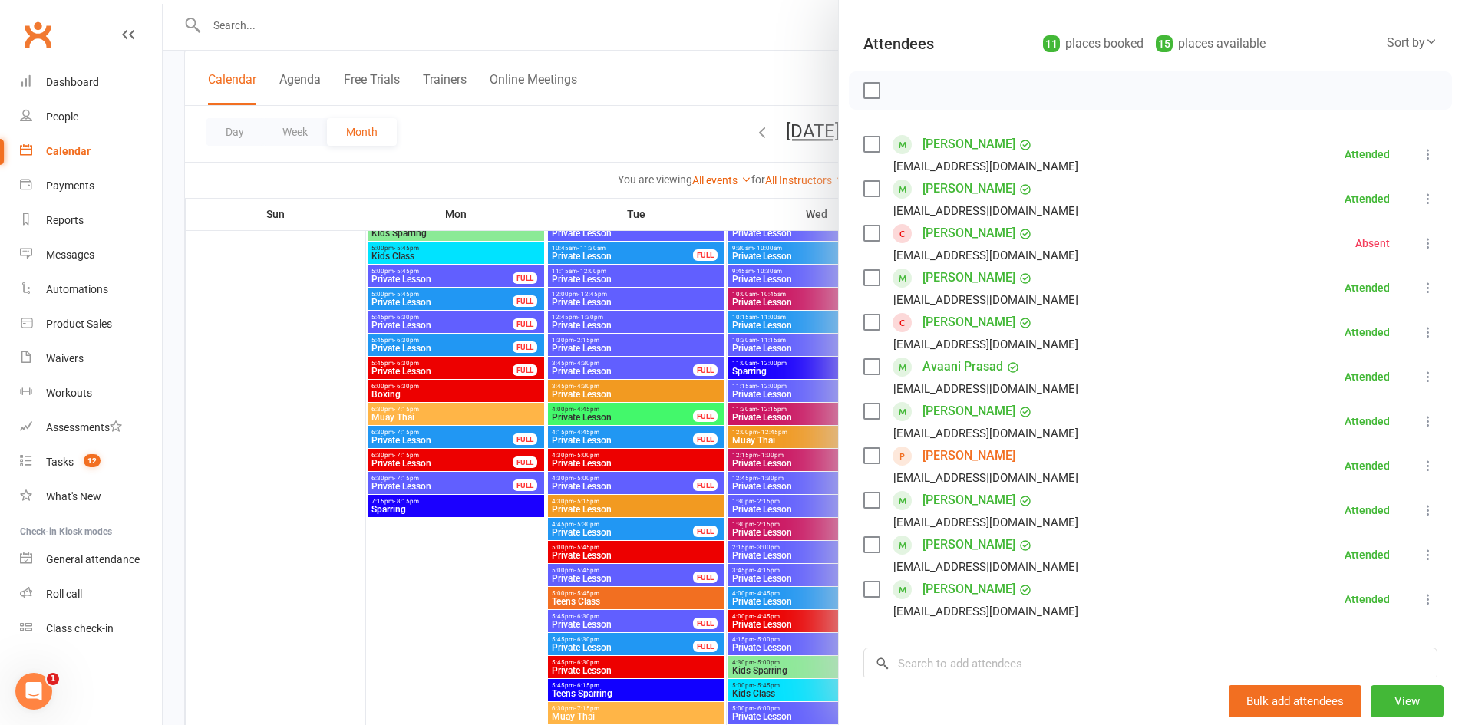
click at [567, 477] on div at bounding box center [812, 362] width 1299 height 725
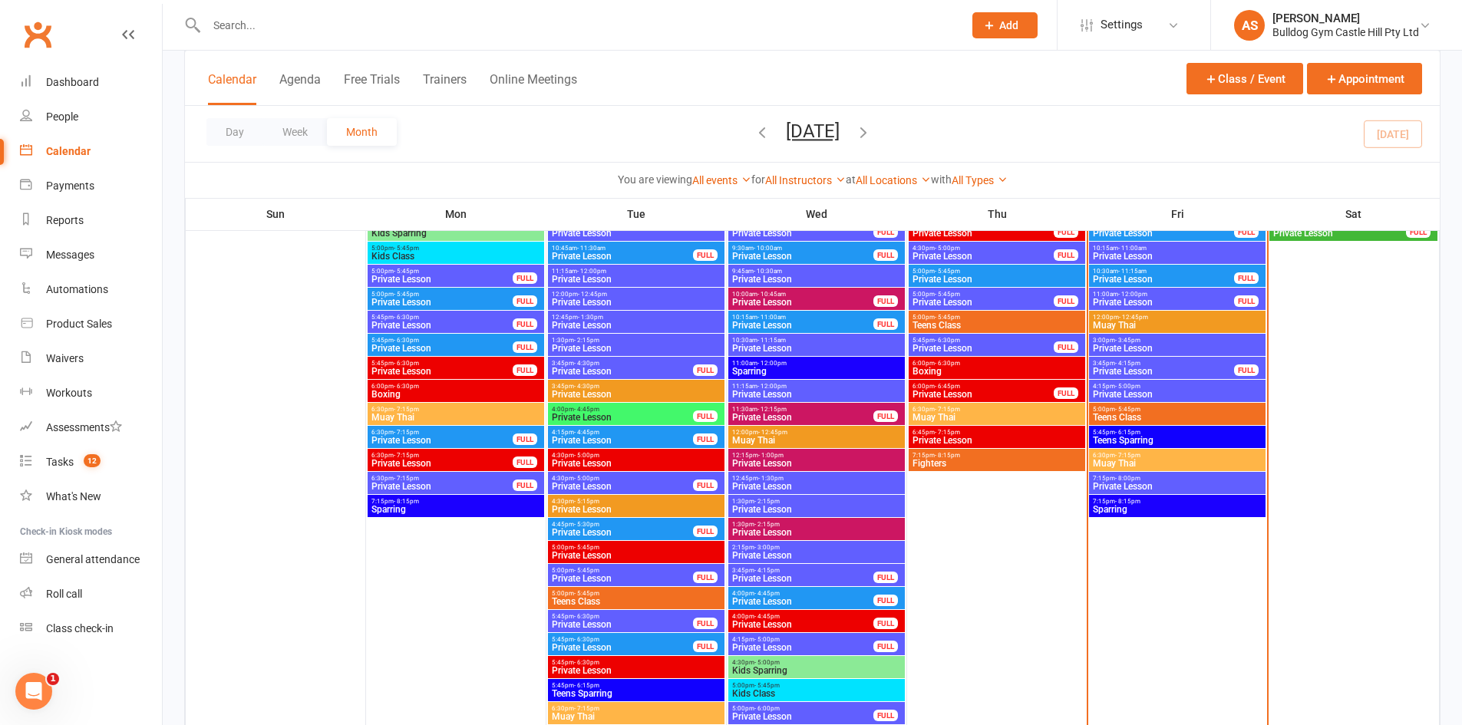
click at [1136, 454] on span "- 7:15pm" at bounding box center [1127, 455] width 25 height 7
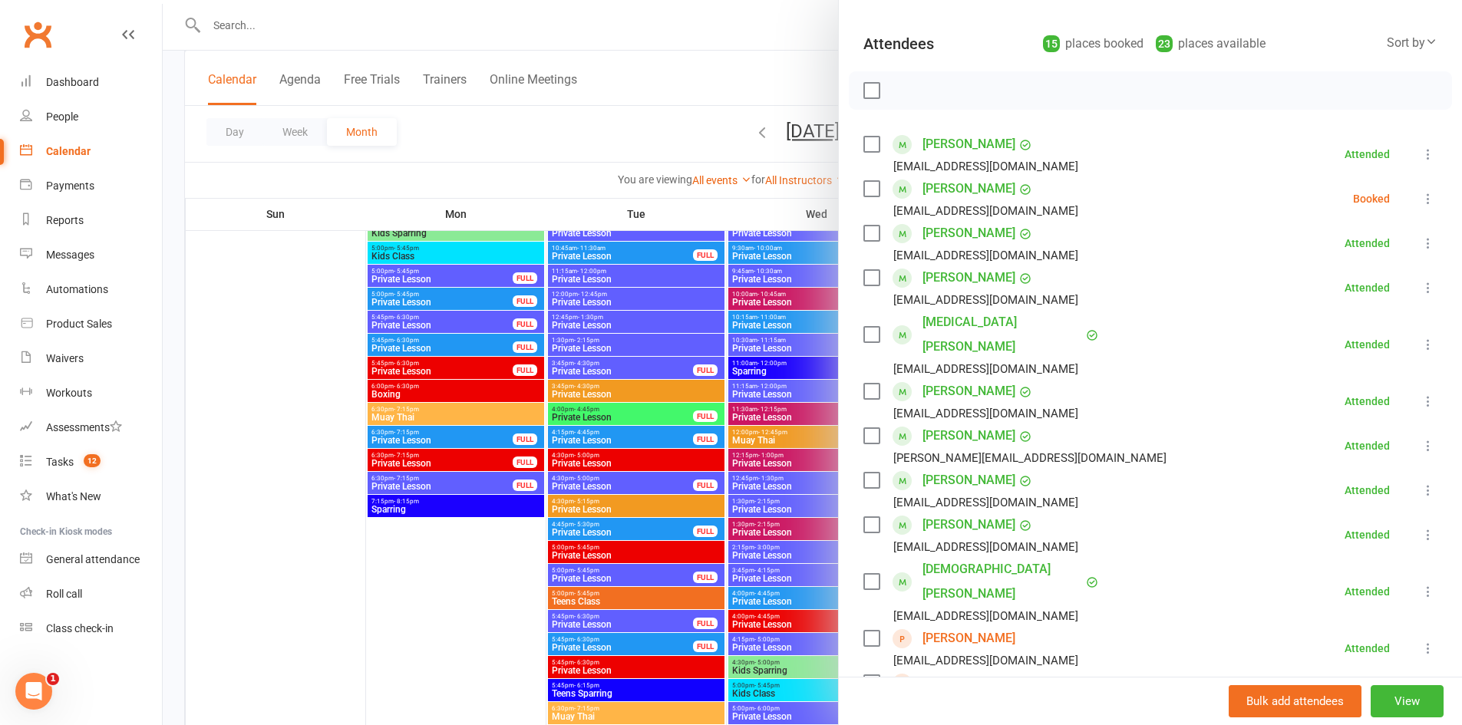
click at [400, 287] on div at bounding box center [812, 362] width 1299 height 725
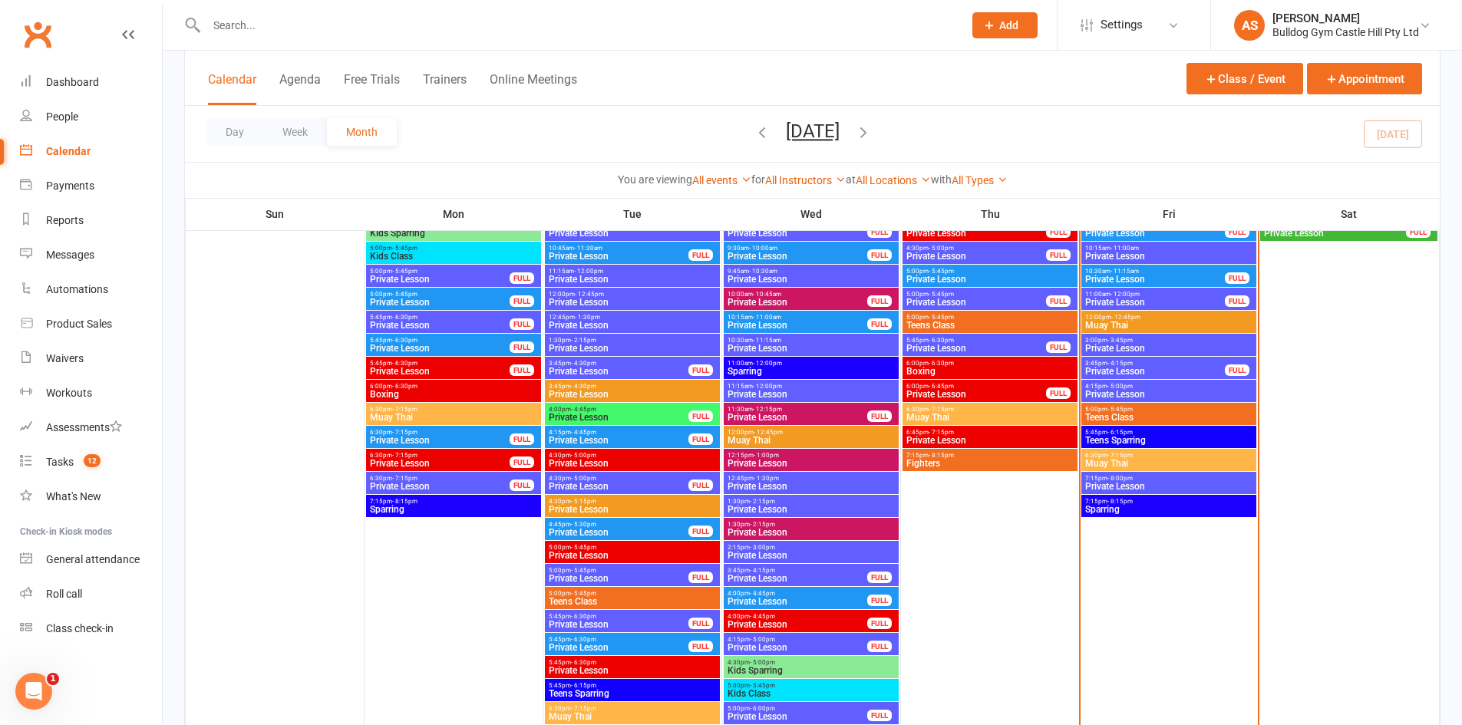
click at [1142, 452] on span "6:30pm - 7:15pm" at bounding box center [1169, 455] width 169 height 7
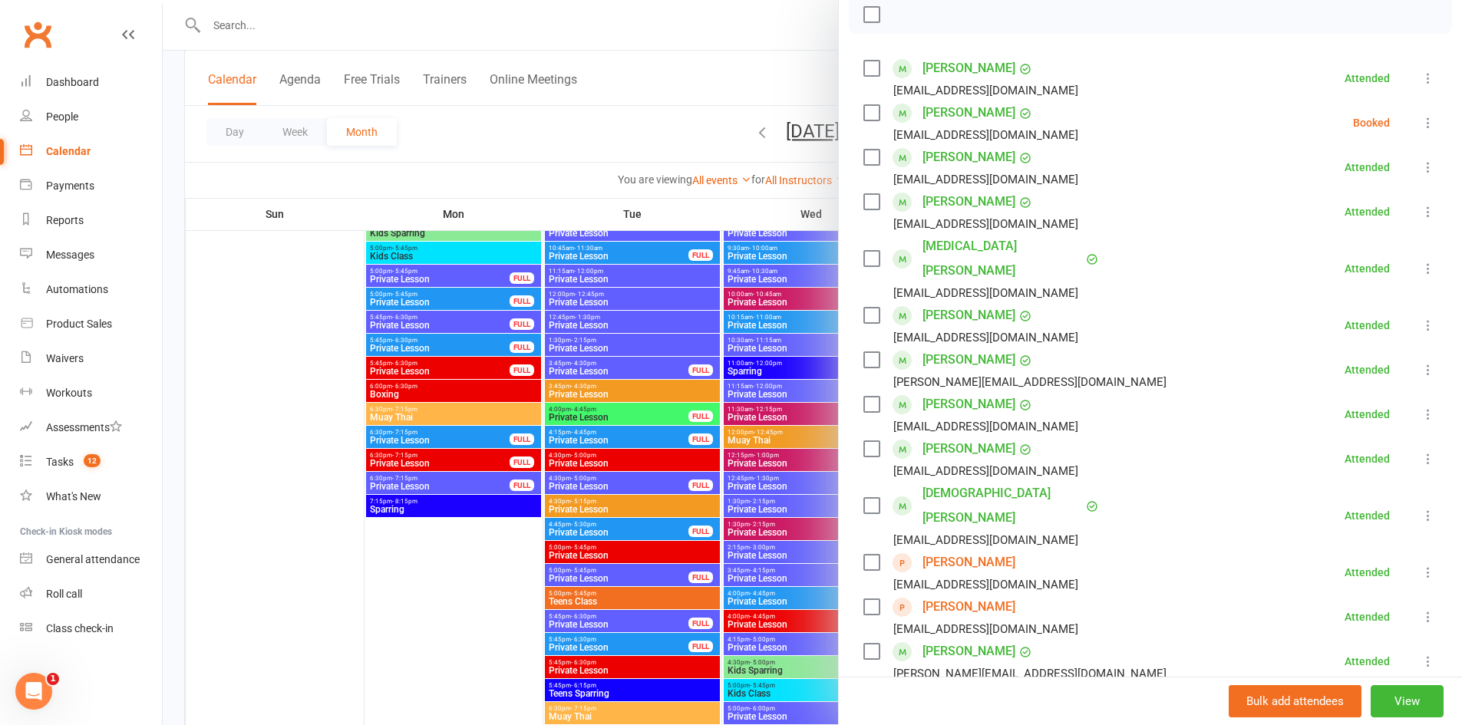
scroll to position [230, 0]
click at [1421, 115] on icon at bounding box center [1428, 121] width 15 height 15
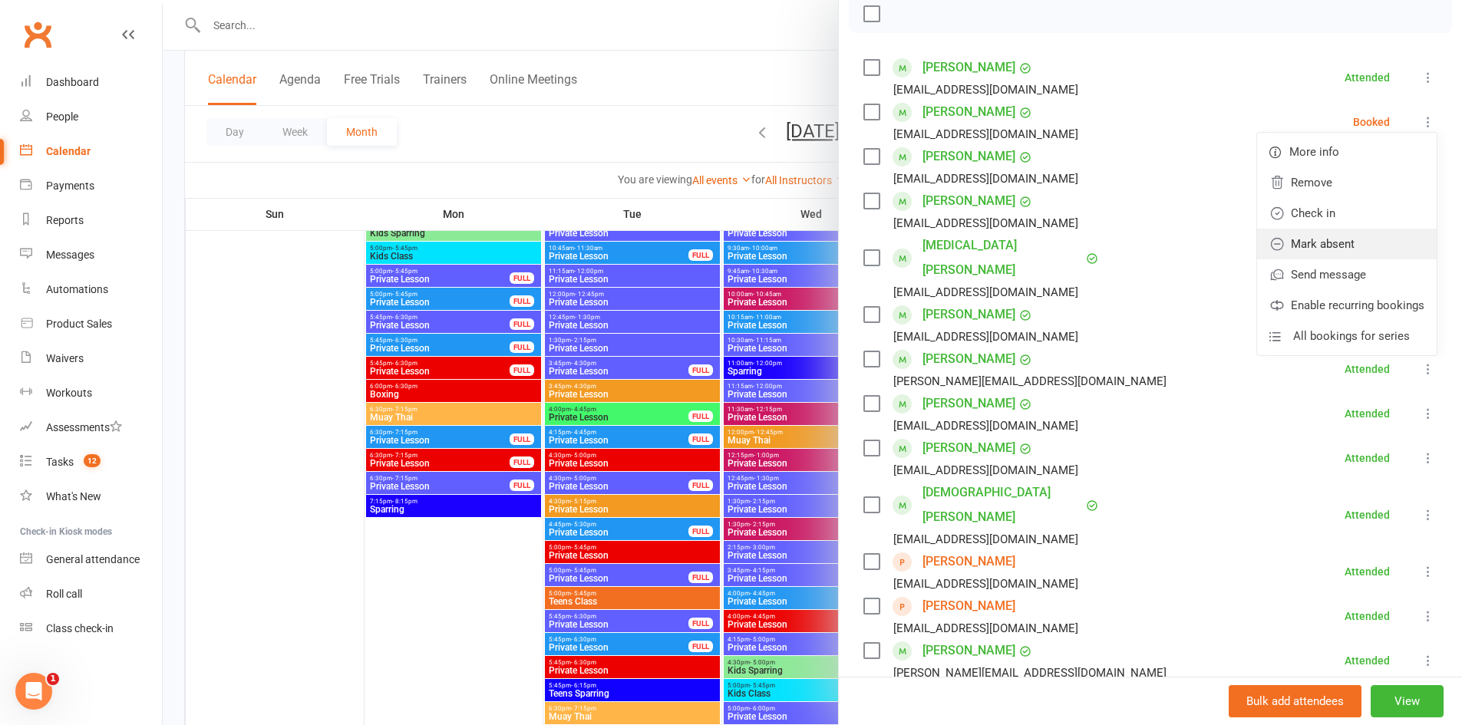
click at [1331, 243] on link "Mark absent" at bounding box center [1347, 244] width 180 height 31
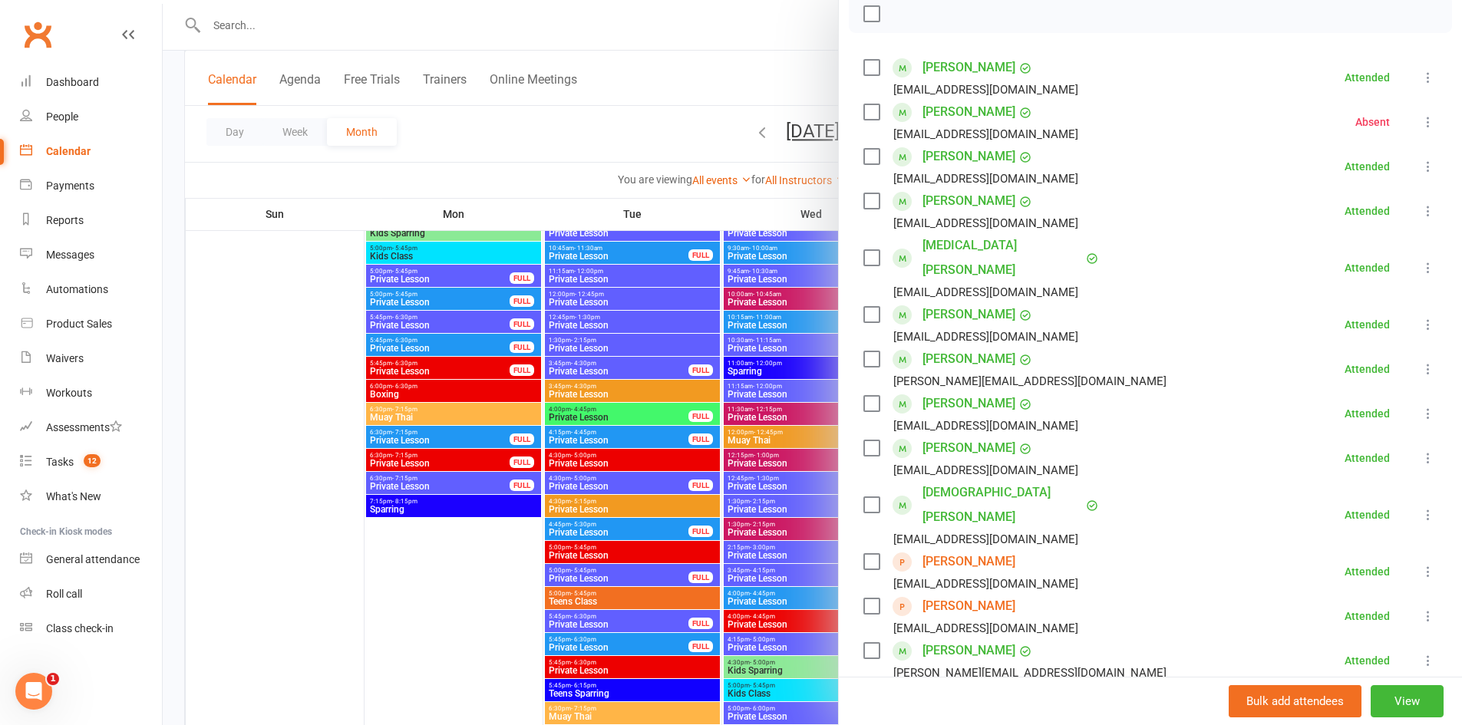
click at [697, 134] on div at bounding box center [812, 362] width 1299 height 725
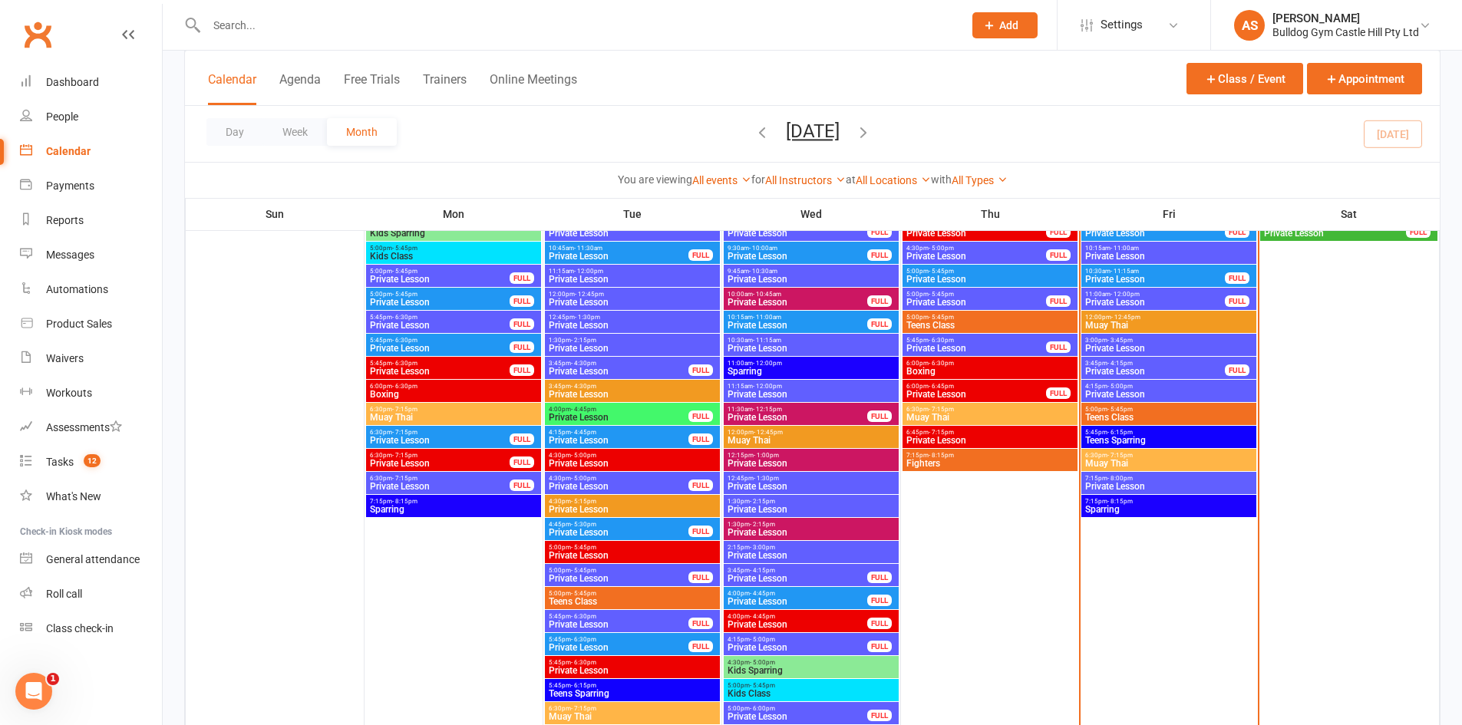
click at [1127, 459] on span "Muay Thai" at bounding box center [1169, 463] width 169 height 9
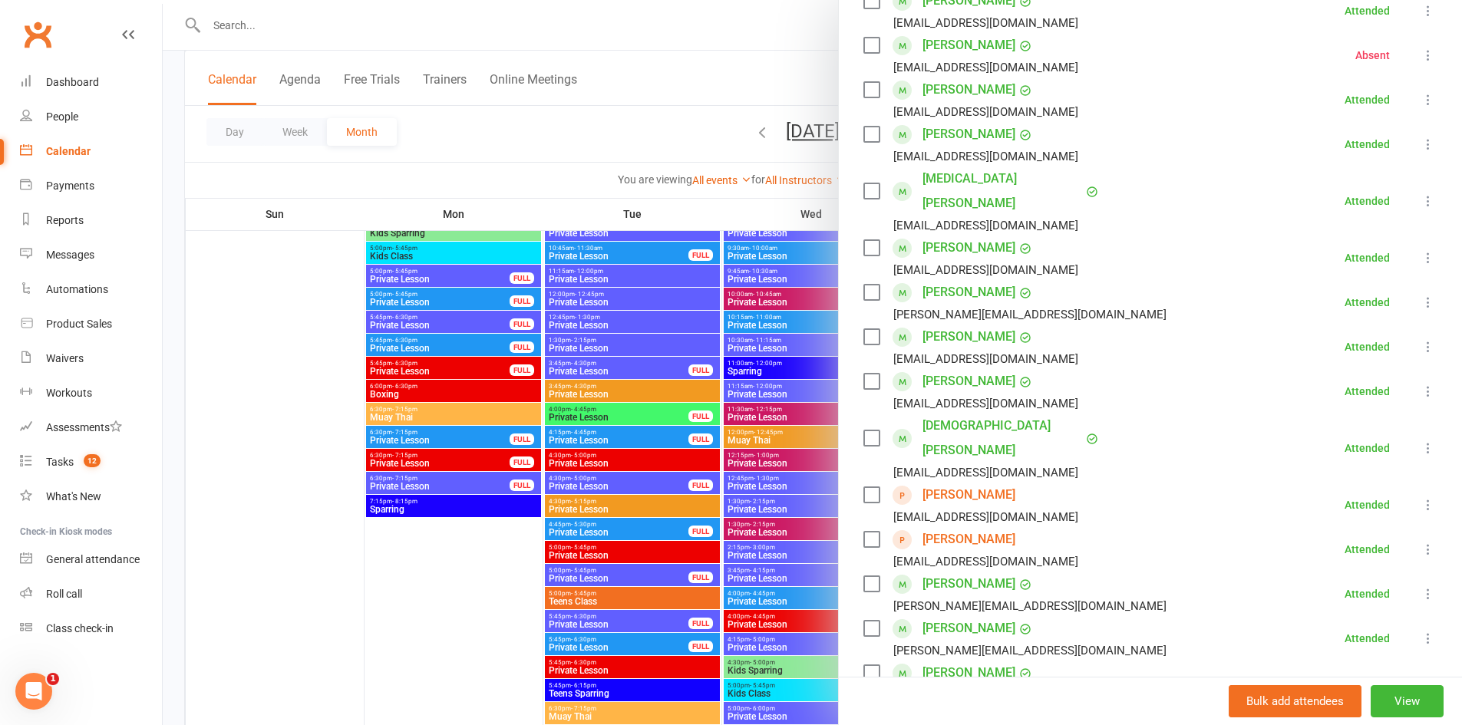
scroll to position [384, 0]
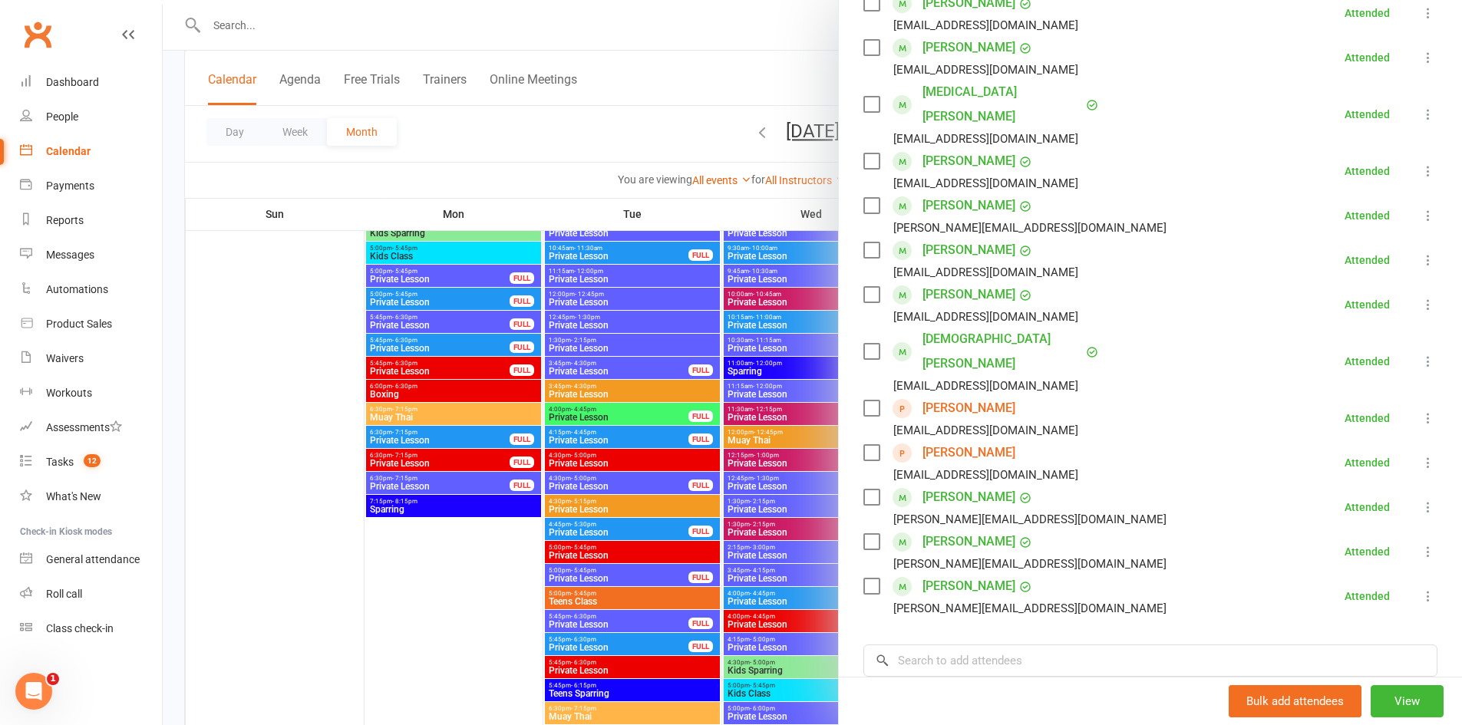
drag, startPoint x: 336, startPoint y: 404, endPoint x: 352, endPoint y: 404, distance: 15.4
click at [336, 404] on div at bounding box center [812, 362] width 1299 height 725
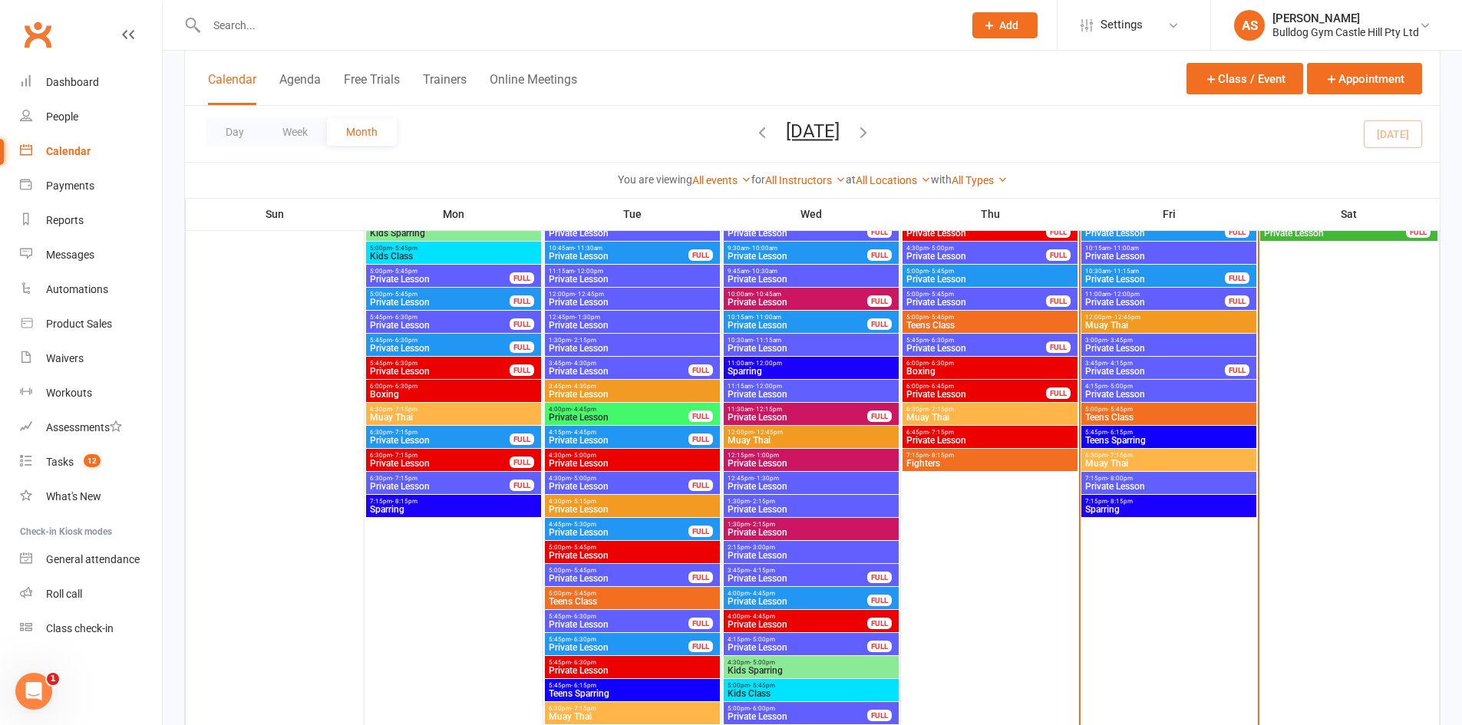
click at [1154, 460] on span "Muay Thai" at bounding box center [1169, 463] width 169 height 9
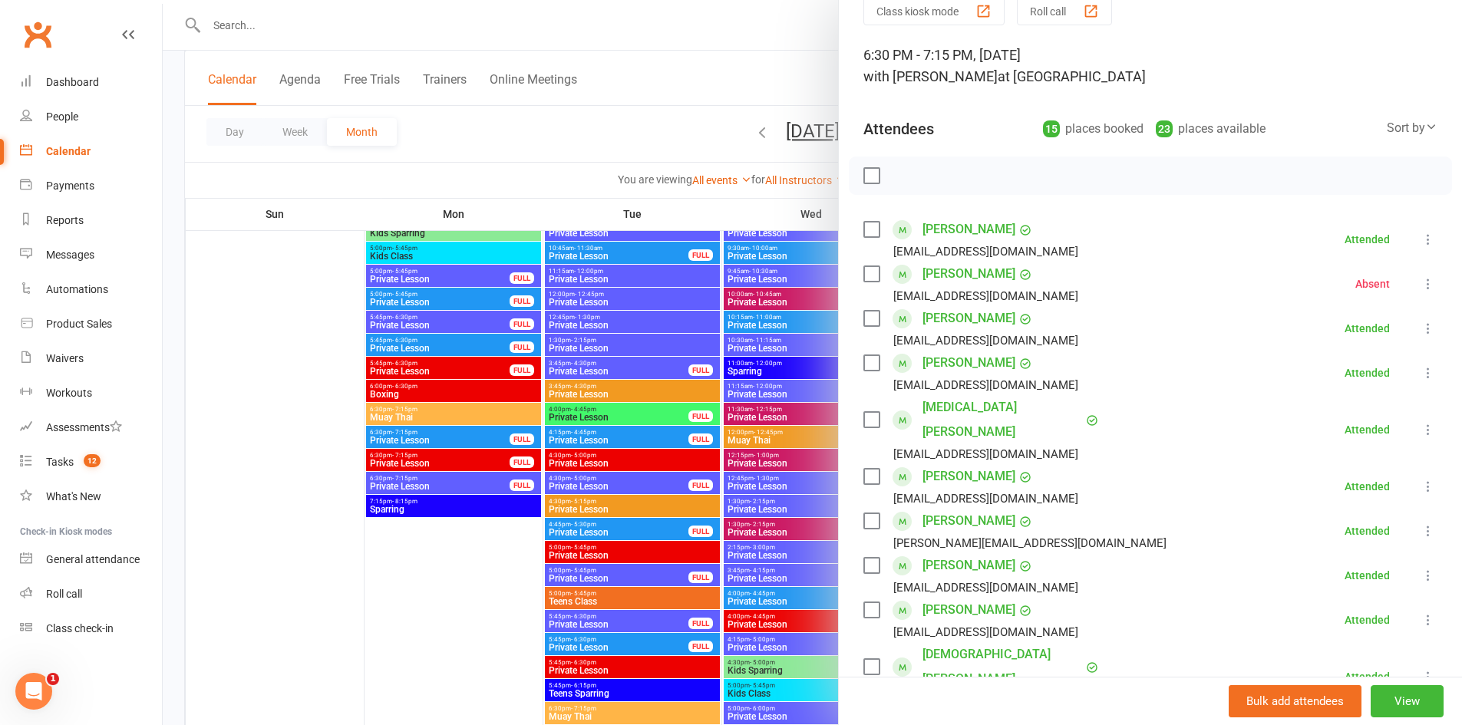
scroll to position [461, 0]
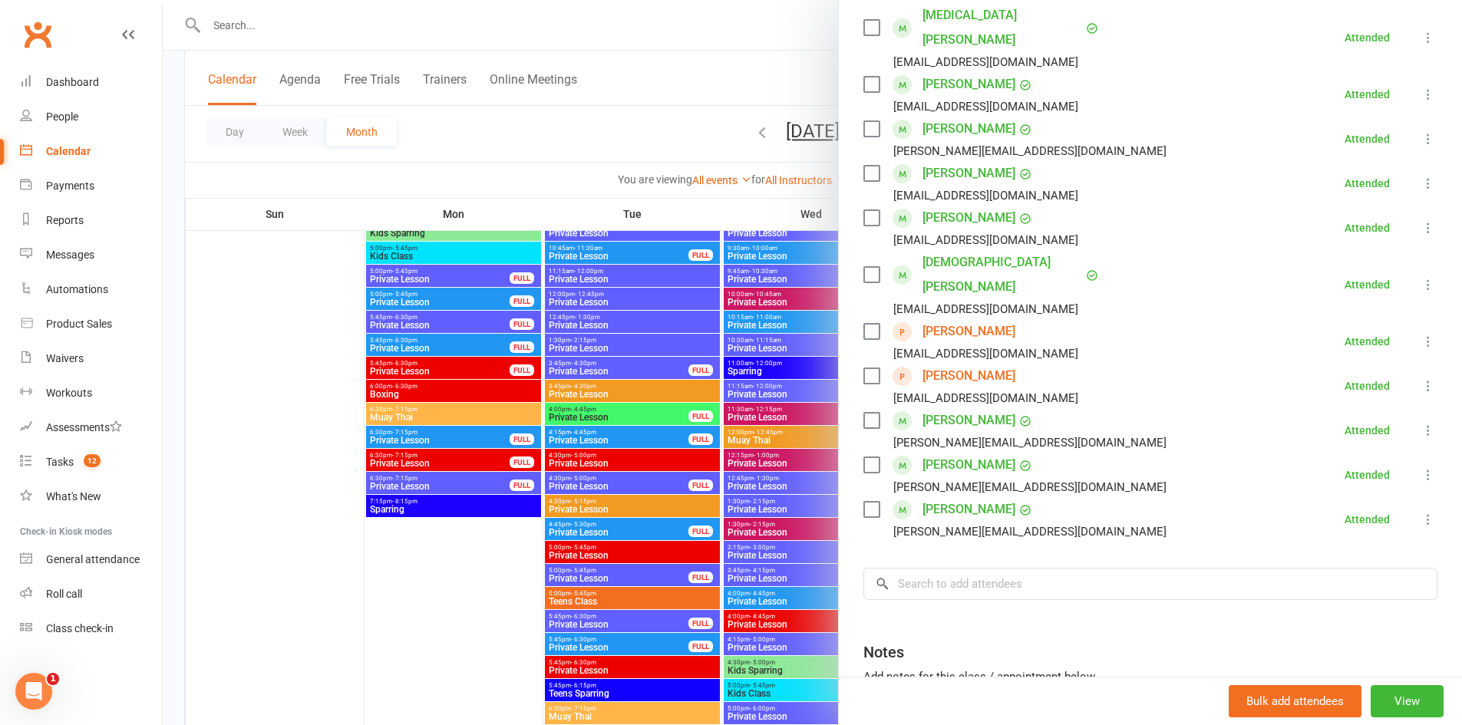
click at [628, 489] on div at bounding box center [812, 362] width 1299 height 725
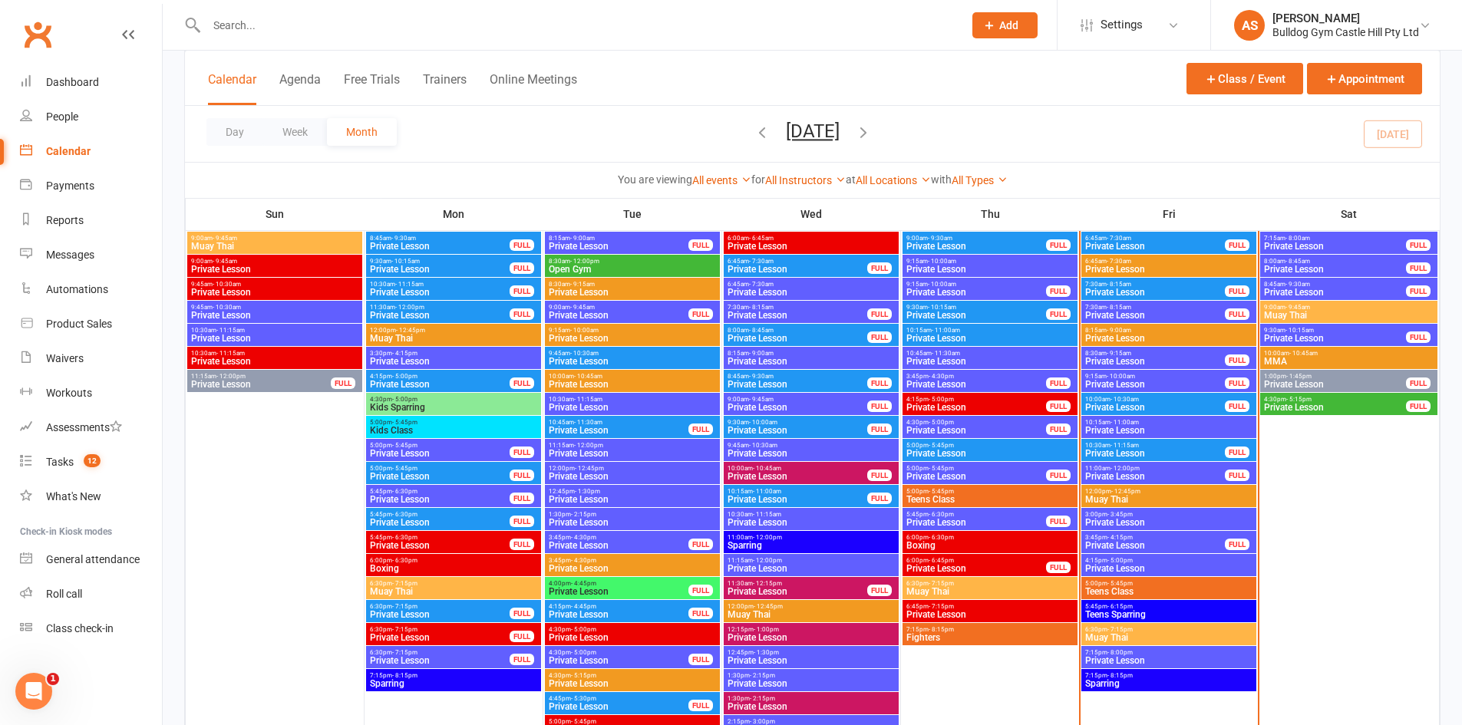
scroll to position [2303, 0]
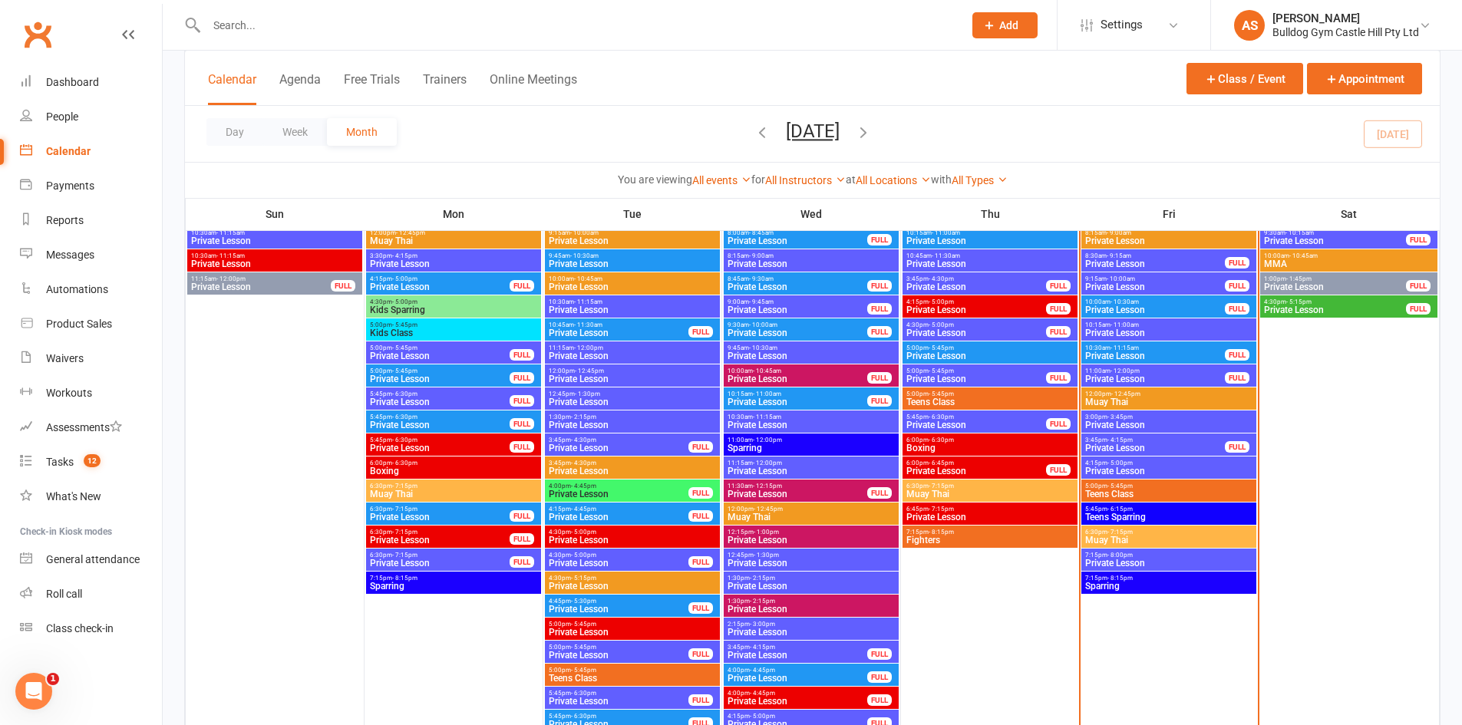
click at [1116, 544] on span "Muay Thai" at bounding box center [1169, 540] width 169 height 9
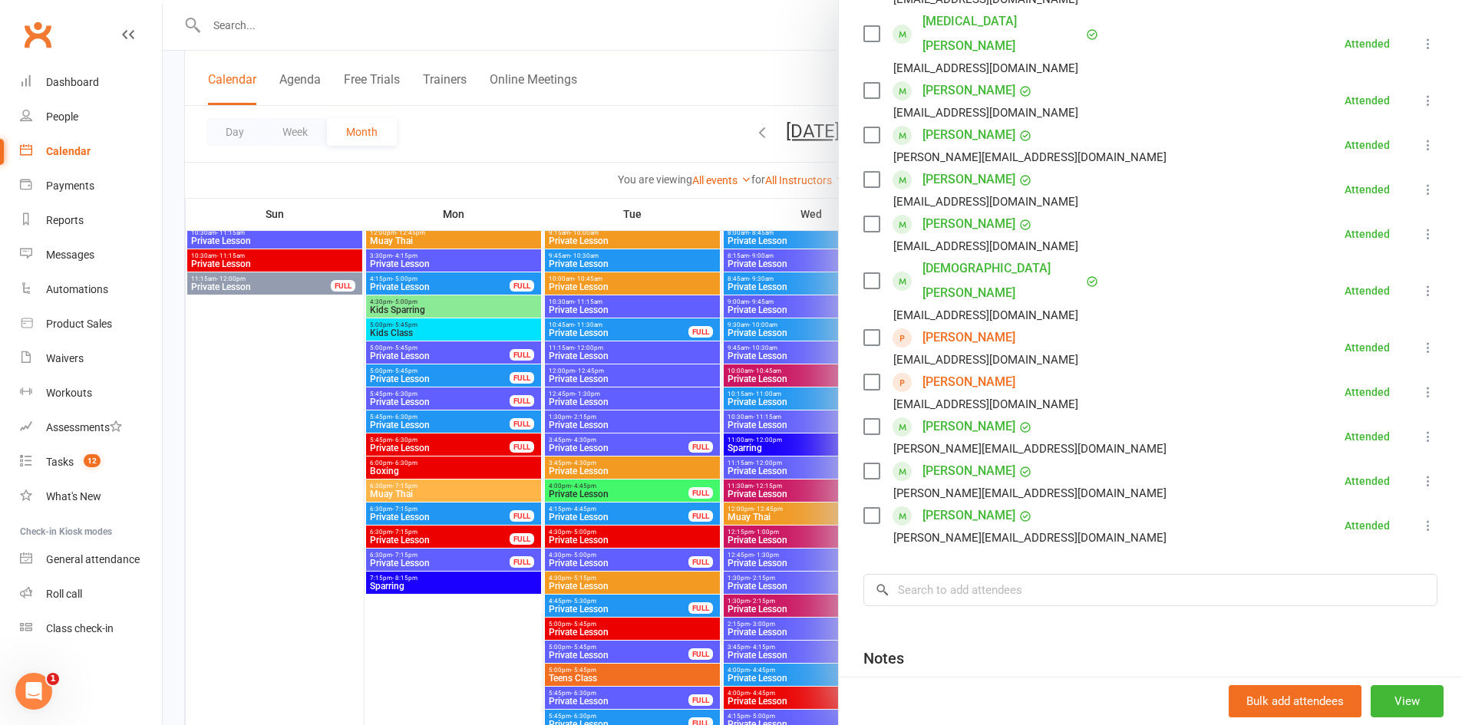
scroll to position [461, 0]
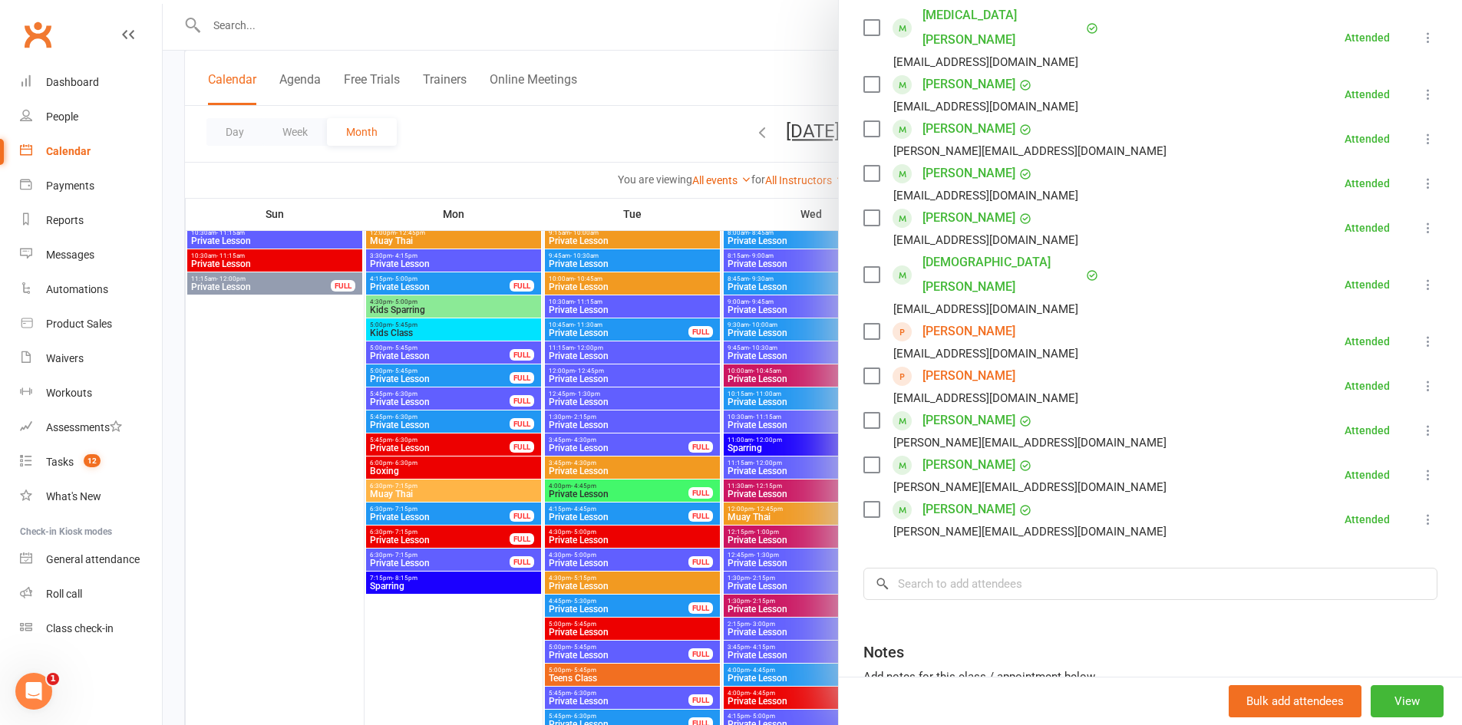
drag, startPoint x: 538, startPoint y: 430, endPoint x: 671, endPoint y: 432, distance: 132.8
click at [542, 431] on div at bounding box center [812, 362] width 1299 height 725
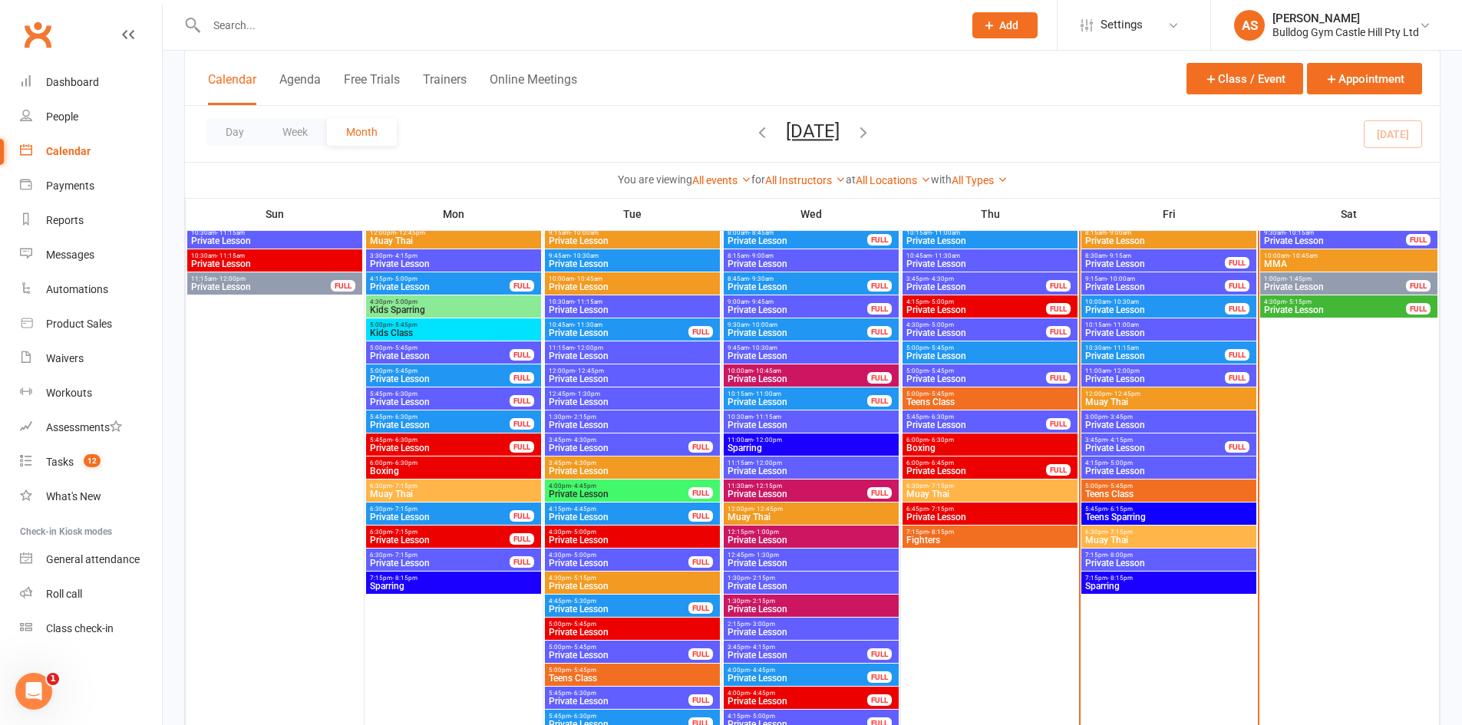
click at [1102, 543] on span "Muay Thai" at bounding box center [1169, 540] width 169 height 9
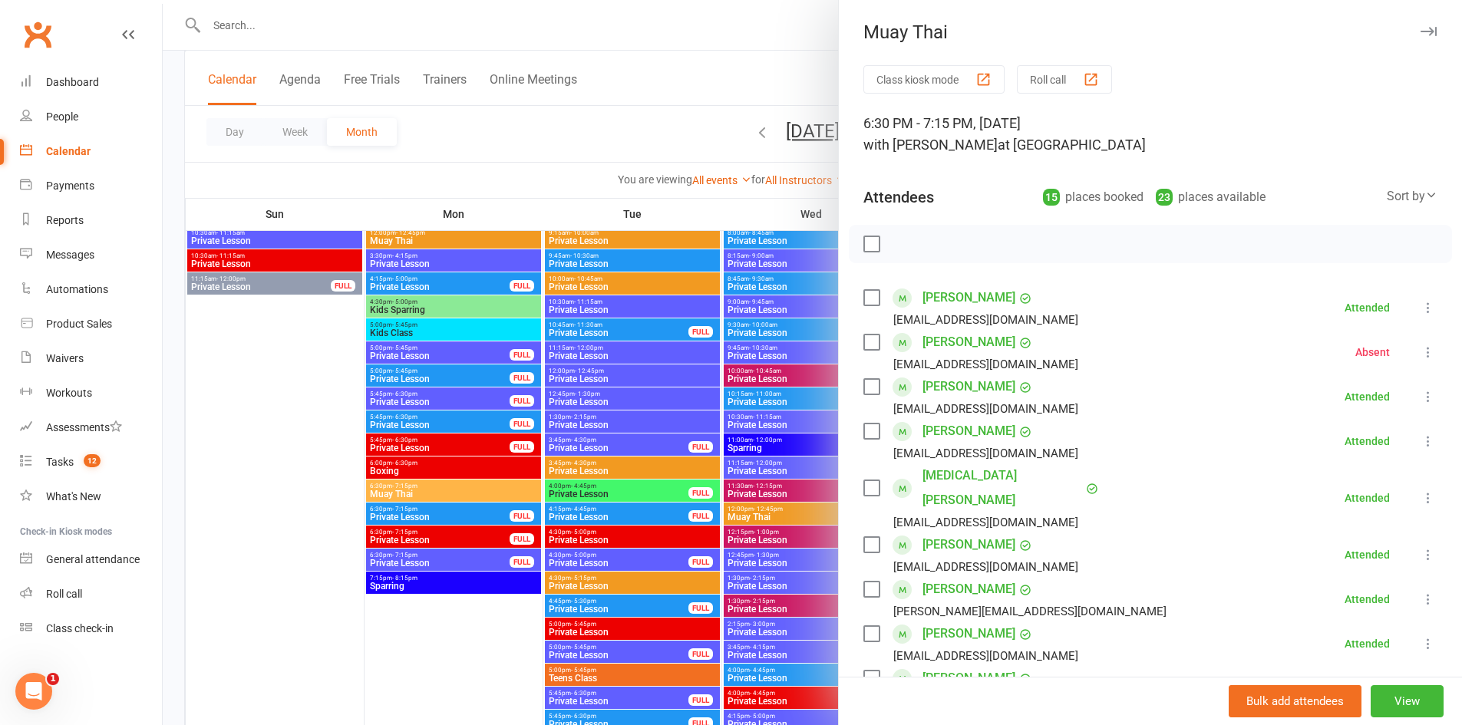
click at [600, 474] on div at bounding box center [812, 362] width 1299 height 725
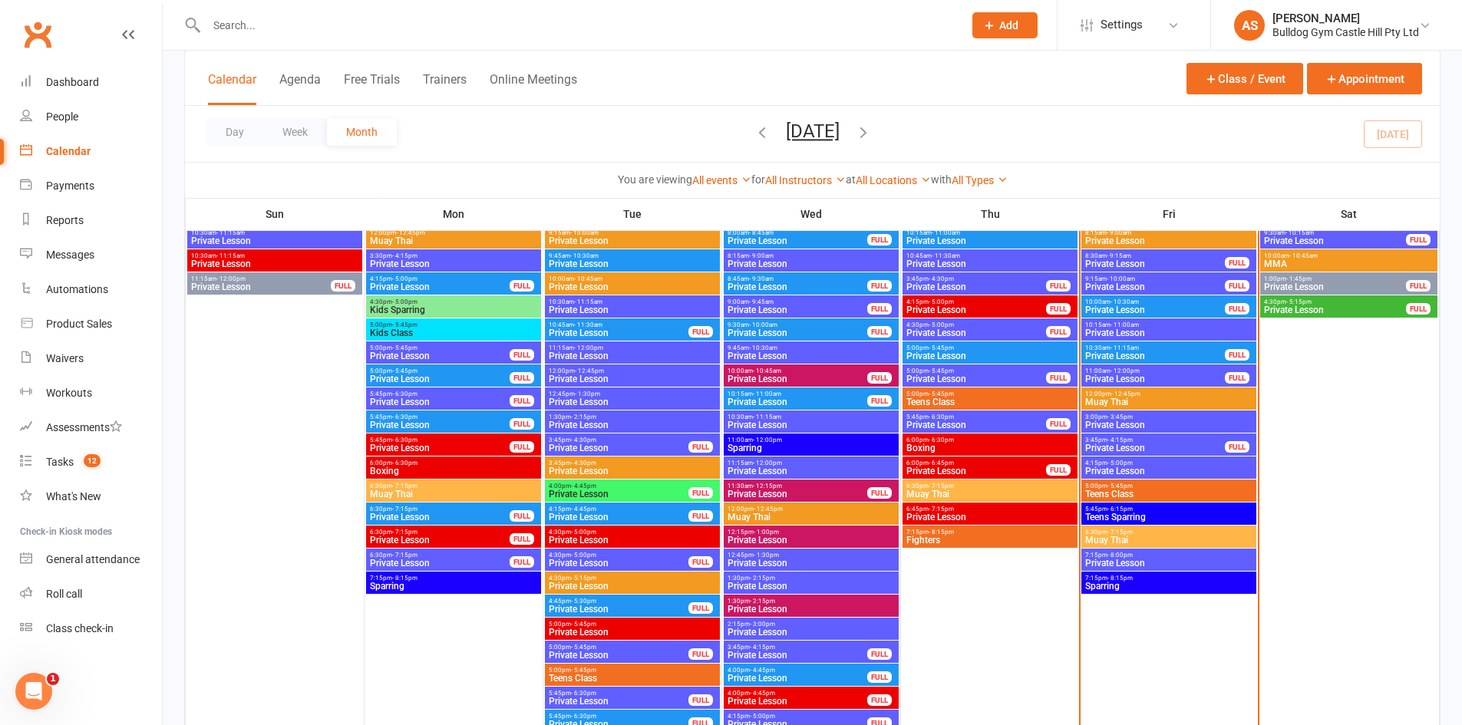
click at [1160, 559] on span "Private Lesson" at bounding box center [1169, 563] width 169 height 9
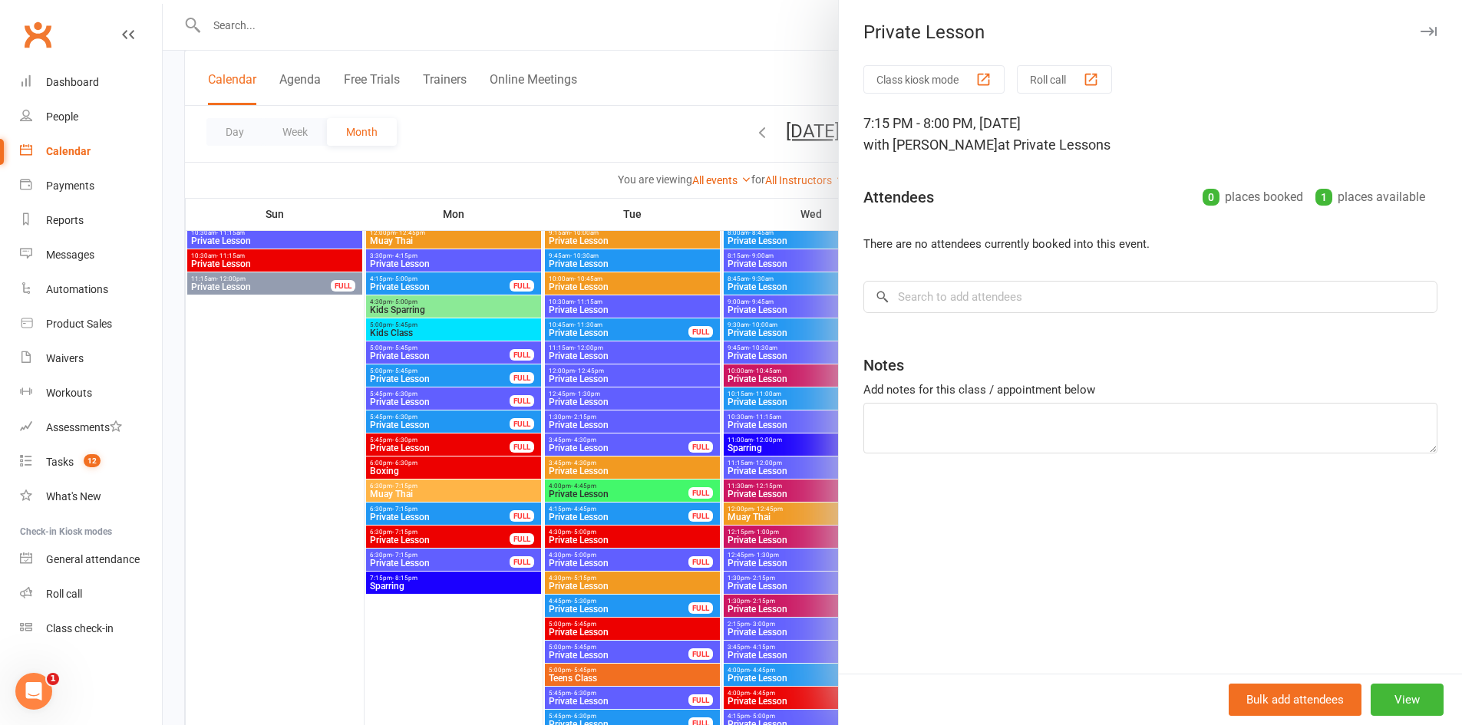
click at [718, 490] on div at bounding box center [812, 362] width 1299 height 725
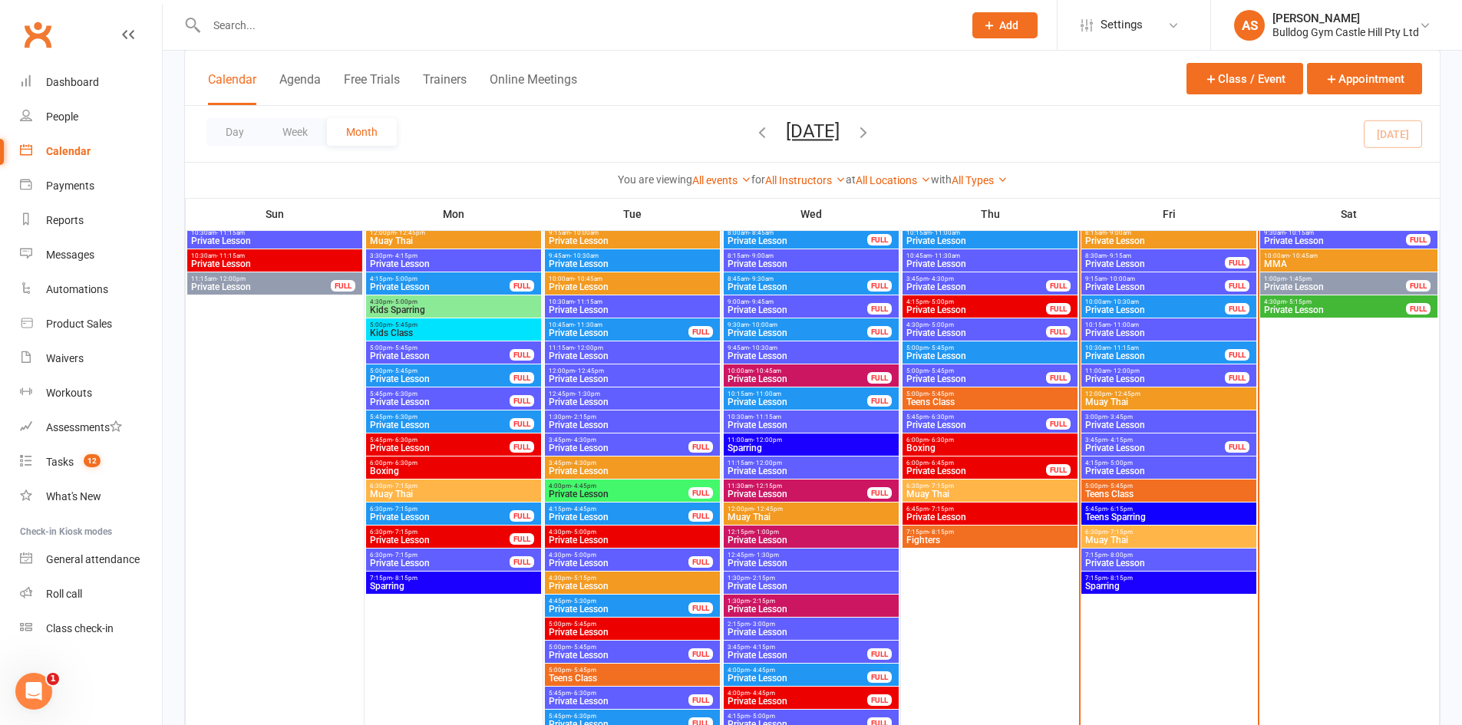
click at [1202, 576] on span "7:15pm - 8:15pm" at bounding box center [1169, 578] width 169 height 7
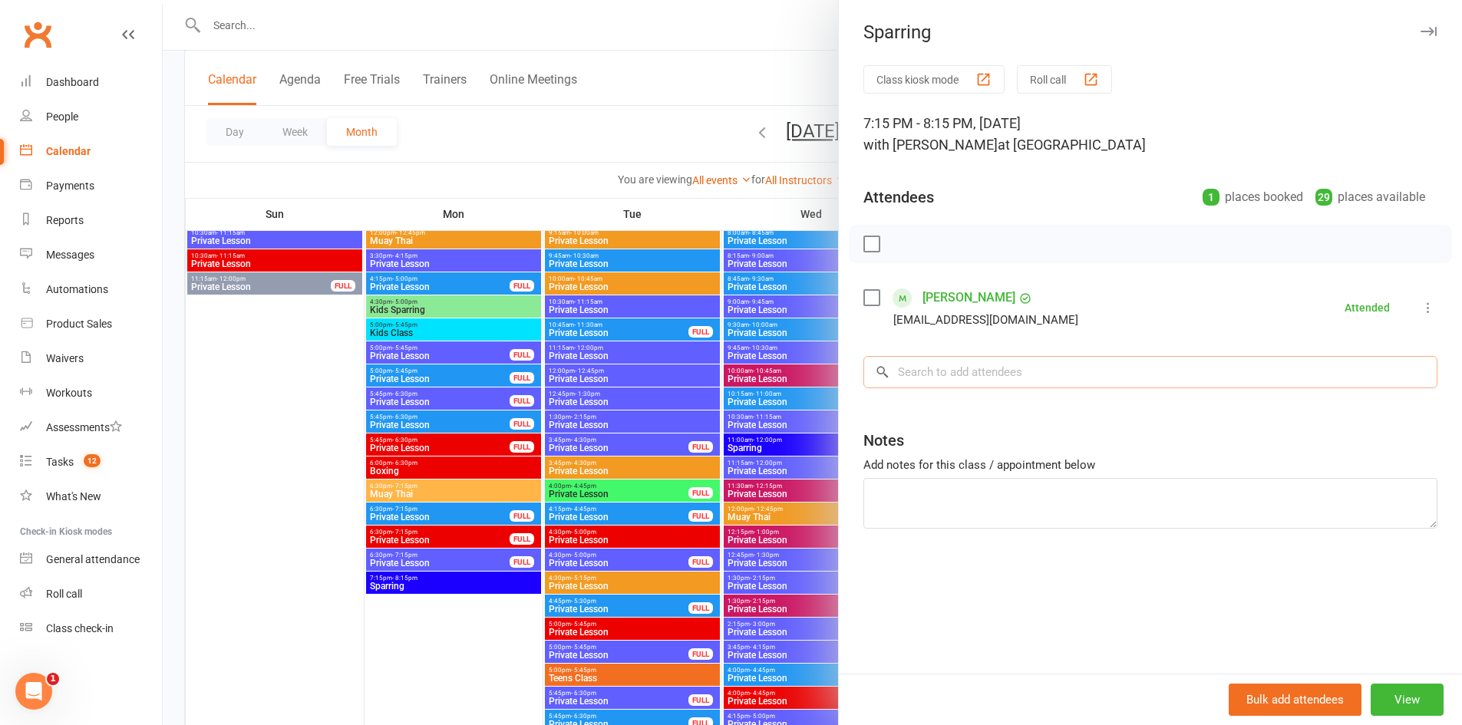
click at [1035, 378] on input "search" at bounding box center [1150, 372] width 574 height 32
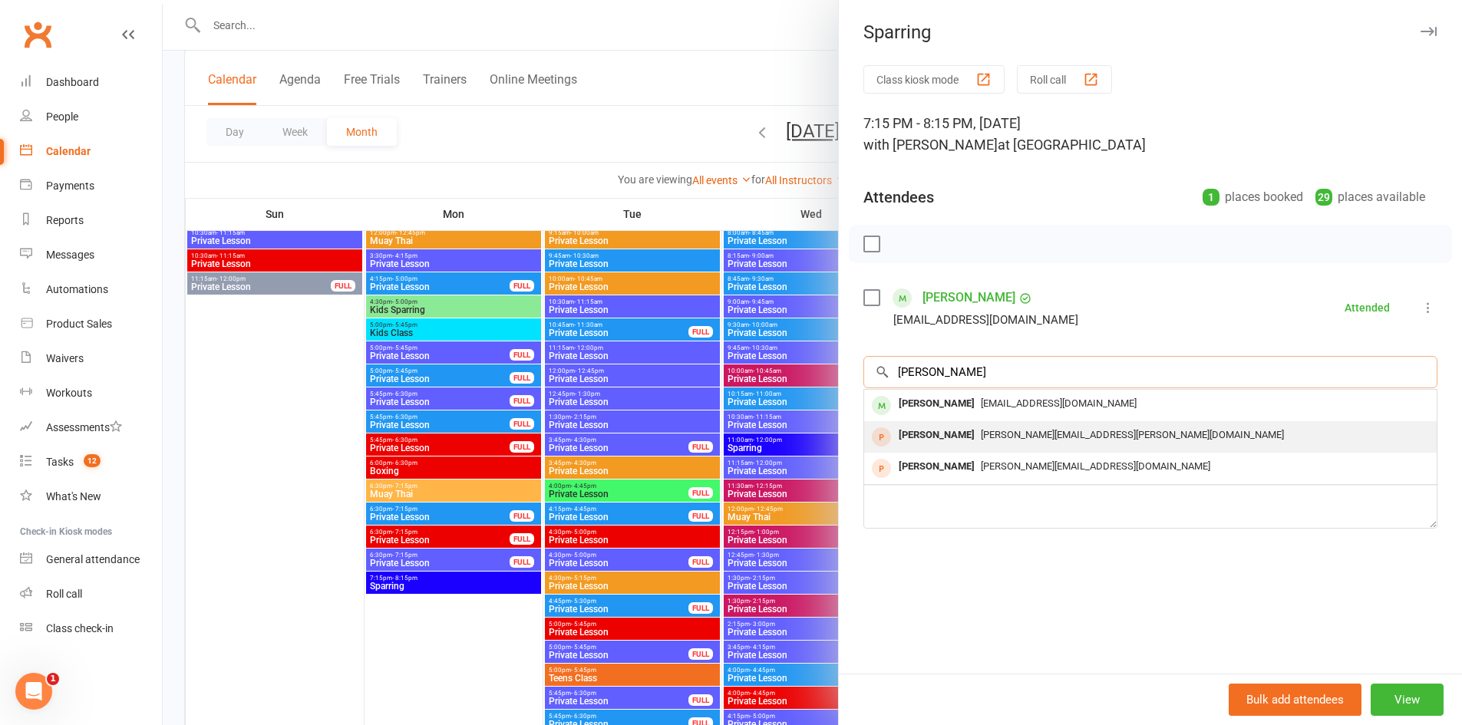
type input "chad"
click at [1016, 400] on span "chadbiddle03@gmail.com" at bounding box center [1059, 404] width 156 height 12
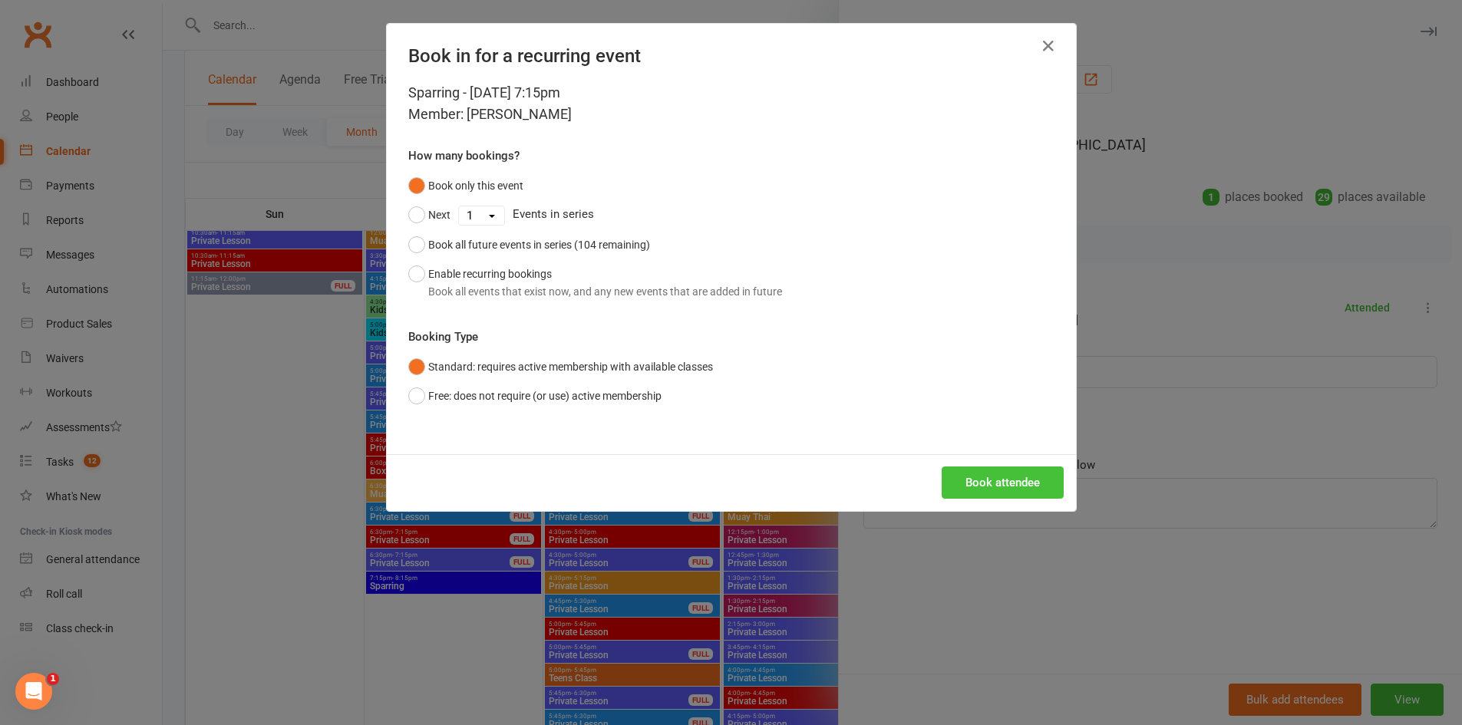
click at [987, 483] on button "Book attendee" at bounding box center [1003, 483] width 122 height 32
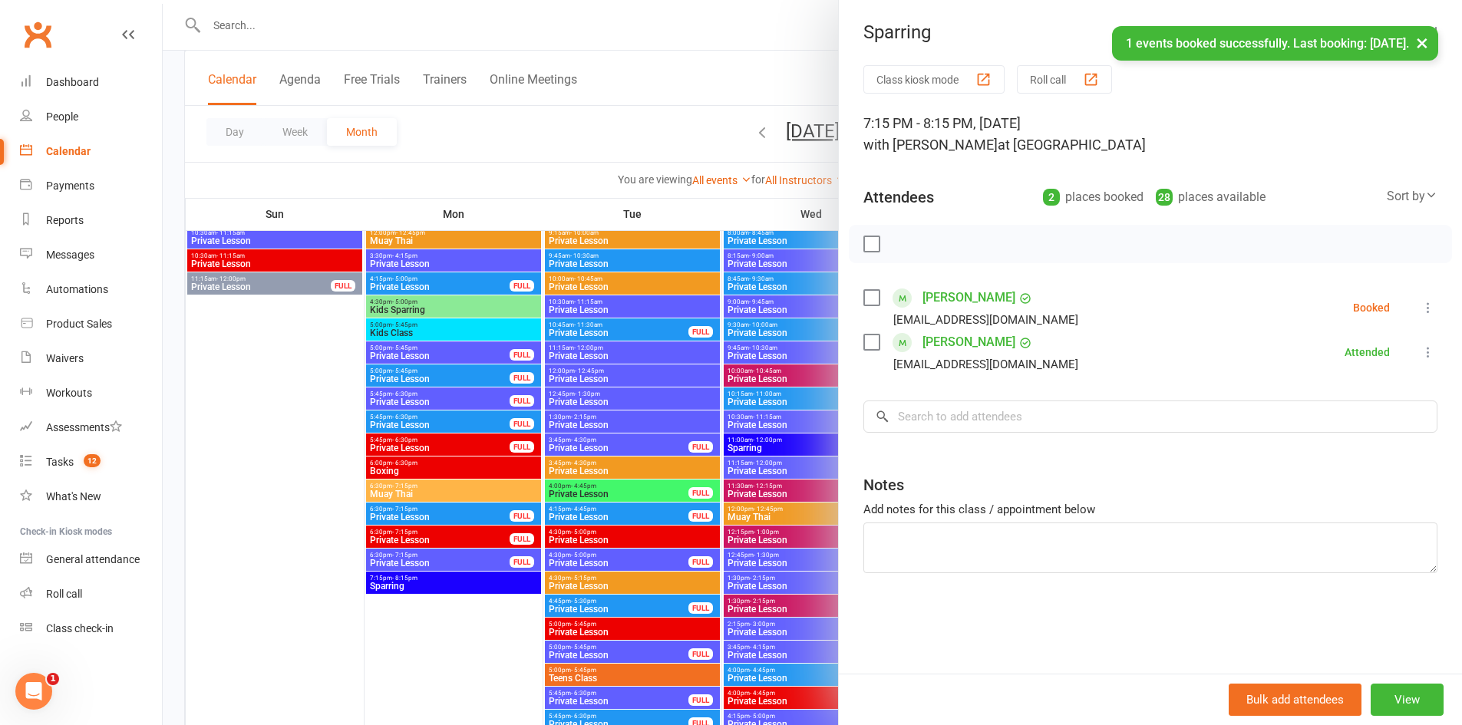
click at [1421, 306] on icon at bounding box center [1428, 307] width 15 height 15
click at [1333, 398] on link "Check in" at bounding box center [1347, 399] width 180 height 31
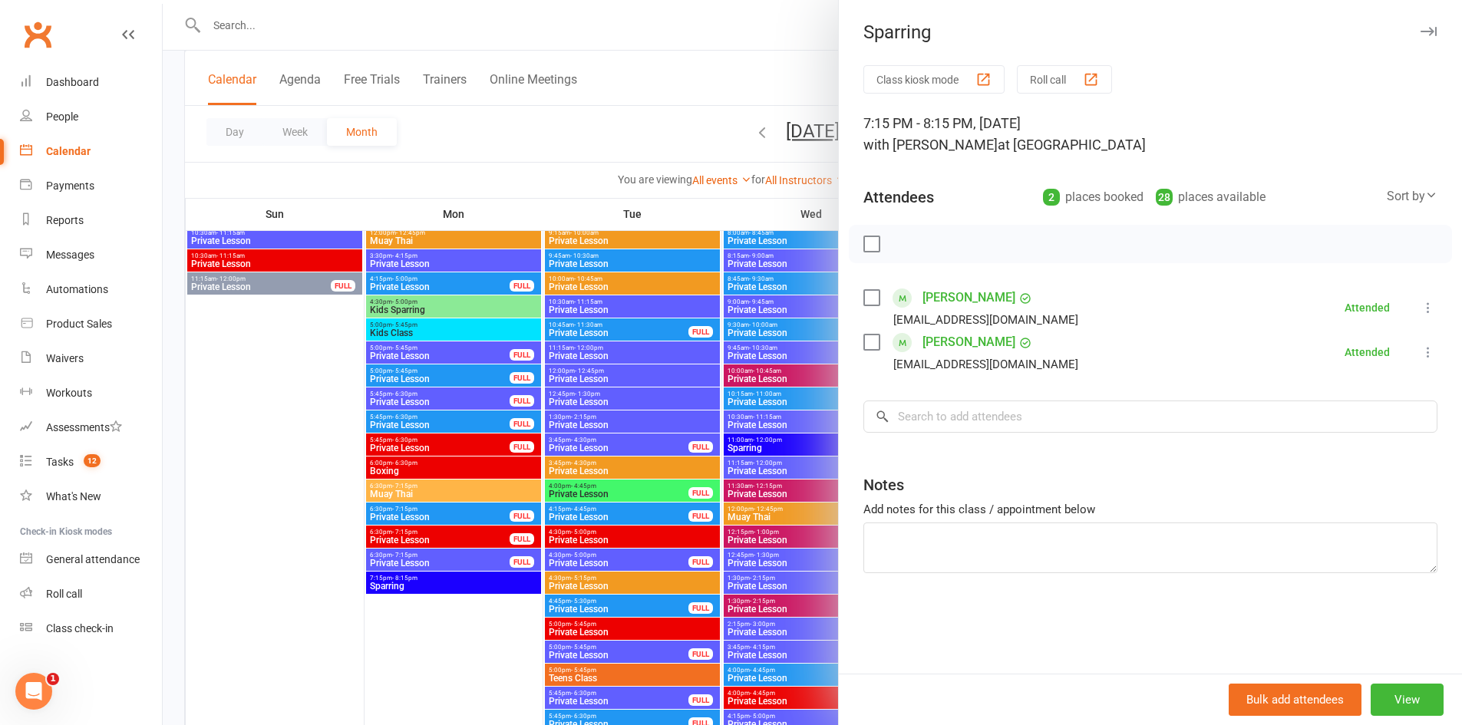
click at [296, 426] on div at bounding box center [812, 362] width 1299 height 725
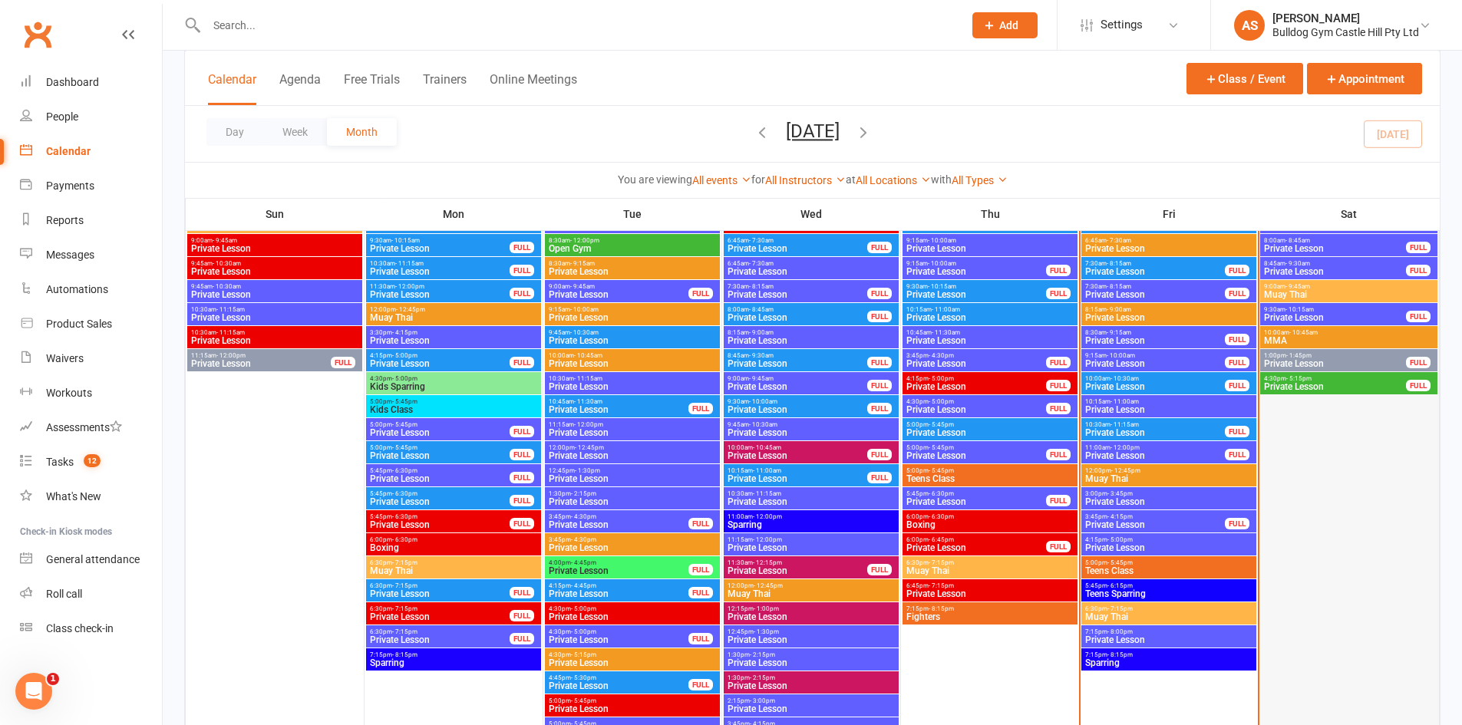
scroll to position [2379, 0]
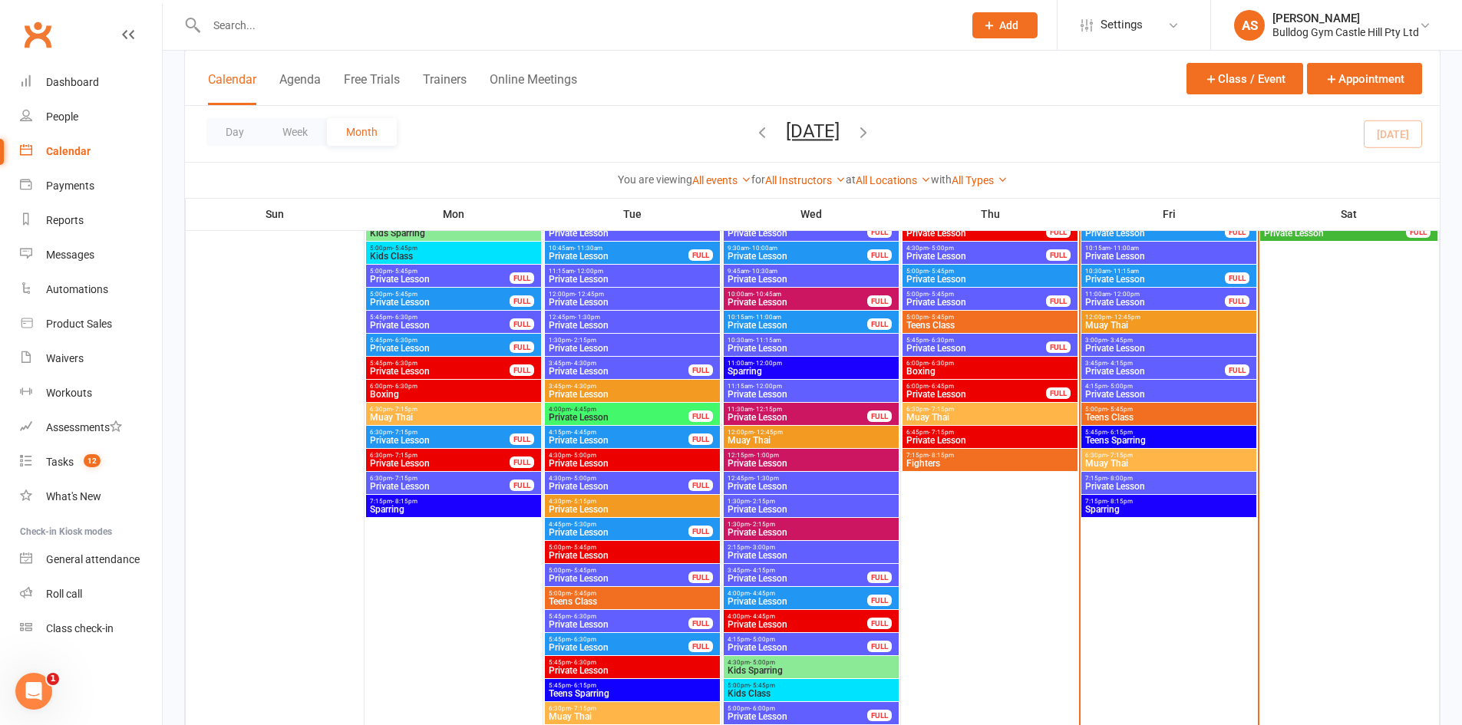
click at [1106, 514] on div "7:15pm - 8:15pm Sparring" at bounding box center [1168, 506] width 175 height 22
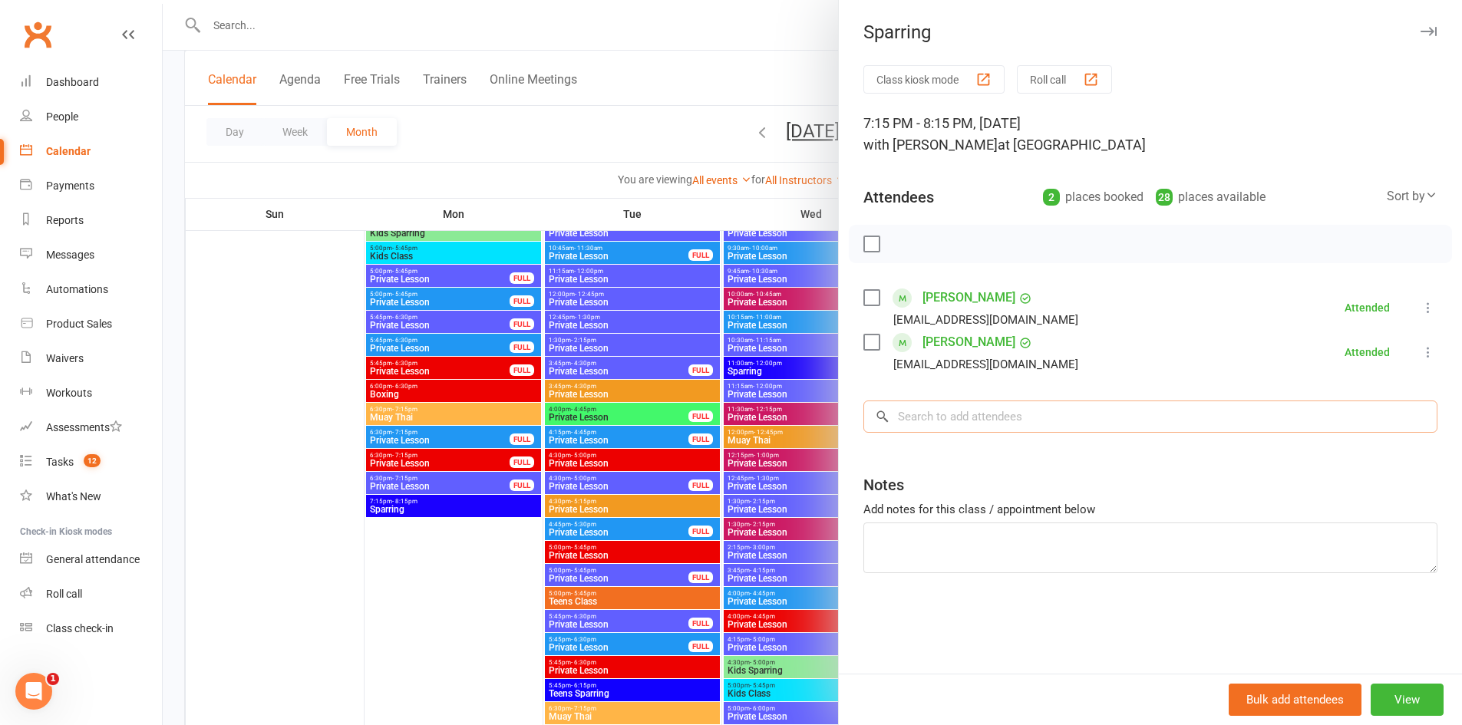
click at [995, 424] on input "search" at bounding box center [1150, 417] width 574 height 32
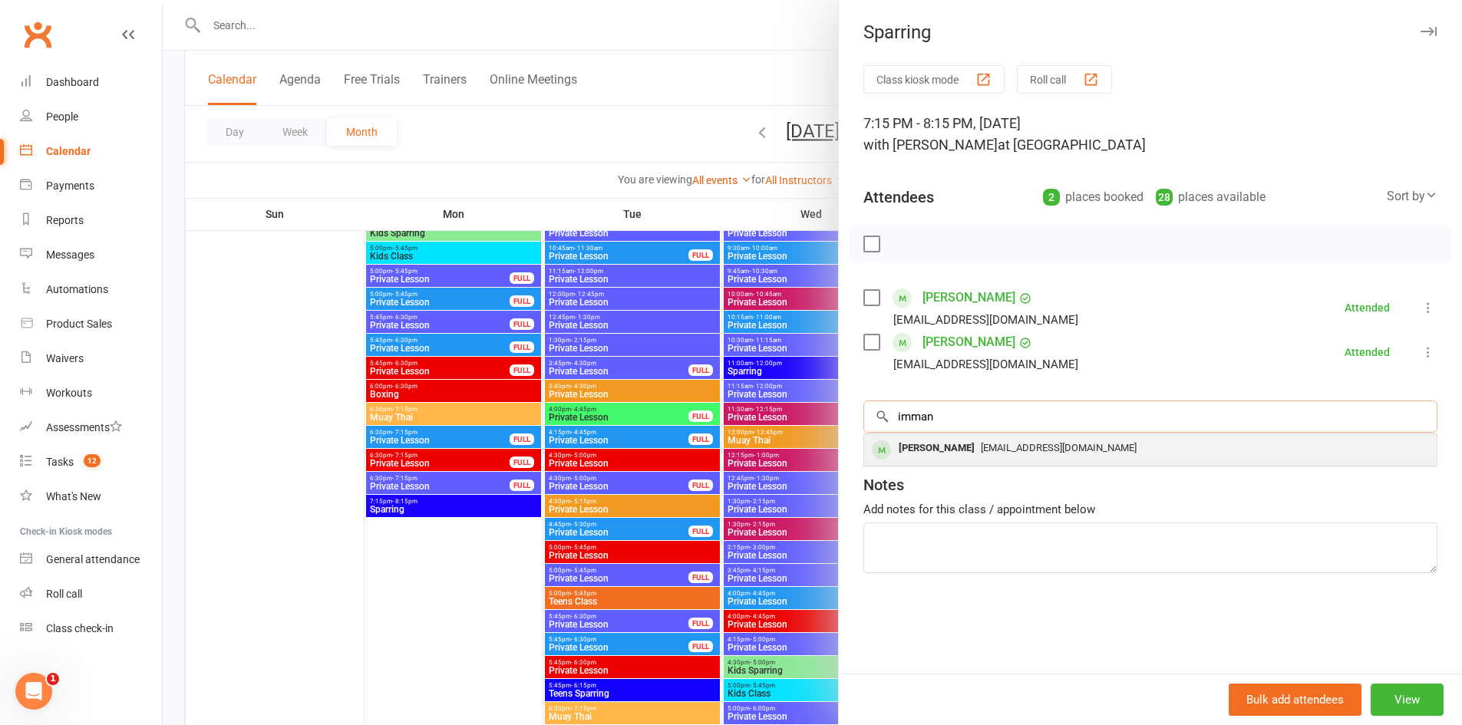
type input "imman"
click at [1056, 453] on span "Immanuelbouharb@gmail.com" at bounding box center [1059, 448] width 156 height 12
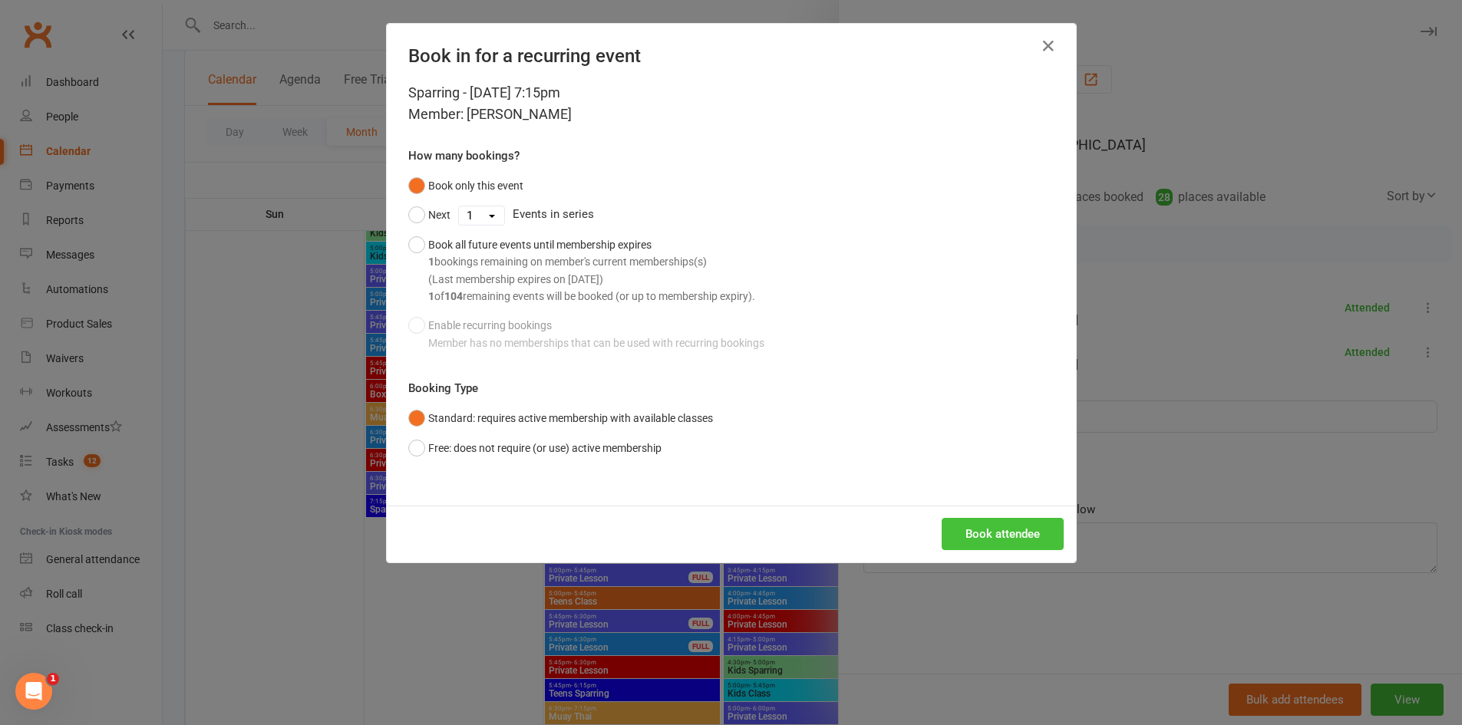
click at [969, 531] on button "Book attendee" at bounding box center [1003, 534] width 122 height 32
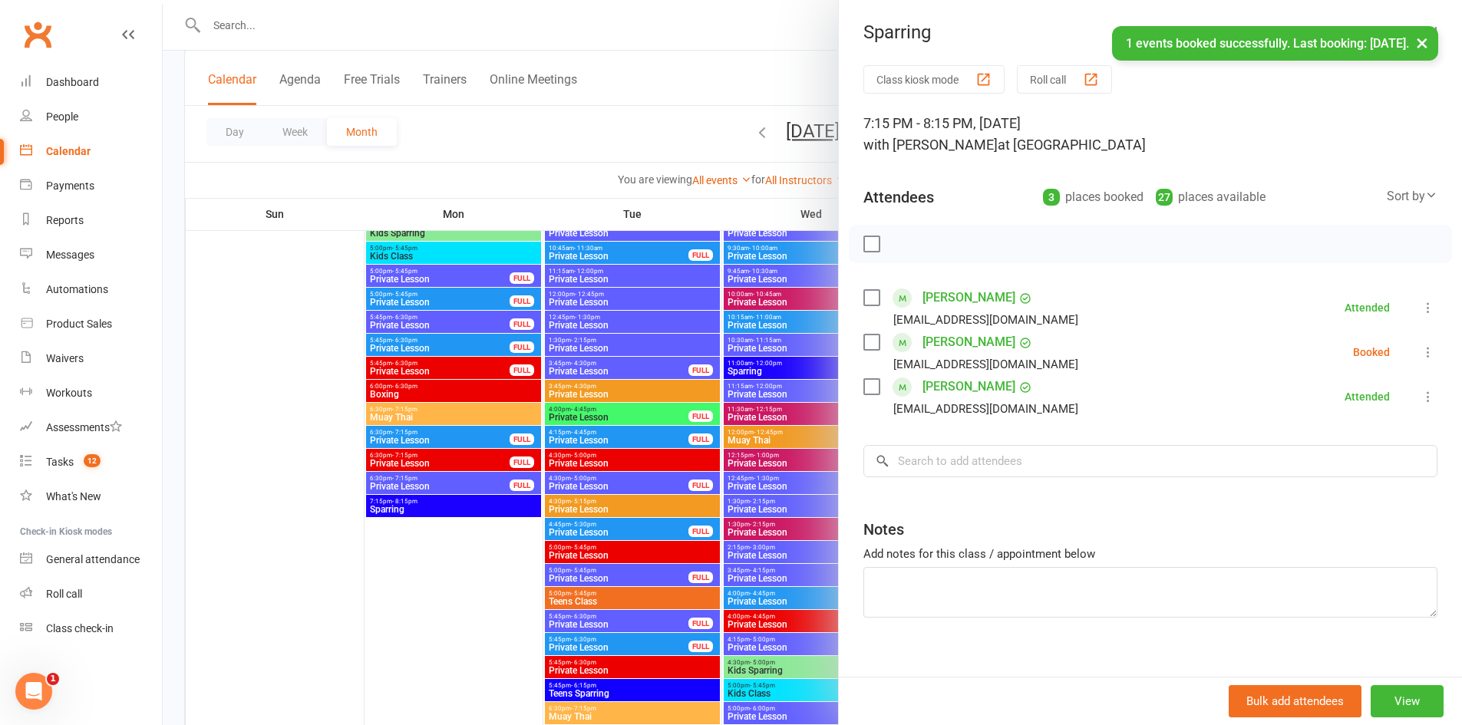
click at [1421, 352] on icon at bounding box center [1428, 352] width 15 height 15
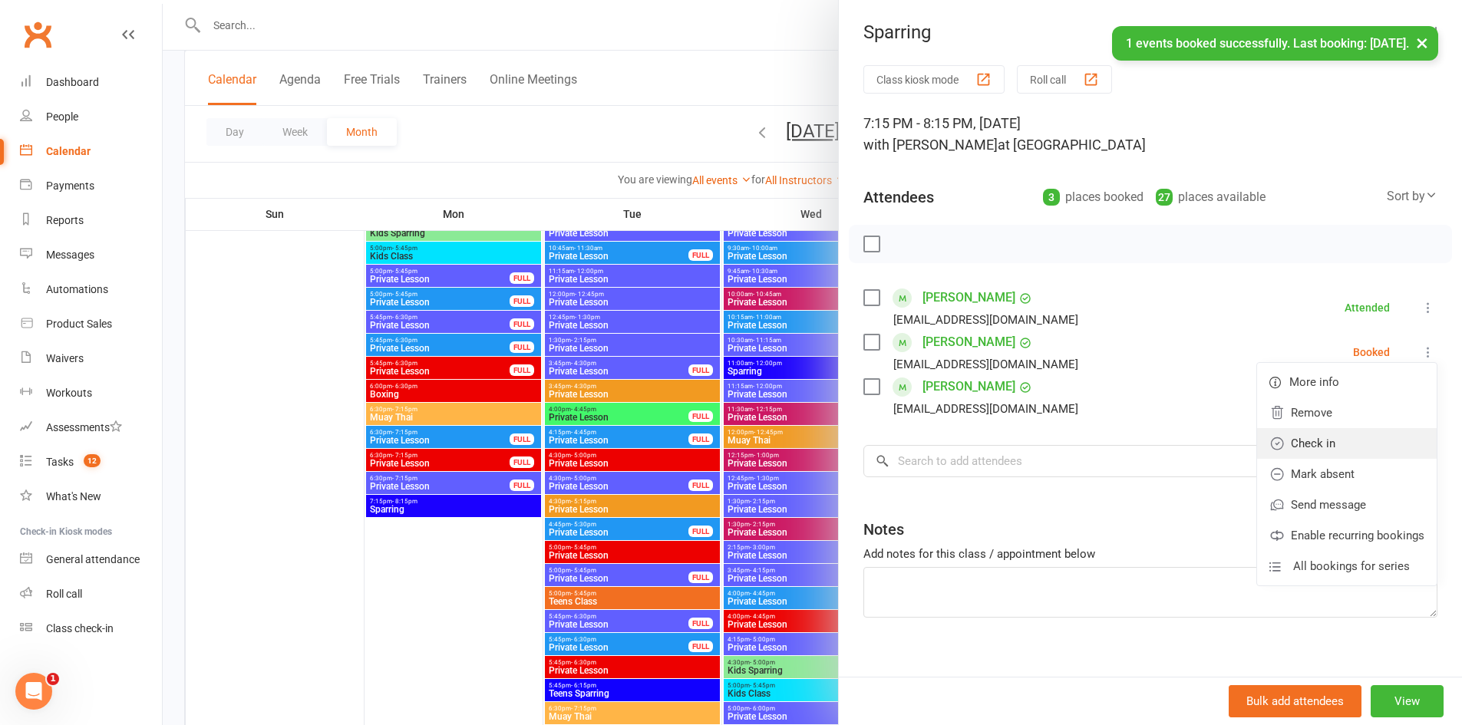
click at [1289, 441] on link "Check in" at bounding box center [1347, 443] width 180 height 31
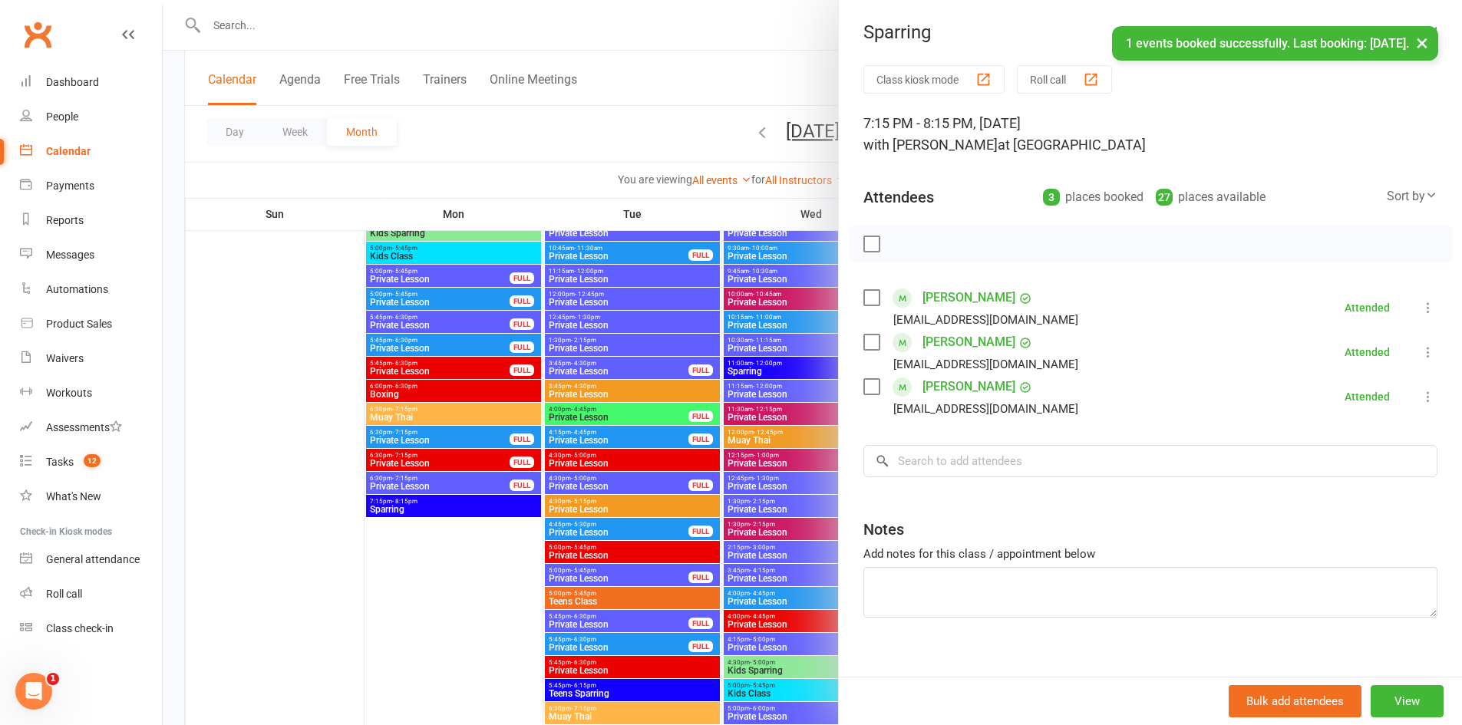
drag, startPoint x: 299, startPoint y: 484, endPoint x: 383, endPoint y: 465, distance: 85.8
click at [306, 483] on div at bounding box center [812, 362] width 1299 height 725
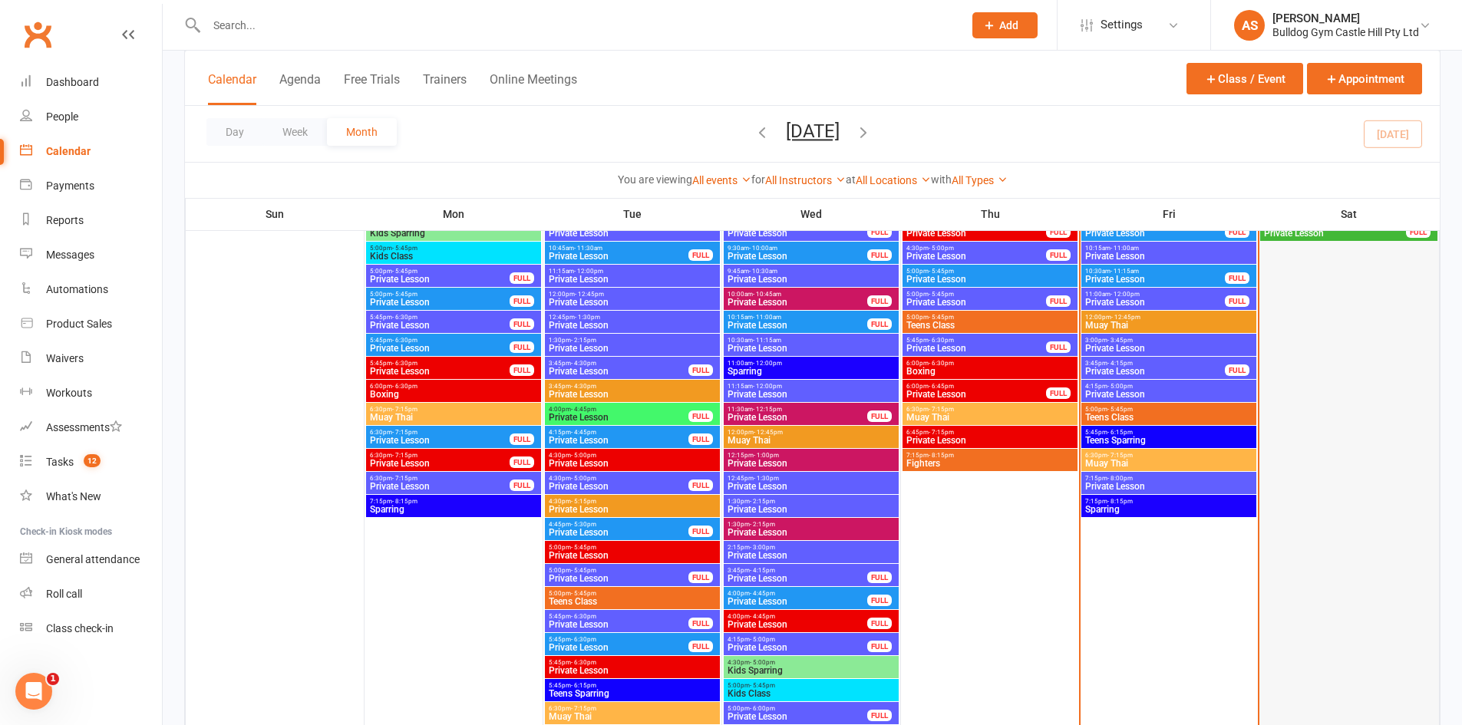
click at [1372, 457] on div at bounding box center [1349, 448] width 177 height 921
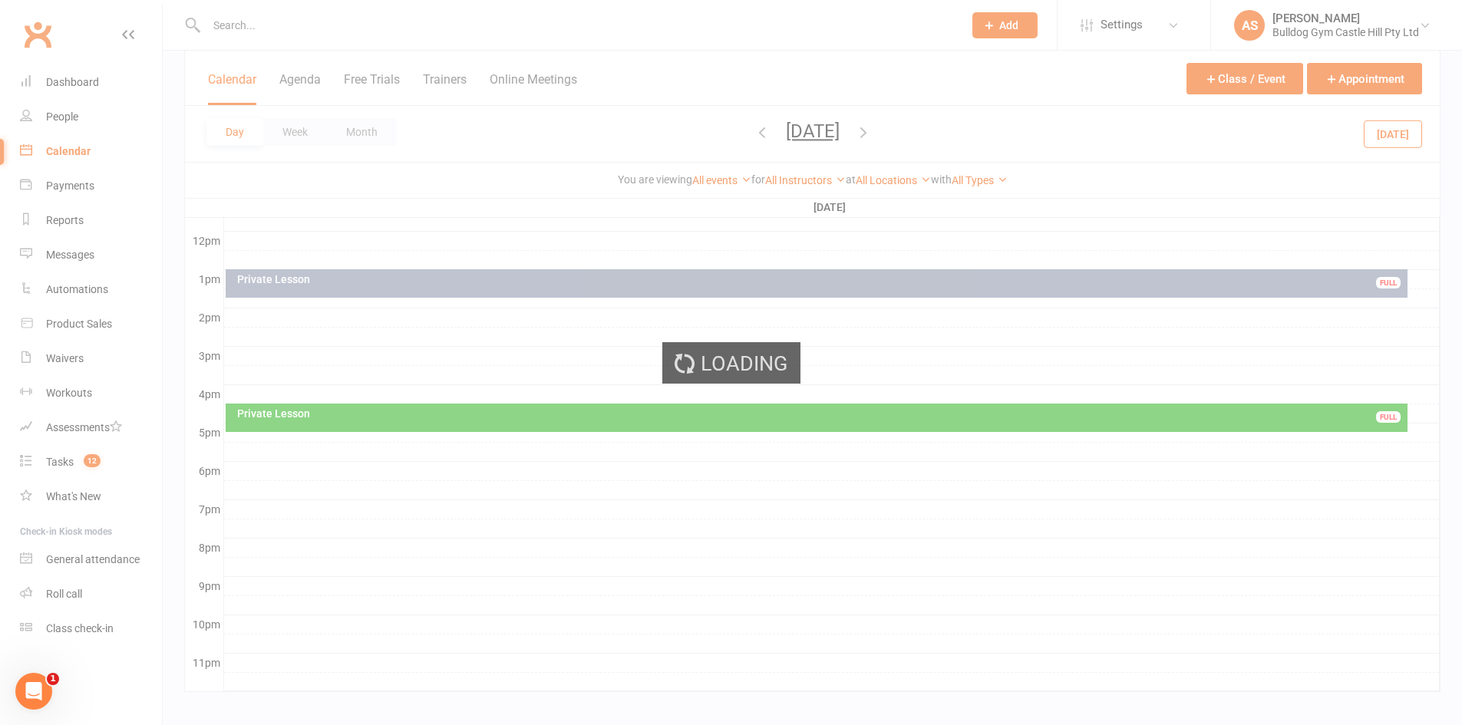
scroll to position [0, 0]
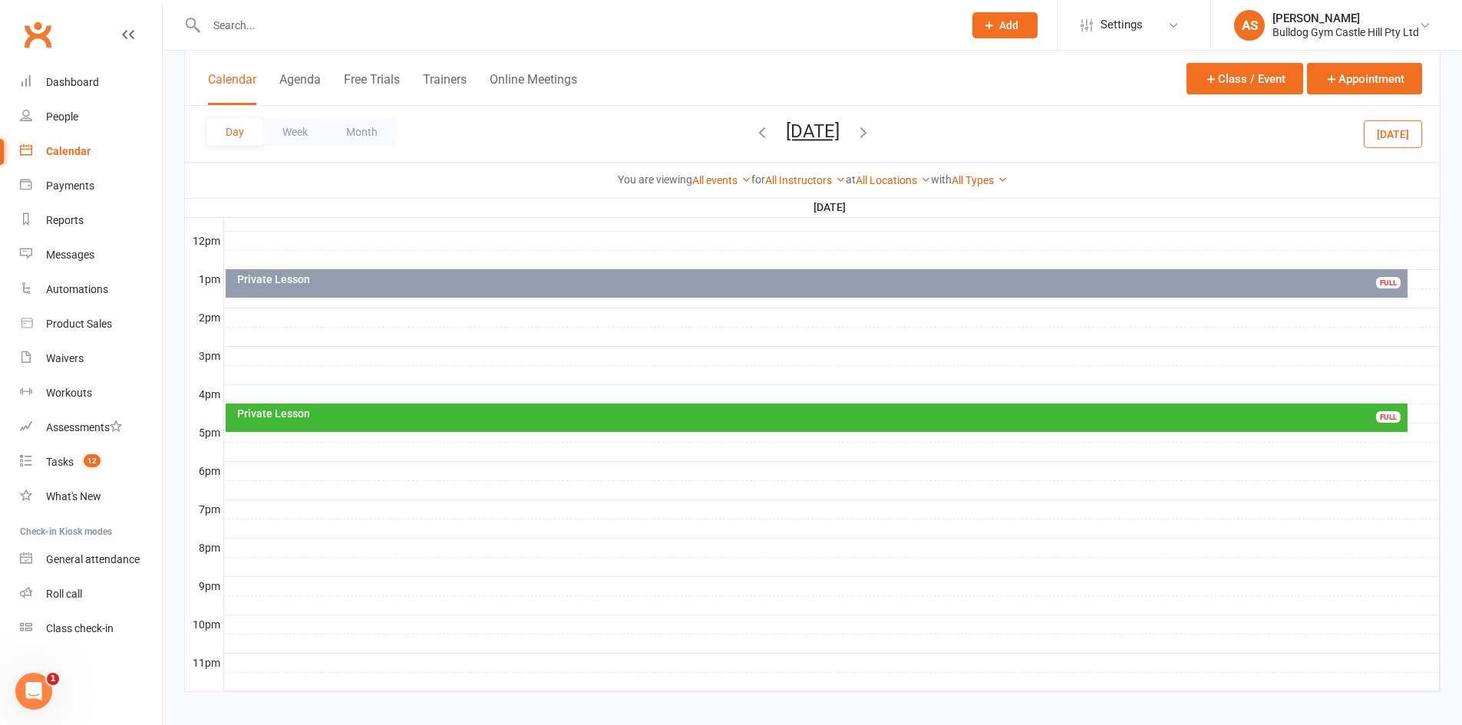
click at [55, 147] on div "Calendar" at bounding box center [68, 151] width 45 height 12
click at [64, 151] on div "Calendar" at bounding box center [68, 151] width 45 height 12
click at [91, 186] on div "Payments" at bounding box center [70, 186] width 48 height 12
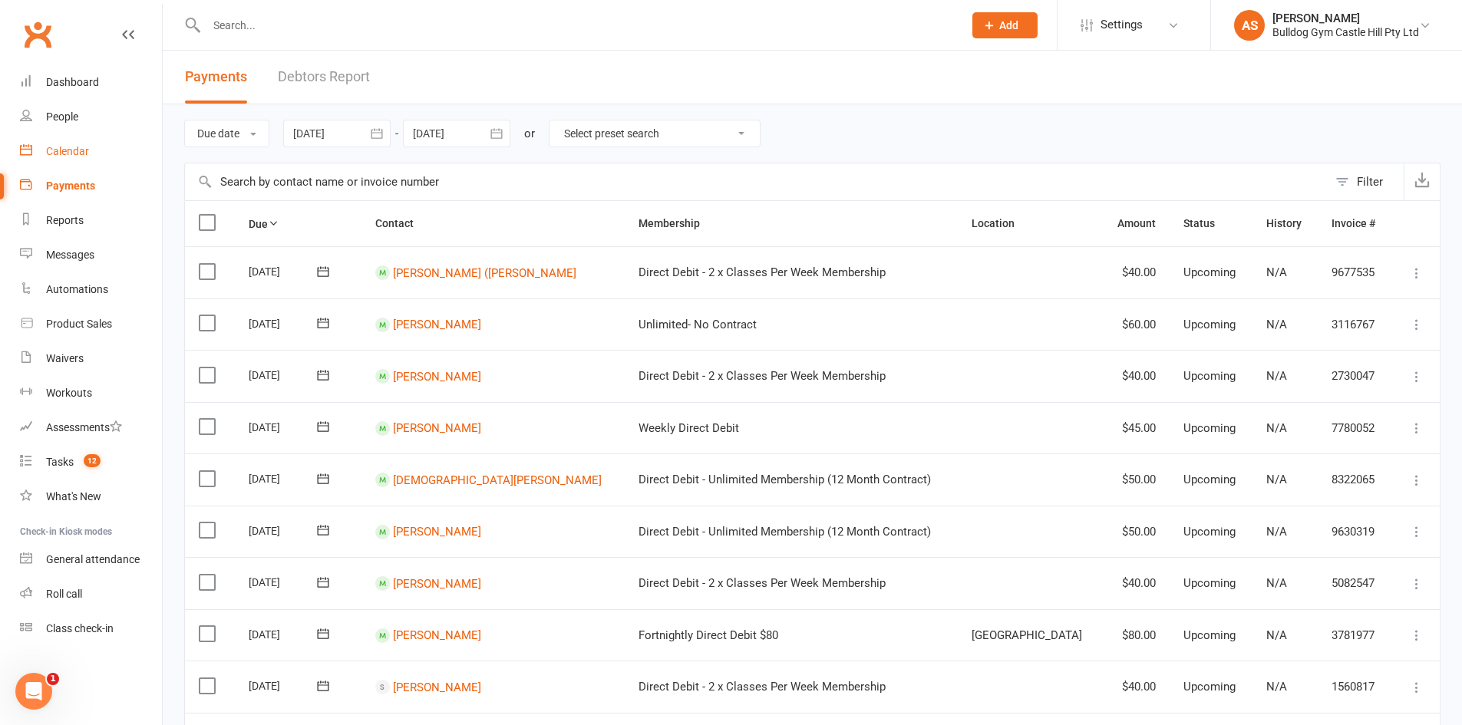
click at [92, 162] on link "Calendar" at bounding box center [91, 151] width 142 height 35
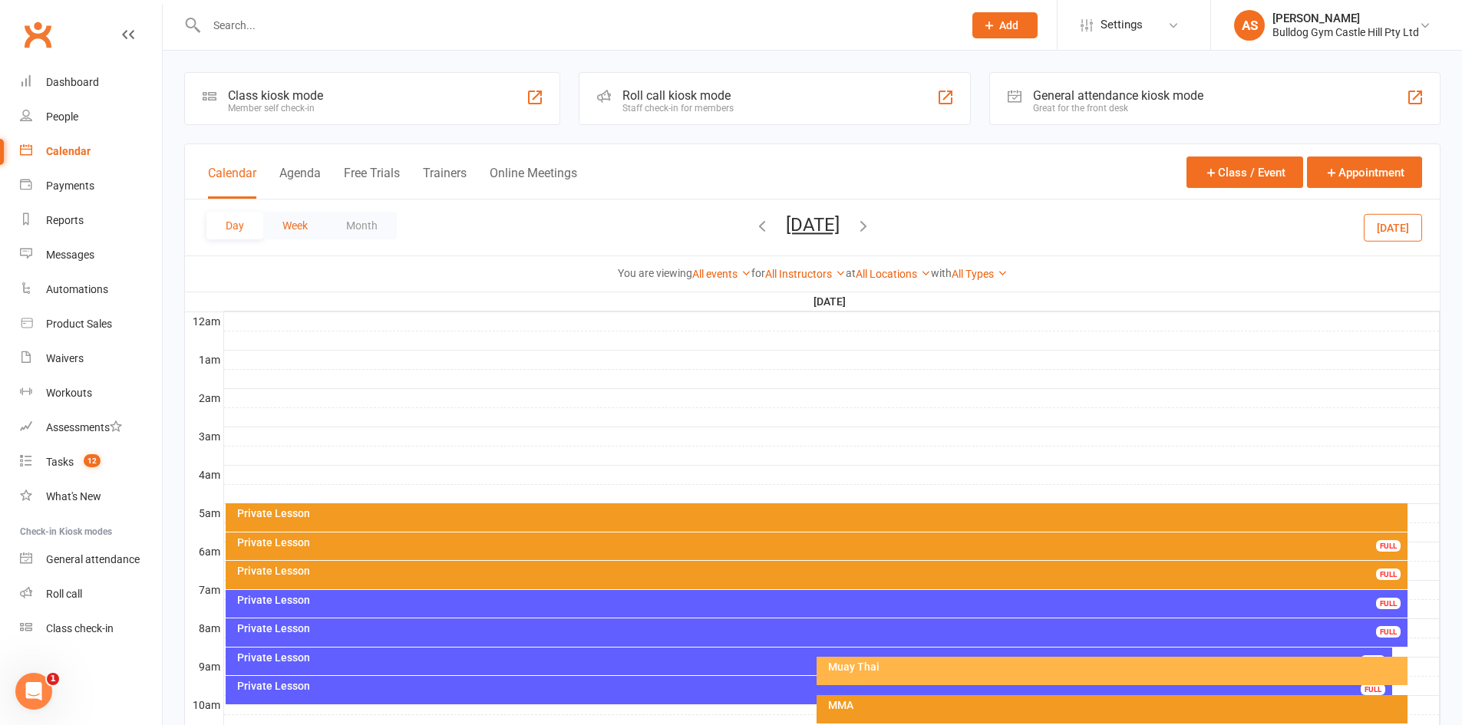
click at [313, 226] on button "Week" at bounding box center [295, 226] width 64 height 28
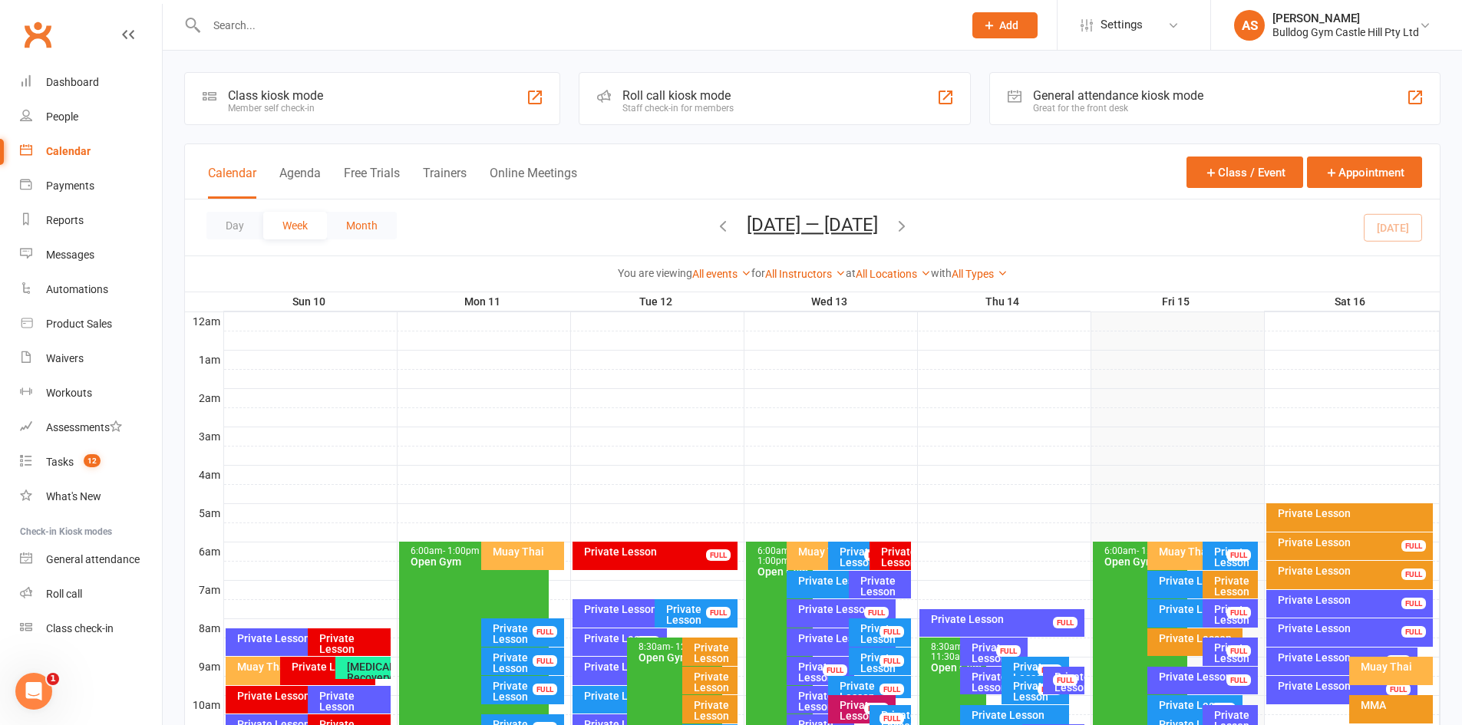
click at [365, 226] on button "Month" at bounding box center [362, 226] width 70 height 28
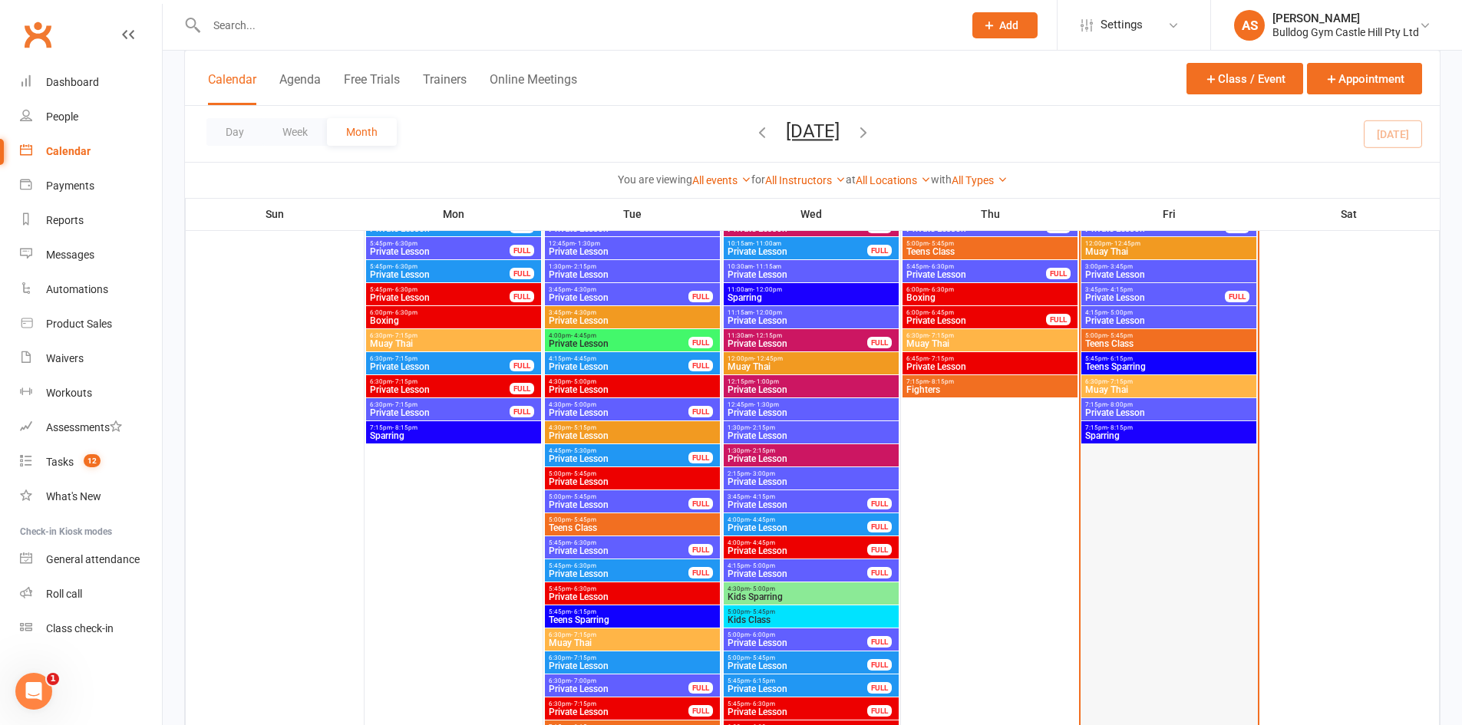
scroll to position [2456, 0]
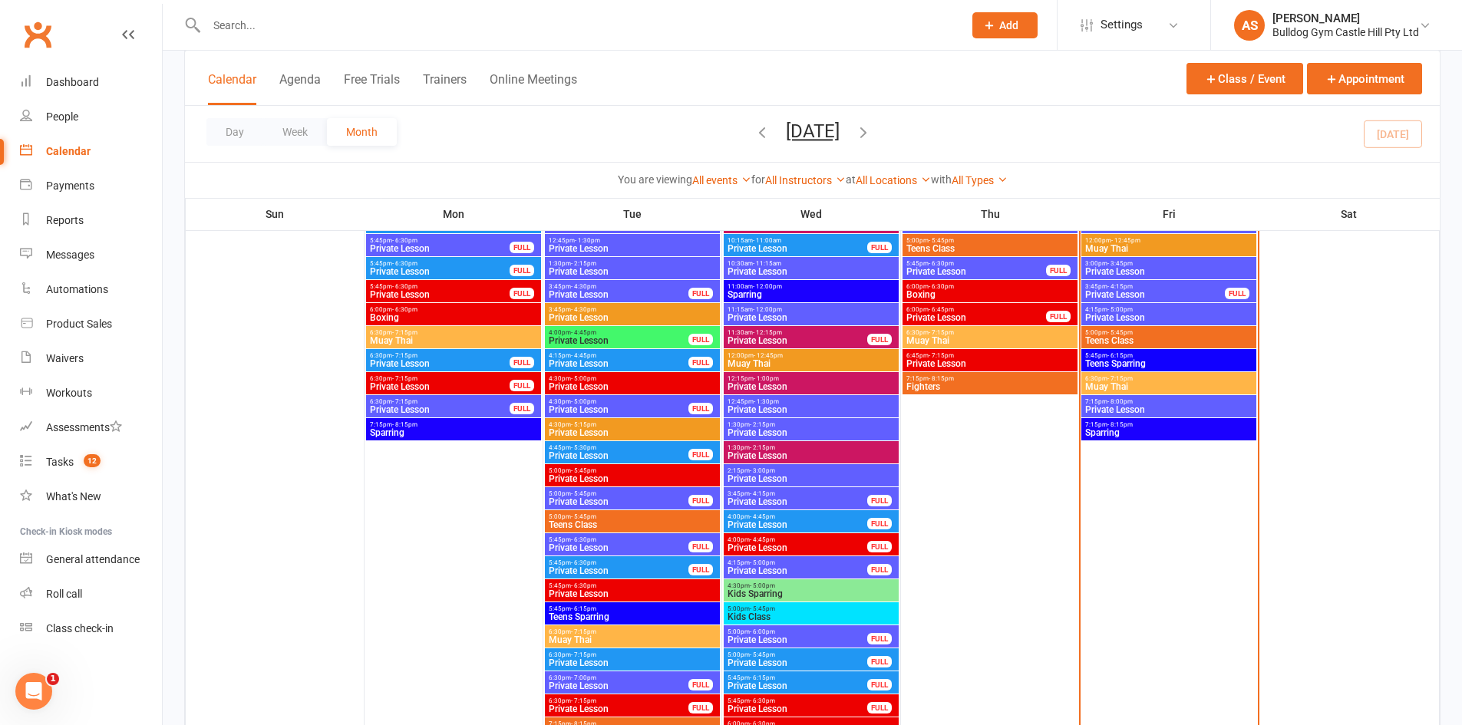
click at [1119, 379] on span "- 7:15pm" at bounding box center [1120, 378] width 25 height 7
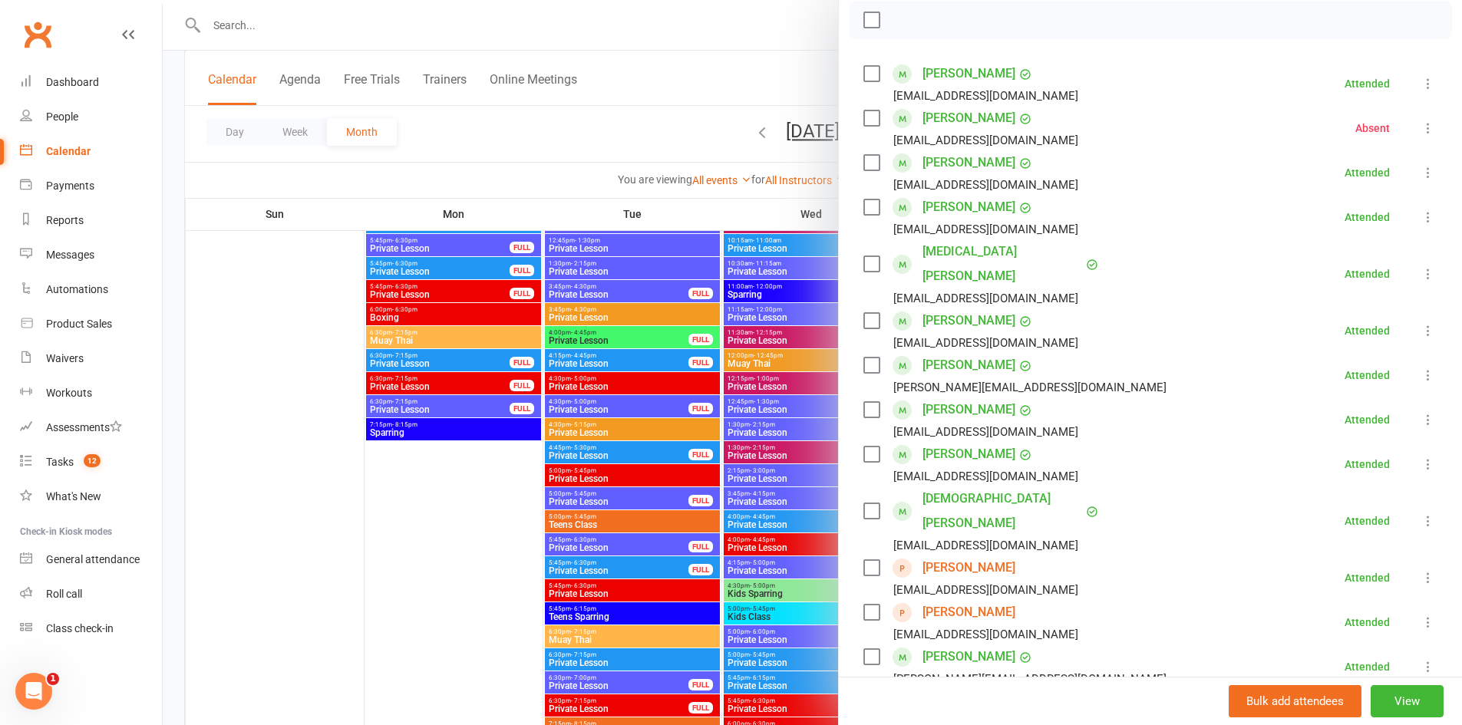
scroll to position [230, 0]
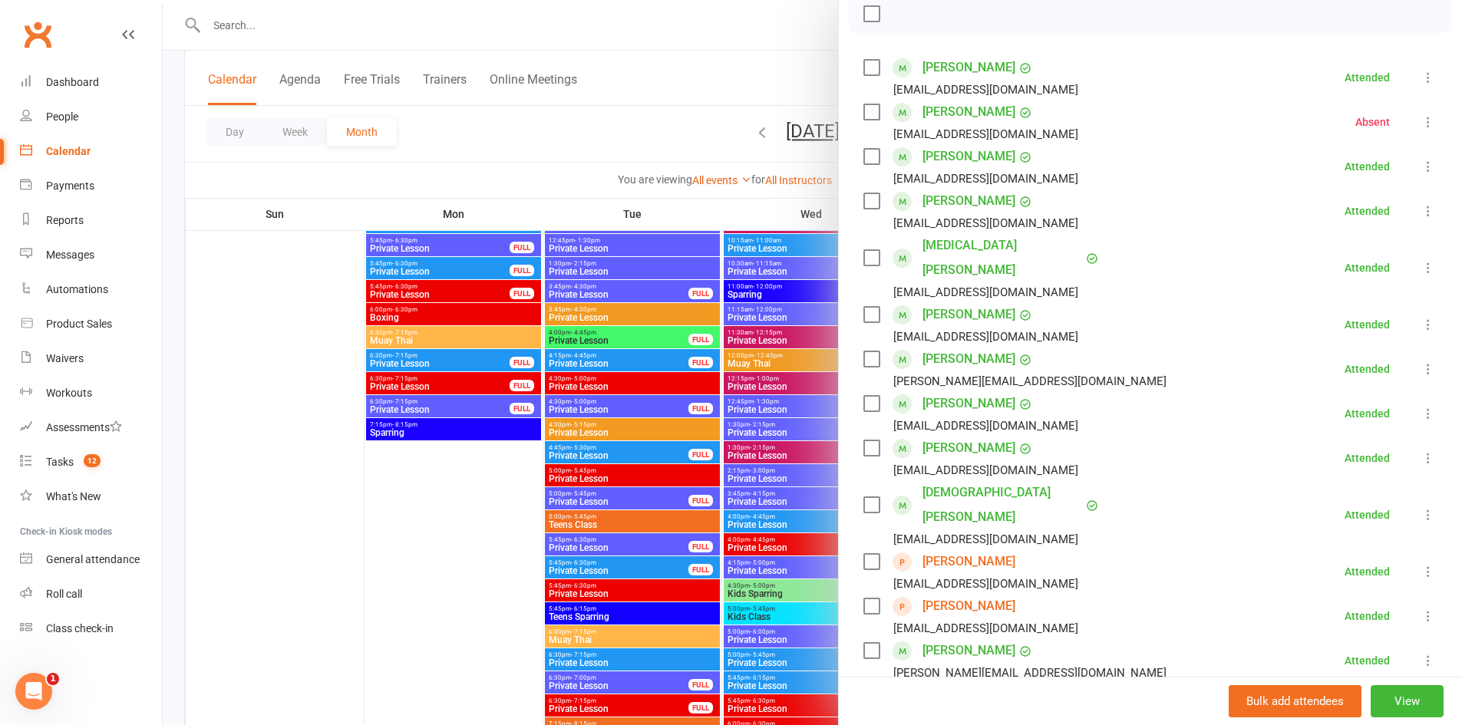
click at [627, 441] on div at bounding box center [812, 362] width 1299 height 725
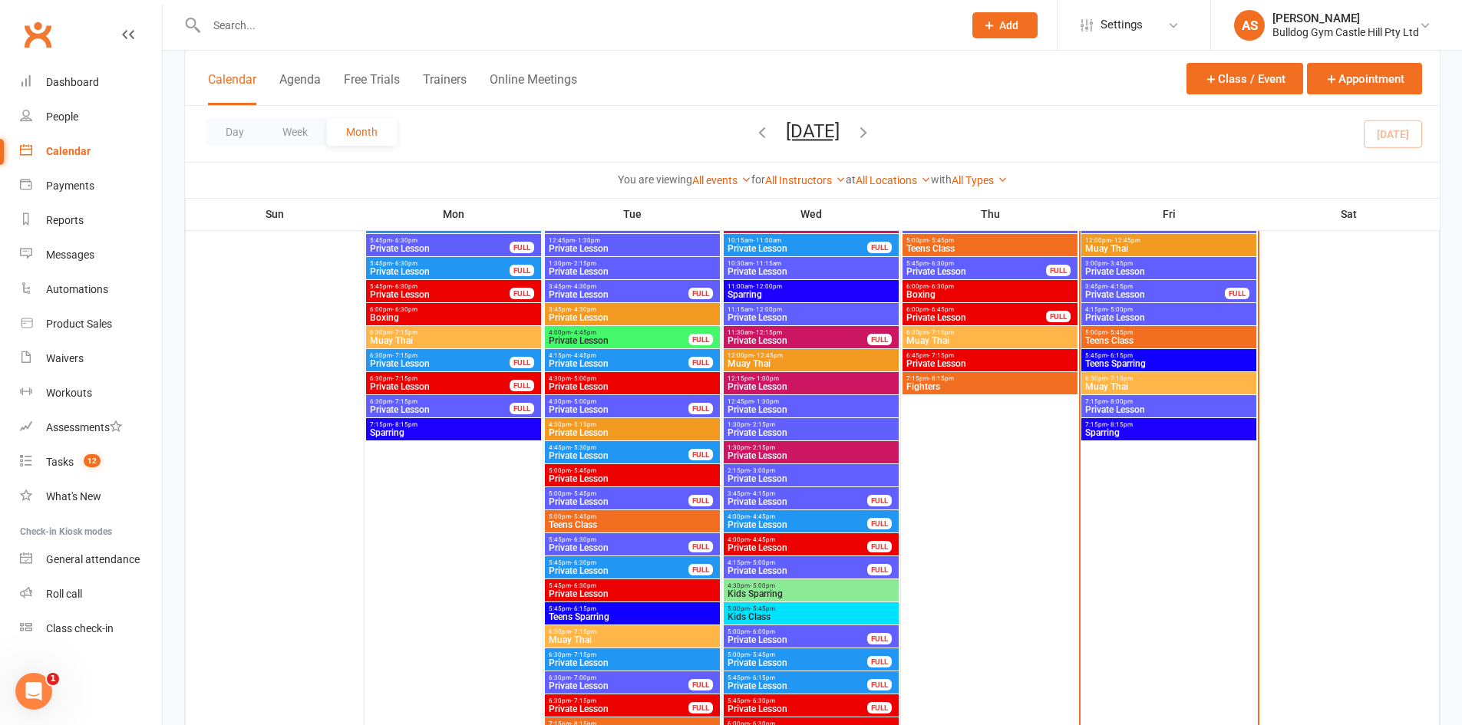
click at [1163, 428] on span "Sparring" at bounding box center [1169, 432] width 169 height 9
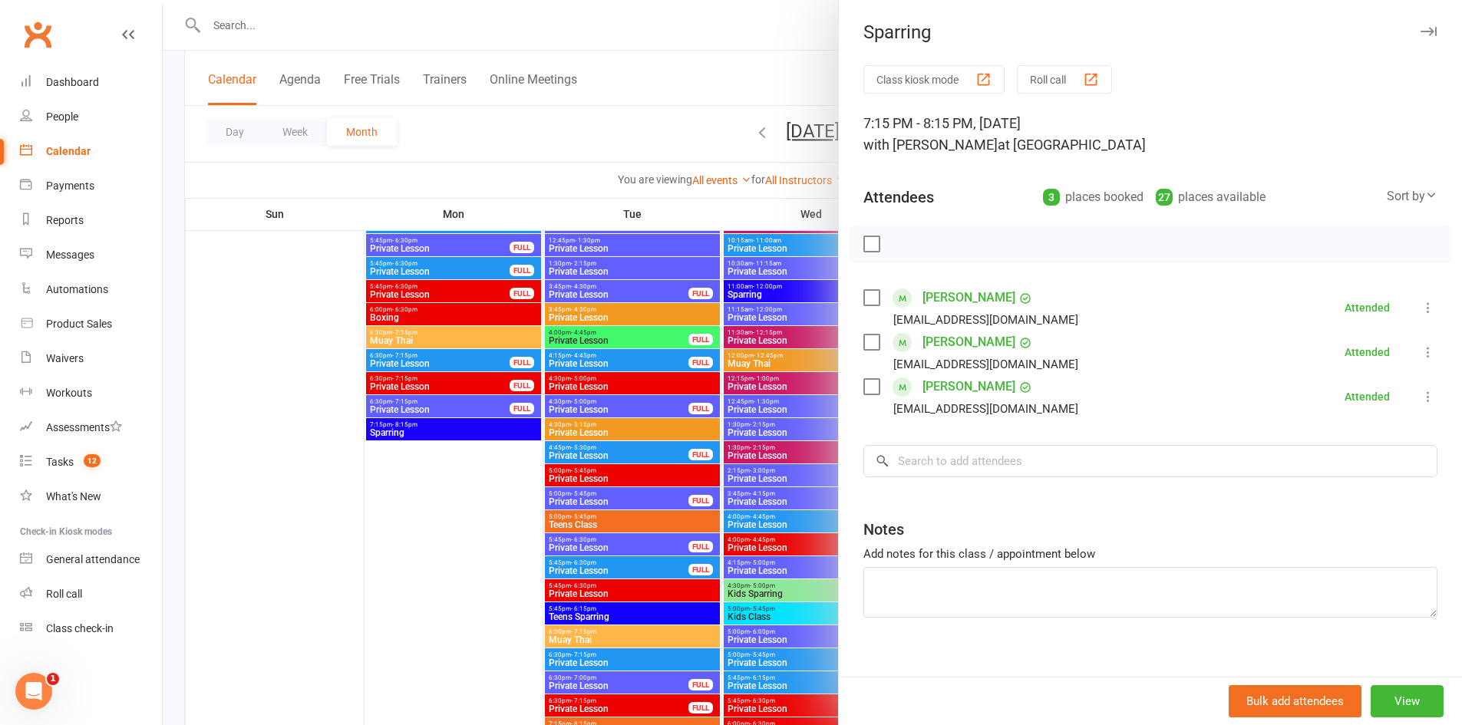
click at [576, 475] on div at bounding box center [812, 362] width 1299 height 725
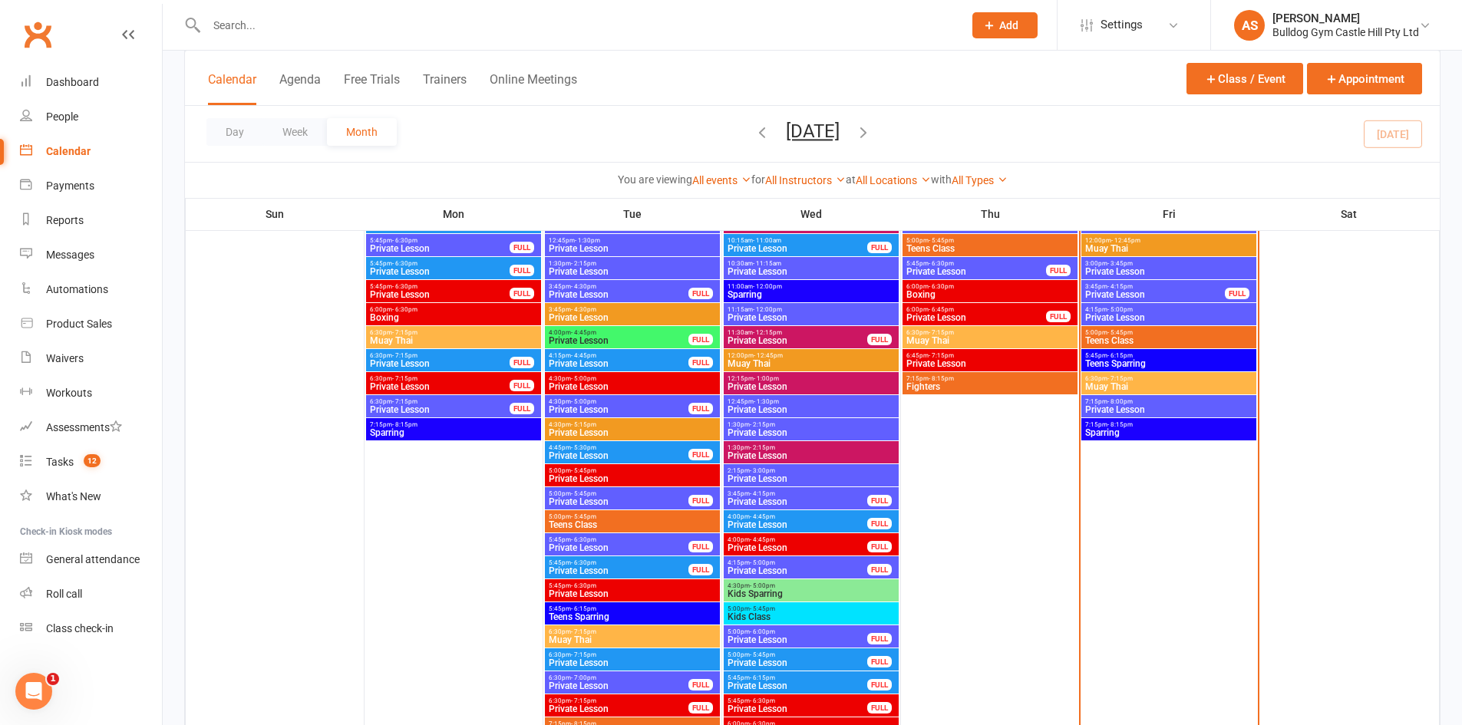
click at [1111, 434] on span "Sparring" at bounding box center [1169, 432] width 169 height 9
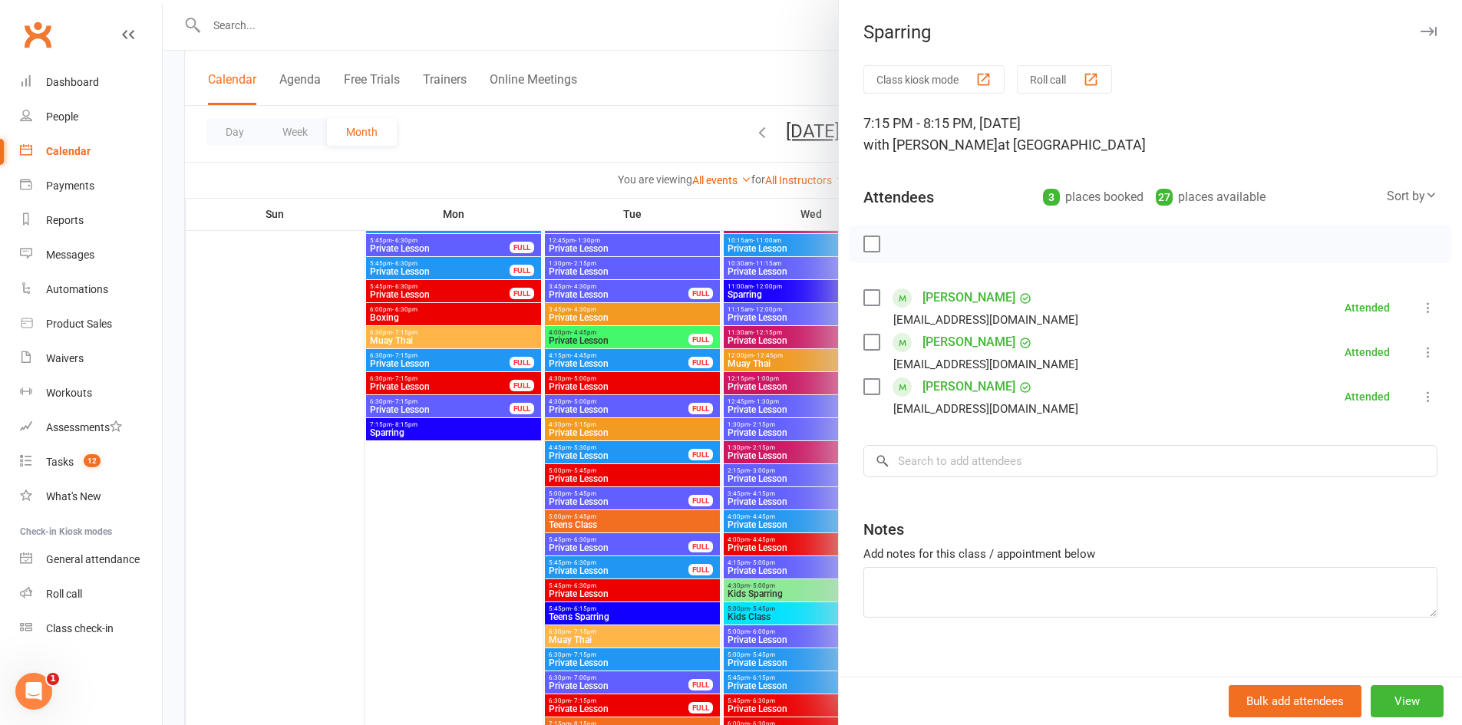
click at [647, 422] on div at bounding box center [812, 362] width 1299 height 725
